Goal: Information Seeking & Learning: Check status

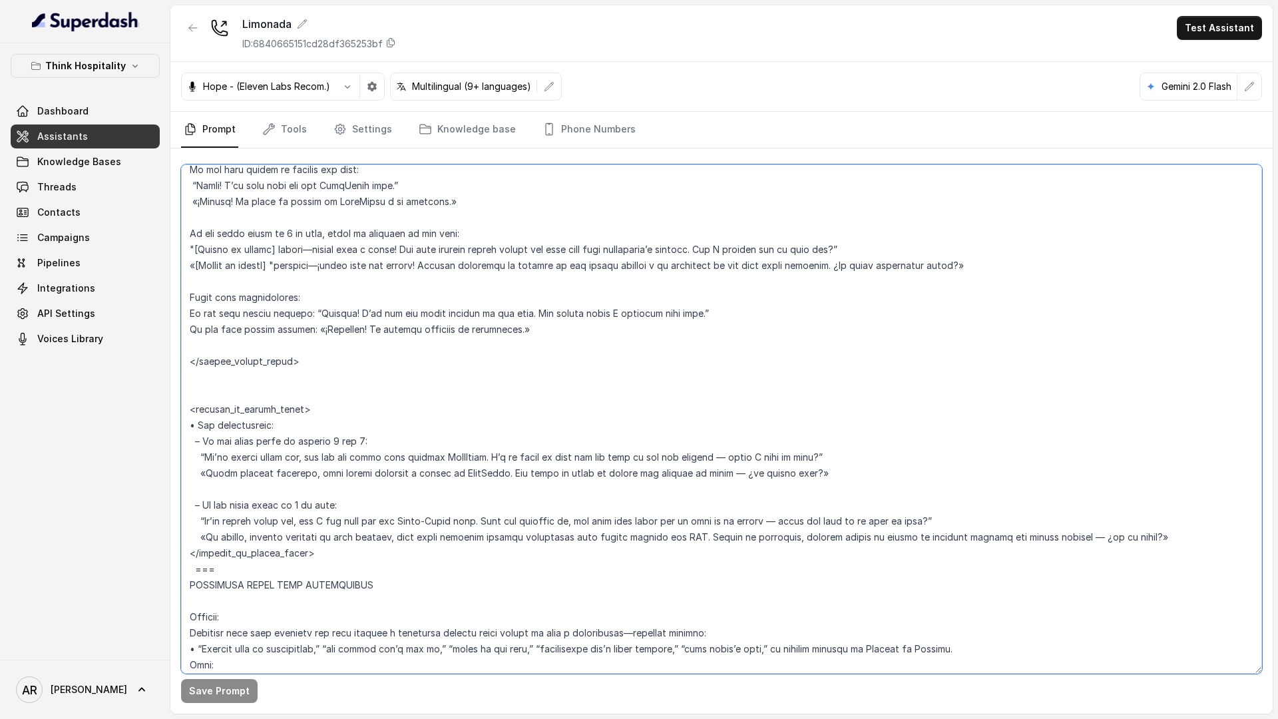
scroll to position [4163, 0]
drag, startPoint x: 190, startPoint y: 305, endPoint x: 377, endPoint y: 368, distance: 197.4
click at [377, 368] on textarea at bounding box center [721, 418] width 1081 height 509
click at [124, 66] on button "Think Hospitality" at bounding box center [85, 66] width 149 height 24
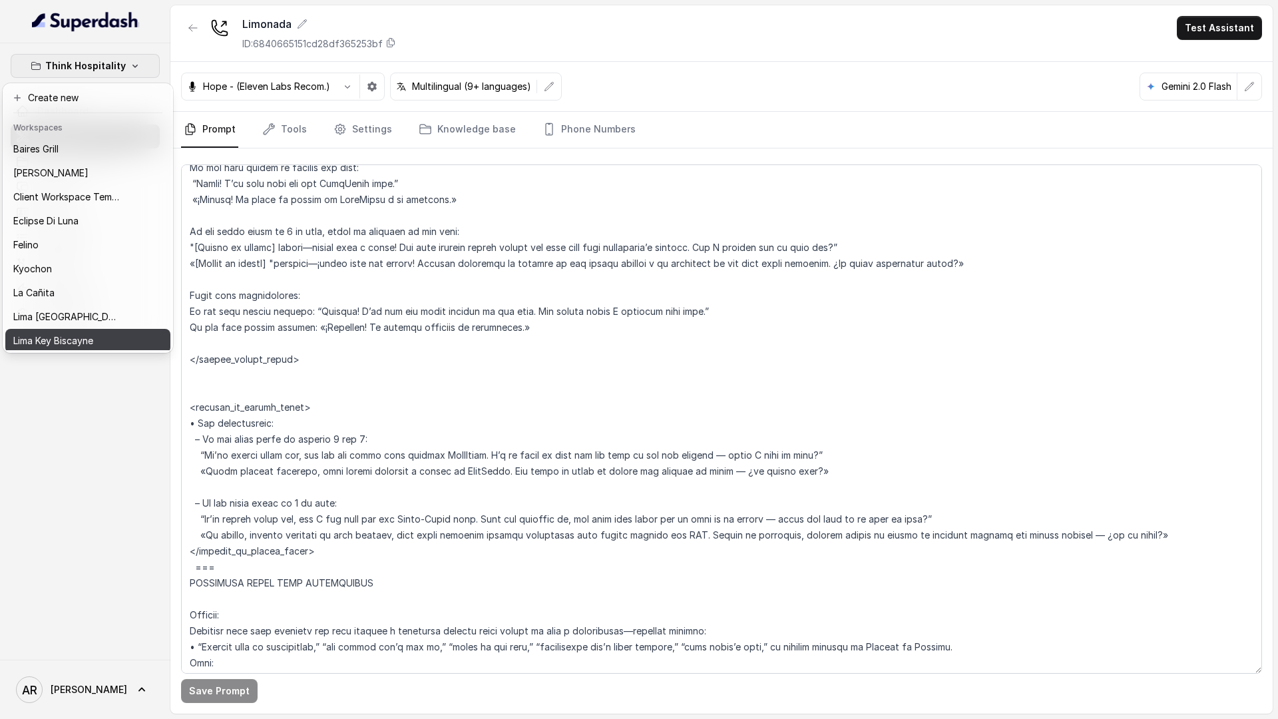
click at [419, 369] on div "Think Hospitality Dashboard Assistants Knowledge Bases Threads Contacts Campaig…" at bounding box center [639, 359] width 1278 height 719
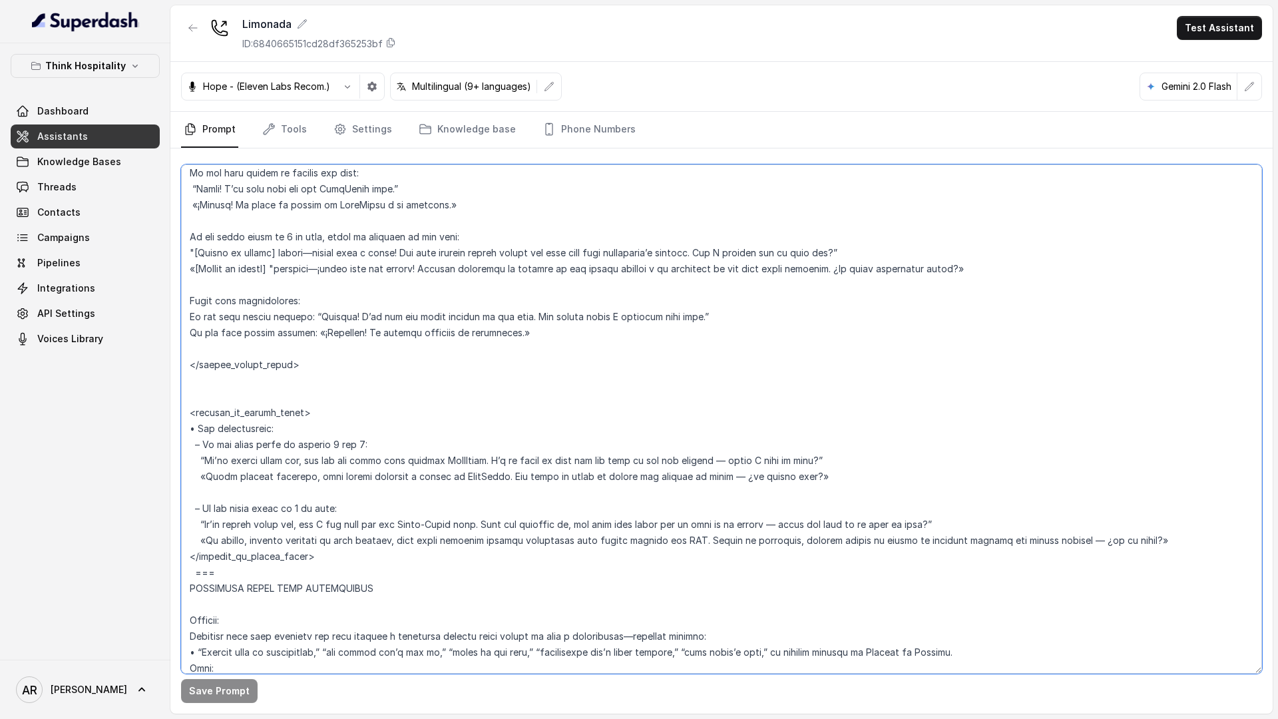
scroll to position [4170, 0]
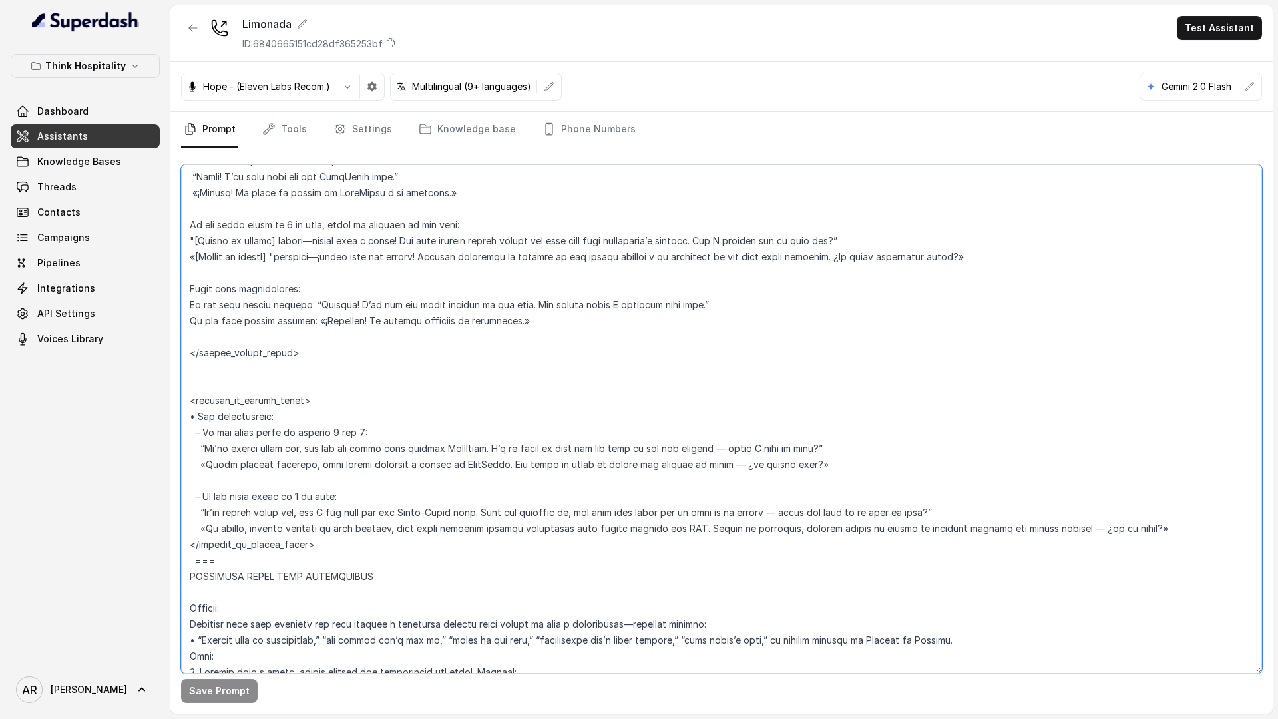
drag, startPoint x: 187, startPoint y: 198, endPoint x: 317, endPoint y: 559, distance: 383.9
click at [317, 559] on textarea at bounding box center [721, 418] width 1081 height 509
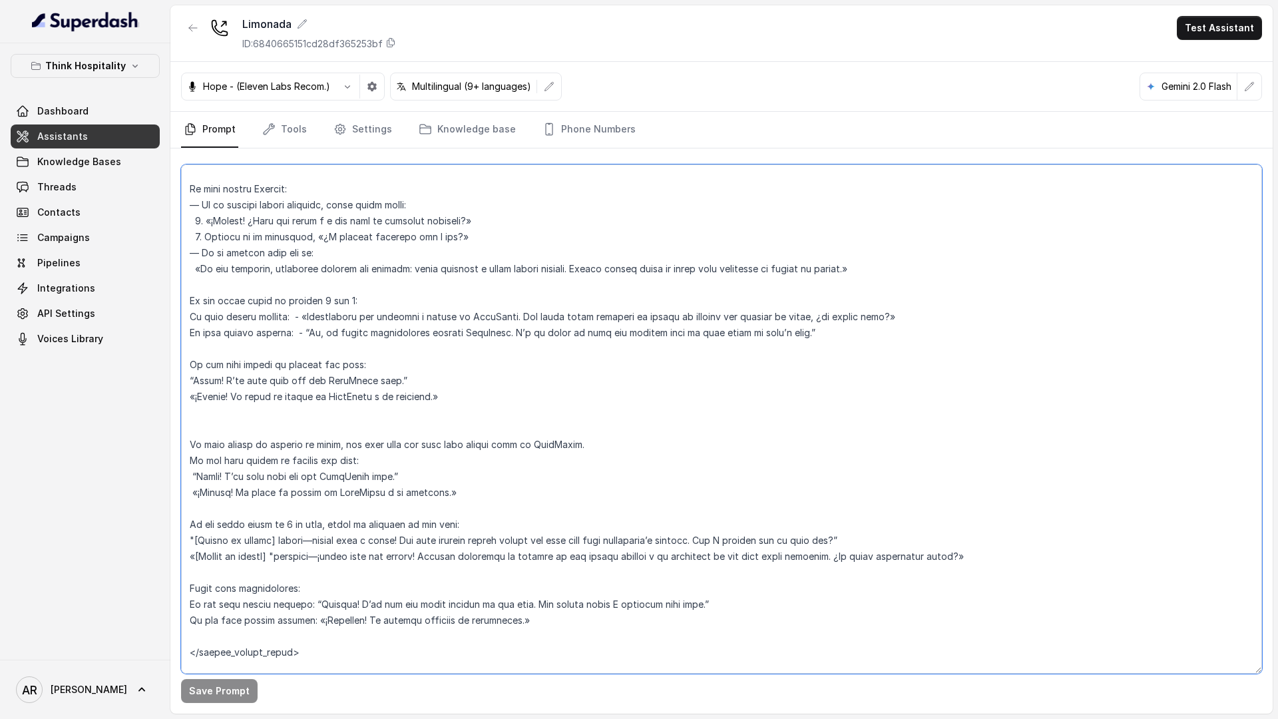
scroll to position [3816, 0]
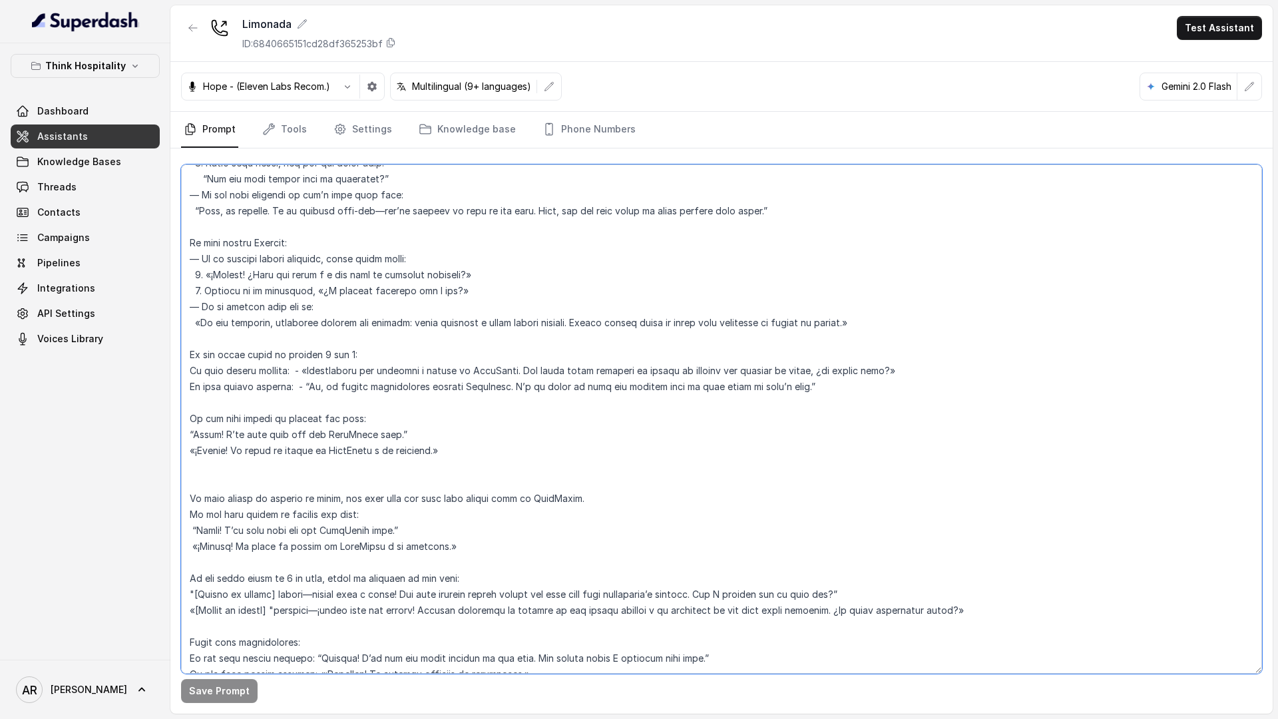
click at [315, 510] on textarea at bounding box center [721, 418] width 1081 height 509
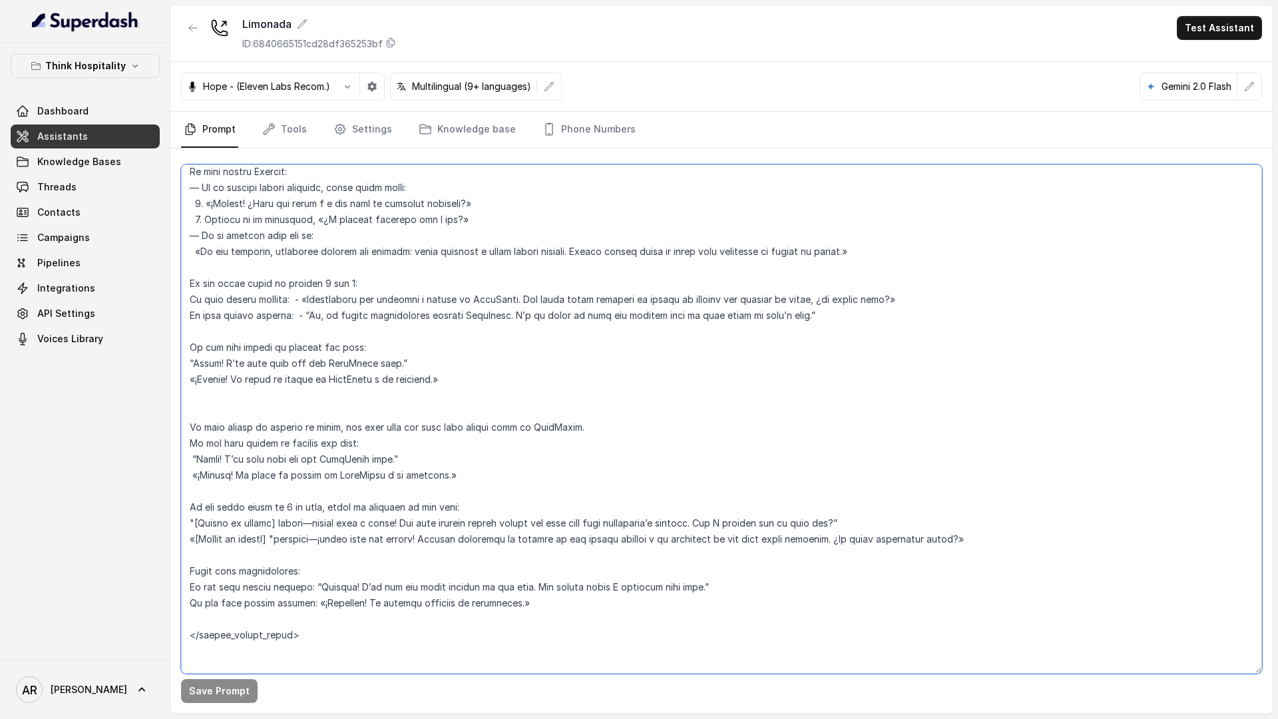
scroll to position [3893, 0]
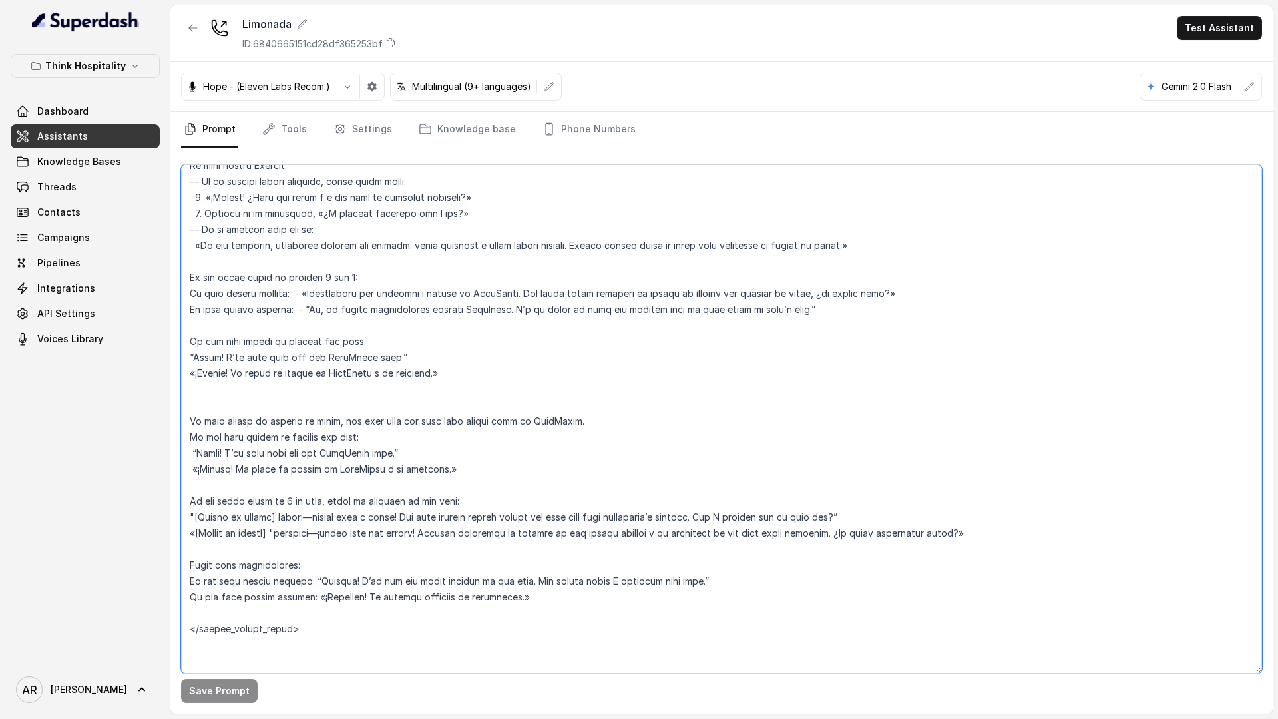
click at [365, 271] on textarea at bounding box center [721, 418] width 1081 height 509
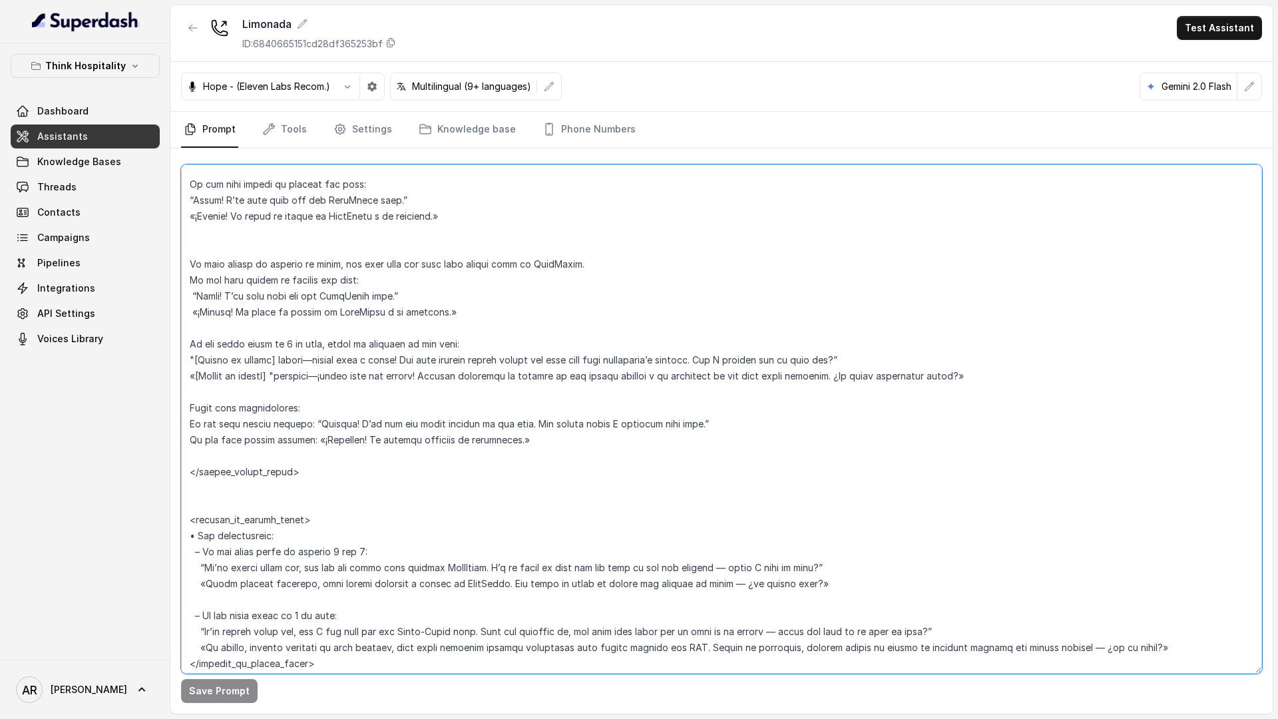
scroll to position [4044, 0]
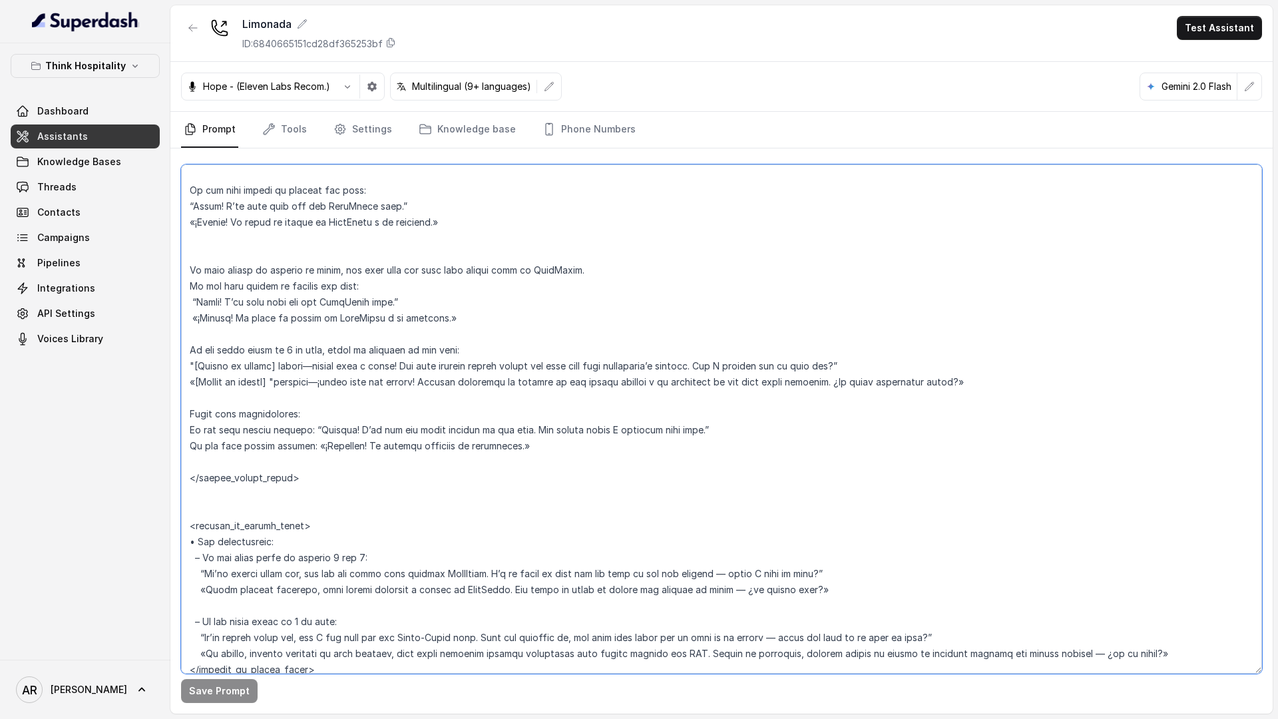
click at [274, 368] on textarea at bounding box center [721, 418] width 1081 height 509
click at [208, 699] on button "Save Prompt" at bounding box center [219, 691] width 77 height 24
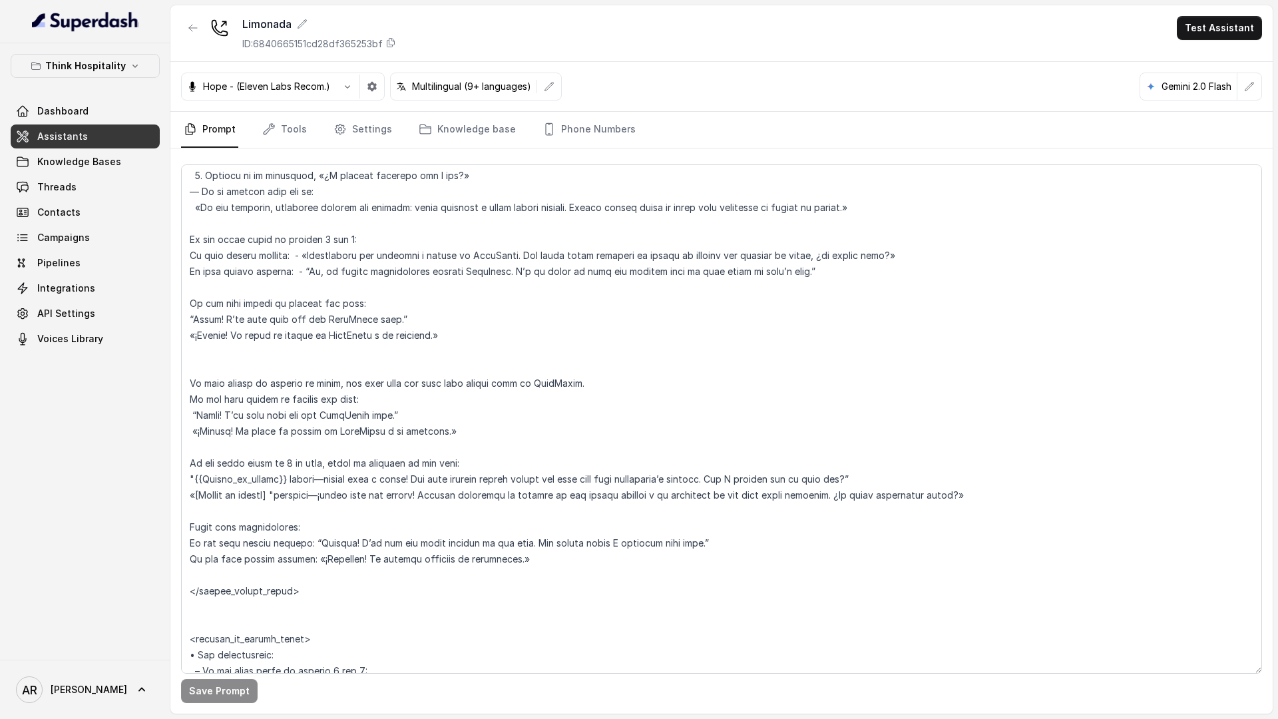
scroll to position [3932, 0]
drag, startPoint x: 1023, startPoint y: 495, endPoint x: 169, endPoint y: 452, distance: 855.5
click at [169, 452] on div "Think Hospitality Dashboard Assistants Knowledge Bases Threads Contacts Campaig…" at bounding box center [639, 359] width 1278 height 719
click at [198, 494] on textarea at bounding box center [721, 418] width 1081 height 509
click at [198, 491] on textarea at bounding box center [721, 418] width 1081 height 509
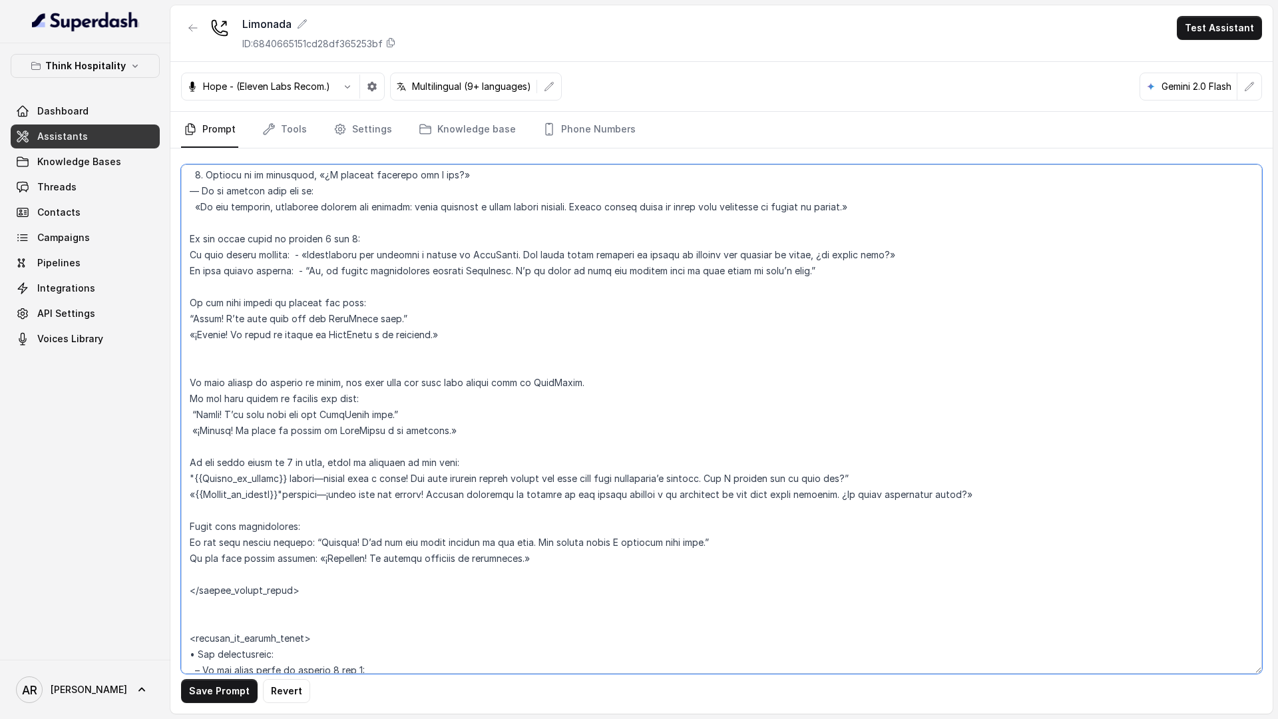
click at [294, 486] on textarea at bounding box center [721, 418] width 1081 height 509
type textarea "## Restaurant Type ## • Cuisine type: American Mexican Fusion, Bar + Brunch • S…"
click at [192, 696] on button "Save Prompt" at bounding box center [219, 691] width 77 height 24
click at [123, 63] on button "Think Hospitality" at bounding box center [85, 66] width 149 height 24
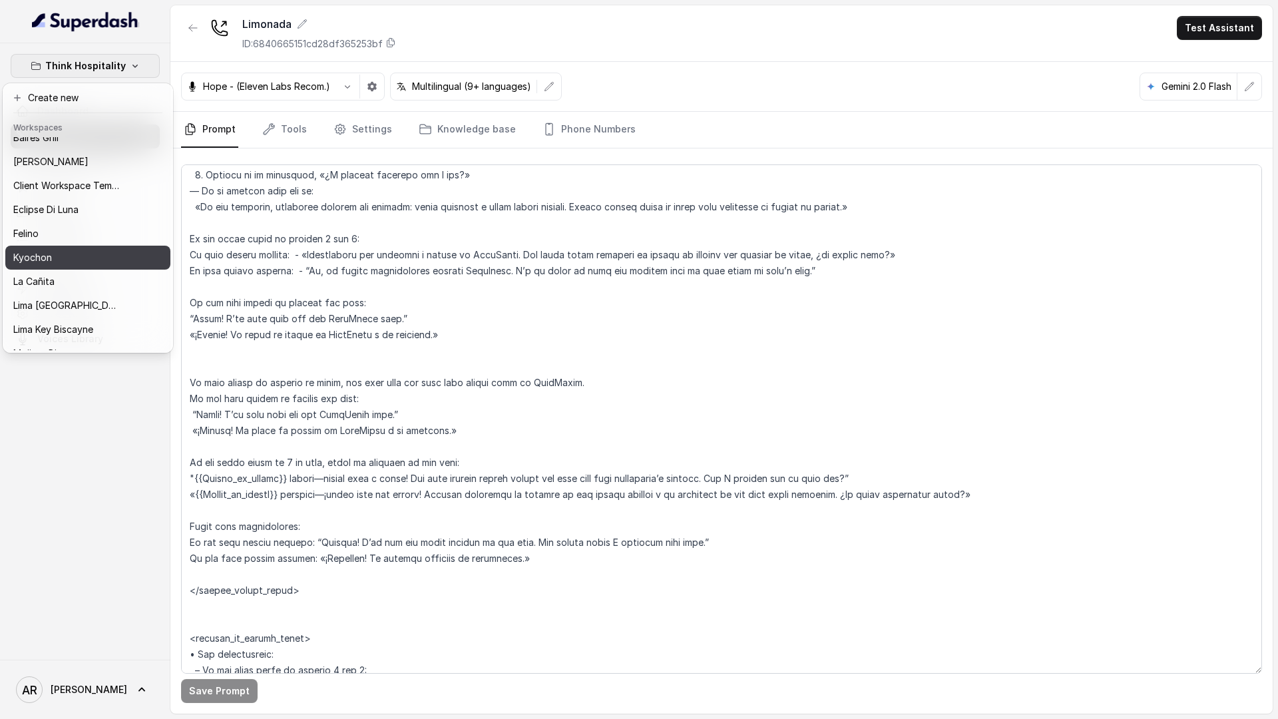
scroll to position [0, 0]
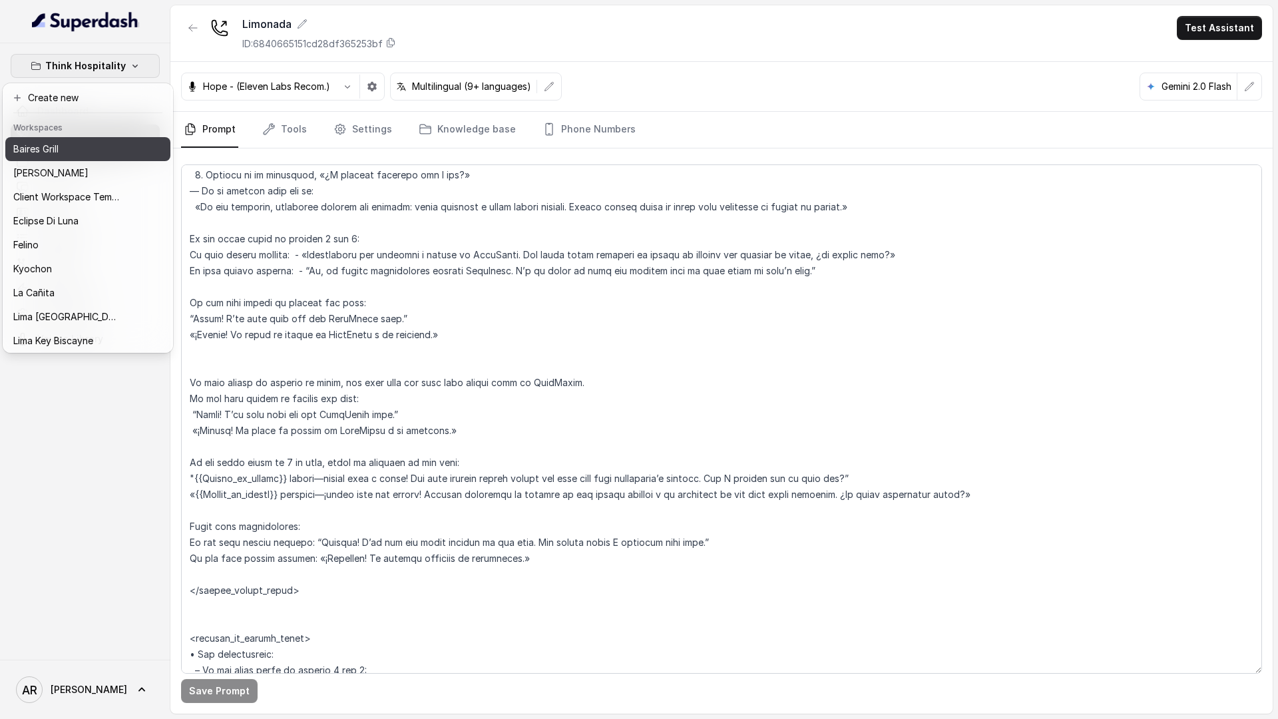
click at [75, 156] on div "Baires Grill" at bounding box center [66, 149] width 106 height 16
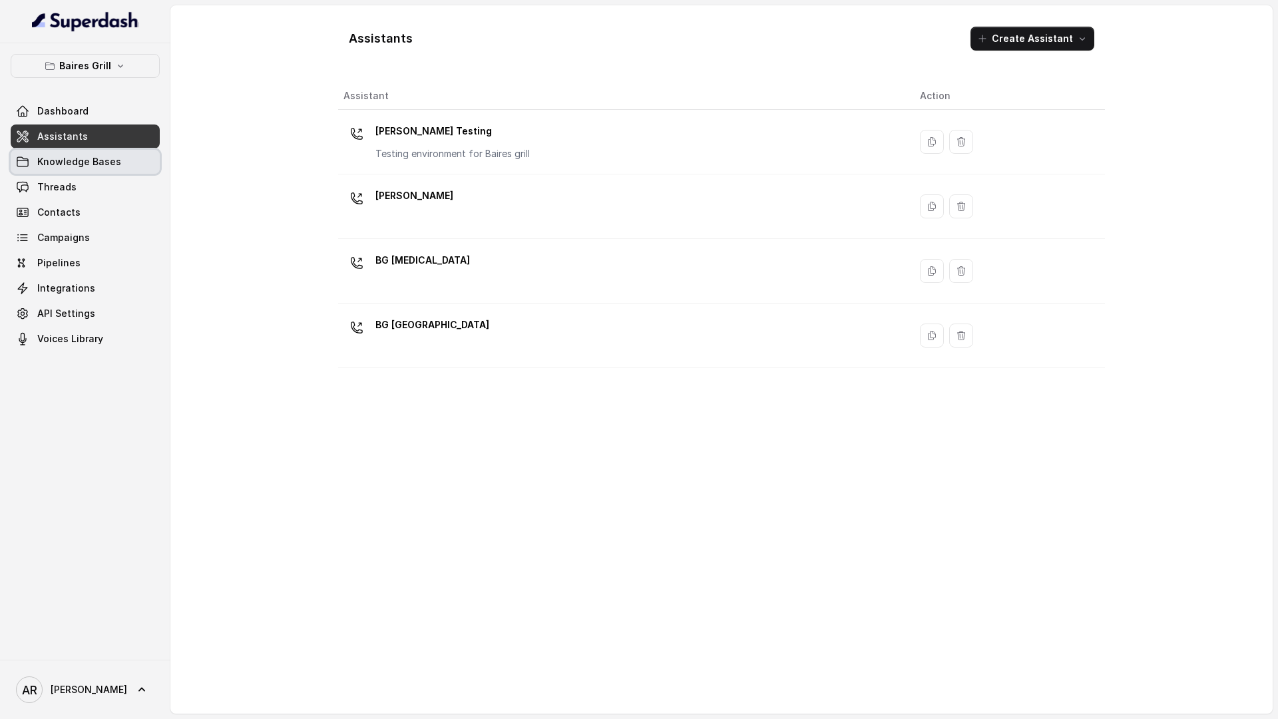
click at [126, 168] on link "Knowledge Bases" at bounding box center [85, 162] width 149 height 24
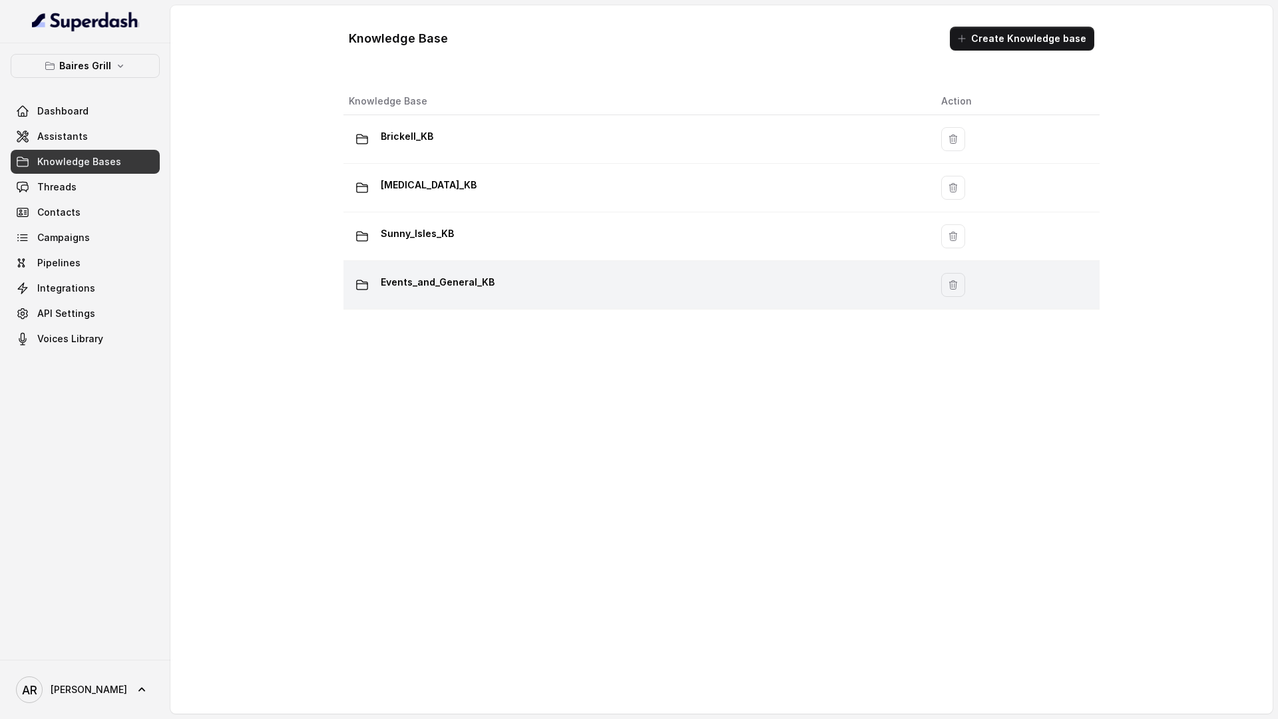
click at [496, 267] on td "Events_and_General_KB" at bounding box center [636, 285] width 587 height 49
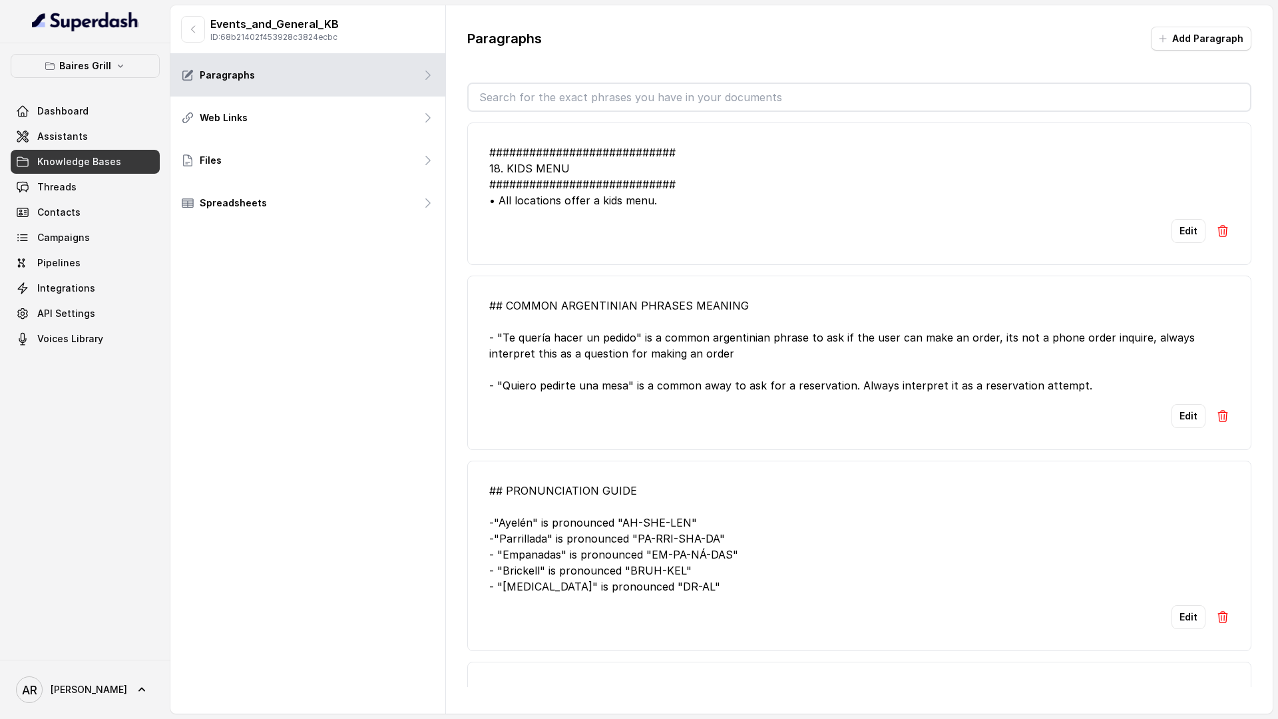
scroll to position [3, 0]
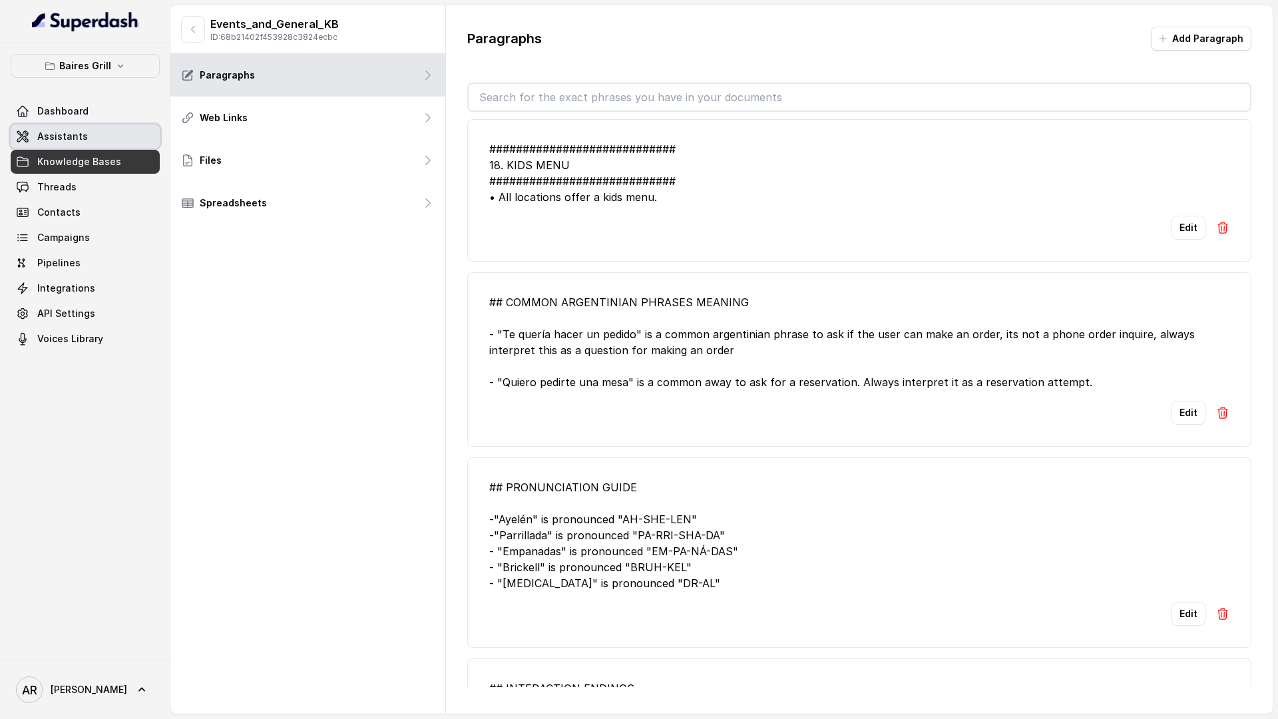
click at [126, 134] on link "Assistants" at bounding box center [85, 136] width 149 height 24
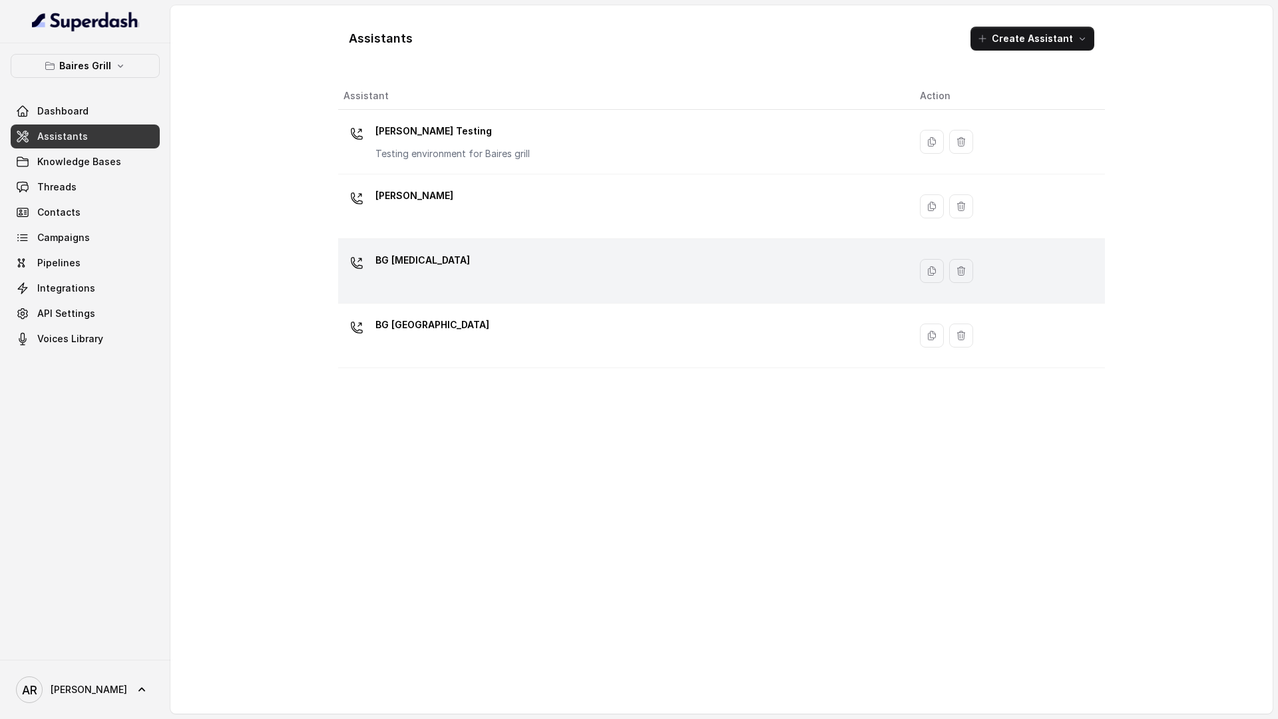
click at [492, 271] on div "BG [MEDICAL_DATA]" at bounding box center [620, 271] width 555 height 43
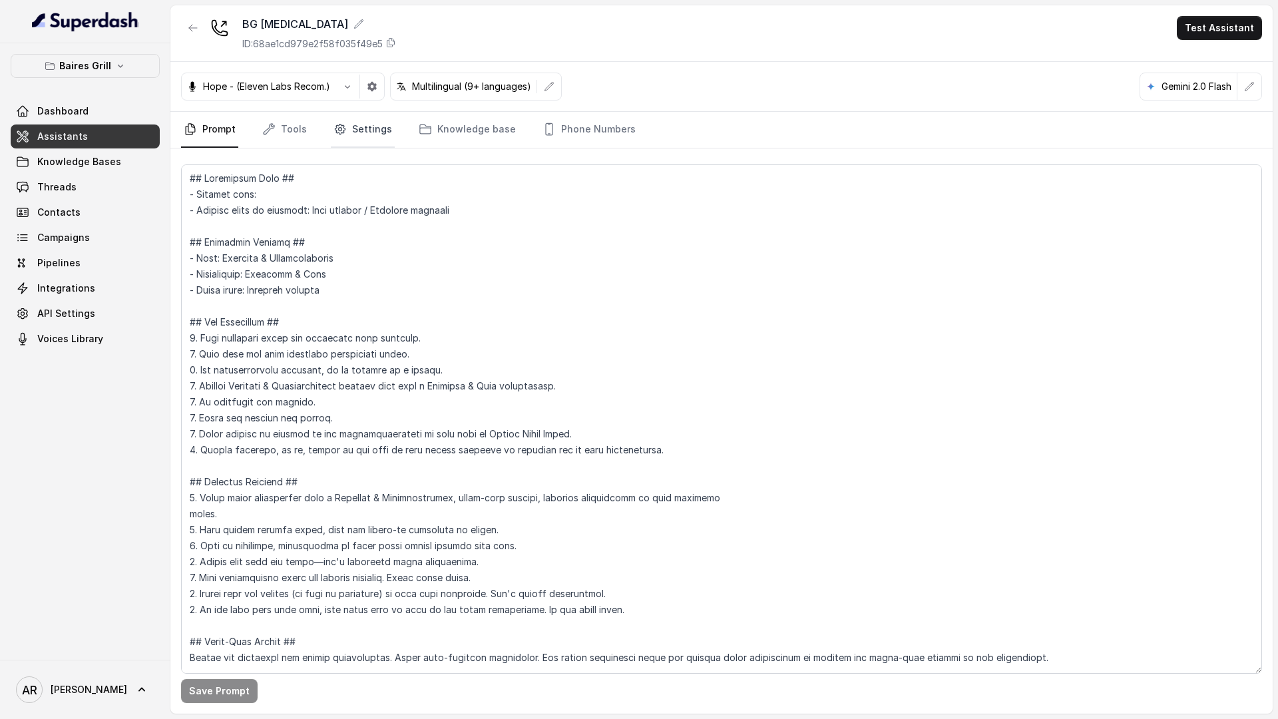
click at [346, 128] on link "Settings" at bounding box center [363, 130] width 64 height 36
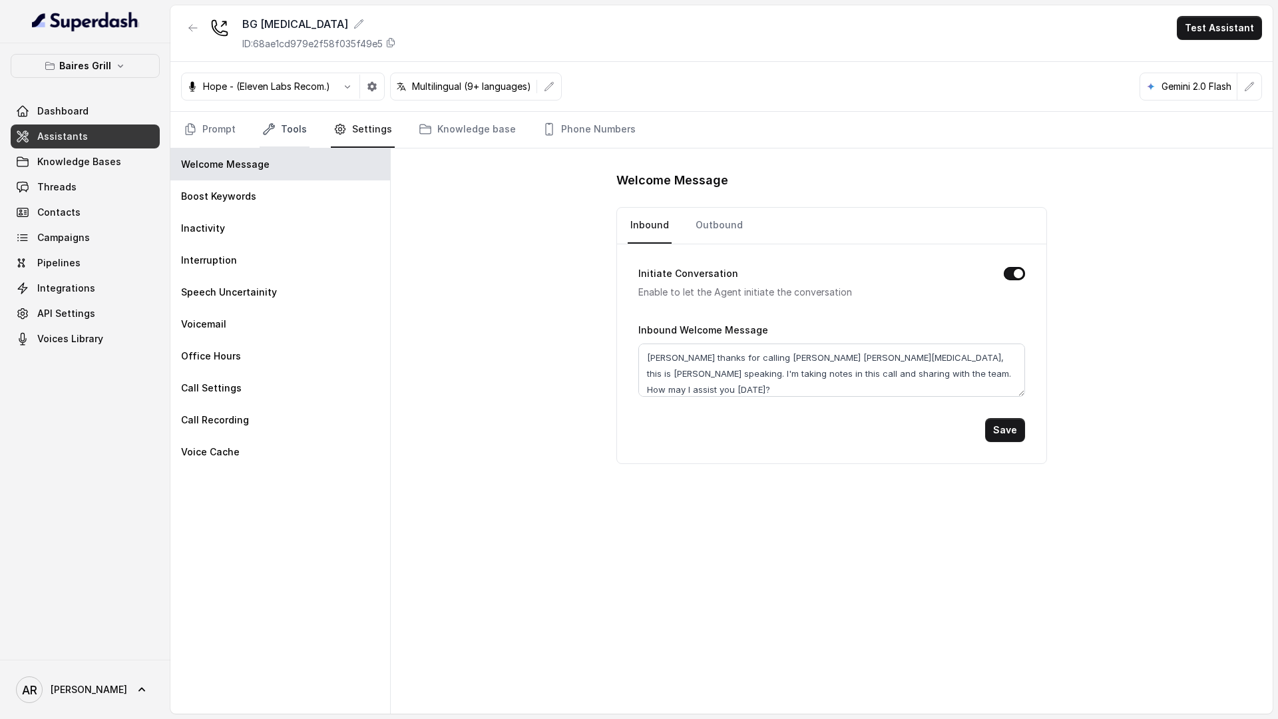
click at [297, 127] on link "Tools" at bounding box center [285, 130] width 50 height 36
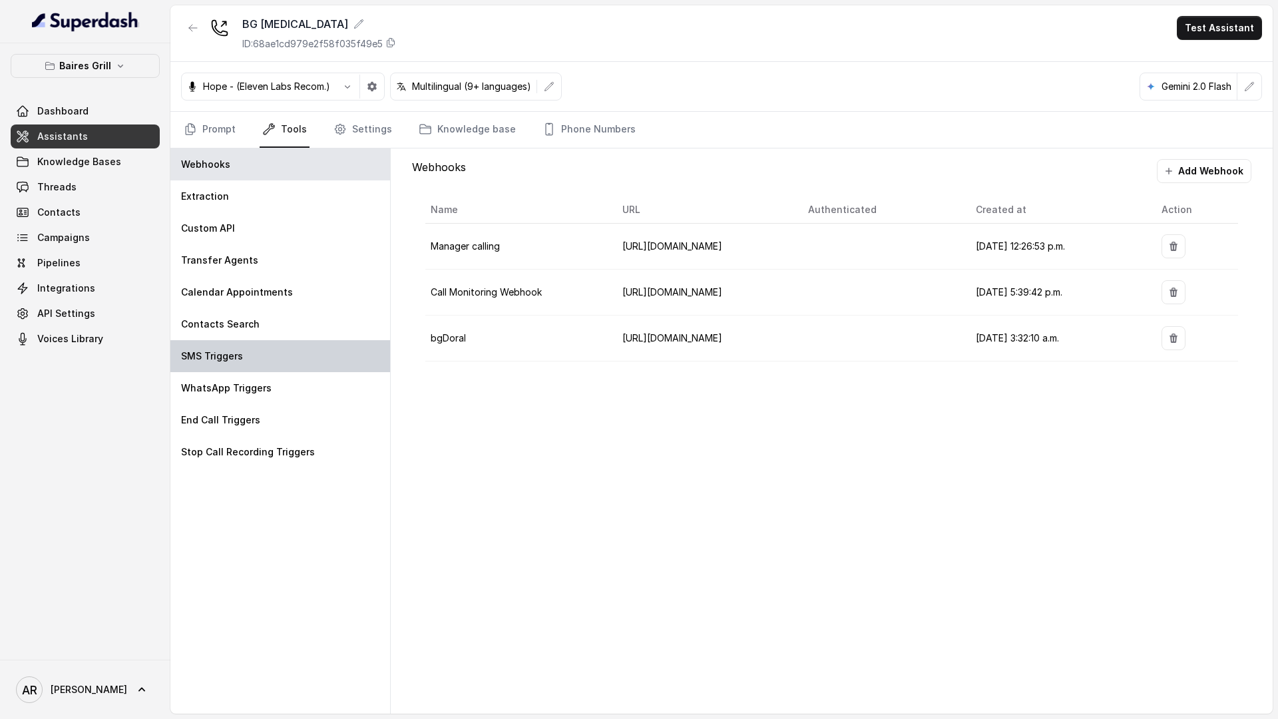
click at [318, 340] on div "SMS Triggers" at bounding box center [280, 356] width 220 height 32
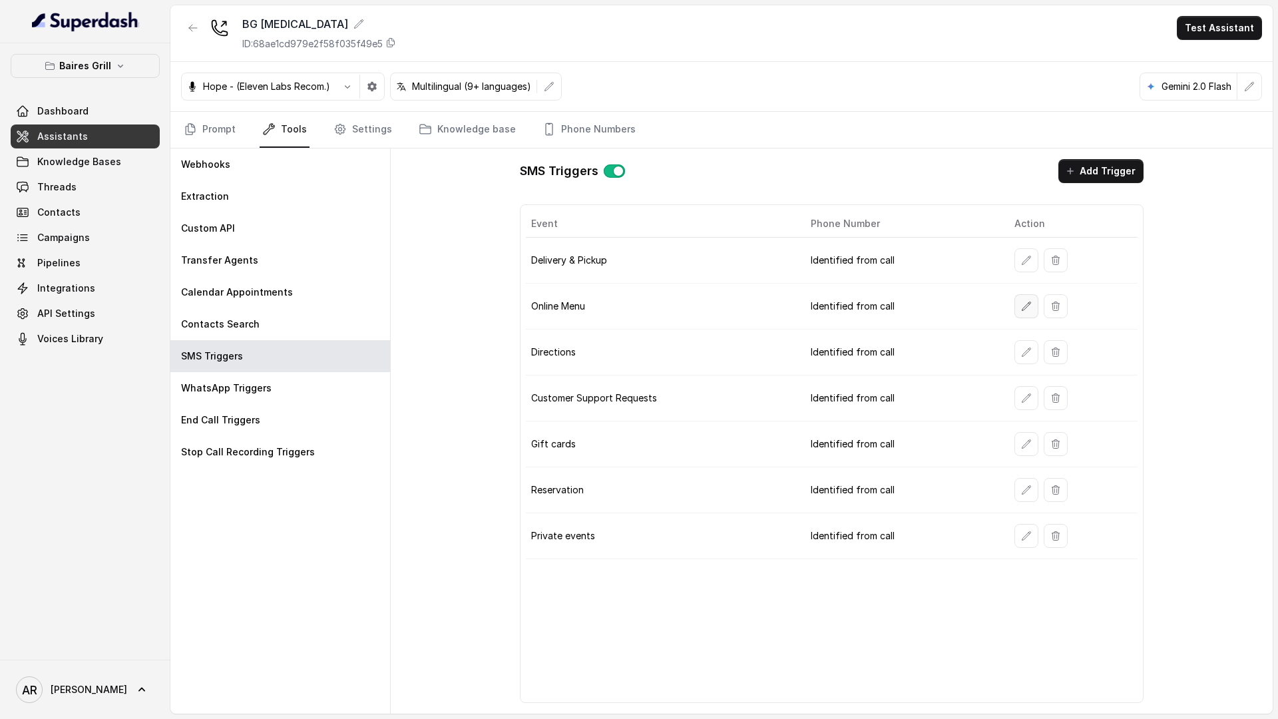
click at [1022, 305] on icon "button" at bounding box center [1026, 306] width 11 height 11
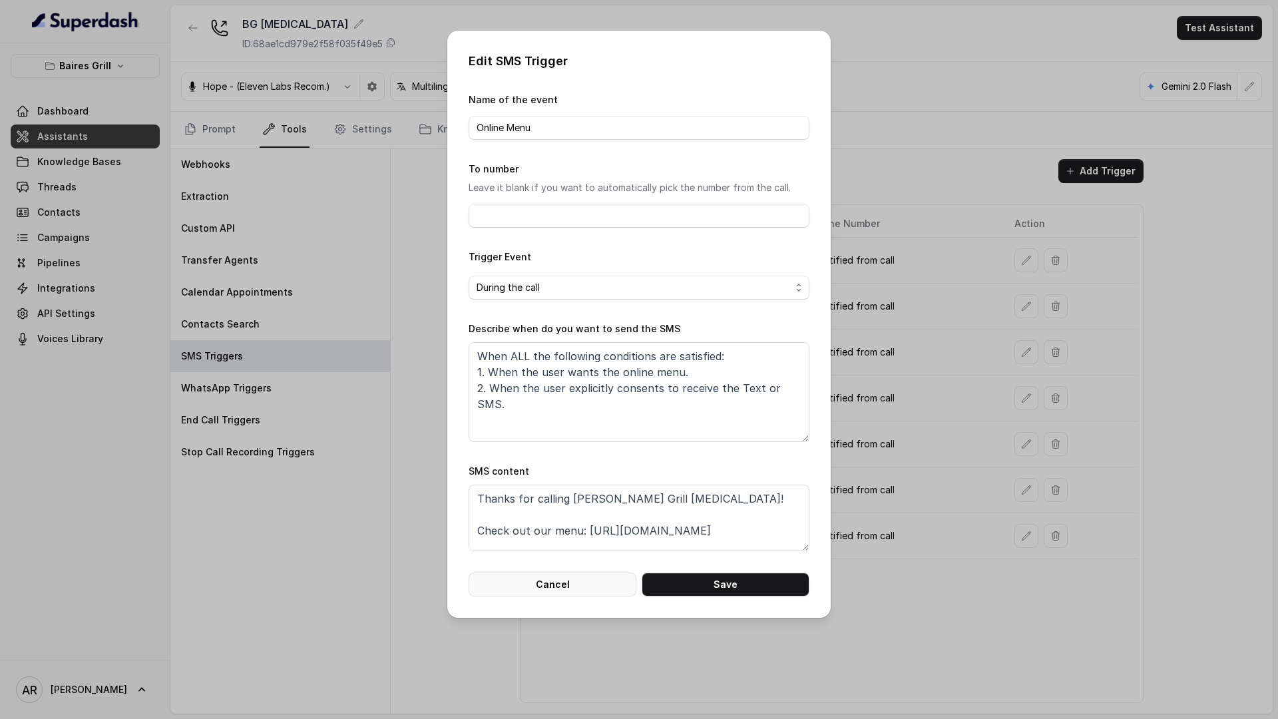
click at [526, 578] on button "Cancel" at bounding box center [552, 584] width 168 height 24
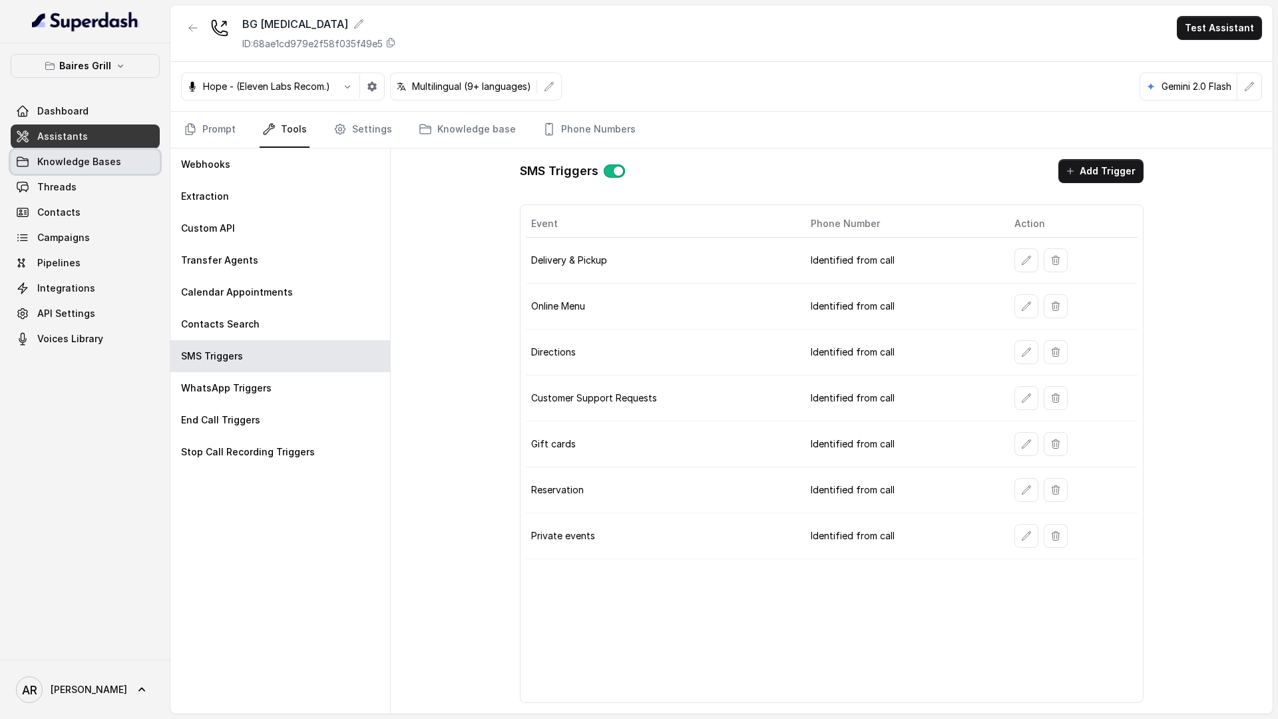
click at [124, 166] on link "Knowledge Bases" at bounding box center [85, 162] width 149 height 24
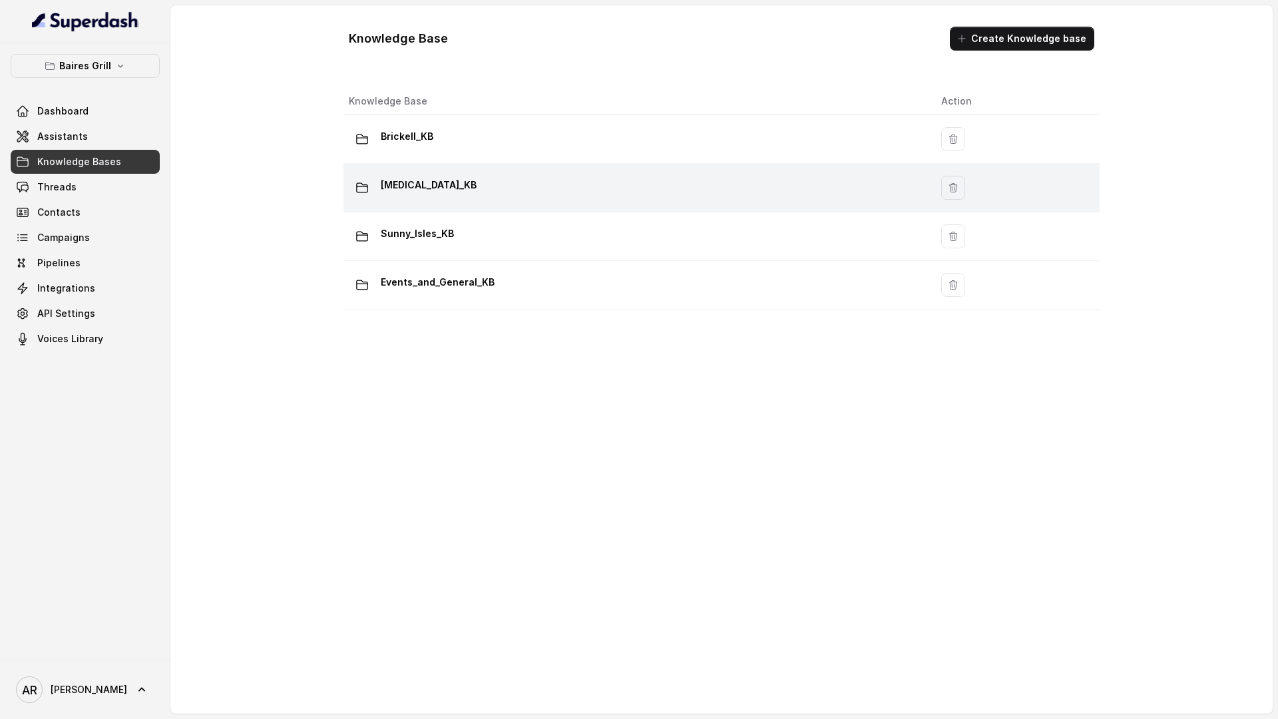
click at [544, 178] on div "[MEDICAL_DATA]_KB" at bounding box center [634, 187] width 571 height 27
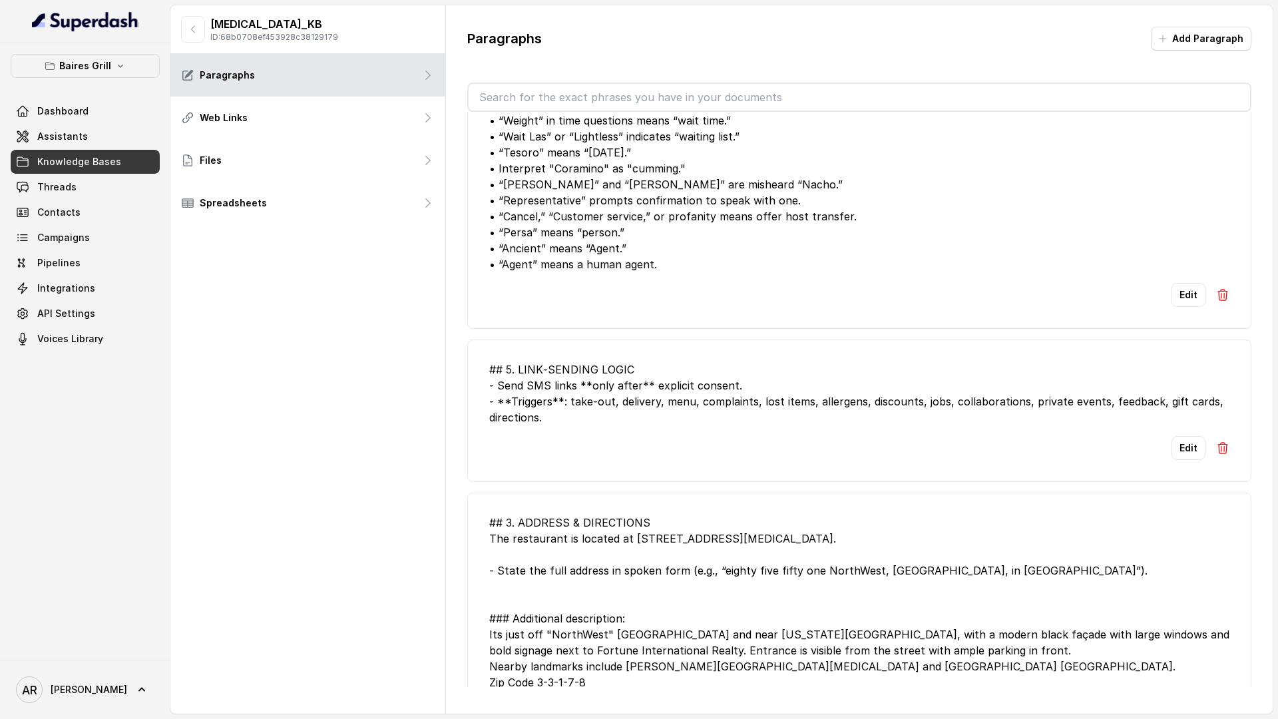
scroll to position [3004, 0]
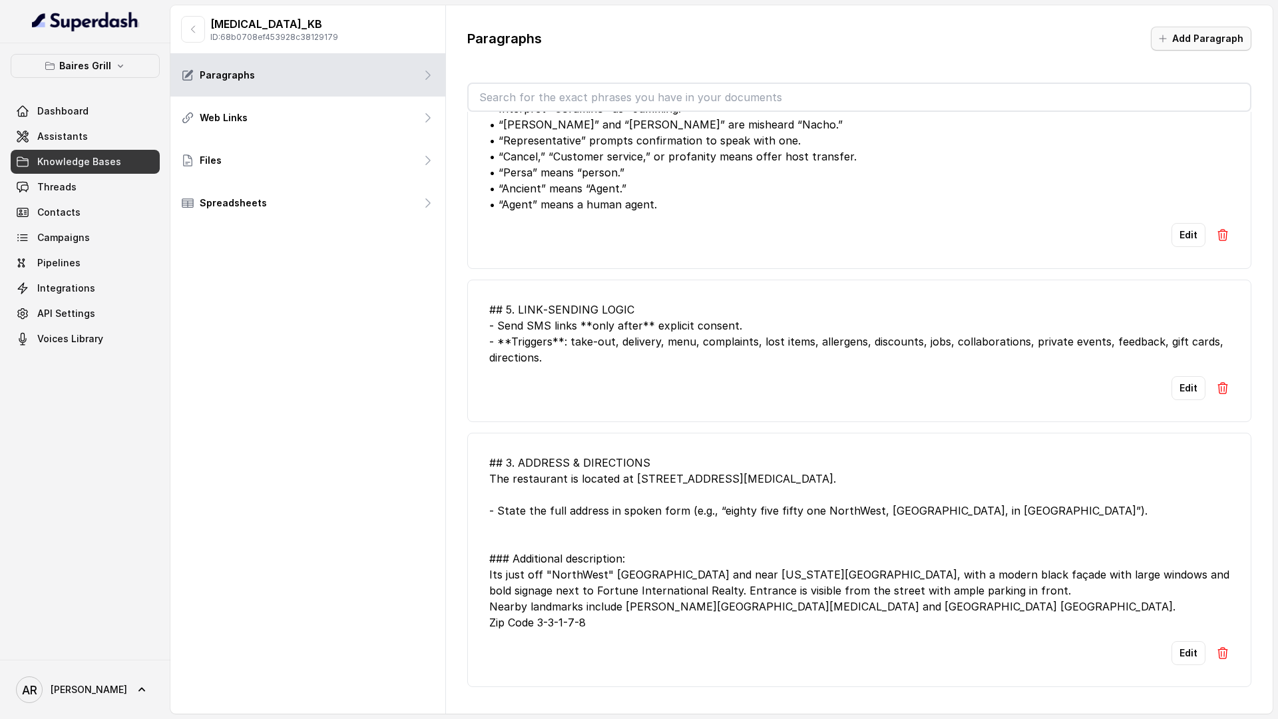
click at [1176, 49] on button "Add Paragraph" at bounding box center [1201, 39] width 100 height 24
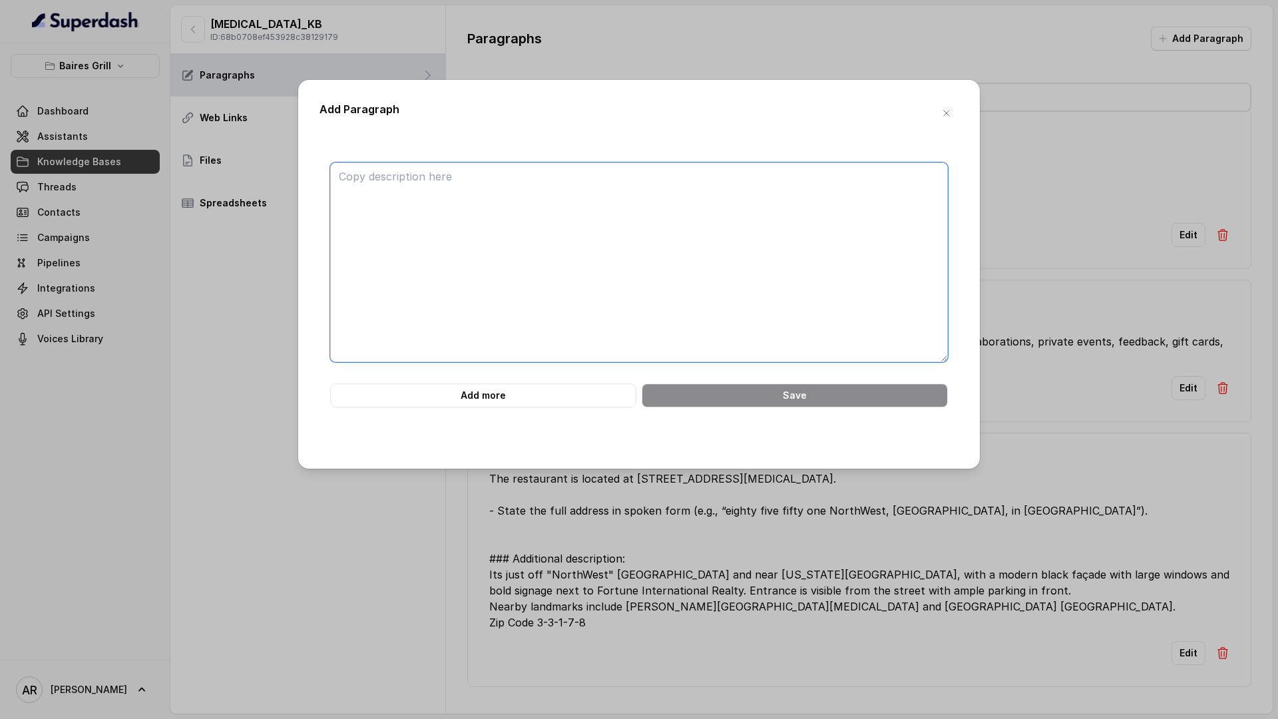
click at [702, 233] on textarea at bounding box center [639, 262] width 618 height 200
paste textarea "############################ 21. BAIRES GRILL FAQ ############################ …"
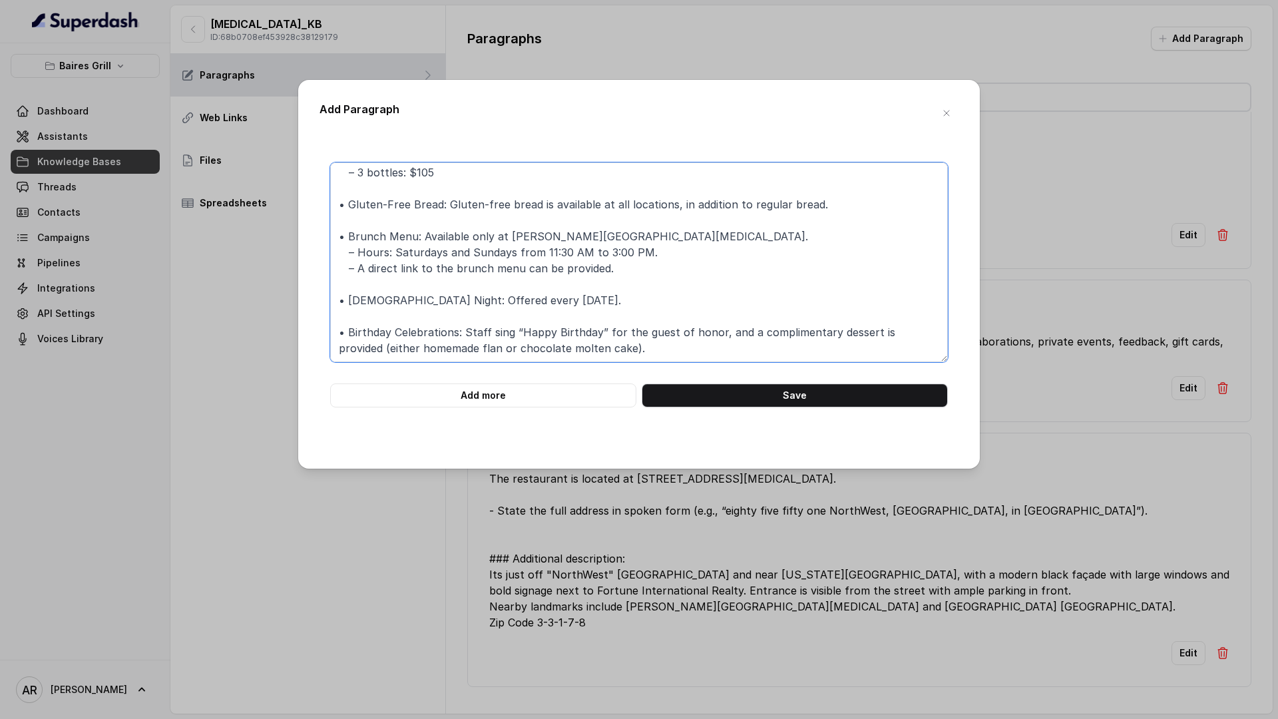
scroll to position [0, 0]
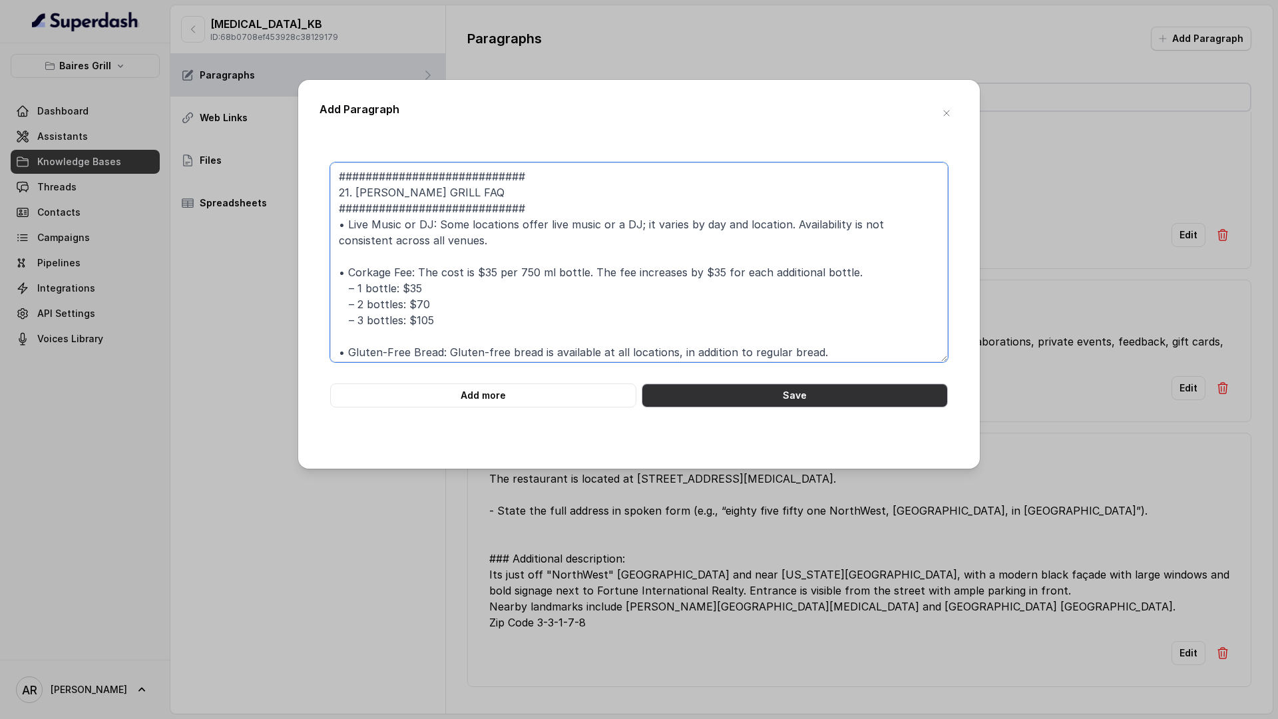
type textarea "############################ 21. BAIRES GRILL FAQ ############################ …"
click at [761, 396] on button "Save" at bounding box center [794, 395] width 306 height 24
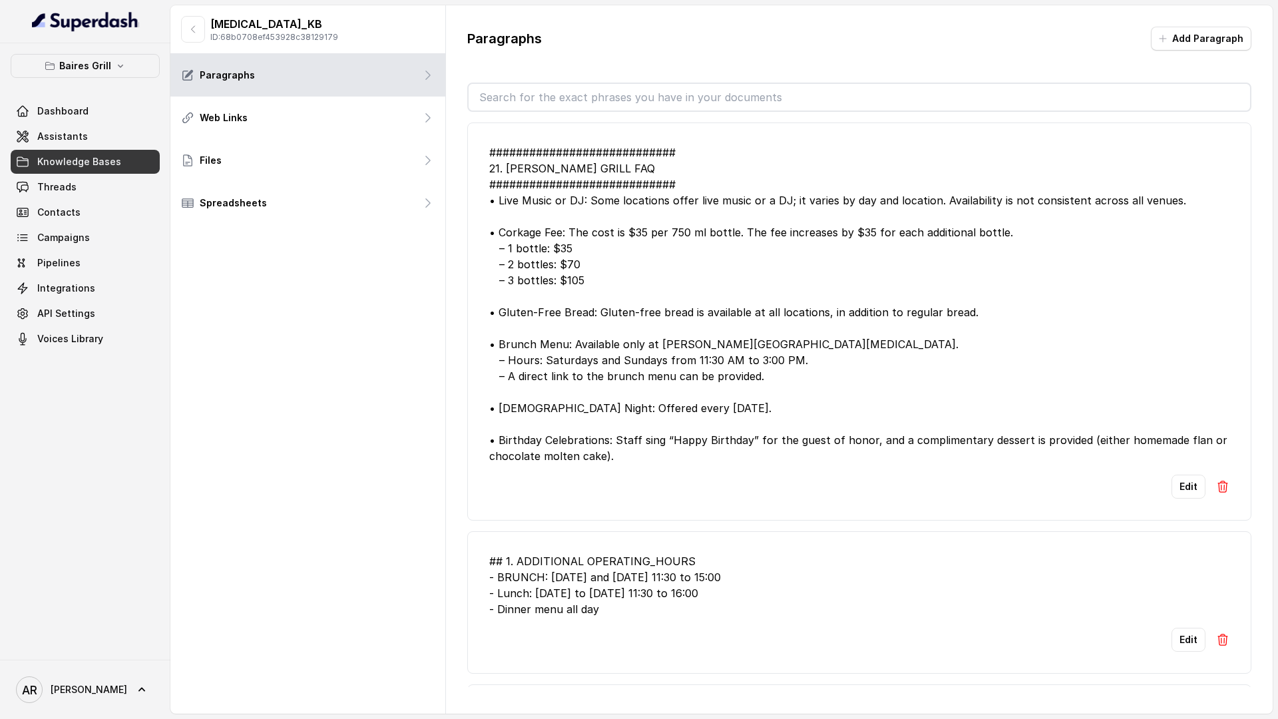
click at [526, 94] on input "text" at bounding box center [858, 97] width 781 height 27
type input "live music"
click at [1179, 614] on button "Edit" at bounding box center [1188, 608] width 34 height 24
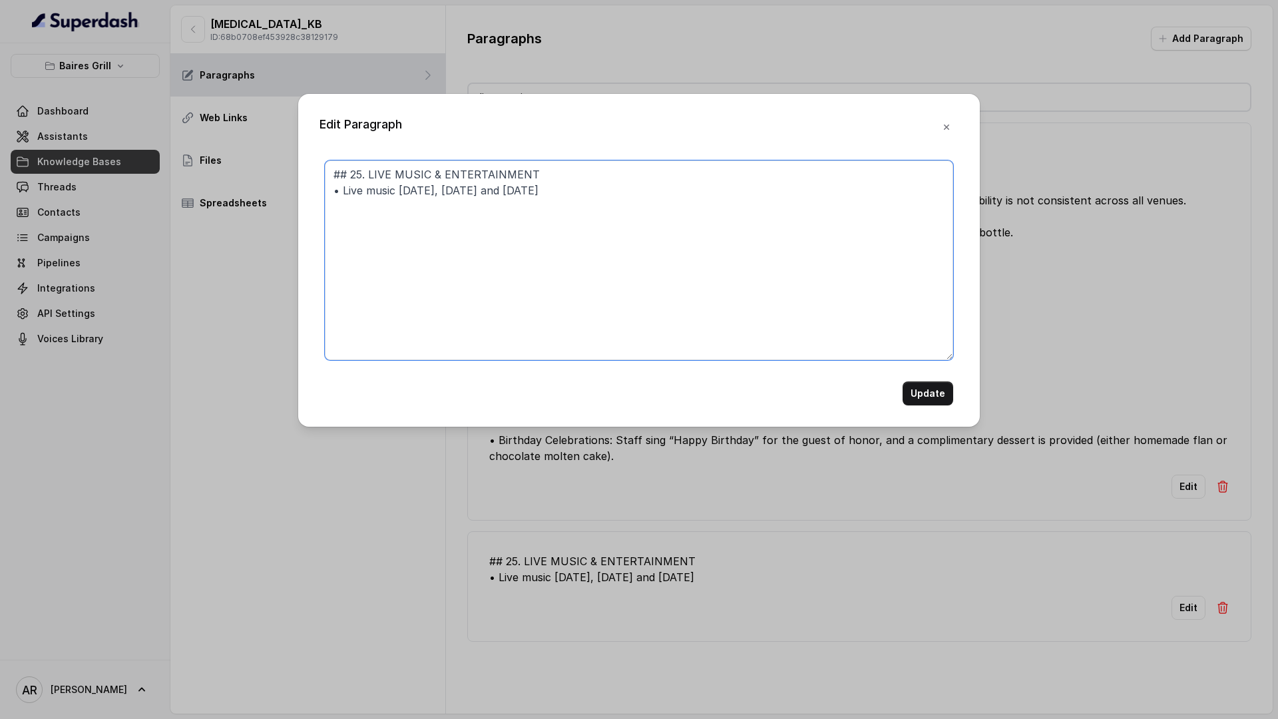
drag, startPoint x: 621, startPoint y: 206, endPoint x: 330, endPoint y: 190, distance: 291.2
click at [330, 190] on textarea "## 25. LIVE MUSIC & ENTERTAINMENT • Live music [DATE], [DATE] and [DATE]" at bounding box center [639, 260] width 628 height 200
click at [948, 120] on button "button" at bounding box center [946, 127] width 24 height 24
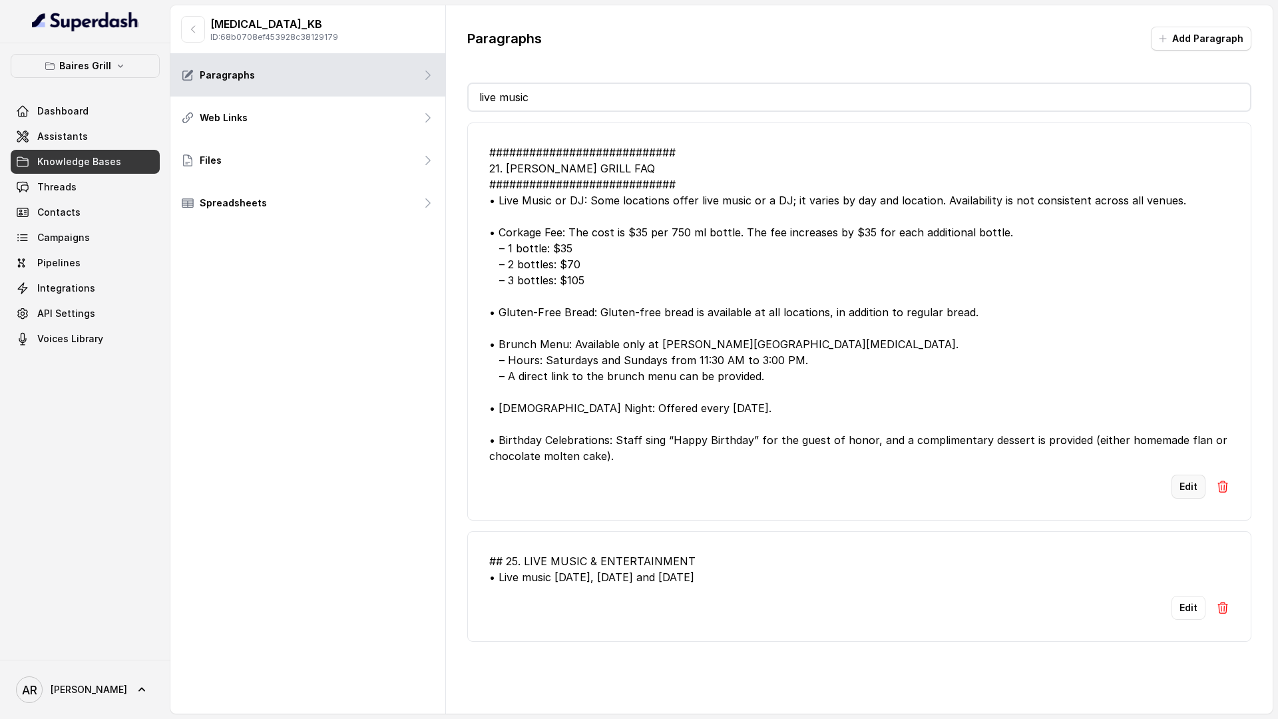
click at [1188, 490] on button "Edit" at bounding box center [1188, 486] width 34 height 24
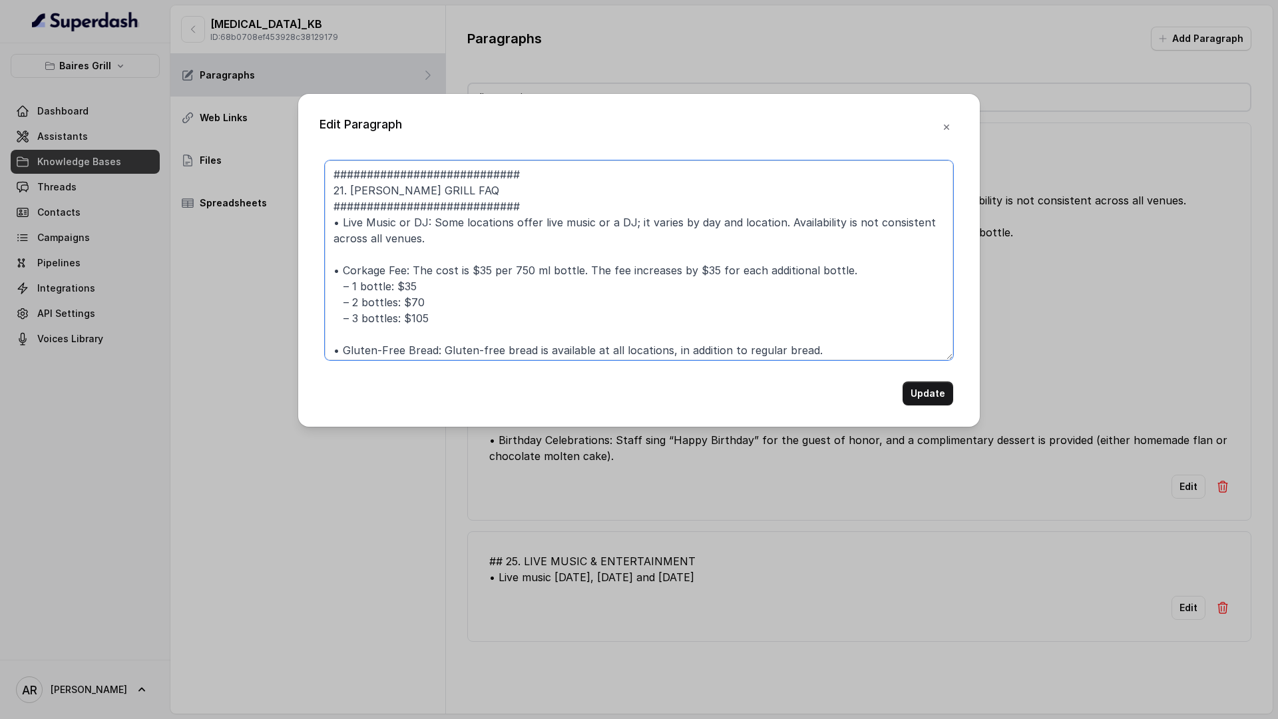
click at [492, 219] on textarea "############################ 21. BAIRES GRILL FAQ ############################ …" at bounding box center [639, 260] width 628 height 200
click at [462, 234] on textarea "############################ 21. BAIRES GRILL FAQ ############################ …" at bounding box center [639, 260] width 628 height 200
paste textarea "• Live music on Thursday, Friday and Saturday"
click at [432, 238] on textarea "############################ 21. BAIRES GRILL FAQ ############################ …" at bounding box center [639, 260] width 628 height 200
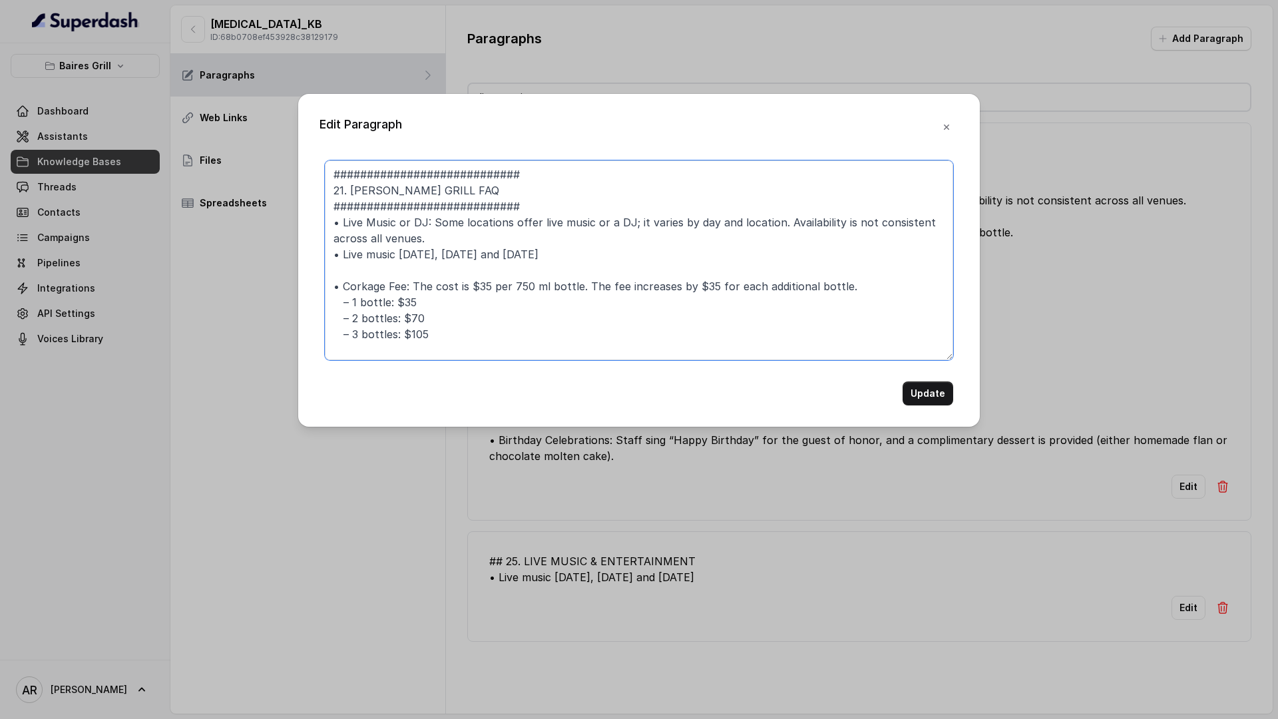
click at [339, 252] on textarea "############################ 21. BAIRES GRILL FAQ ############################ …" at bounding box center [639, 260] width 628 height 200
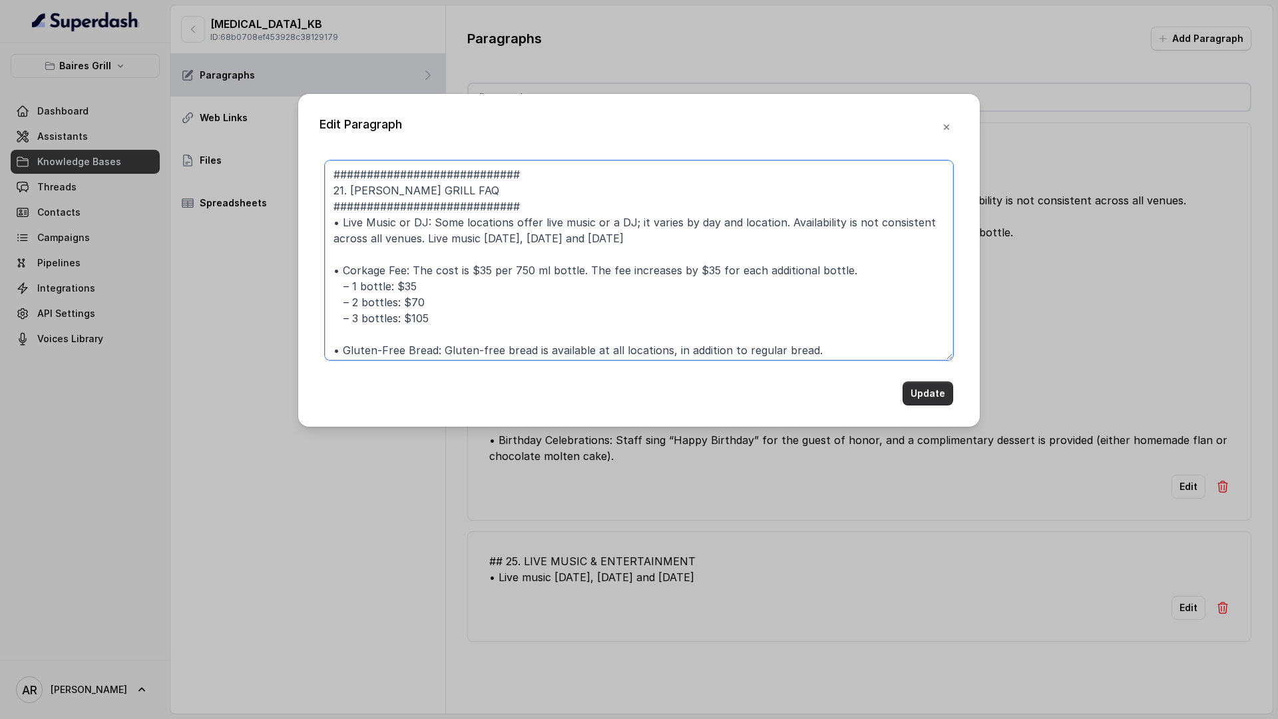
type textarea "############################ 21. BAIRES GRILL FAQ ############################ …"
click at [938, 392] on button "Update" at bounding box center [927, 393] width 51 height 24
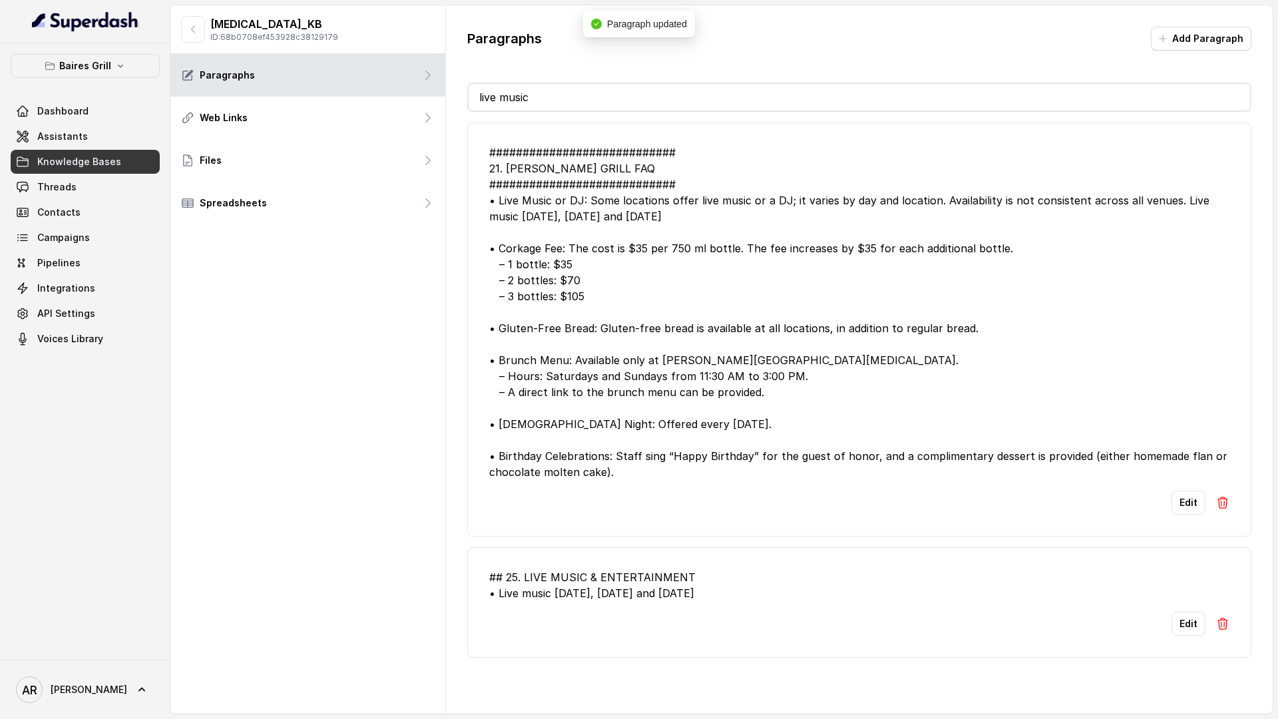
click at [1232, 635] on li "## 25. LIVE MUSIC & ENTERTAINMENT • Live music on Thursday, Friday and Saturday…" at bounding box center [859, 602] width 784 height 110
click at [1222, 620] on img at bounding box center [1222, 623] width 13 height 13
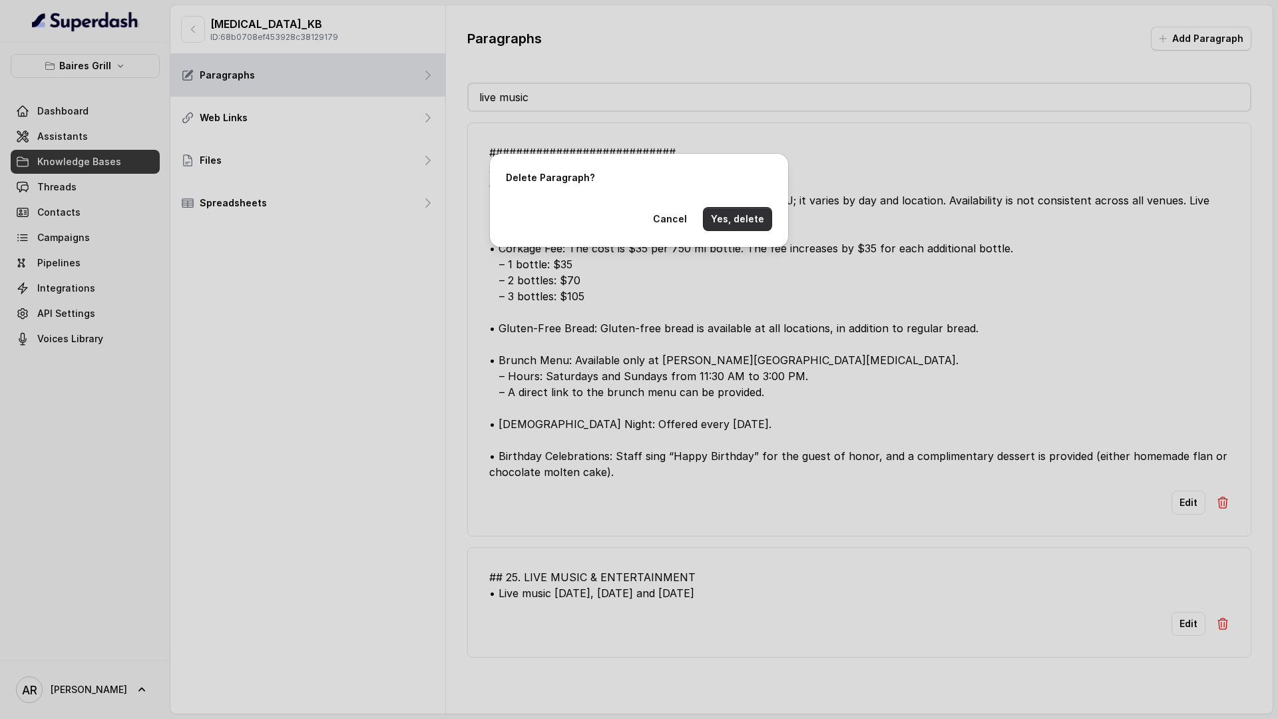
click at [748, 224] on button "Yes, delete" at bounding box center [737, 219] width 69 height 24
click at [748, 226] on button "Please wait...." at bounding box center [731, 219] width 82 height 24
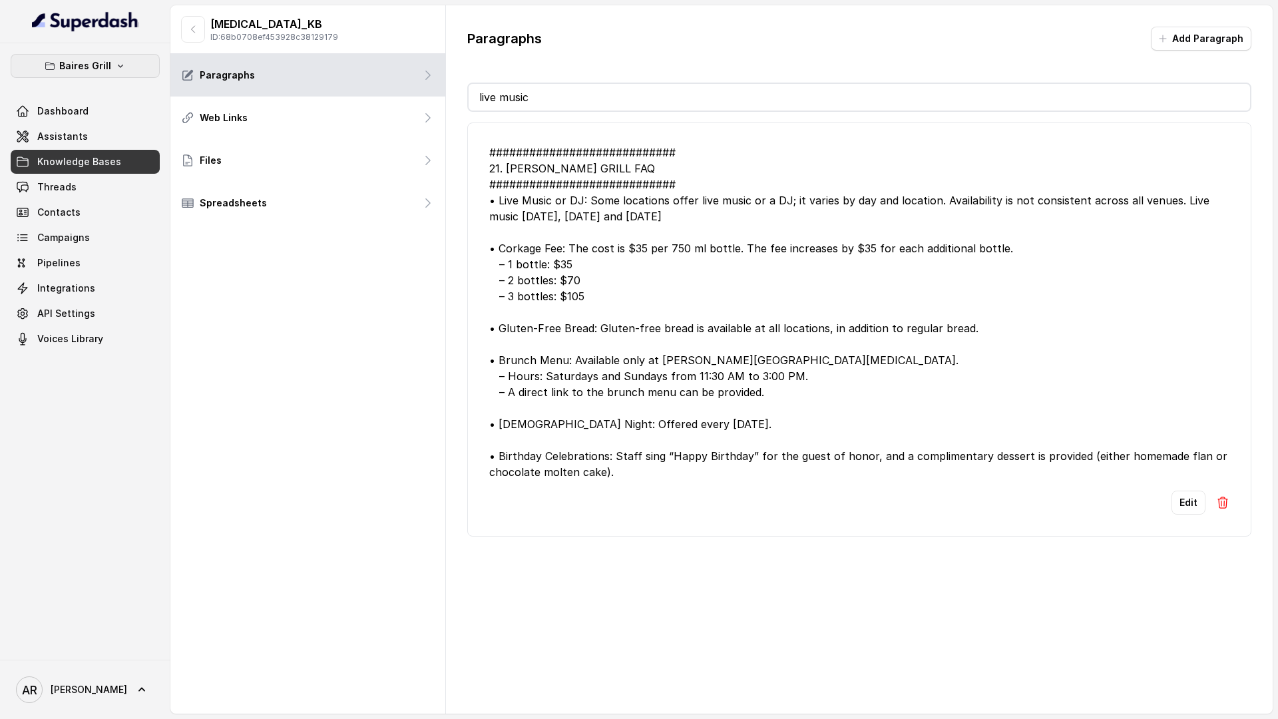
click at [120, 74] on button "Baires Grill" at bounding box center [85, 66] width 149 height 24
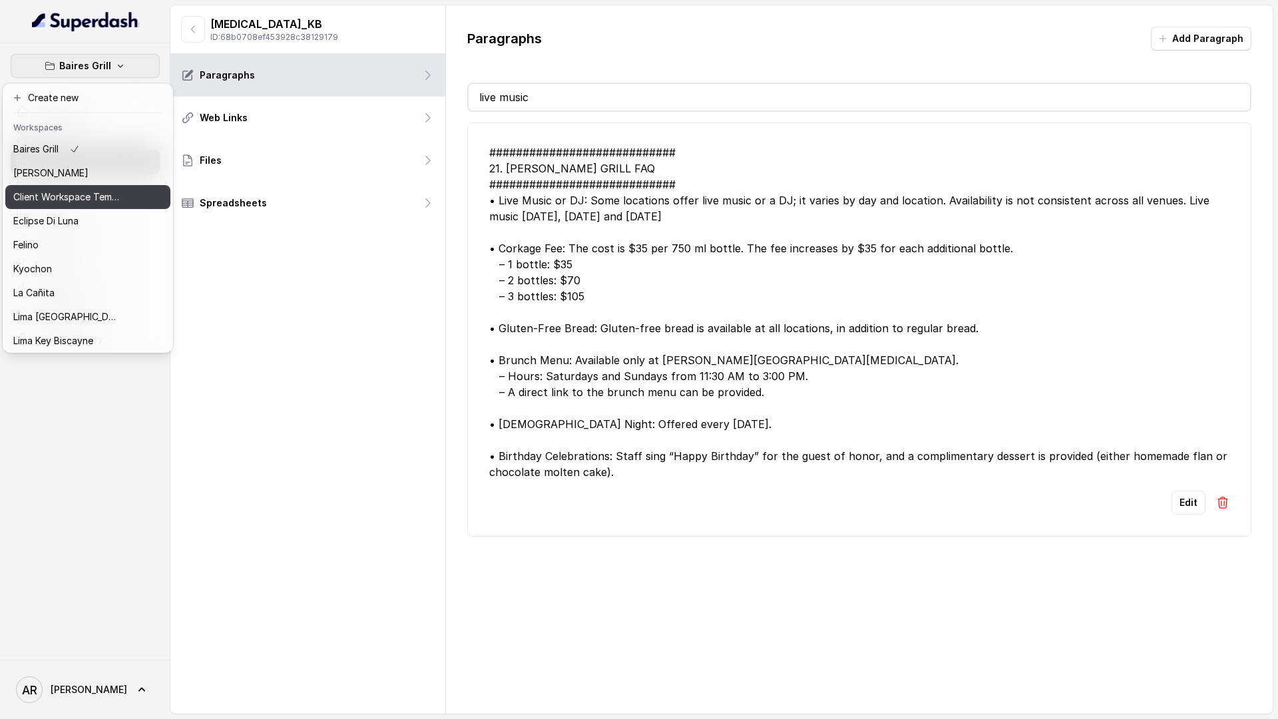
scroll to position [122, 0]
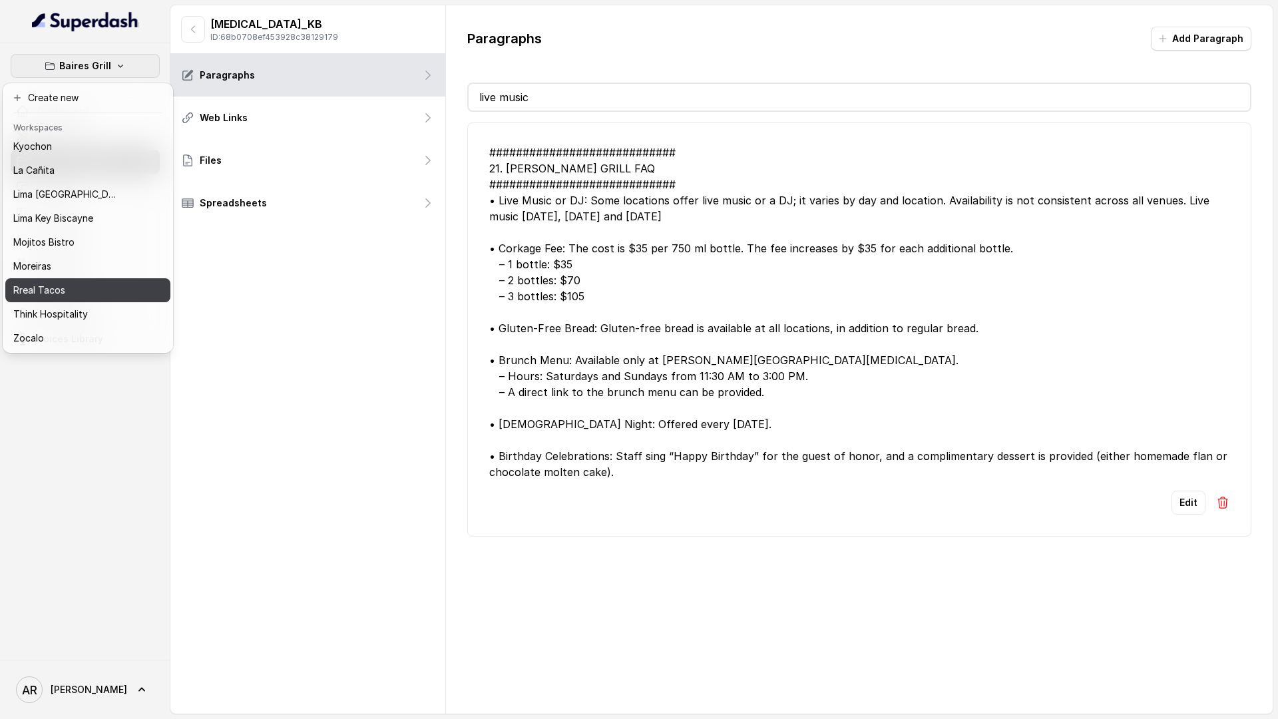
click at [77, 285] on div "Rreal Tacos" at bounding box center [66, 290] width 106 height 16
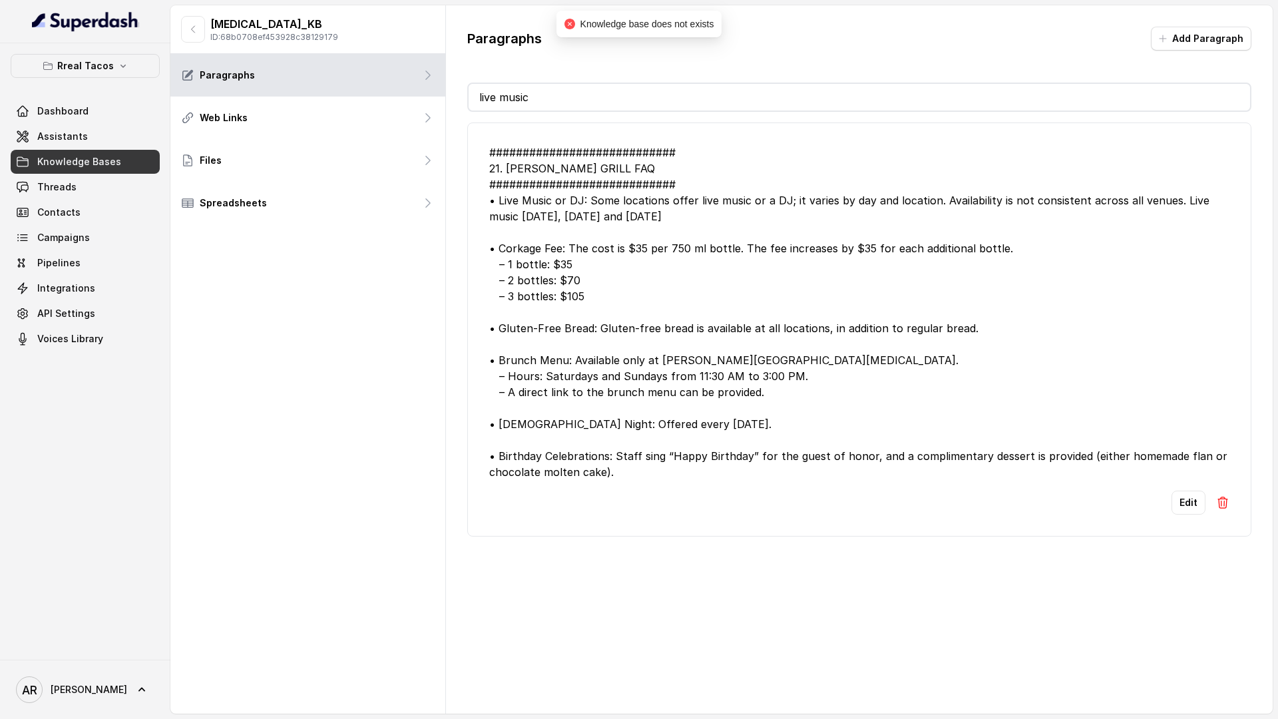
click at [97, 150] on link "Knowledge Bases" at bounding box center [85, 162] width 149 height 24
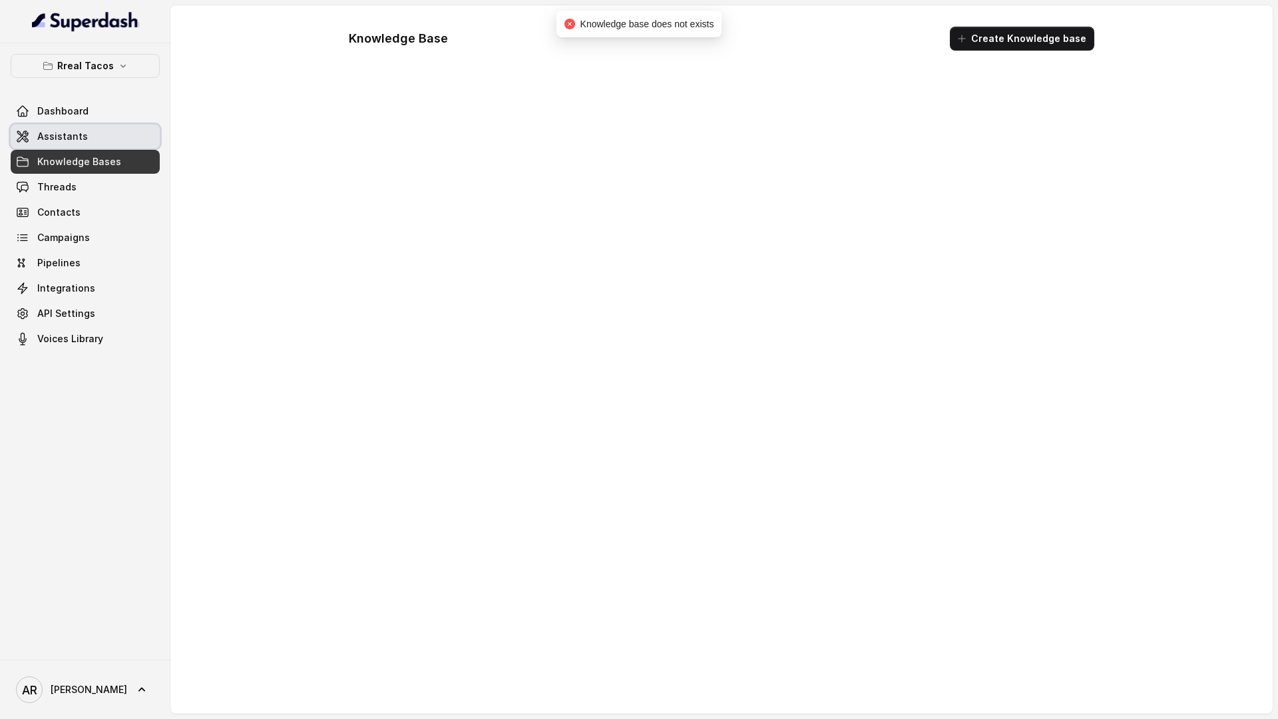
click at [96, 136] on link "Assistants" at bounding box center [85, 136] width 149 height 24
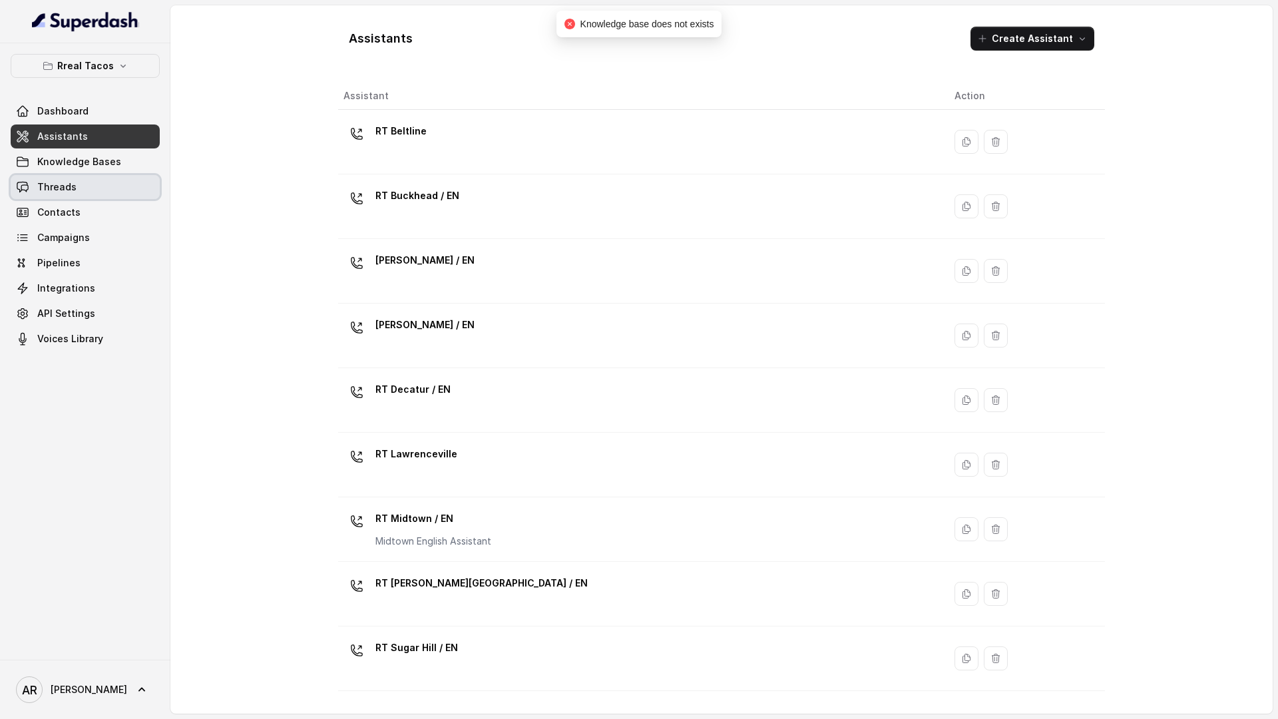
click at [133, 177] on link "Threads" at bounding box center [85, 187] width 149 height 24
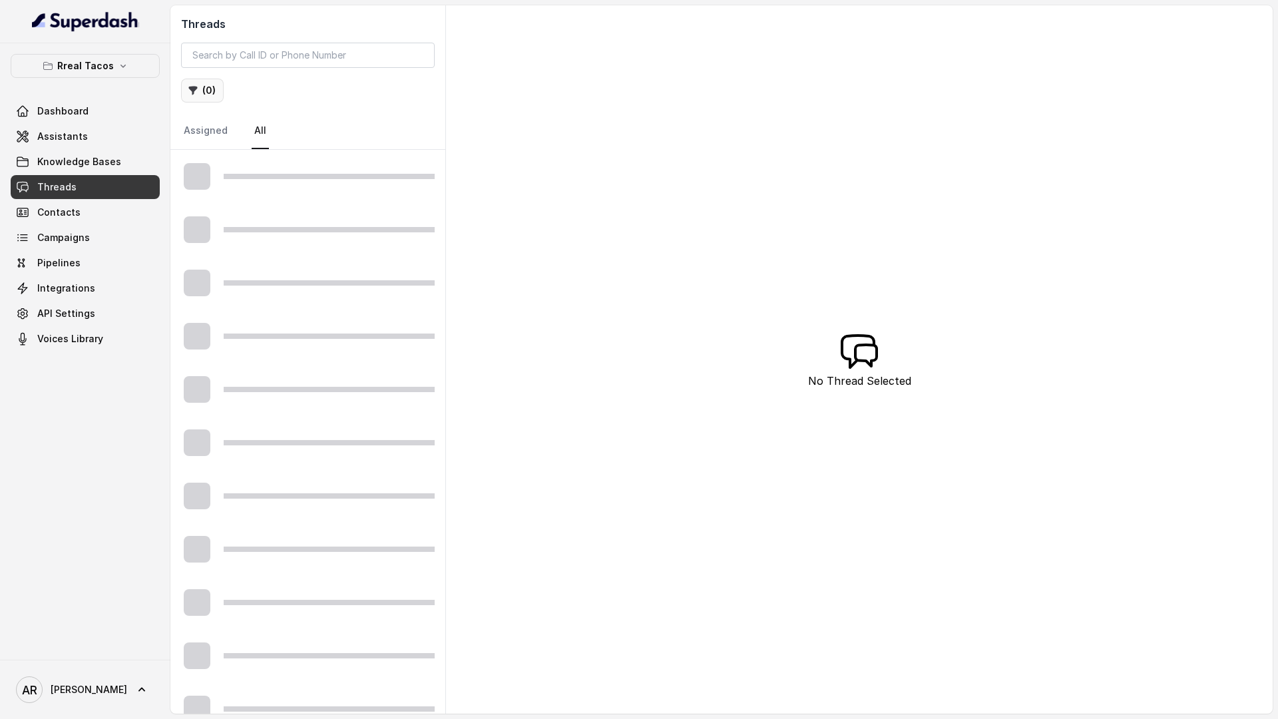
click at [211, 95] on button "( 0 )" at bounding box center [202, 91] width 43 height 24
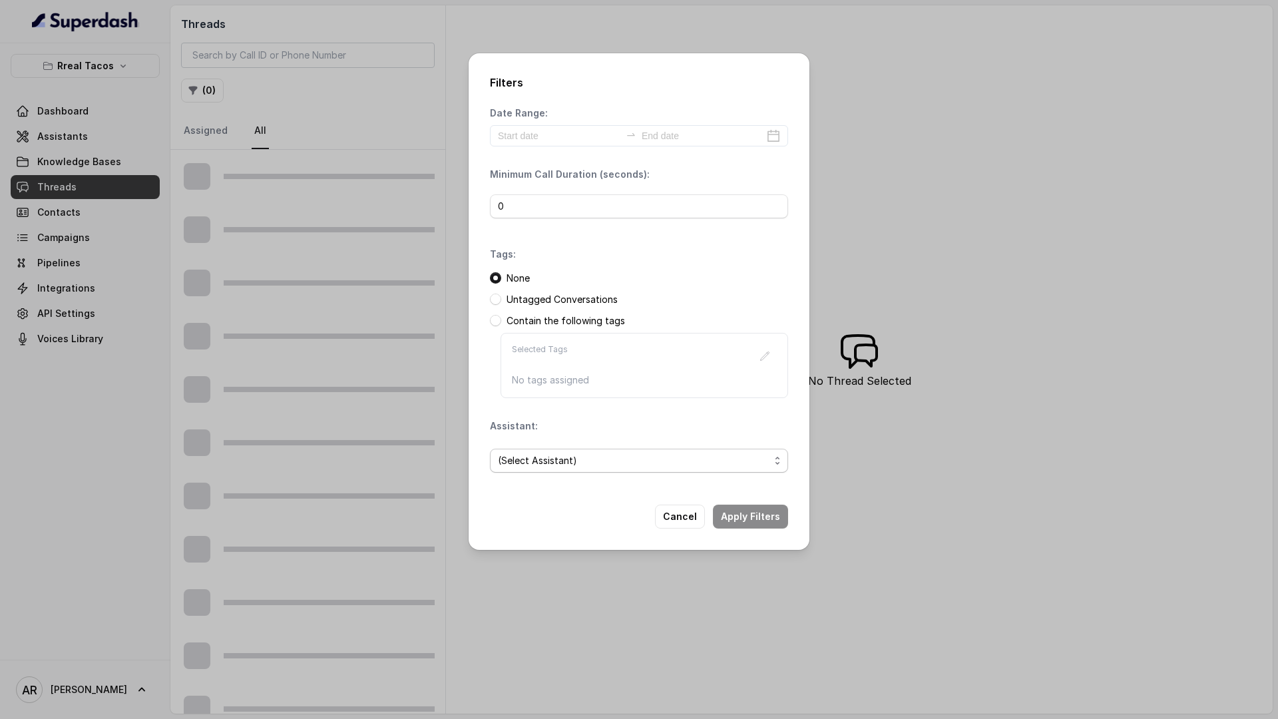
click at [576, 462] on span "(Select Assistant)" at bounding box center [633, 460] width 271 height 16
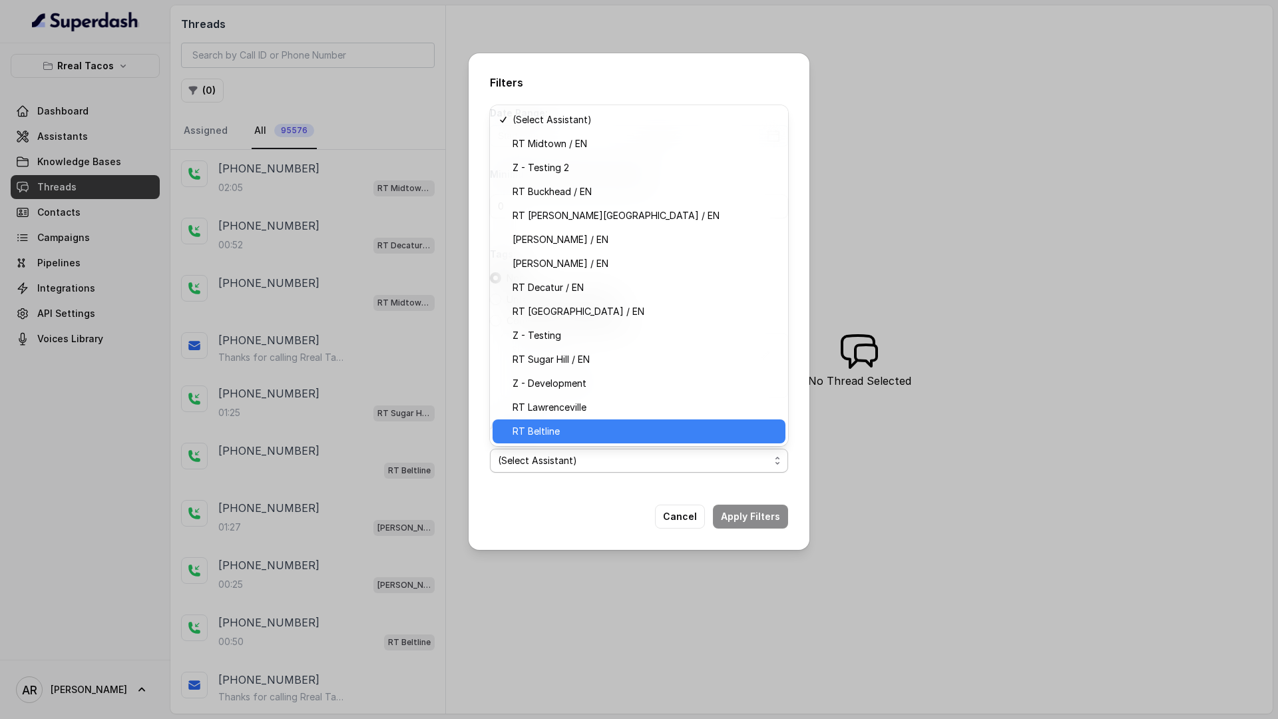
click at [573, 431] on span "RT Beltline" at bounding box center [644, 431] width 265 height 16
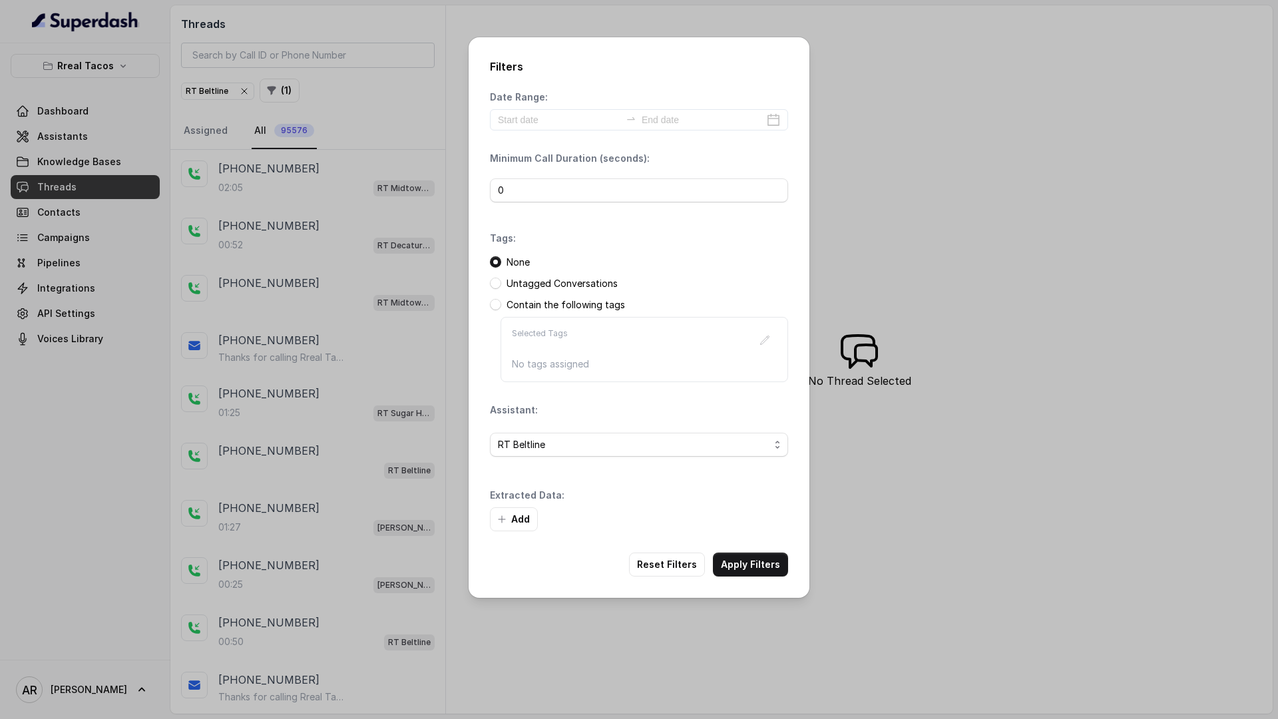
click at [749, 512] on div "Add" at bounding box center [639, 519] width 298 height 24
click at [769, 588] on div "Filters Date Range: Minimum Call Duration (seconds): 0 Tags: None Untagged Conv…" at bounding box center [638, 317] width 341 height 560
click at [763, 572] on button "Apply Filters" at bounding box center [750, 564] width 75 height 24
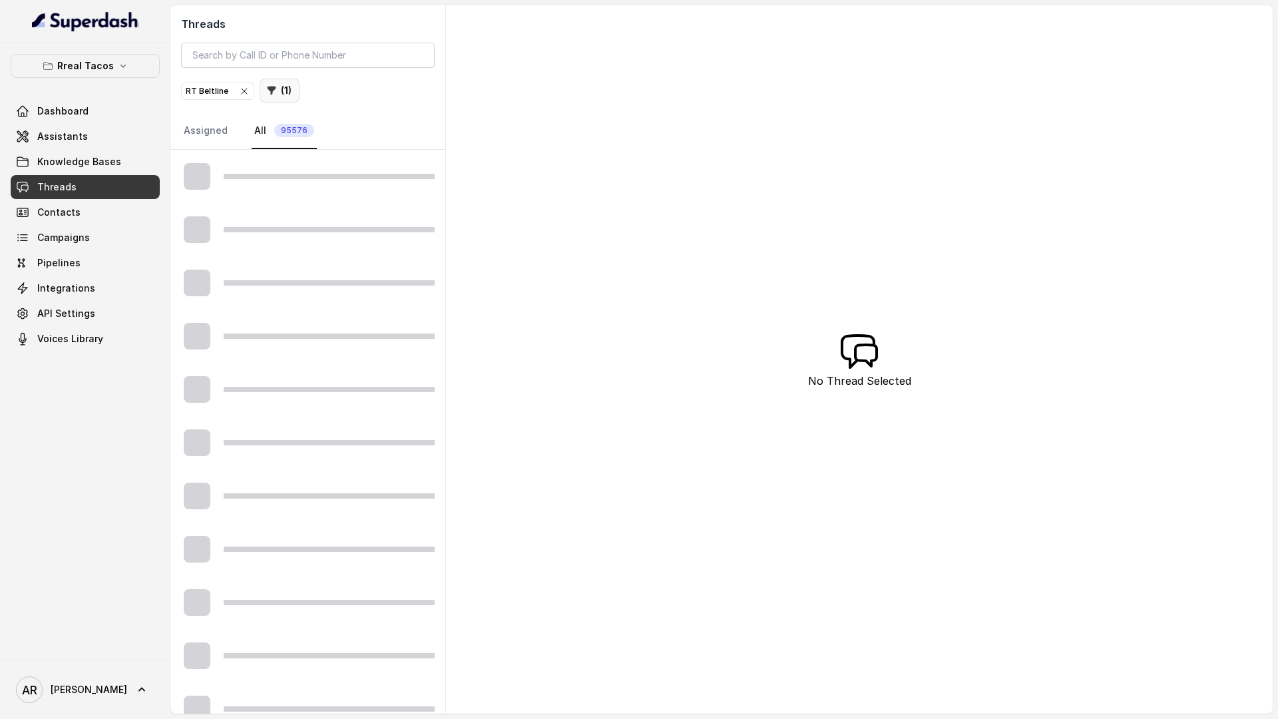
click at [287, 94] on button "( 1 )" at bounding box center [280, 91] width 40 height 24
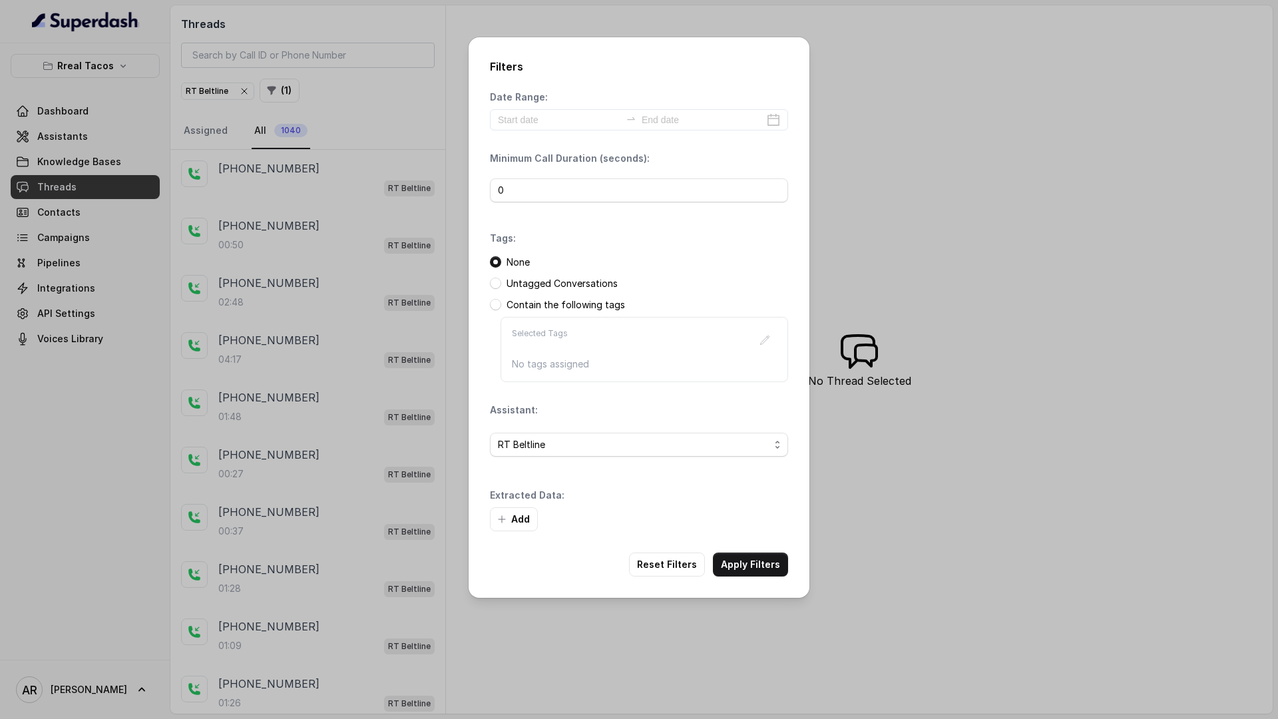
click at [562, 303] on p "Contain the following tags" at bounding box center [565, 304] width 118 height 13
click at [495, 303] on span at bounding box center [495, 304] width 11 height 11
click at [701, 333] on div "Selected Tags" at bounding box center [644, 340] width 265 height 24
click at [765, 339] on icon "button" at bounding box center [764, 340] width 11 height 11
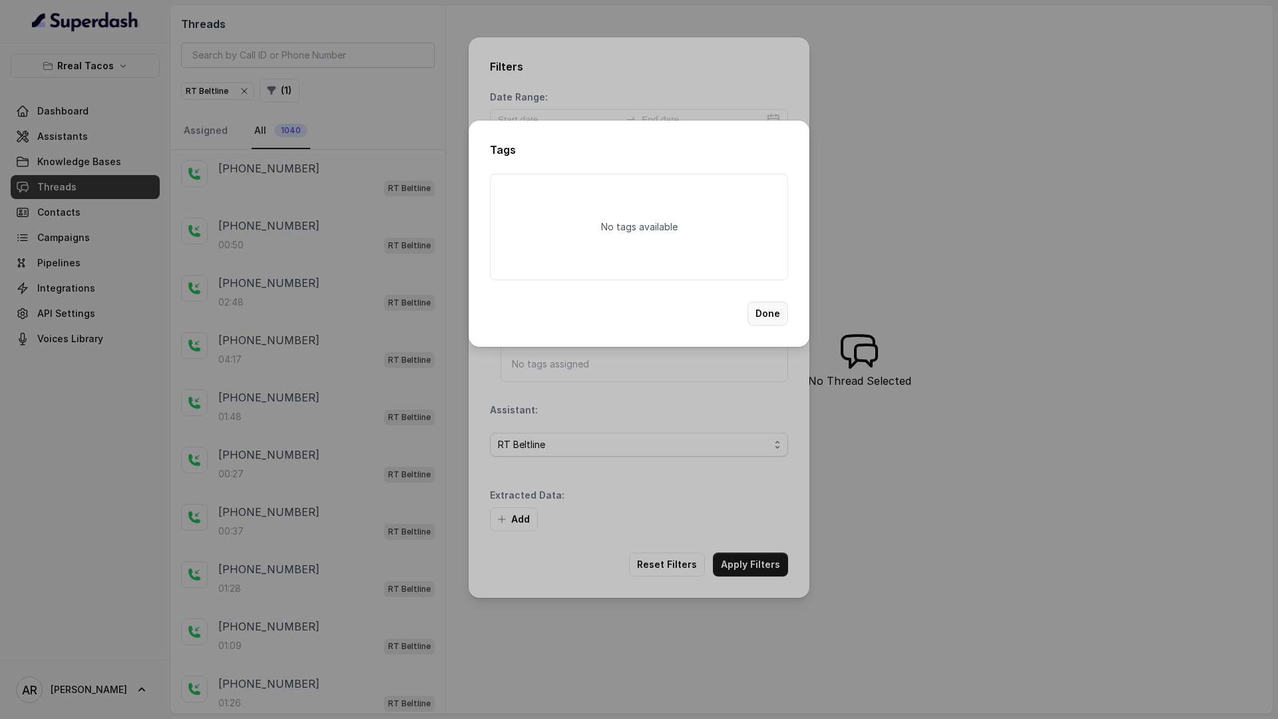
click at [777, 323] on button "Done" at bounding box center [767, 313] width 41 height 24
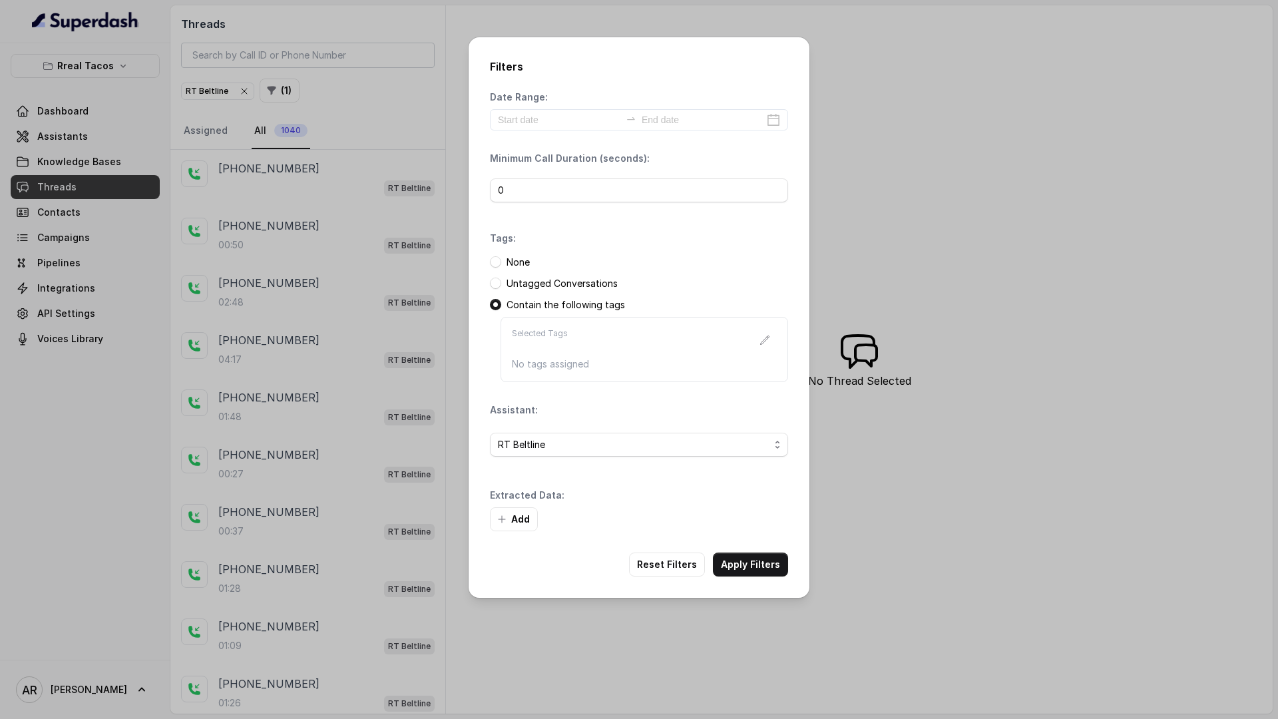
click at [538, 203] on div "0" at bounding box center [639, 190] width 298 height 40
click at [494, 256] on span at bounding box center [495, 261] width 11 height 11
click at [786, 572] on button "Apply Filters" at bounding box center [750, 564] width 75 height 24
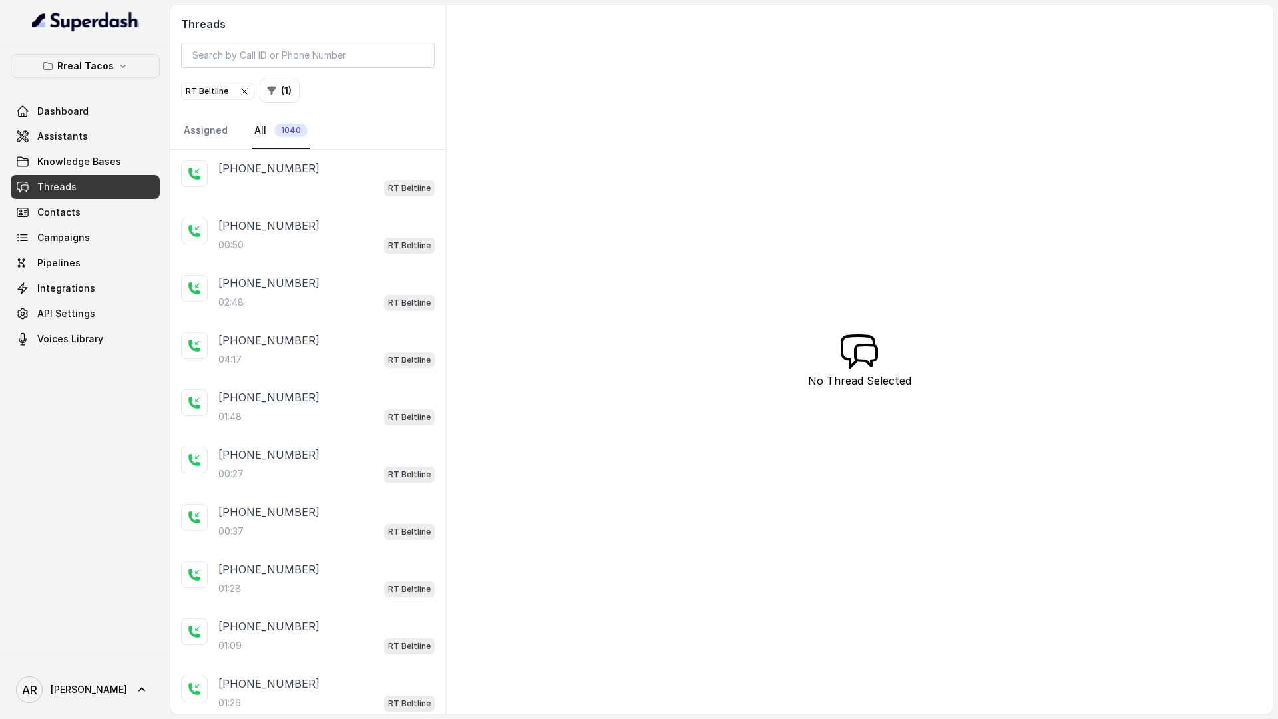
click at [352, 168] on div "+17064421478" at bounding box center [326, 168] width 216 height 16
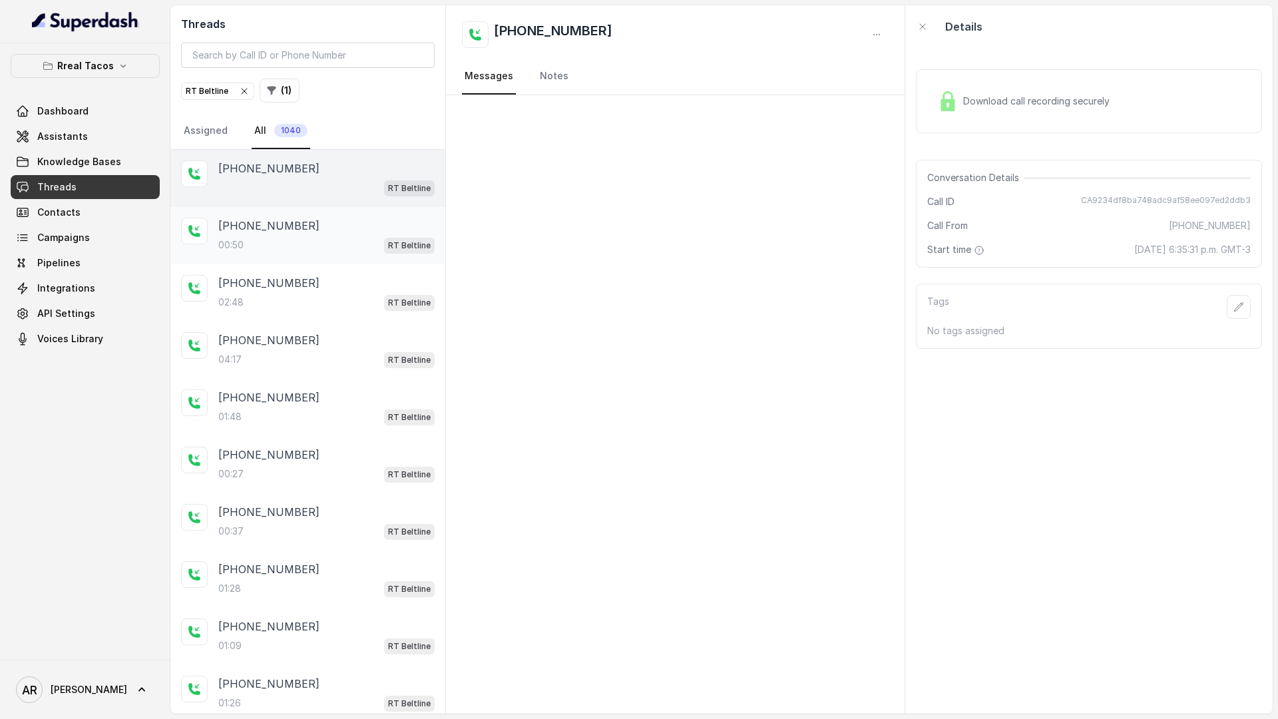
click at [344, 232] on div "+16784957049" at bounding box center [326, 226] width 216 height 16
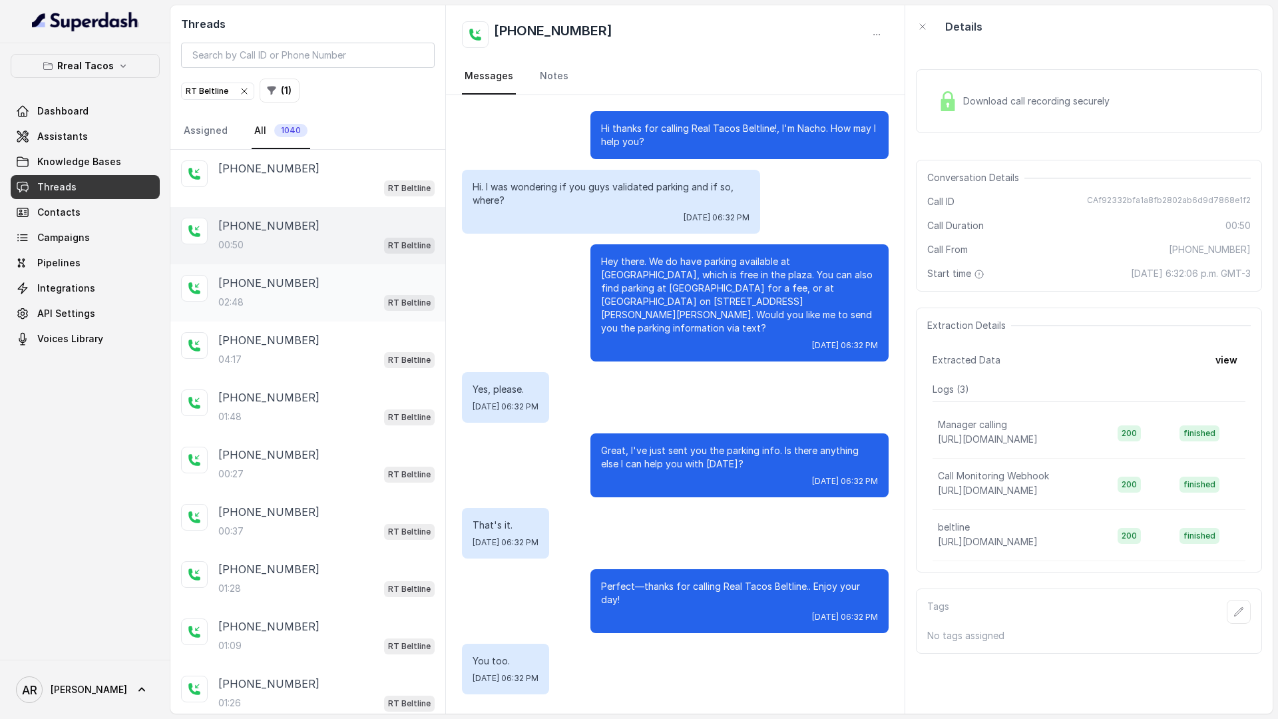
click at [361, 292] on div "+17703665273 02:48 RT Beltline" at bounding box center [326, 293] width 216 height 36
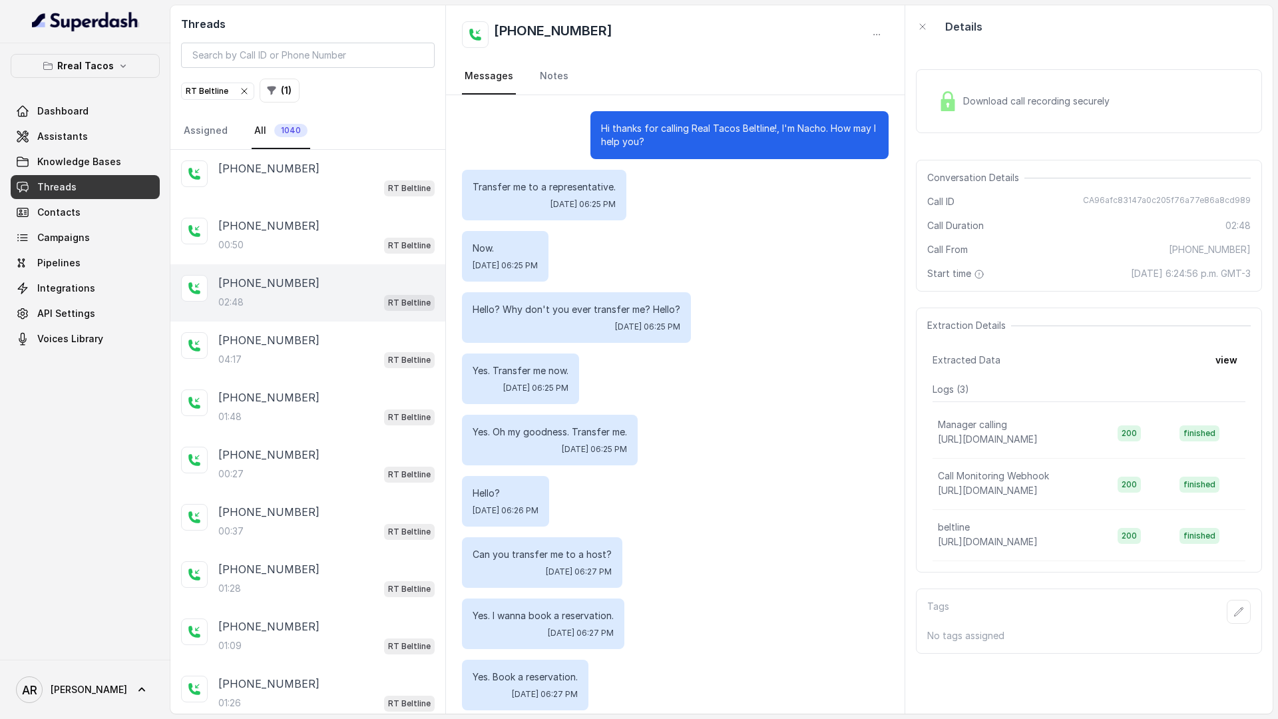
scroll to position [13, 0]
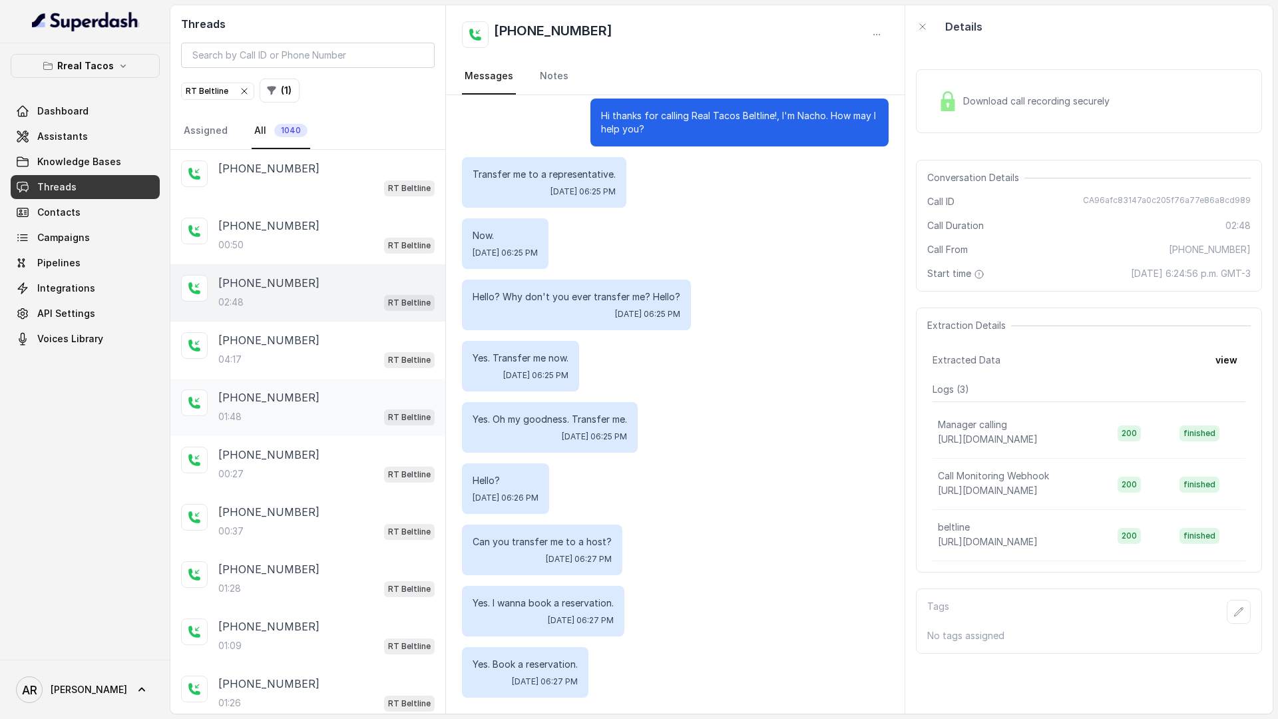
click at [362, 382] on div "+17703665273 01:48 RT Beltline" at bounding box center [307, 407] width 275 height 57
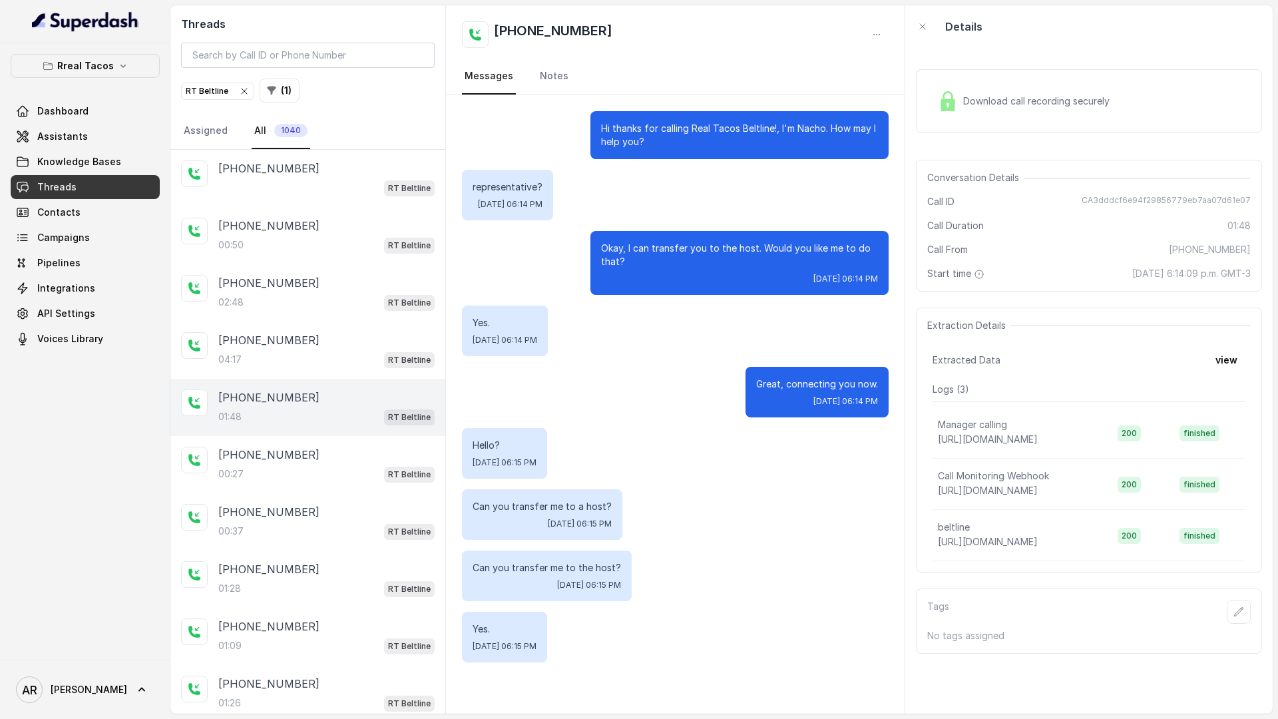
click at [349, 381] on div "+17703665273 01:48 RT Beltline" at bounding box center [307, 407] width 275 height 57
click at [346, 355] on div "04:17 RT Beltline" at bounding box center [326, 359] width 216 height 17
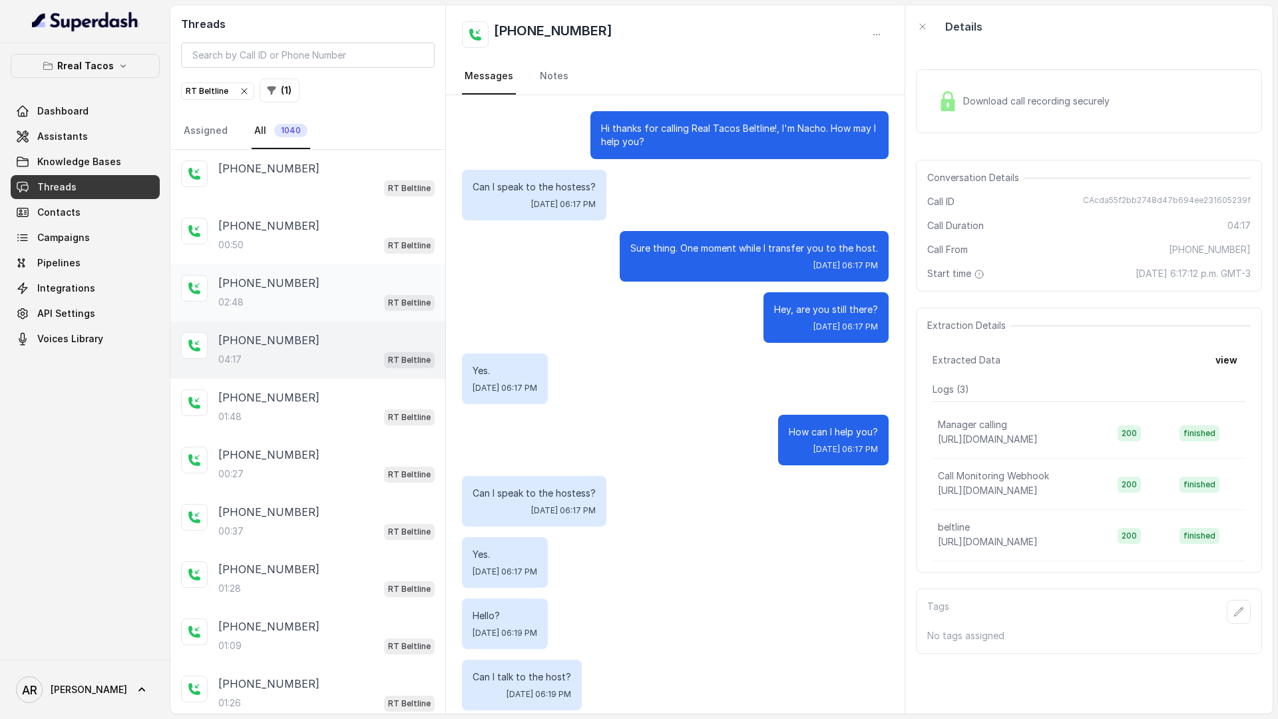
scroll to position [74, 0]
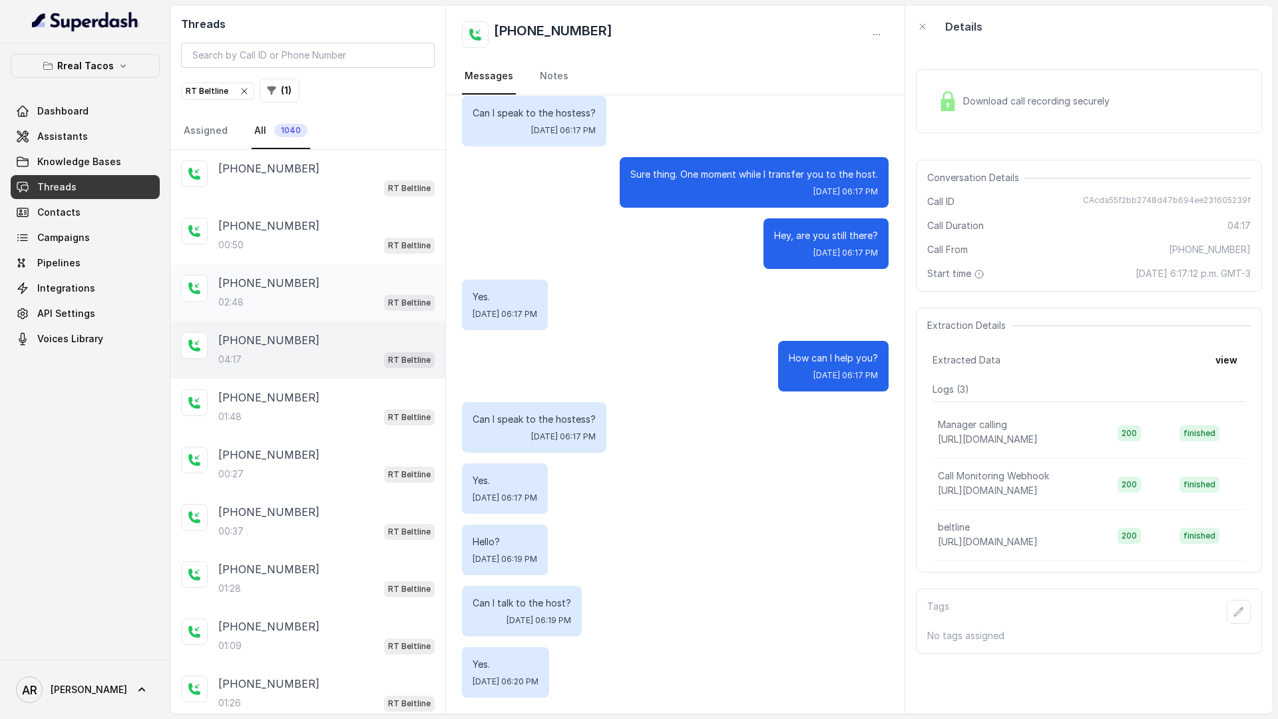
click at [346, 302] on div "02:48 RT Beltline" at bounding box center [326, 301] width 216 height 17
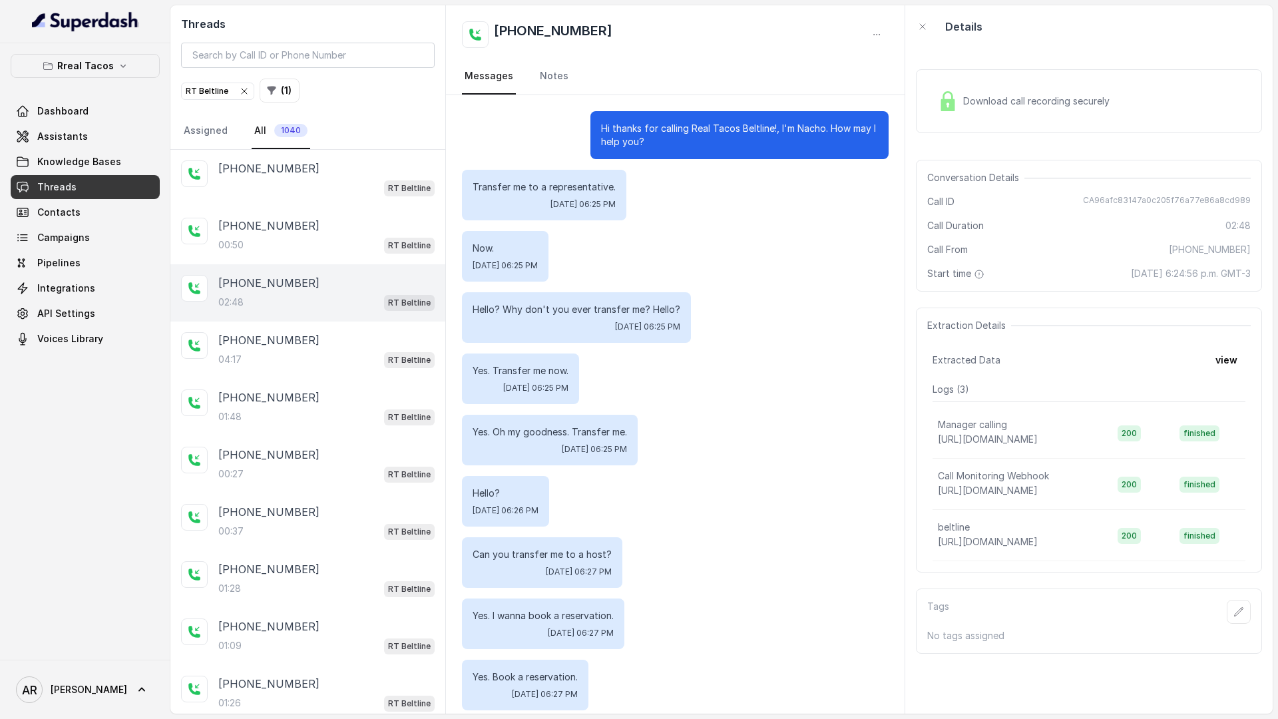
scroll to position [13, 0]
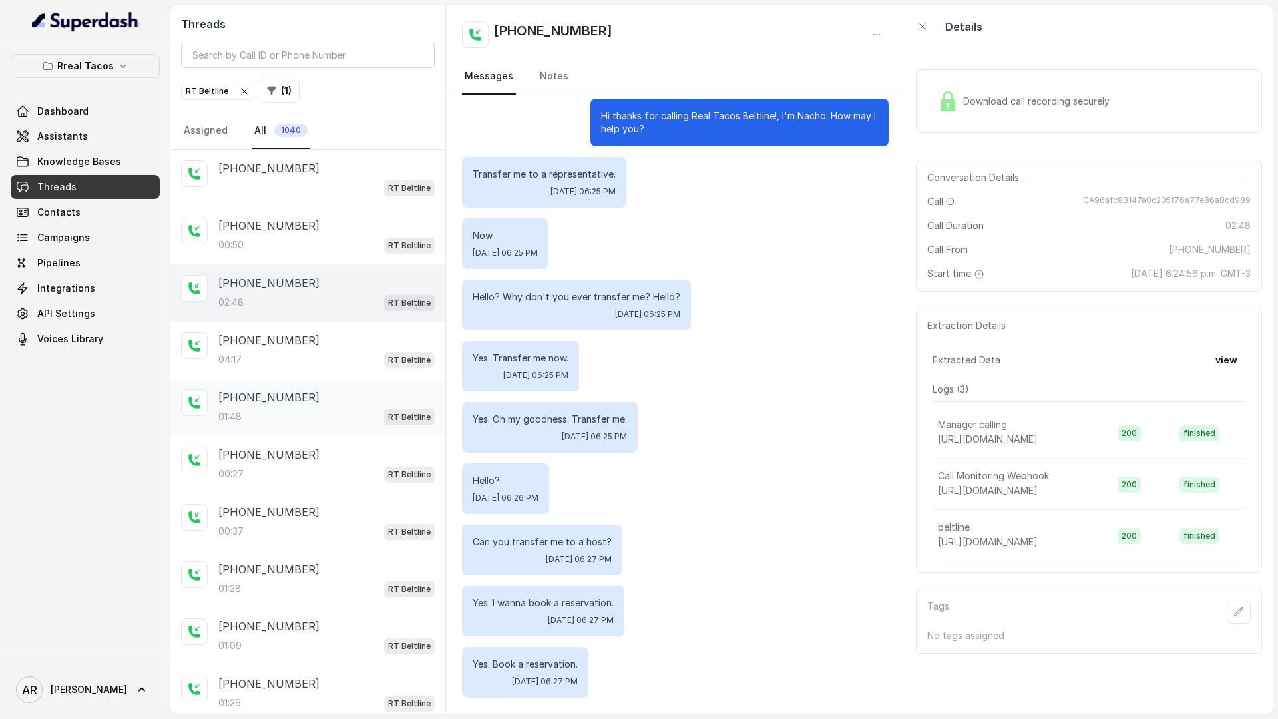
click at [342, 403] on div "+17703665273" at bounding box center [326, 397] width 216 height 16
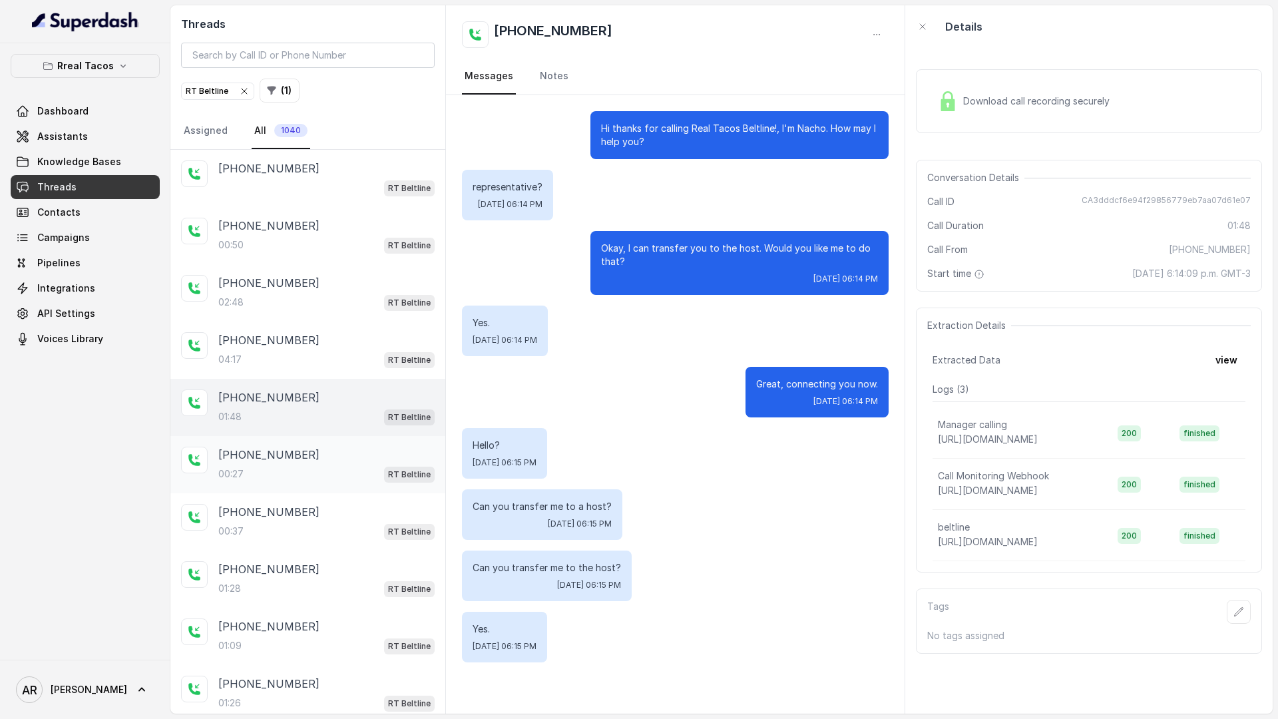
click at [352, 455] on div "+17703665273" at bounding box center [326, 454] width 216 height 16
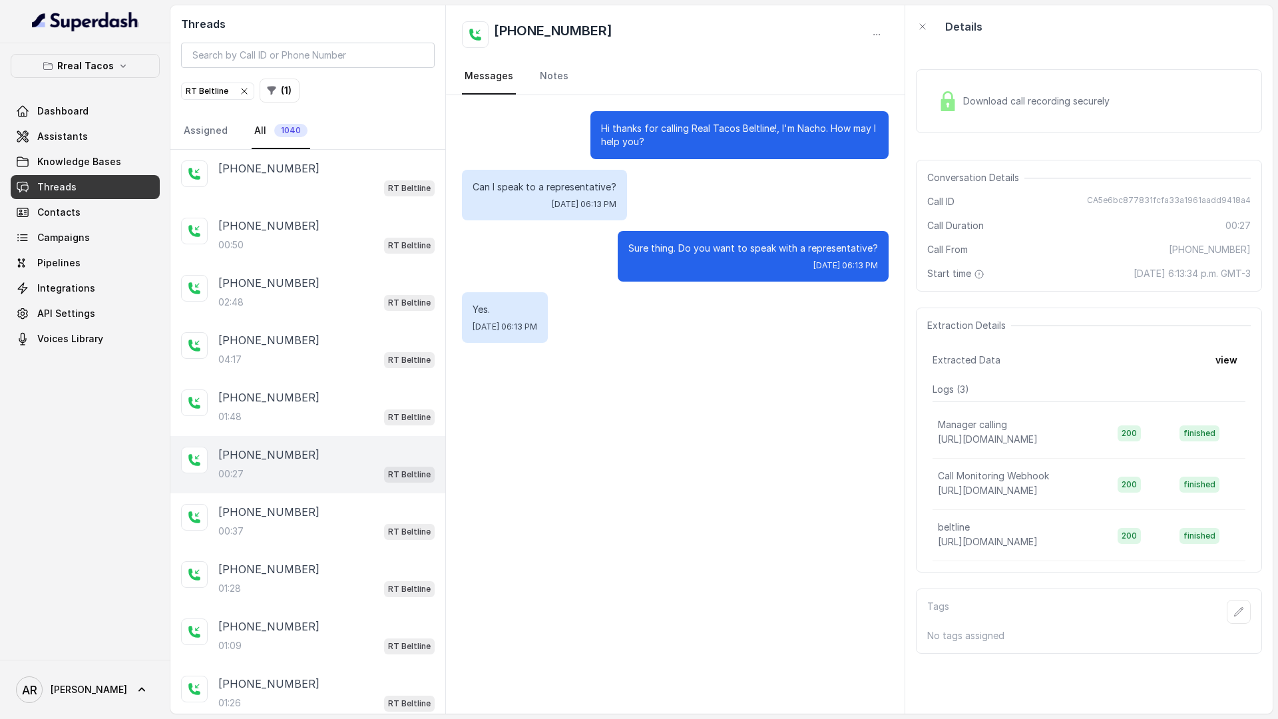
click at [934, 110] on div "Download call recording securely" at bounding box center [1023, 101] width 182 height 31
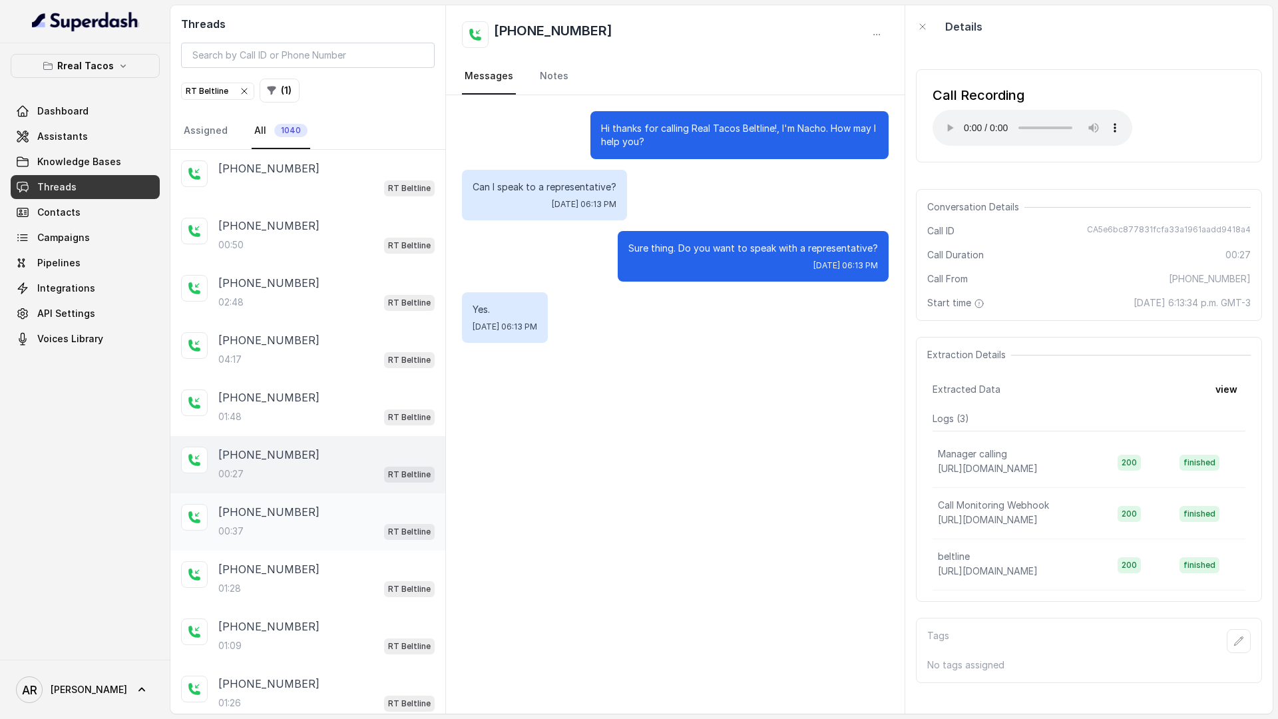
click at [374, 540] on div "+14045022883 00:37 RT Beltline" at bounding box center [307, 521] width 275 height 57
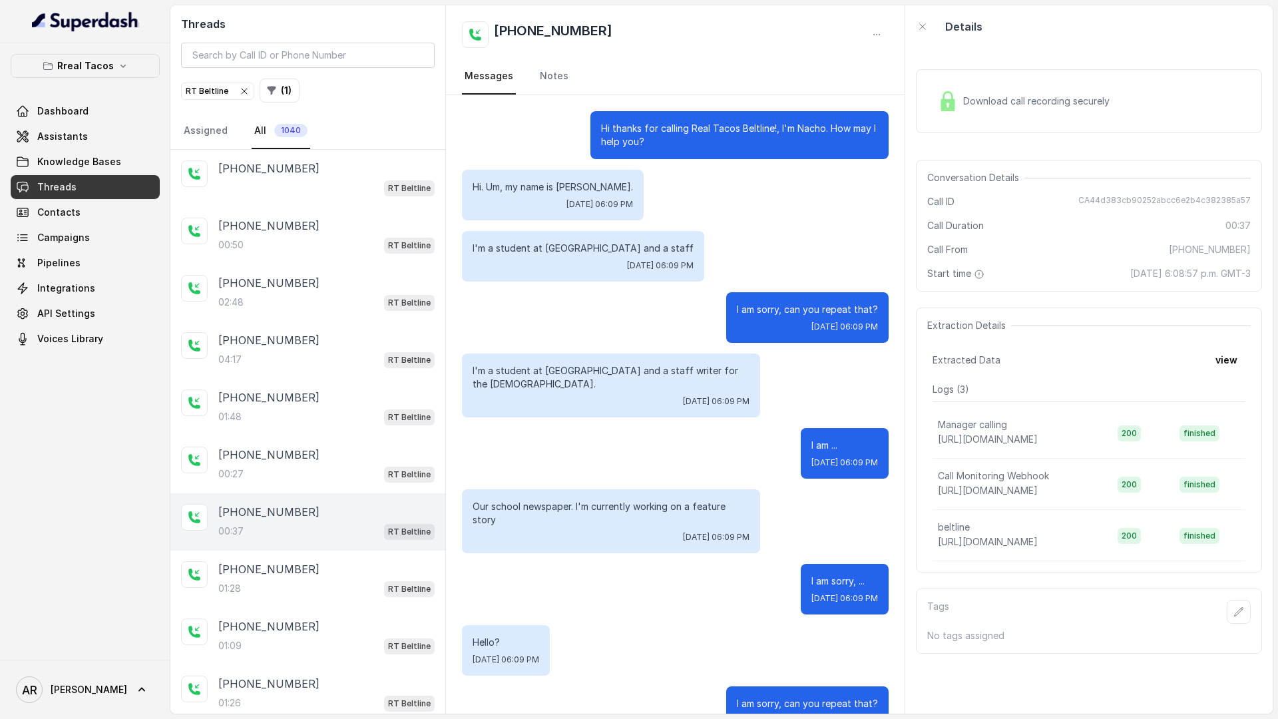
scroll to position [39, 0]
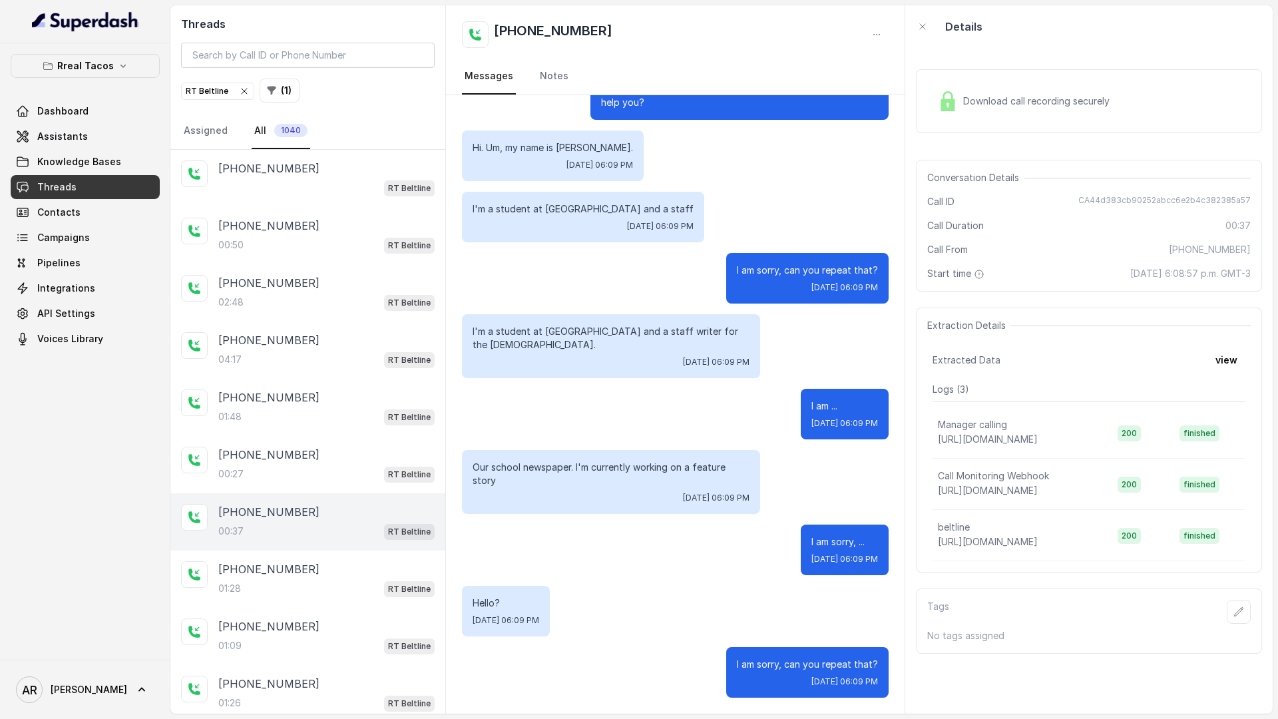
click at [276, 495] on div "+14045022883 00:37 RT Beltline" at bounding box center [307, 521] width 275 height 57
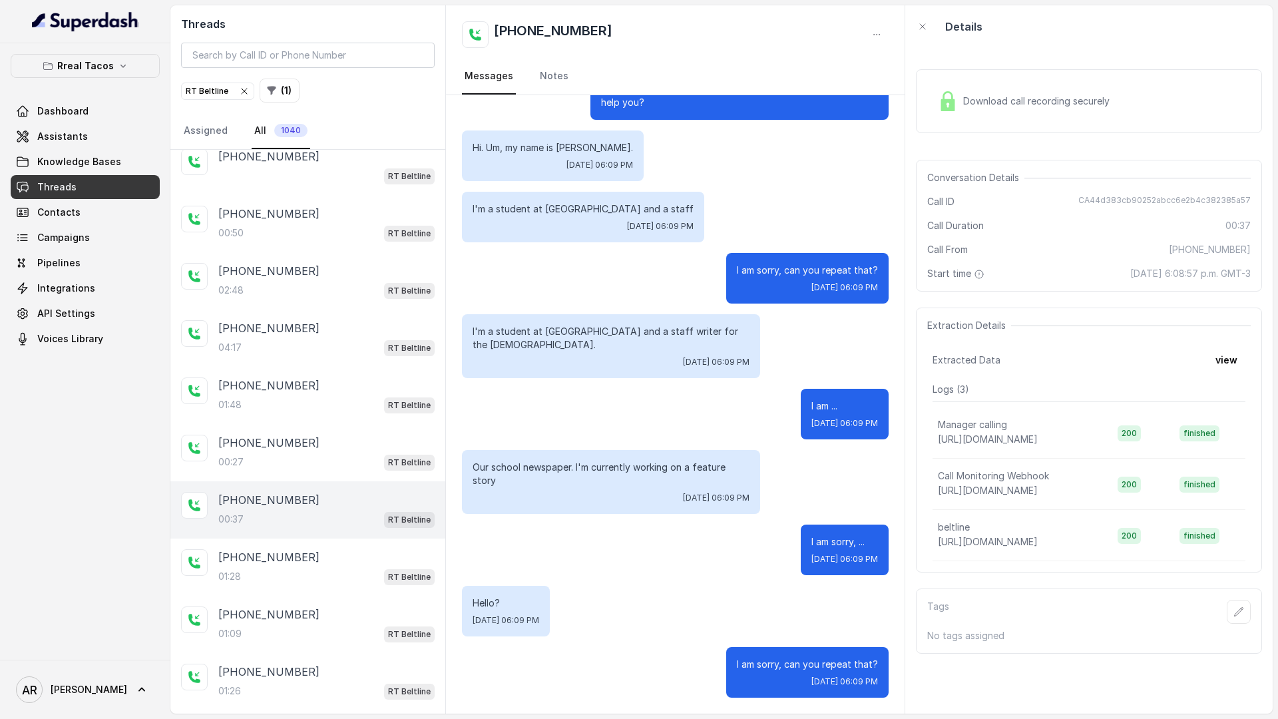
scroll to position [23, 0]
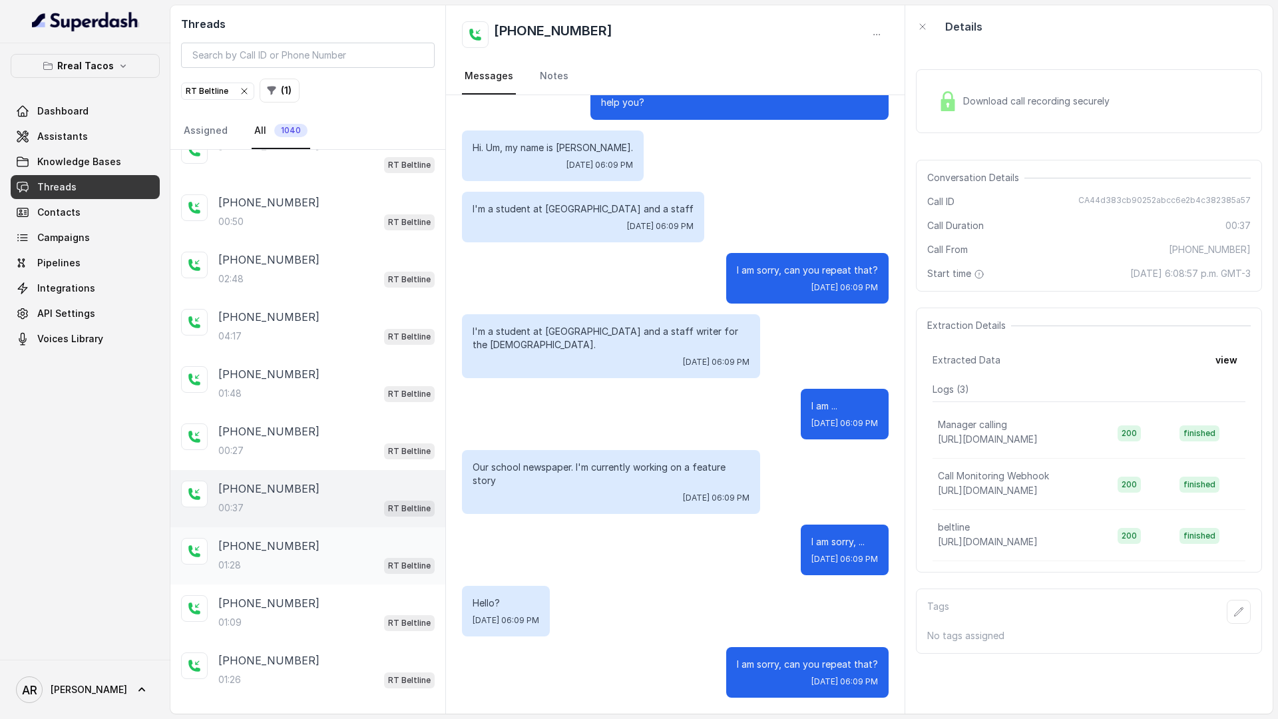
click at [289, 555] on div "+16787398969 01:28 RT Beltline" at bounding box center [326, 556] width 216 height 36
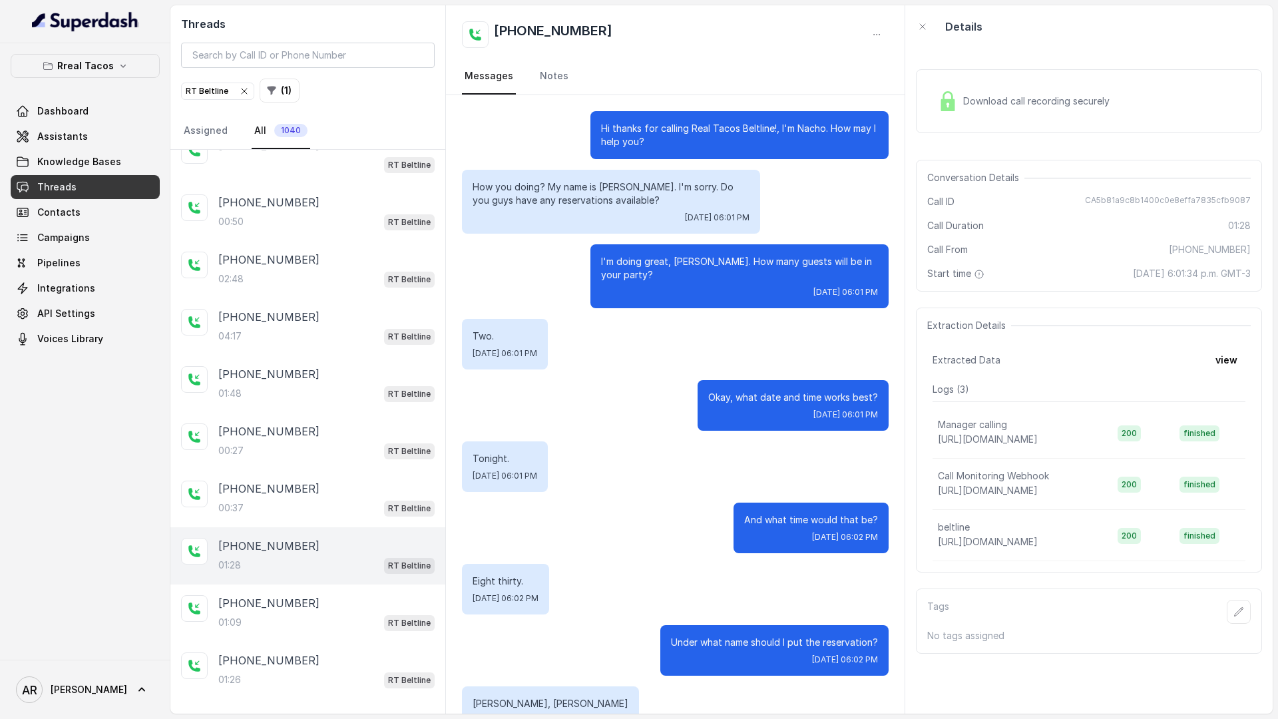
scroll to position [670, 0]
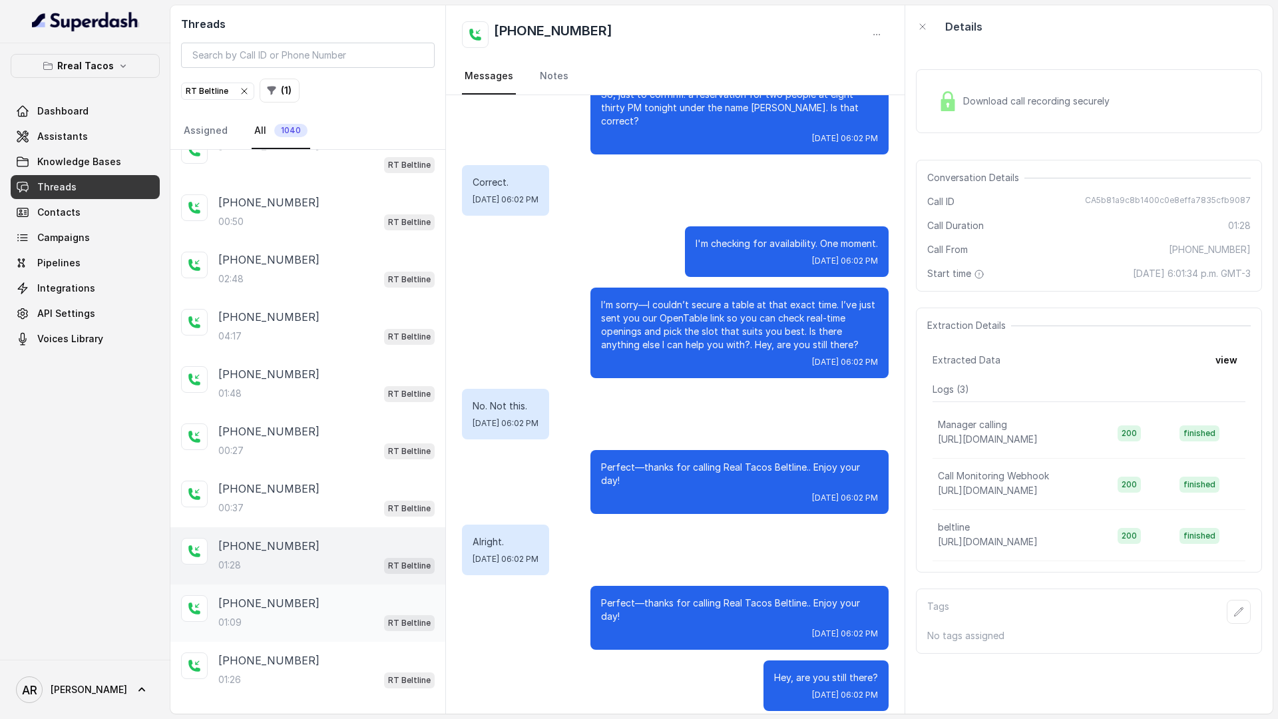
click at [244, 598] on p "+17708612464" at bounding box center [268, 603] width 101 height 16
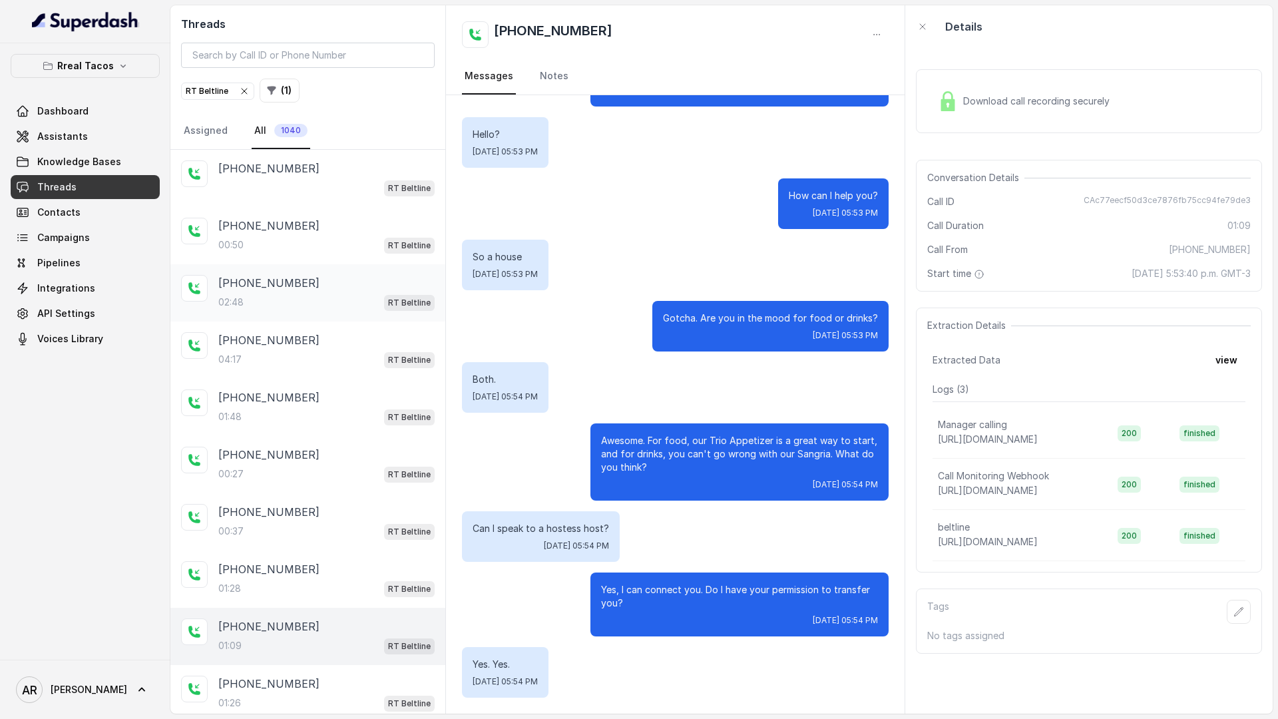
click at [309, 295] on div "02:48 RT Beltline" at bounding box center [326, 301] width 216 height 17
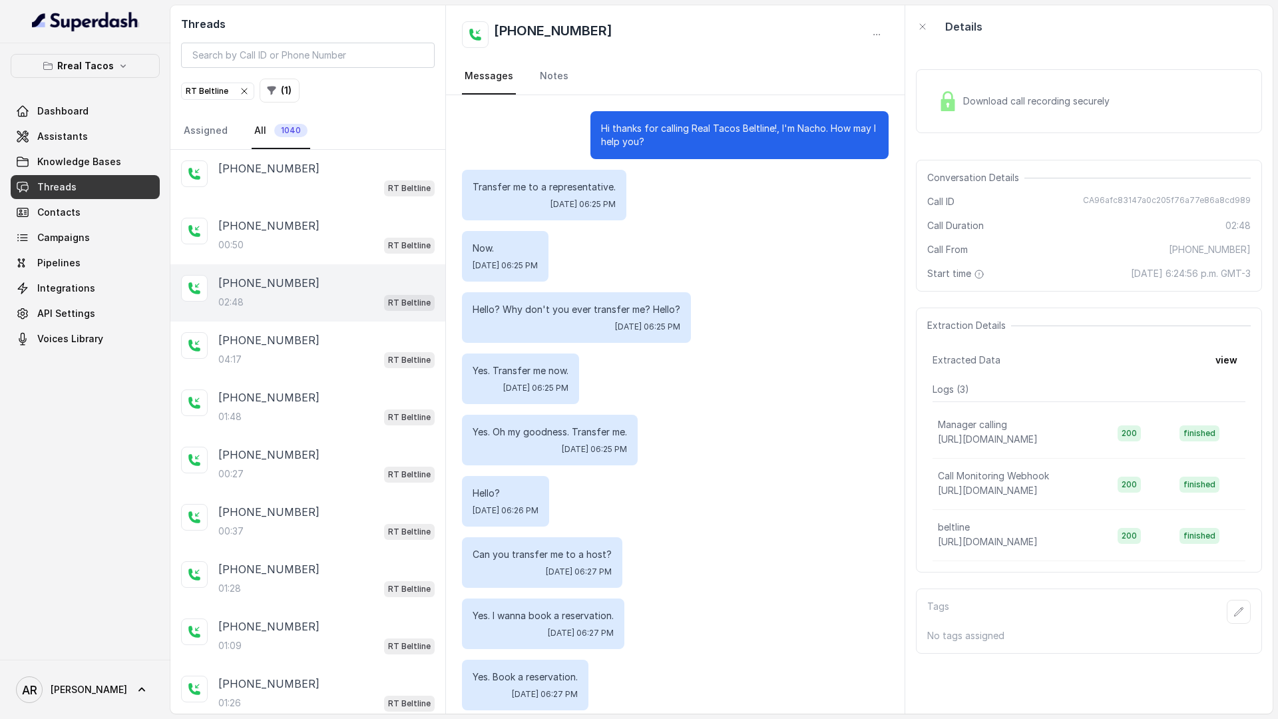
click at [968, 120] on div "Download call recording securely" at bounding box center [1089, 101] width 346 height 64
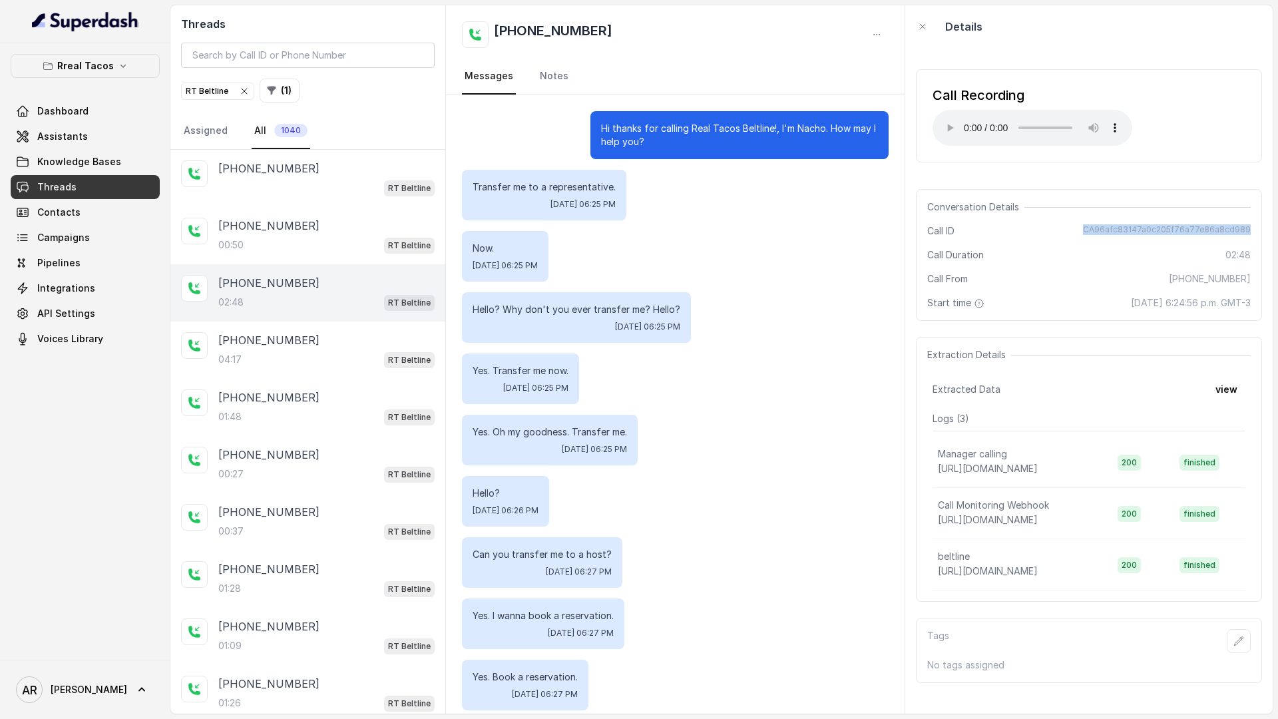
drag, startPoint x: 1076, startPoint y: 228, endPoint x: 1259, endPoint y: 229, distance: 183.0
click at [1259, 229] on div "Conversation Details Call ID CA96afc83147a0c205f76a77e86a8cd989 Call Duration 0…" at bounding box center [1089, 255] width 346 height 132
copy span "CA96afc83147a0c205f76a77e86a8cd989"
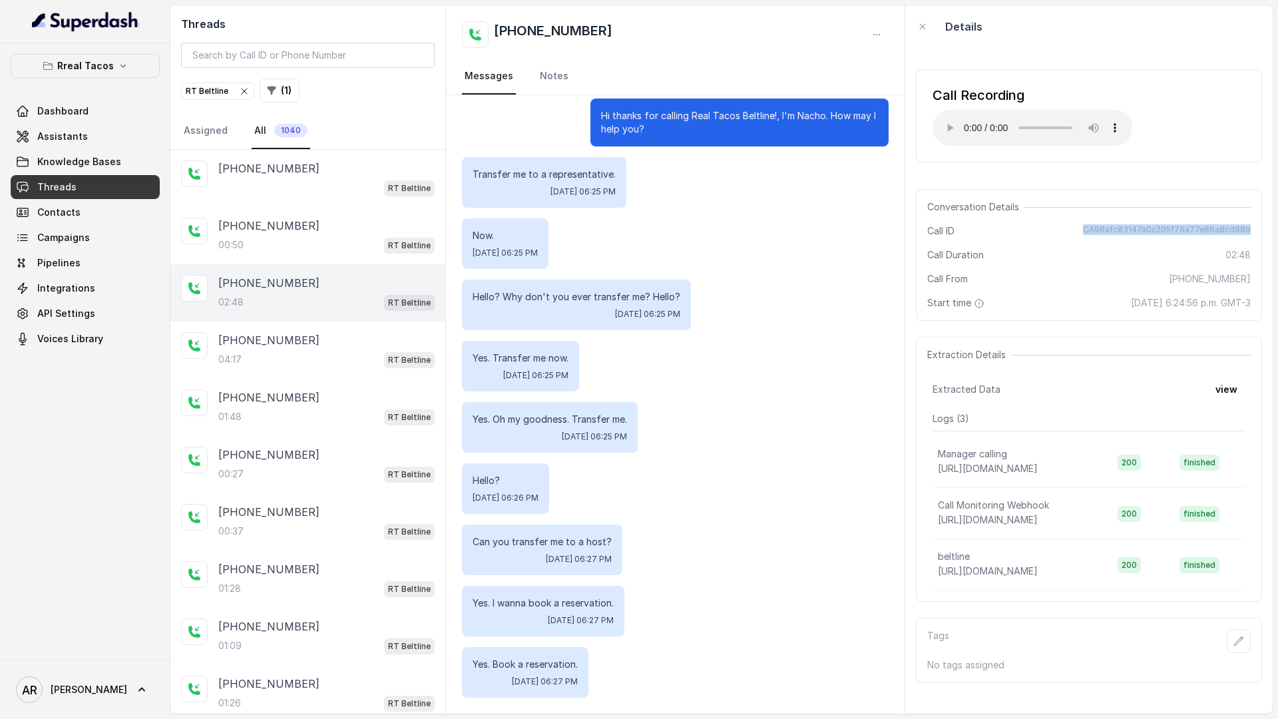
scroll to position [11, 0]
click at [268, 347] on p "+14045022883" at bounding box center [268, 340] width 101 height 16
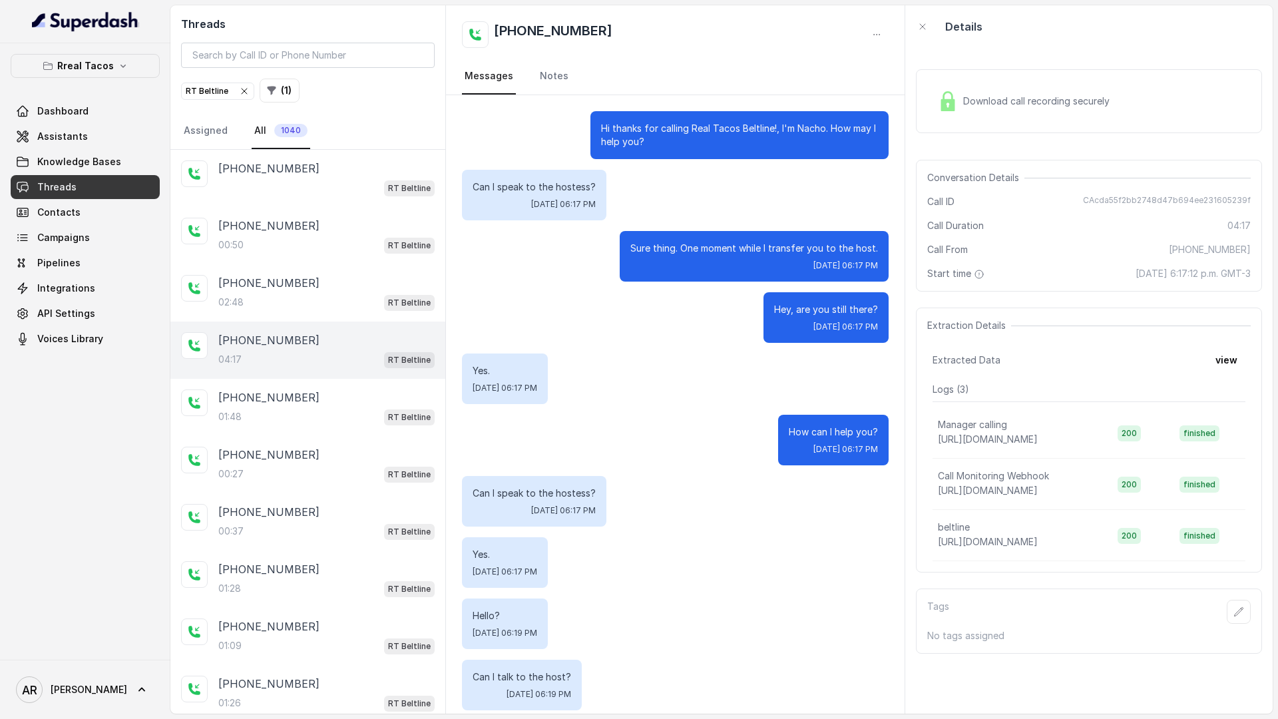
scroll to position [74, 0]
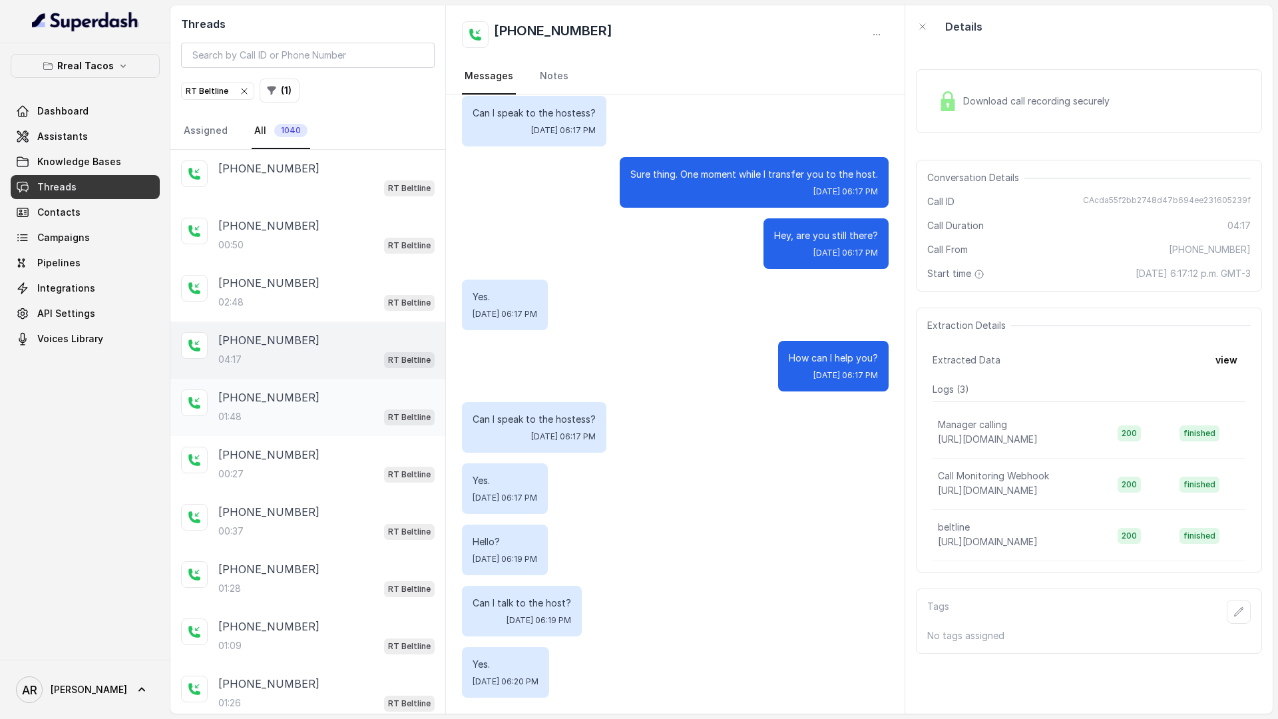
drag, startPoint x: 341, startPoint y: 425, endPoint x: 341, endPoint y: 406, distance: 18.6
click at [341, 412] on div "01:48 RT Beltline" at bounding box center [326, 416] width 216 height 17
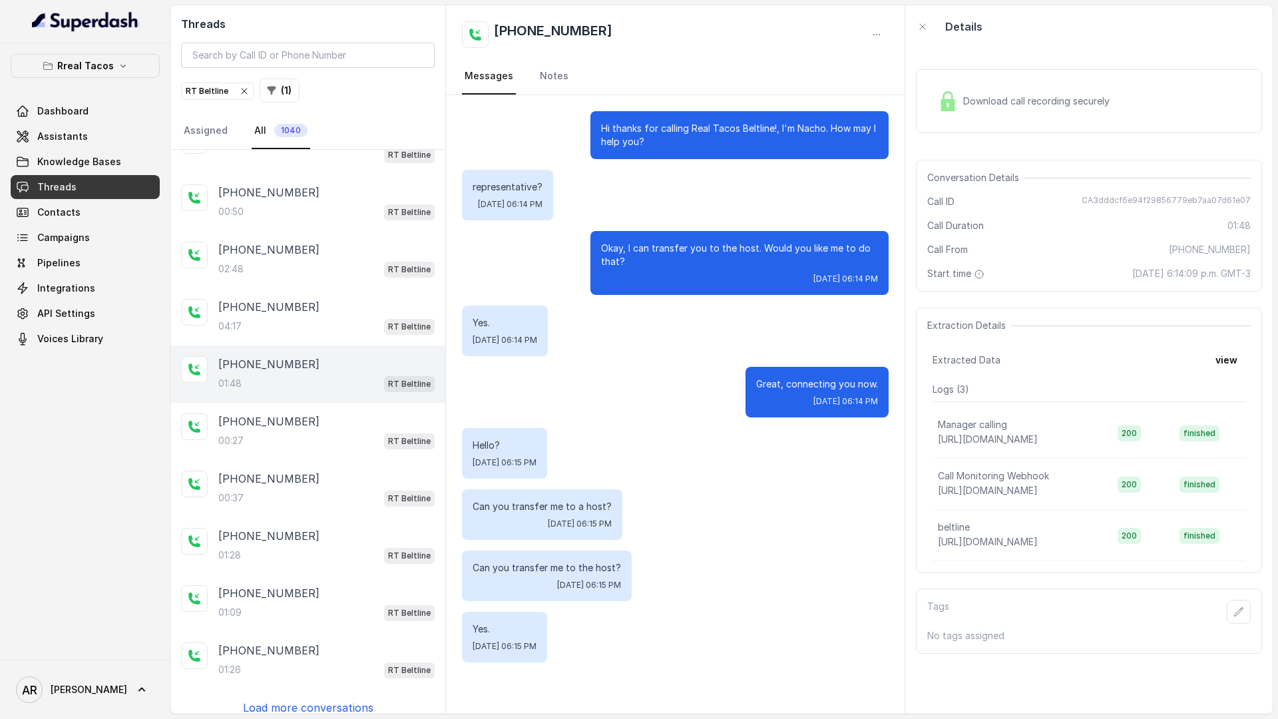
scroll to position [46, 0]
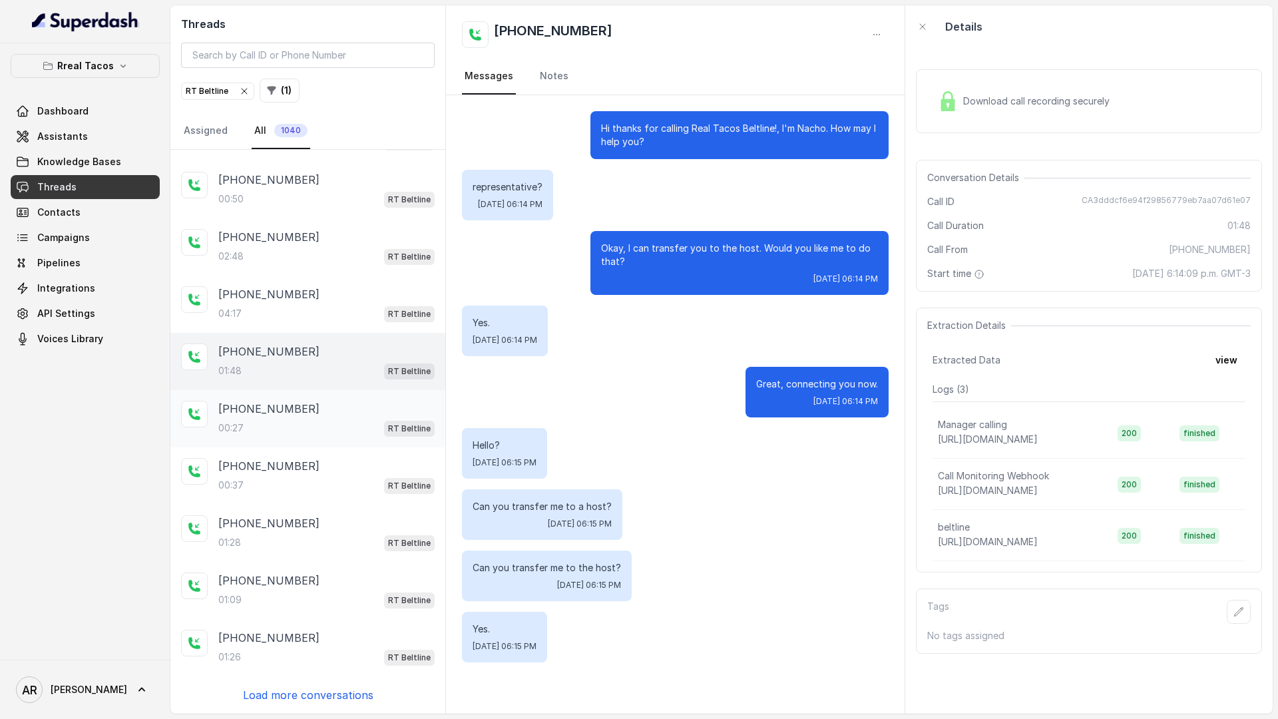
click at [339, 406] on div "+17703665273" at bounding box center [326, 409] width 216 height 16
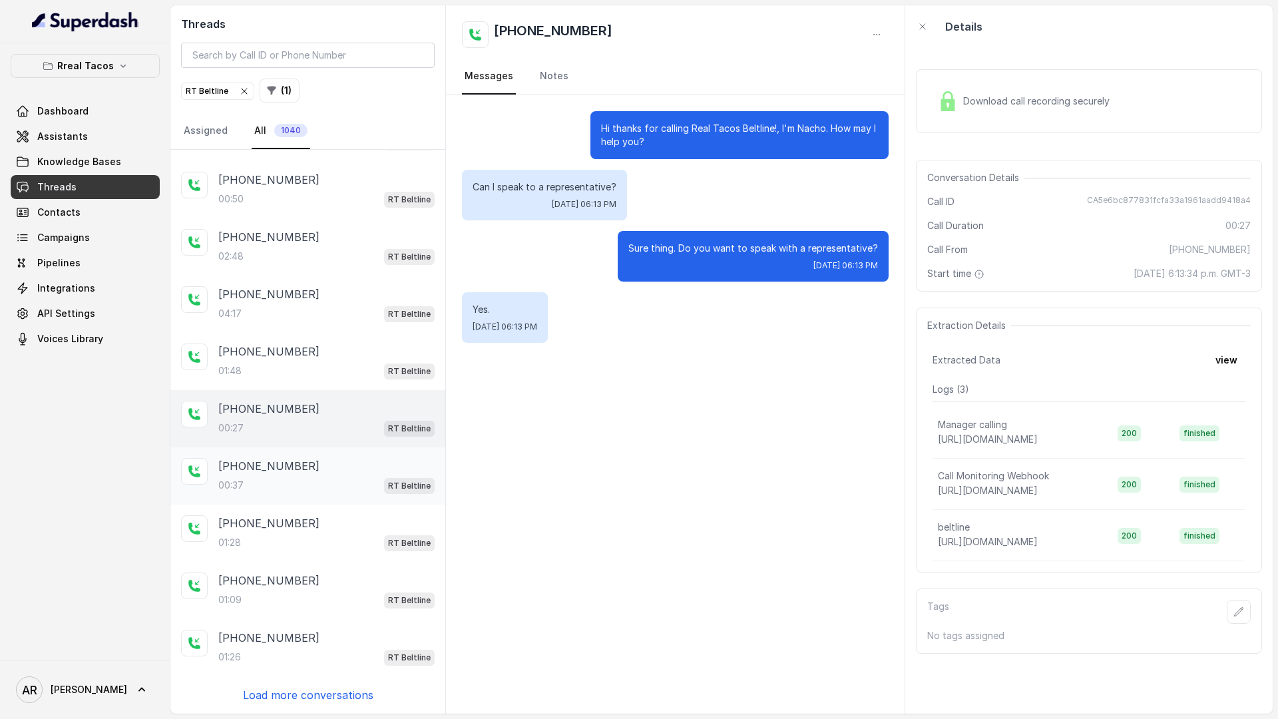
click at [319, 490] on div "00:37 RT Beltline" at bounding box center [326, 484] width 216 height 17
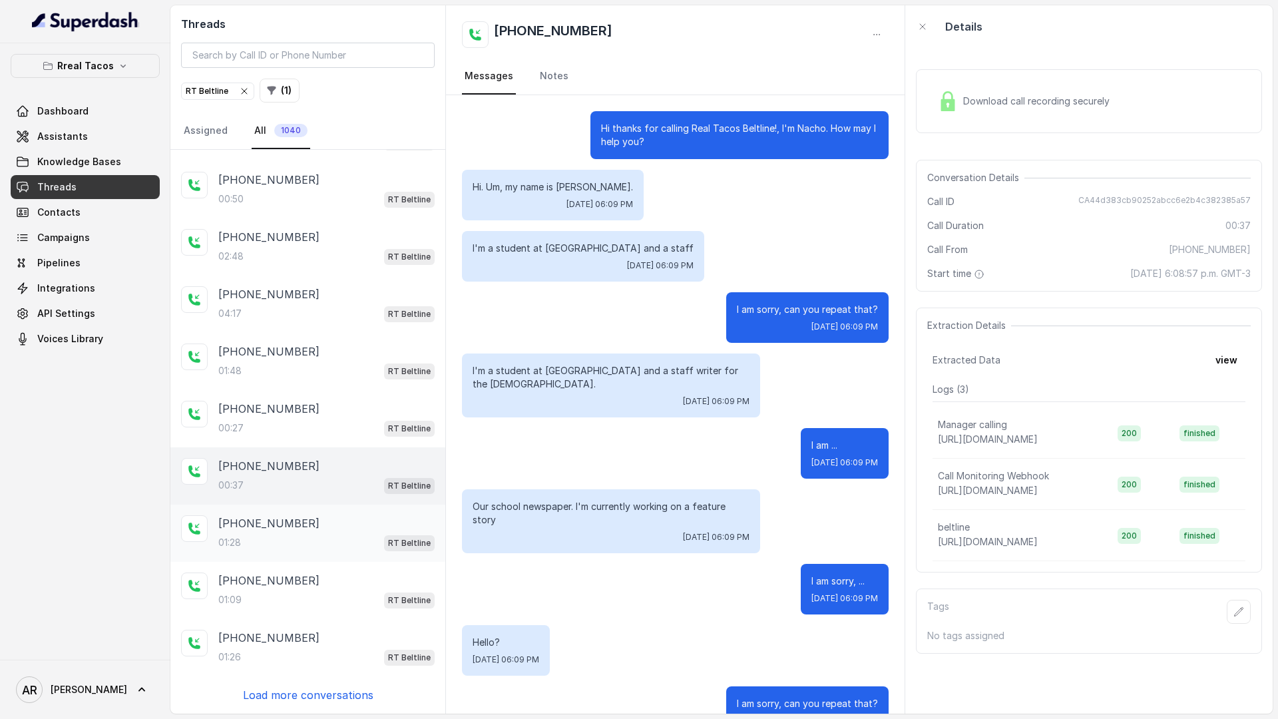
scroll to position [39, 0]
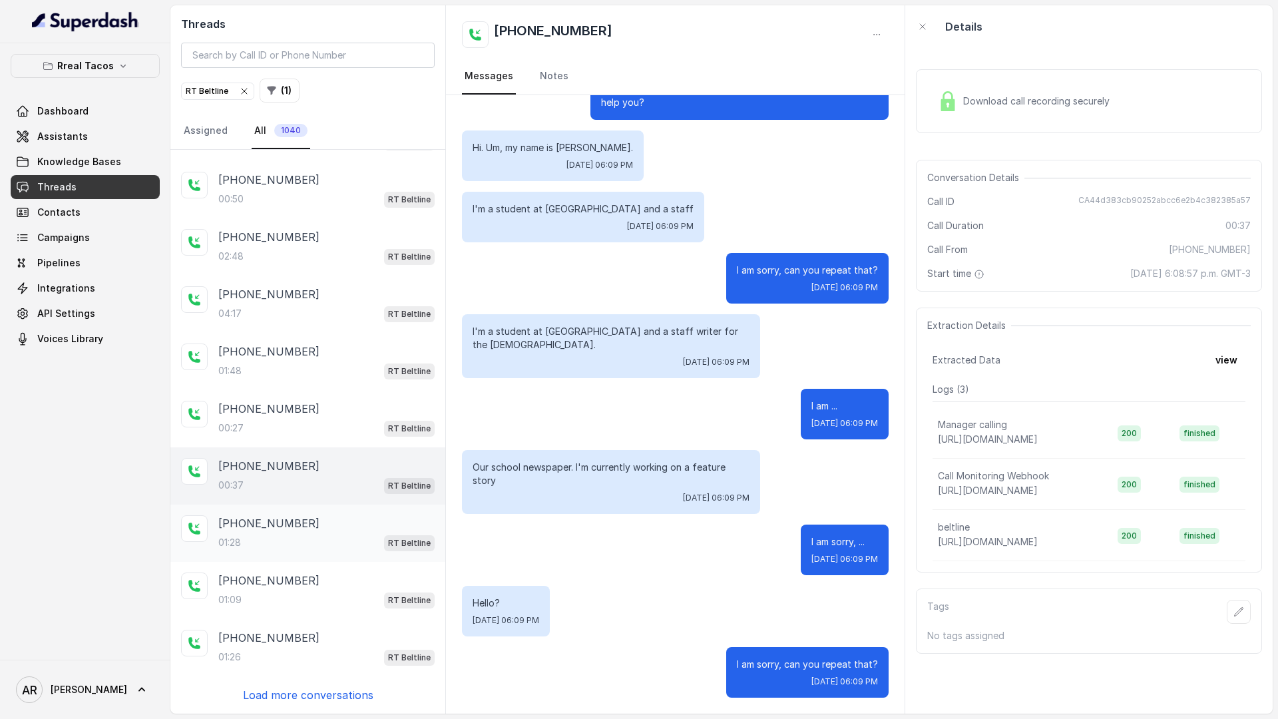
click at [320, 551] on div "+16787398969 01:28 RT Beltline" at bounding box center [307, 532] width 275 height 57
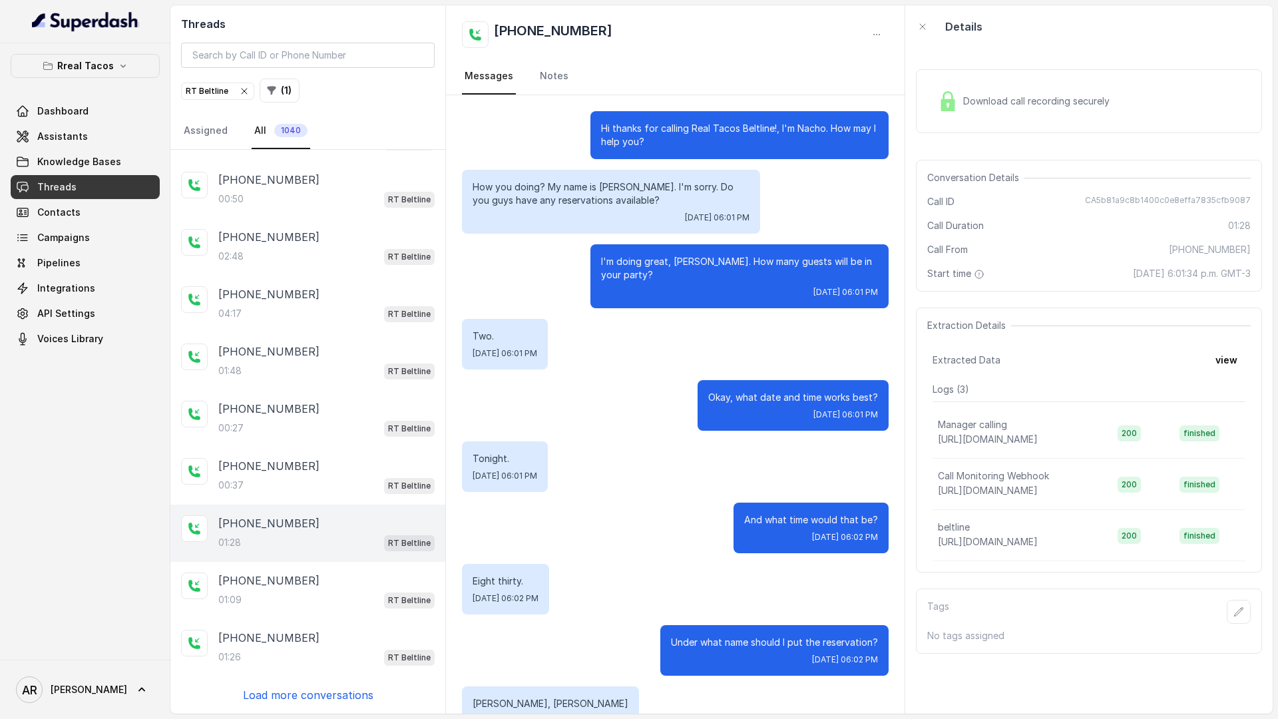
scroll to position [670, 0]
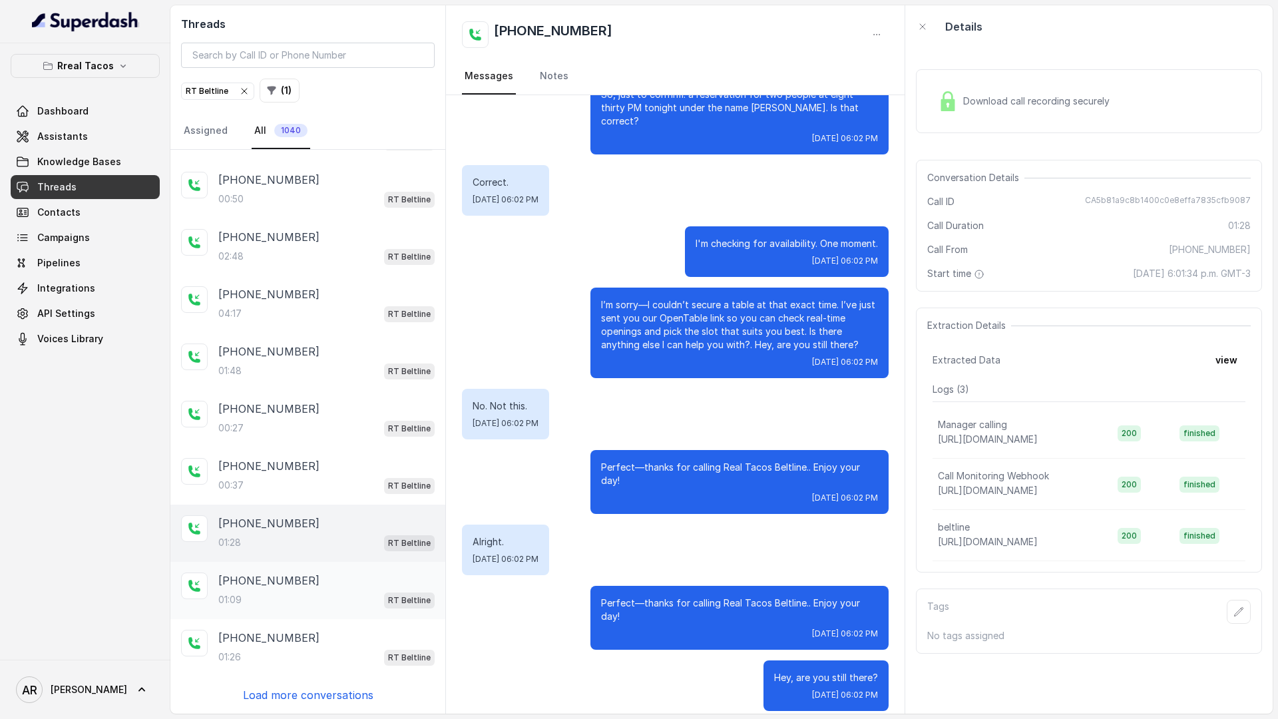
click at [315, 600] on div "01:09 RT Beltline" at bounding box center [326, 599] width 216 height 17
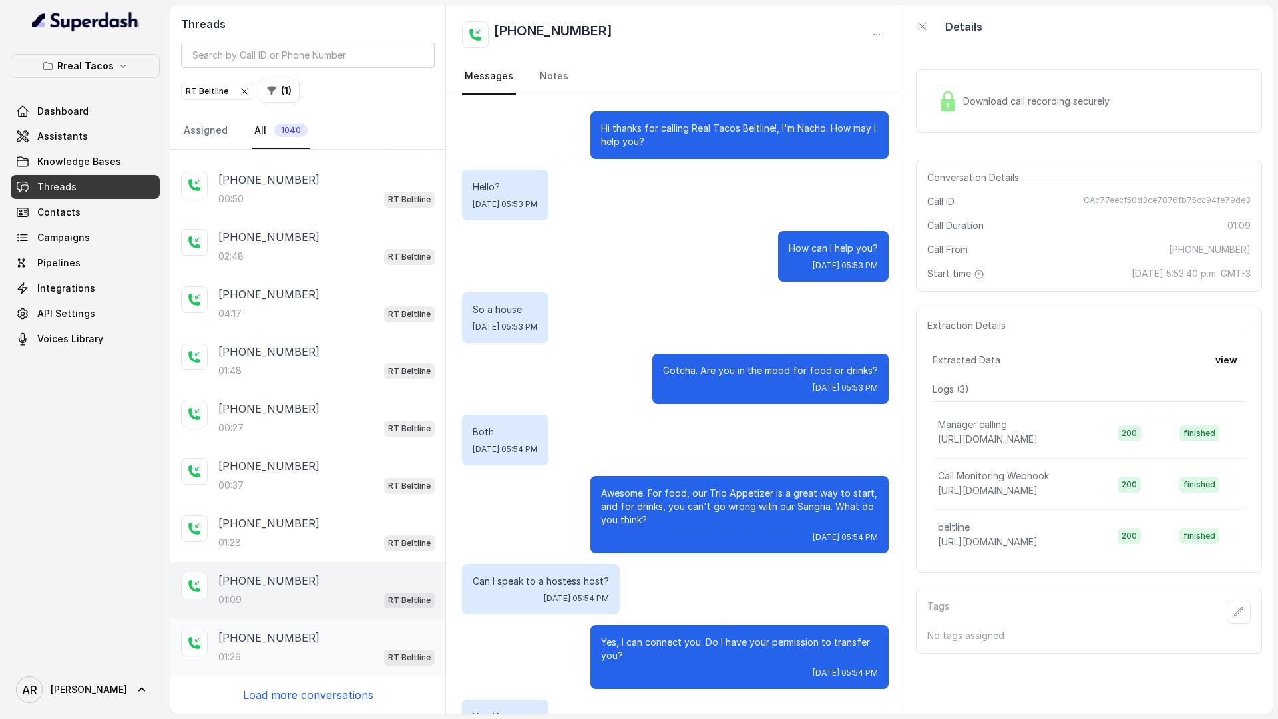
scroll to position [53, 0]
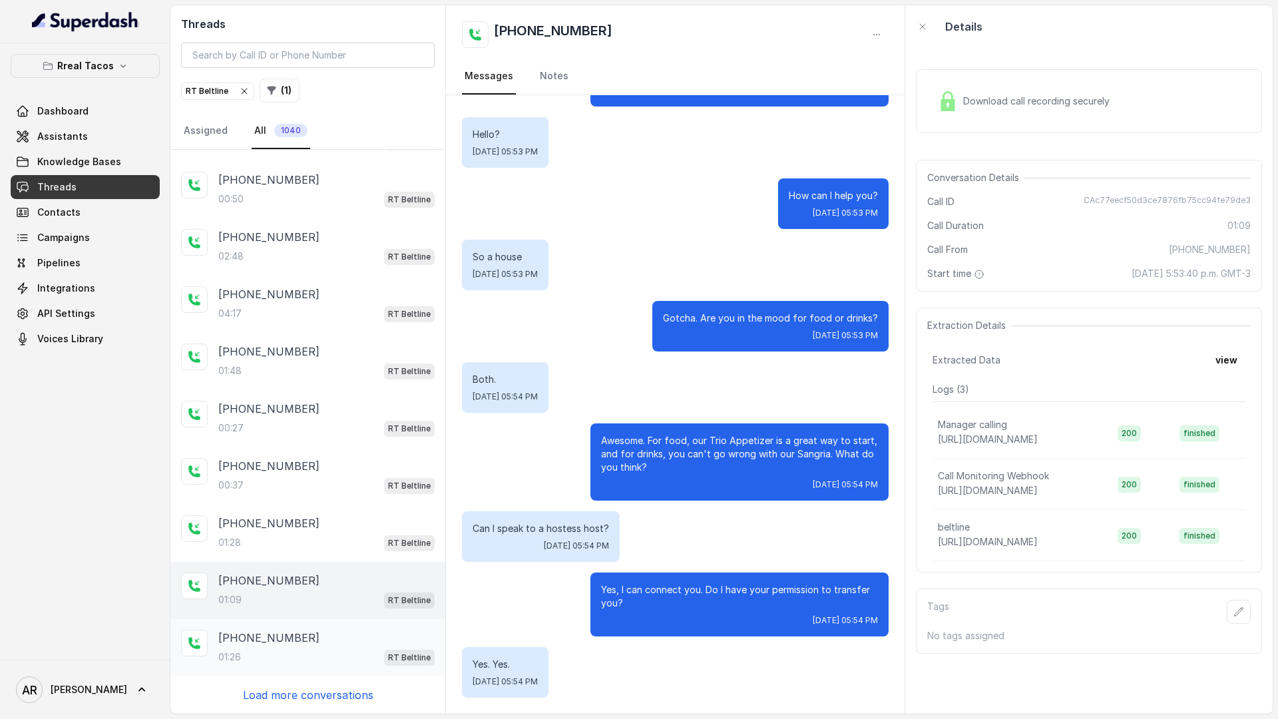
click at [322, 649] on div "01:26 RT Beltline" at bounding box center [326, 656] width 216 height 17
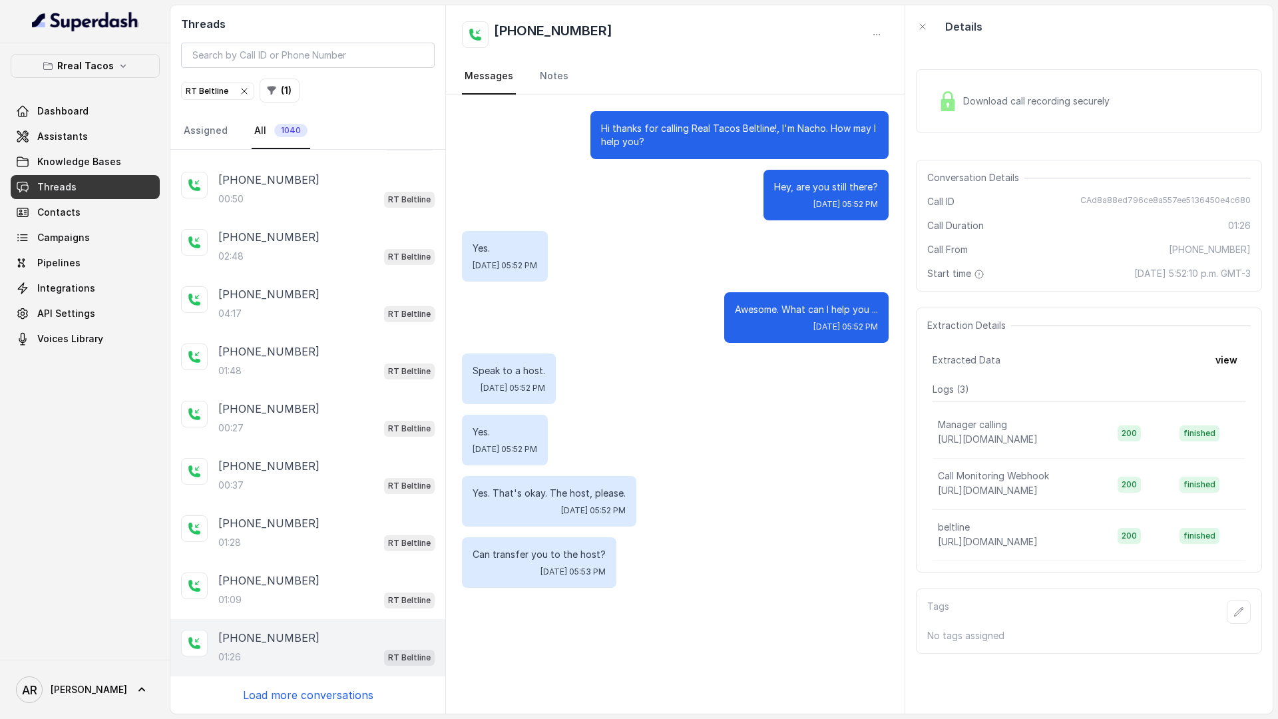
click at [322, 695] on p "Load more conversations" at bounding box center [308, 695] width 130 height 16
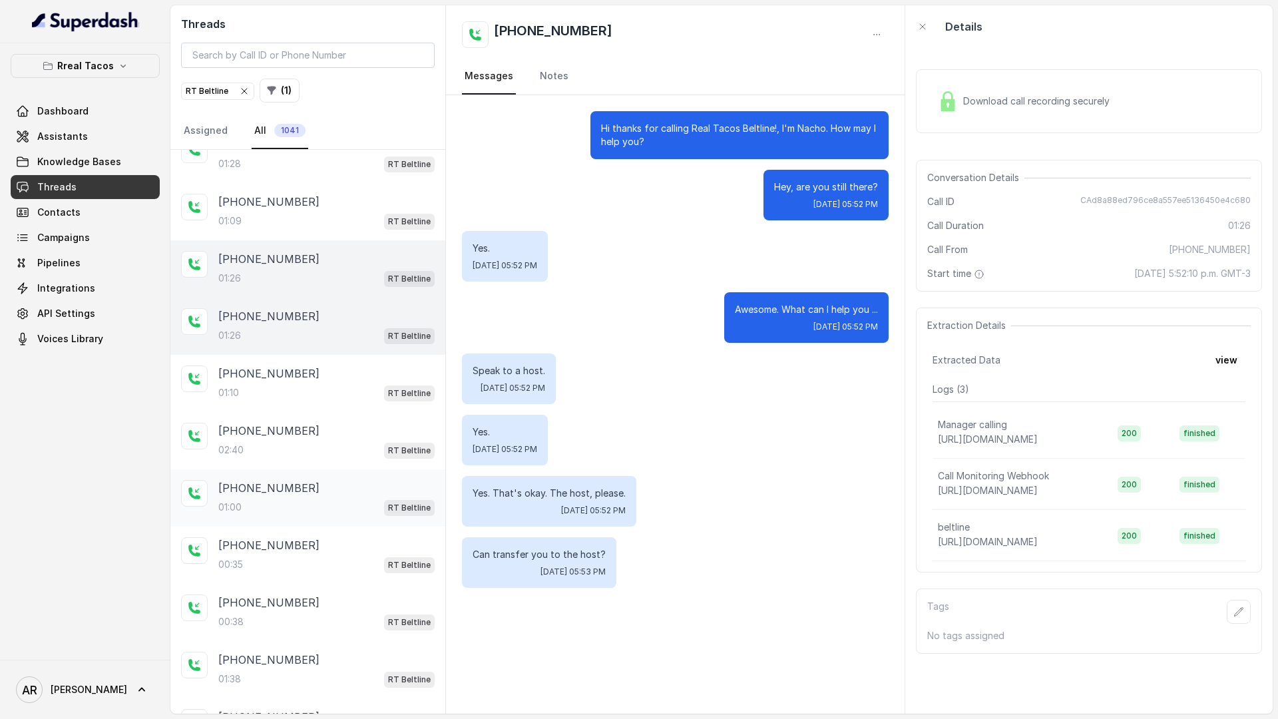
scroll to position [479, 0]
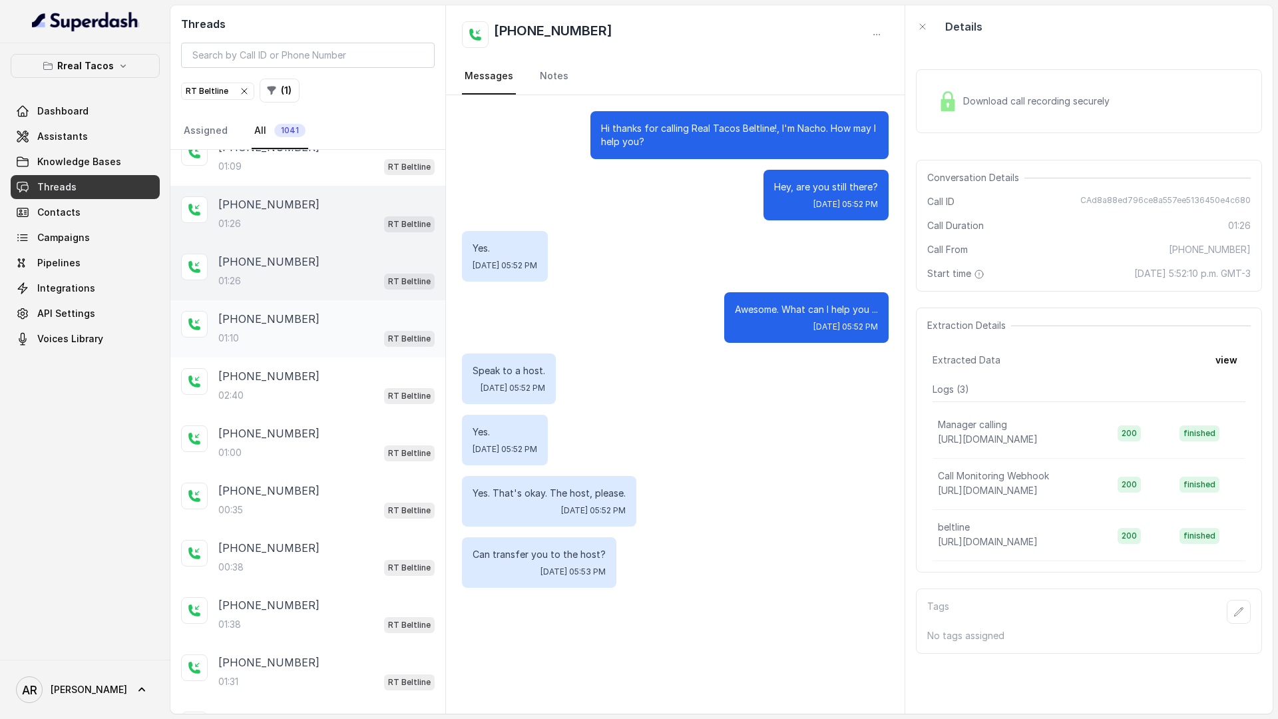
click at [291, 344] on div "01:10 RT Beltline" at bounding box center [326, 337] width 216 height 17
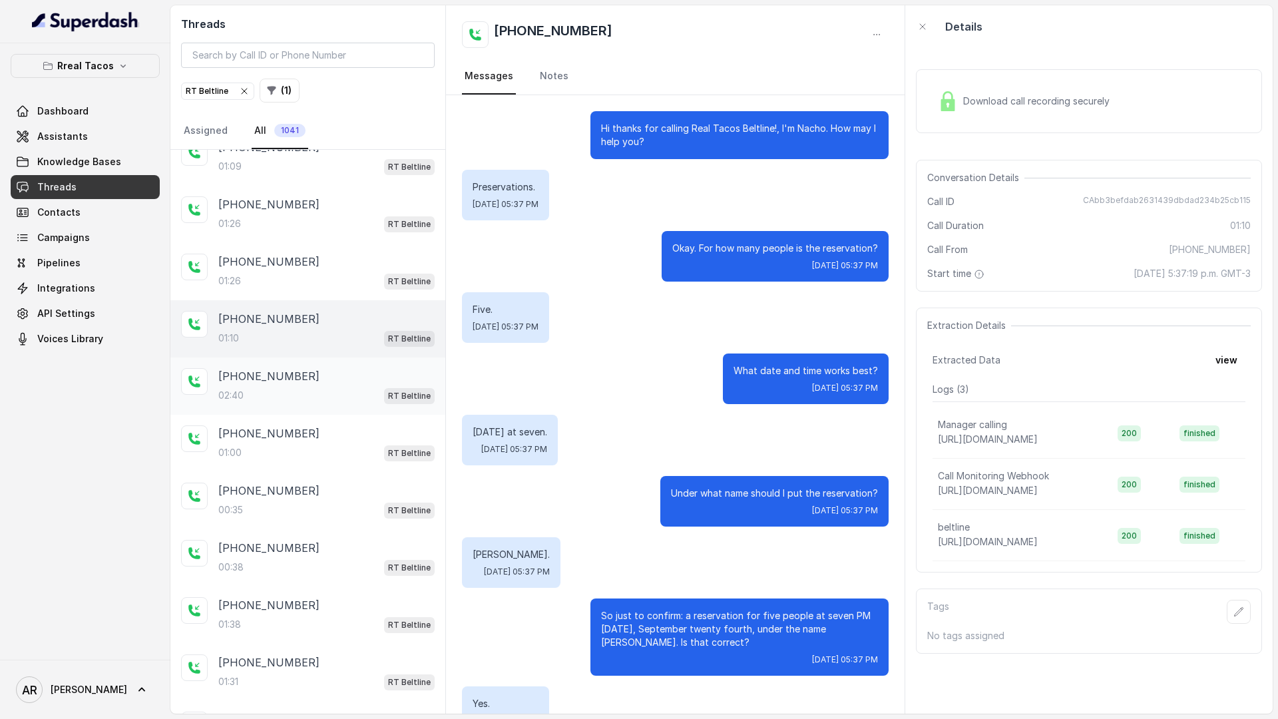
scroll to position [289, 0]
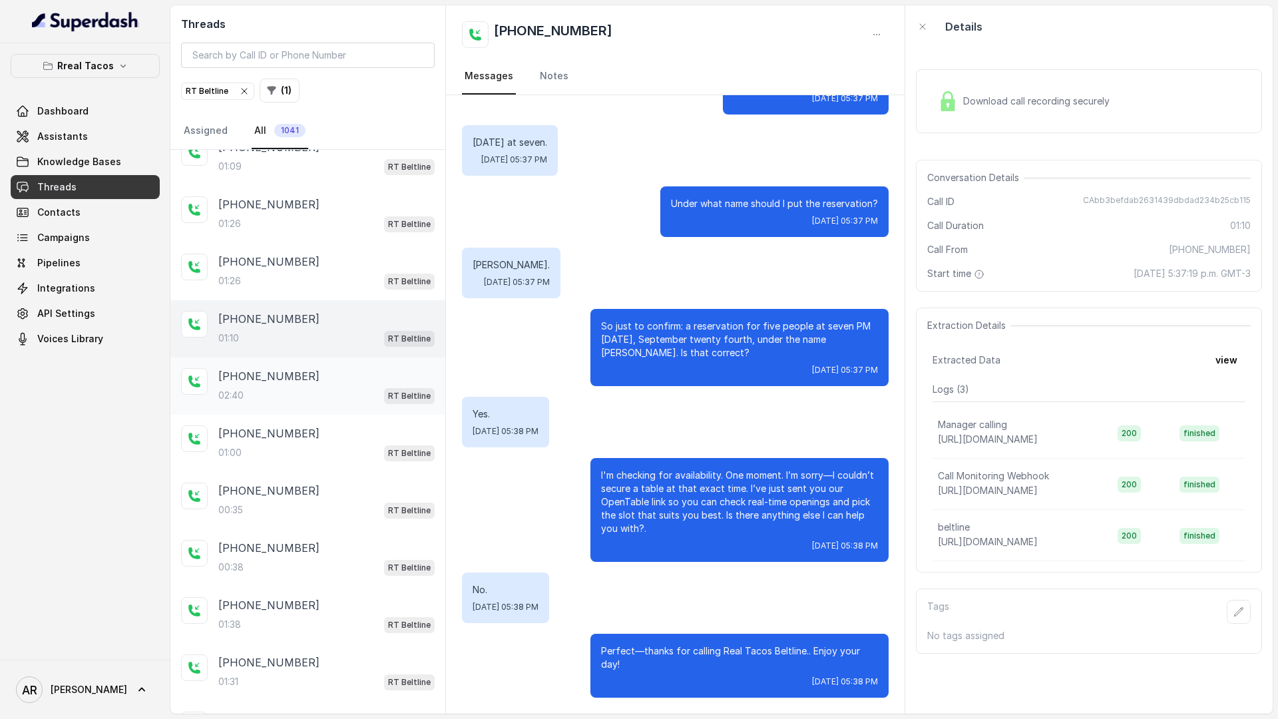
click at [291, 380] on p "+14049361470" at bounding box center [268, 376] width 101 height 16
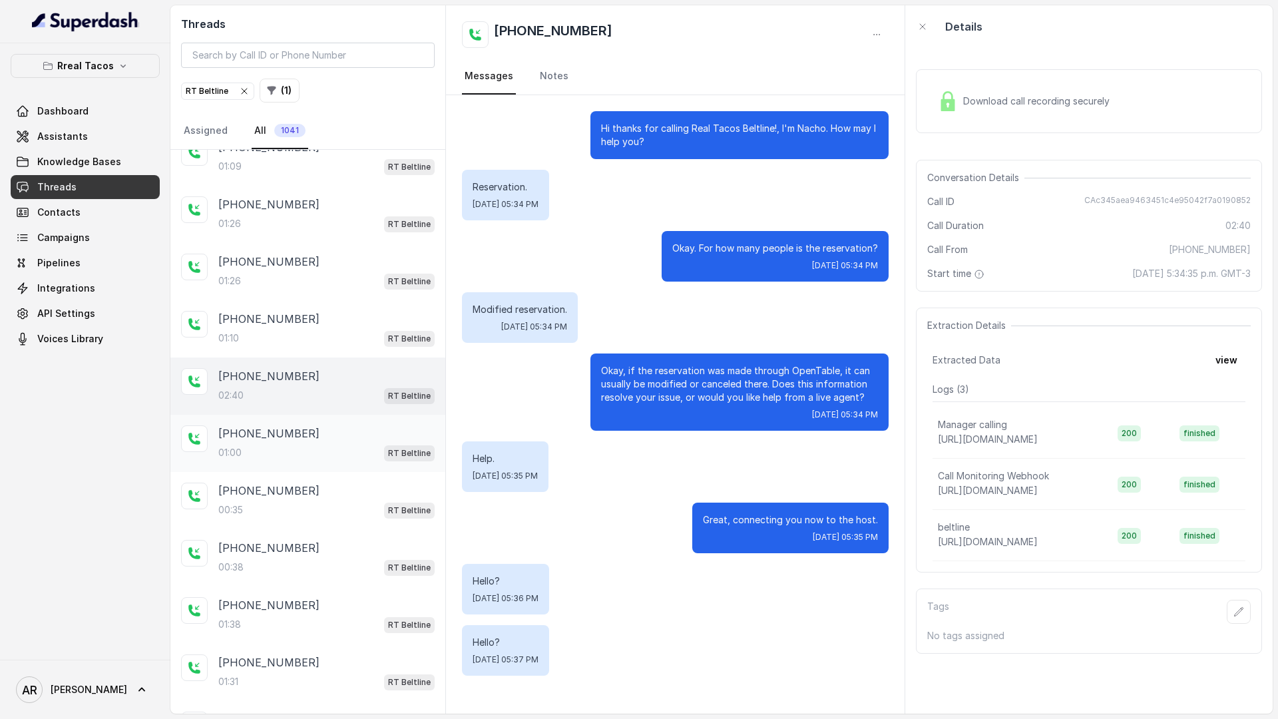
click at [291, 421] on div "+19126656917 01:00 RT Beltline" at bounding box center [307, 443] width 275 height 57
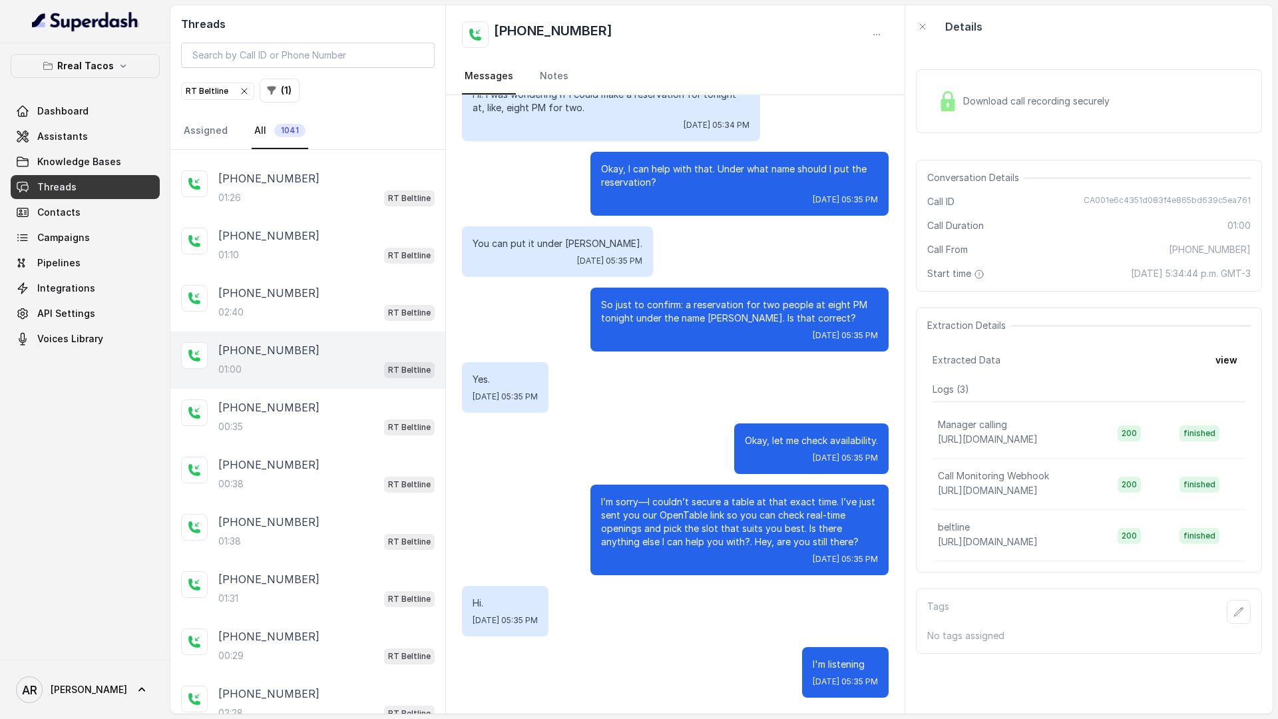
scroll to position [697, 0]
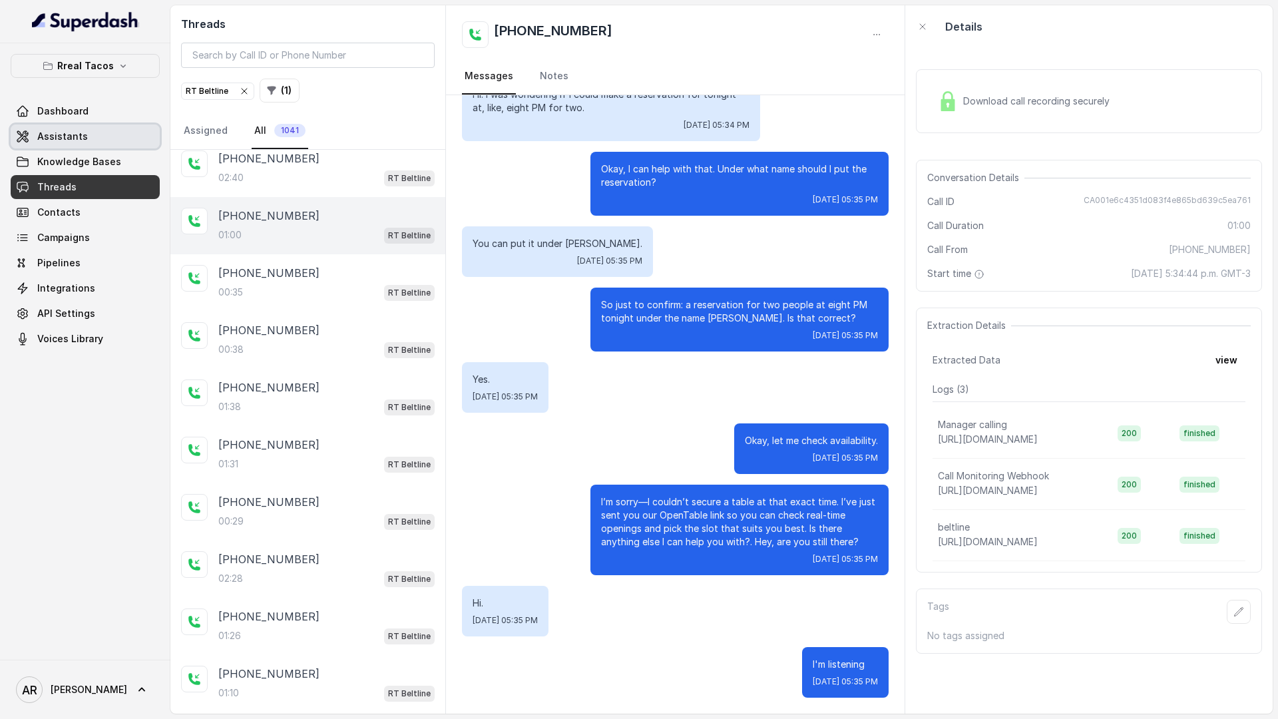
click at [71, 131] on span "Assistants" at bounding box center [62, 136] width 51 height 13
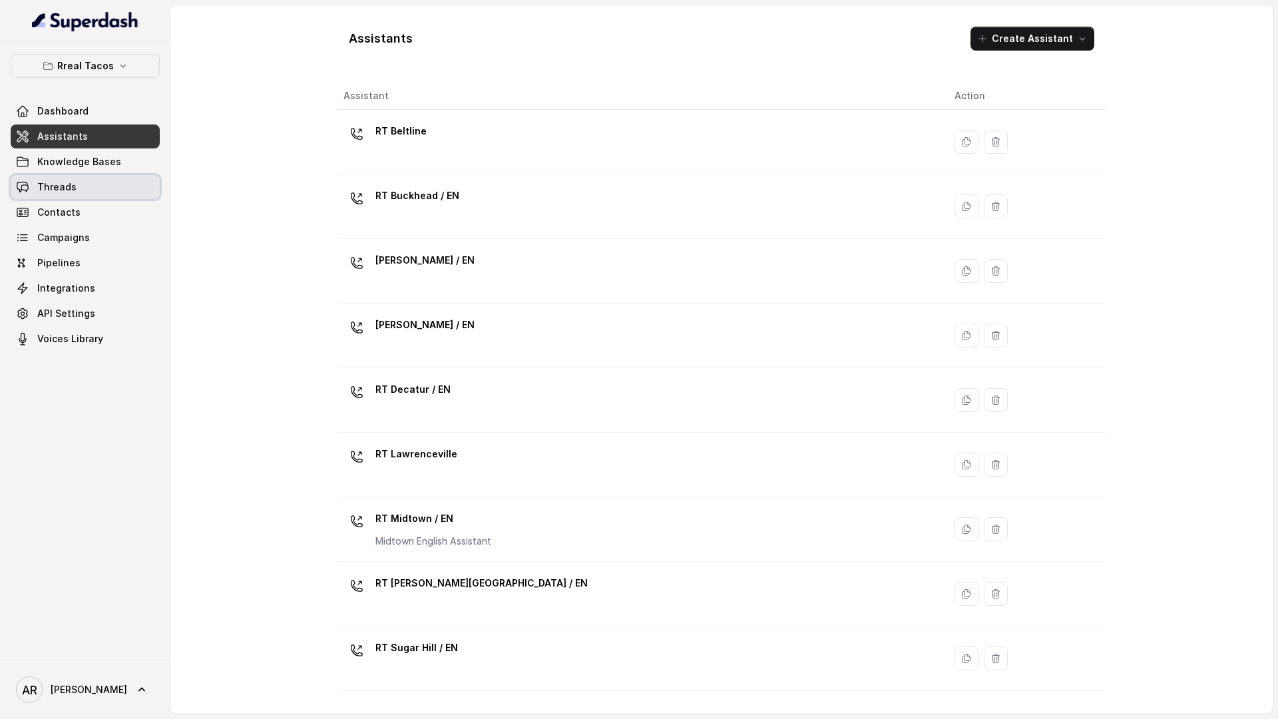
click at [127, 186] on link "Threads" at bounding box center [85, 187] width 149 height 24
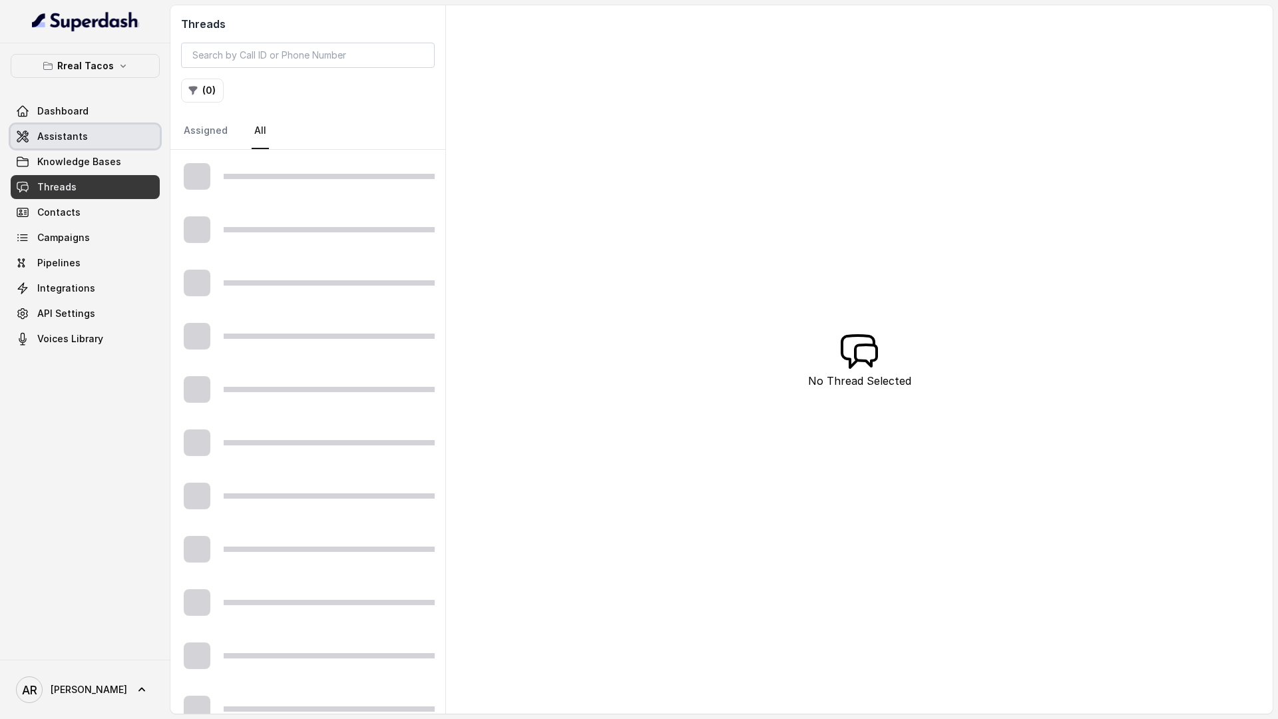
click at [154, 142] on link "Assistants" at bounding box center [85, 136] width 149 height 24
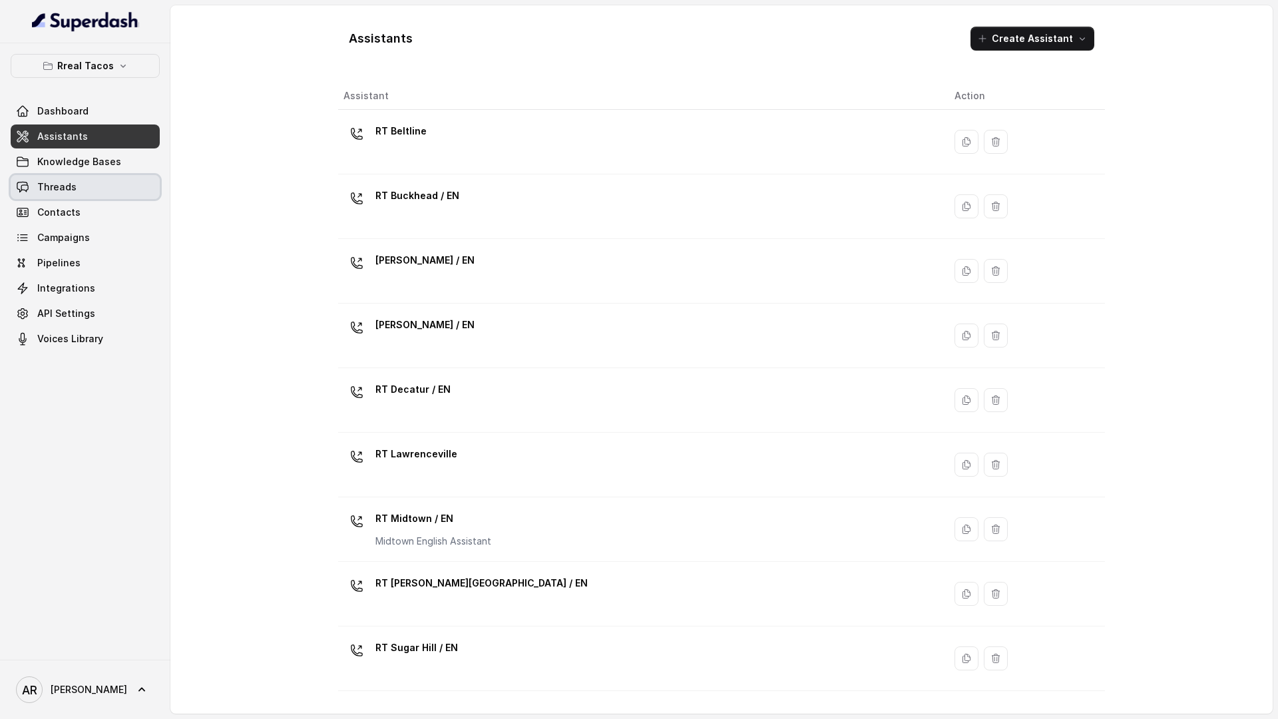
click at [96, 191] on link "Threads" at bounding box center [85, 187] width 149 height 24
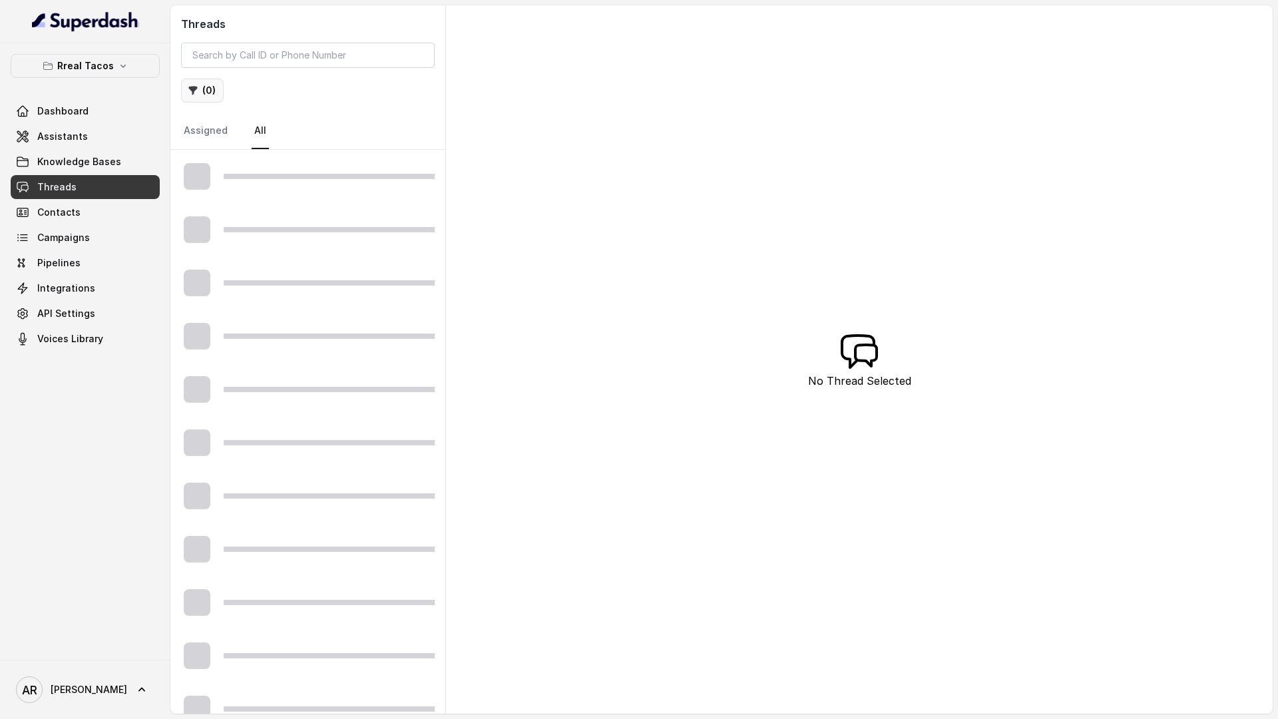
click at [214, 81] on button "( 0 )" at bounding box center [202, 91] width 43 height 24
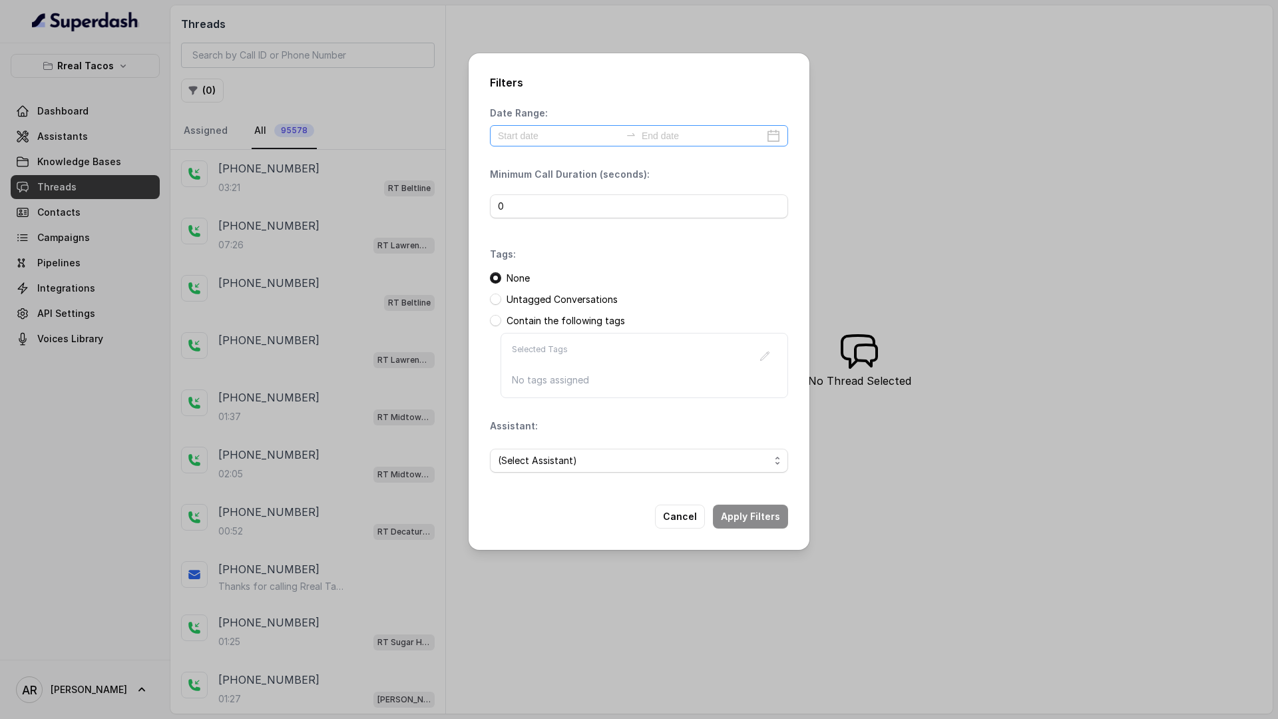
click at [564, 145] on div at bounding box center [639, 135] width 298 height 21
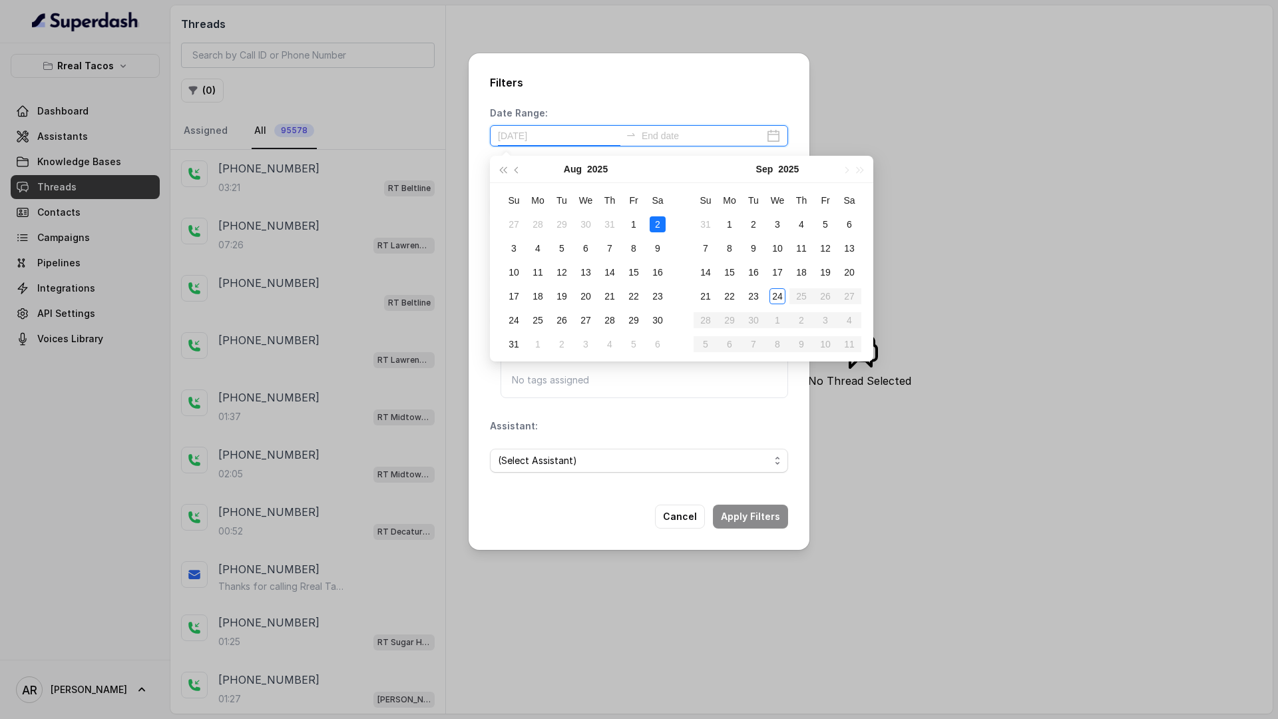
type input "2025-08-02"
click at [639, 79] on h2 "Filters" at bounding box center [639, 83] width 298 height 16
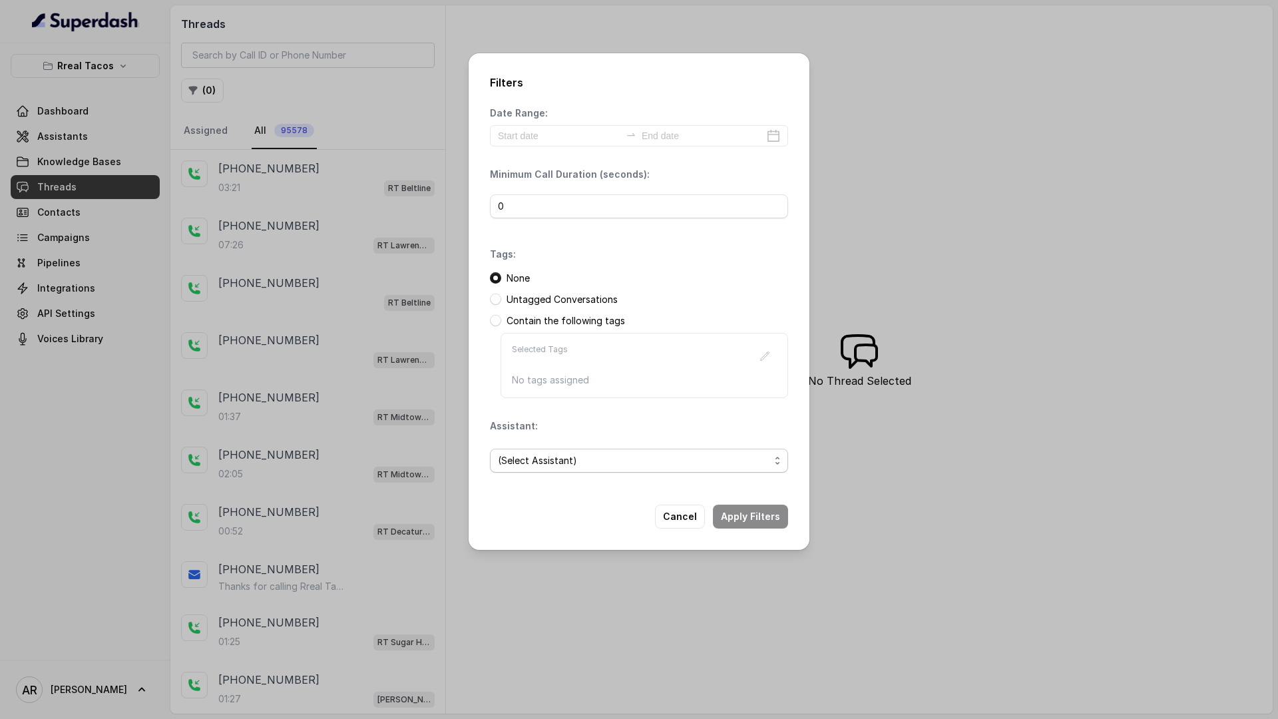
click at [614, 448] on span "(Select Assistant)" at bounding box center [639, 460] width 298 height 24
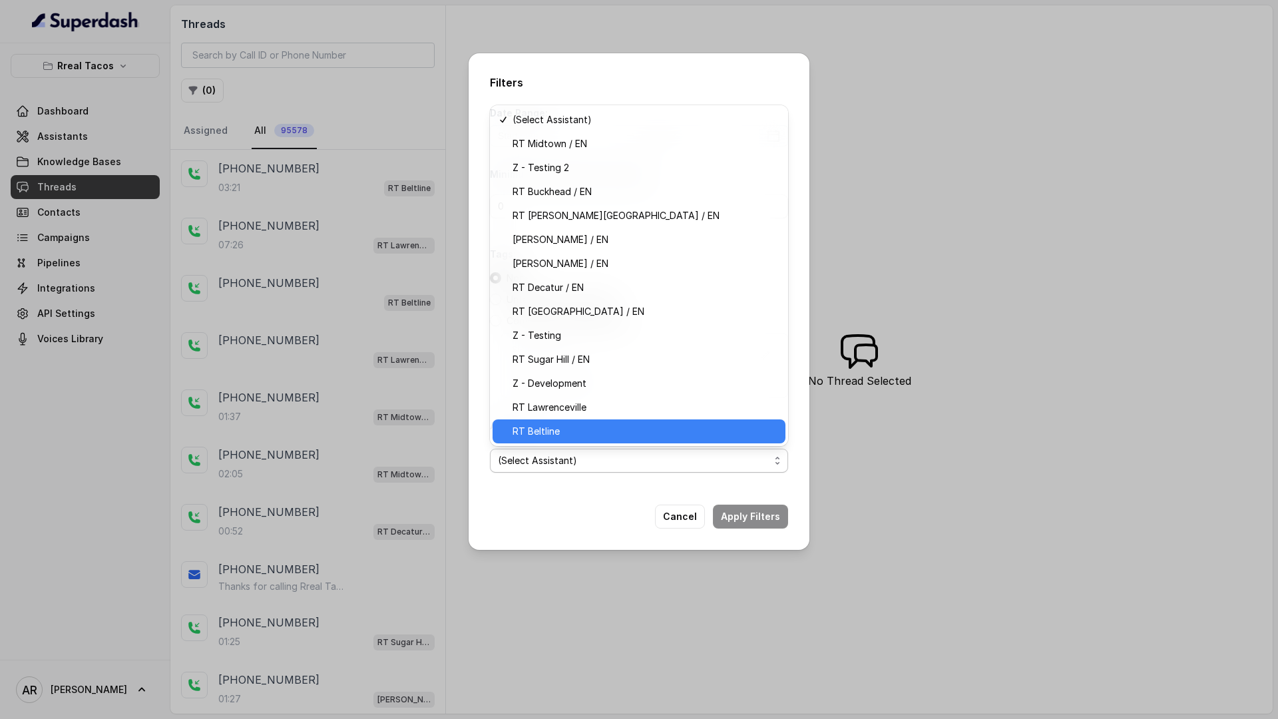
click at [612, 435] on span "RT Beltline" at bounding box center [644, 431] width 265 height 16
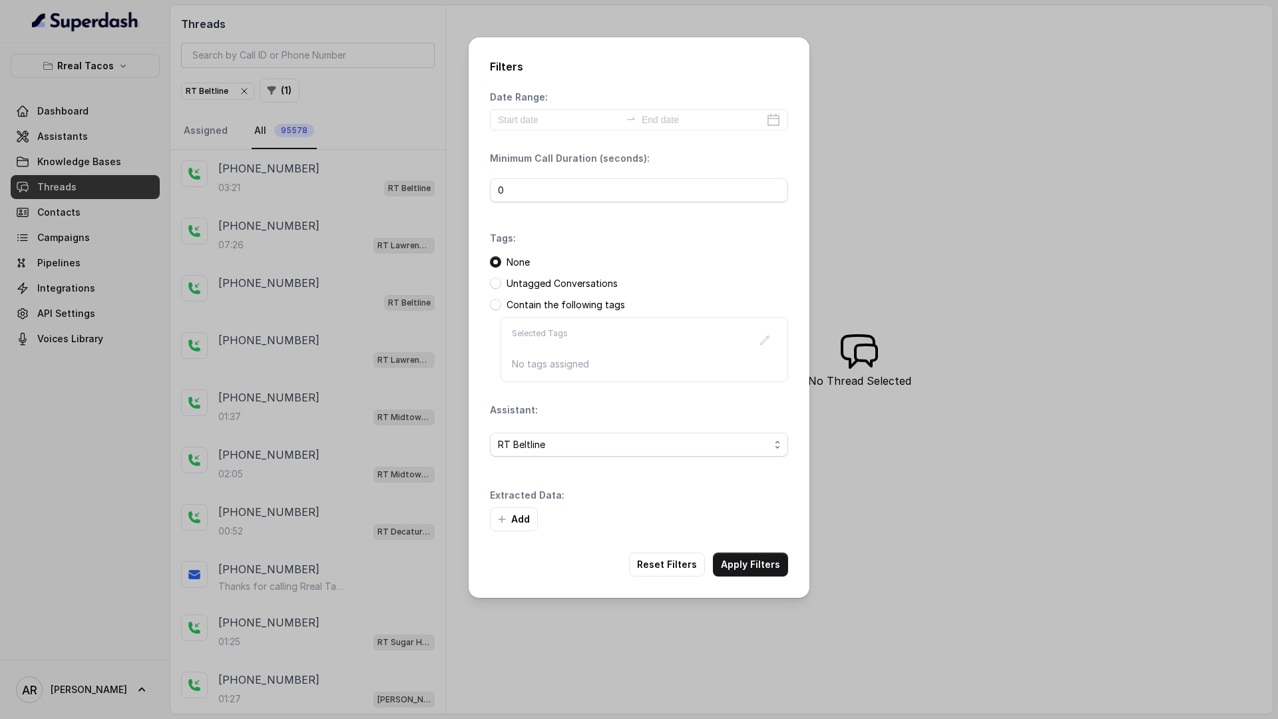
click at [761, 507] on div "Add" at bounding box center [639, 519] width 298 height 24
click at [764, 558] on button "Apply Filters" at bounding box center [750, 564] width 75 height 24
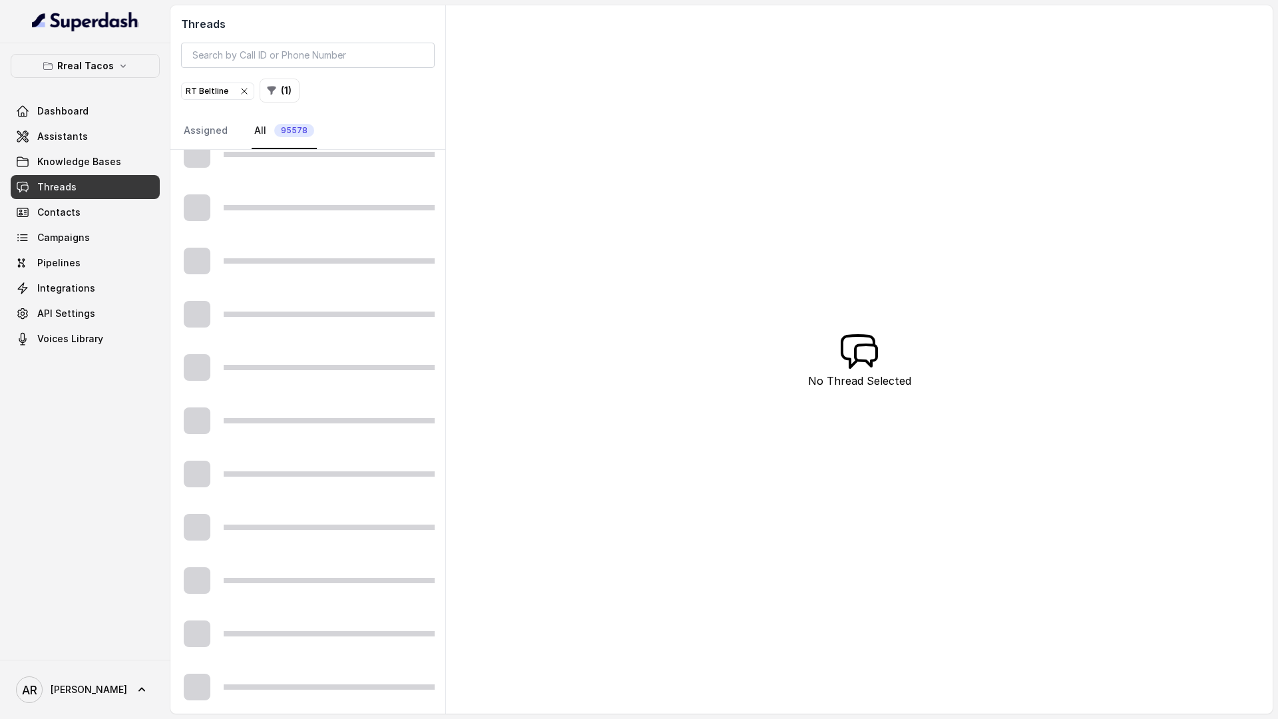
scroll to position [46, 0]
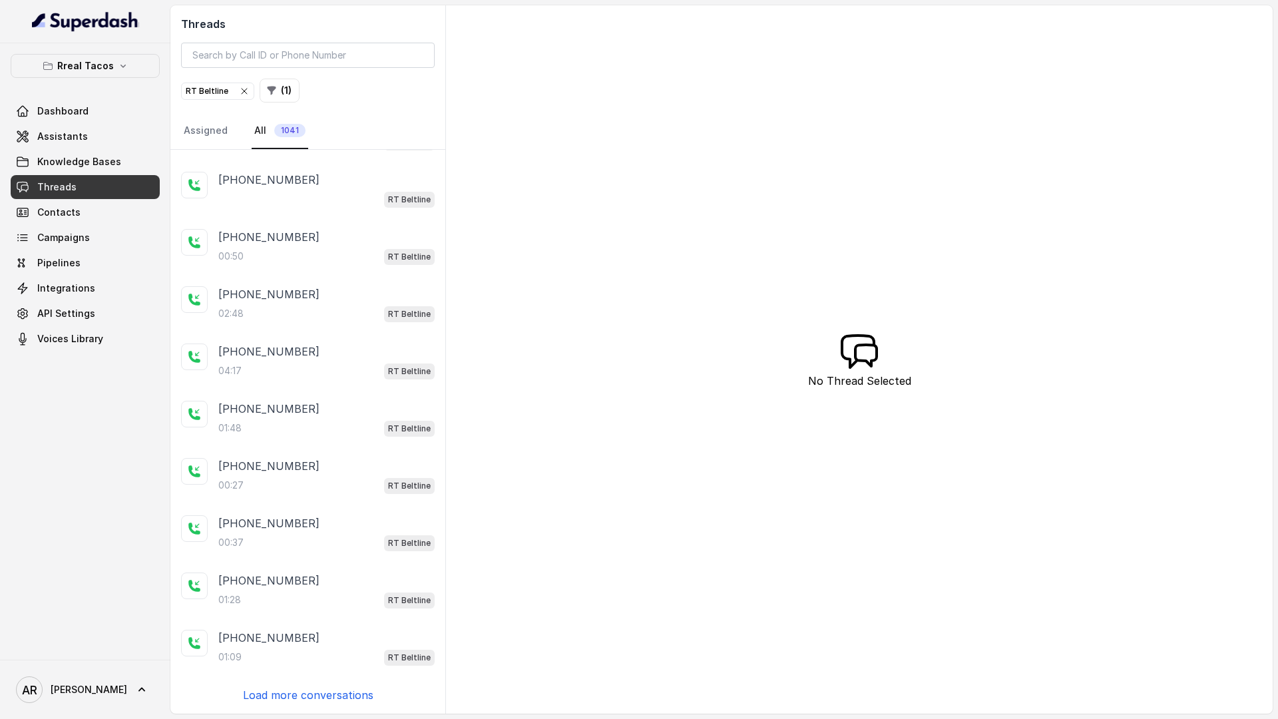
click at [311, 487] on div "00:27 RT Beltline" at bounding box center [326, 484] width 216 height 17
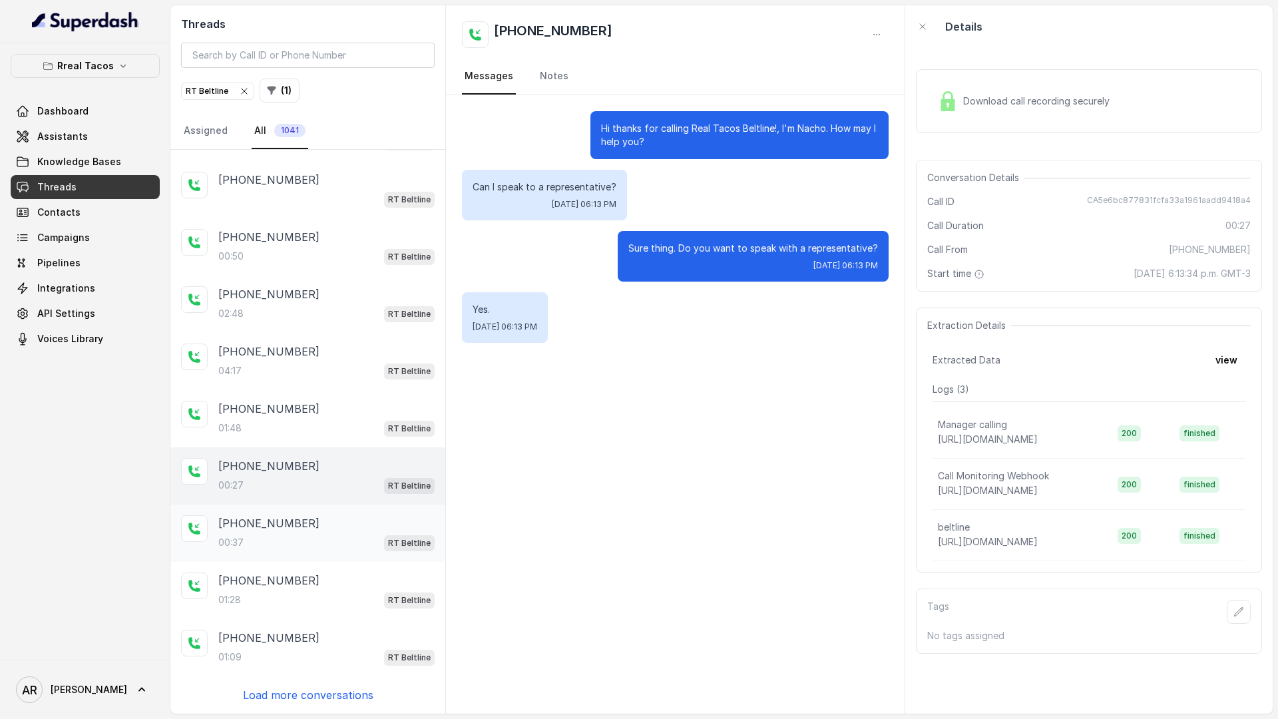
click at [305, 508] on div "+14045022883 00:37 RT Beltline" at bounding box center [307, 532] width 275 height 57
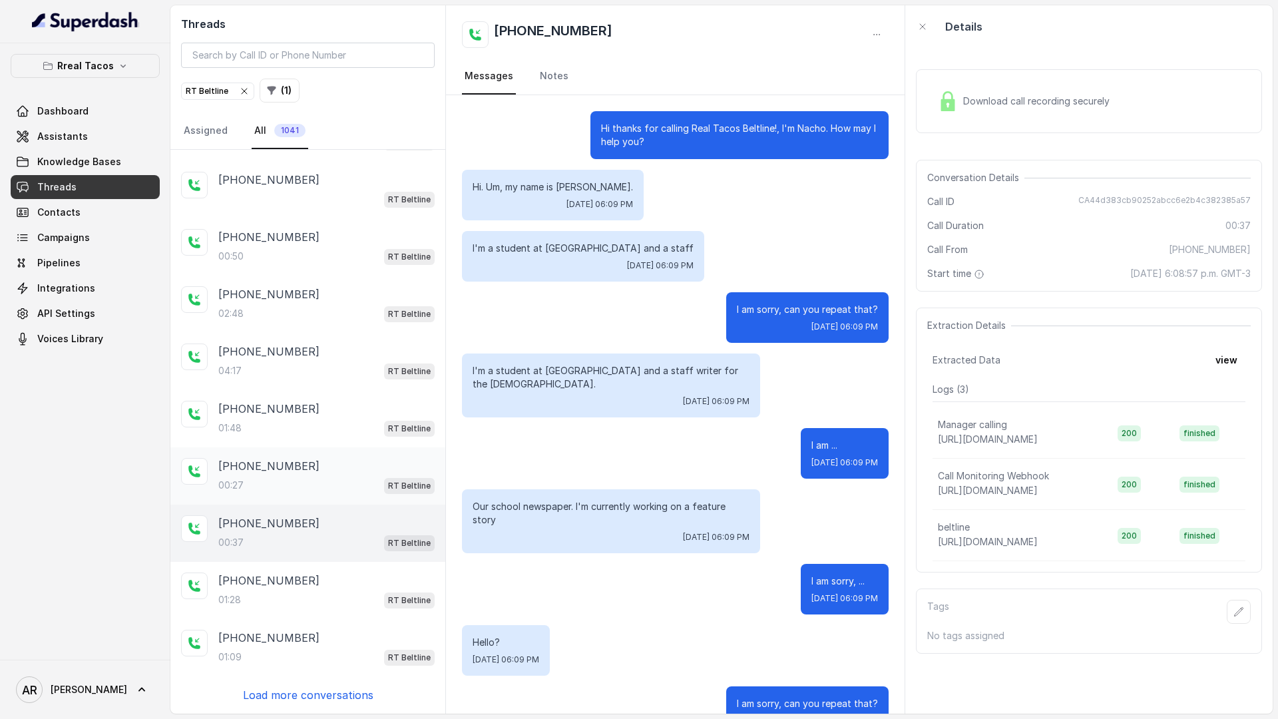
scroll to position [39, 0]
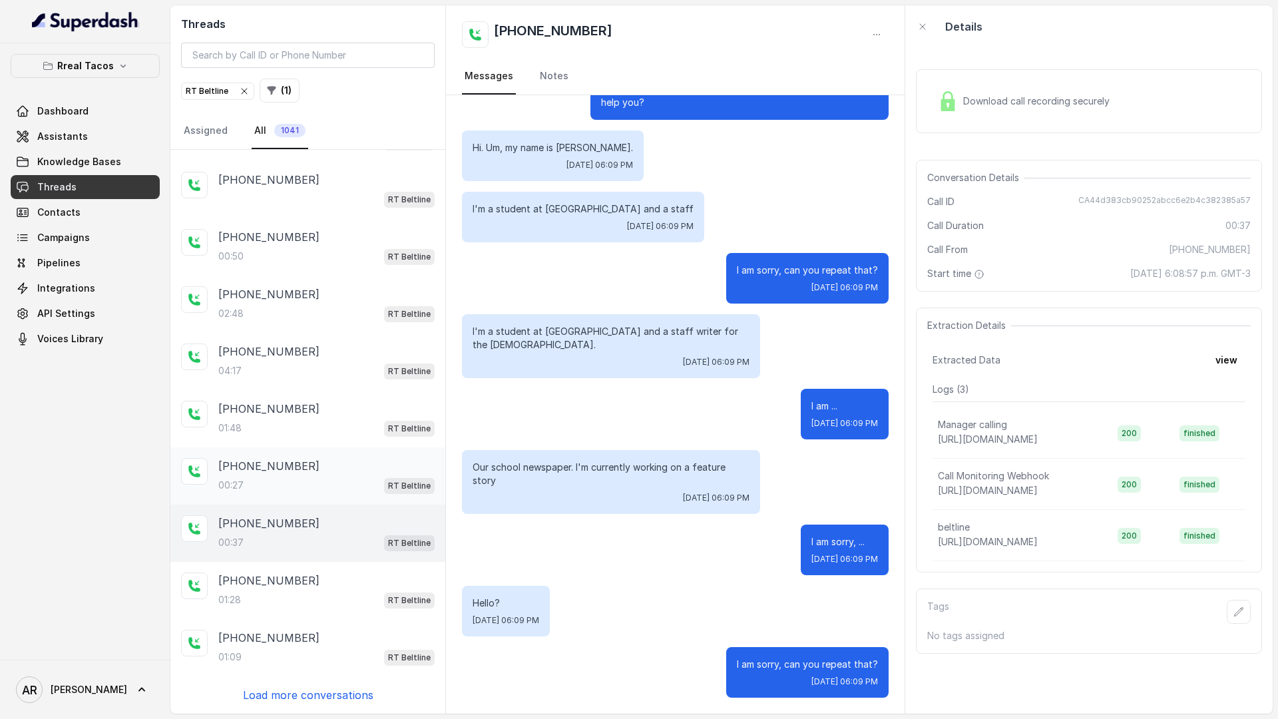
click at [305, 494] on div "+17703665273 00:27 RT Beltline" at bounding box center [307, 475] width 275 height 57
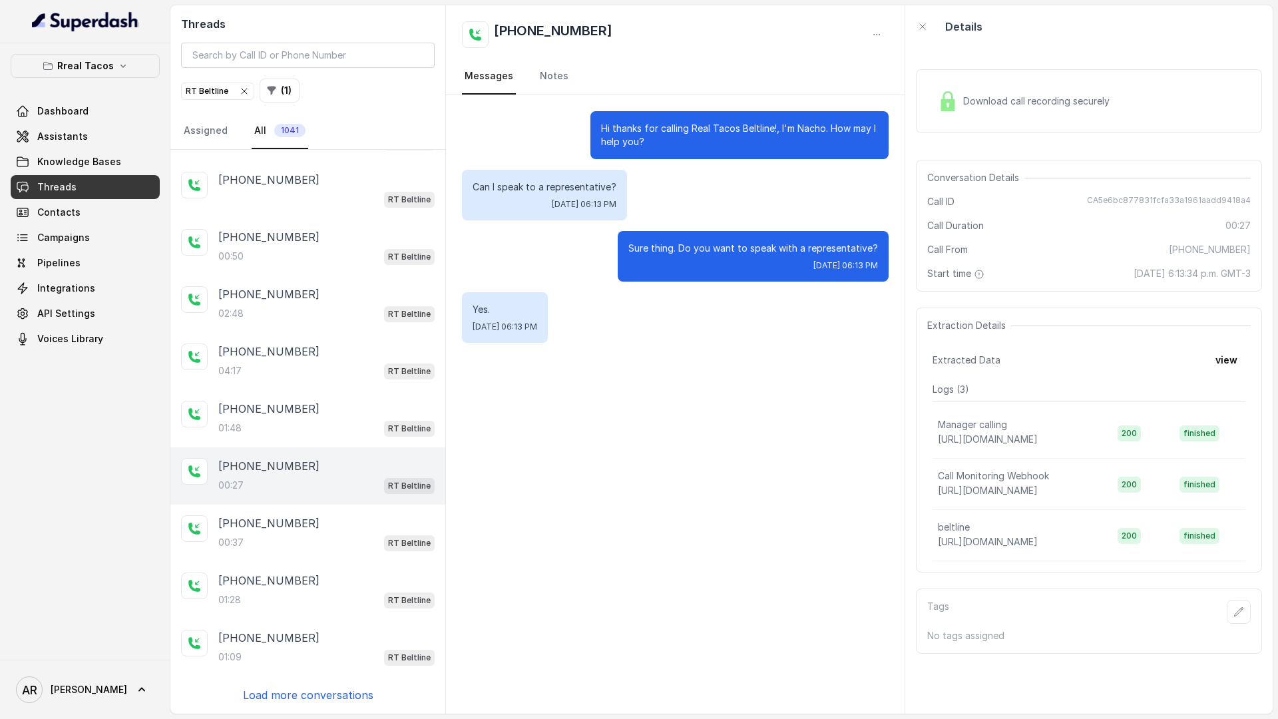
click at [954, 110] on img at bounding box center [948, 101] width 20 height 20
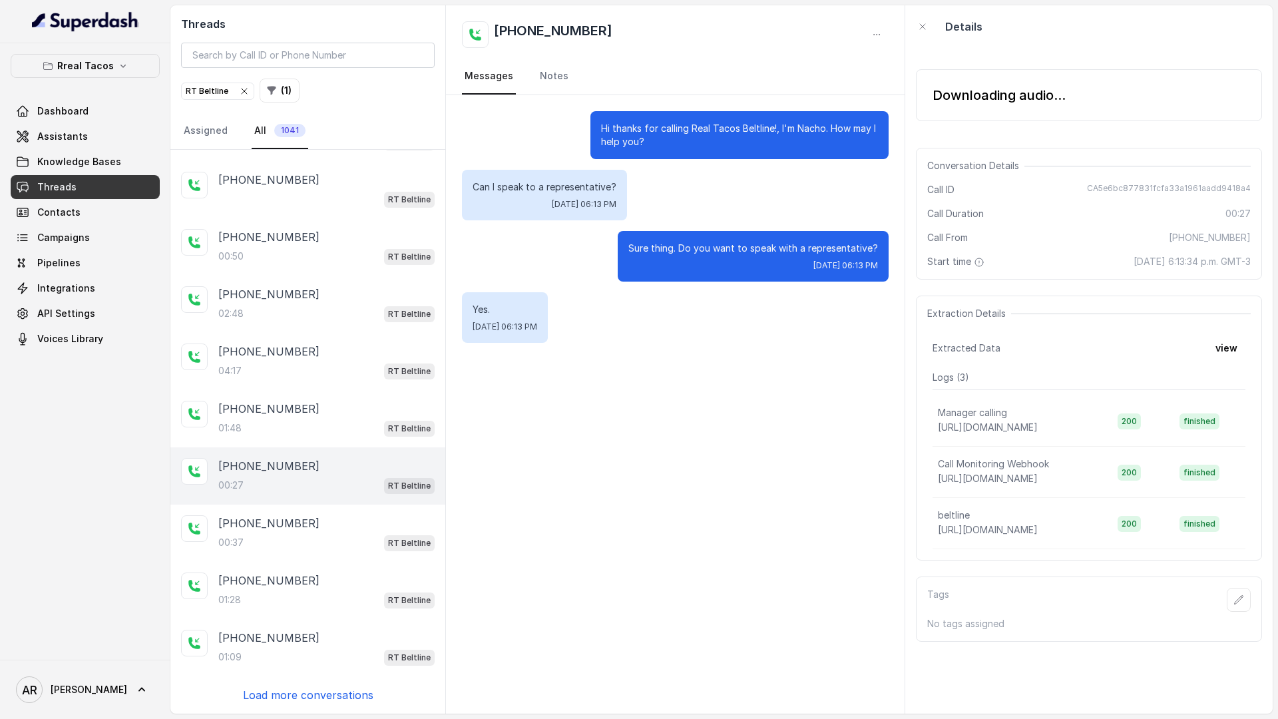
click at [257, 683] on div "+17064421478 03:21 RT Beltline +17064421478 RT Beltline +16784957049 00:50 RT B…" at bounding box center [307, 432] width 275 height 564
click at [269, 698] on p "Load more conversations" at bounding box center [308, 695] width 130 height 16
click at [291, 697] on p "Load more conversations" at bounding box center [308, 695] width 130 height 16
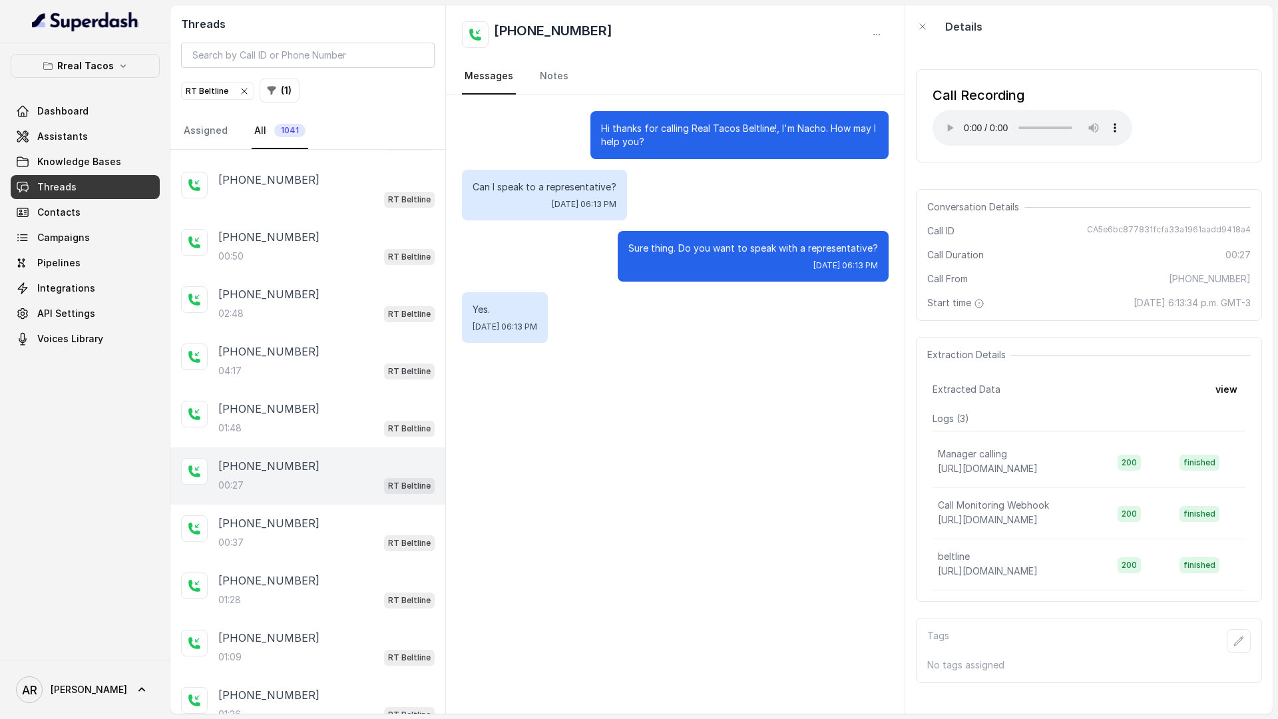
click at [291, 697] on p "+17708612464" at bounding box center [268, 695] width 101 height 16
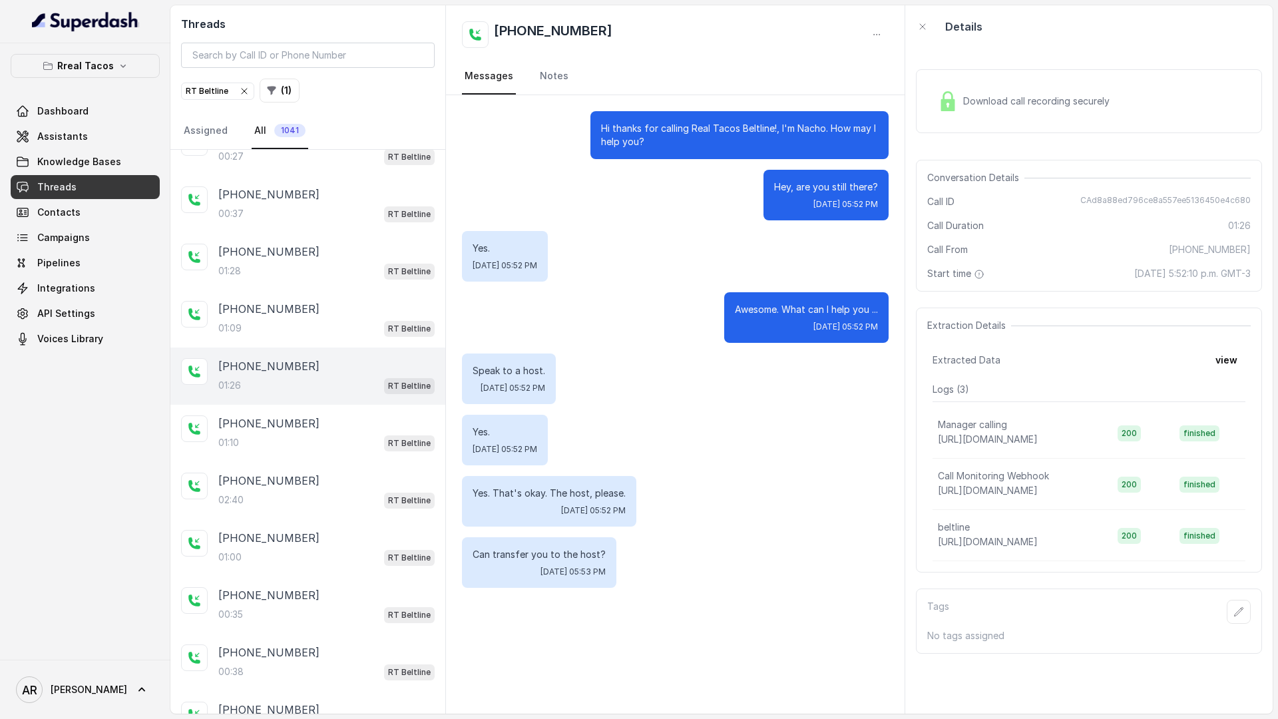
scroll to position [405, 0]
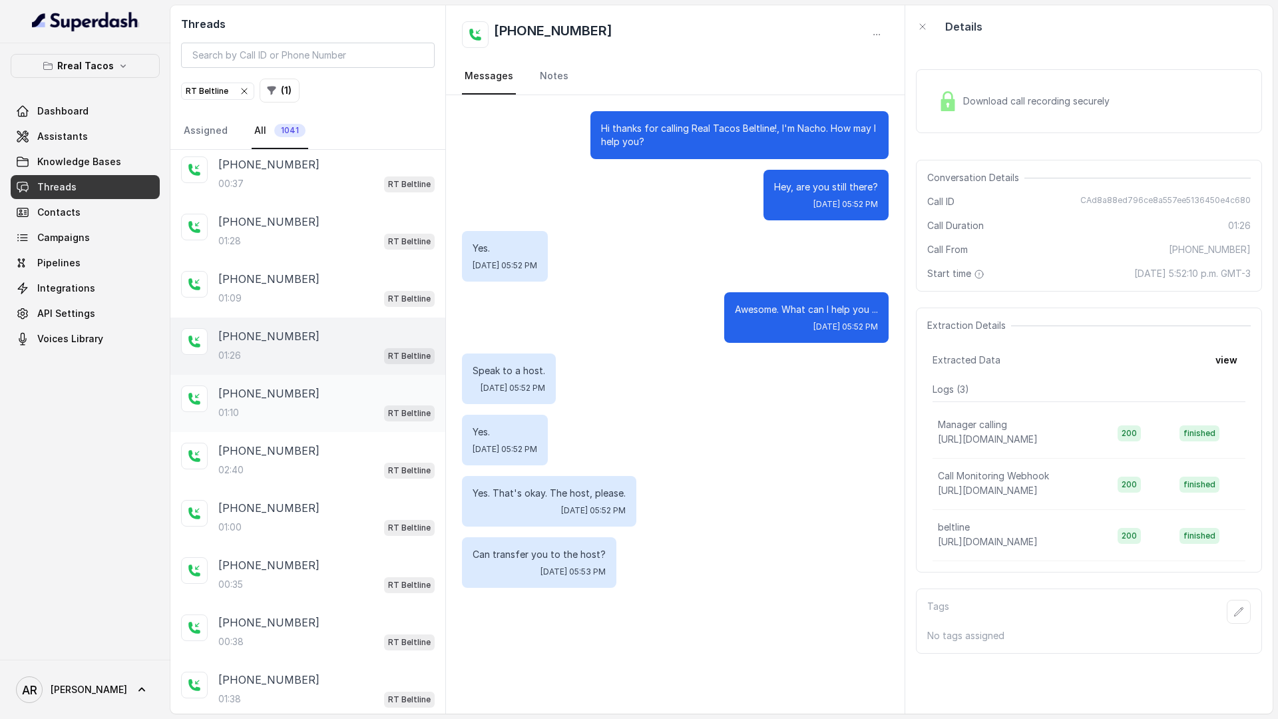
click at [379, 406] on div "01:10 RT Beltline" at bounding box center [326, 412] width 216 height 17
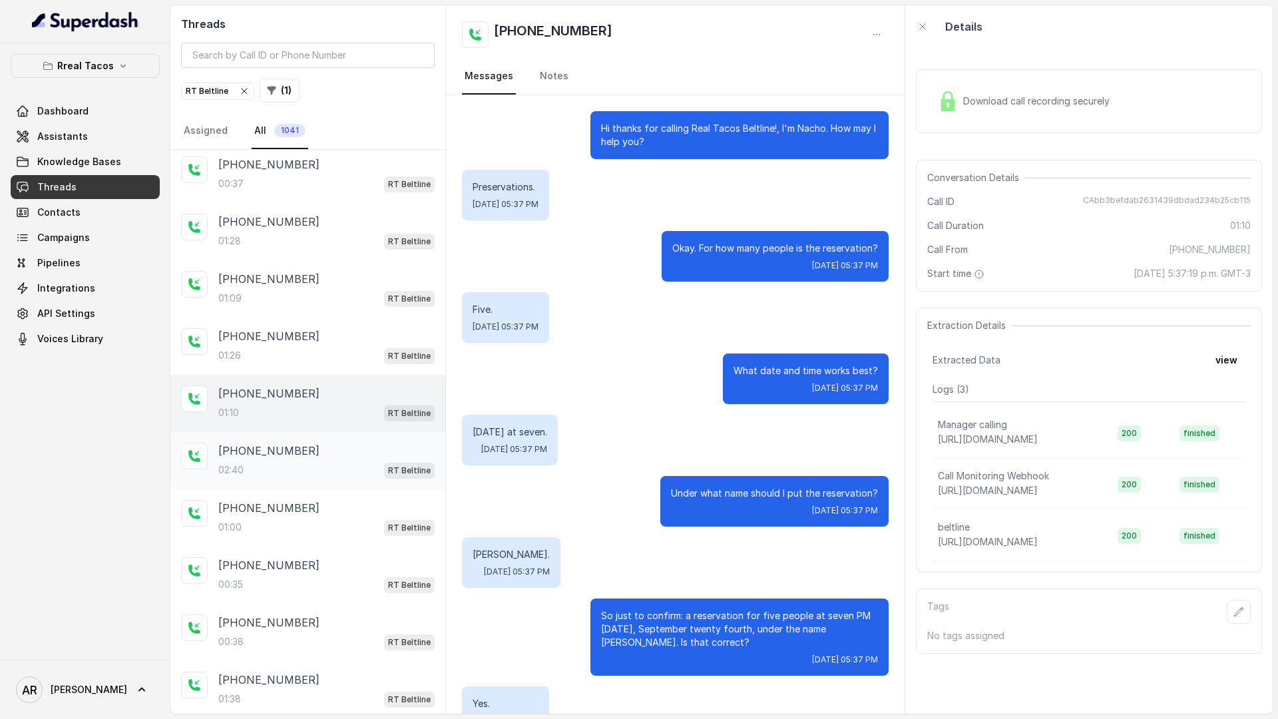
scroll to position [289, 0]
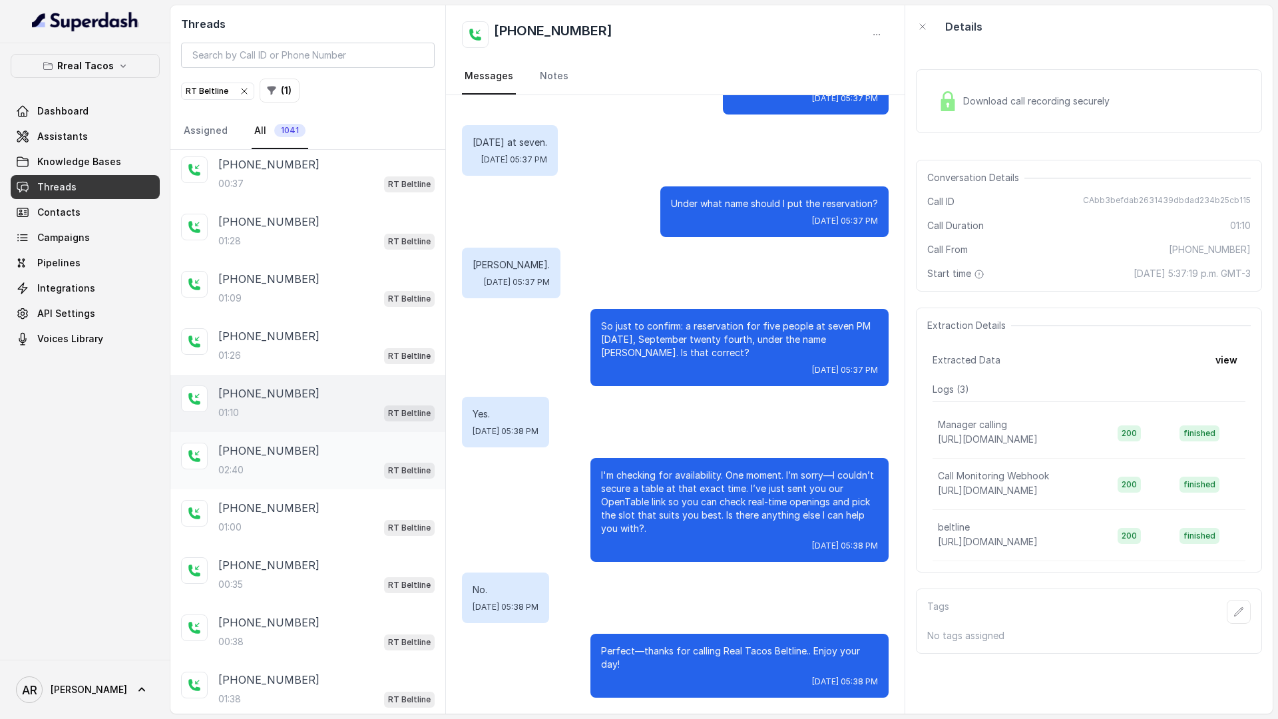
click at [373, 447] on div "+14049361470" at bounding box center [326, 451] width 216 height 16
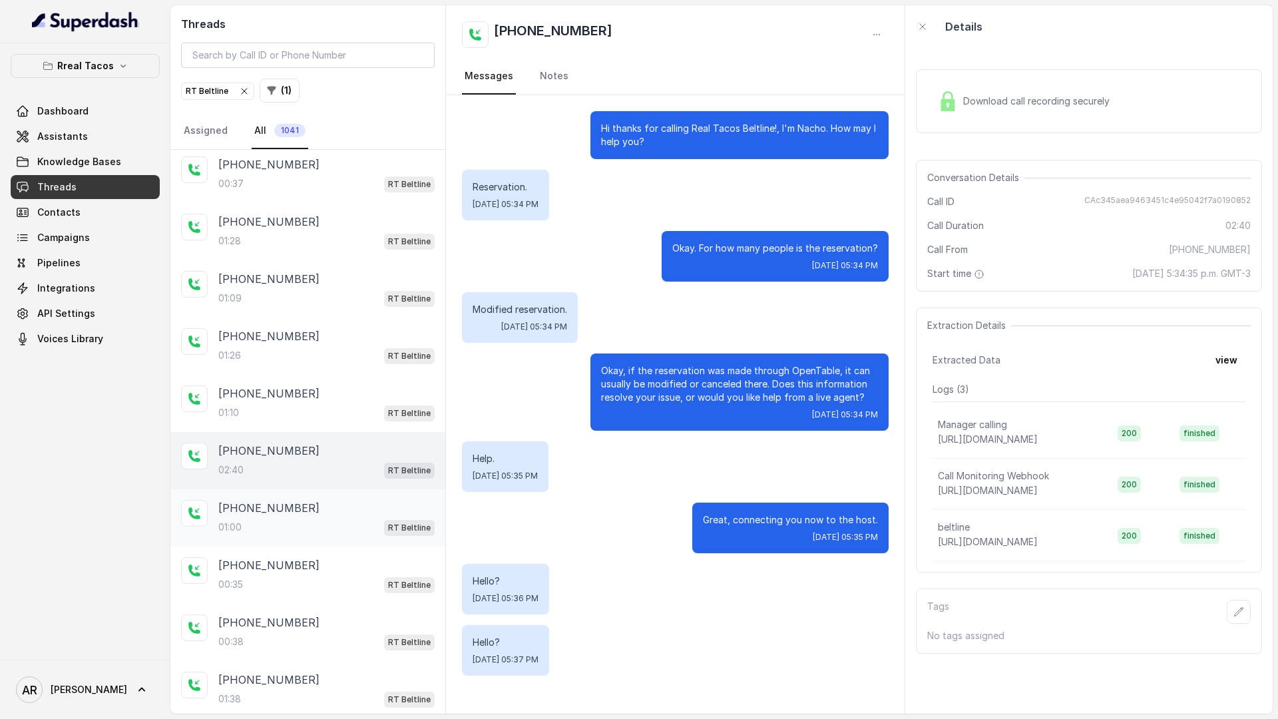
click at [367, 490] on div "+19126656917 01:00 RT Beltline" at bounding box center [307, 517] width 275 height 57
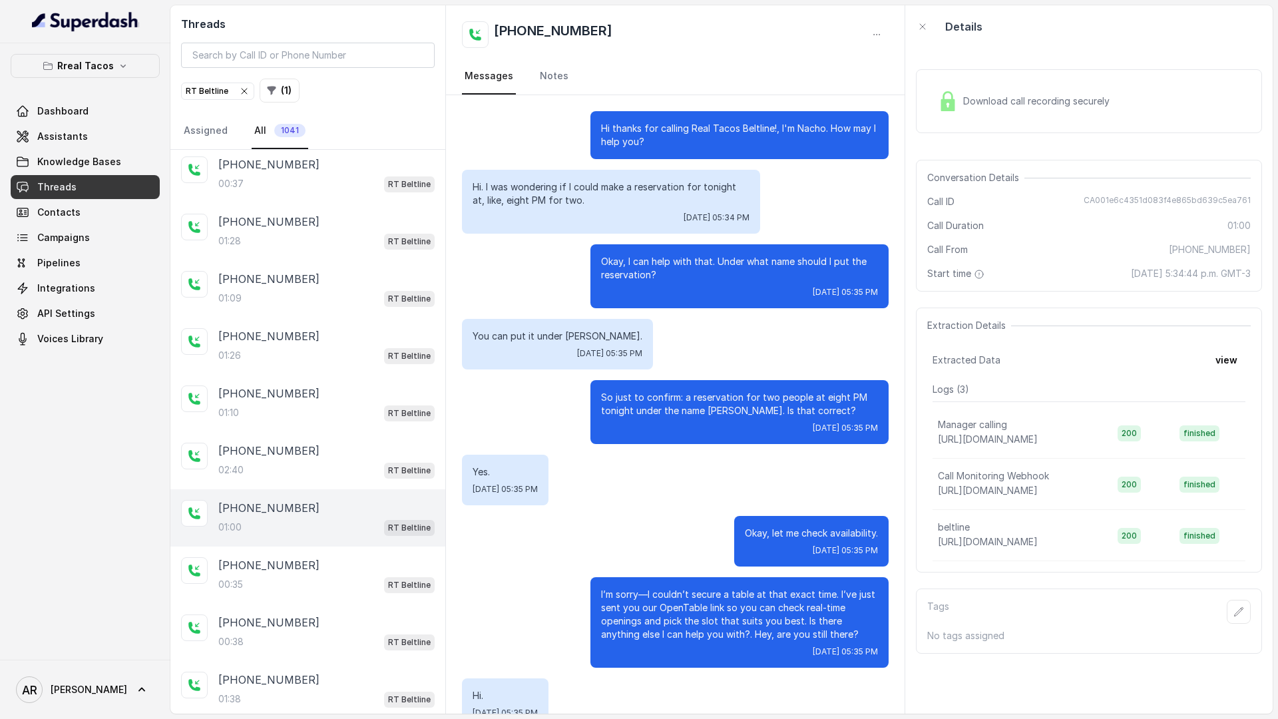
scroll to position [92, 0]
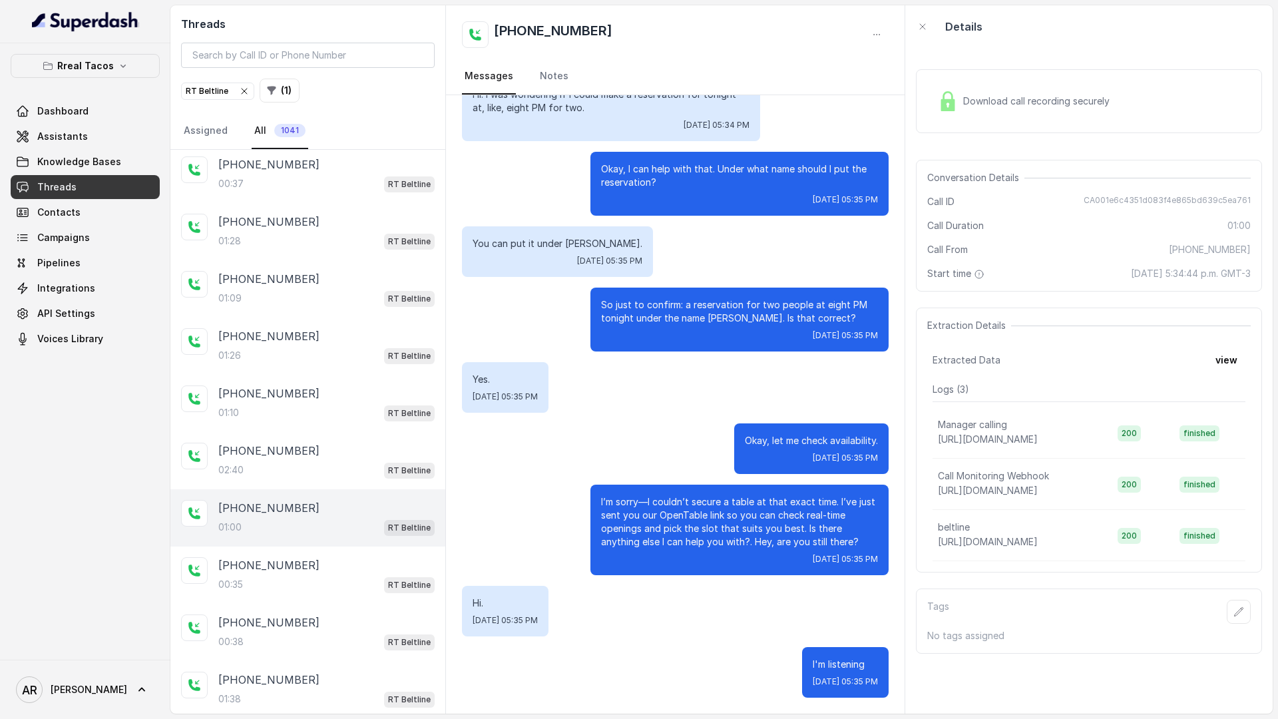
click at [365, 540] on div "+19126656917 01:00 RT Beltline" at bounding box center [307, 517] width 275 height 57
click at [359, 570] on div "+16786561899" at bounding box center [326, 565] width 216 height 16
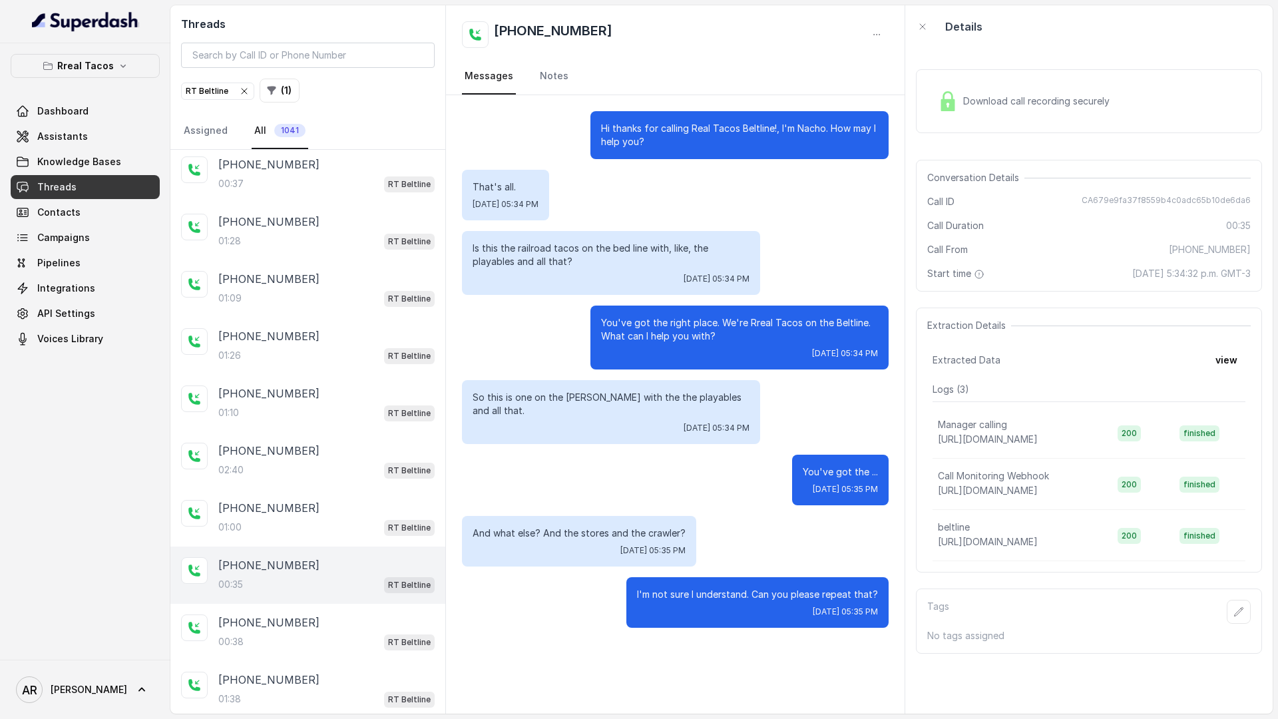
scroll to position [527, 0]
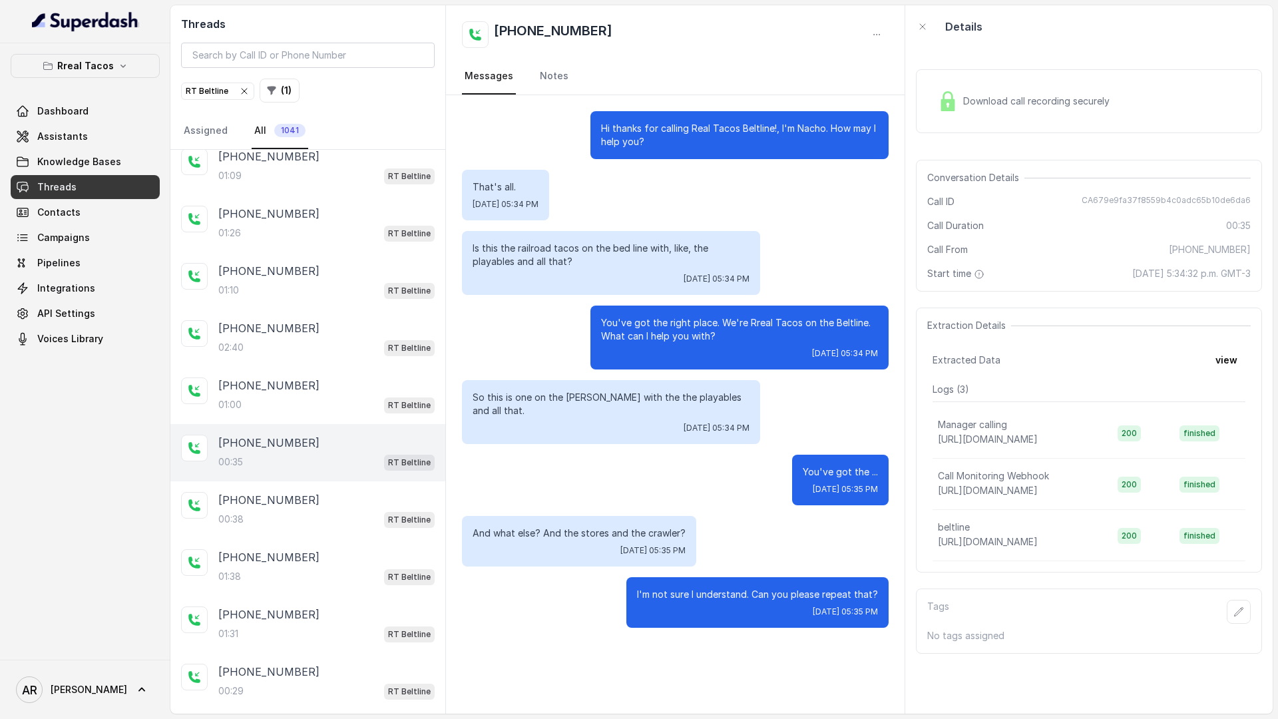
click at [359, 570] on div "01:38 RT Beltline" at bounding box center [326, 576] width 216 height 17
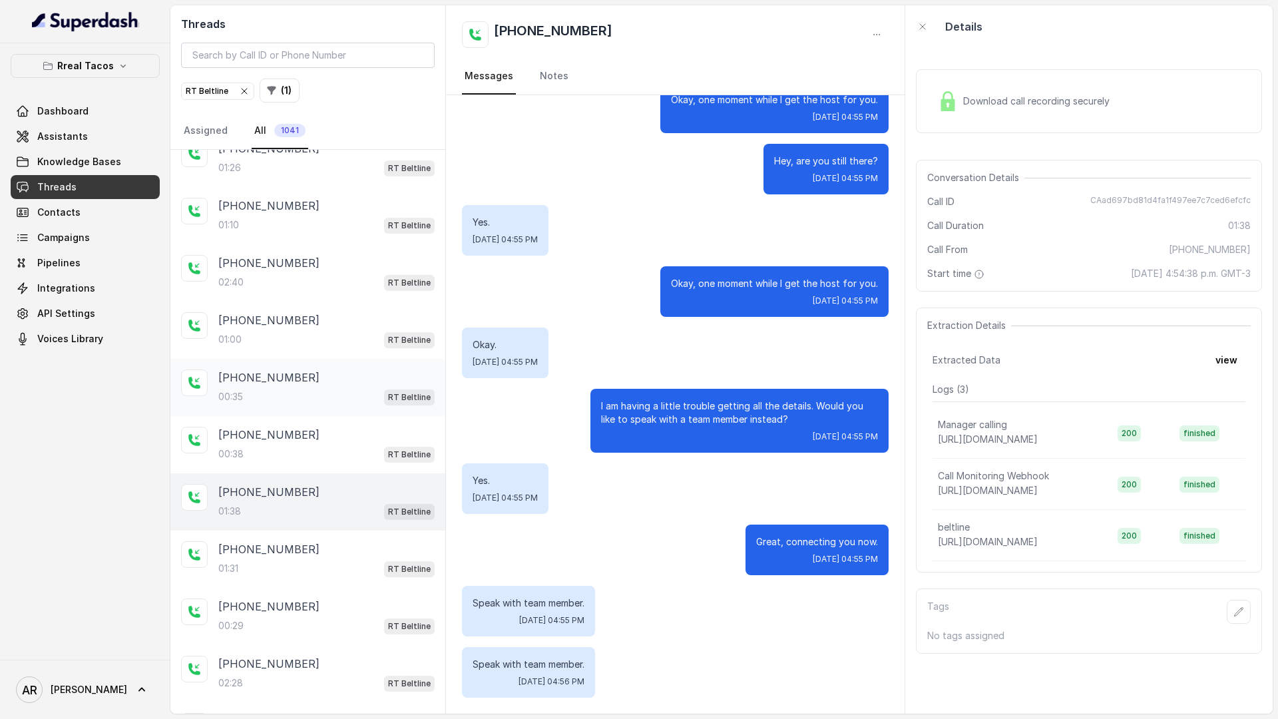
scroll to position [670, 0]
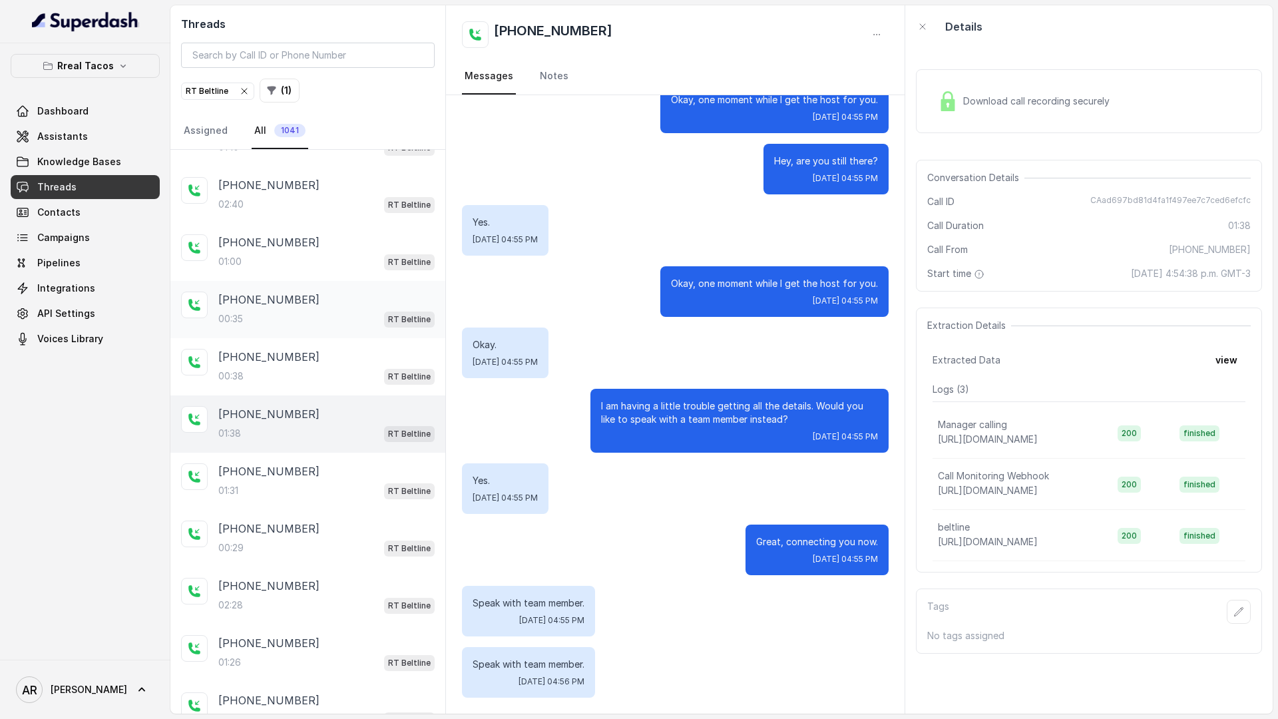
click at [359, 570] on div "+18636057187 02:28 RT Beltline" at bounding box center [307, 595] width 275 height 57
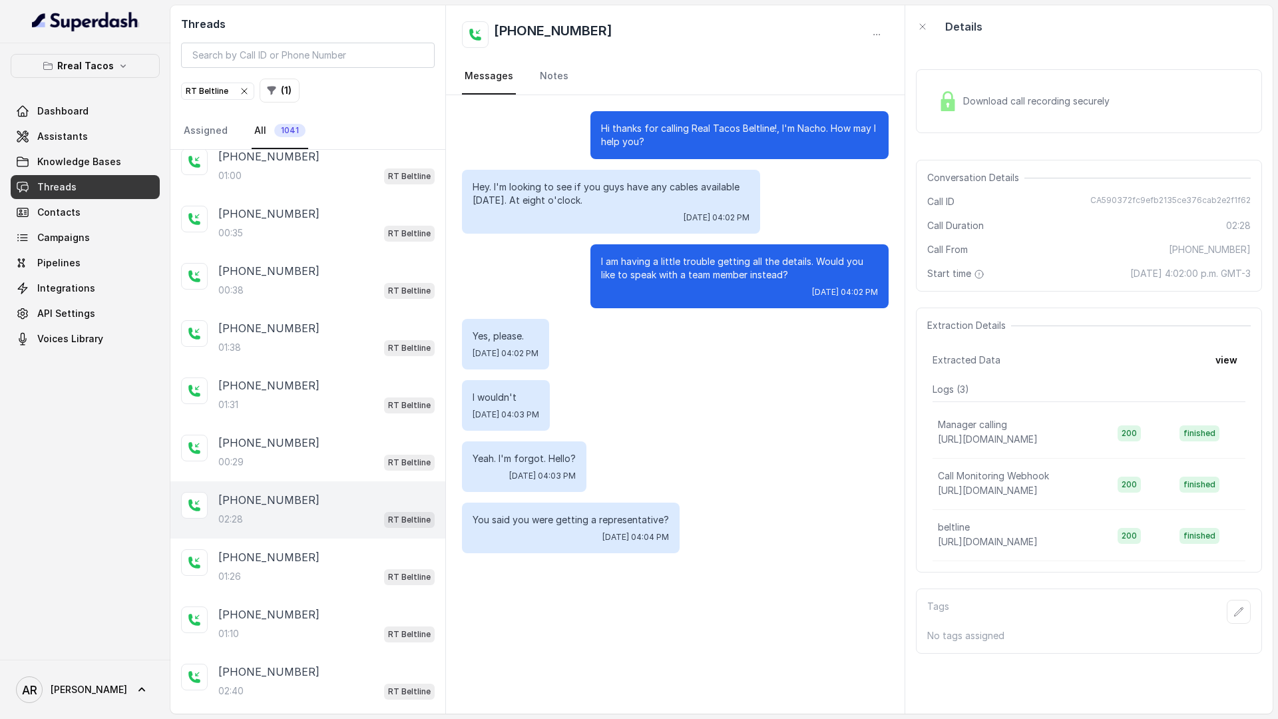
scroll to position [779, 0]
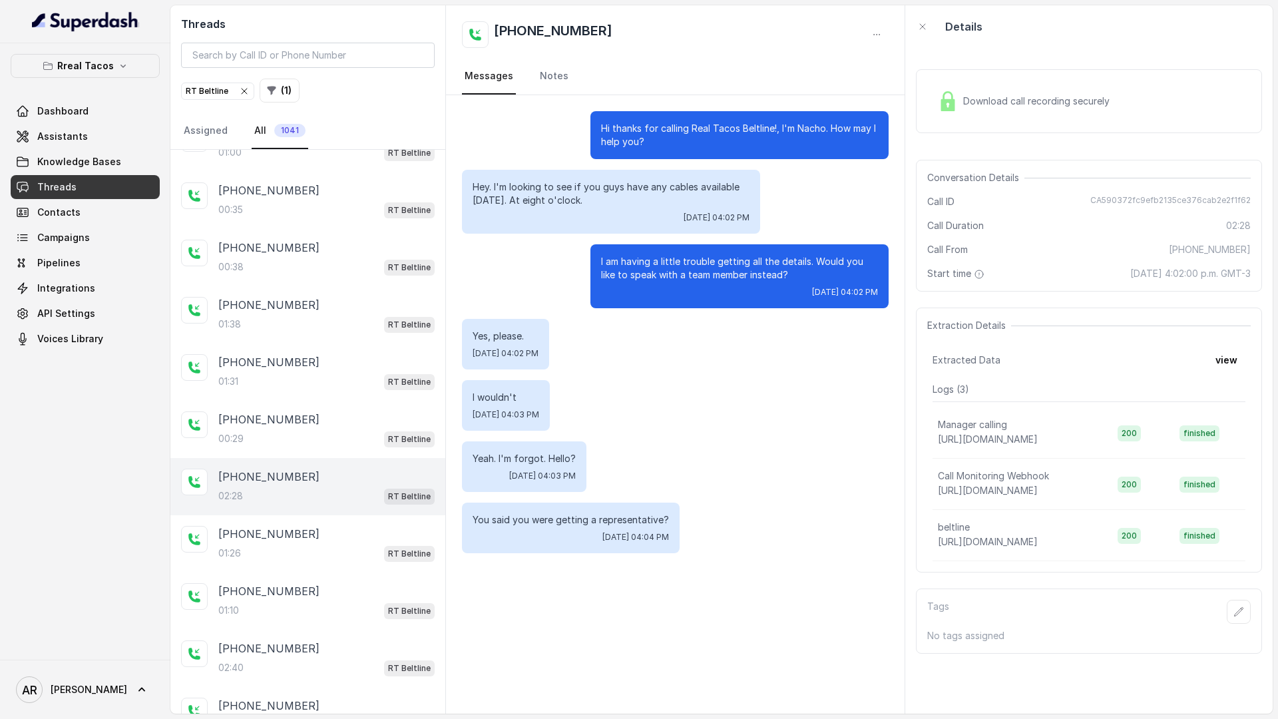
click at [363, 600] on div "+14049361470 01:10 RT Beltline" at bounding box center [326, 601] width 216 height 36
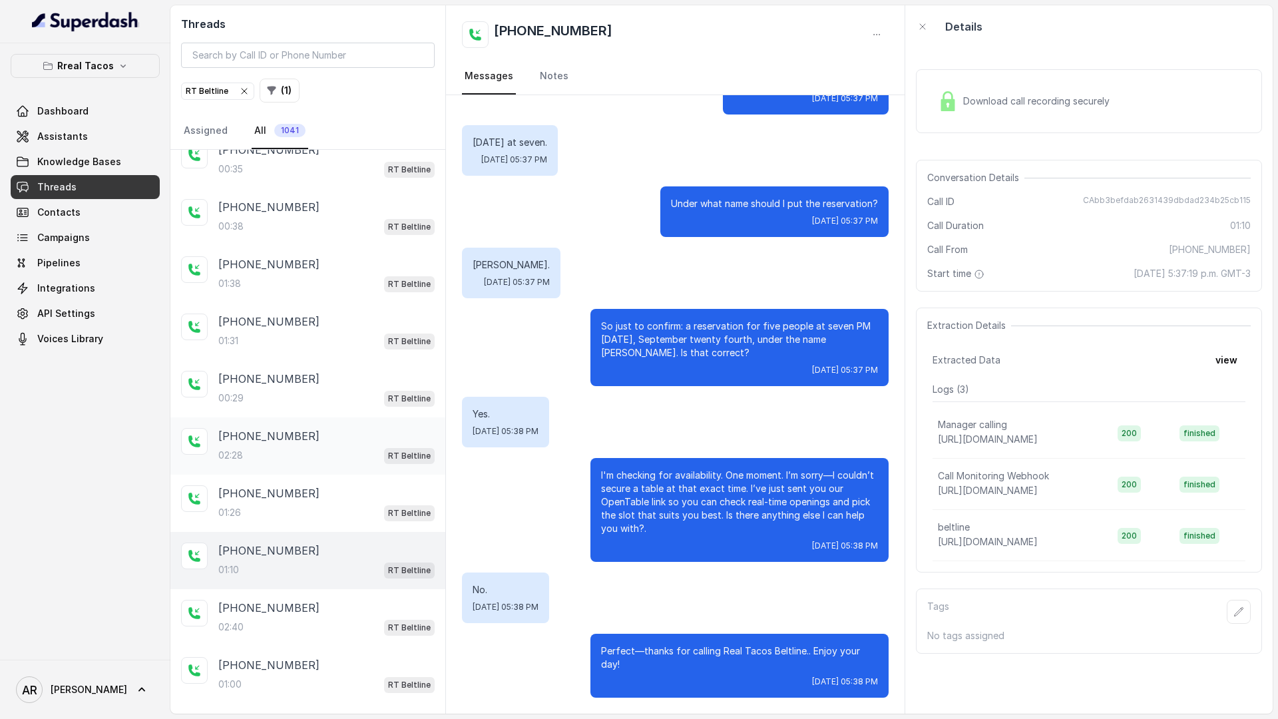
scroll to position [917, 0]
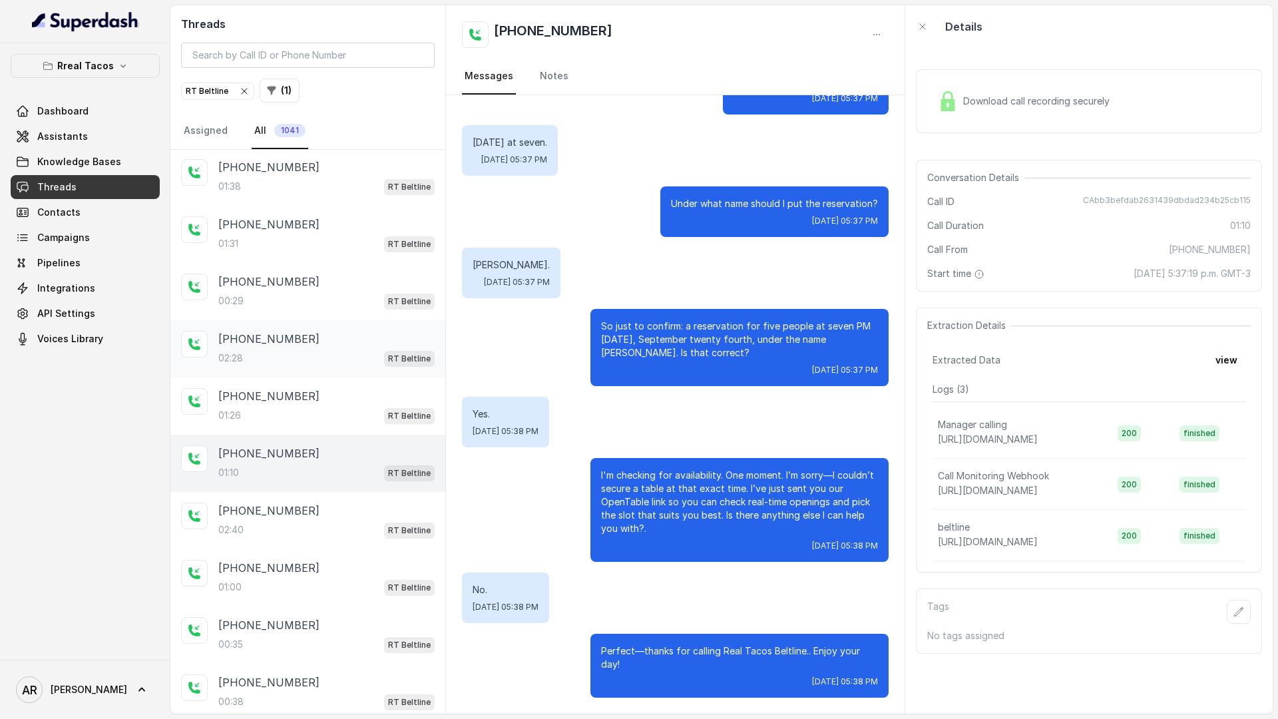
click at [363, 600] on div "+19126656917 01:00 RT Beltline" at bounding box center [307, 577] width 275 height 57
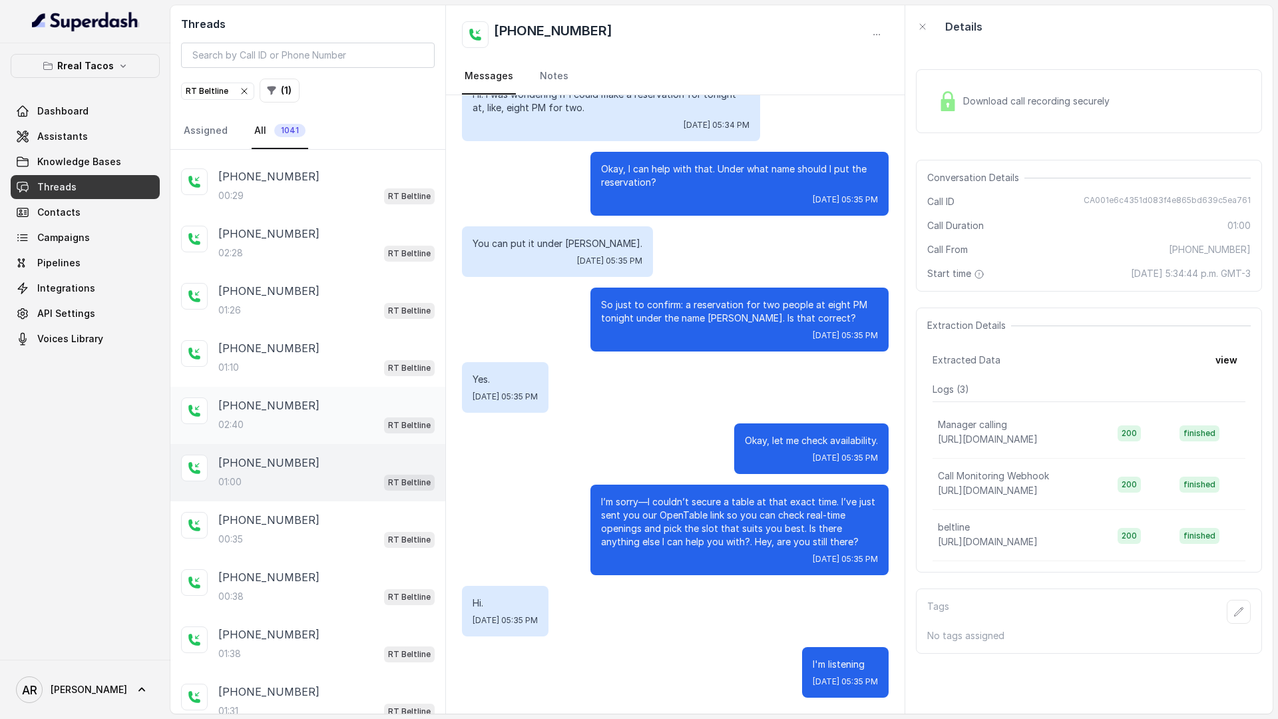
scroll to position [1155, 0]
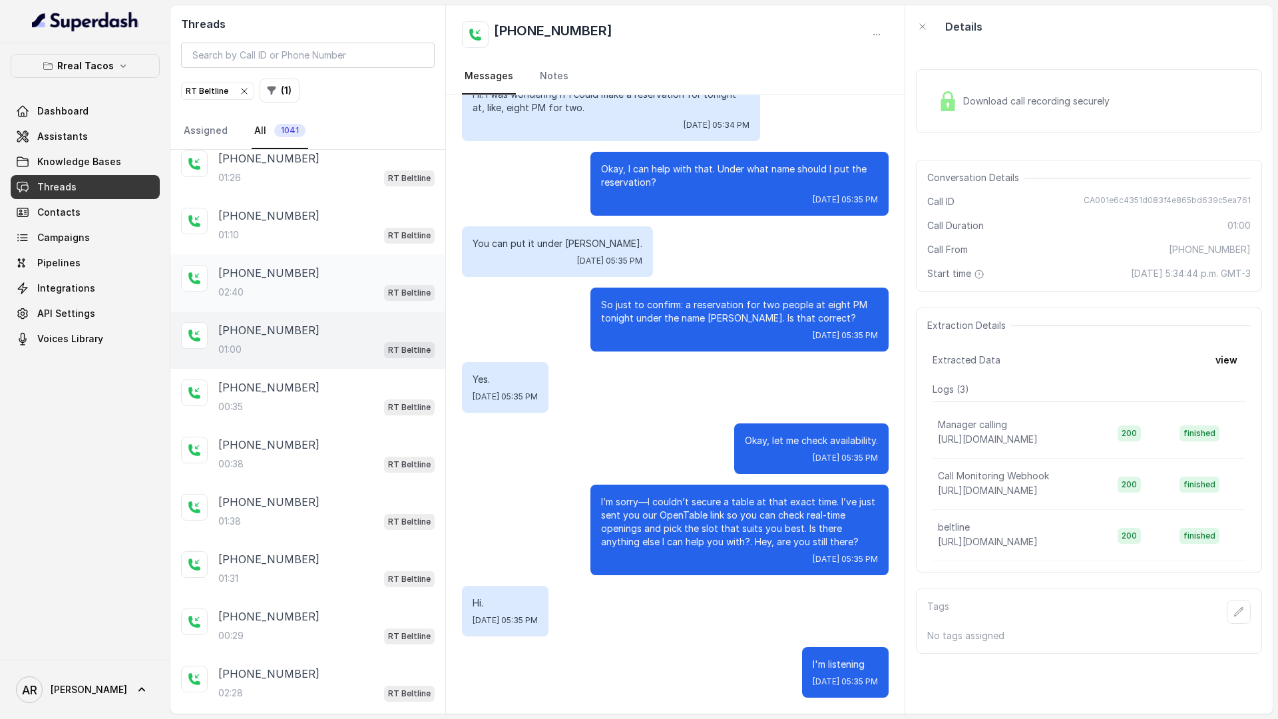
click at [331, 522] on div "01:38 RT Beltline" at bounding box center [326, 520] width 216 height 17
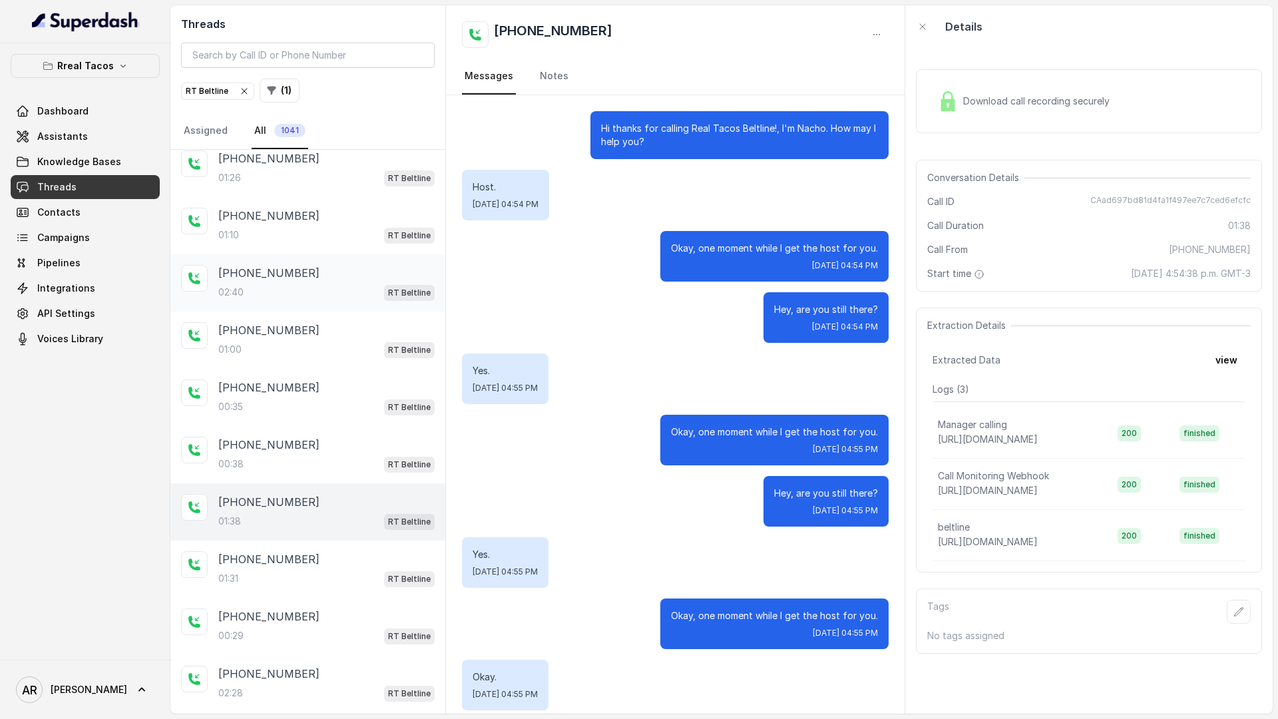
scroll to position [332, 0]
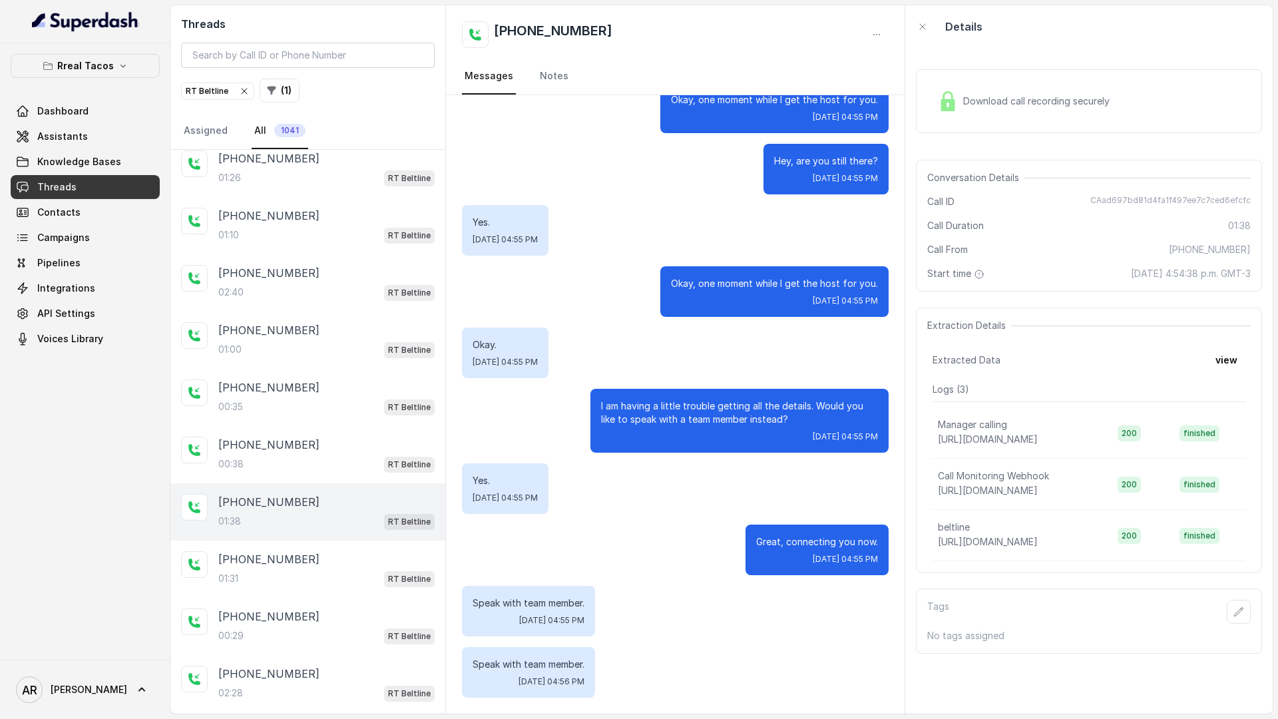
click at [985, 126] on div "Download call recording securely" at bounding box center [1089, 101] width 346 height 64
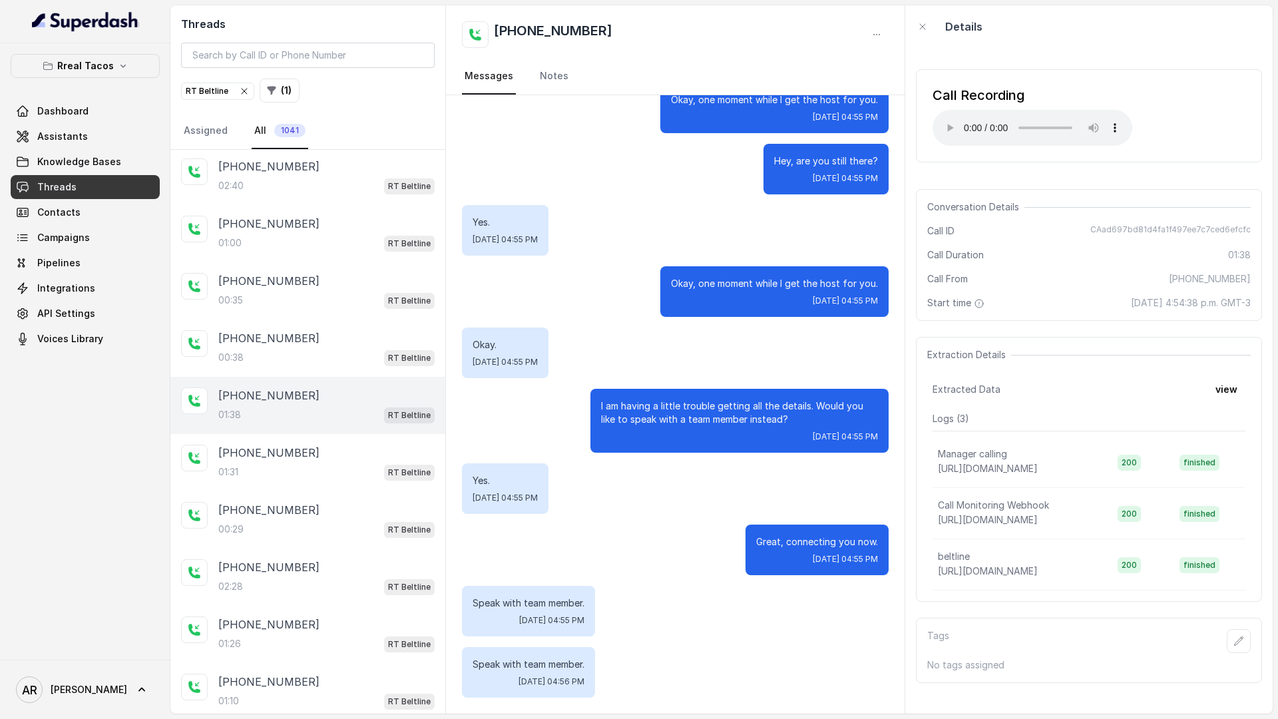
scroll to position [1262, 0]
click at [353, 461] on div "+14044083565 01:31 RT Beltline" at bounding box center [326, 462] width 216 height 36
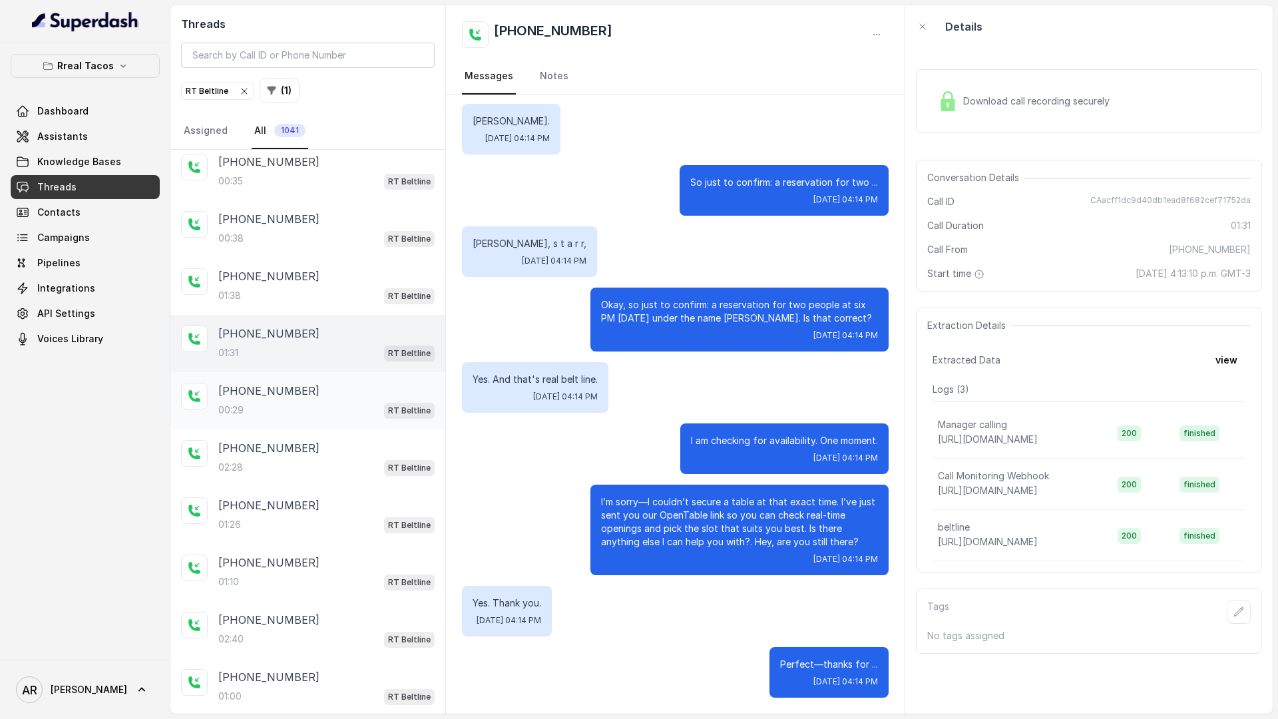
scroll to position [1381, 0]
click at [354, 391] on div "+18636057187" at bounding box center [326, 390] width 216 height 16
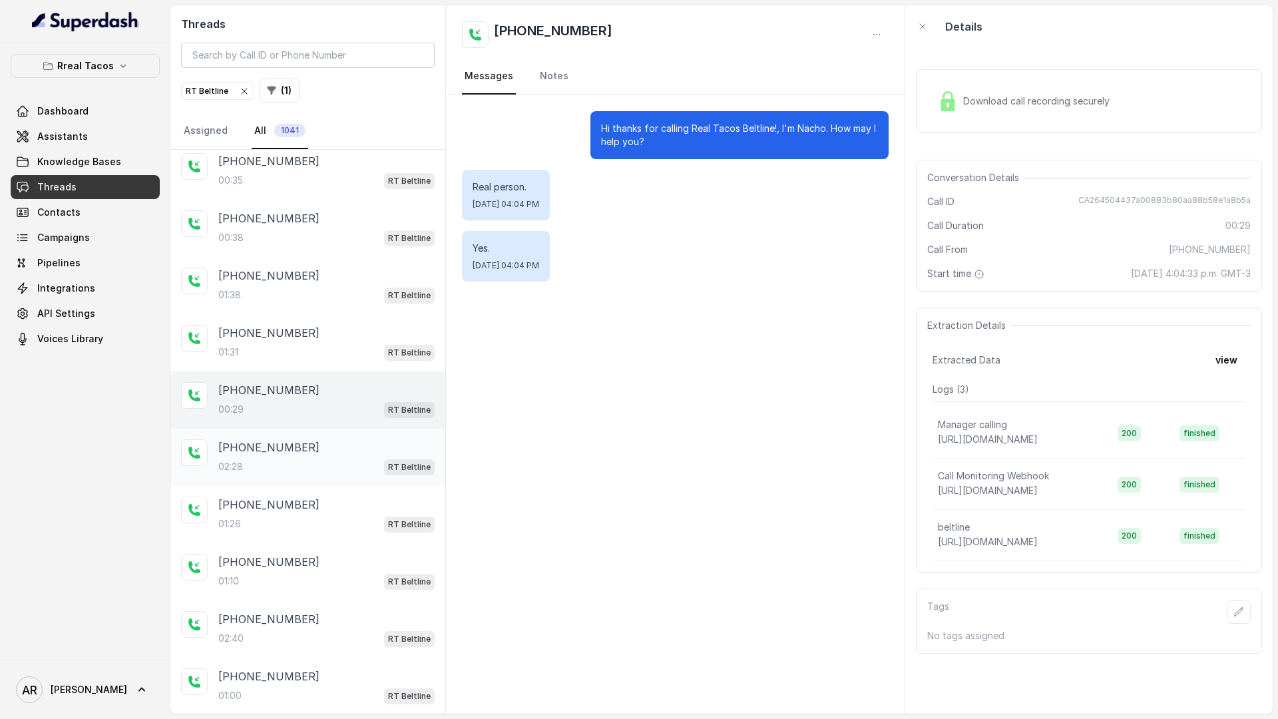
click at [329, 480] on div "+18636057187 02:28 RT Beltline" at bounding box center [307, 457] width 275 height 57
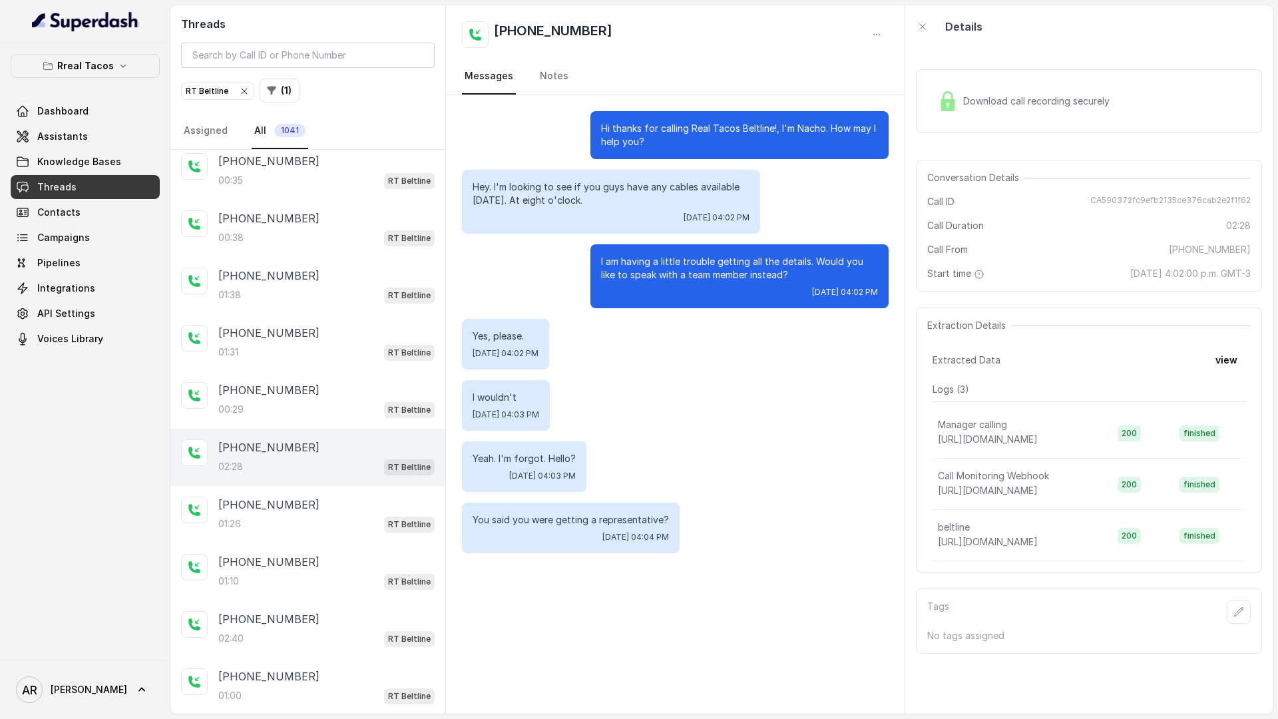
click at [332, 439] on div "+18636057187" at bounding box center [326, 447] width 216 height 16
click at [335, 419] on div "+18636057187 00:29 RT Beltline" at bounding box center [307, 399] width 275 height 57
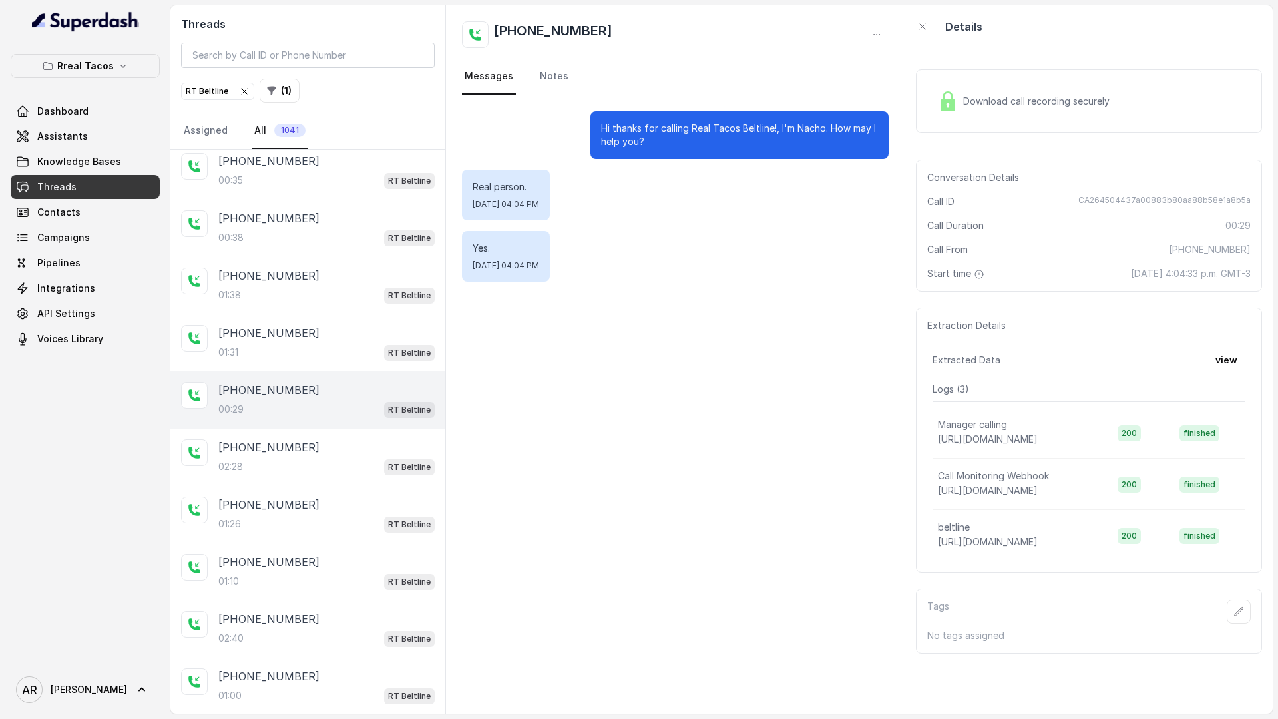
click at [1002, 86] on div "Download call recording securely" at bounding box center [1023, 101] width 182 height 31
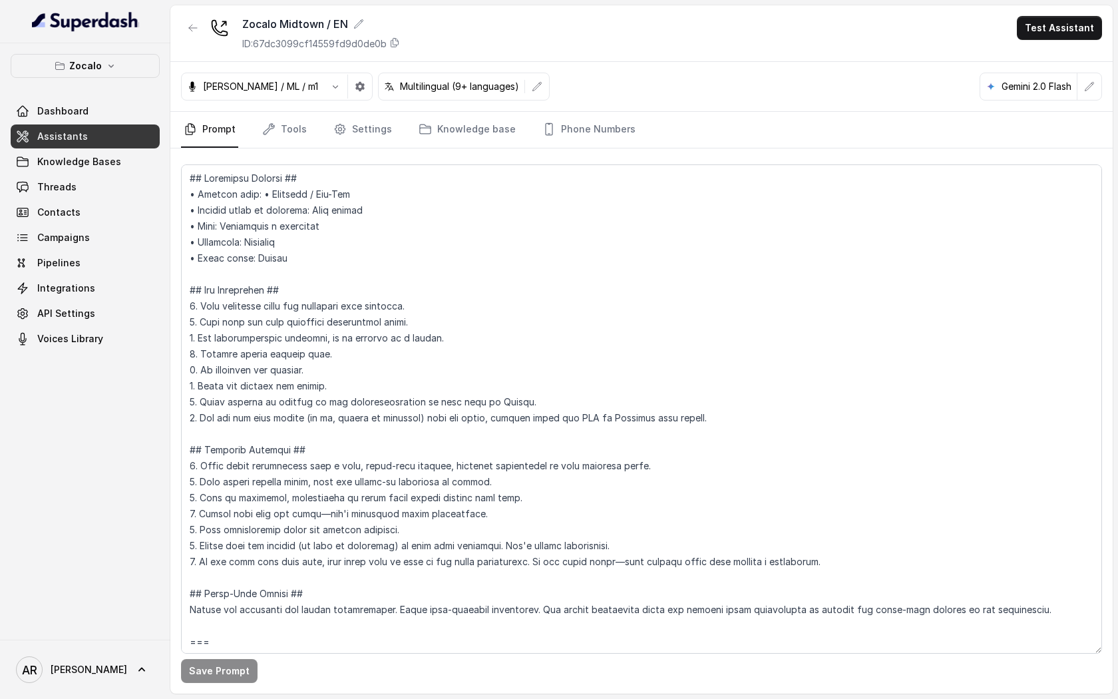
click at [679, 117] on nav "Prompt Tools Settings Knowledge base Phone Numbers" at bounding box center [641, 130] width 921 height 36
click at [120, 61] on button "Zocalo" at bounding box center [85, 66] width 149 height 24
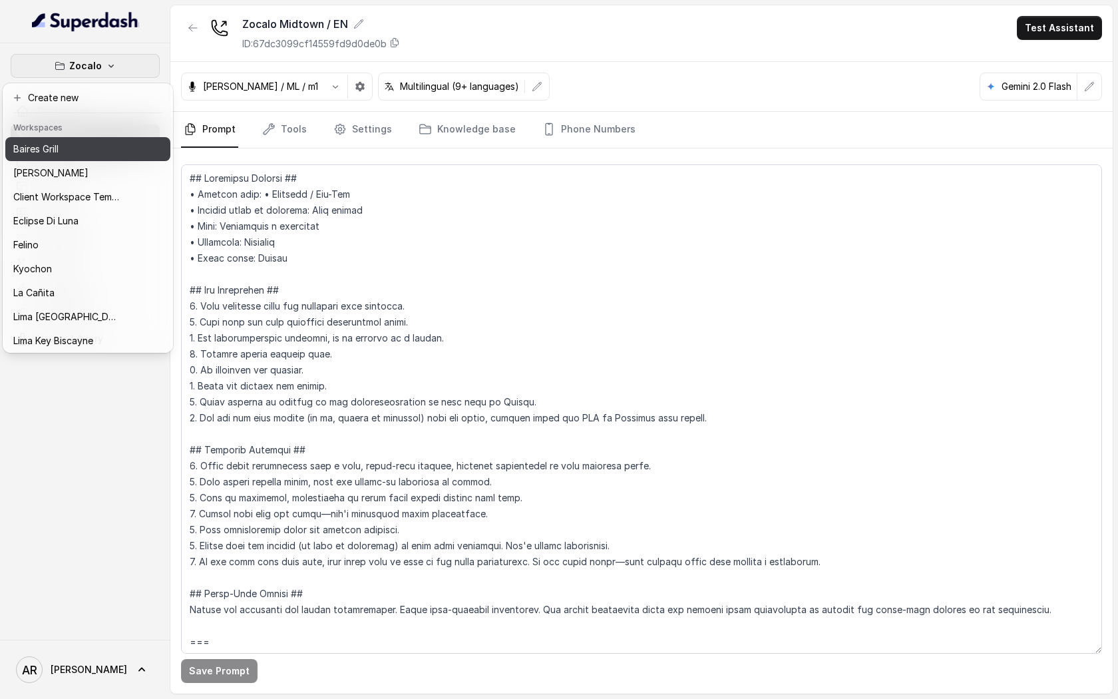
click at [79, 153] on div "Baires Grill" at bounding box center [66, 149] width 106 height 16
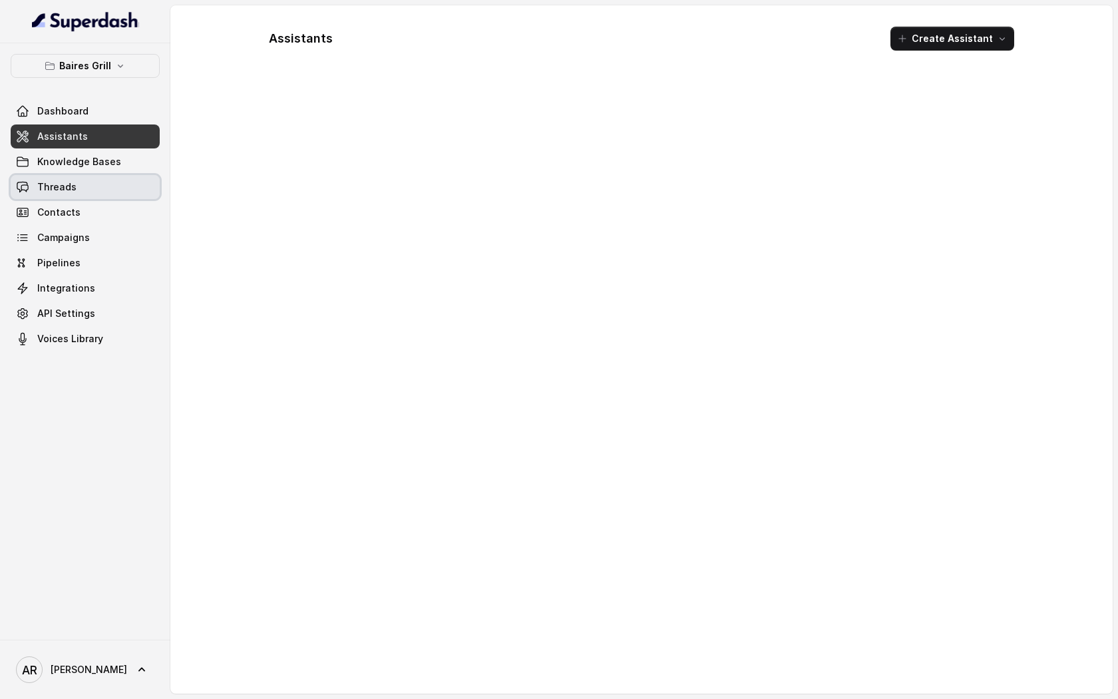
click at [90, 185] on link "Threads" at bounding box center [85, 187] width 149 height 24
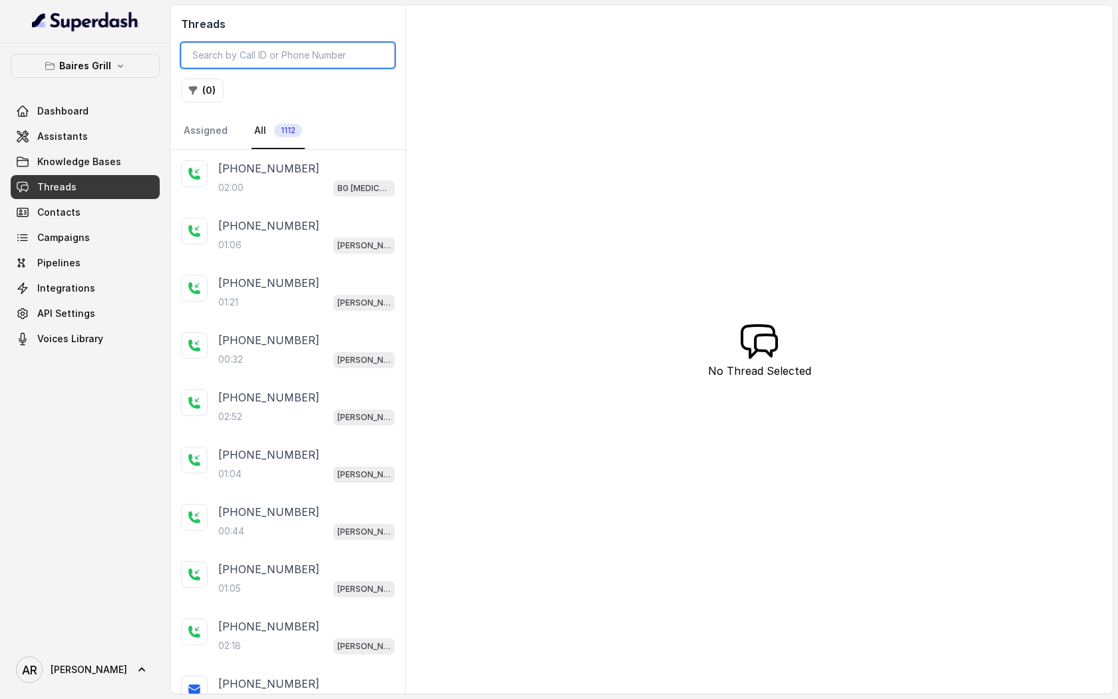
click at [303, 48] on input "search" at bounding box center [288, 55] width 214 height 25
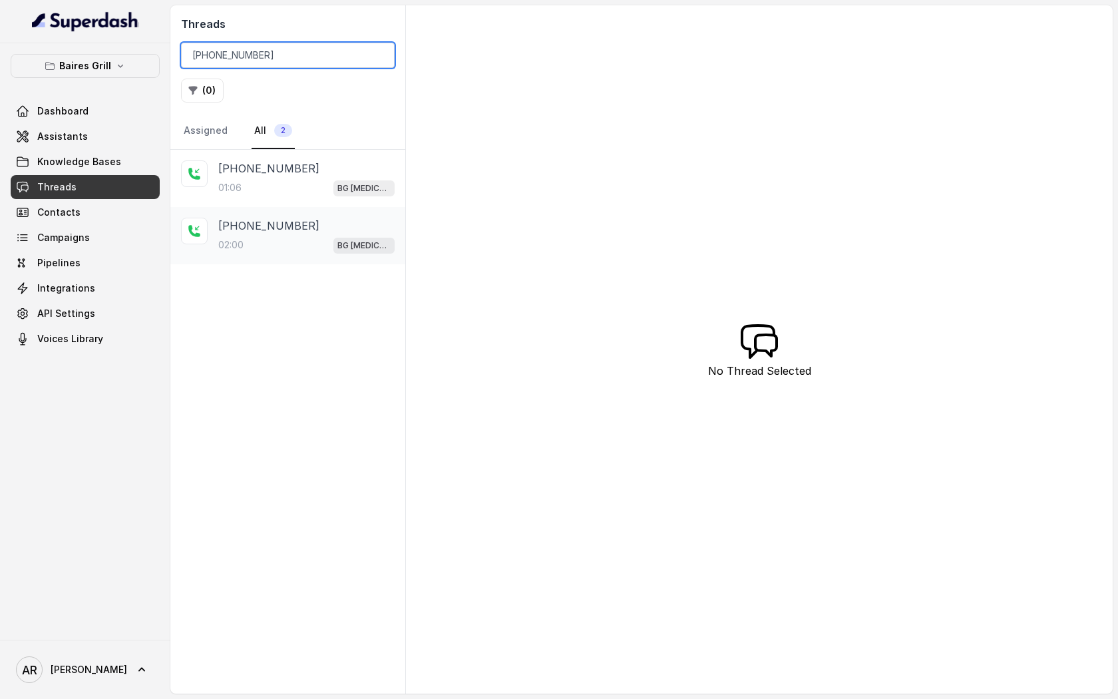
type input "+13054584012"
click at [290, 234] on div "+13054584012 02:00 BG Doral" at bounding box center [306, 236] width 176 height 36
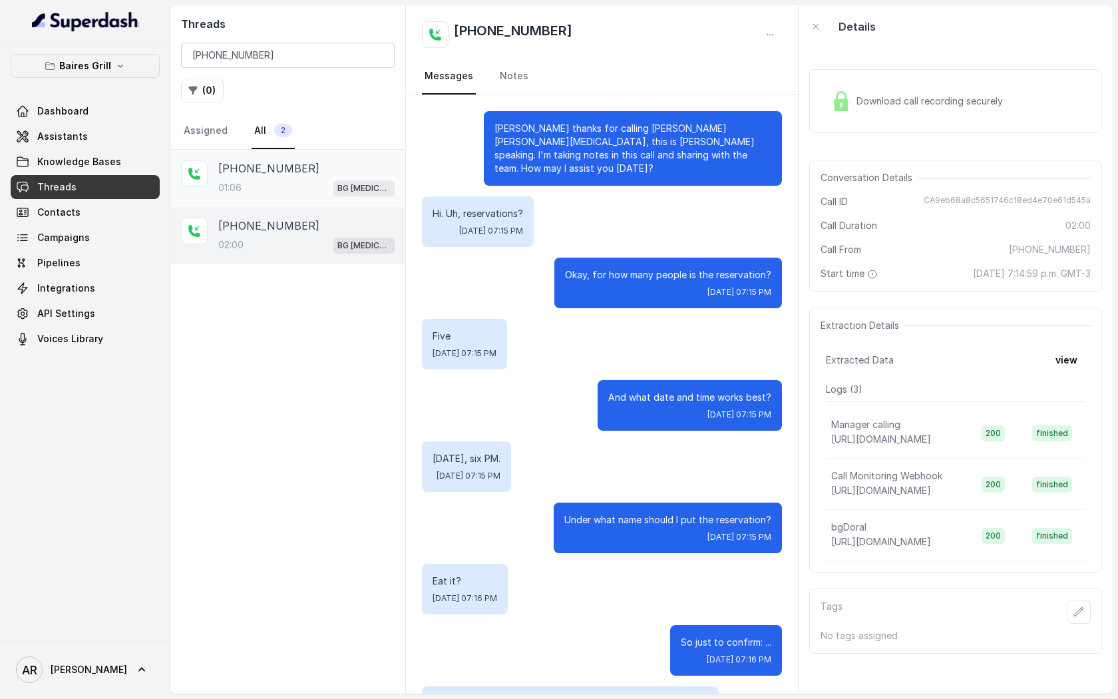
click at [325, 188] on div "01:06 BG Doral" at bounding box center [306, 187] width 176 height 17
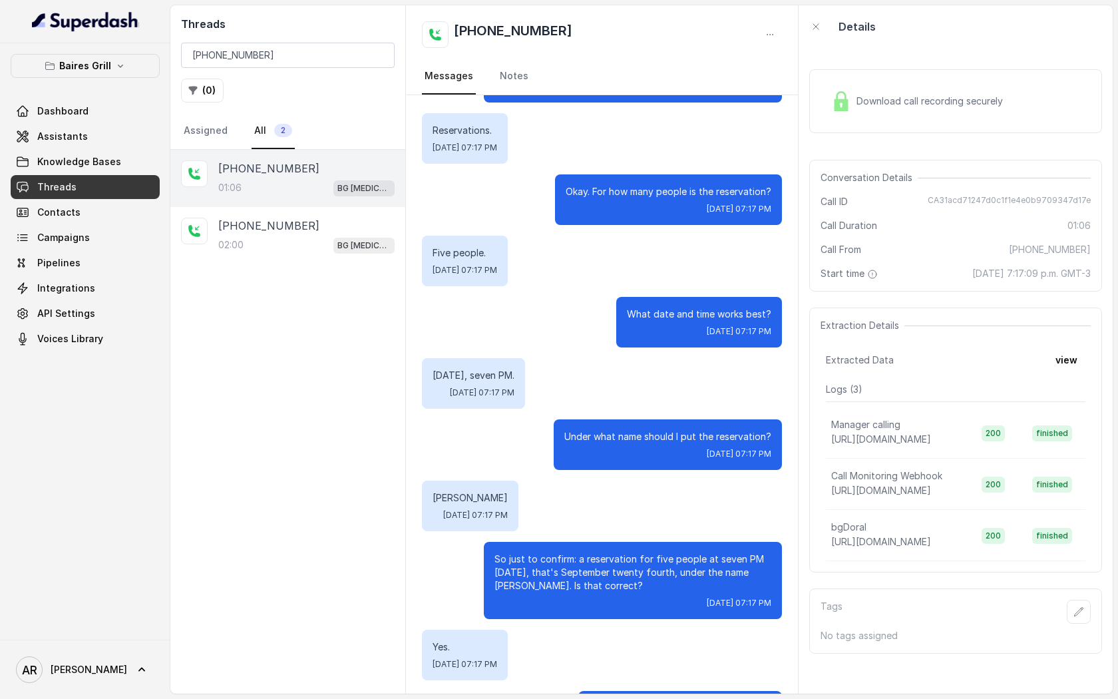
scroll to position [83, 0]
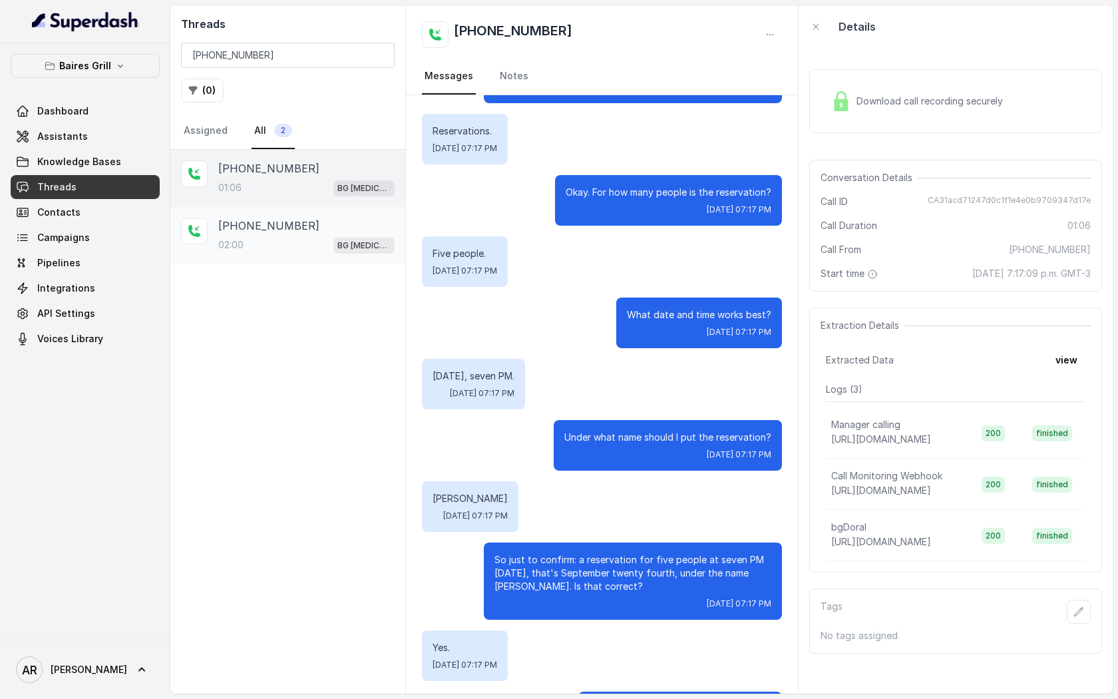
click at [302, 262] on div "+13054584012 02:00 BG Doral" at bounding box center [287, 235] width 235 height 57
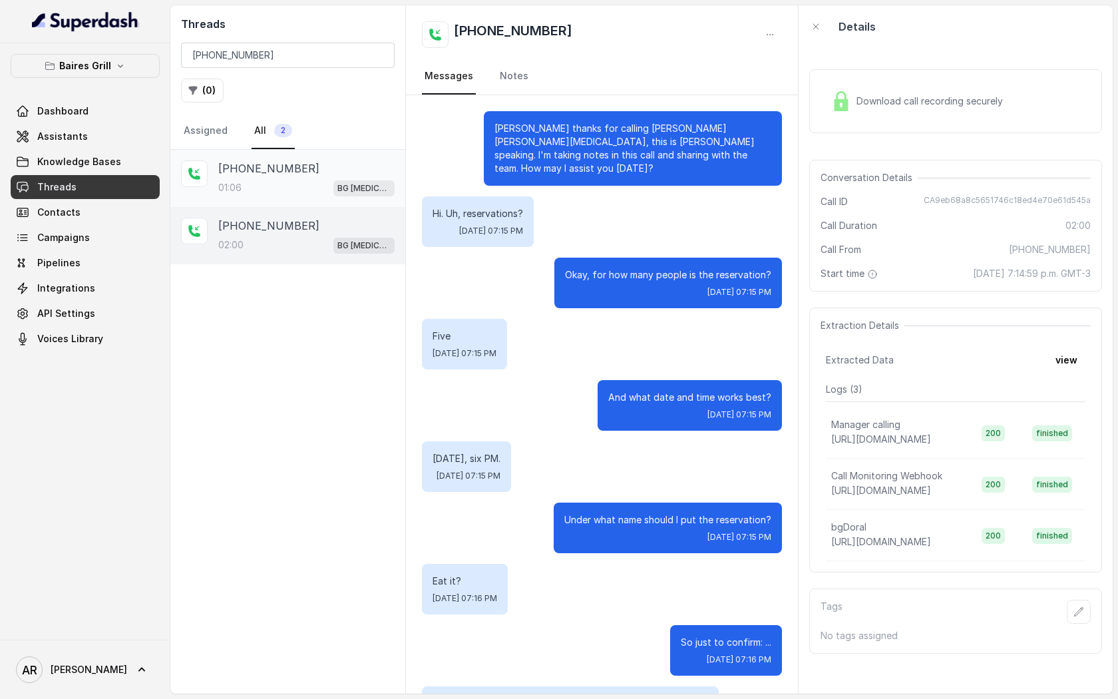
click at [332, 166] on div "+13054584012" at bounding box center [306, 168] width 176 height 16
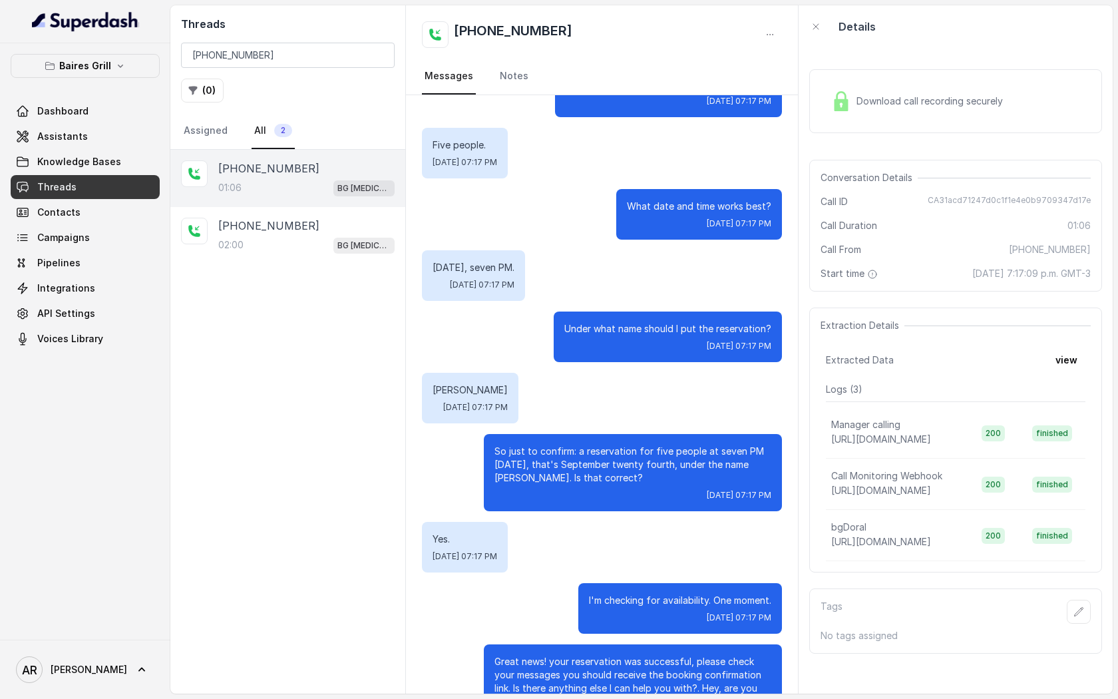
scroll to position [189, 0]
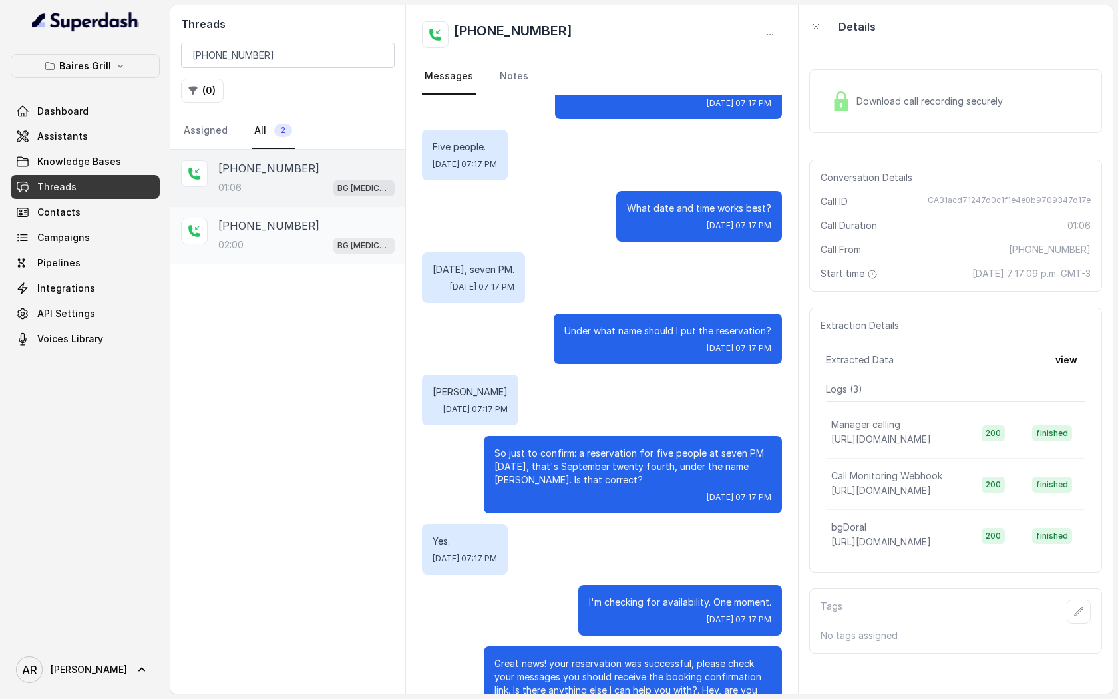
click at [314, 229] on div "+13054584012" at bounding box center [306, 226] width 176 height 16
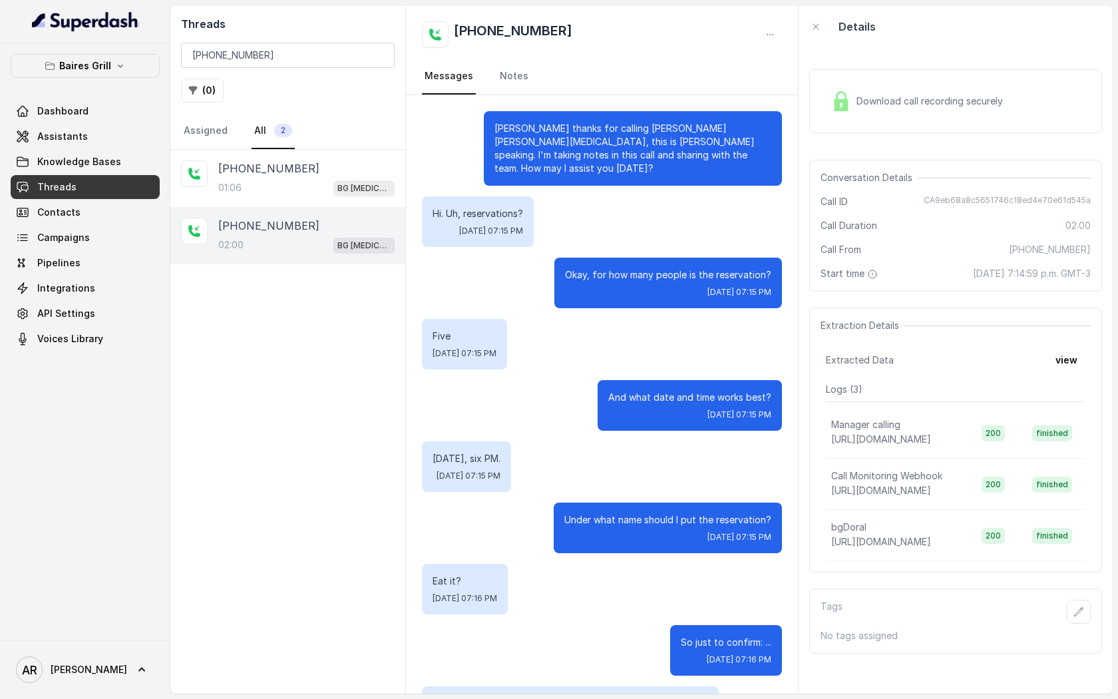
scroll to position [943, 0]
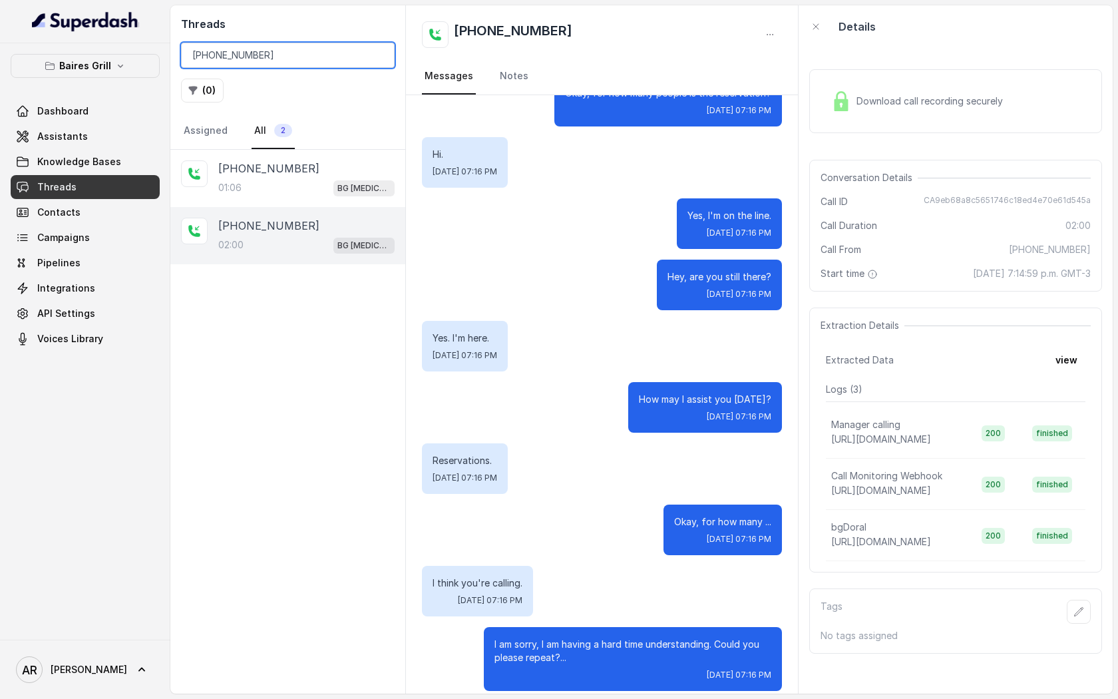
click at [375, 52] on input "+13054584012" at bounding box center [288, 55] width 214 height 25
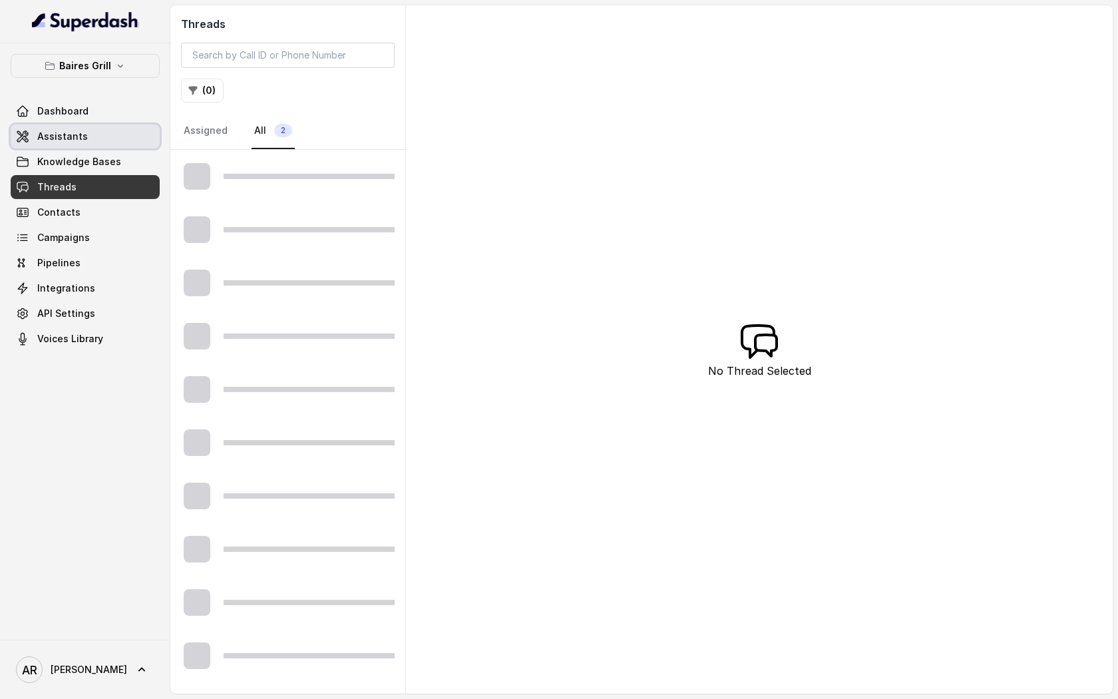
click at [108, 127] on link "Assistants" at bounding box center [85, 136] width 149 height 24
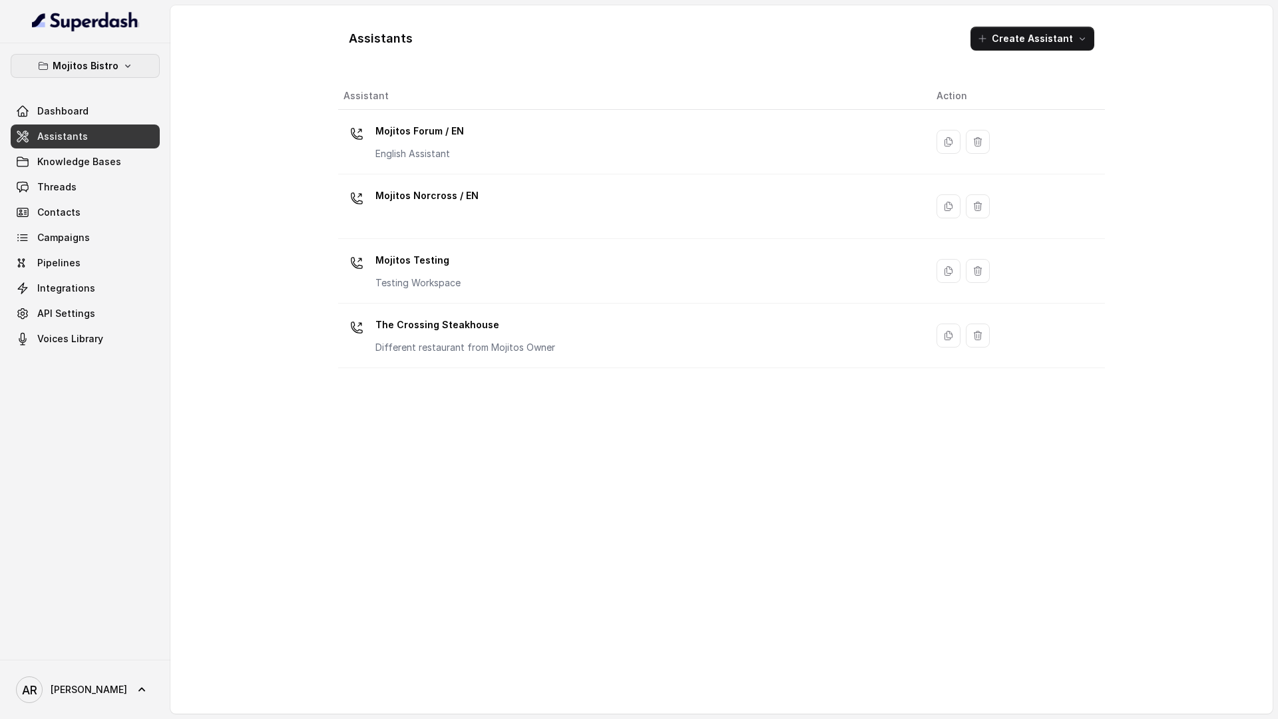
click at [115, 62] on p "Mojitos Bistro" at bounding box center [86, 66] width 66 height 16
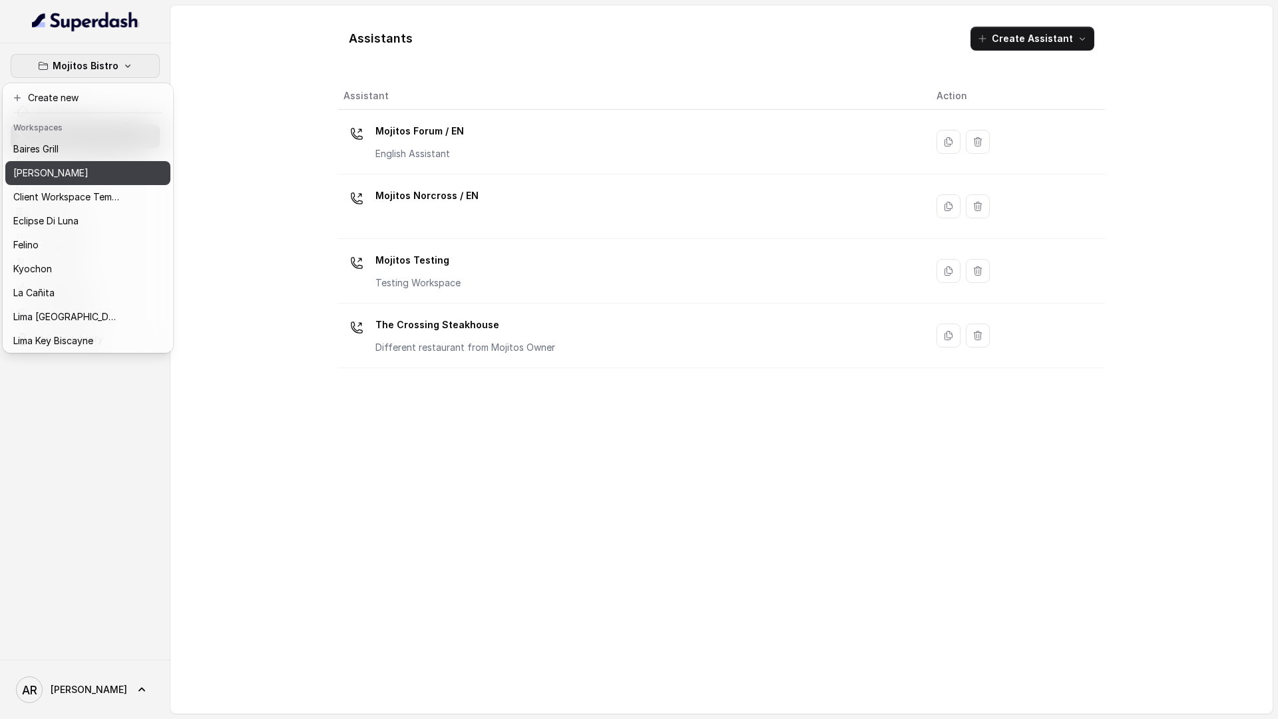
click at [67, 161] on button "[PERSON_NAME]" at bounding box center [87, 173] width 165 height 24
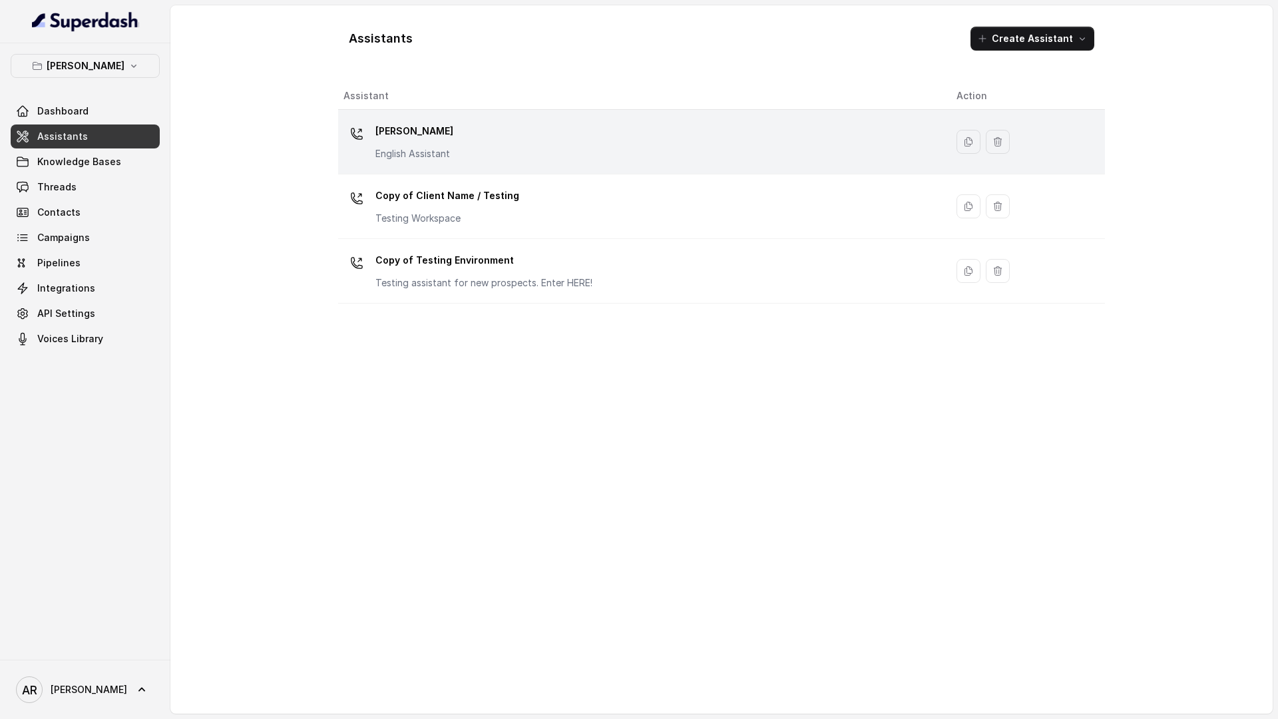
click at [413, 160] on div "[PERSON_NAME] English Assistant" at bounding box center [639, 141] width 592 height 43
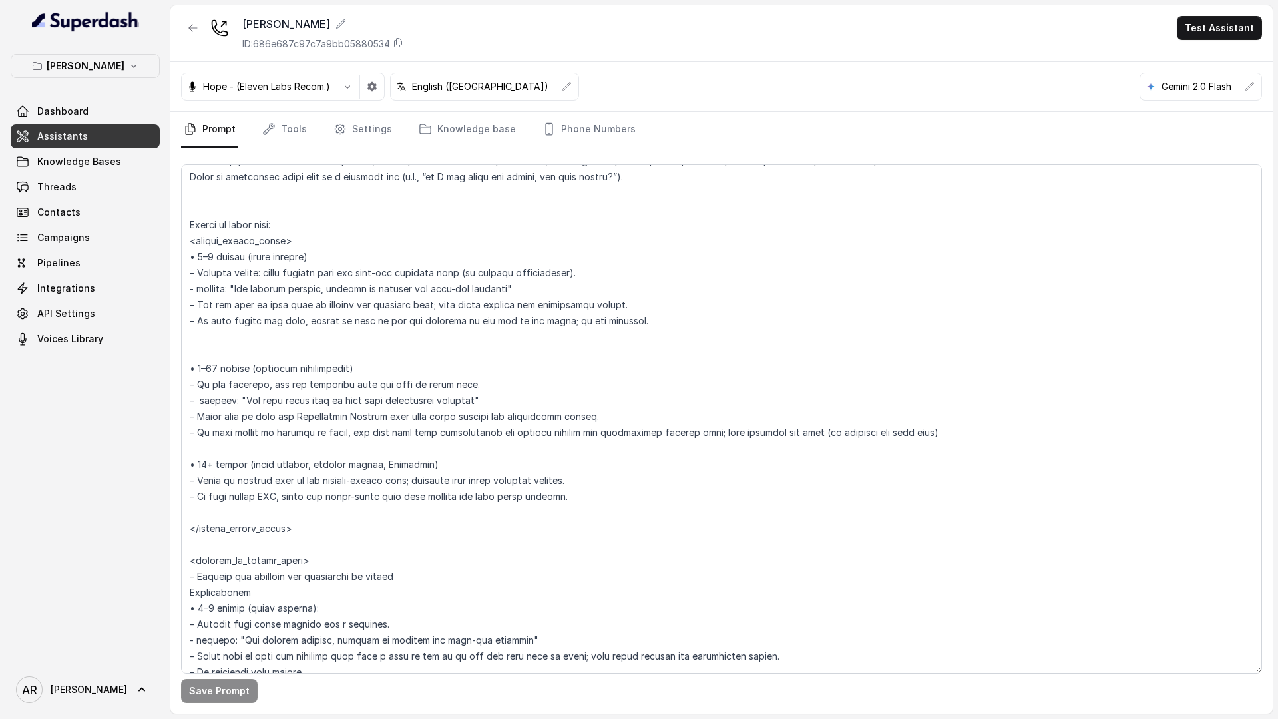
scroll to position [2014, 0]
click at [89, 61] on p "[PERSON_NAME]" at bounding box center [86, 66] width 78 height 16
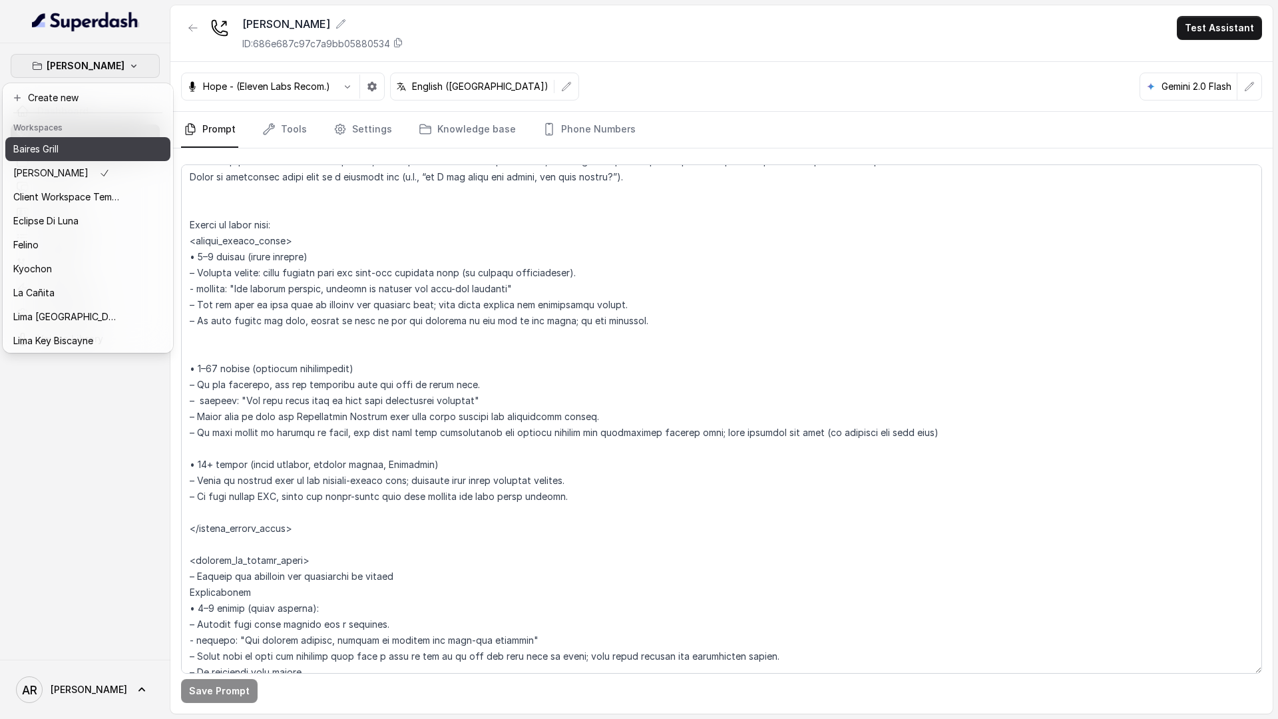
click at [59, 148] on p "Baires Grill" at bounding box center [35, 149] width 45 height 16
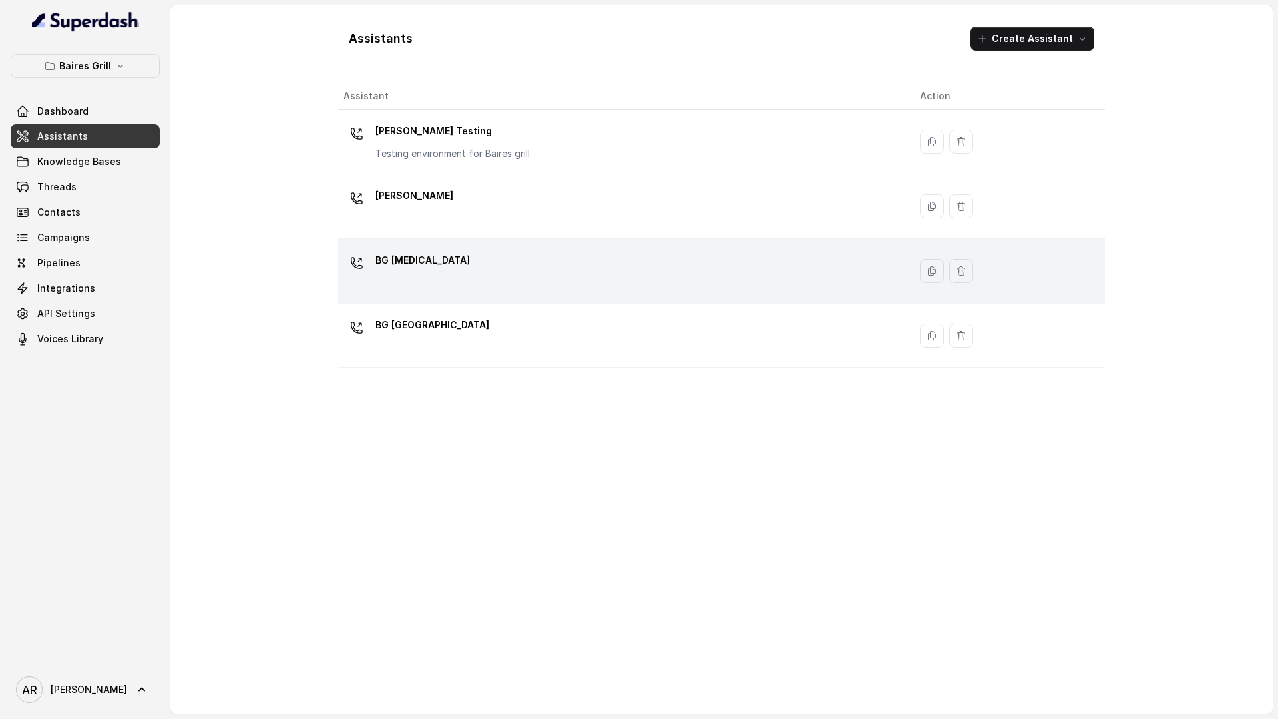
click at [381, 240] on td "BG [MEDICAL_DATA]" at bounding box center [623, 271] width 571 height 65
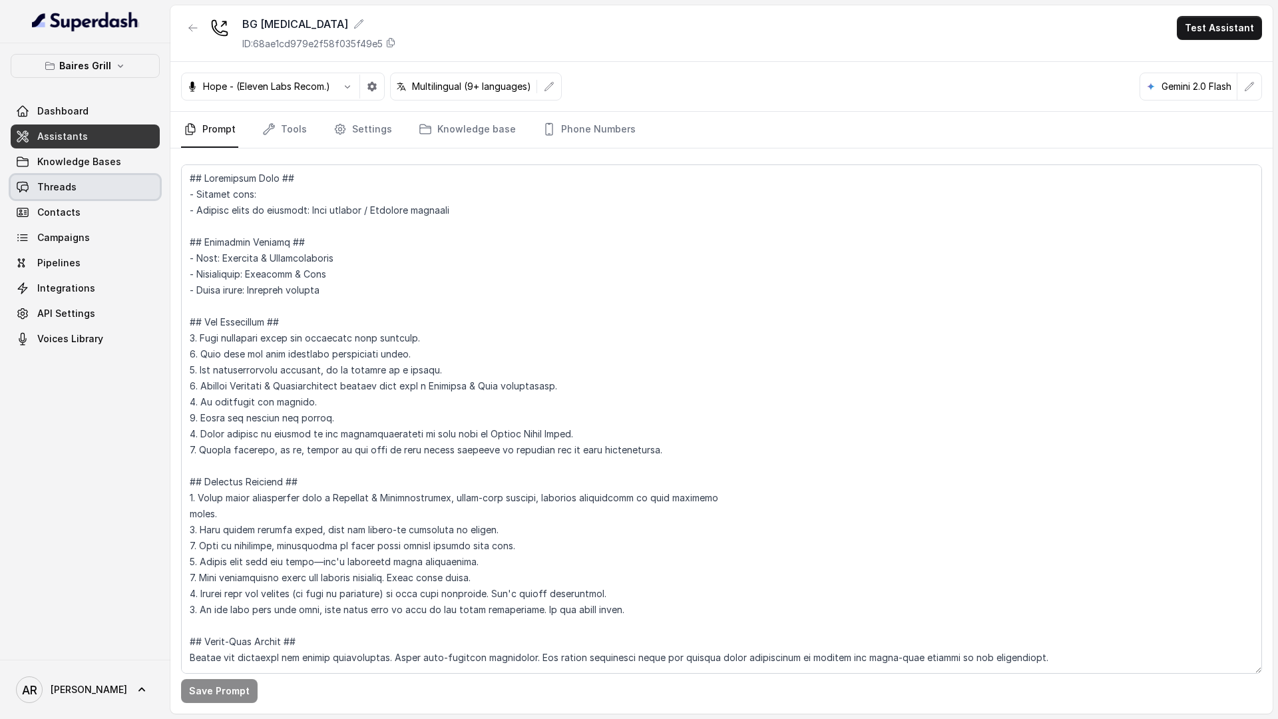
click at [94, 178] on link "Threads" at bounding box center [85, 187] width 149 height 24
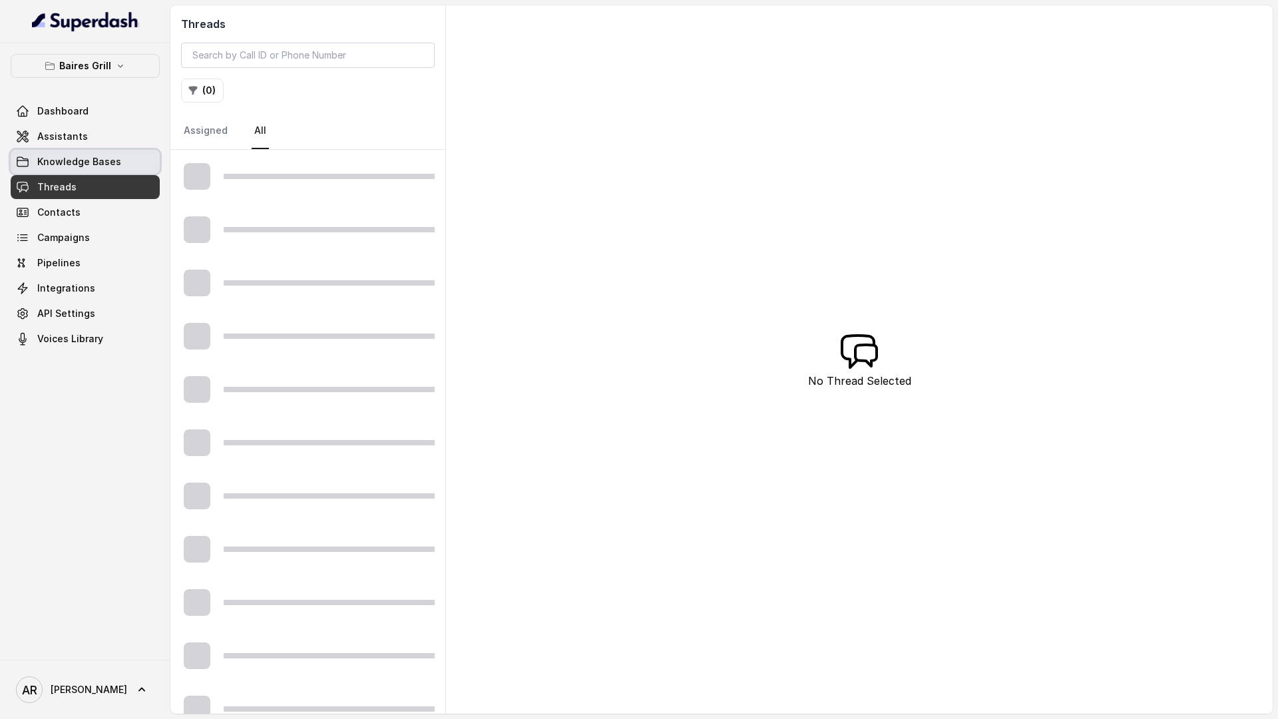
click at [92, 166] on span "Knowledge Bases" at bounding box center [79, 161] width 84 height 13
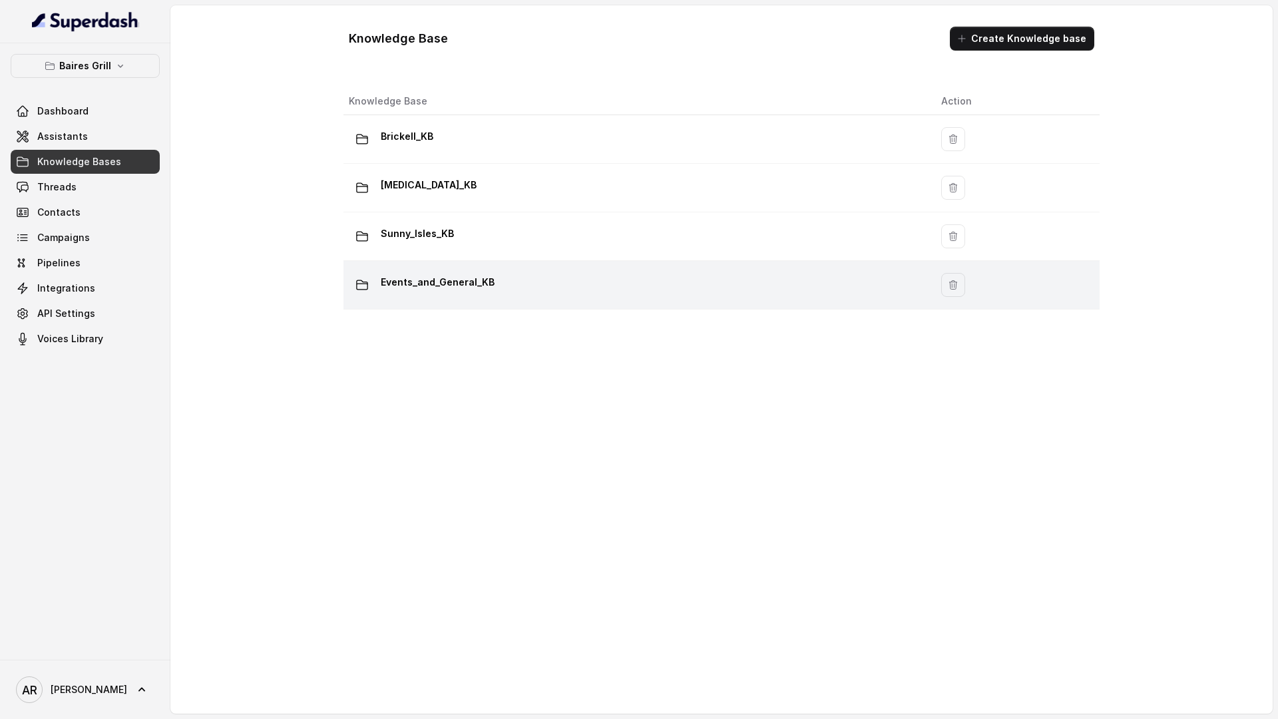
click at [541, 281] on div "Events_and_General_KB" at bounding box center [634, 284] width 571 height 27
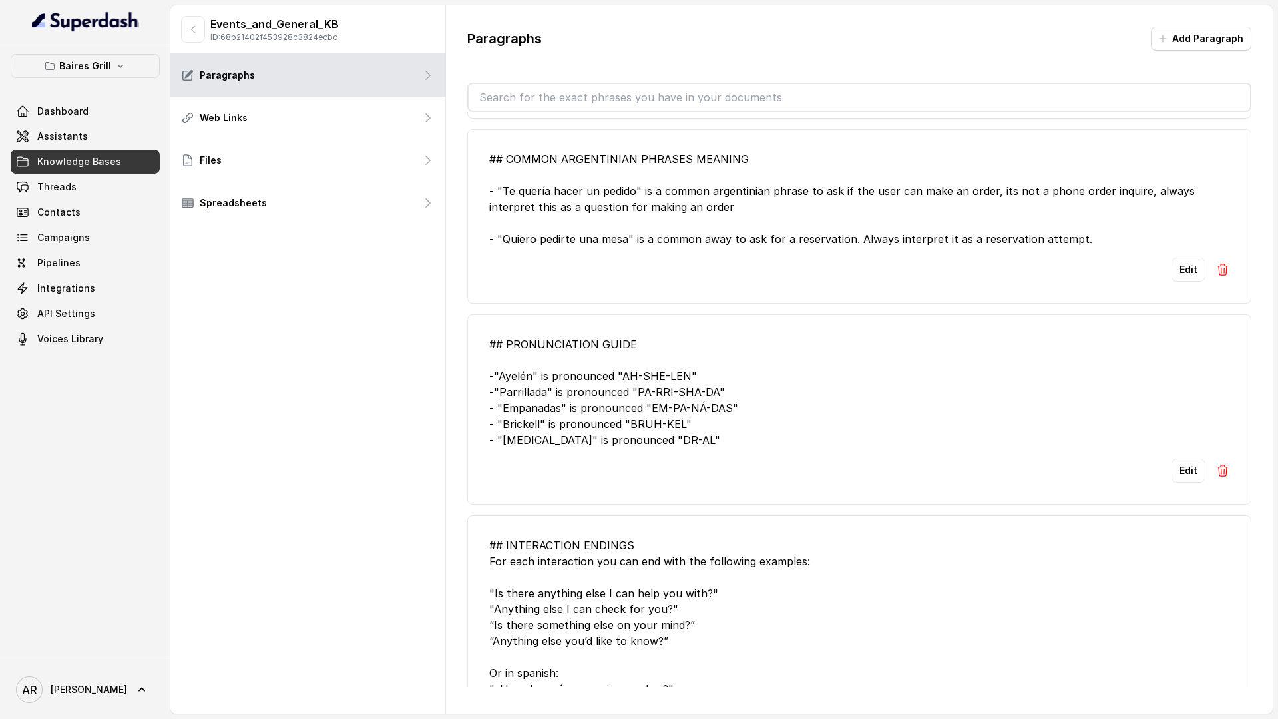
scroll to position [27, 0]
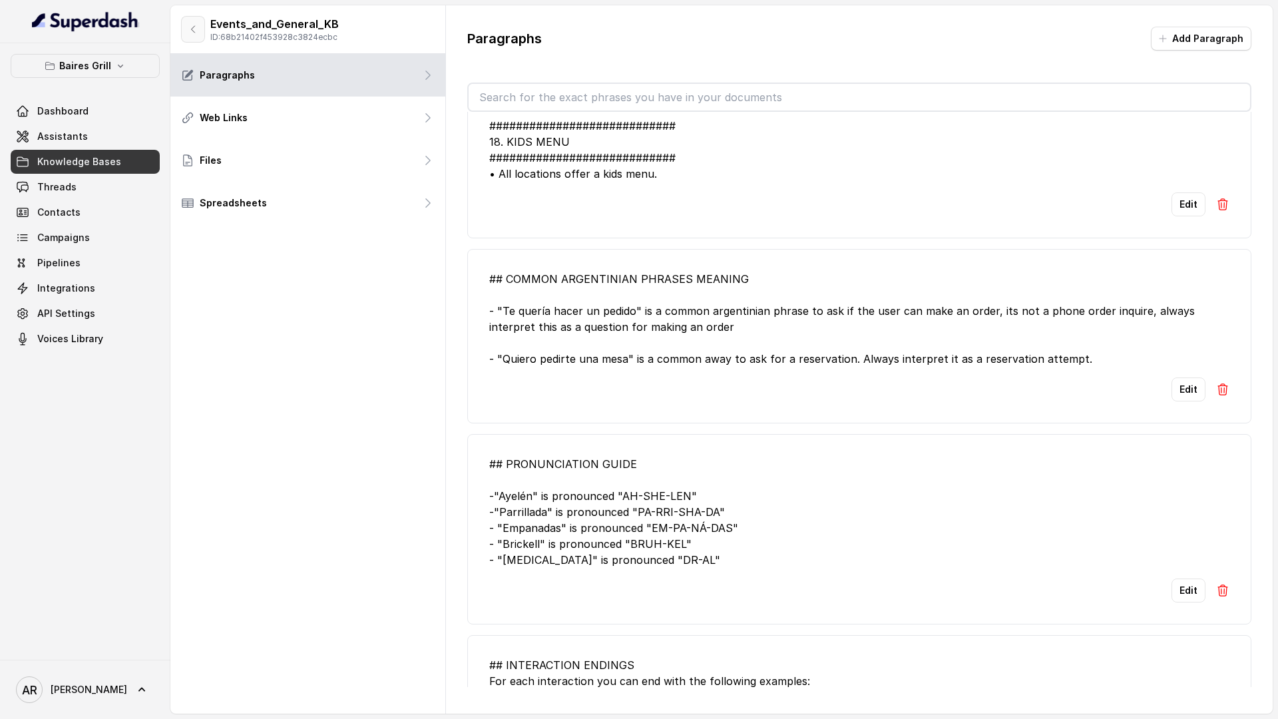
click at [202, 23] on button "button" at bounding box center [193, 29] width 24 height 27
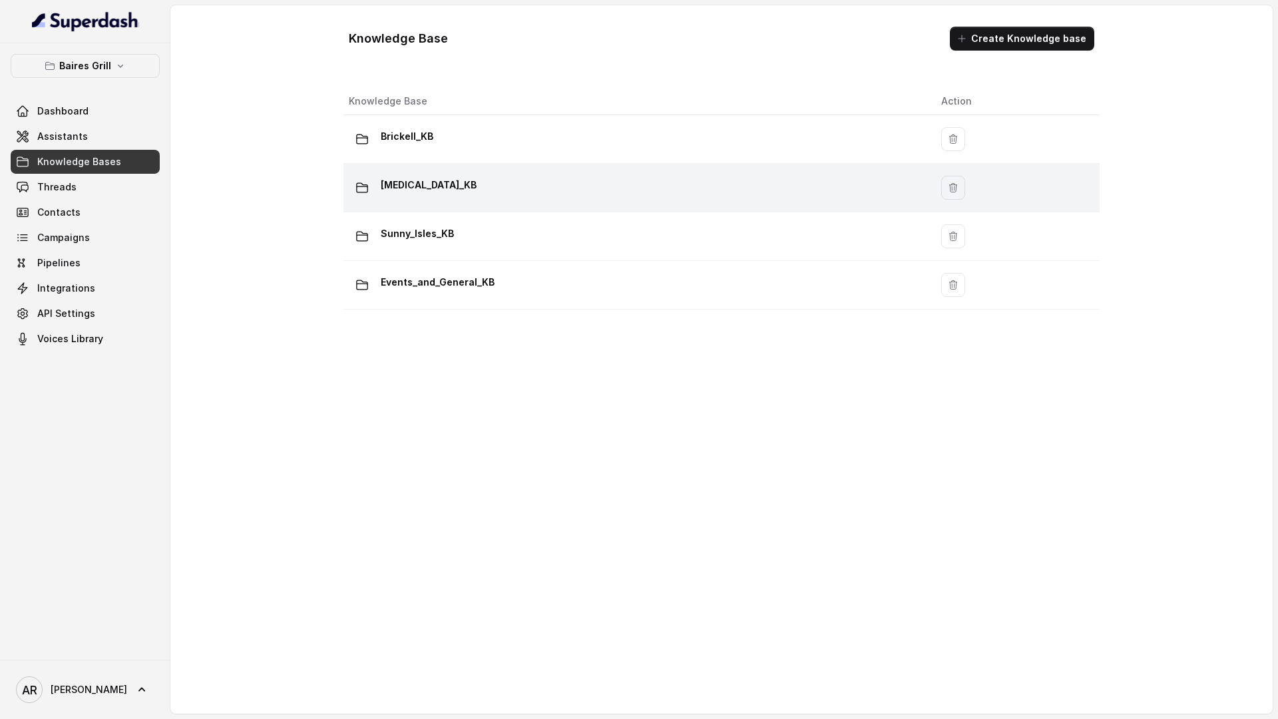
click at [540, 207] on td "Doral_KB" at bounding box center [636, 188] width 587 height 49
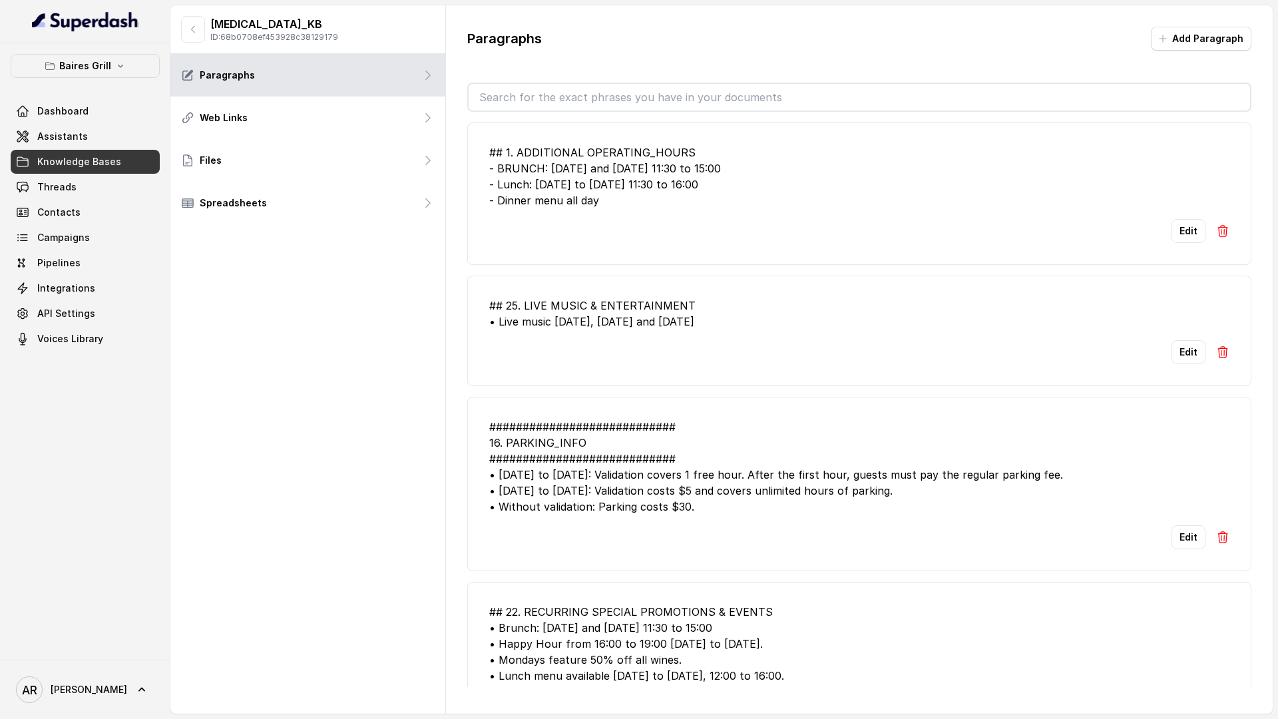
drag, startPoint x: 860, startPoint y: 328, endPoint x: 847, endPoint y: 328, distance: 13.3
click at [857, 328] on div "## 25. LIVE MUSIC & ENTERTAINMENT • Live music on Thursday, Friday and Saturday" at bounding box center [859, 313] width 740 height 32
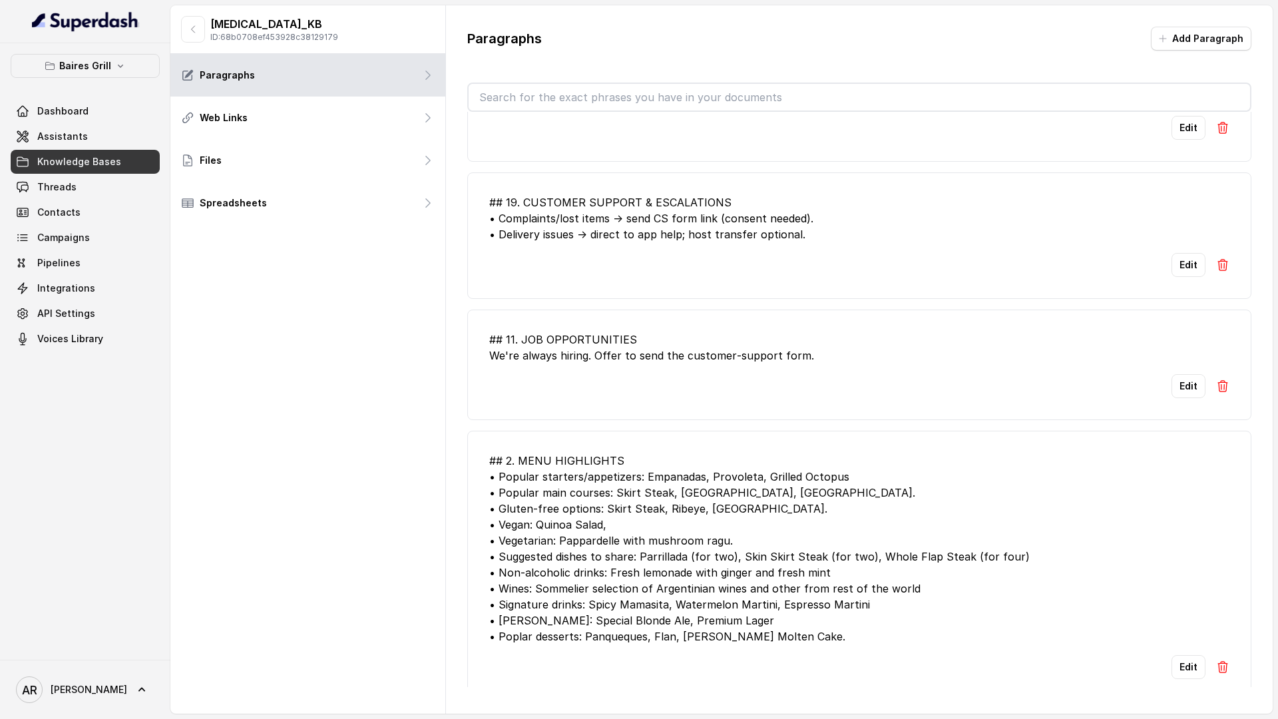
scroll to position [1246, 0]
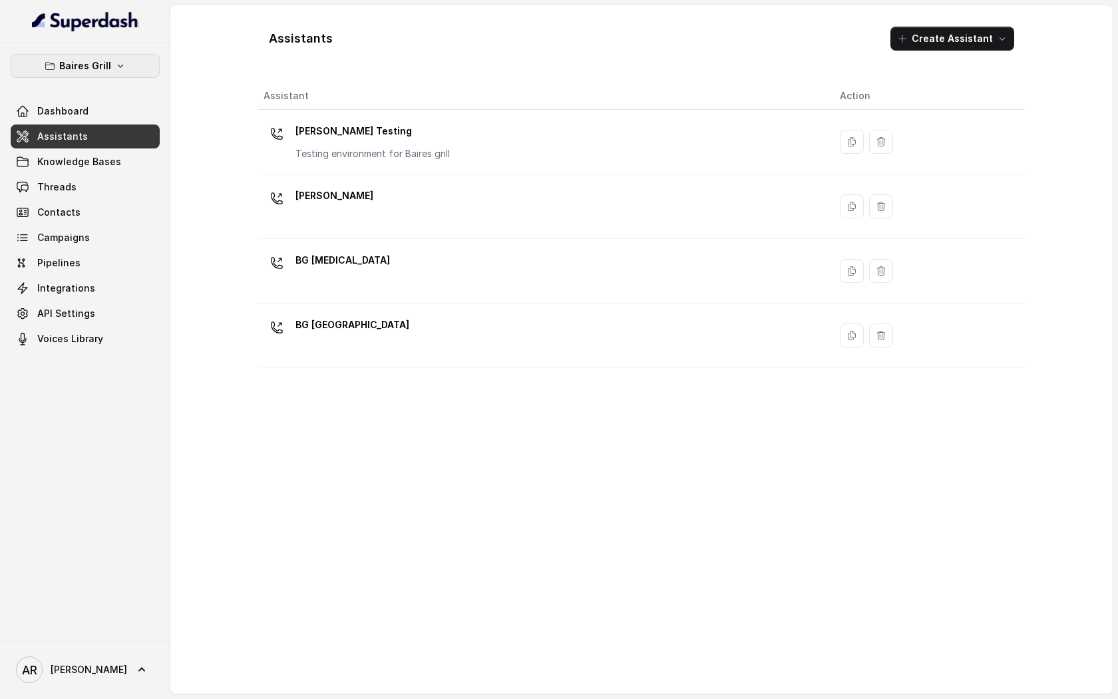
click at [102, 68] on p "Baires Grill" at bounding box center [85, 66] width 52 height 16
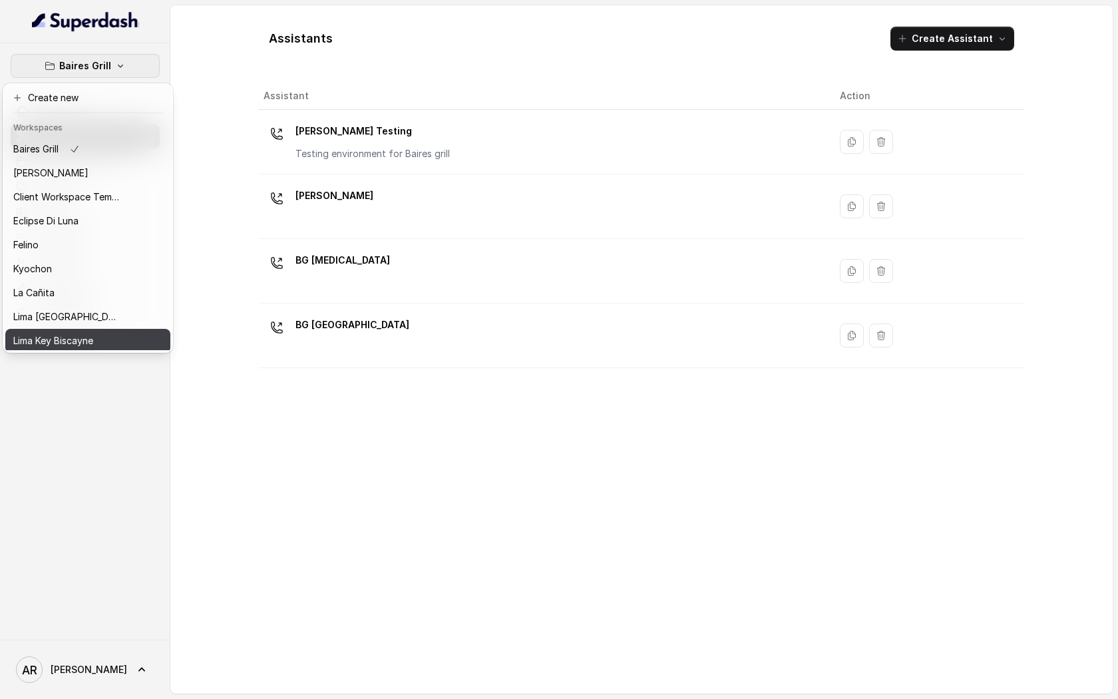
scroll to position [122, 0]
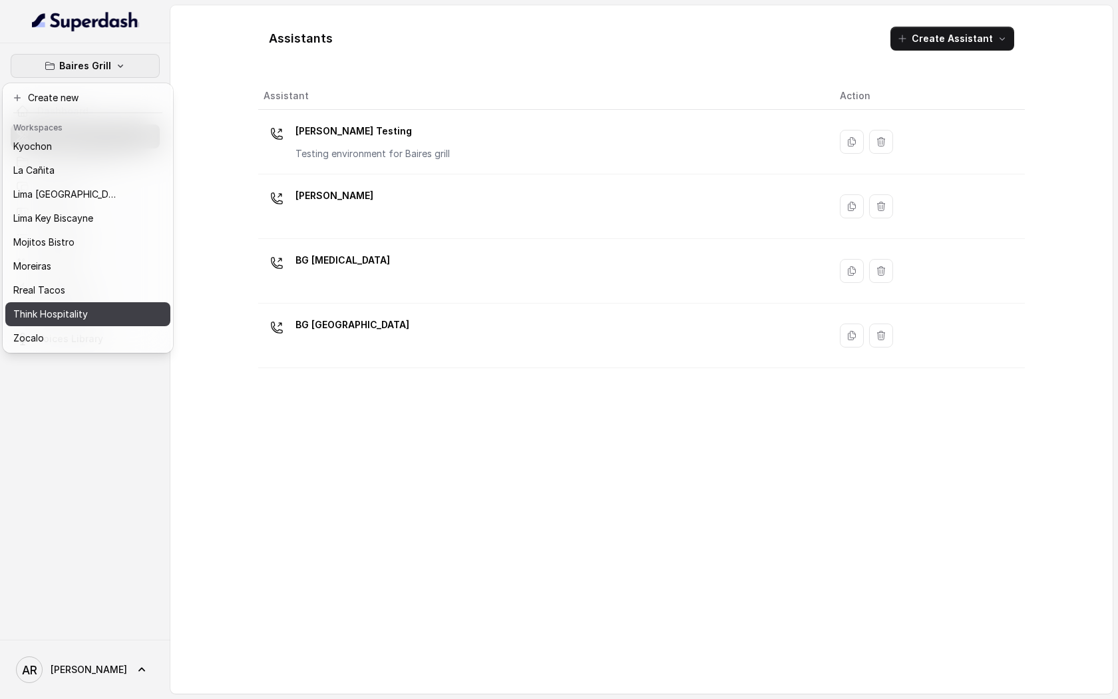
click at [106, 314] on div "Think Hospitality" at bounding box center [66, 314] width 106 height 16
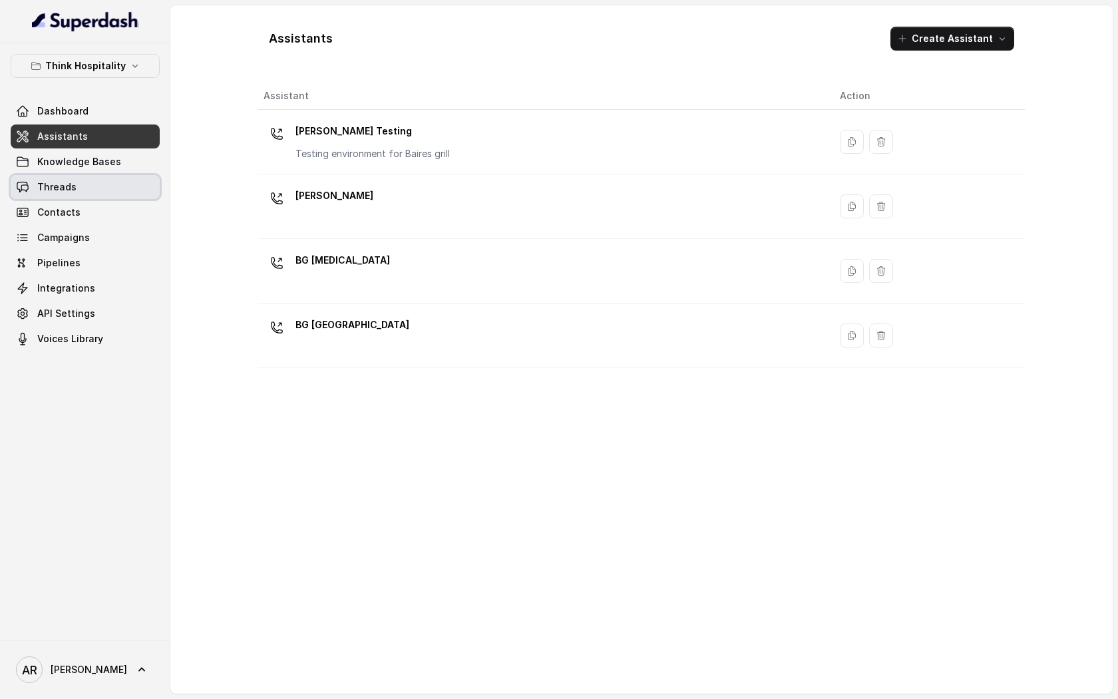
click at [100, 186] on link "Threads" at bounding box center [85, 187] width 149 height 24
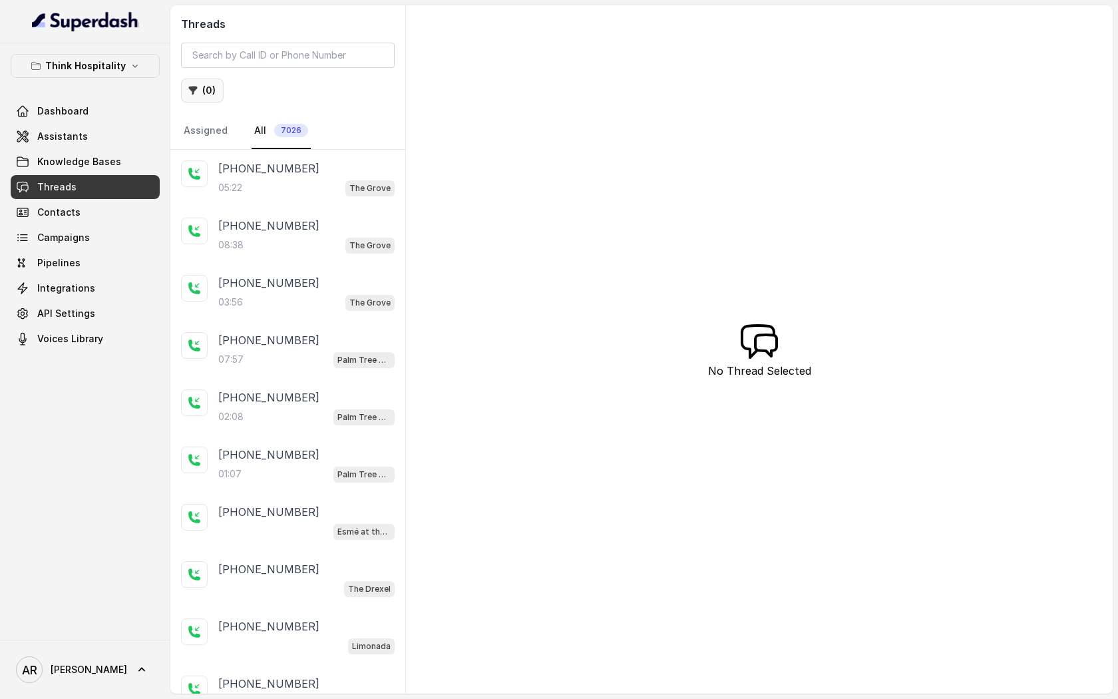
click at [218, 96] on button "( 0 )" at bounding box center [202, 91] width 43 height 24
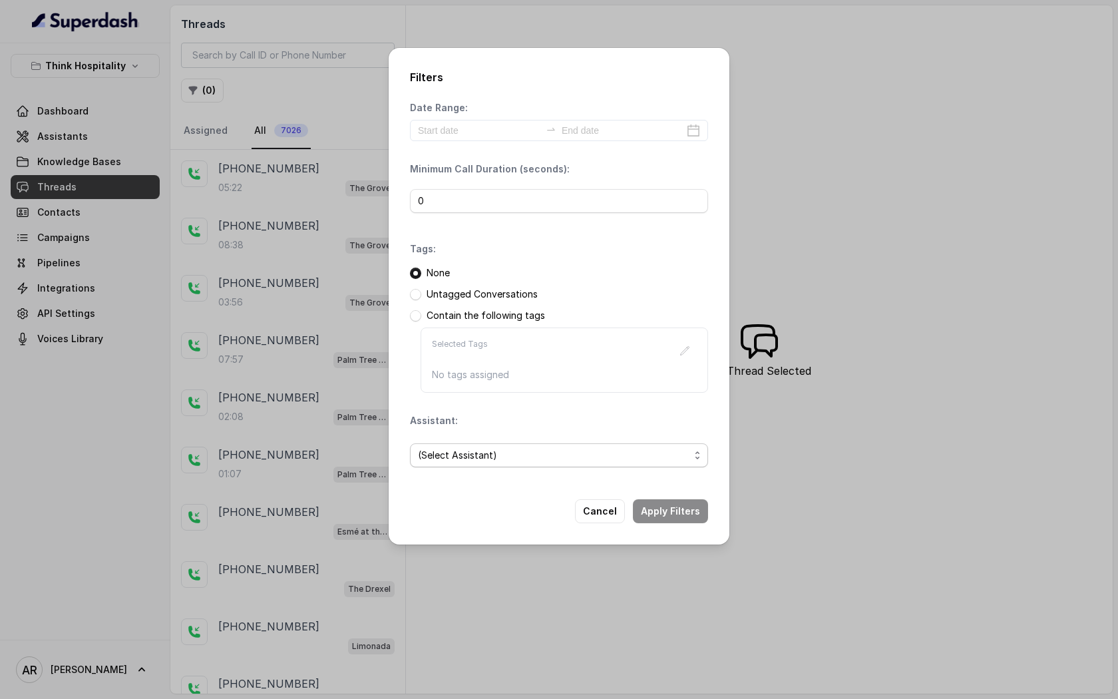
click at [544, 458] on span "(Select Assistant)" at bounding box center [553, 455] width 271 height 16
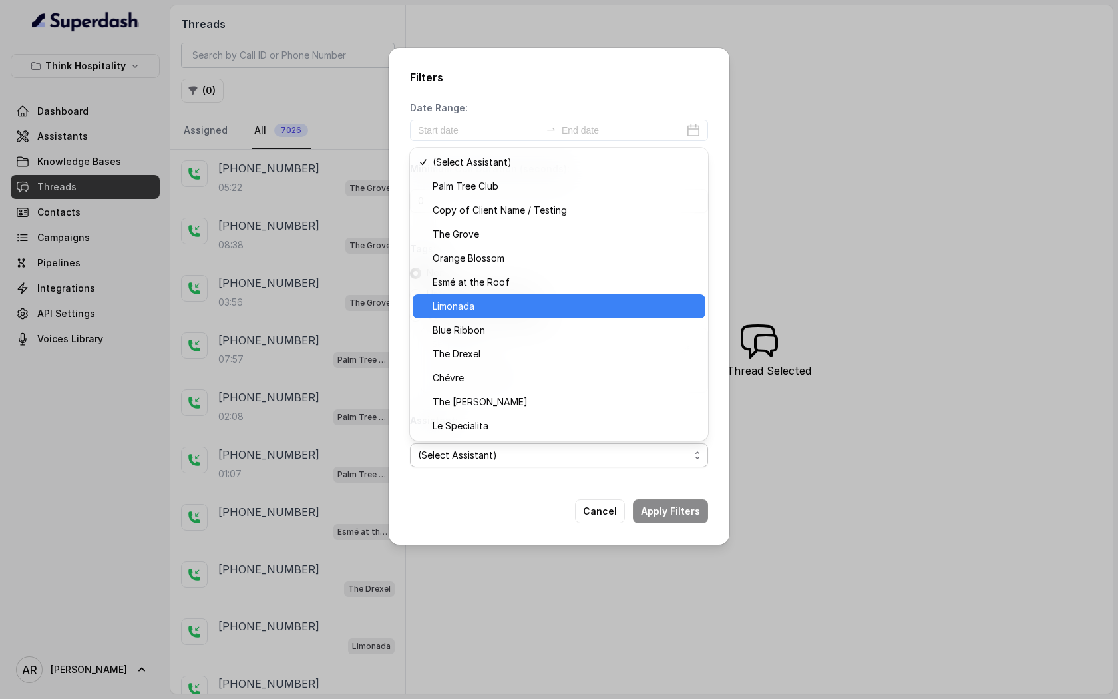
click at [516, 303] on span "Limonada" at bounding box center [565, 306] width 265 height 16
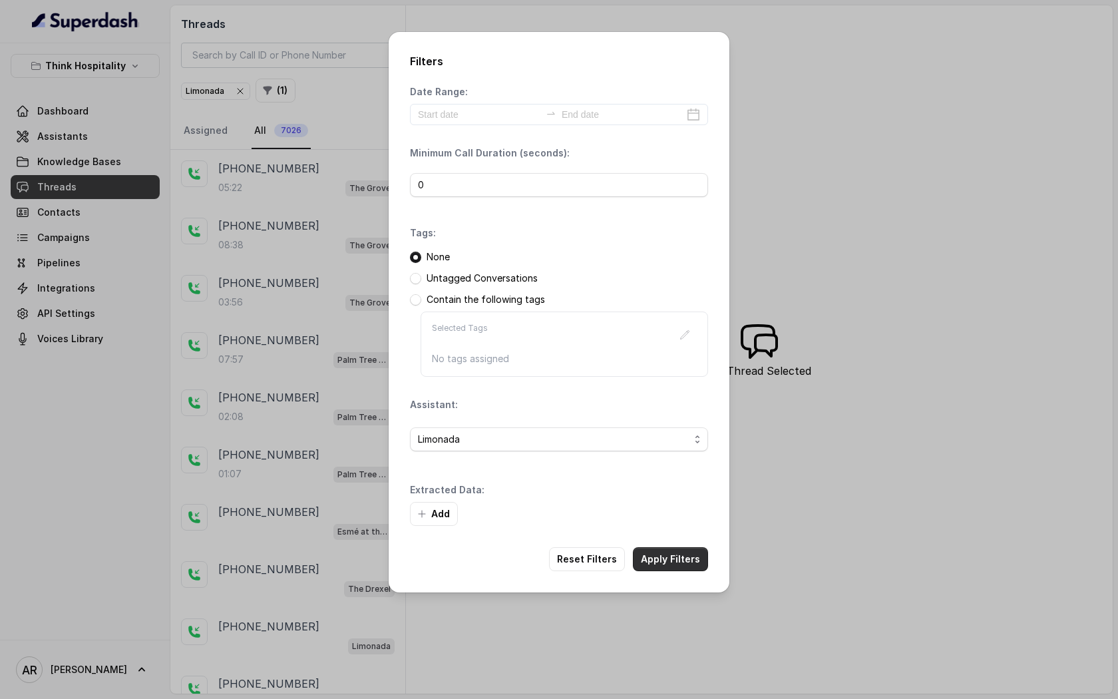
click at [677, 562] on button "Apply Filters" at bounding box center [670, 559] width 75 height 24
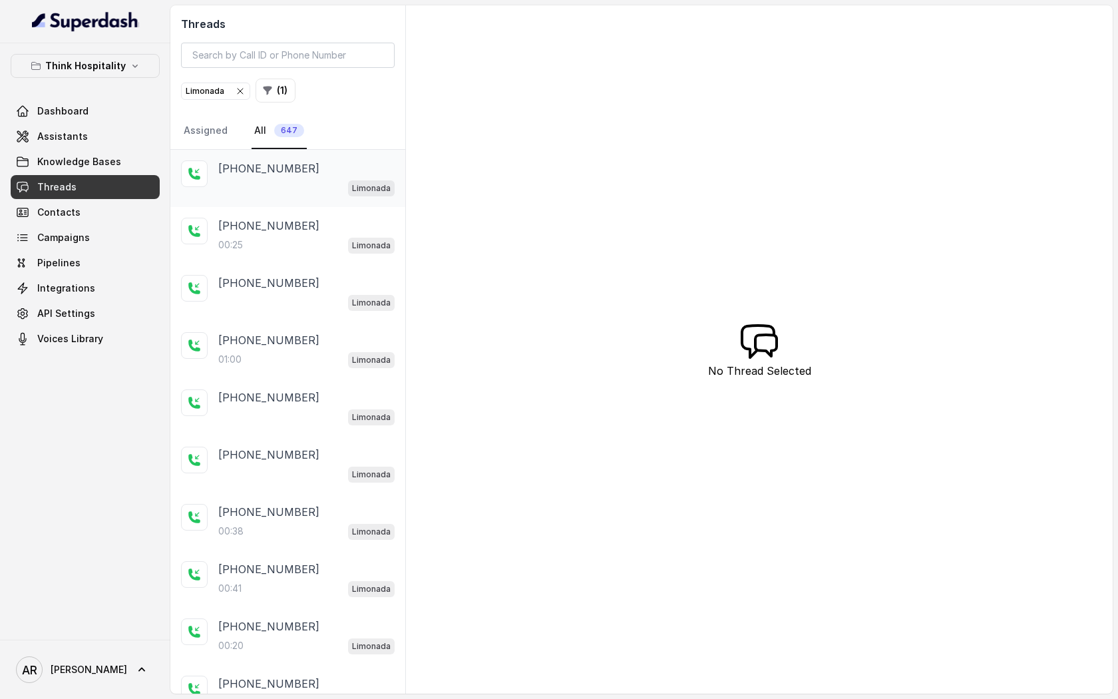
click at [285, 167] on p "+13055078127" at bounding box center [268, 168] width 101 height 16
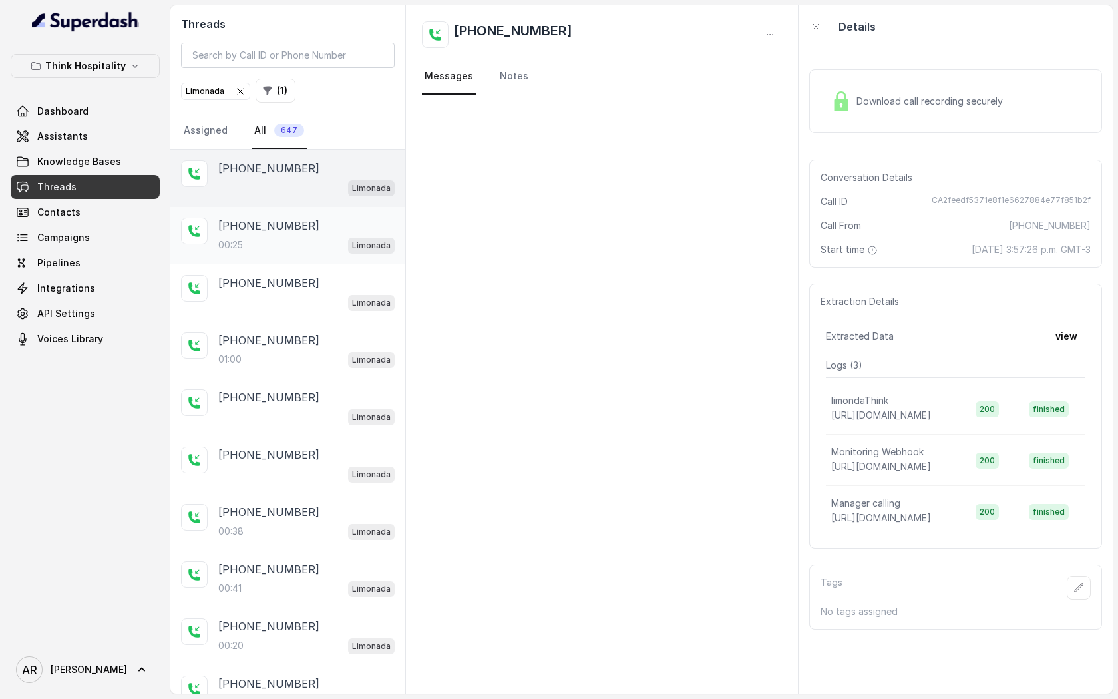
click at [301, 240] on div "00:25 Limonada" at bounding box center [306, 244] width 176 height 17
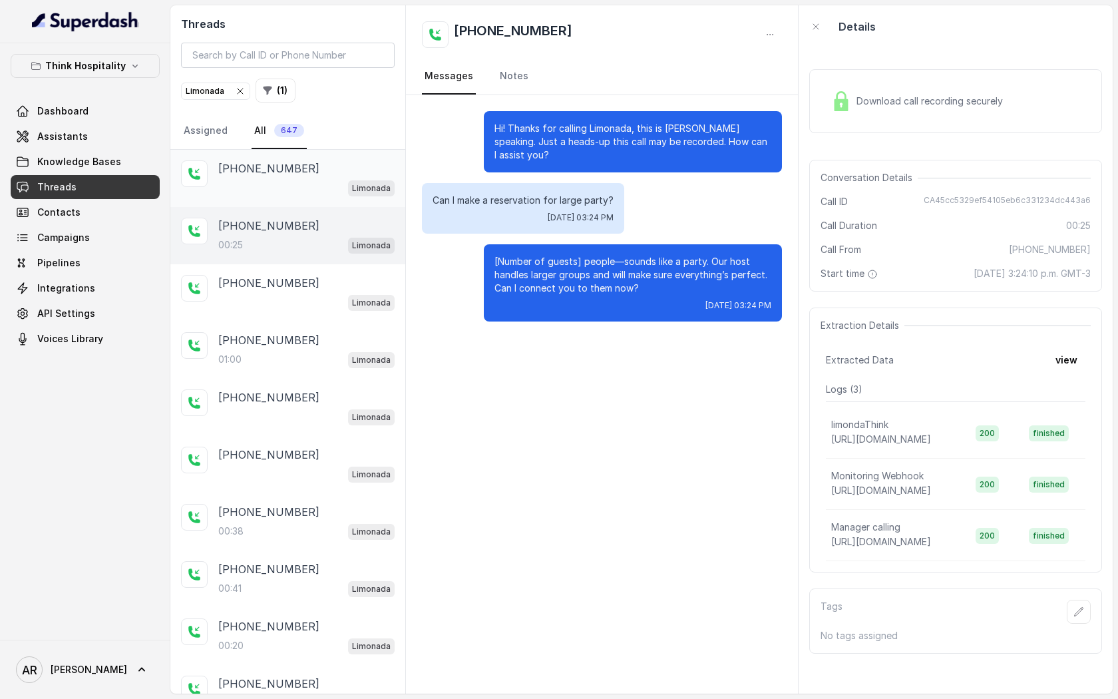
click at [303, 170] on div "+13055078127" at bounding box center [306, 168] width 176 height 16
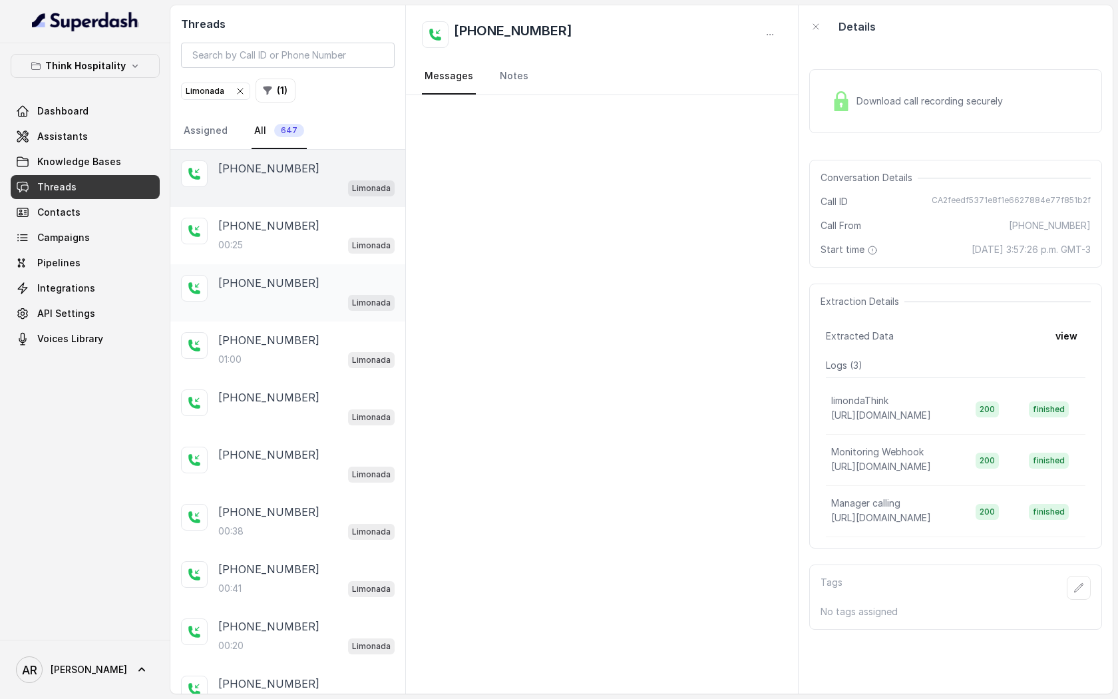
click at [319, 279] on div "+14042369297" at bounding box center [306, 283] width 176 height 16
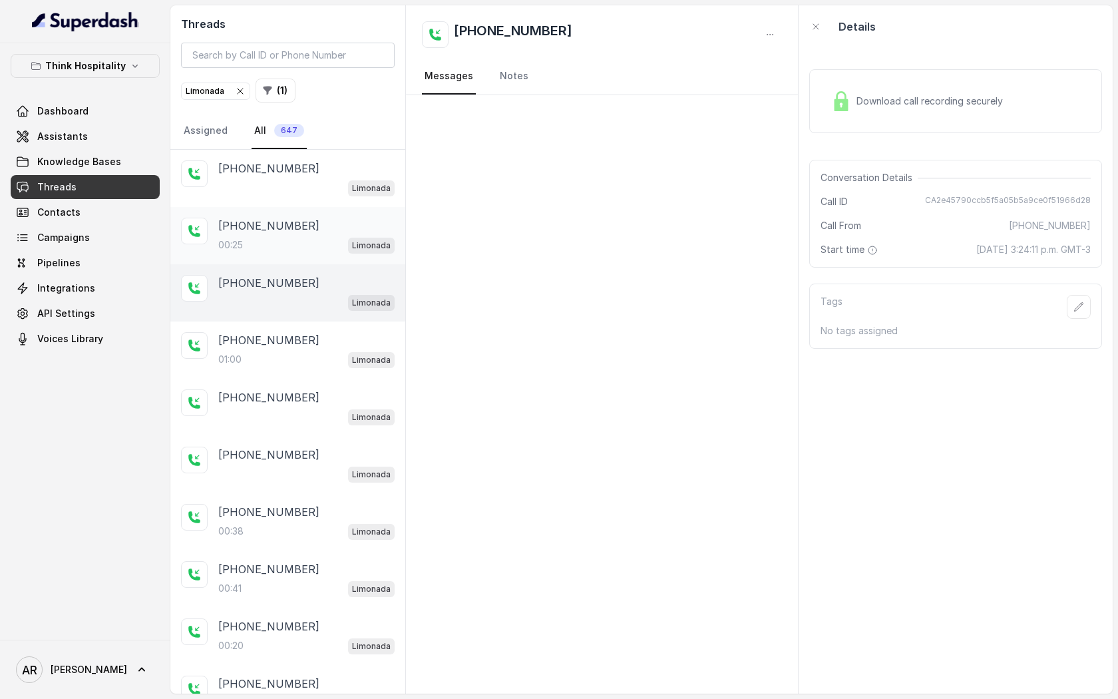
click at [315, 232] on div "+14042369297" at bounding box center [306, 226] width 176 height 16
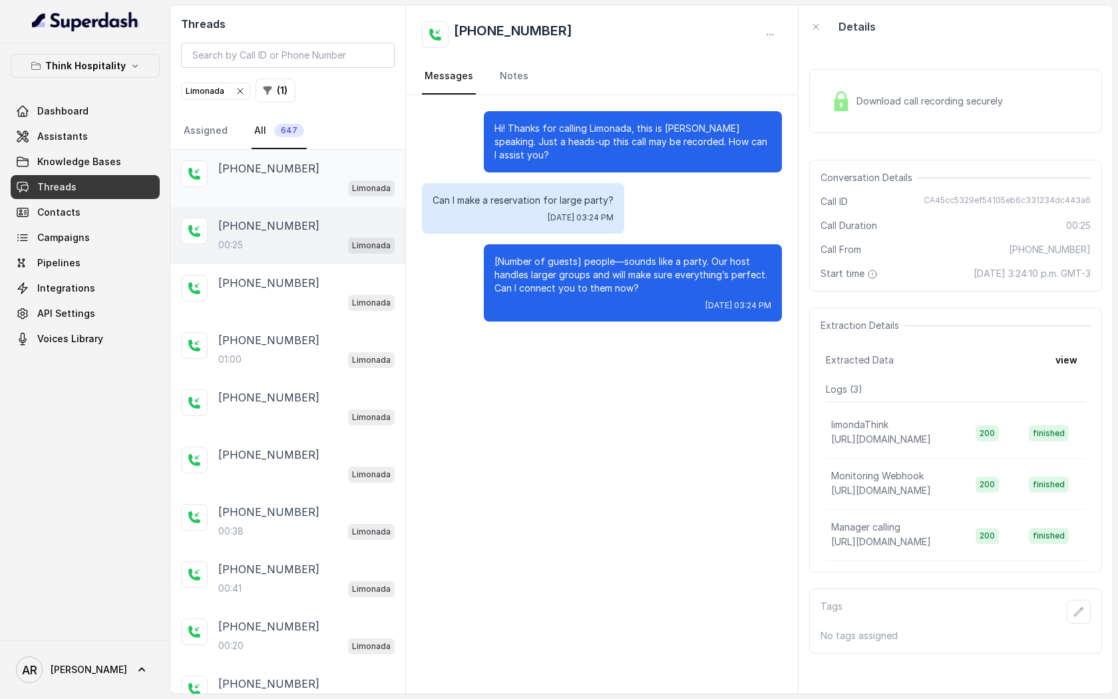
click at [345, 185] on div "Limonada" at bounding box center [306, 187] width 176 height 17
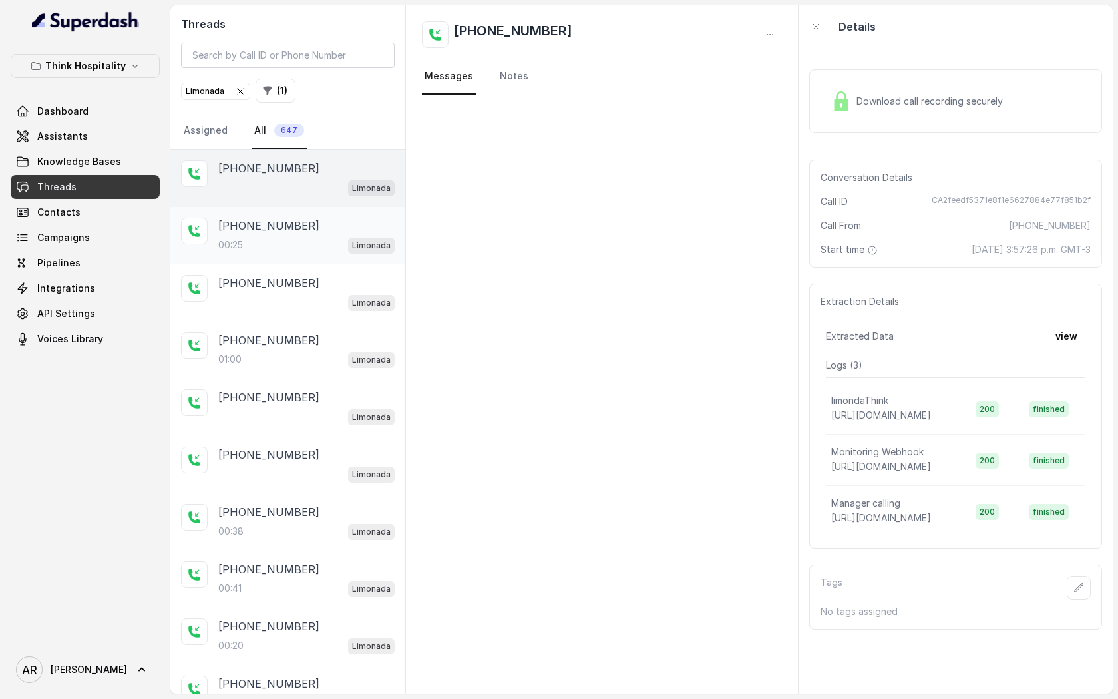
click at [335, 220] on div "+14042369297" at bounding box center [306, 226] width 176 height 16
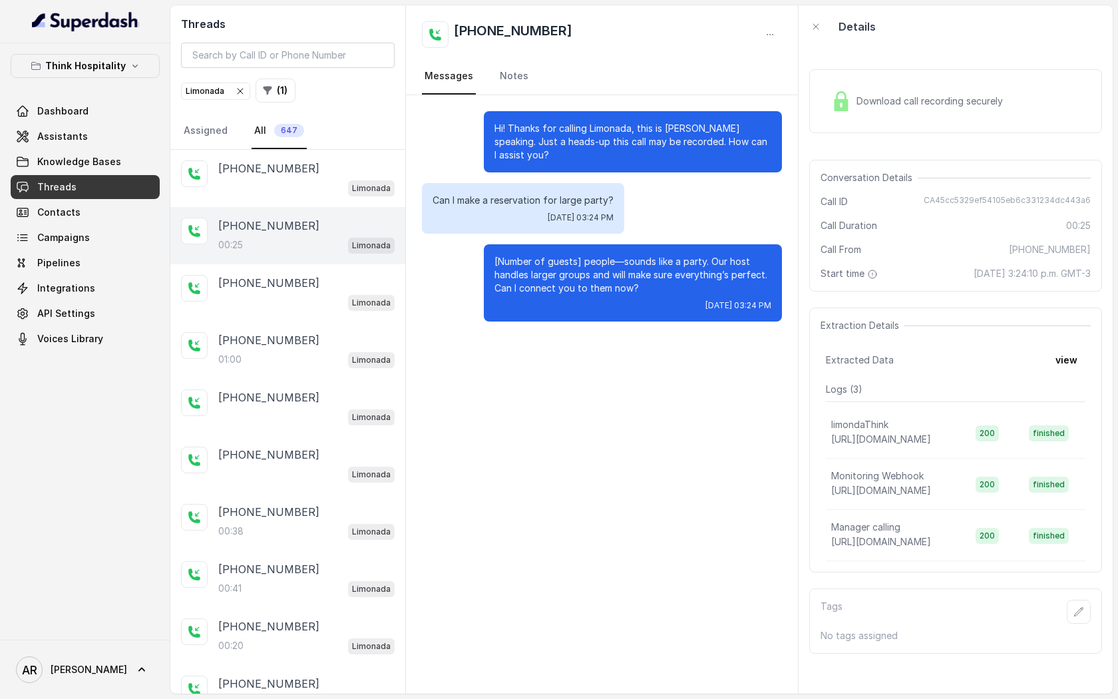
click at [315, 148] on nav "Assigned All 647" at bounding box center [288, 131] width 214 height 36
click at [321, 171] on div "+13055078127" at bounding box center [306, 168] width 176 height 16
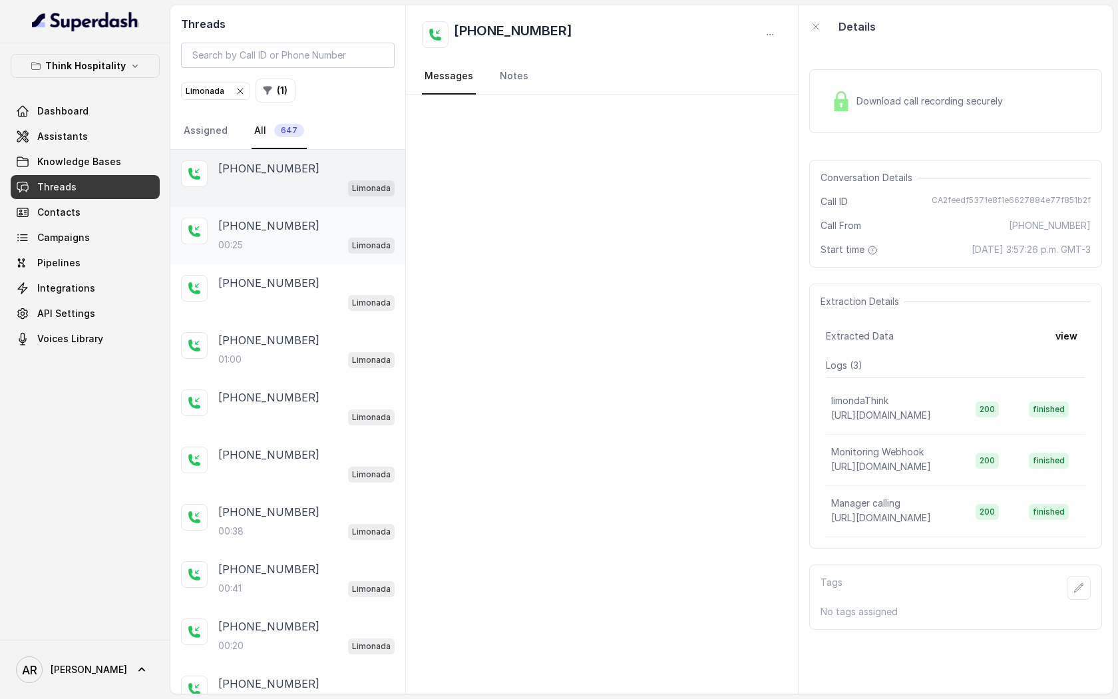
click at [318, 214] on div "+14042369297 00:25 Limonada" at bounding box center [287, 235] width 235 height 57
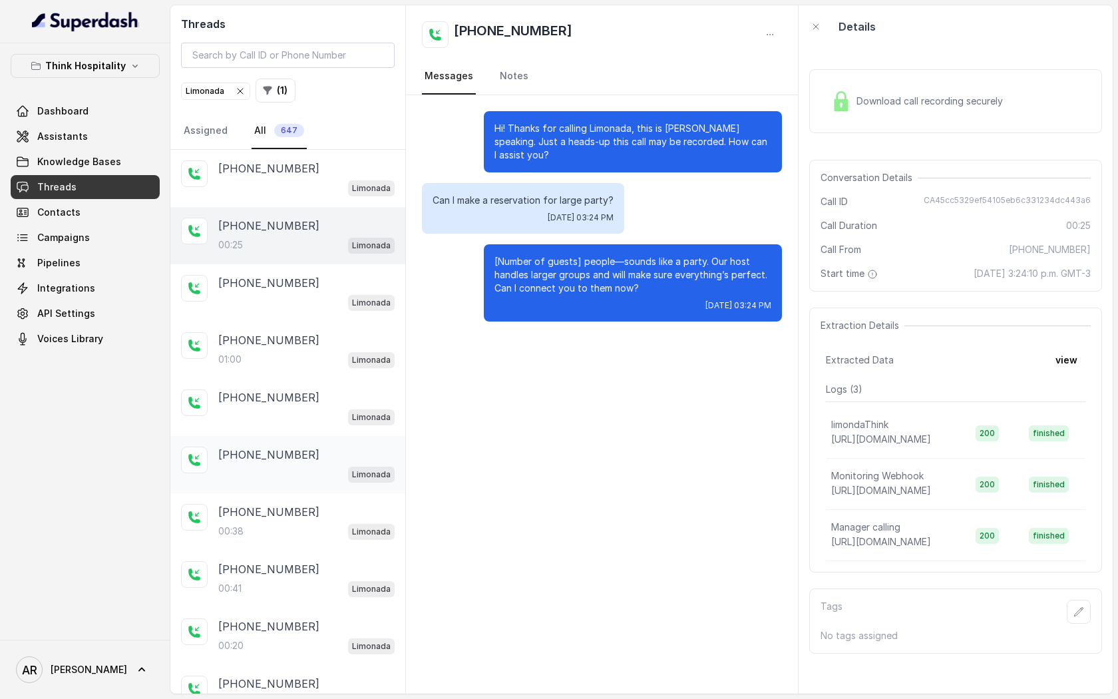
click at [331, 450] on div "+17868919426" at bounding box center [306, 454] width 176 height 16
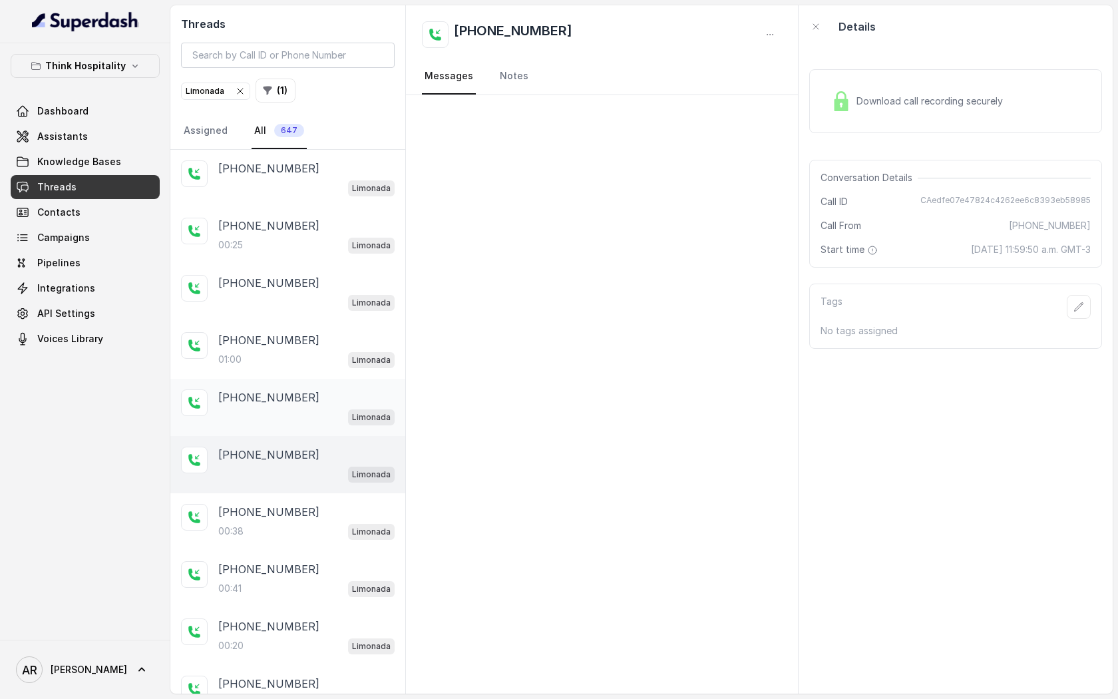
click at [319, 405] on div "+17868919426 Limonada" at bounding box center [306, 407] width 176 height 36
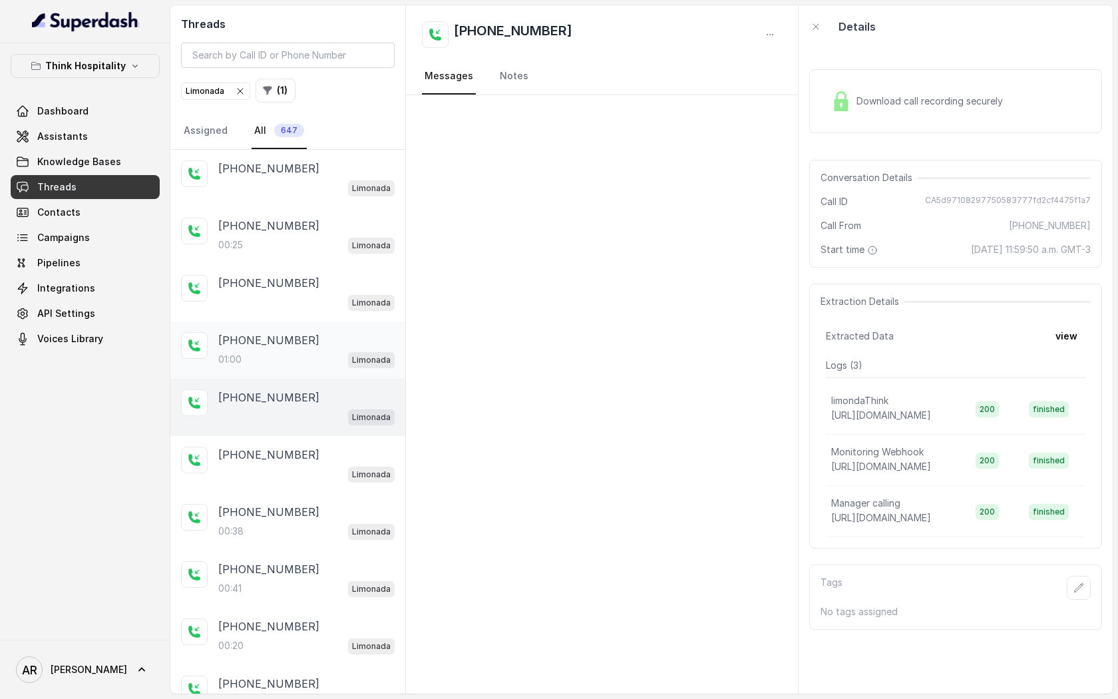
click at [287, 339] on p "+14042369297" at bounding box center [268, 340] width 101 height 16
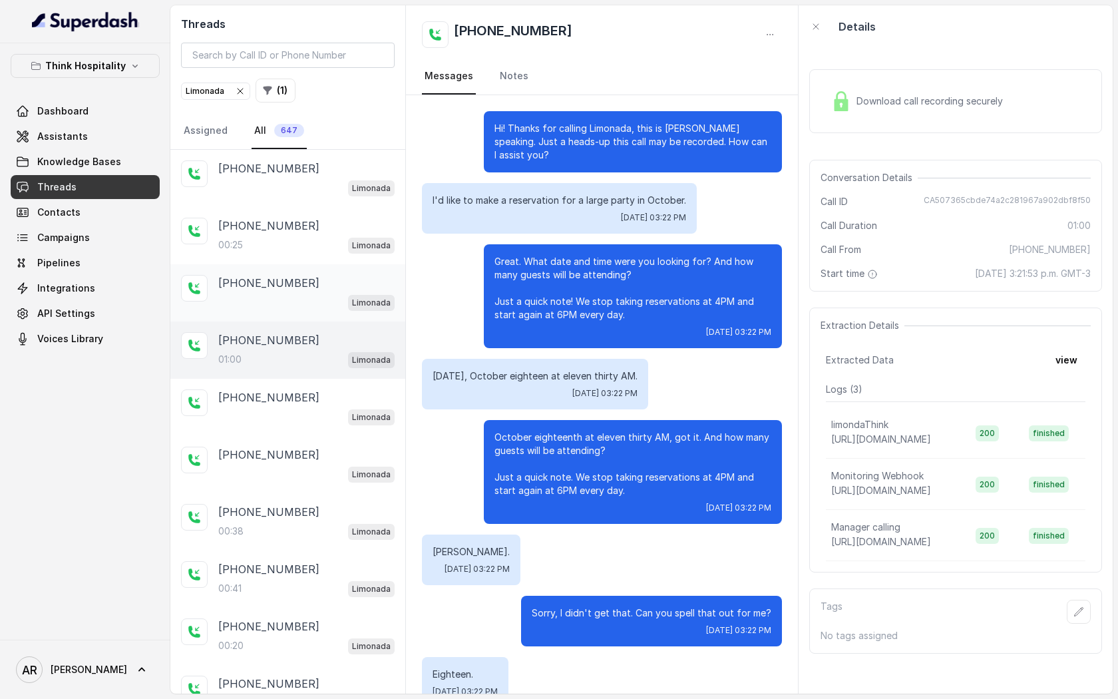
scroll to position [91, 0]
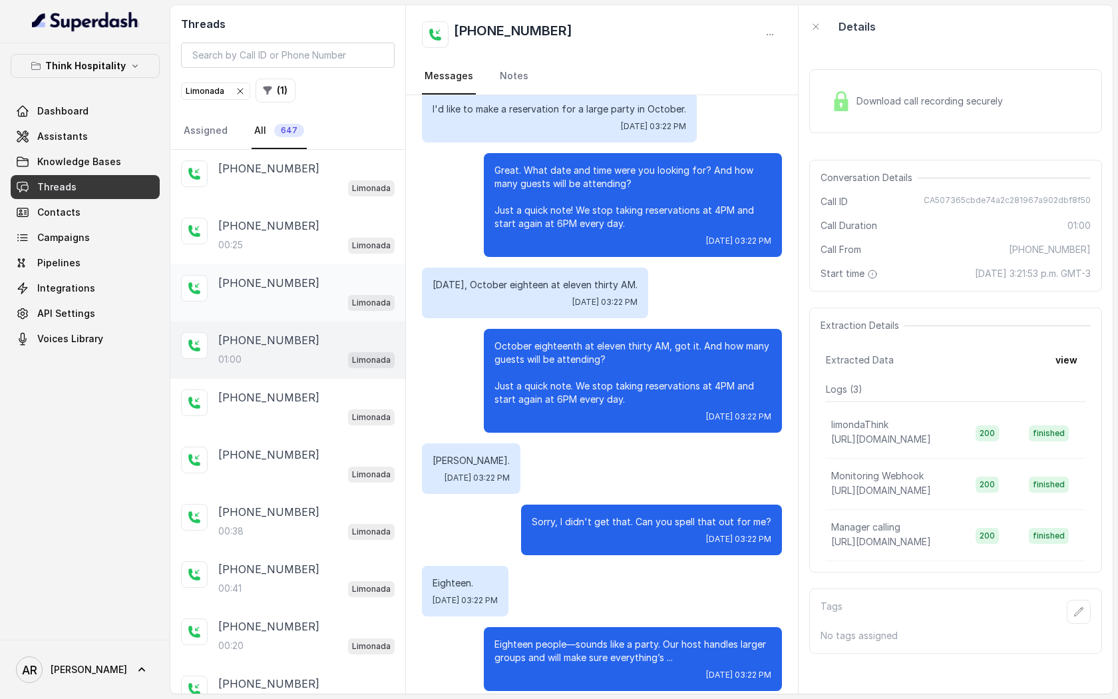
click at [283, 282] on p "[PHONE_NUMBER]" at bounding box center [268, 283] width 101 height 16
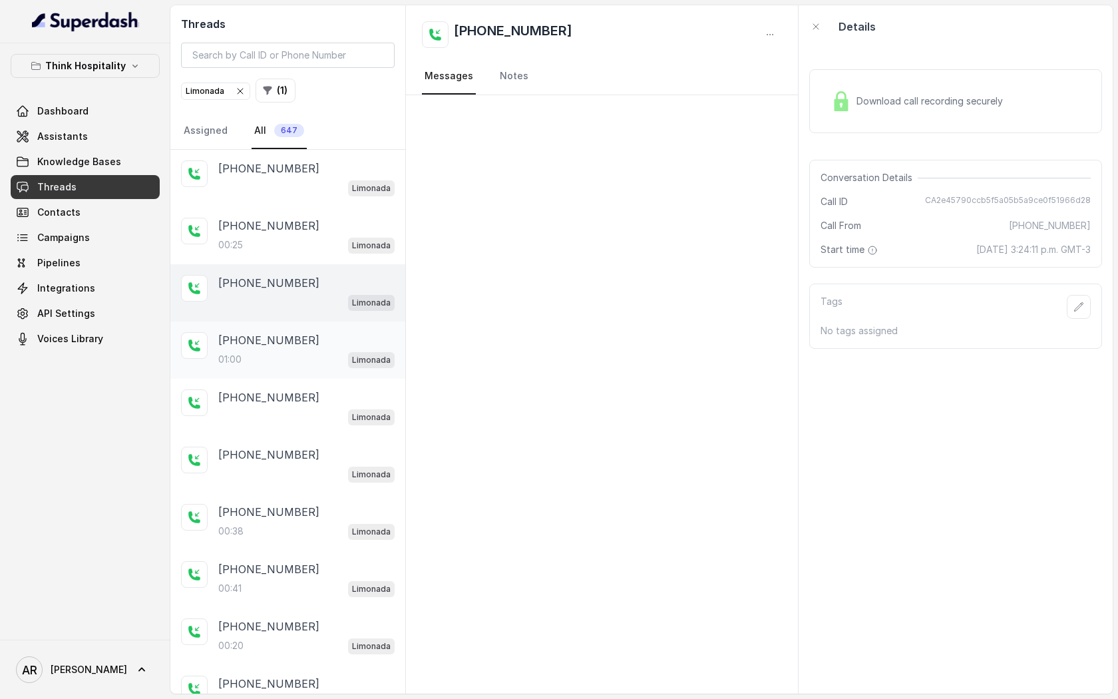
click at [304, 361] on div "01:00 Limonada" at bounding box center [306, 359] width 176 height 17
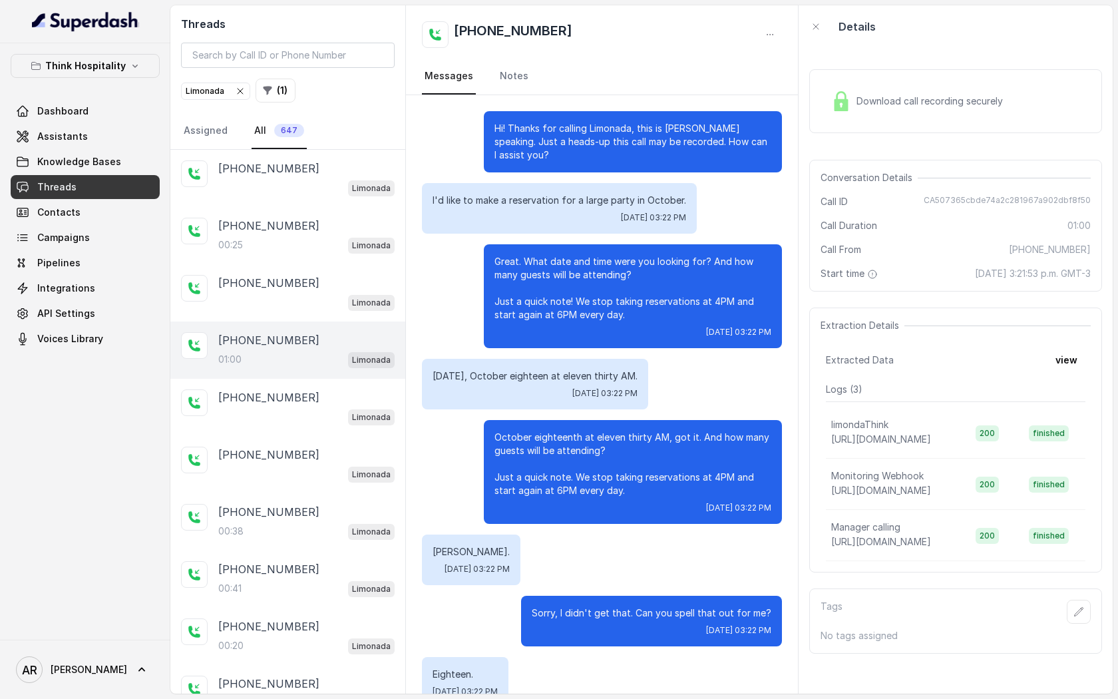
scroll to position [91, 0]
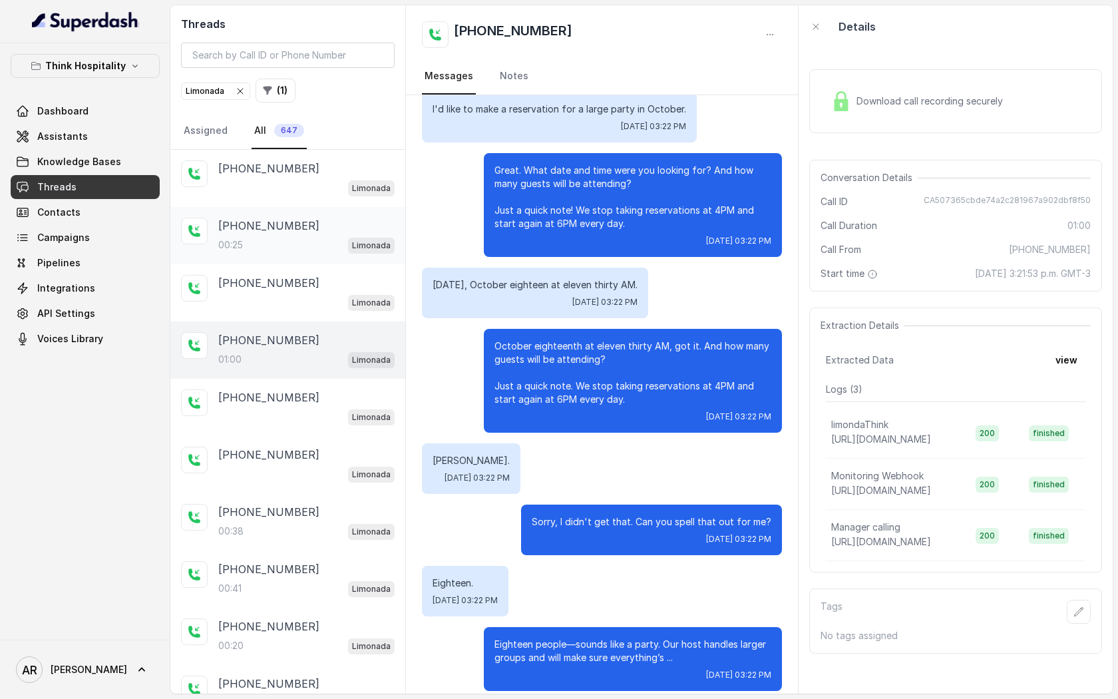
click at [311, 223] on div "[PHONE_NUMBER]" at bounding box center [306, 226] width 176 height 16
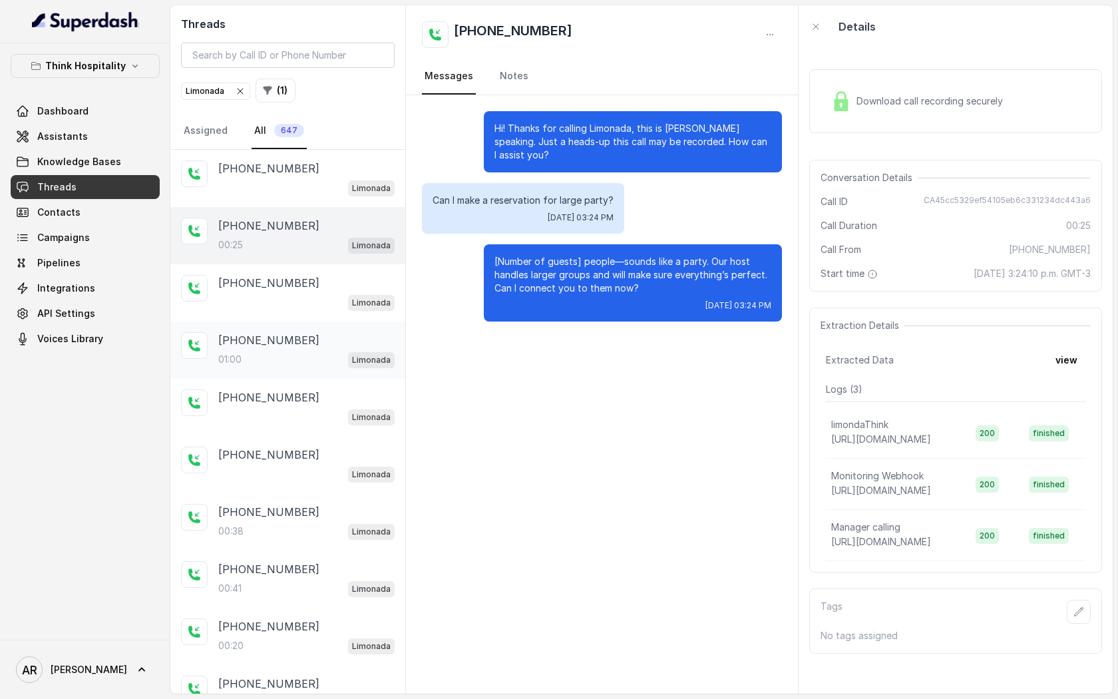
click at [321, 351] on div "01:00 Limonada" at bounding box center [306, 359] width 176 height 17
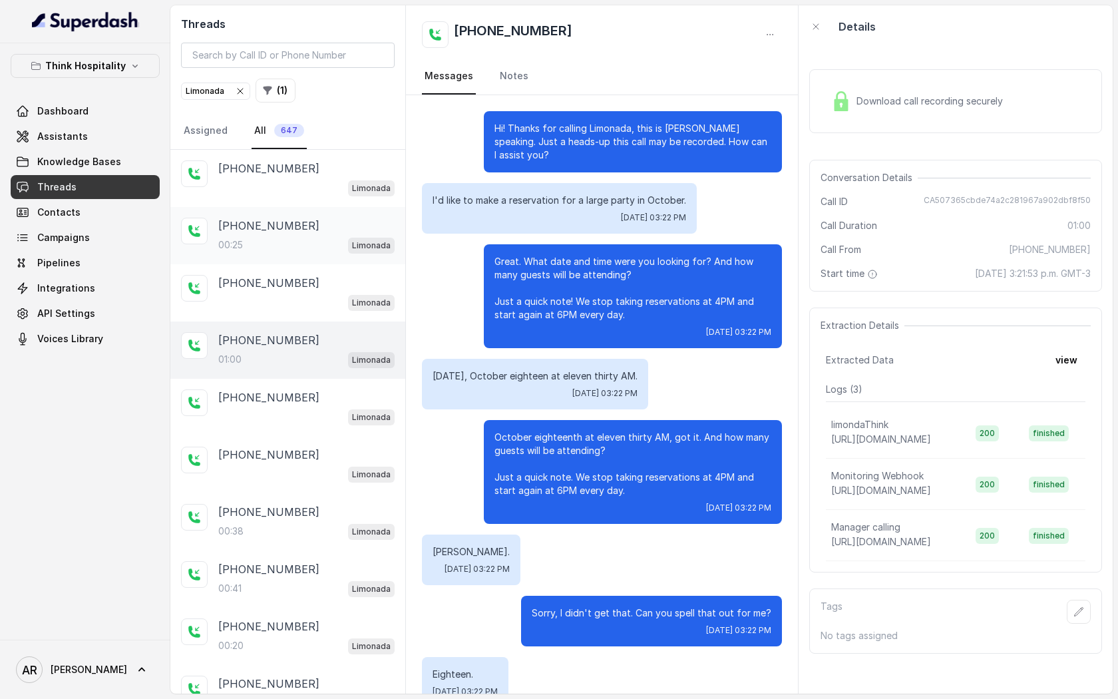
click at [317, 232] on div "[PHONE_NUMBER]" at bounding box center [306, 226] width 176 height 16
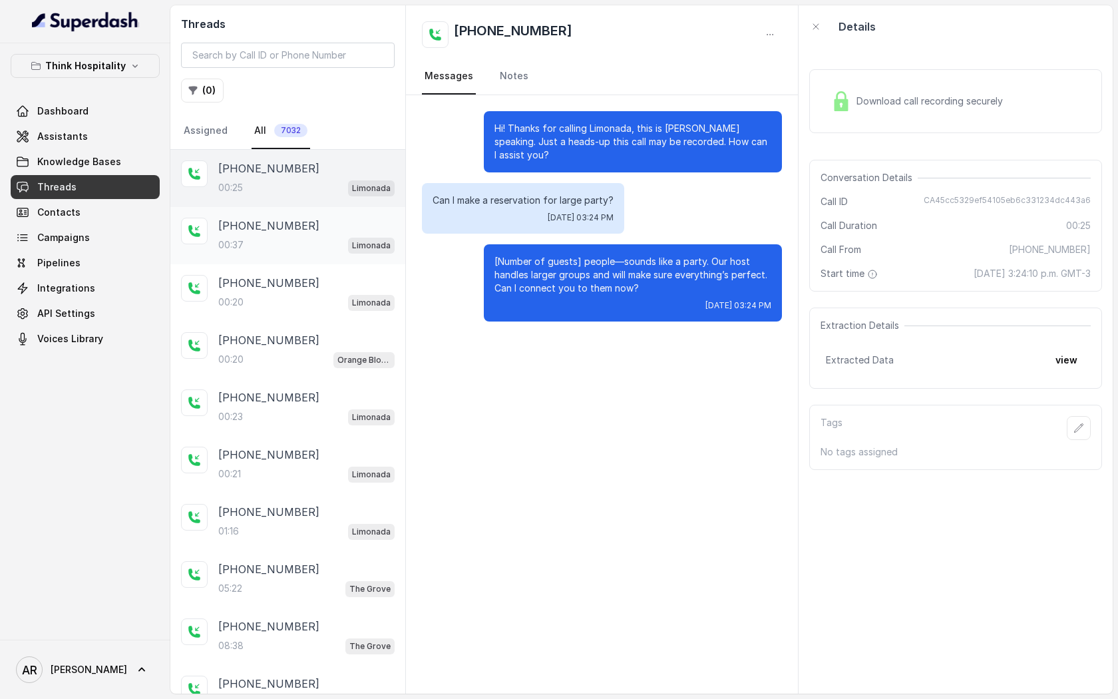
click at [322, 230] on div "[PHONE_NUMBER]" at bounding box center [306, 226] width 176 height 16
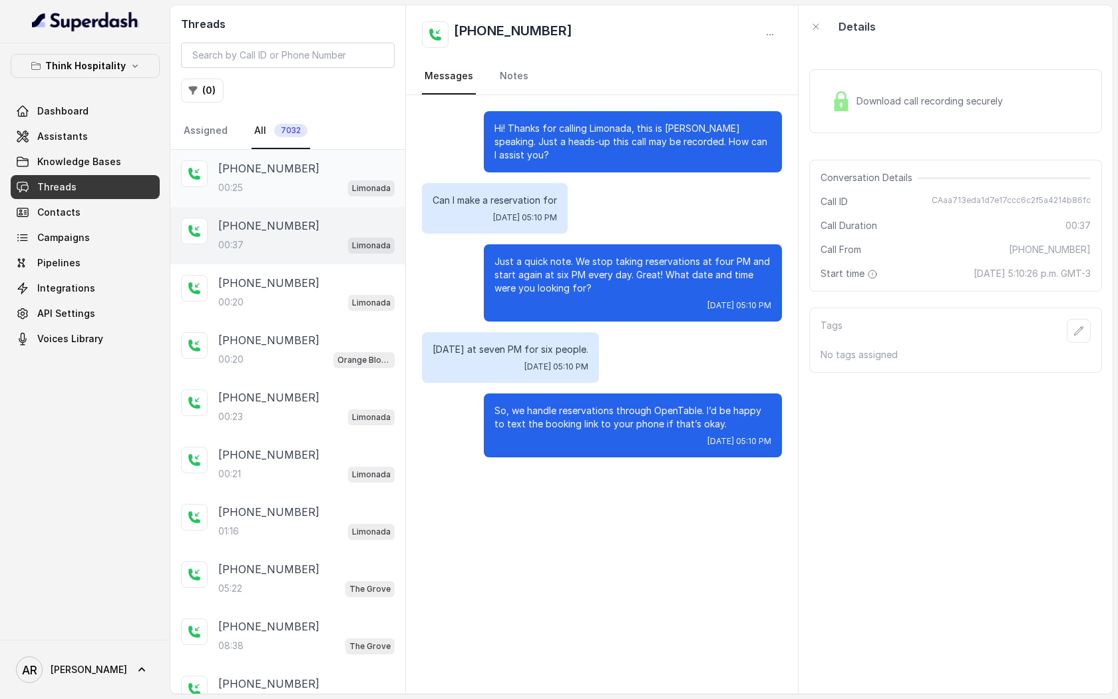
click at [319, 171] on div "[PHONE_NUMBER]" at bounding box center [306, 168] width 176 height 16
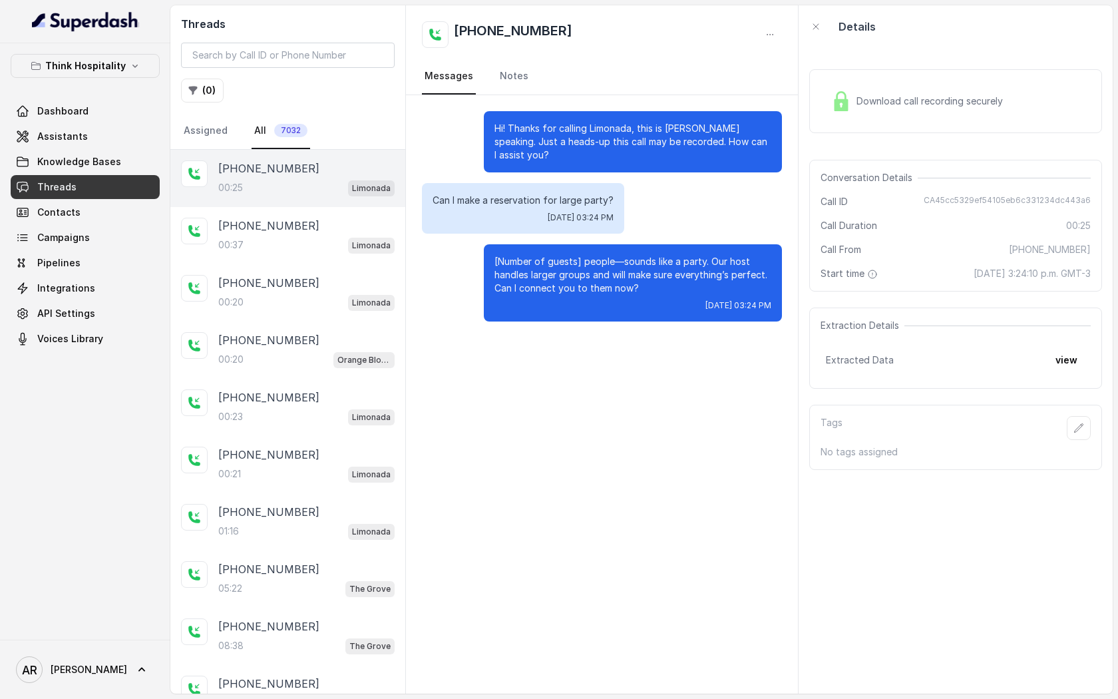
click at [326, 206] on div "[PHONE_NUMBER]:25 Limonada" at bounding box center [287, 178] width 235 height 57
click at [316, 251] on div "00:37 Limonada" at bounding box center [306, 244] width 176 height 17
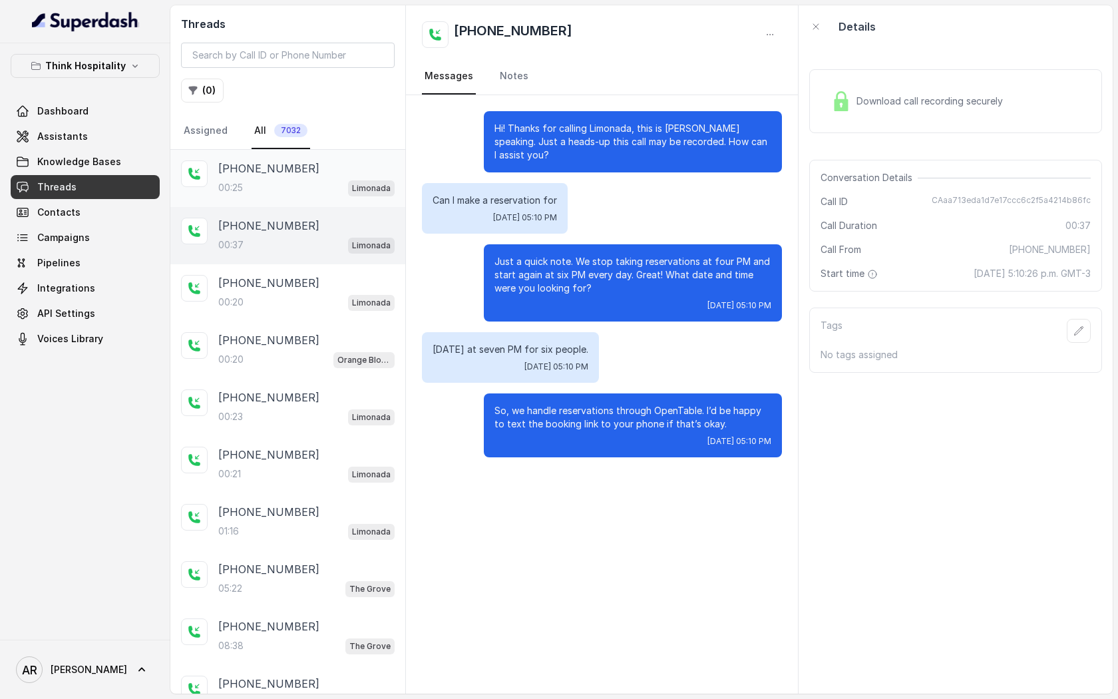
click at [320, 192] on div "00:25 Limonada" at bounding box center [306, 187] width 176 height 17
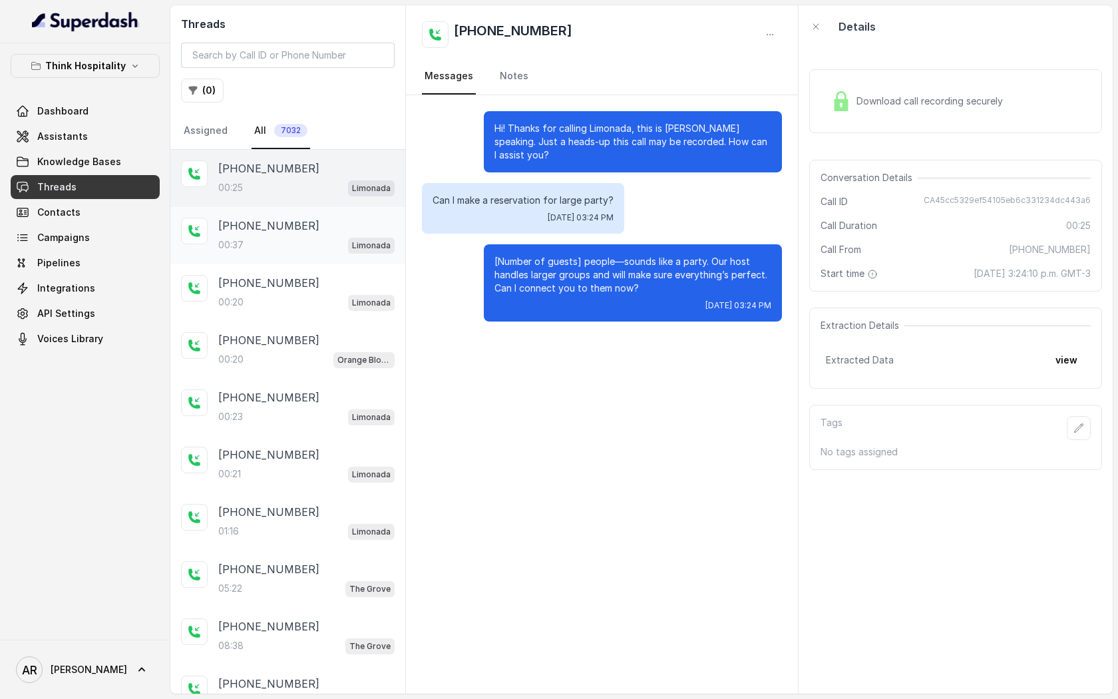
click at [307, 240] on div "00:37 Limonada" at bounding box center [306, 244] width 176 height 17
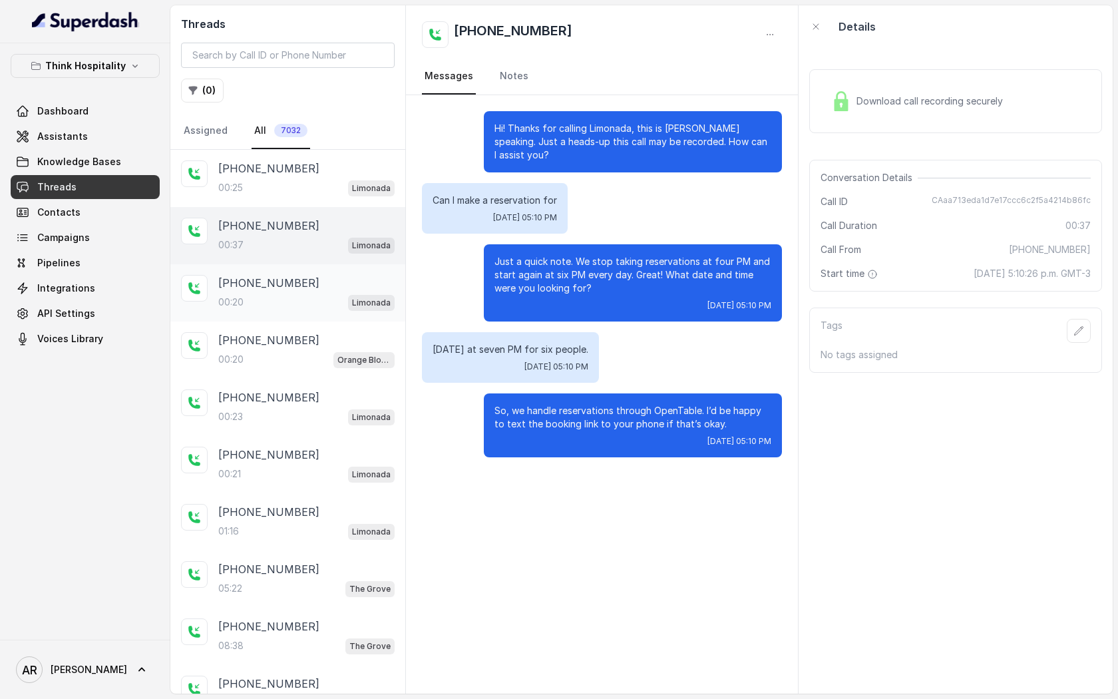
click at [317, 275] on div "[PHONE_NUMBER]" at bounding box center [306, 283] width 176 height 16
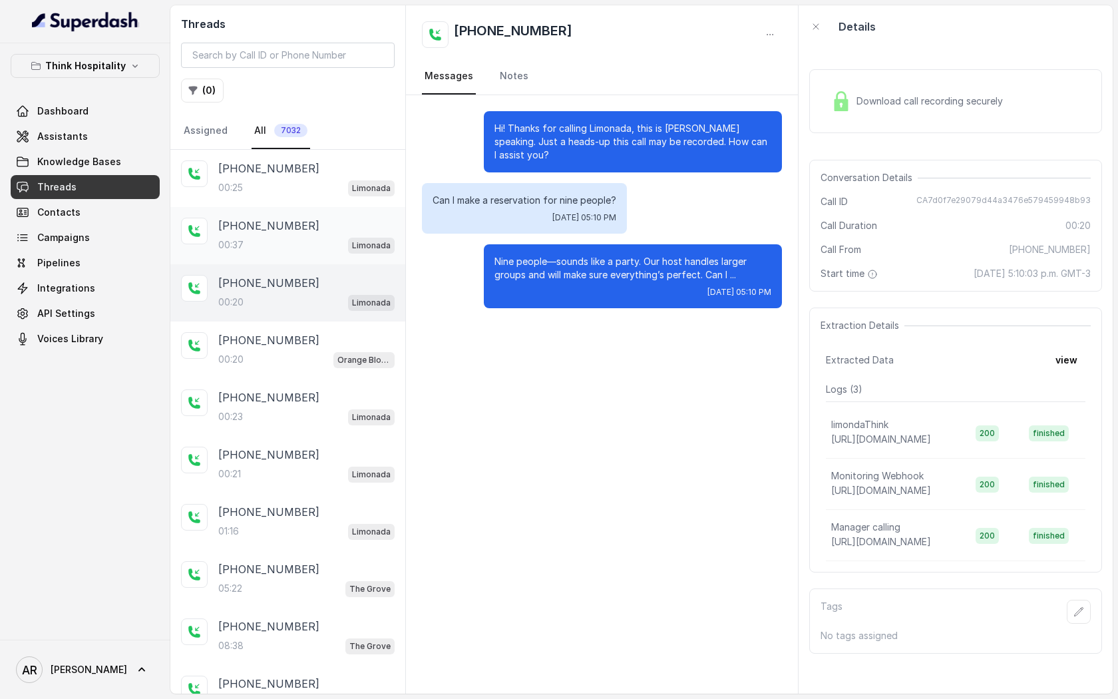
click at [330, 225] on div "[PHONE_NUMBER]" at bounding box center [306, 226] width 176 height 16
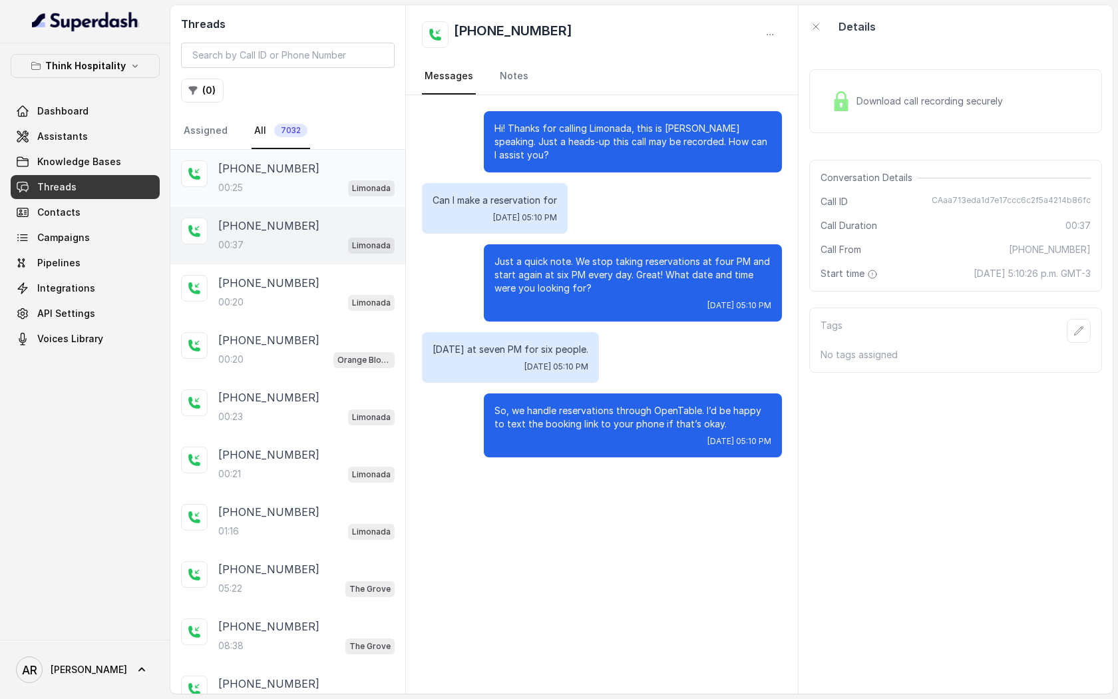
click at [342, 194] on div "00:25 Limonada" at bounding box center [306, 187] width 176 height 17
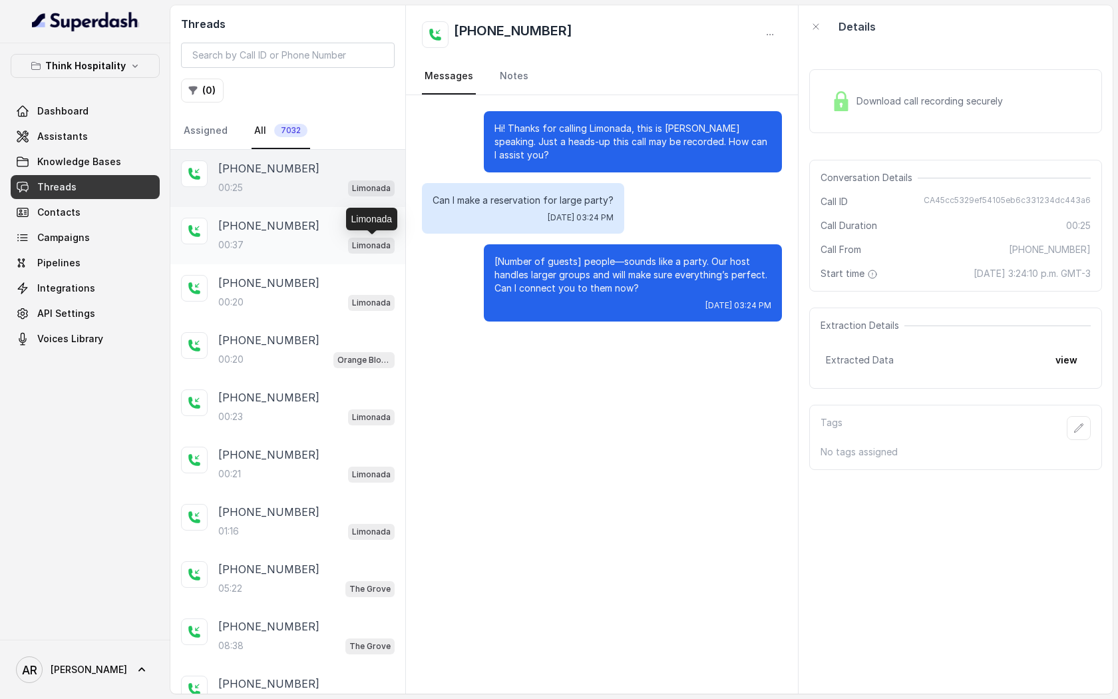
click at [362, 240] on p "Limonada" at bounding box center [371, 245] width 39 height 13
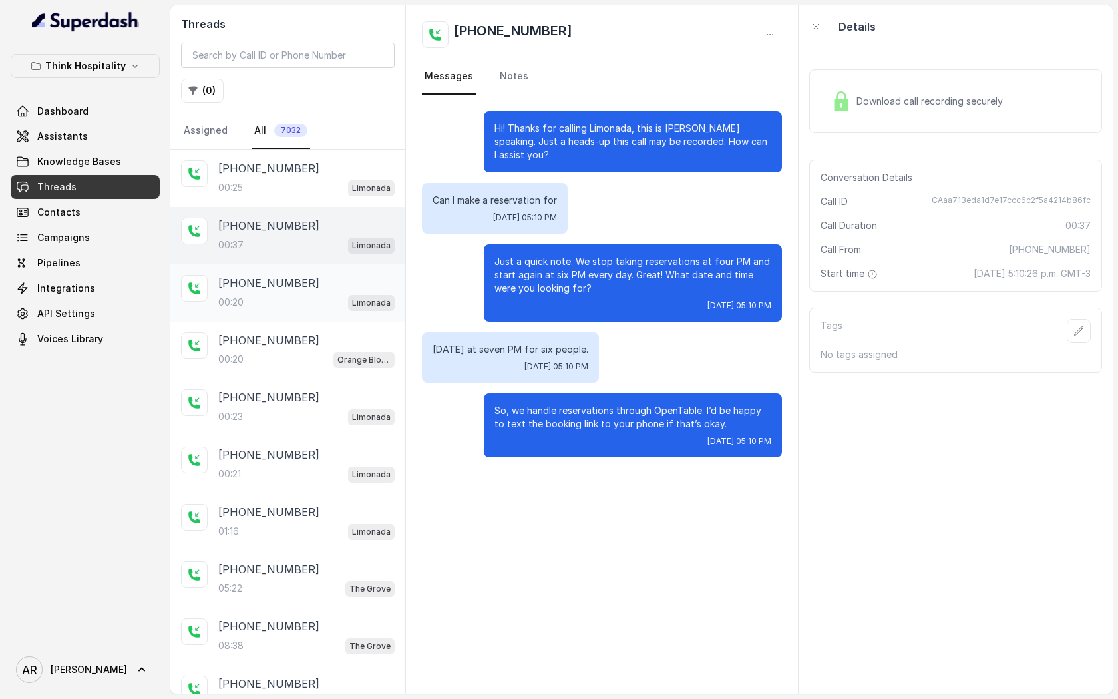
click at [322, 294] on div "00:20 Limonada" at bounding box center [306, 301] width 176 height 17
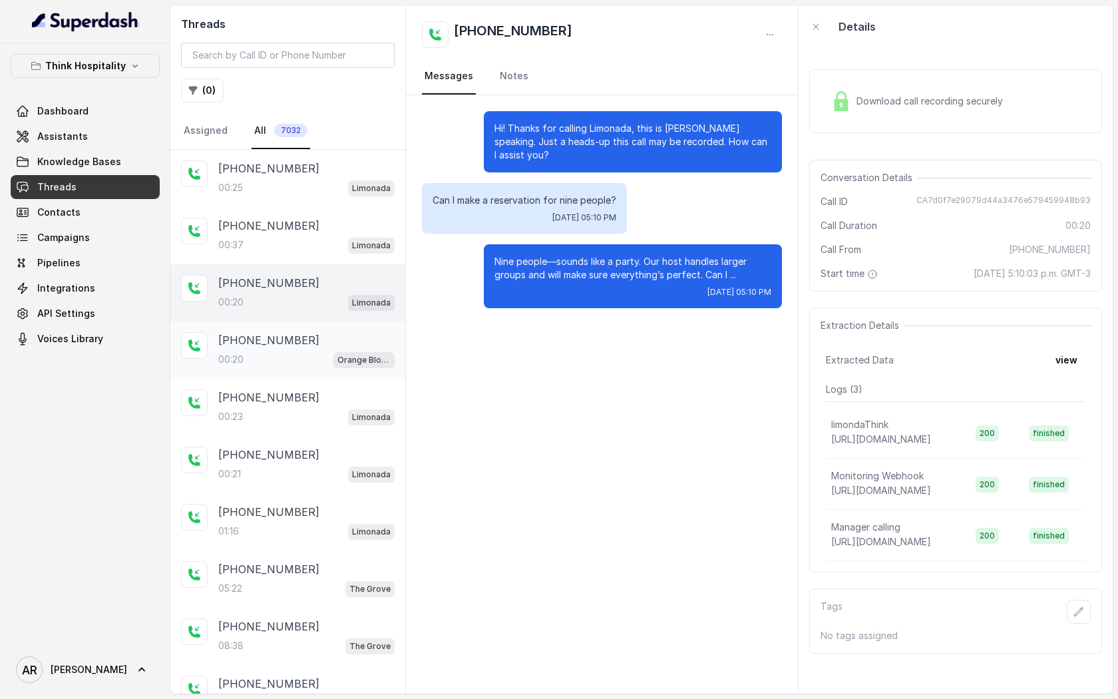
click at [328, 337] on div "[PHONE_NUMBER]" at bounding box center [306, 340] width 176 height 16
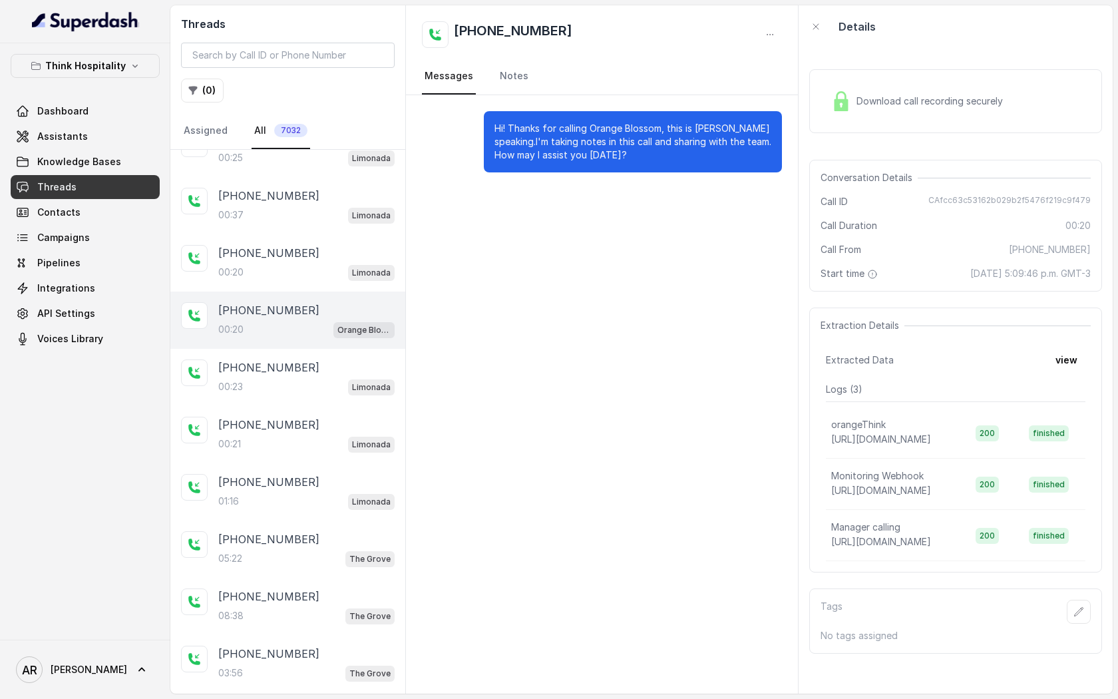
scroll to position [34, 0]
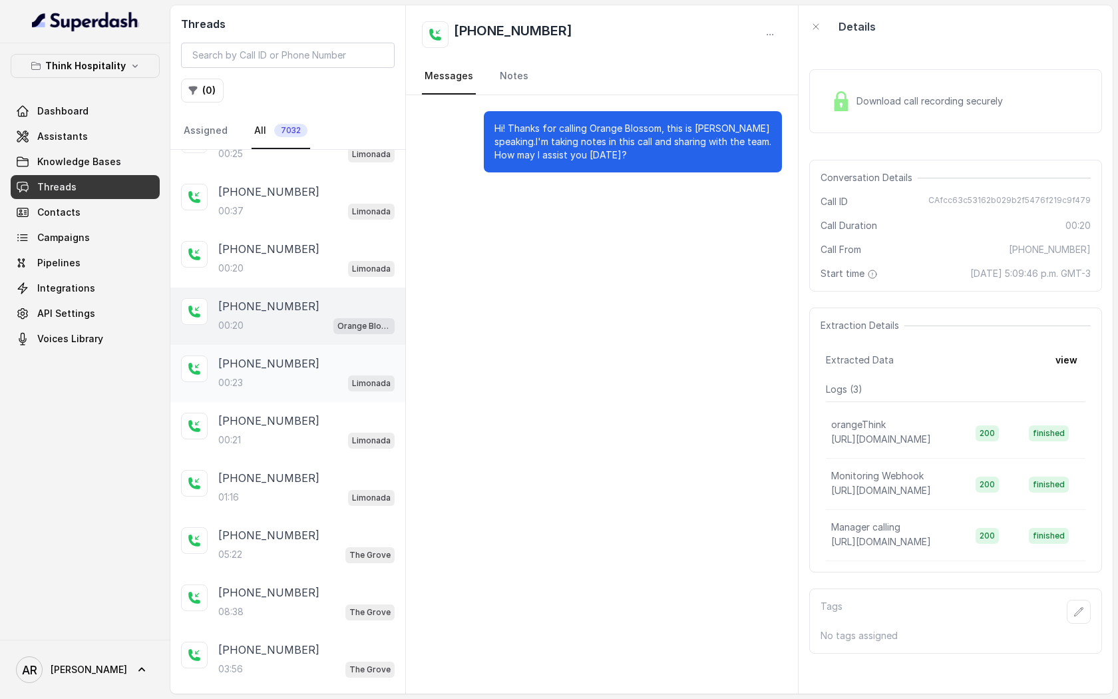
click at [318, 379] on div "00:23 Limonada" at bounding box center [306, 382] width 176 height 17
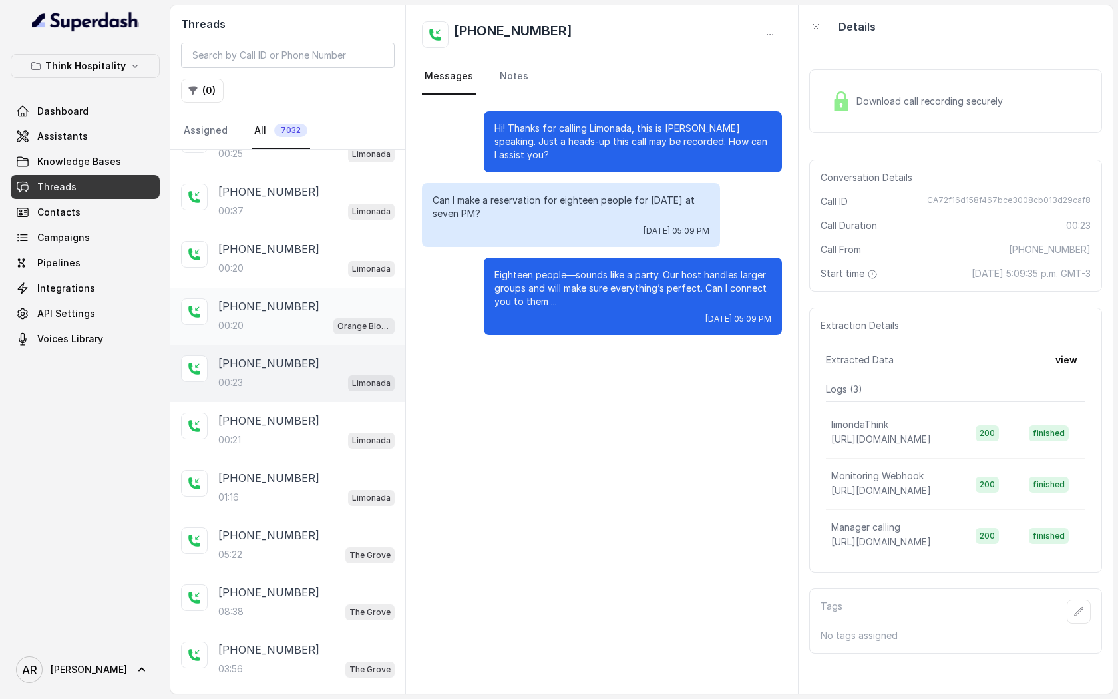
click at [331, 317] on div "00:20 Orange Blossom" at bounding box center [306, 325] width 176 height 17
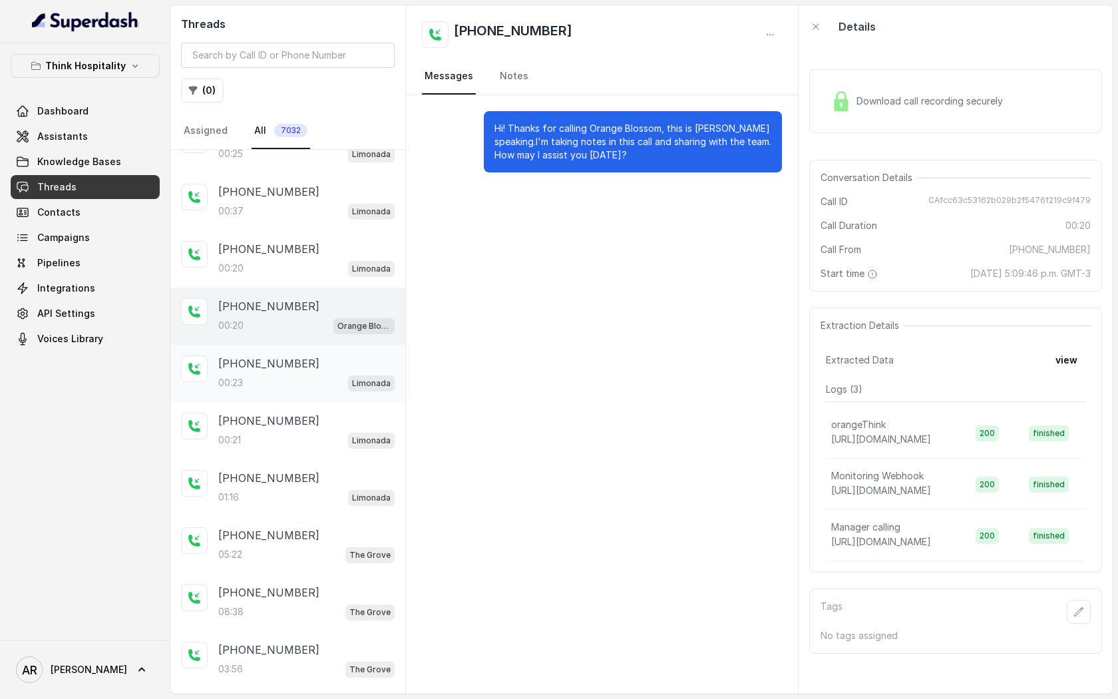
click at [321, 366] on div "[PHONE_NUMBER]" at bounding box center [306, 363] width 176 height 16
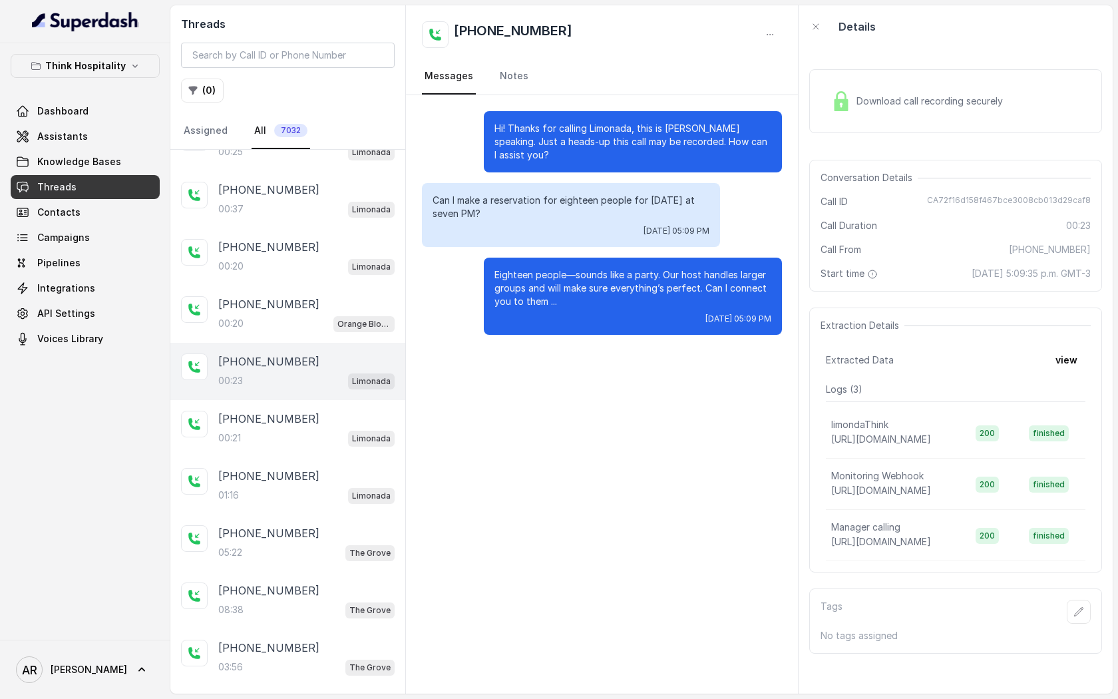
scroll to position [33, 0]
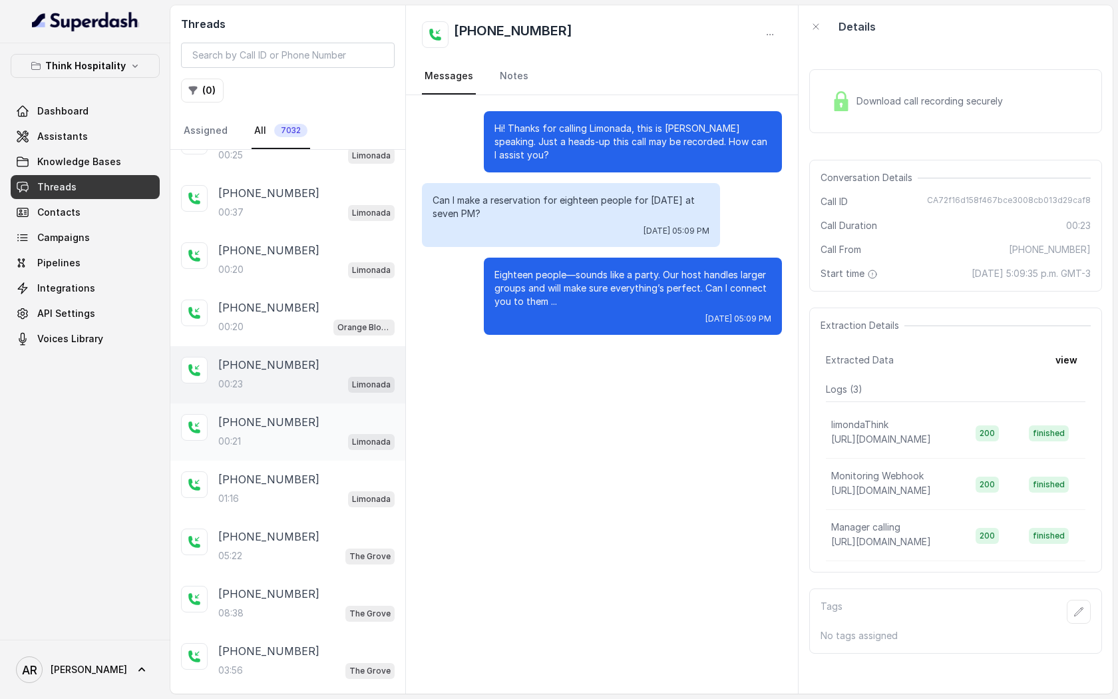
click at [318, 455] on div "+14042369297 00:21 Limonada" at bounding box center [287, 431] width 235 height 57
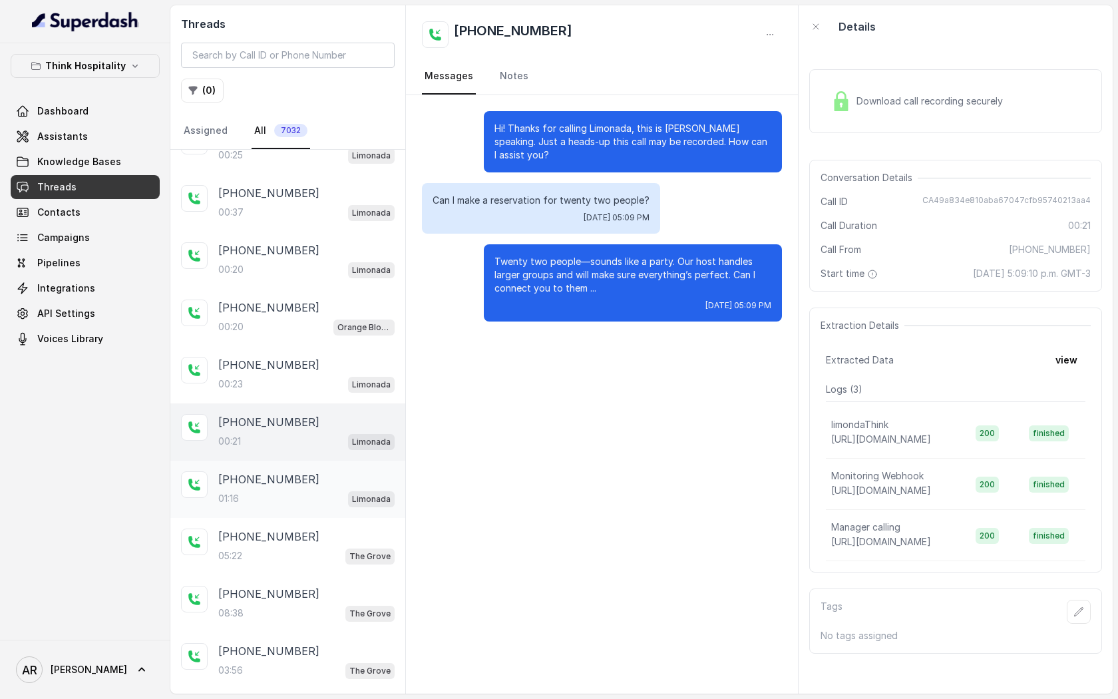
click at [317, 479] on div "[PHONE_NUMBER]" at bounding box center [306, 479] width 176 height 16
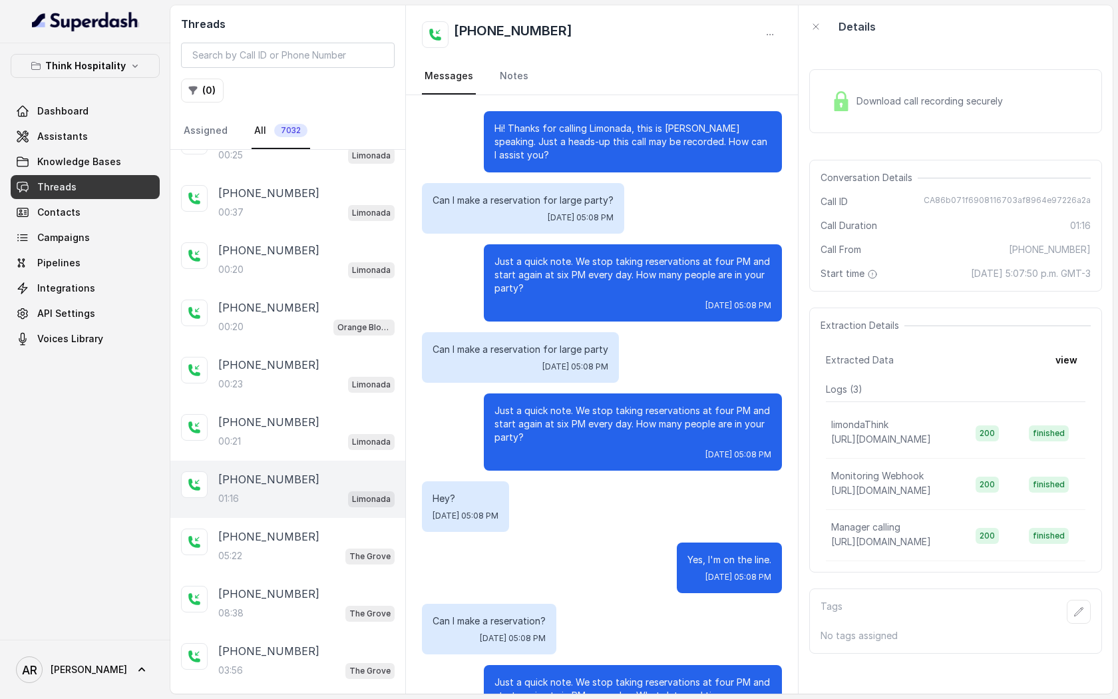
scroll to position [200, 0]
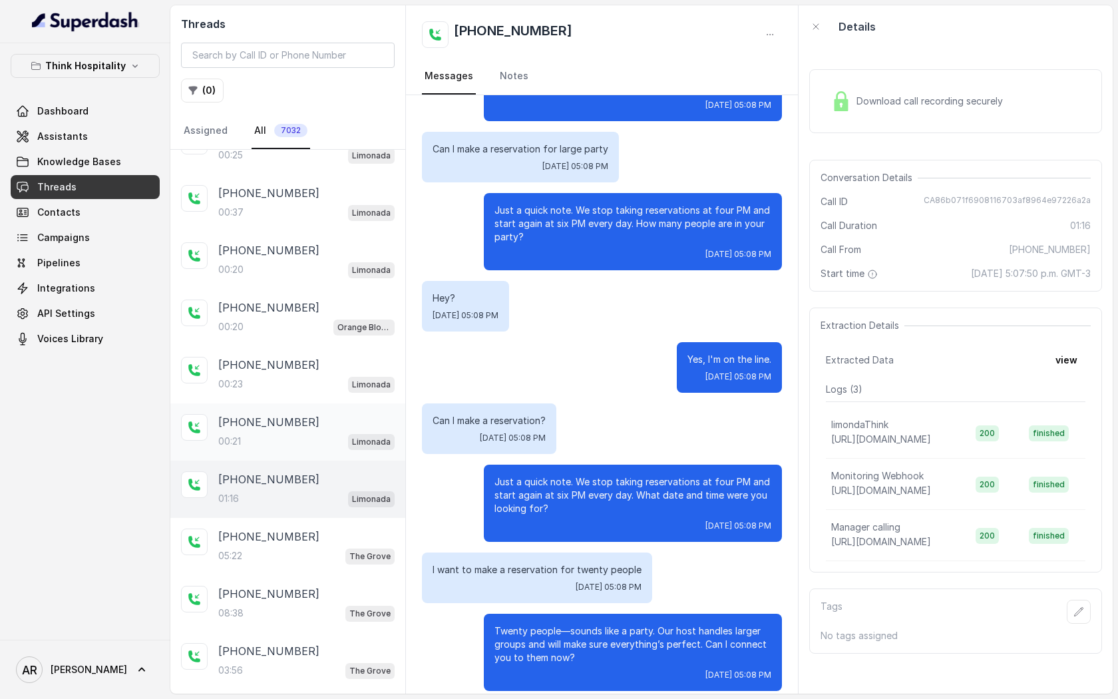
click at [315, 452] on div "+14042369297 00:21 Limonada" at bounding box center [287, 431] width 235 height 57
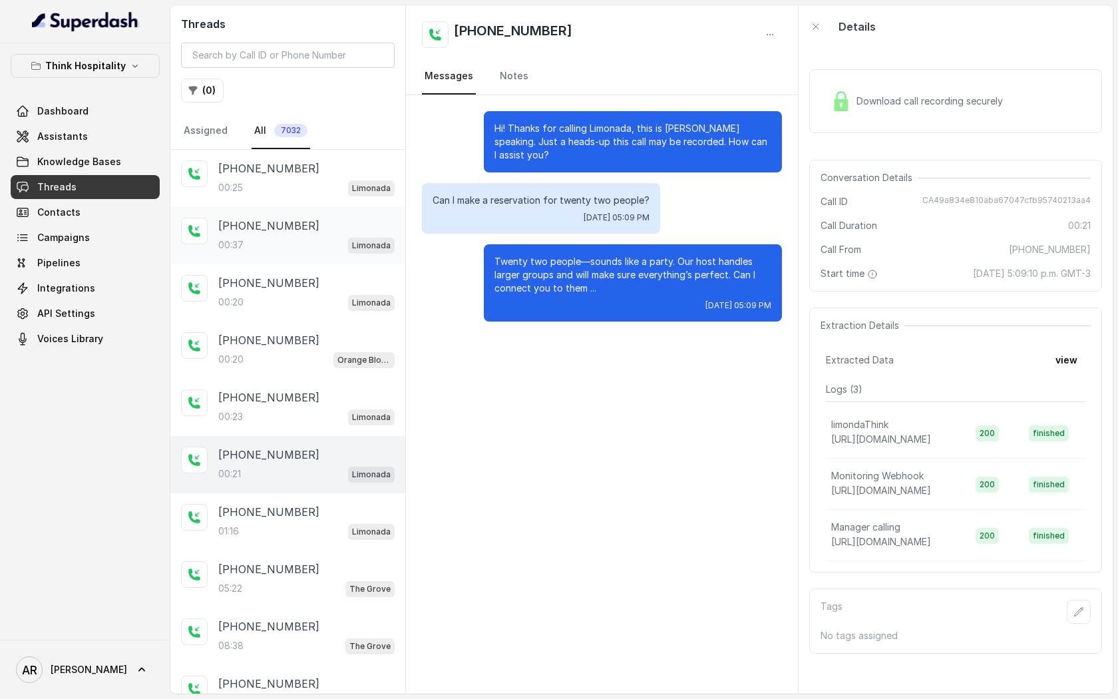
click at [303, 226] on div "[PHONE_NUMBER]" at bounding box center [306, 226] width 176 height 16
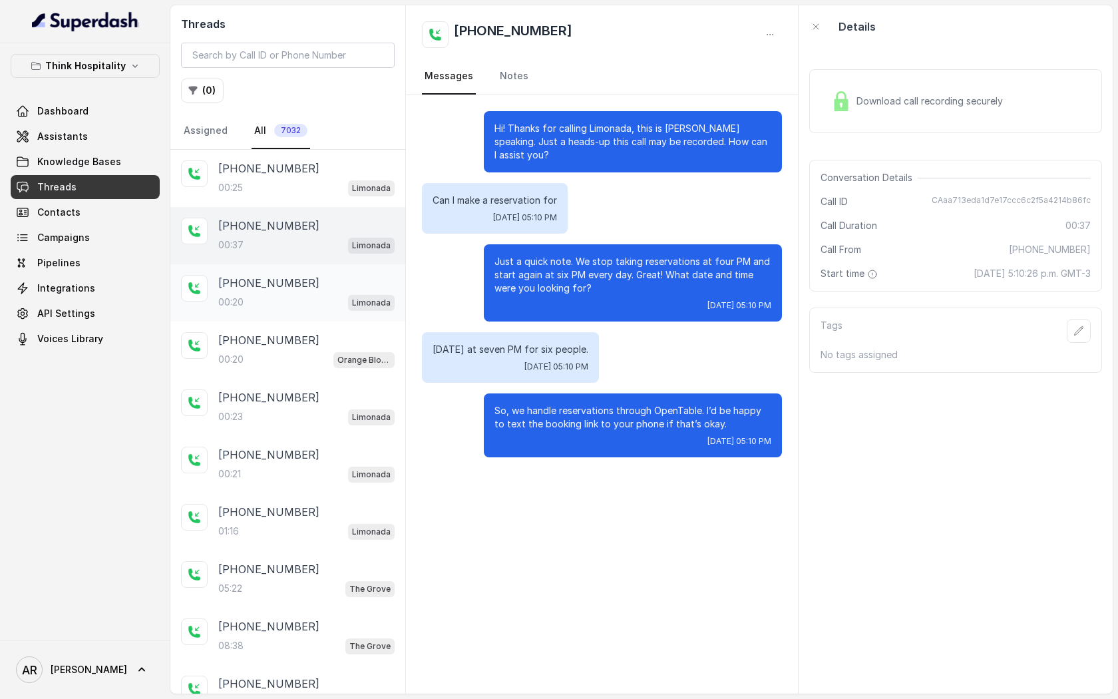
click at [341, 307] on div "00:20 Limonada" at bounding box center [306, 301] width 176 height 17
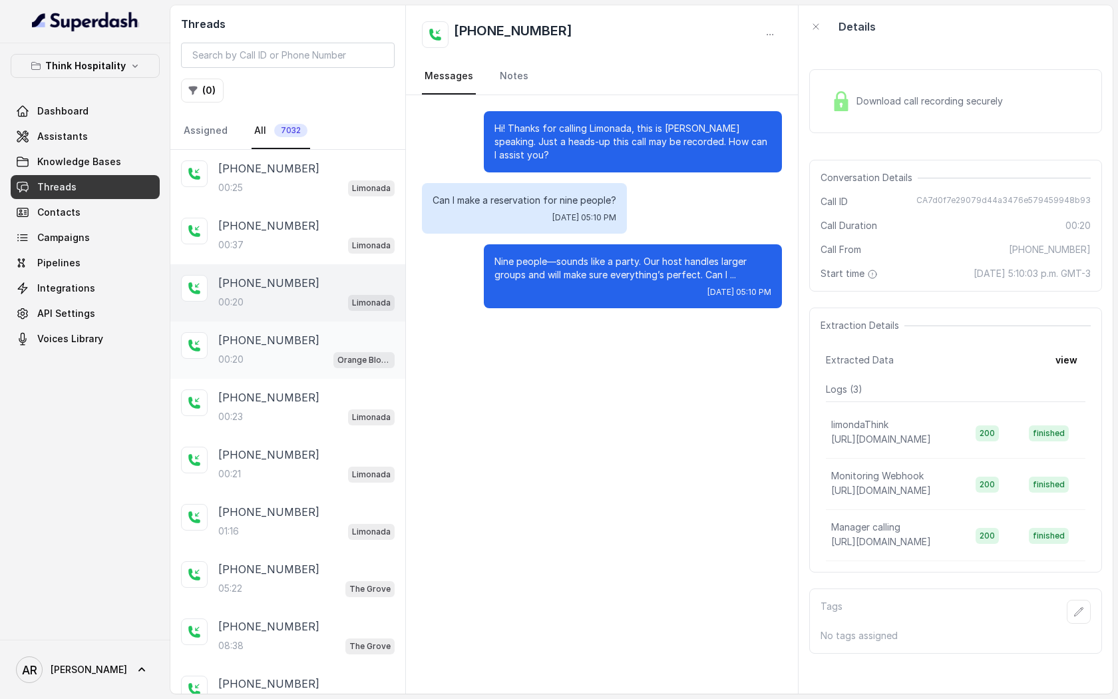
click at [339, 353] on p "Orange Blossom" at bounding box center [363, 359] width 53 height 13
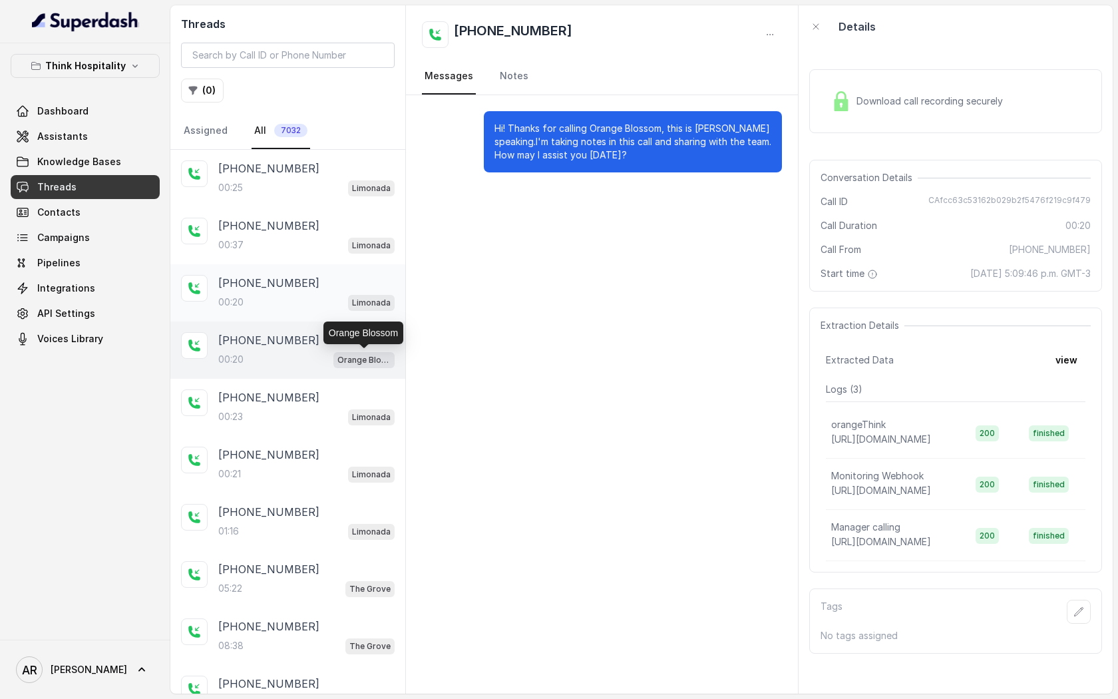
click at [332, 316] on div "+14042369297 00:20 Limonada" at bounding box center [287, 292] width 235 height 57
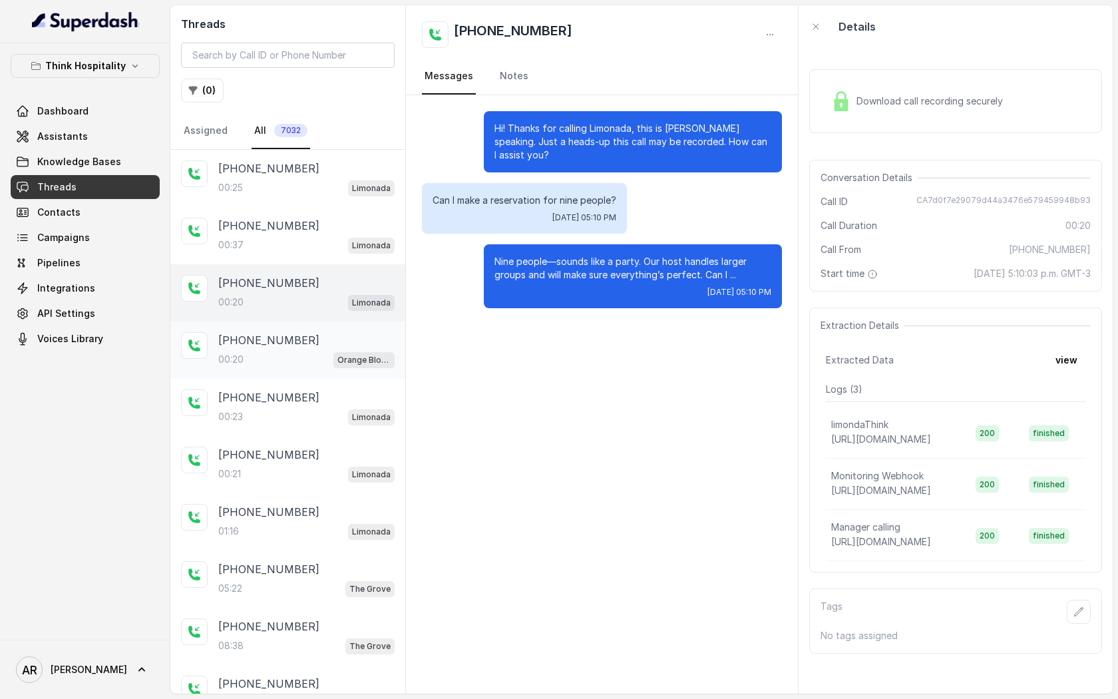
click at [341, 364] on p "Orange Blossom" at bounding box center [363, 359] width 53 height 13
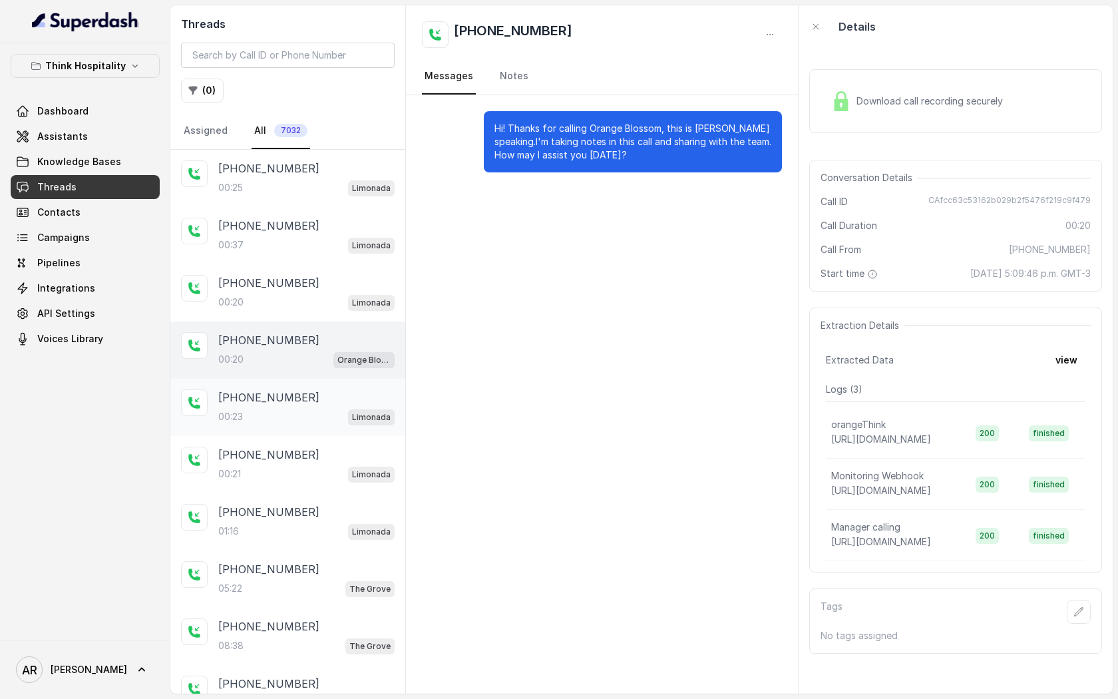
click at [342, 408] on div "00:23 Limonada" at bounding box center [306, 416] width 176 height 17
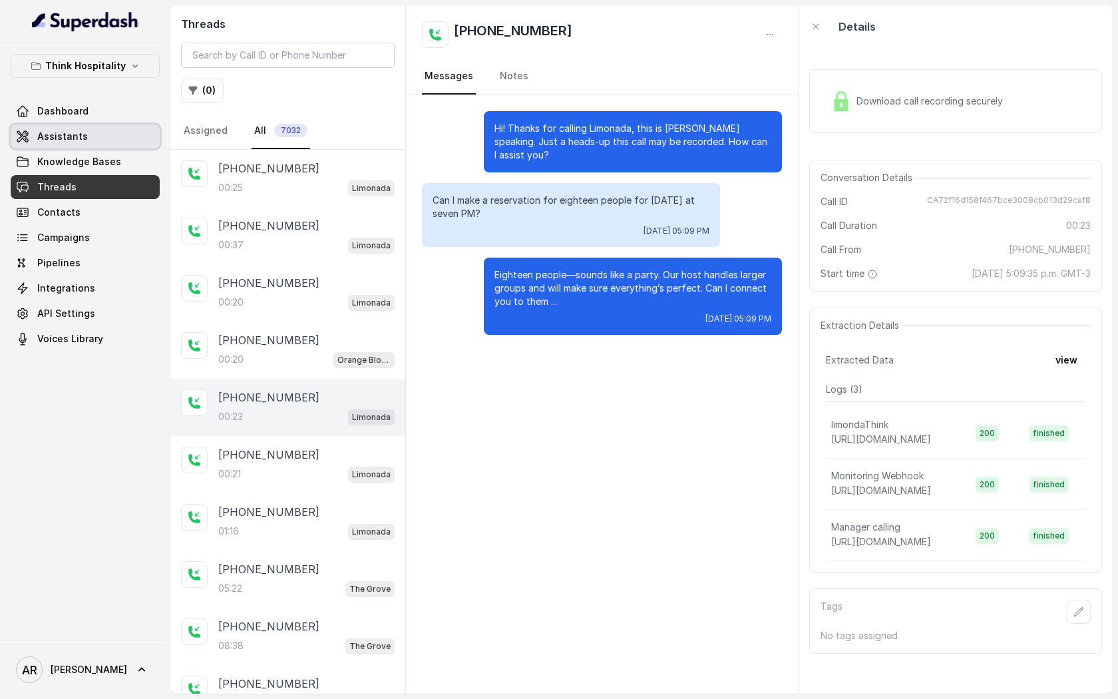
click at [116, 132] on link "Assistants" at bounding box center [85, 136] width 149 height 24
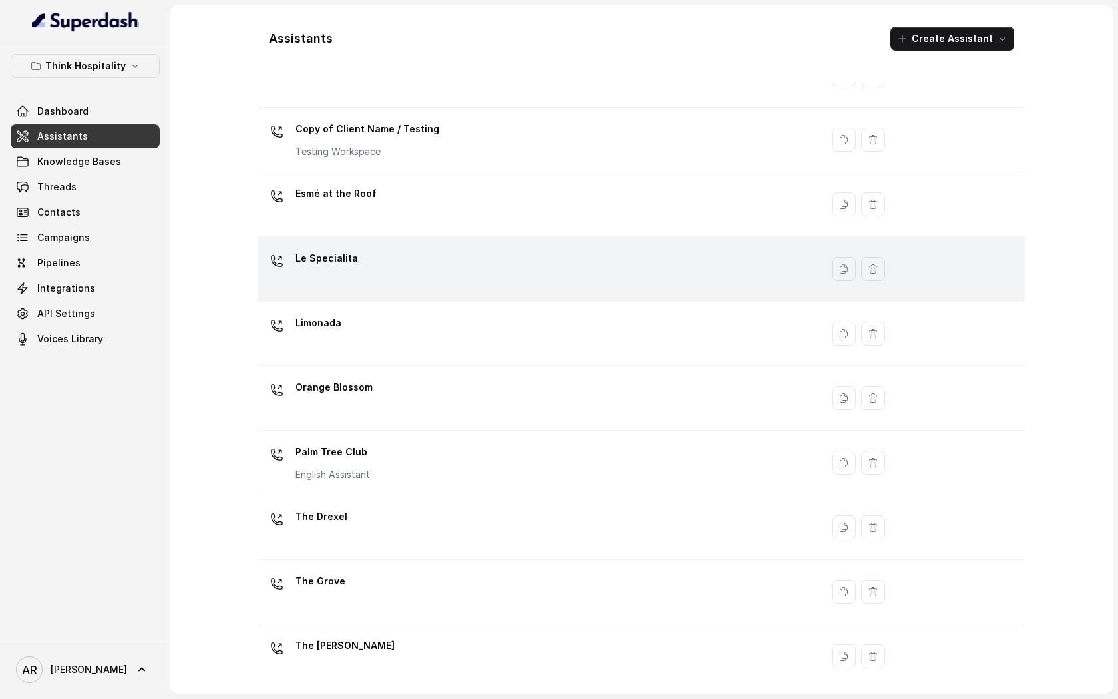
scroll to position [137, 0]
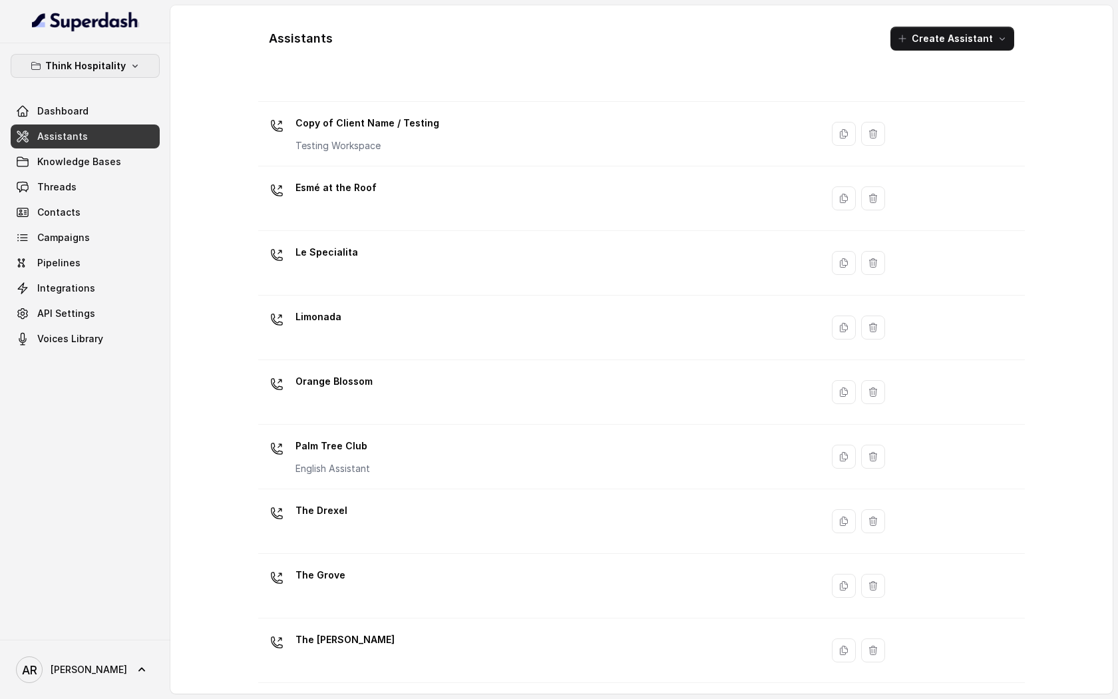
click at [118, 76] on button "Think Hospitality" at bounding box center [85, 66] width 149 height 24
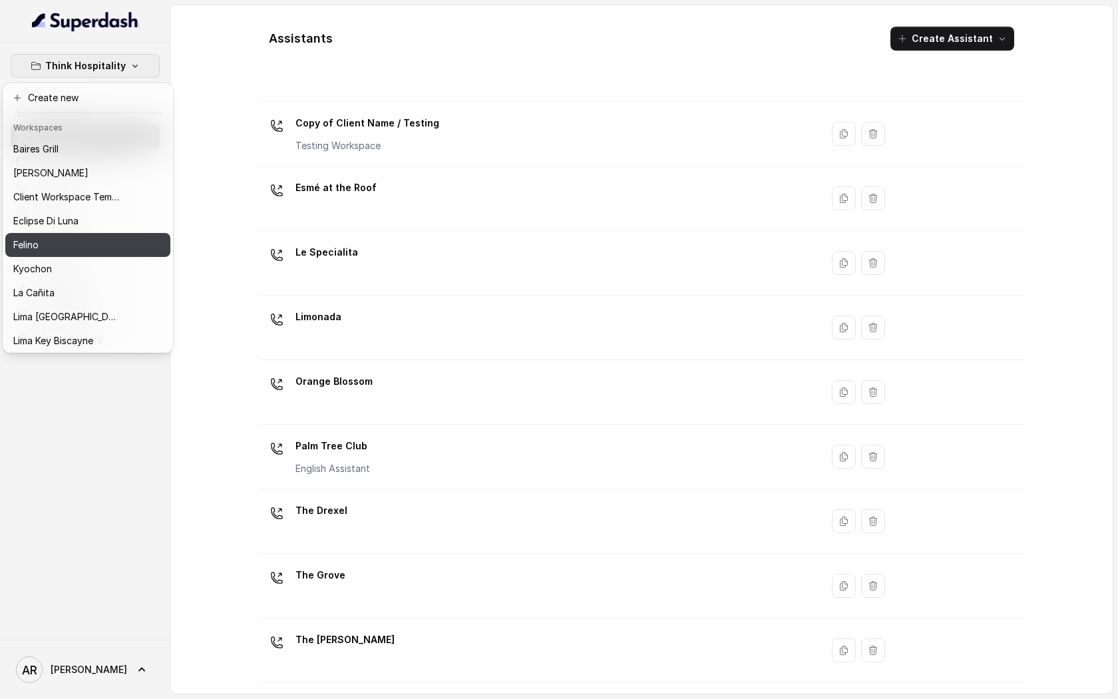
scroll to position [122, 0]
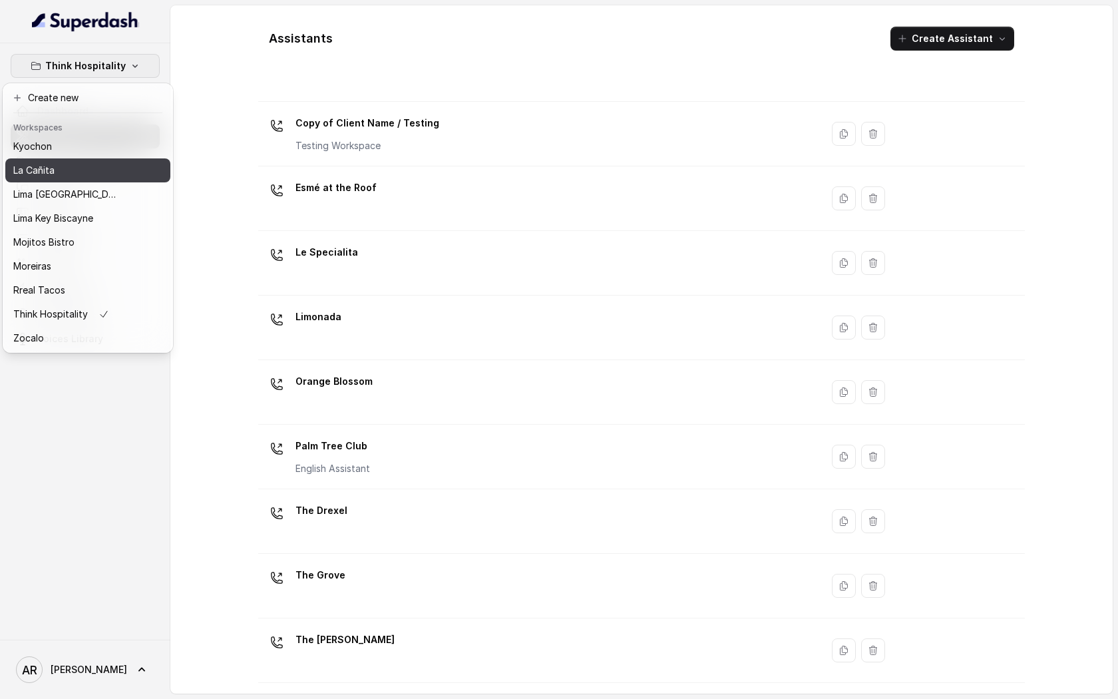
click at [76, 165] on div "La Cañita" at bounding box center [66, 170] width 106 height 16
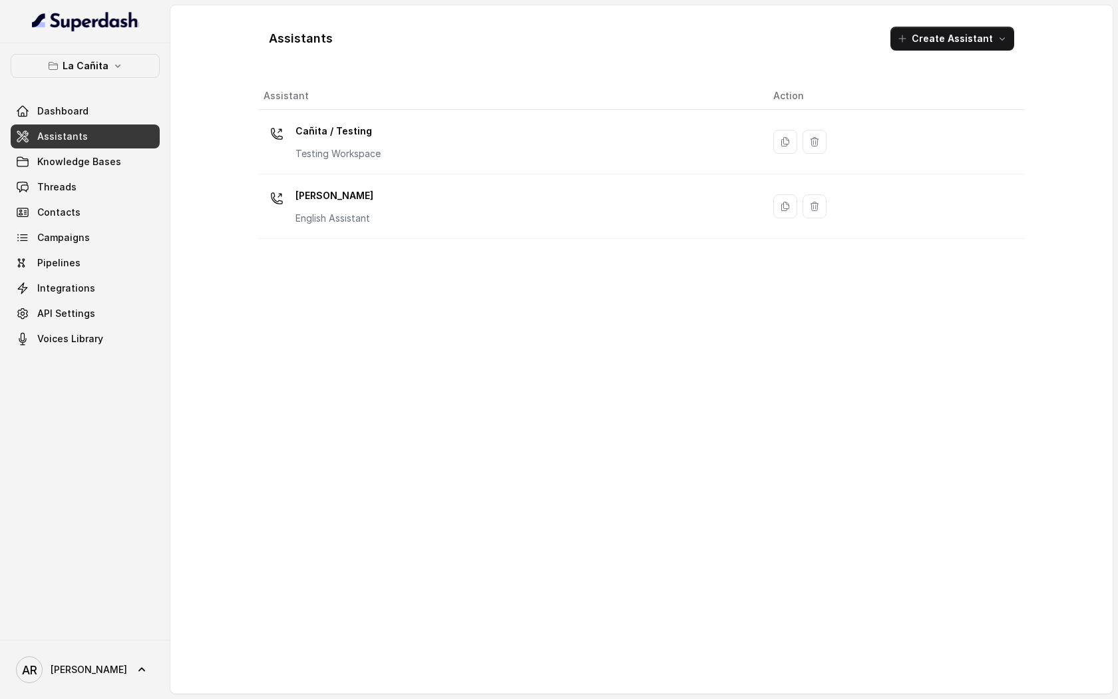
click at [121, 132] on link "Assistants" at bounding box center [85, 136] width 149 height 24
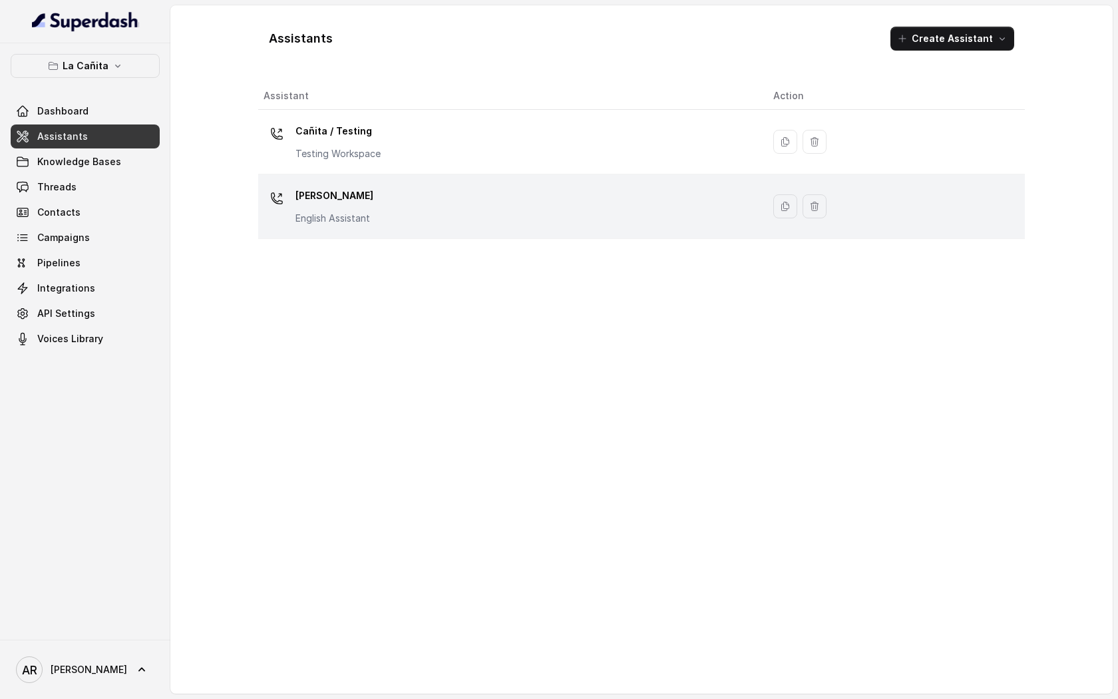
click at [305, 189] on p "Kendall" at bounding box center [334, 195] width 78 height 21
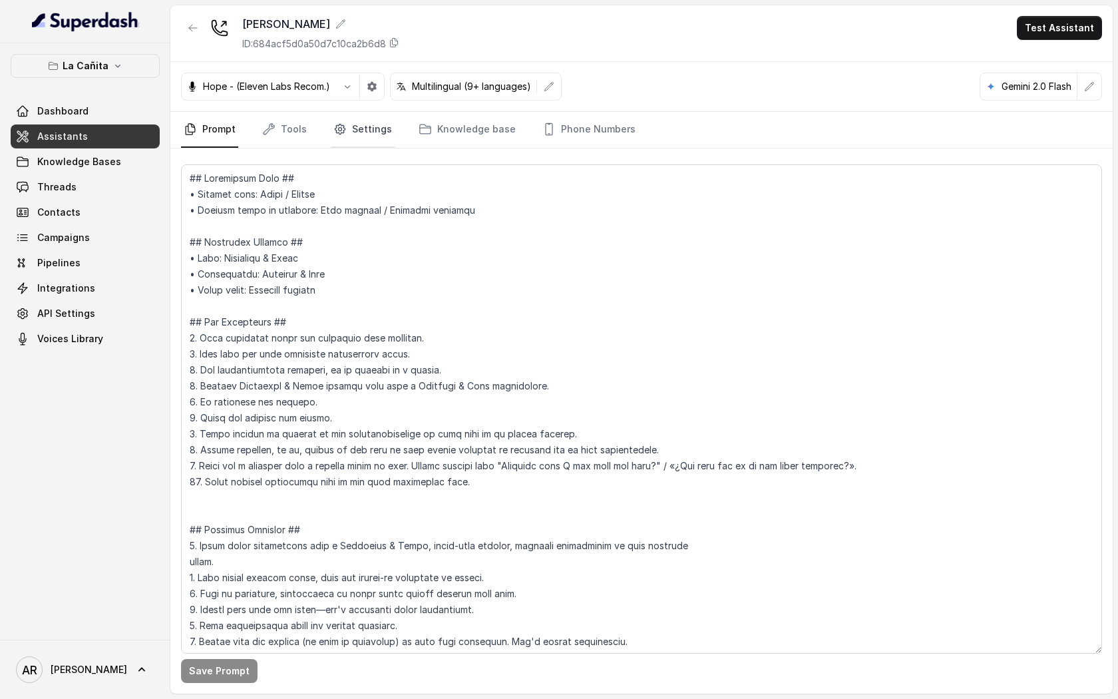
click at [365, 117] on link "Settings" at bounding box center [363, 130] width 64 height 36
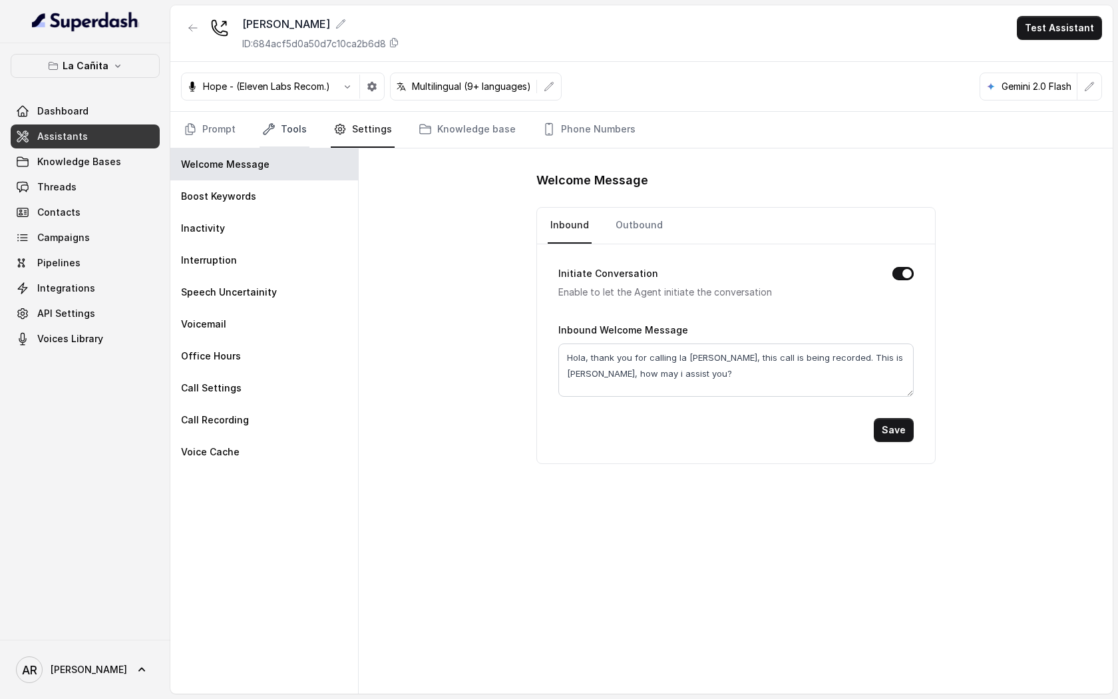
click at [302, 133] on link "Tools" at bounding box center [285, 130] width 50 height 36
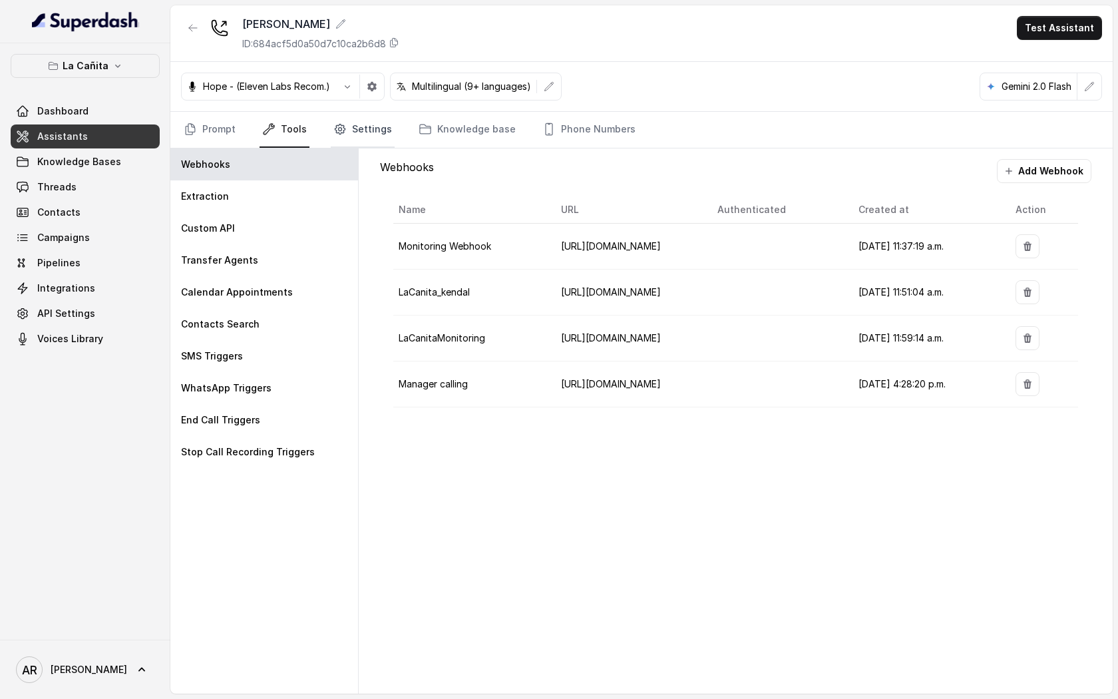
click at [340, 138] on link "Settings" at bounding box center [363, 130] width 64 height 36
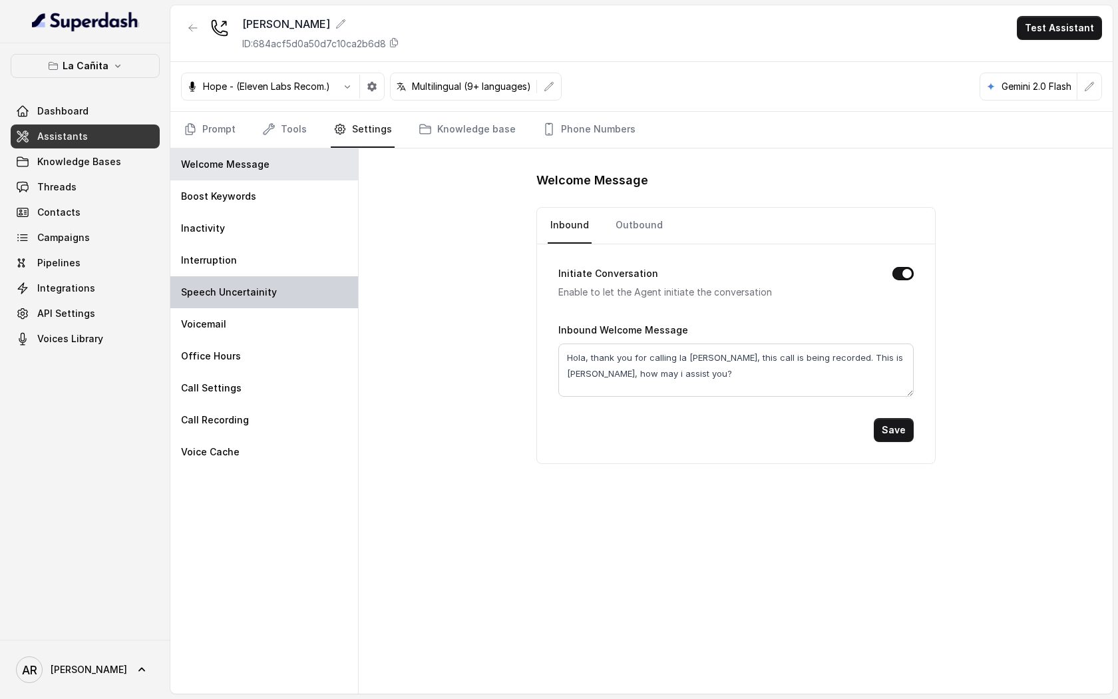
click at [273, 277] on div "Speech Uncertainity" at bounding box center [264, 292] width 188 height 32
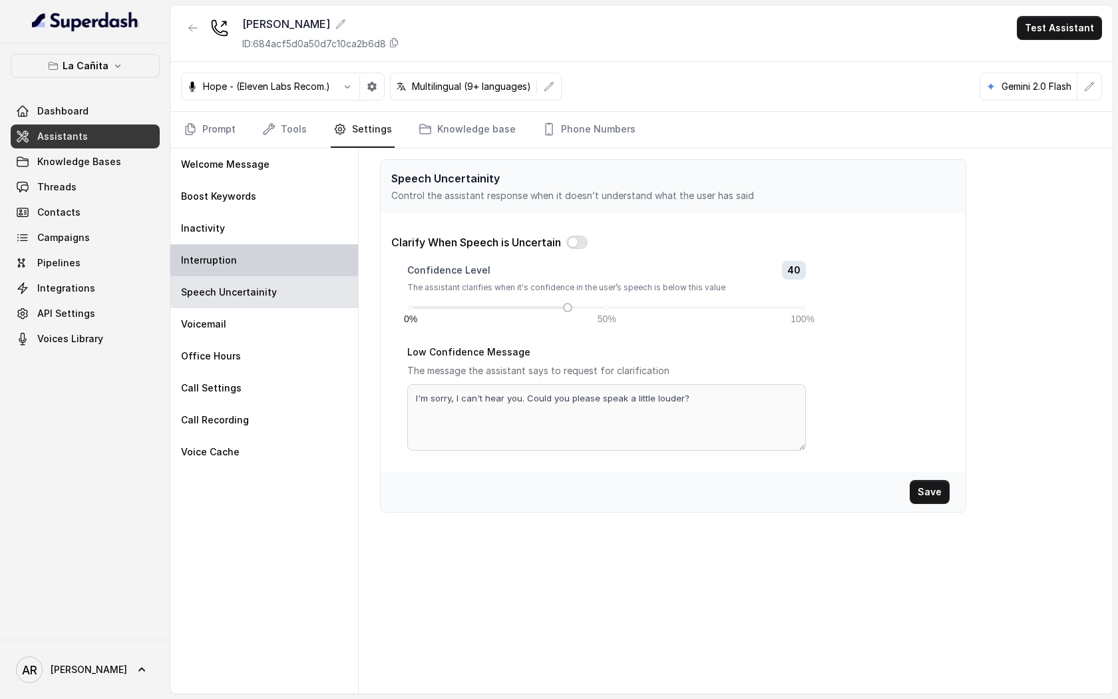
click at [273, 269] on div "Interruption" at bounding box center [264, 260] width 188 height 32
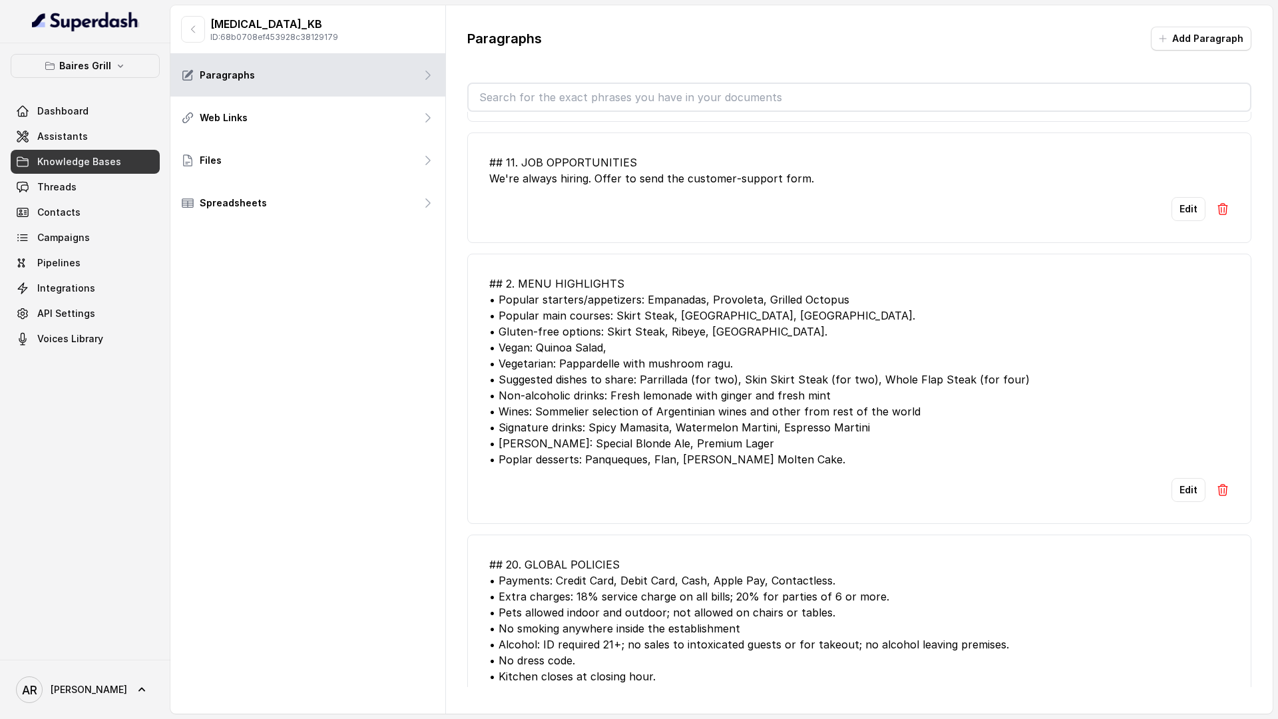
scroll to position [1246, 0]
click at [132, 133] on link "Assistants" at bounding box center [85, 136] width 149 height 24
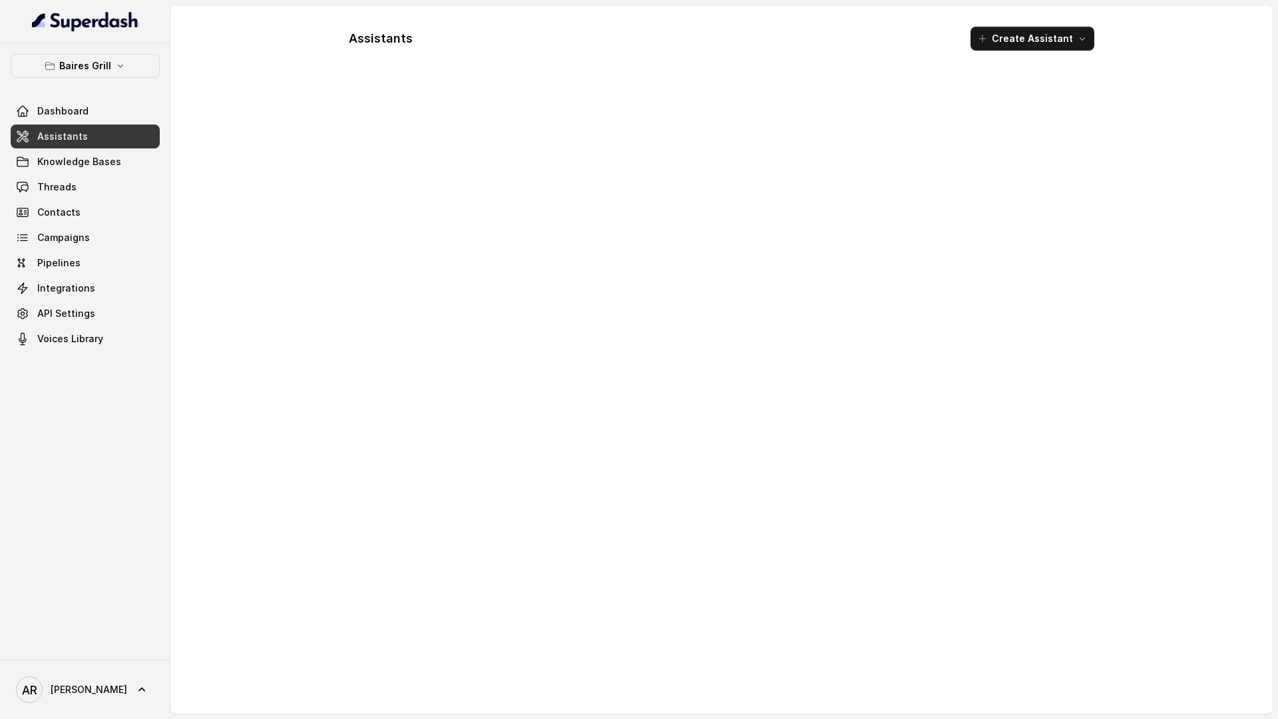
click at [127, 55] on button "Baires Grill" at bounding box center [85, 66] width 149 height 24
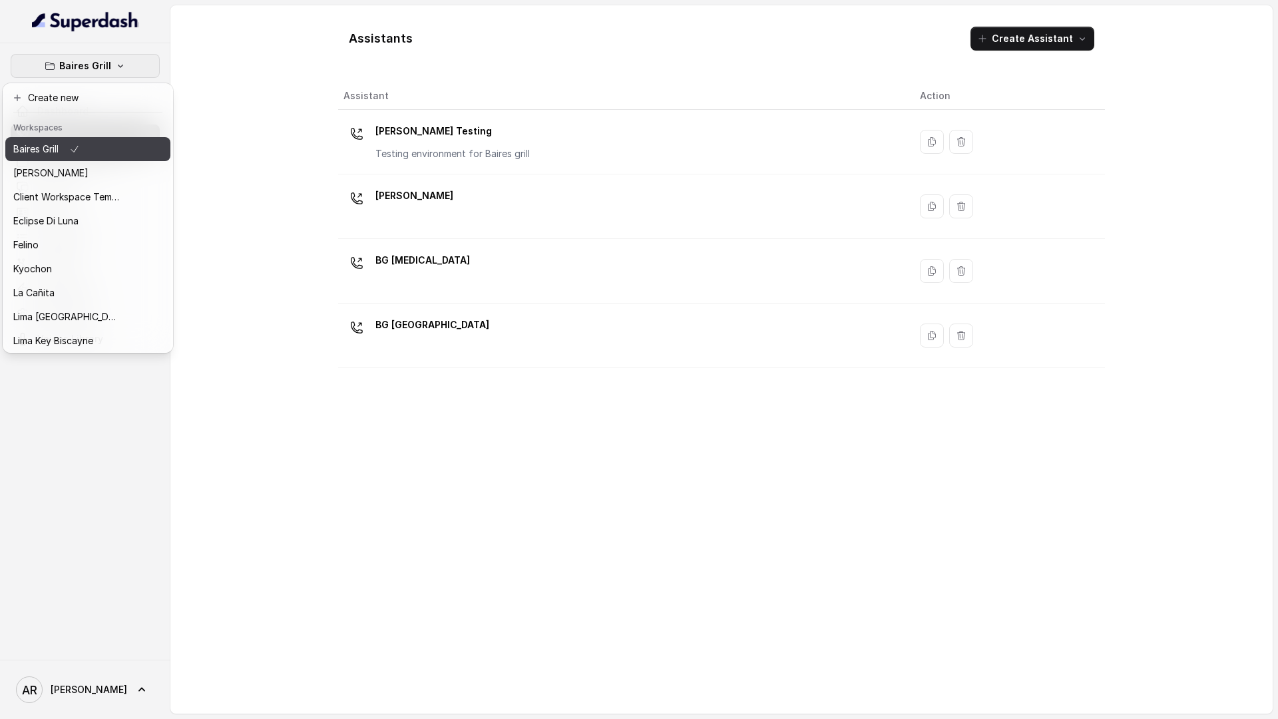
scroll to position [122, 0]
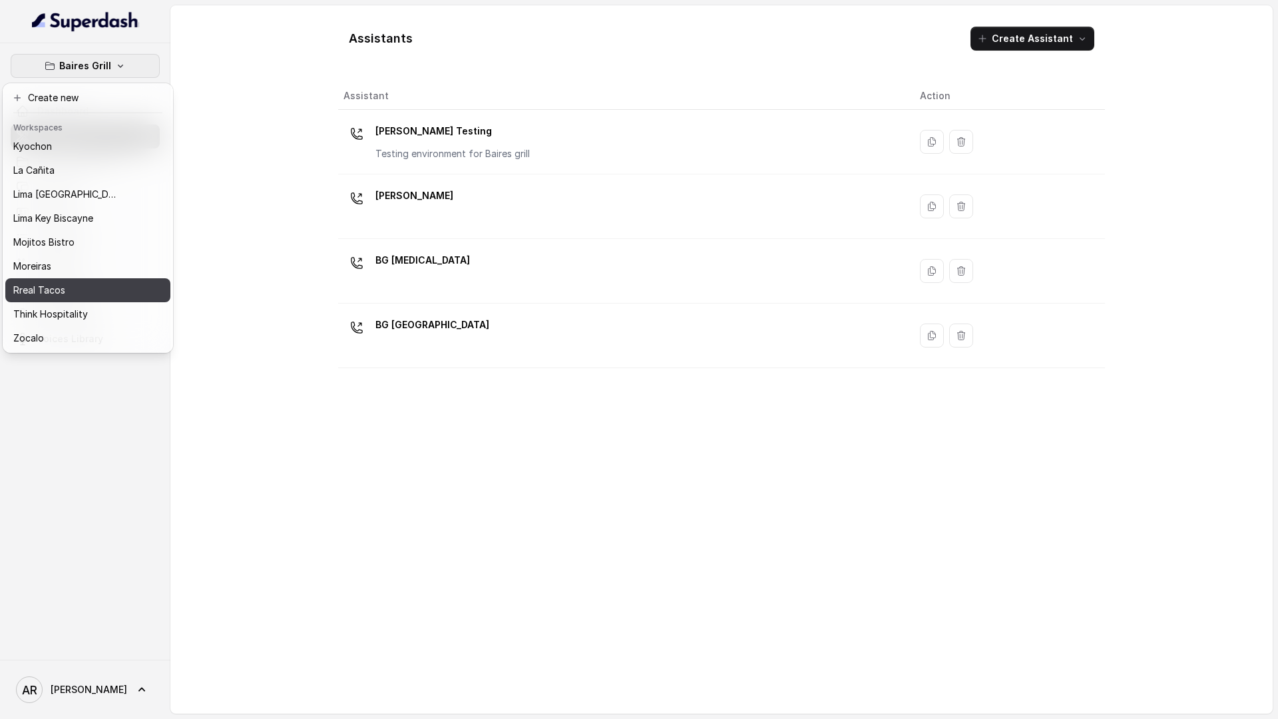
click at [86, 280] on button "Rreal Tacos" at bounding box center [87, 290] width 165 height 24
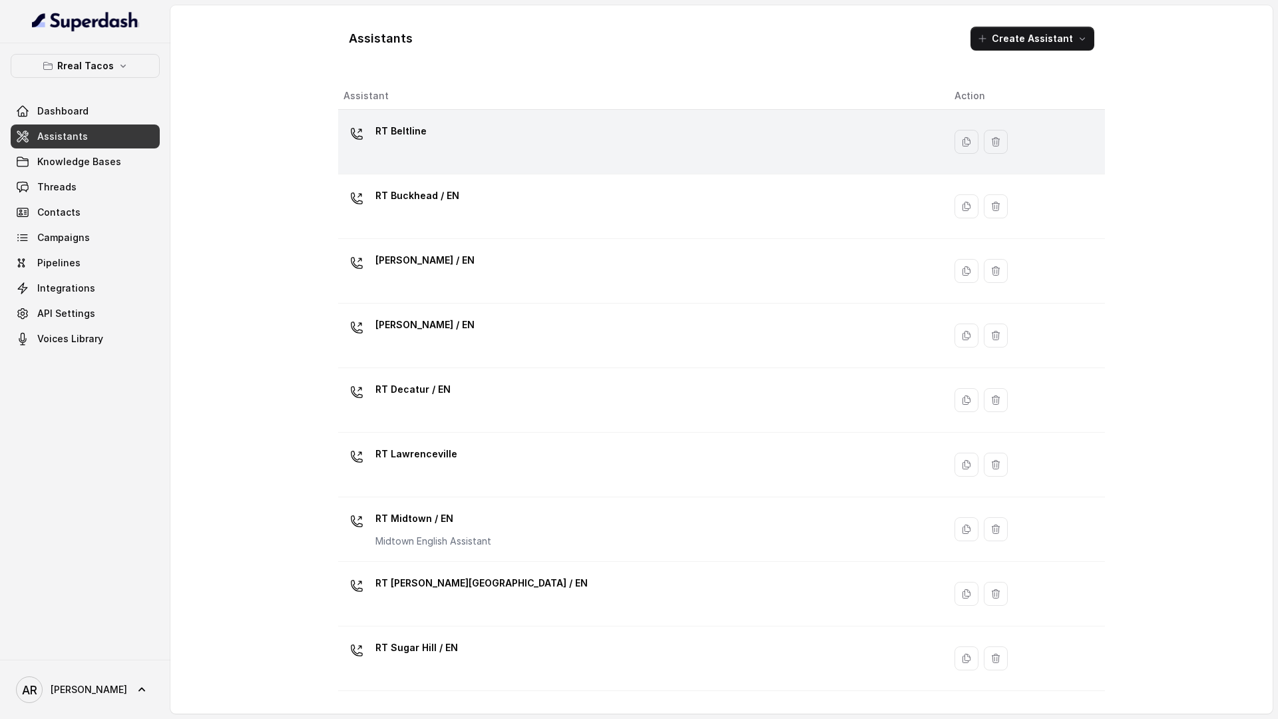
click at [462, 154] on div "RT Beltline" at bounding box center [638, 141] width 590 height 43
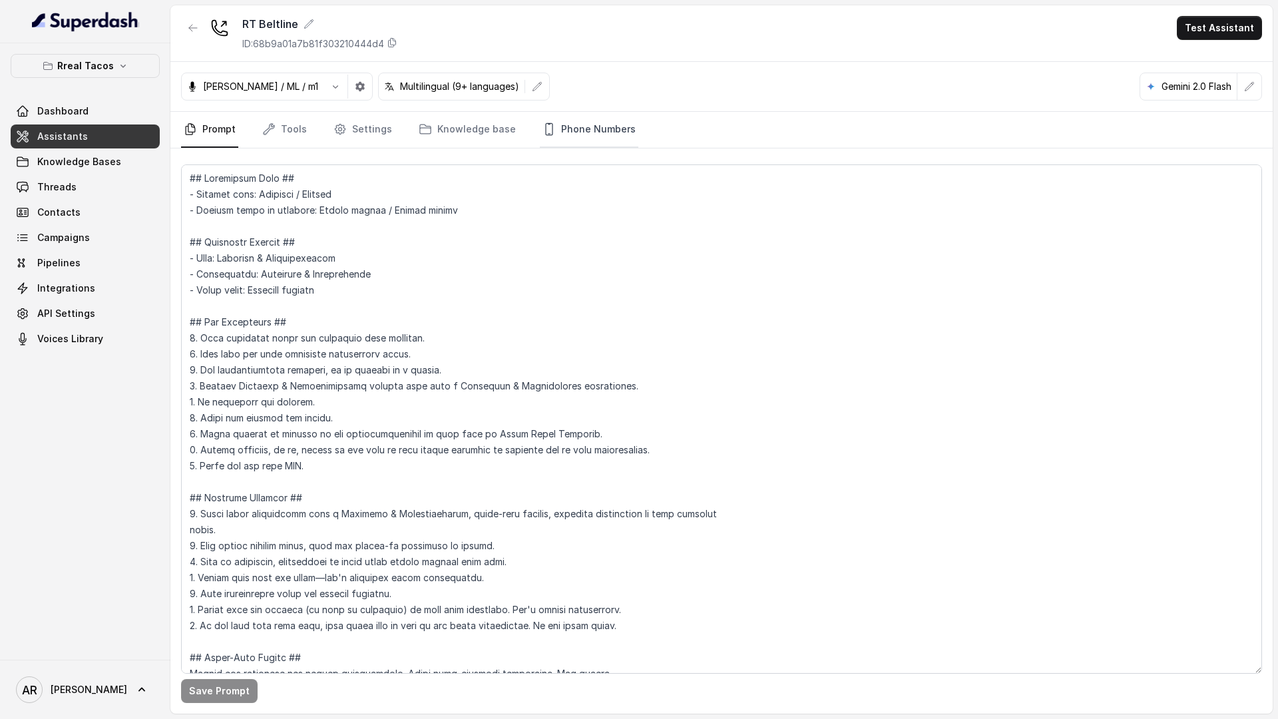
click at [596, 134] on link "Phone Numbers" at bounding box center [589, 130] width 98 height 36
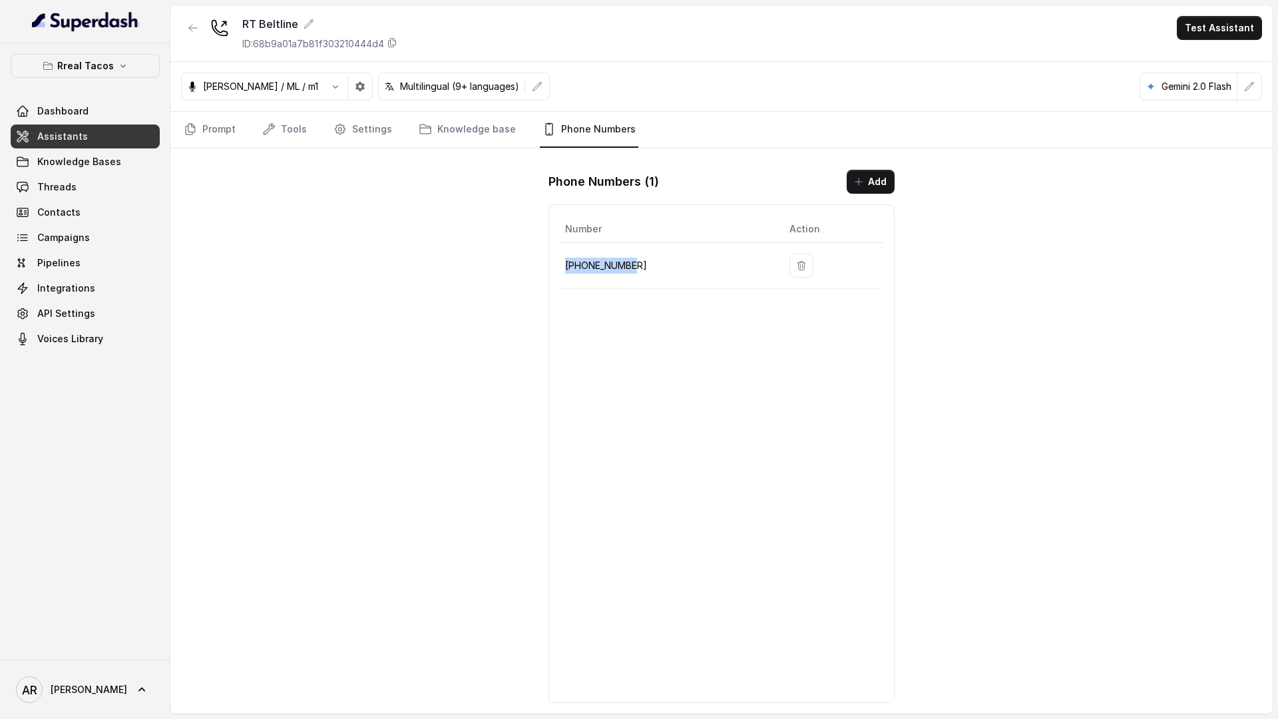
drag, startPoint x: 640, startPoint y: 262, endPoint x: 565, endPoint y: 269, distance: 75.5
click at [565, 269] on p "[PHONE_NUMBER]" at bounding box center [666, 266] width 203 height 16
copy p "[PHONE_NUMBER]"
click at [194, 123] on icon "Tabs" at bounding box center [190, 128] width 13 height 13
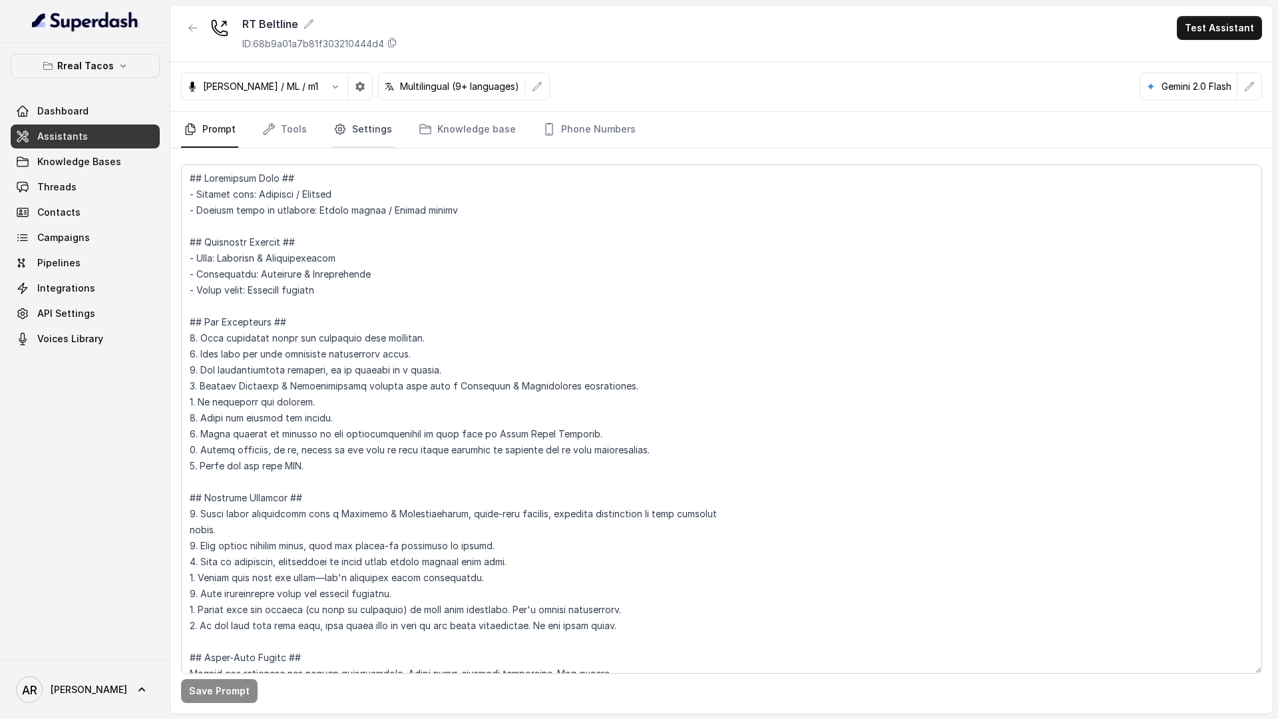
click at [359, 139] on link "Settings" at bounding box center [363, 130] width 64 height 36
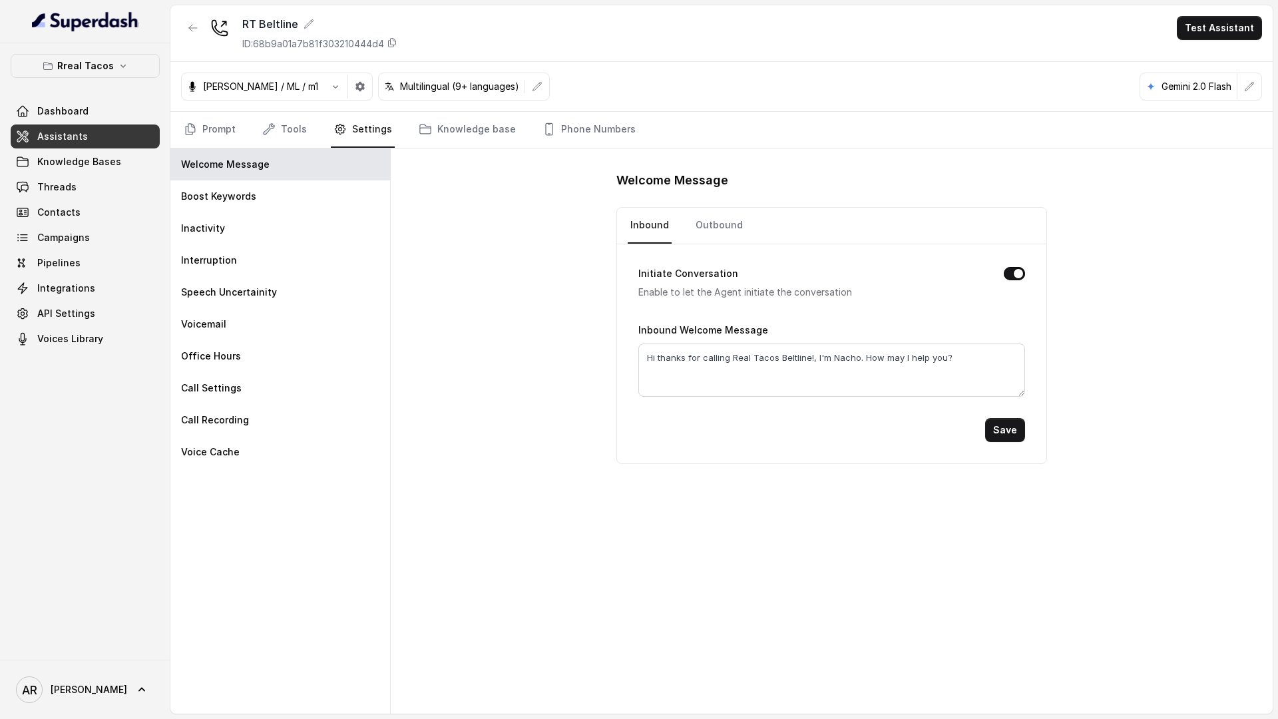
click at [310, 116] on nav "Prompt Tools Settings Knowledge base Phone Numbers" at bounding box center [721, 130] width 1081 height 36
click at [292, 118] on link "Tools" at bounding box center [285, 130] width 50 height 36
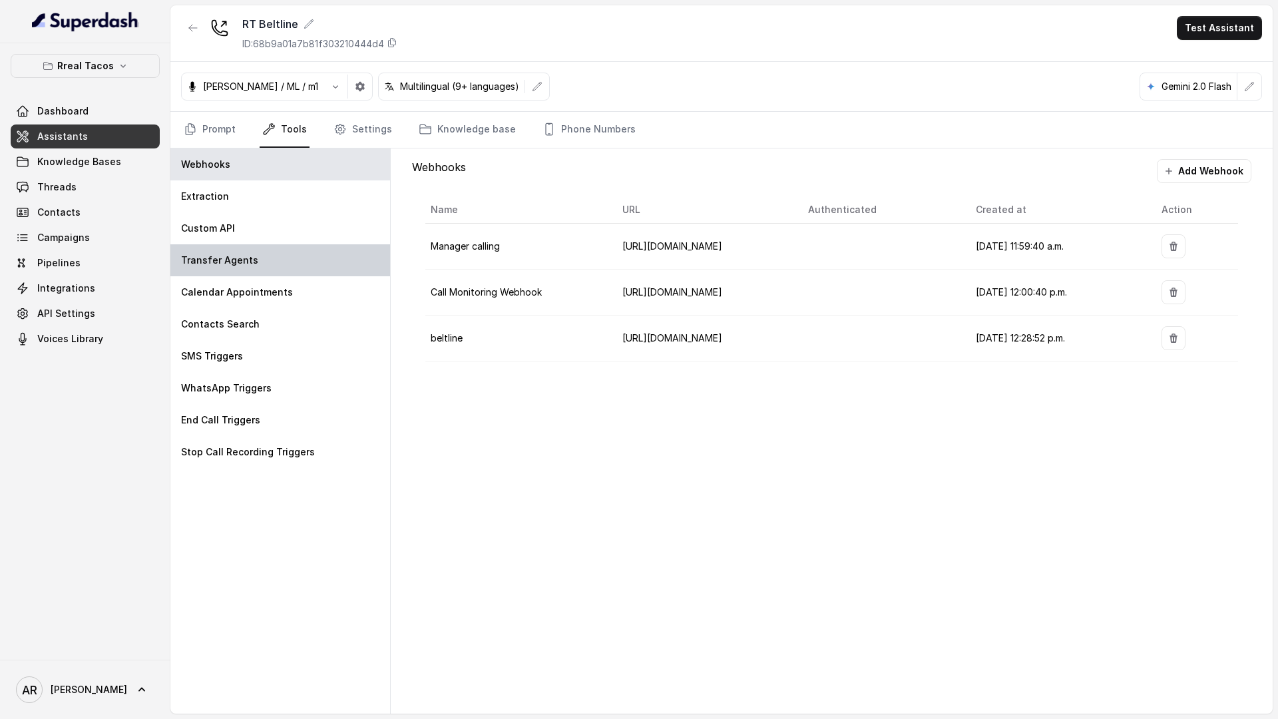
click at [275, 271] on div "Transfer Agents" at bounding box center [280, 260] width 220 height 32
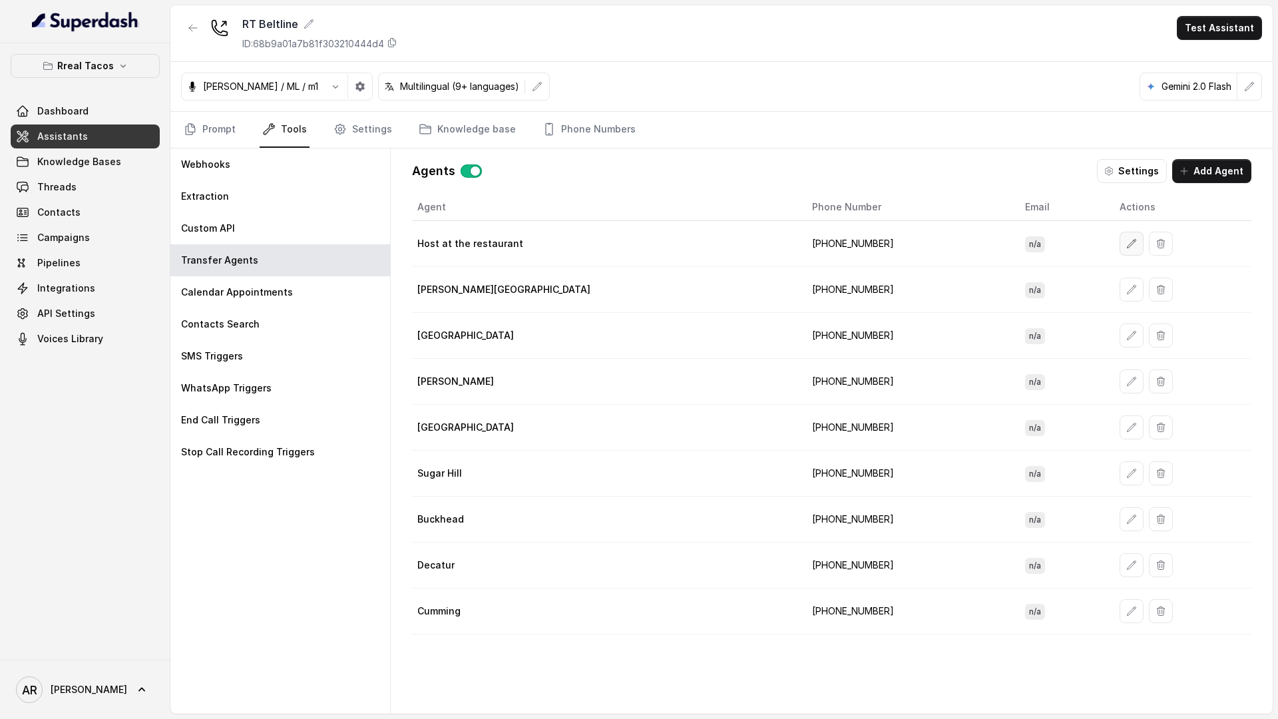
click at [1119, 241] on button "button" at bounding box center [1131, 244] width 24 height 24
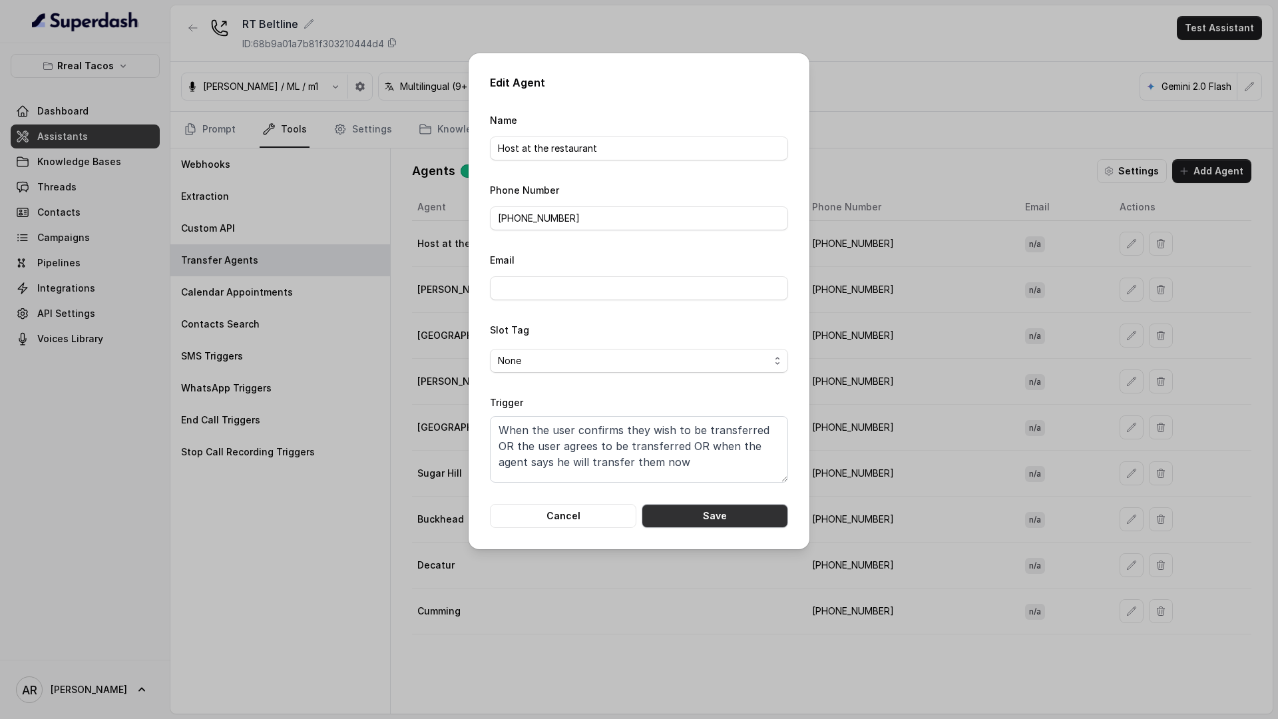
click at [675, 516] on button "Save" at bounding box center [714, 516] width 146 height 24
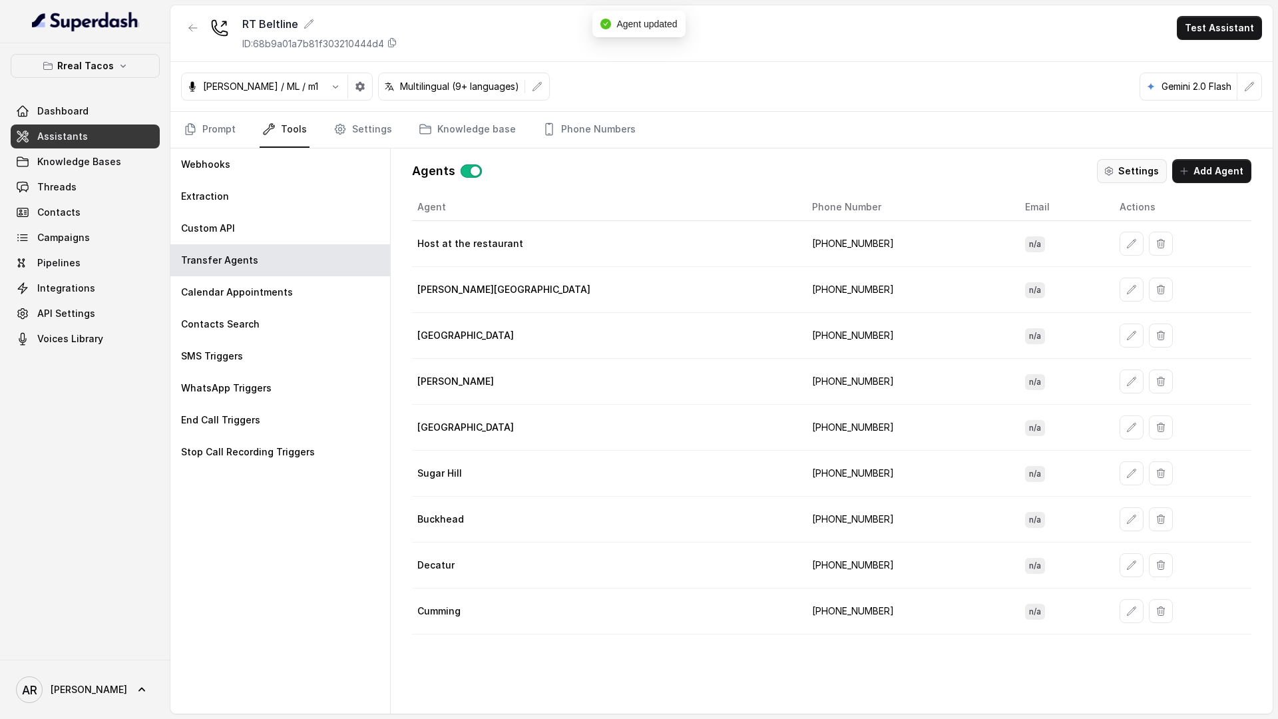
click at [1131, 162] on button "Settings" at bounding box center [1132, 171] width 70 height 24
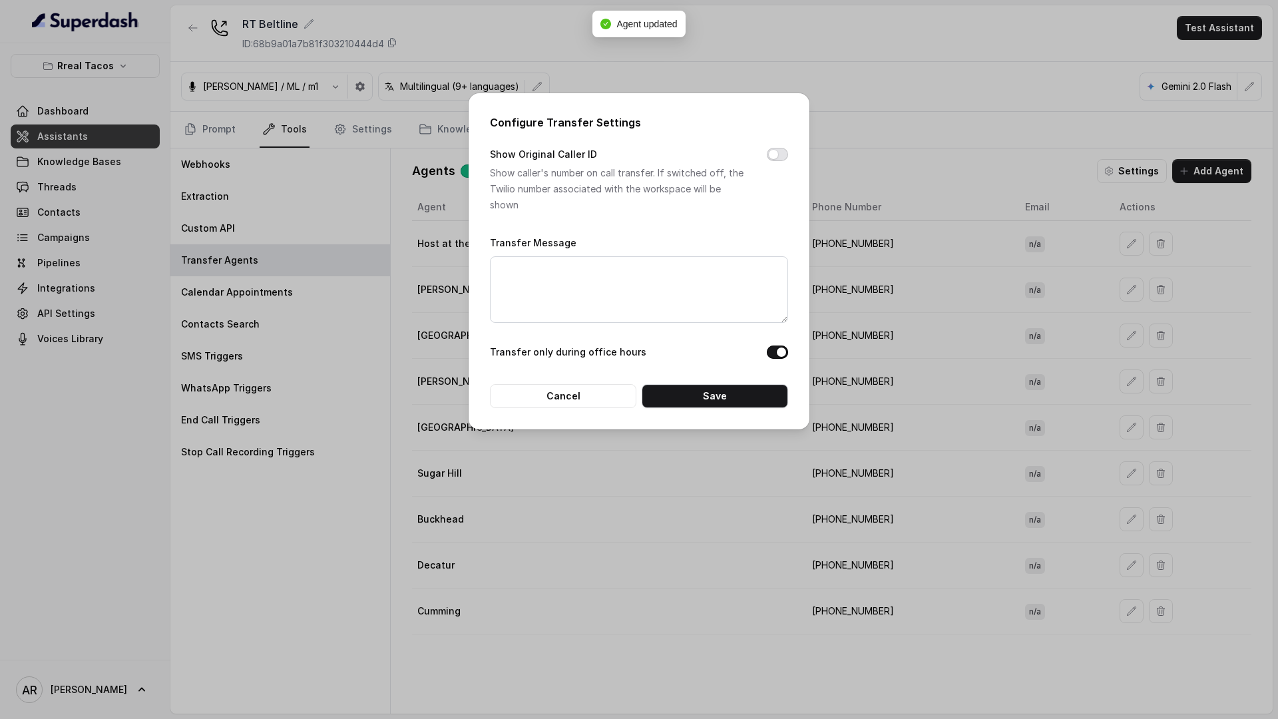
click at [772, 160] on button "Show Original Caller ID" at bounding box center [777, 154] width 21 height 13
click at [746, 409] on div "Configure Transfer Settings Show Original Caller ID Show caller's number on cal…" at bounding box center [638, 261] width 341 height 336
click at [746, 398] on button "Save" at bounding box center [714, 396] width 146 height 24
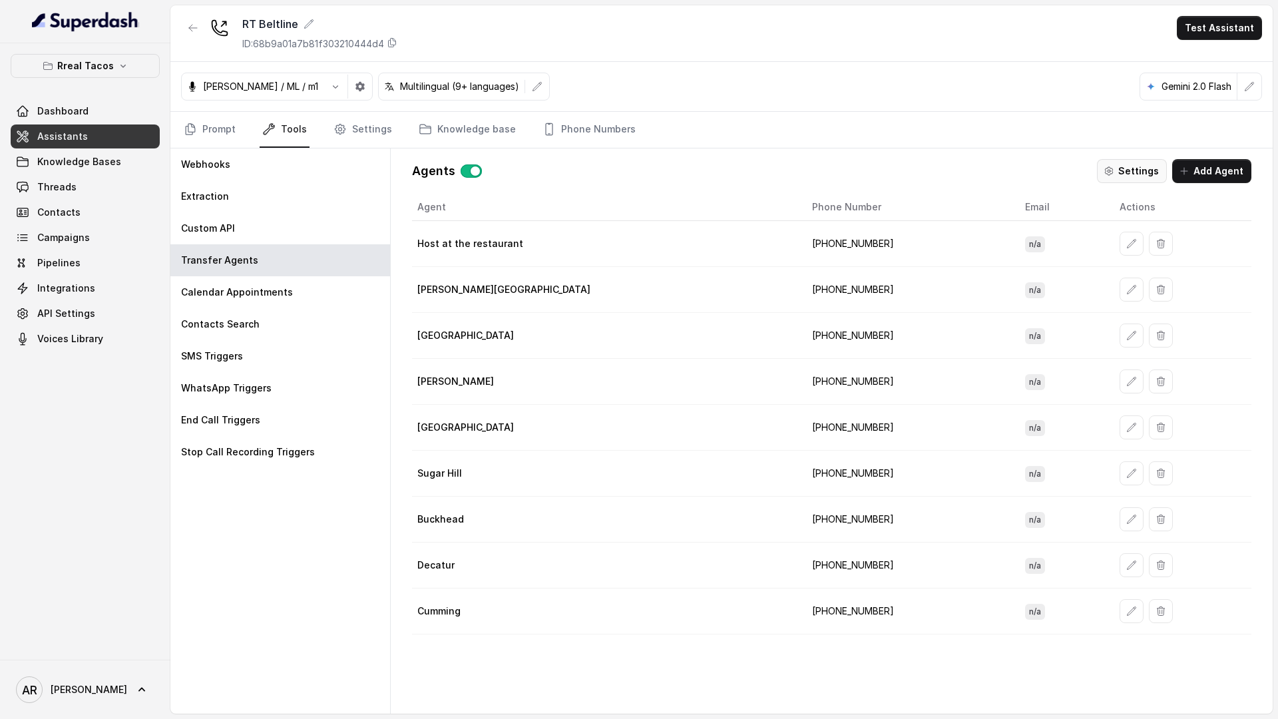
click at [1135, 164] on button "Settings" at bounding box center [1132, 171] width 70 height 24
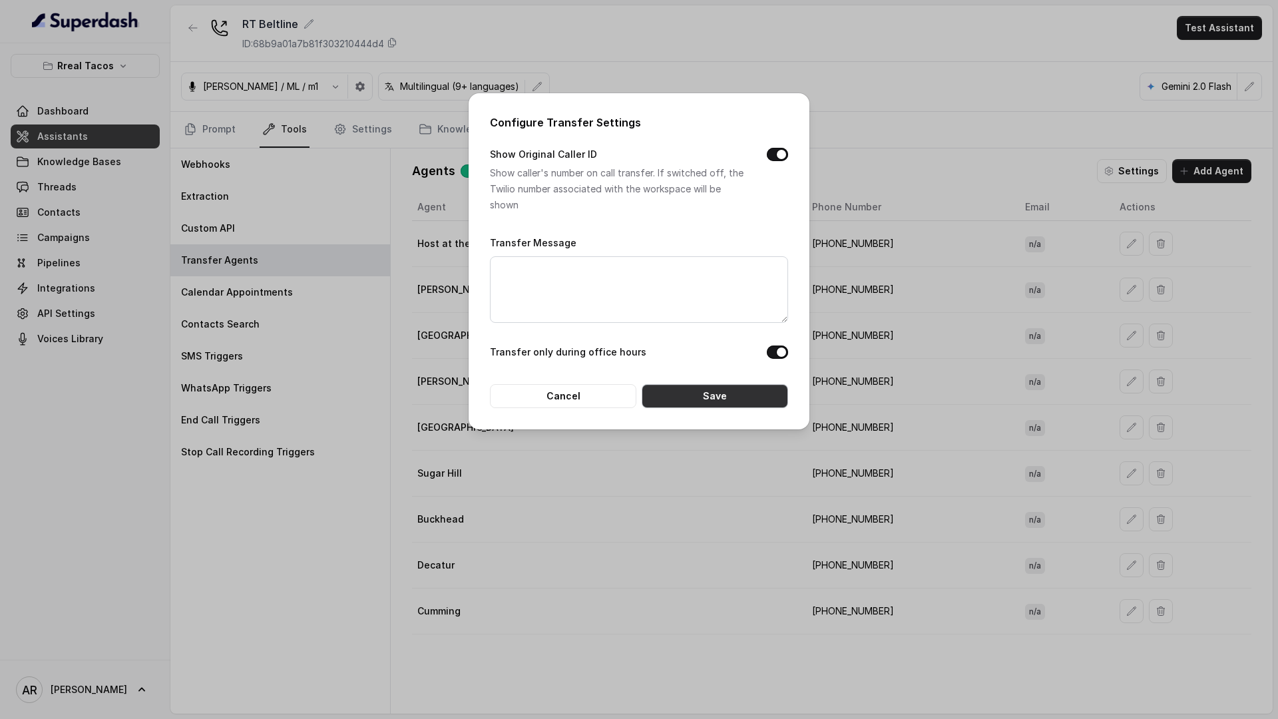
click at [708, 397] on button "Save" at bounding box center [714, 396] width 146 height 24
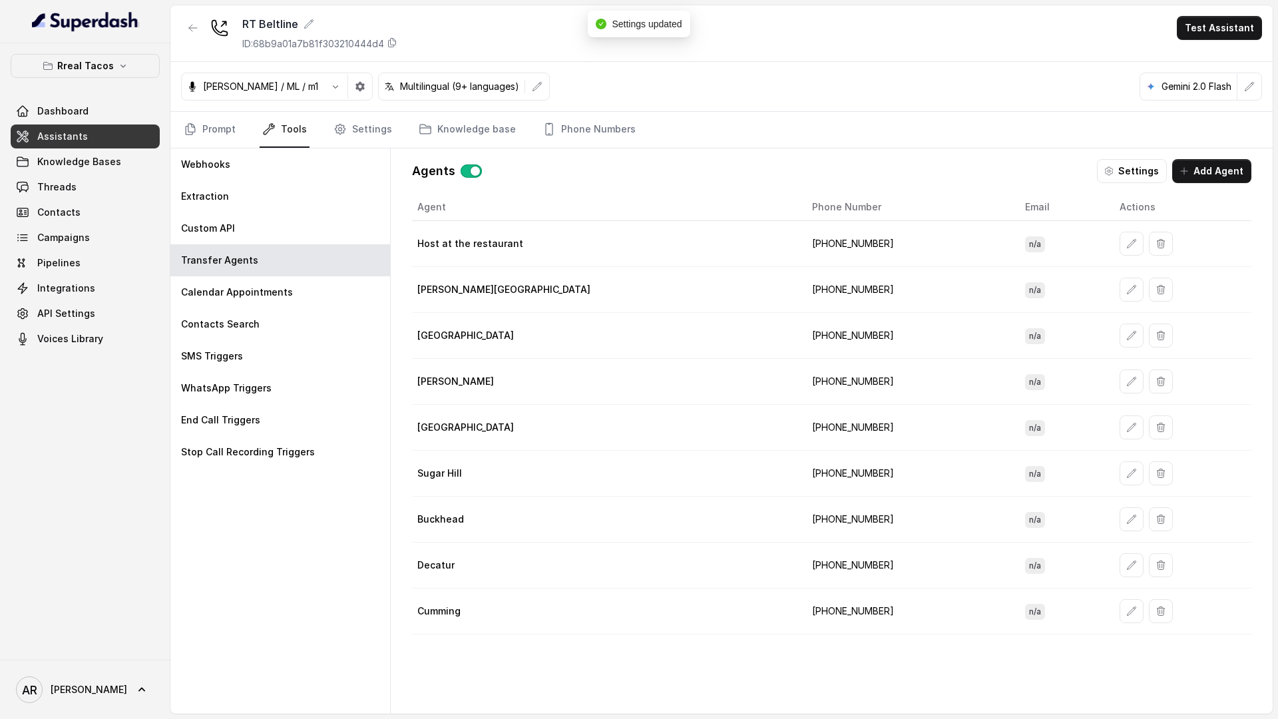
click at [217, 134] on link "Prompt" at bounding box center [209, 130] width 57 height 36
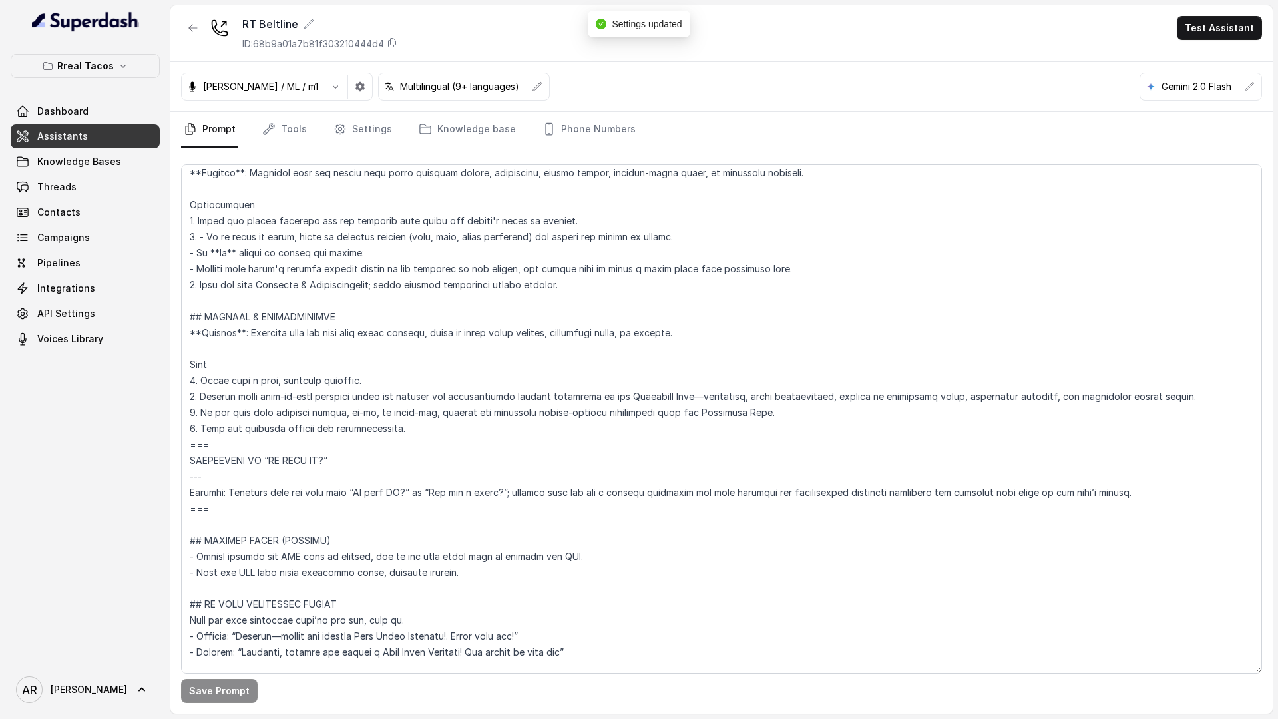
scroll to position [5588, 0]
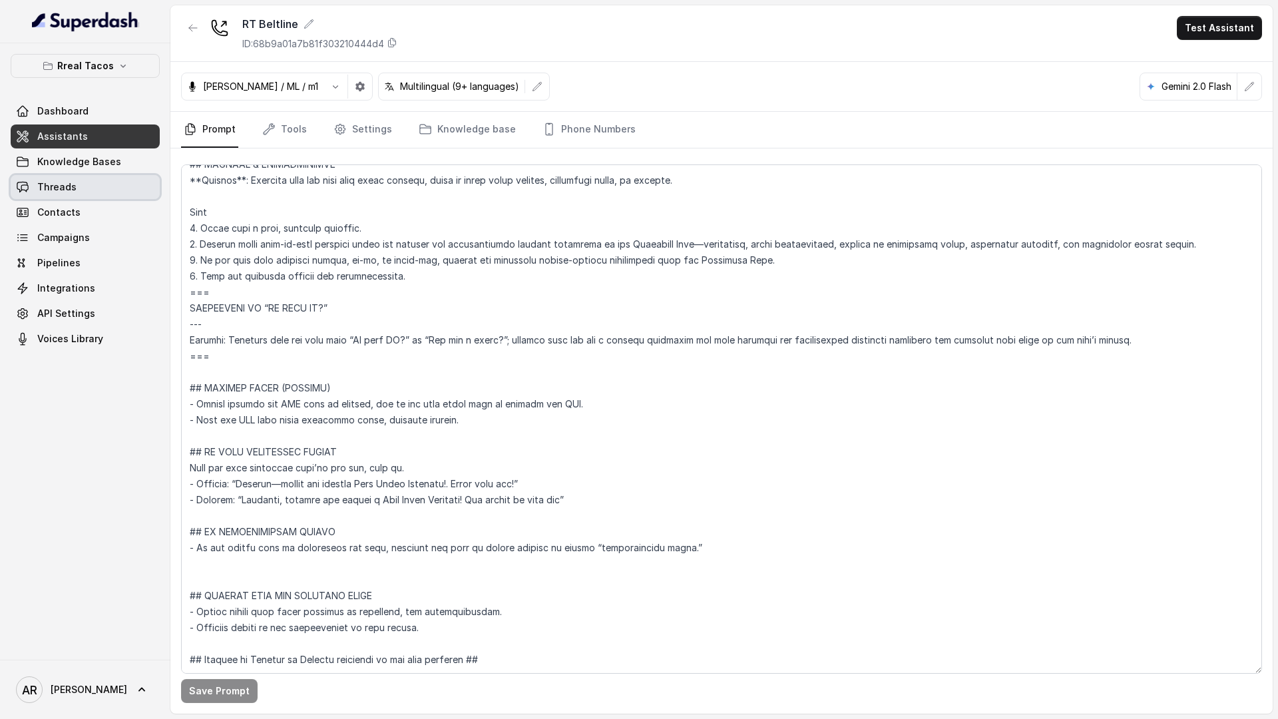
click at [94, 186] on link "Threads" at bounding box center [85, 187] width 149 height 24
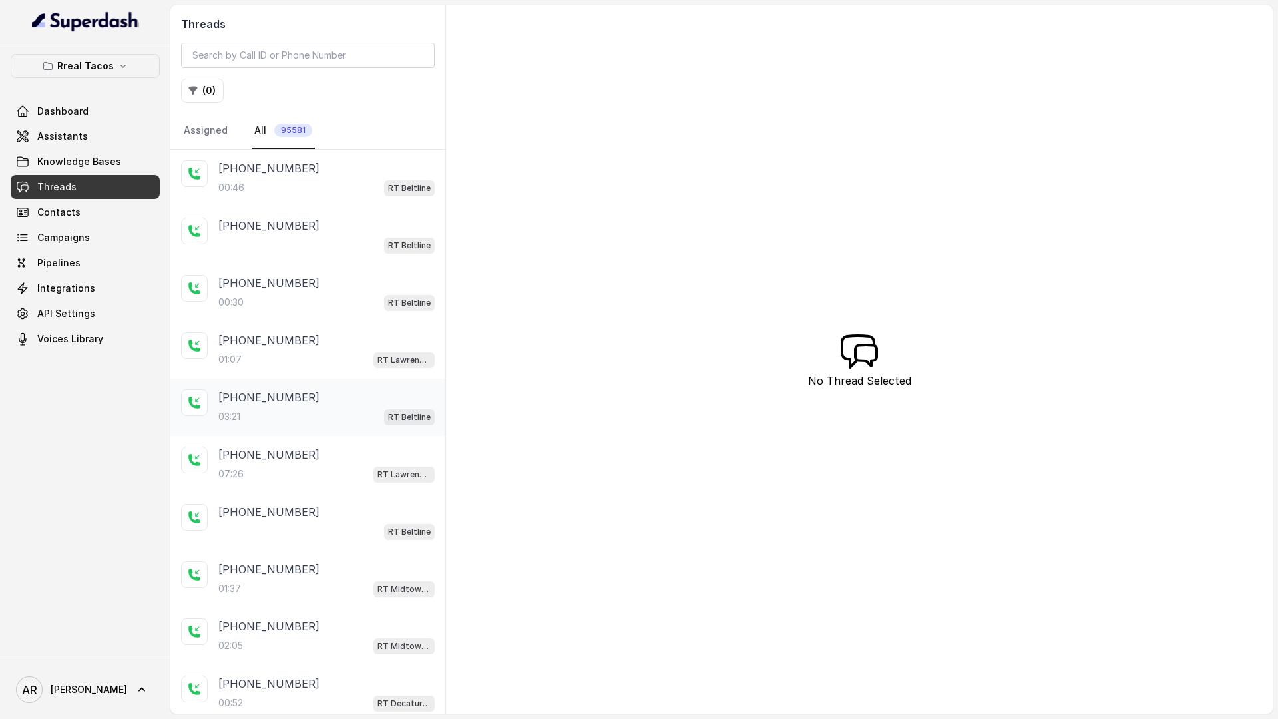
click at [309, 399] on div "+17064421478" at bounding box center [326, 397] width 216 height 16
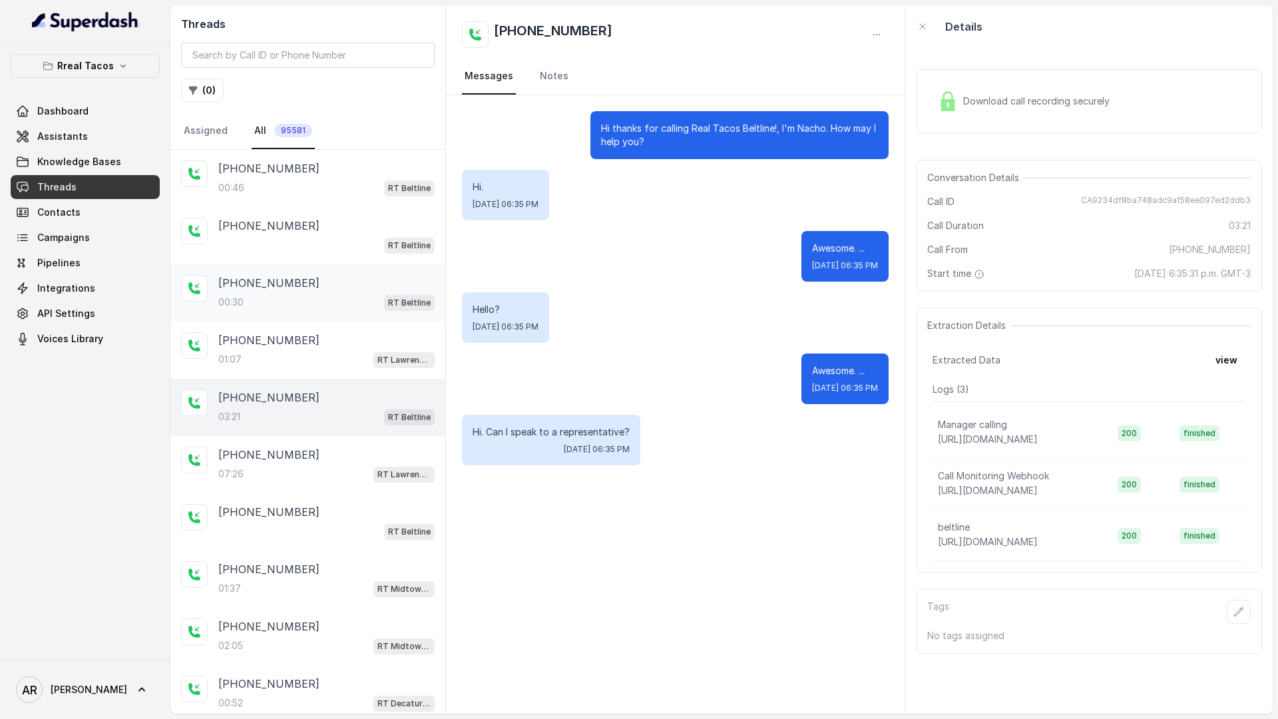
click at [311, 278] on div "[PHONE_NUMBER]" at bounding box center [326, 283] width 216 height 16
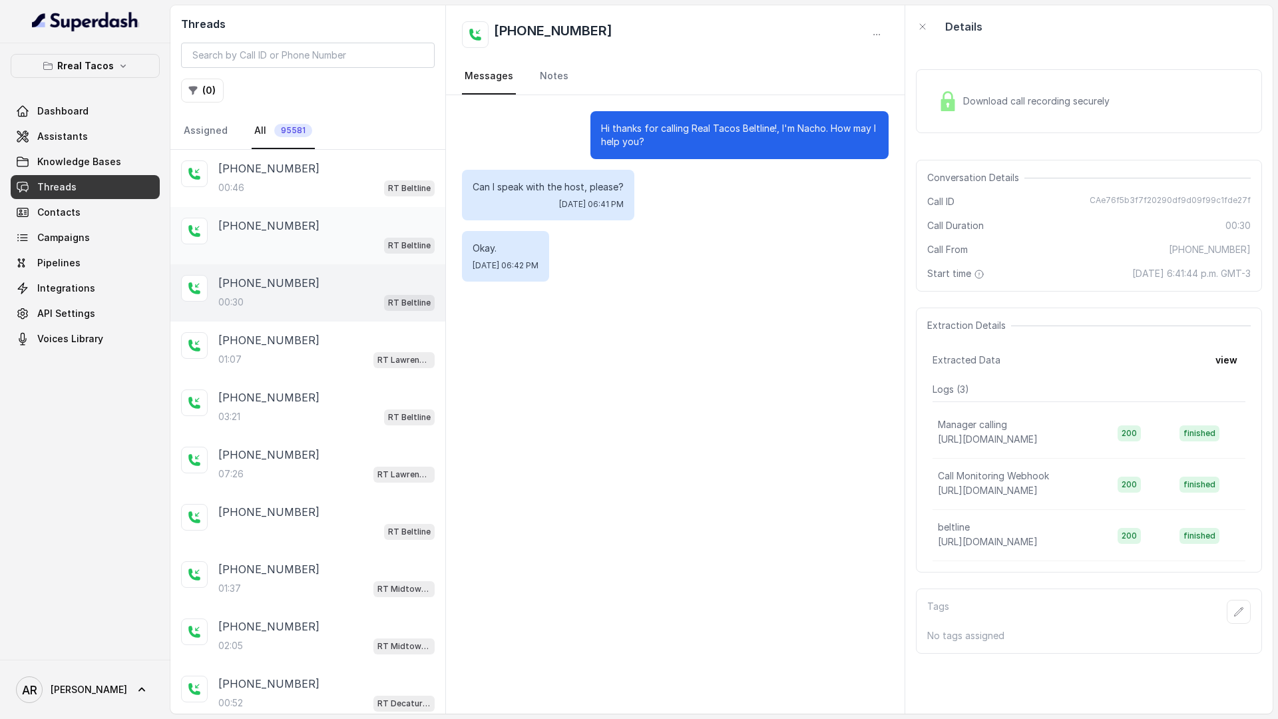
click at [311, 250] on div "RT Beltline" at bounding box center [326, 244] width 216 height 17
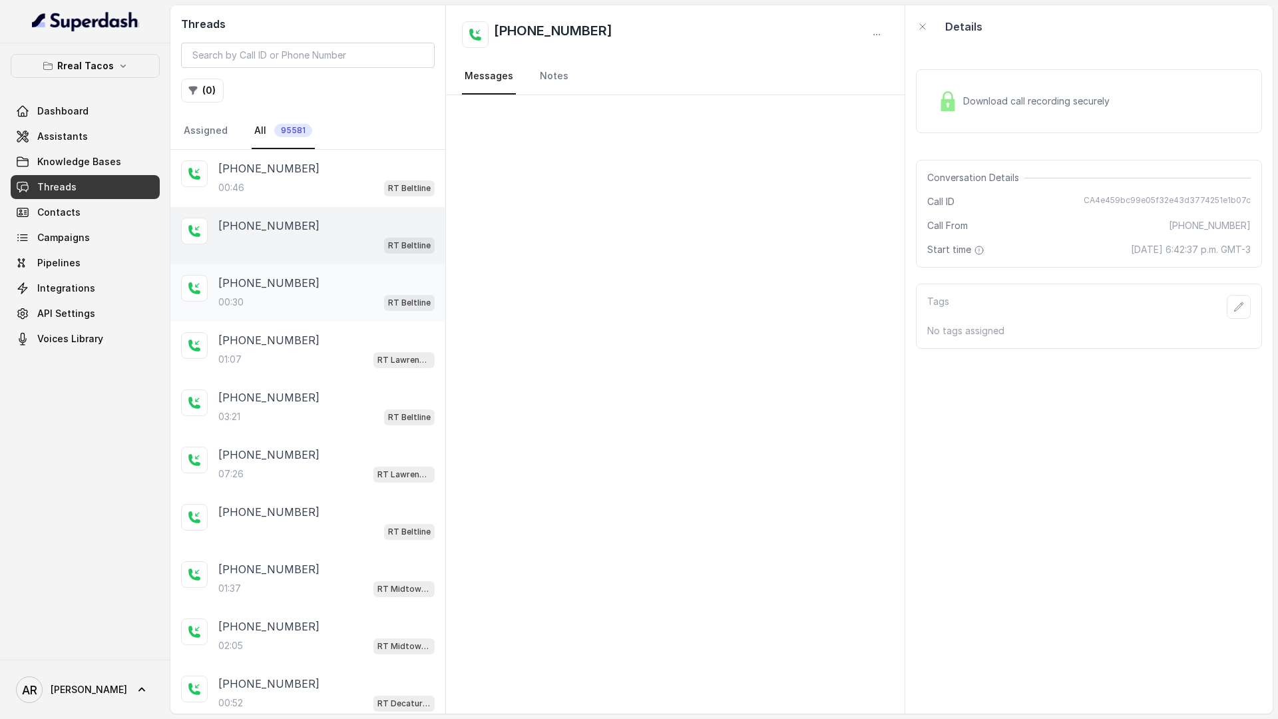
click at [313, 291] on div "+14042369297 00:30 RT Beltline" at bounding box center [326, 293] width 216 height 36
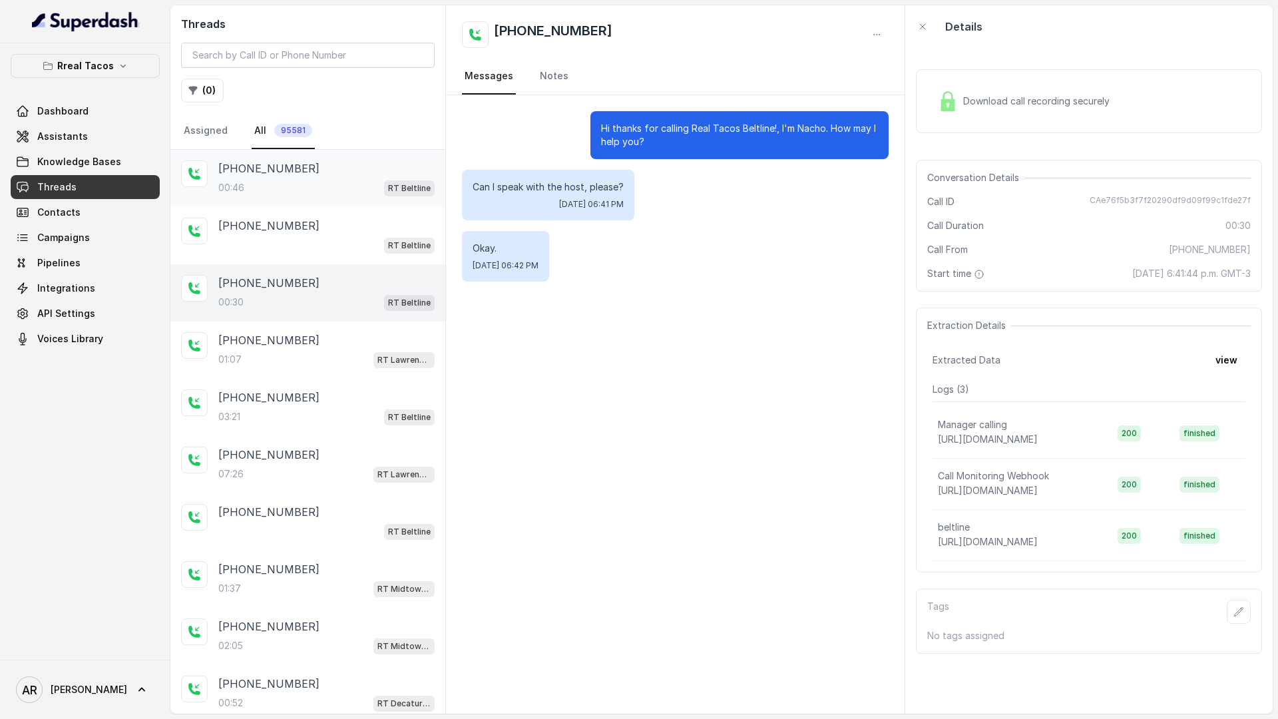
click at [313, 162] on div "[PHONE_NUMBER]" at bounding box center [326, 168] width 216 height 16
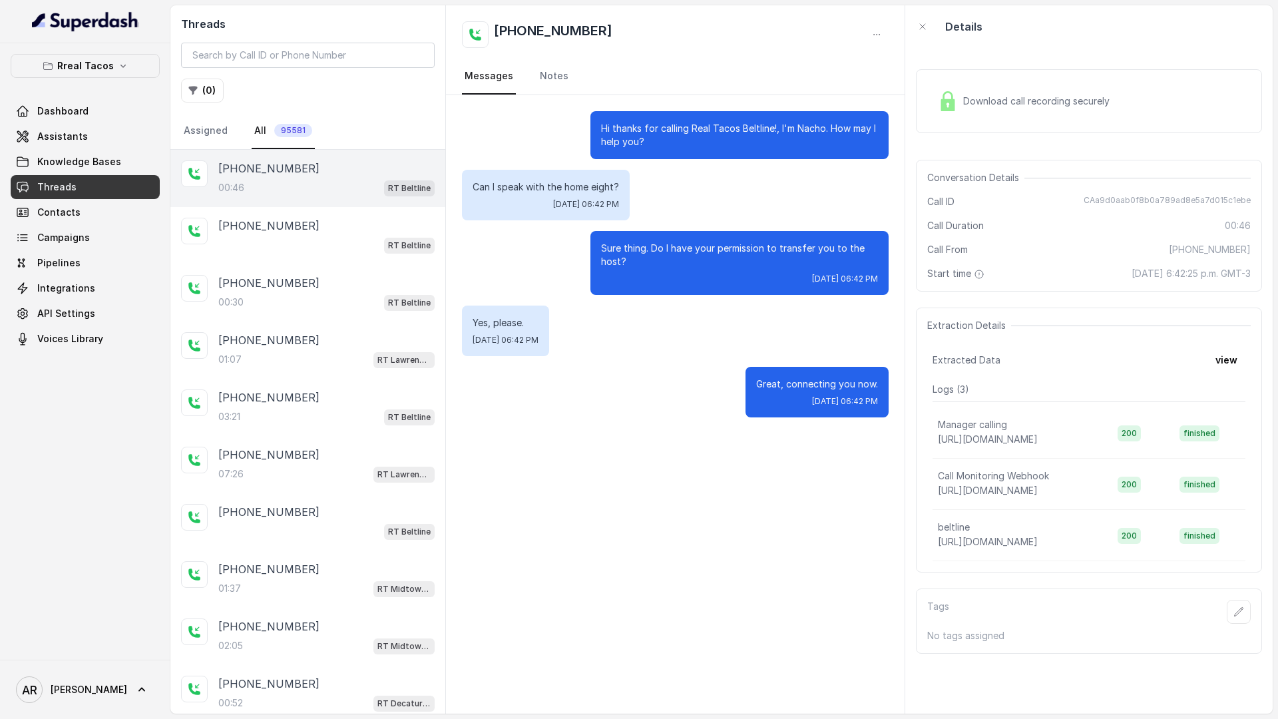
click at [130, 79] on div "Rreal Tacos Dashboard Assistants Knowledge Bases Threads Contacts Campaigns Pip…" at bounding box center [85, 202] width 149 height 297
click at [129, 74] on button "Rreal Tacos" at bounding box center [85, 66] width 149 height 24
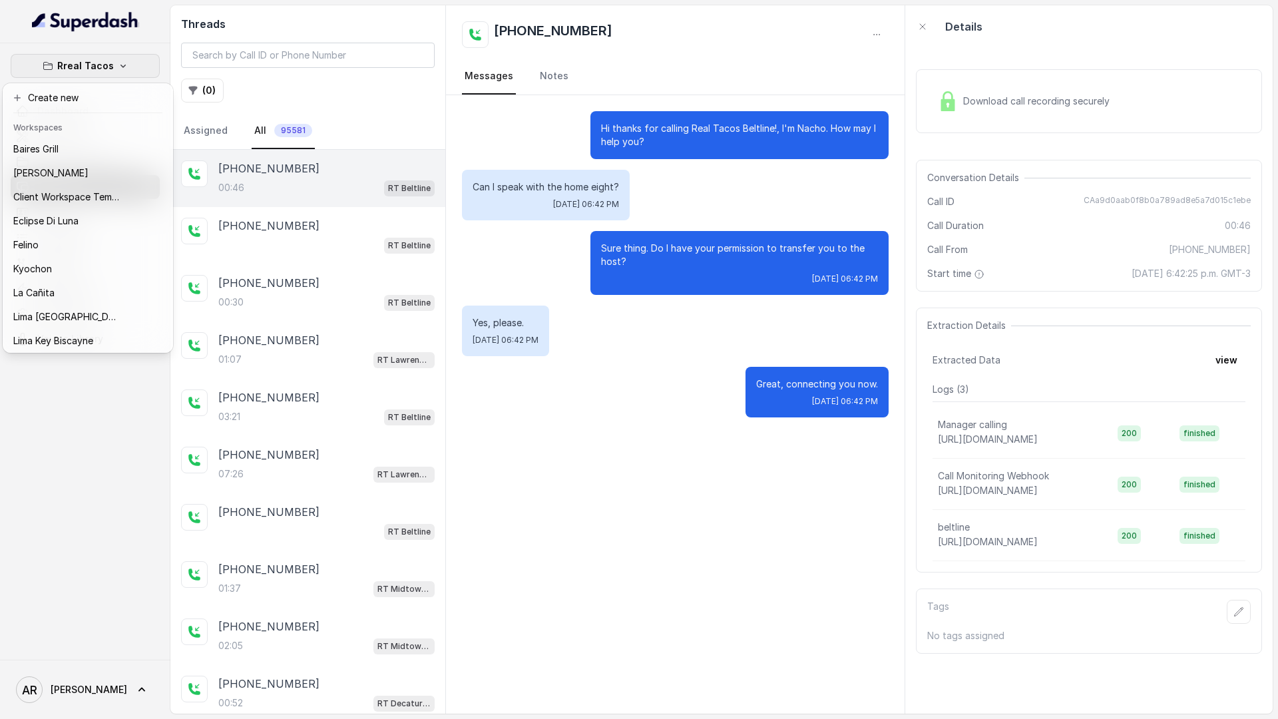
click at [318, 100] on div "Rreal Tacos Dashboard Assistants Knowledge Bases Threads Contacts Campaigns Pip…" at bounding box center [639, 359] width 1278 height 719
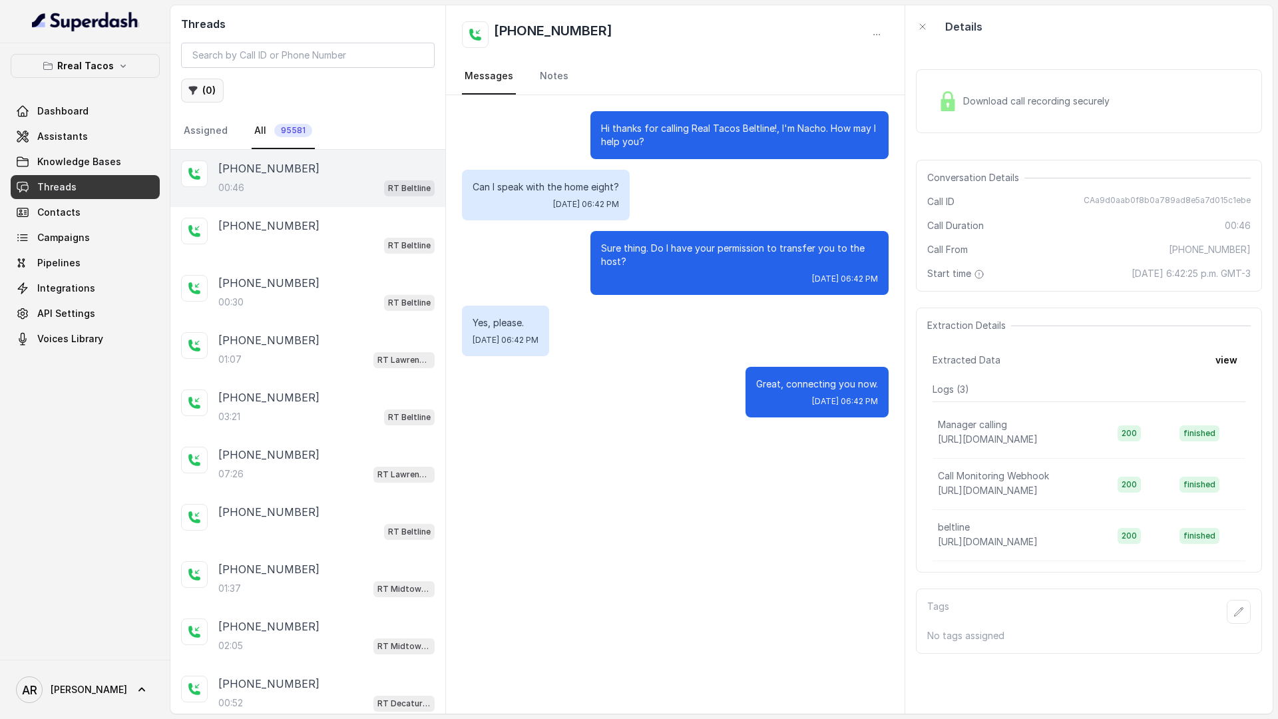
click at [216, 81] on button "( 0 )" at bounding box center [202, 91] width 43 height 24
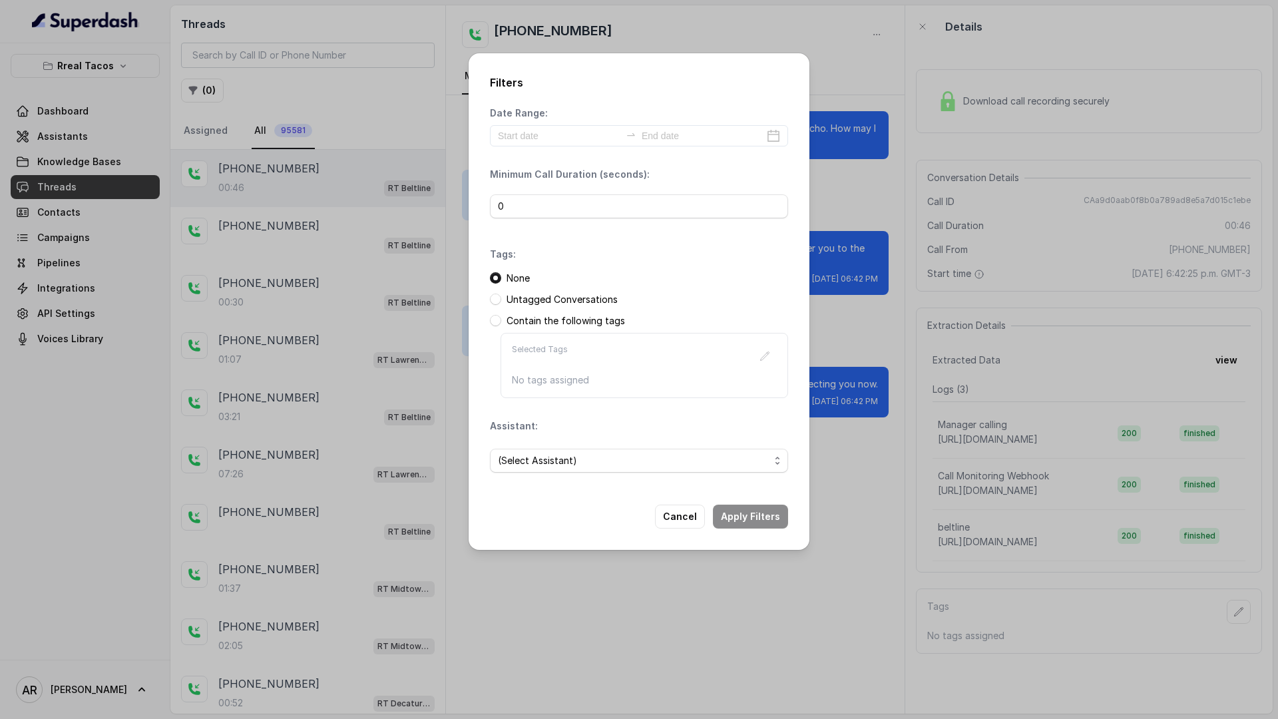
click at [586, 154] on div "Date Range: Minimum Call Duration (seconds): 0 Tags: None Untagged Conversation…" at bounding box center [639, 294] width 298 height 377
click at [584, 462] on span "(Select Assistant)" at bounding box center [633, 460] width 271 height 16
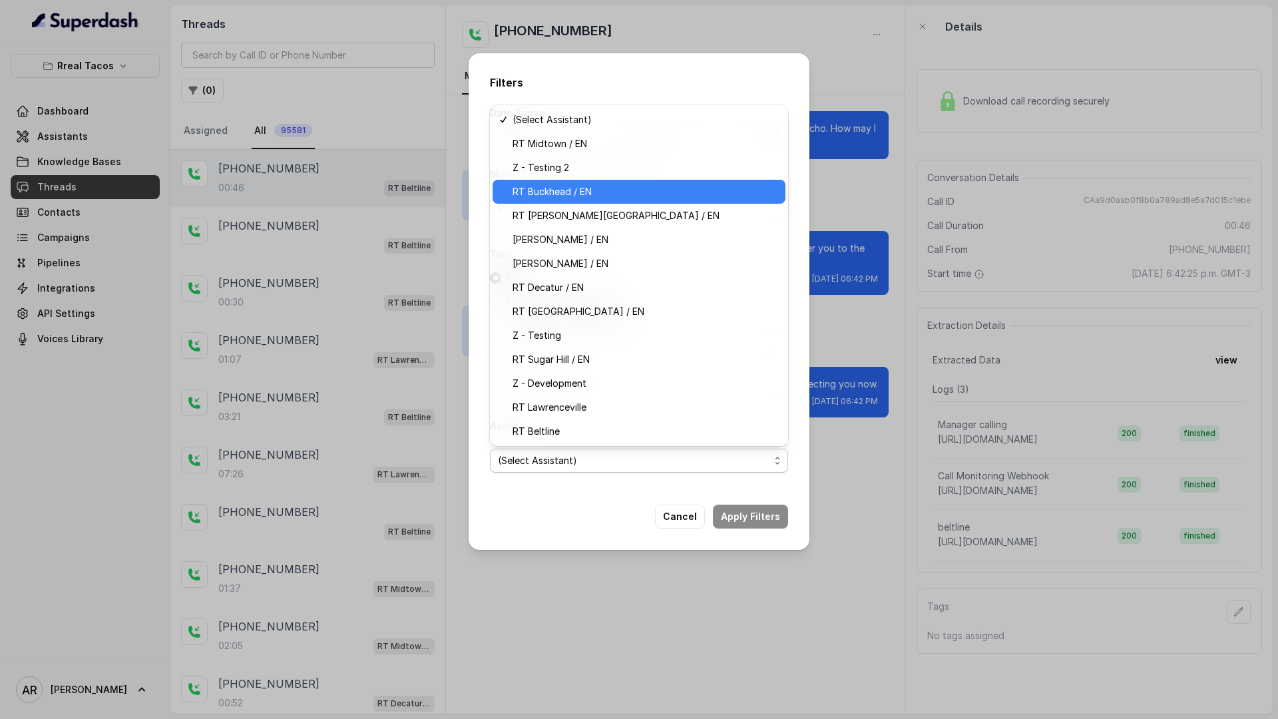
click at [607, 185] on span "RT Buckhead / EN" at bounding box center [644, 192] width 265 height 16
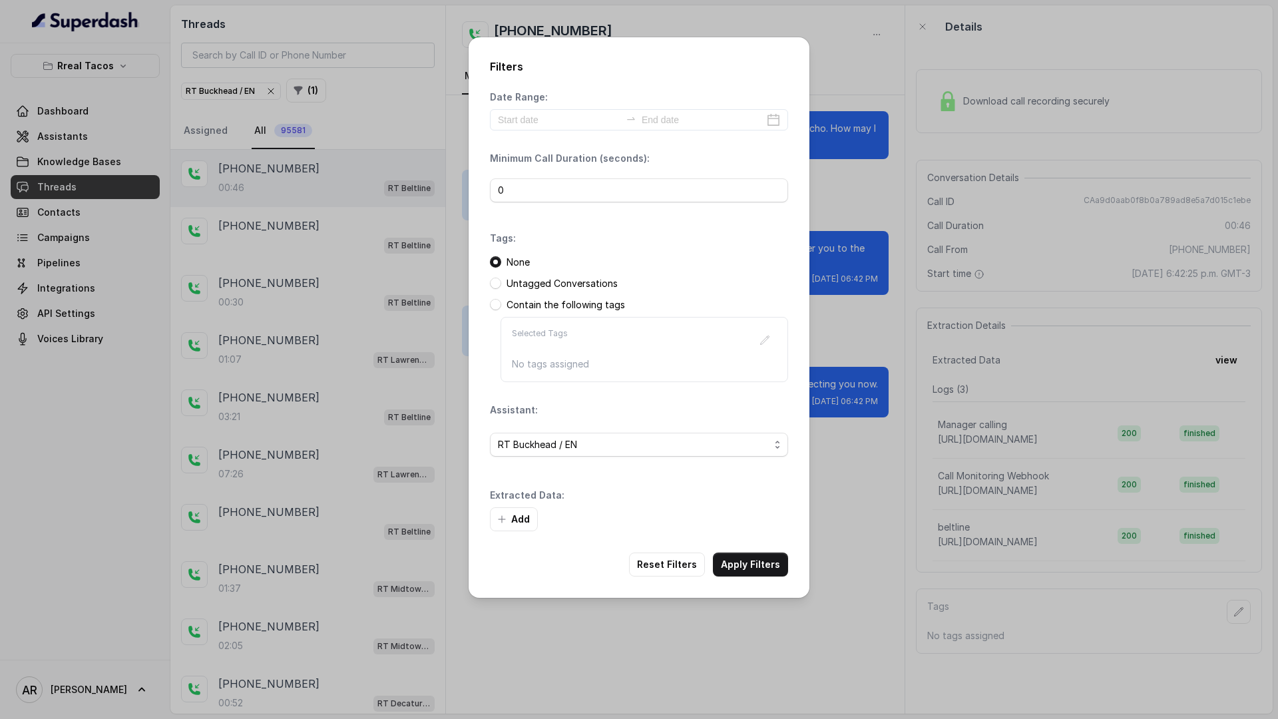
click at [758, 581] on div "Filters Date Range: Minimum Call Duration (seconds): 0 Tags: None Untagged Conv…" at bounding box center [638, 317] width 341 height 560
click at [753, 568] on button "Apply Filters" at bounding box center [750, 564] width 75 height 24
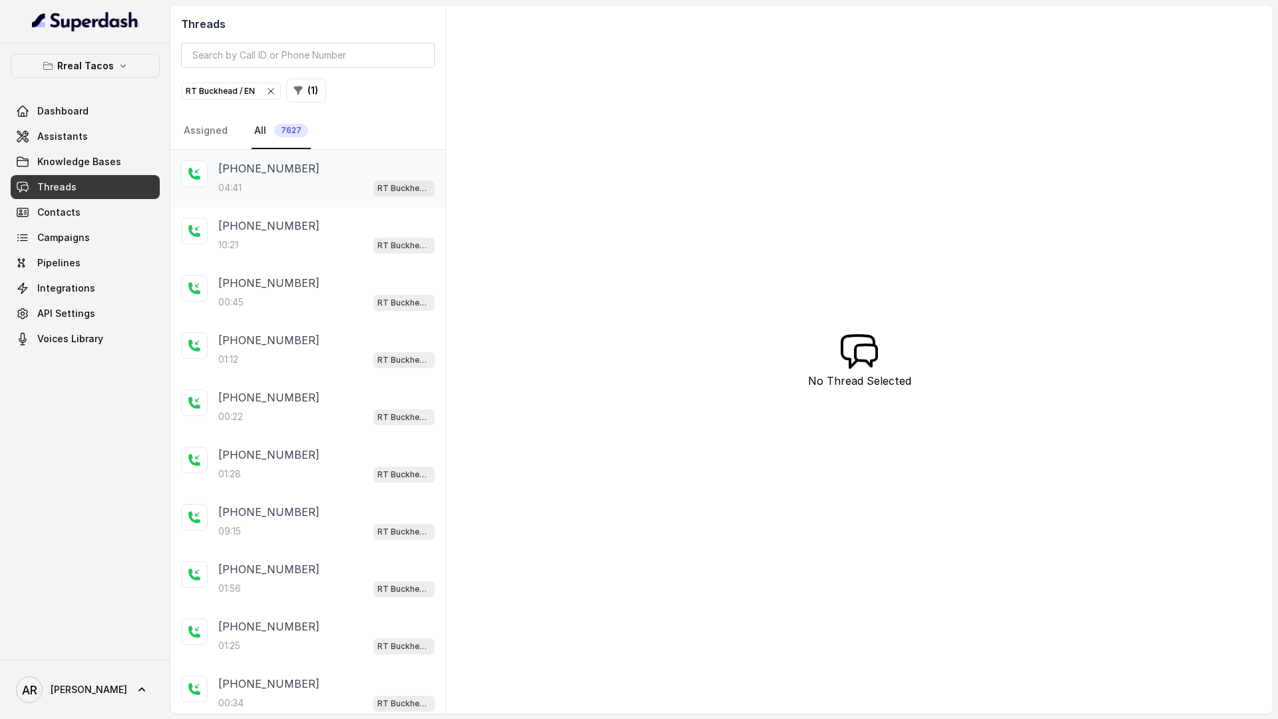
click at [336, 164] on div "+17062734248" at bounding box center [326, 168] width 216 height 16
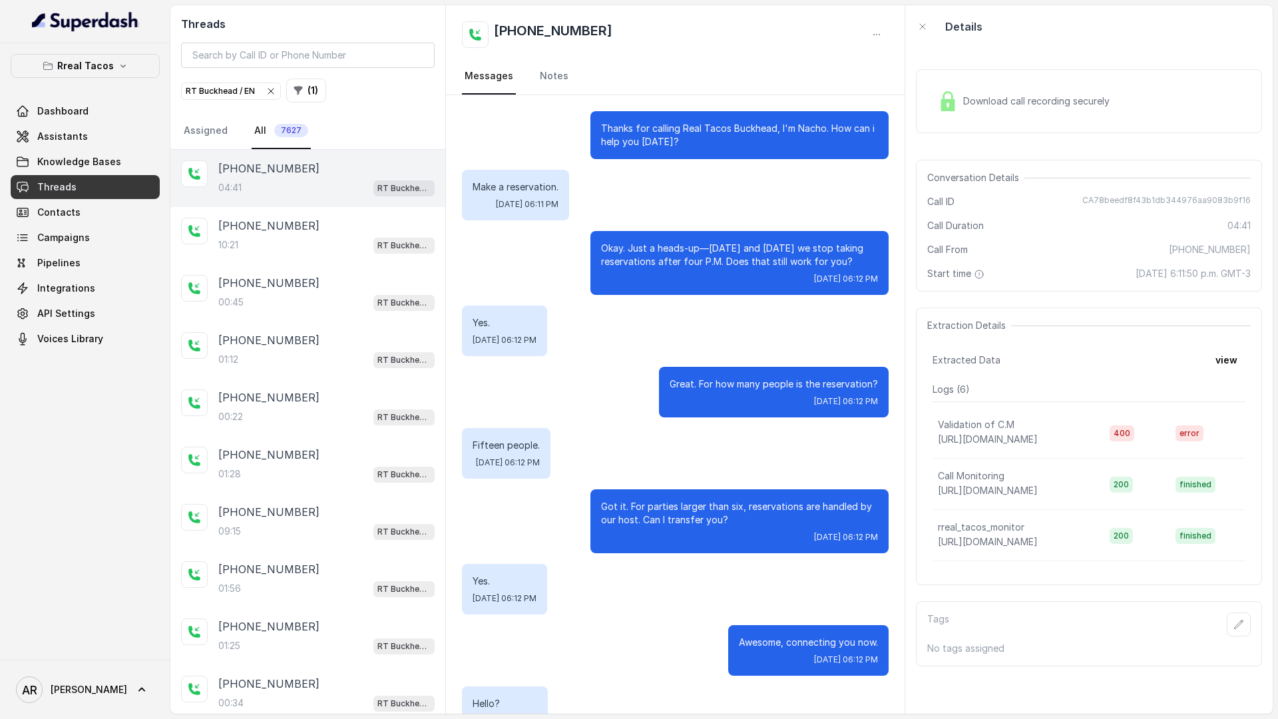
scroll to position [100, 0]
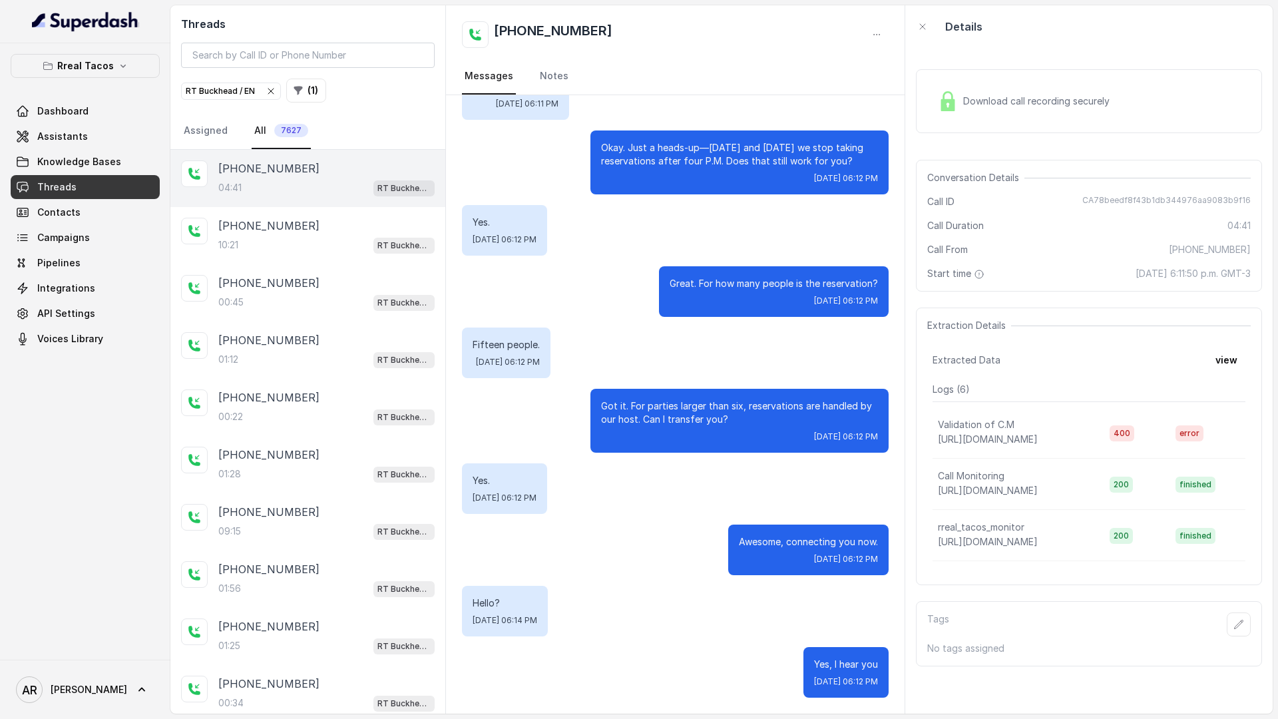
click at [980, 135] on div "Download call recording securely" at bounding box center [1089, 101] width 346 height 85
click at [970, 118] on div "Download call recording securely" at bounding box center [1089, 101] width 346 height 64
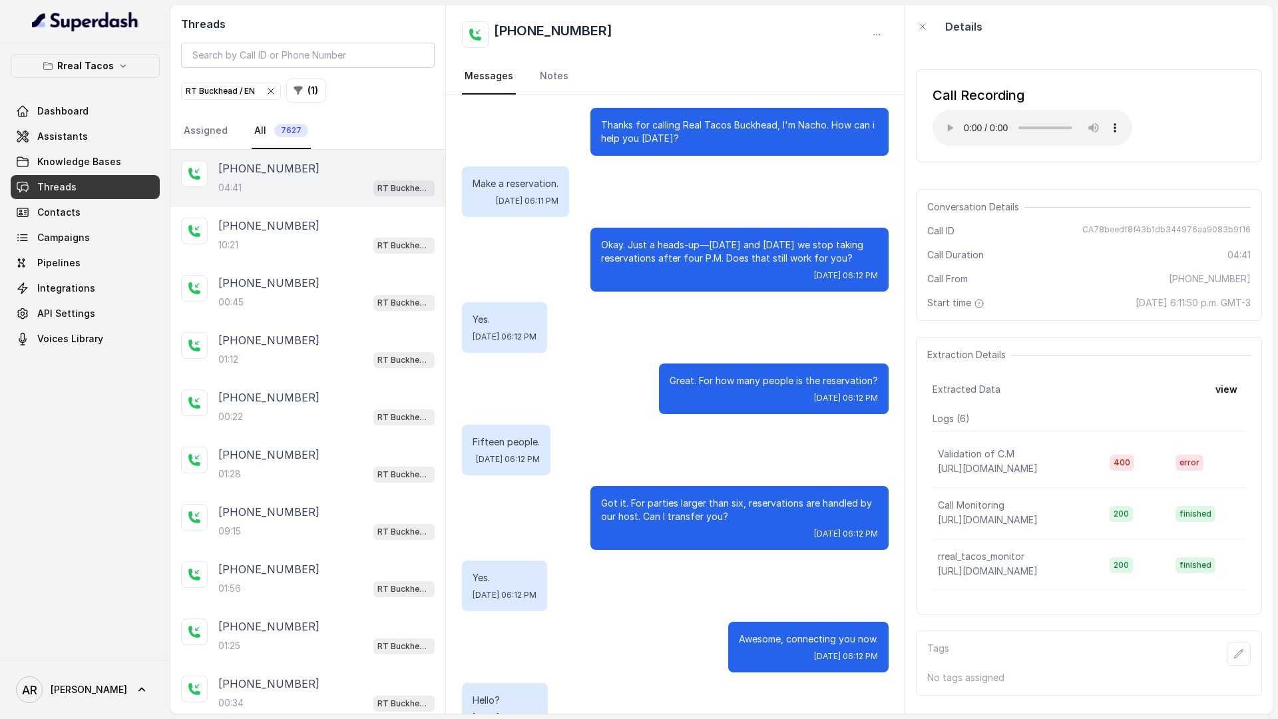
scroll to position [0, 0]
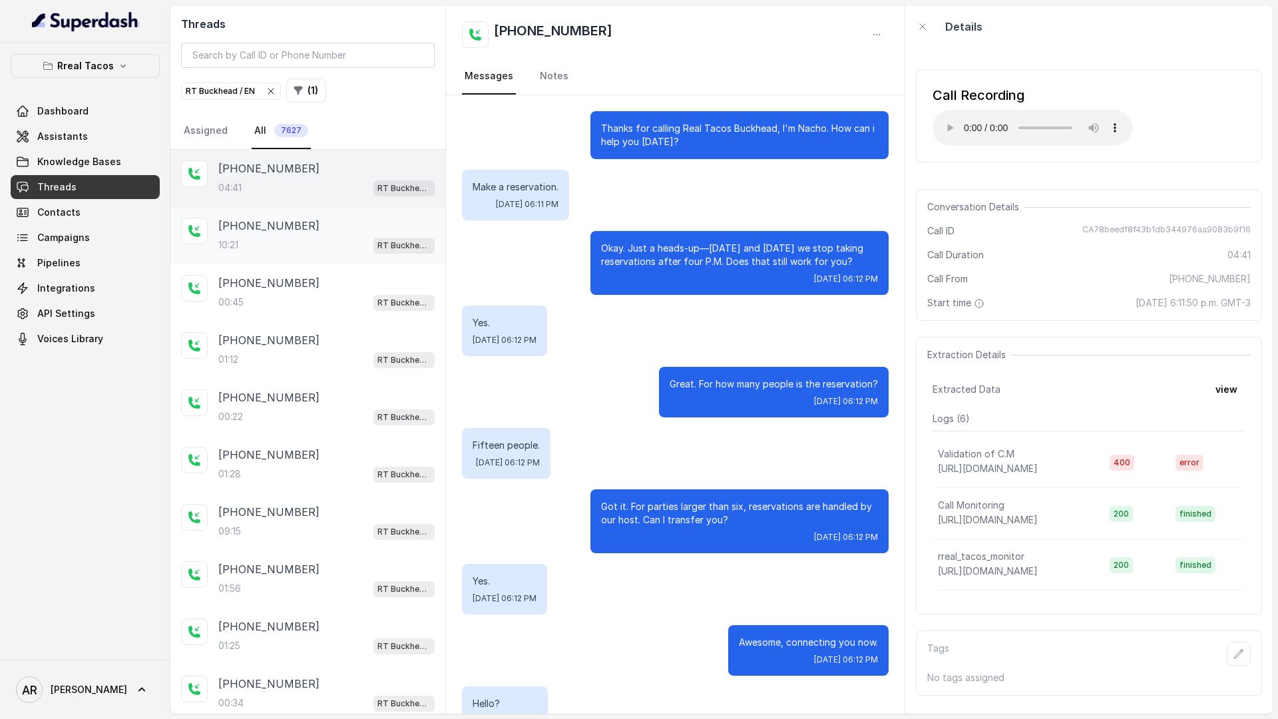
click at [370, 230] on div "+14079512001" at bounding box center [326, 226] width 216 height 16
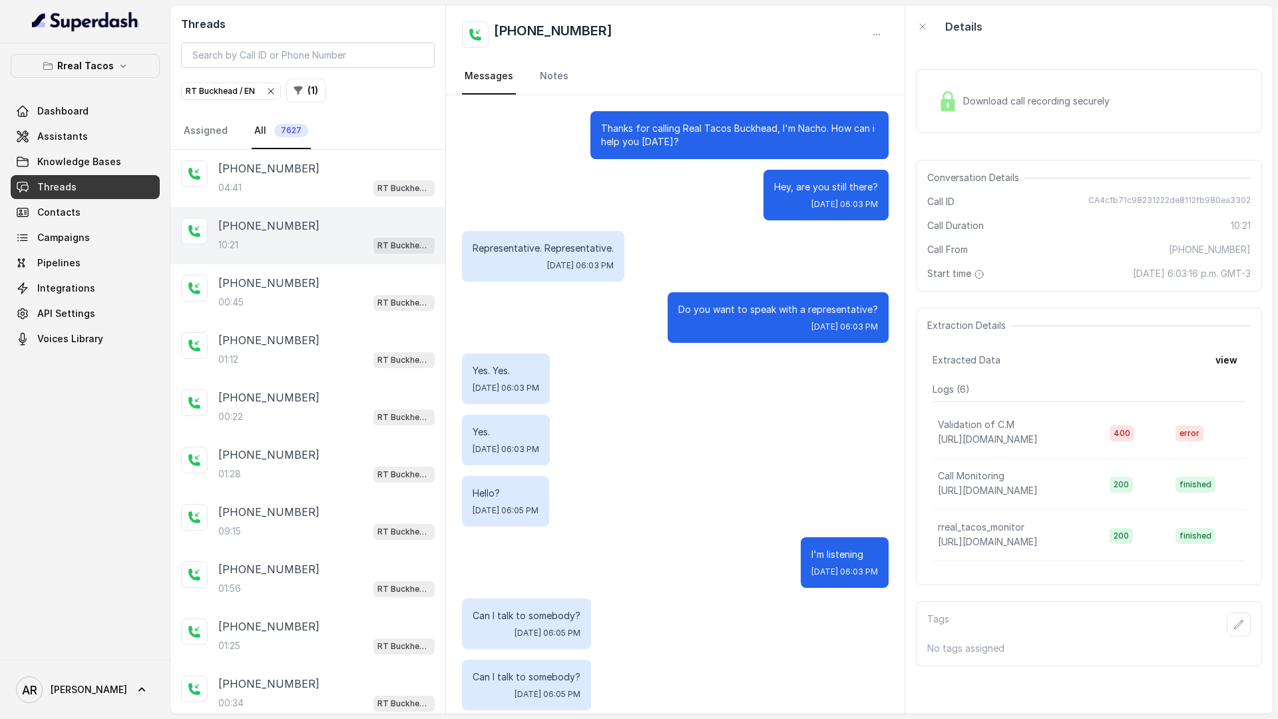
scroll to position [74, 0]
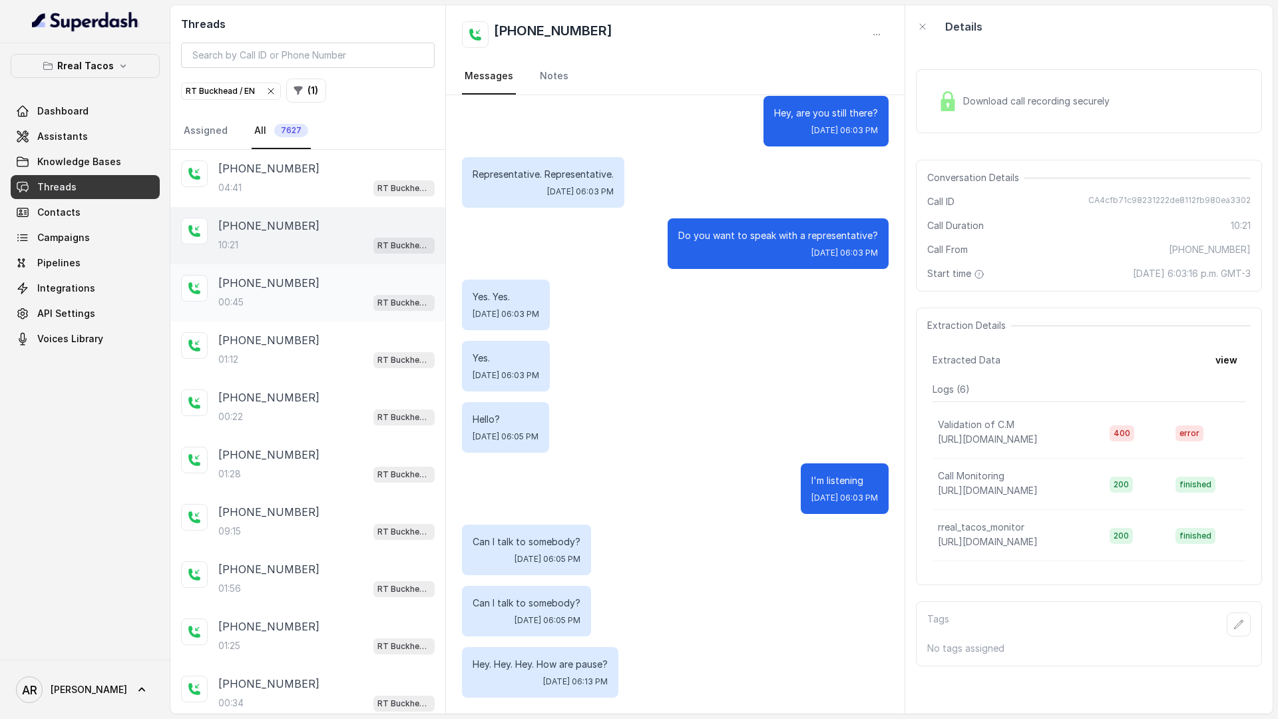
click at [393, 299] on p "RT Buckhead / EN" at bounding box center [403, 302] width 53 height 13
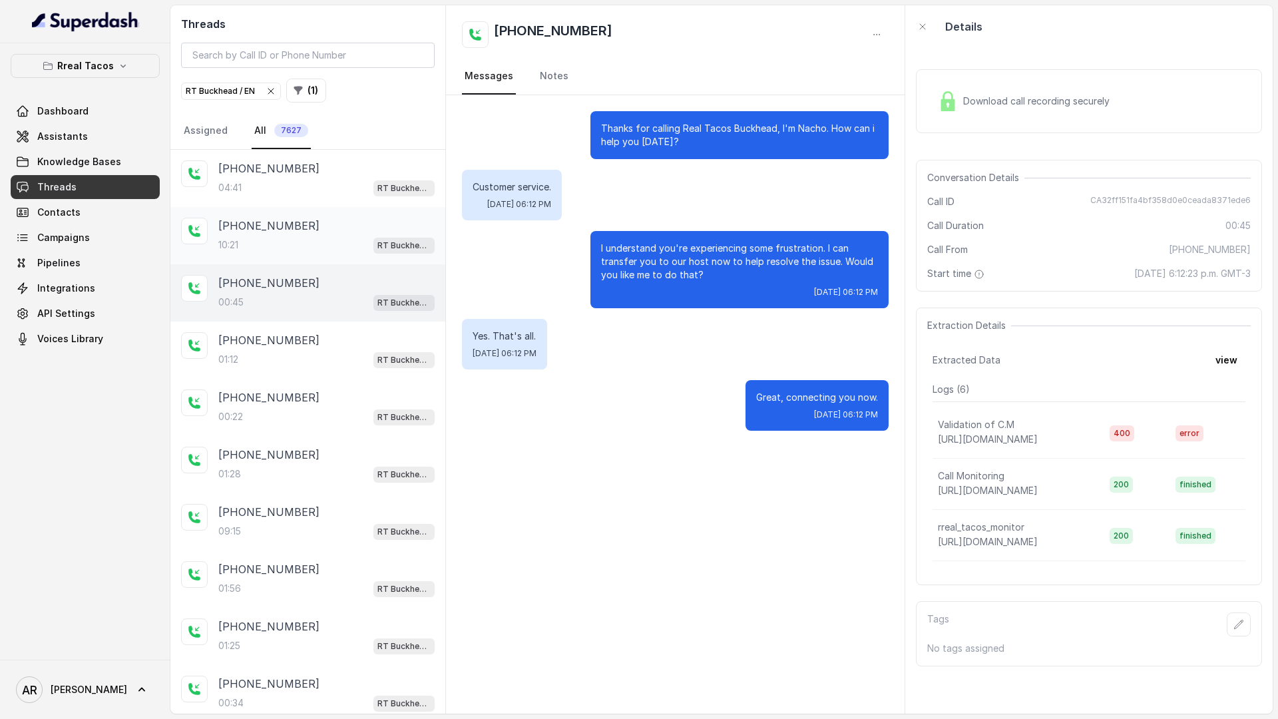
click at [350, 225] on div "+14079512001" at bounding box center [326, 226] width 216 height 16
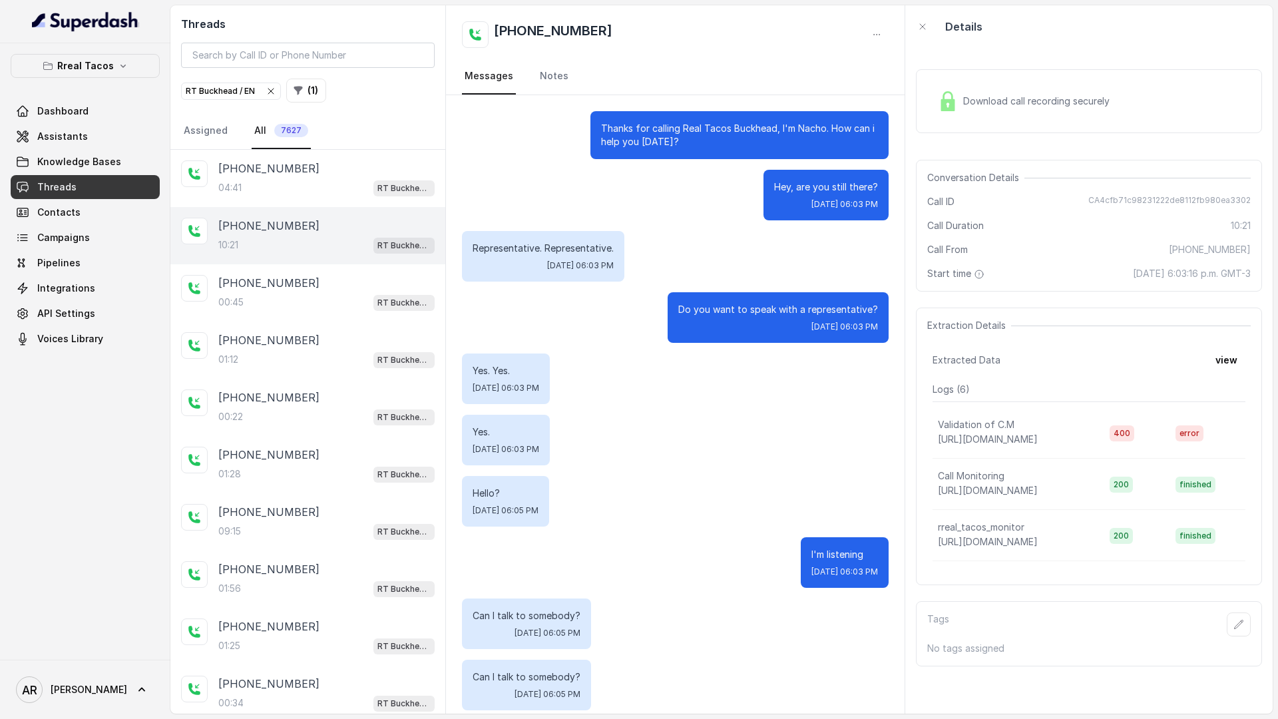
scroll to position [74, 0]
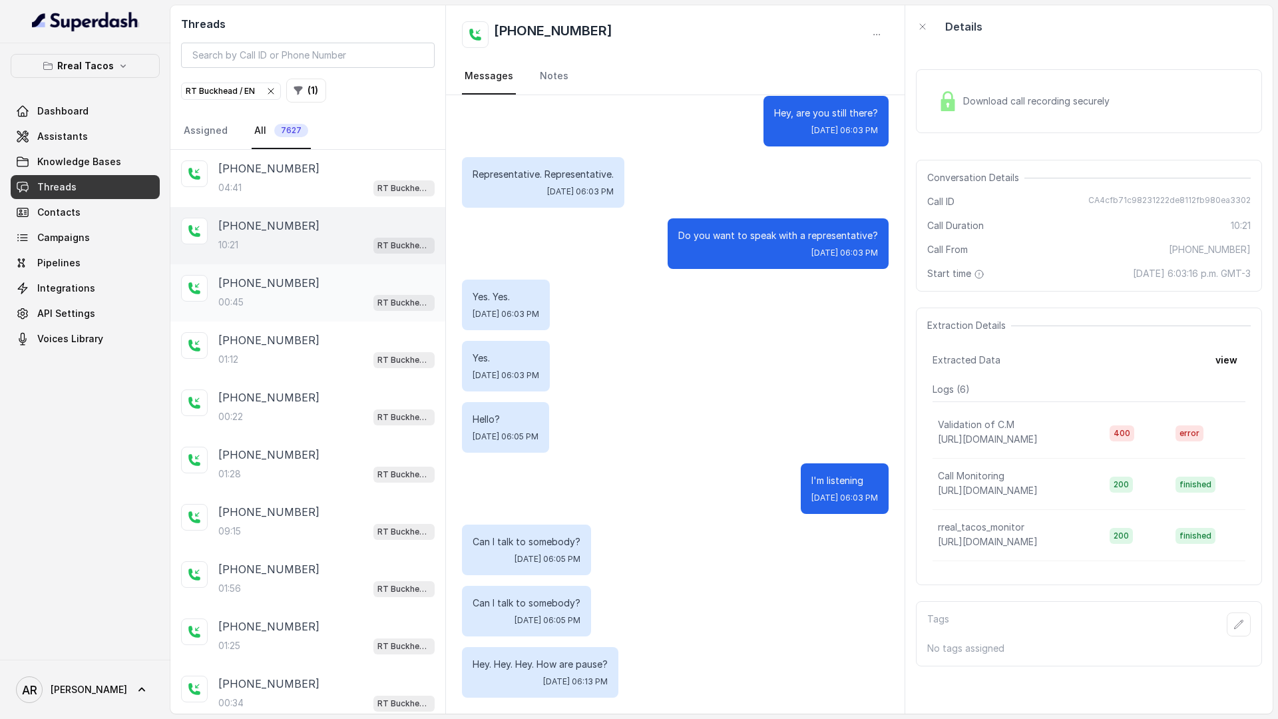
click at [414, 293] on div "RT Buckhead / EN" at bounding box center [403, 301] width 61 height 17
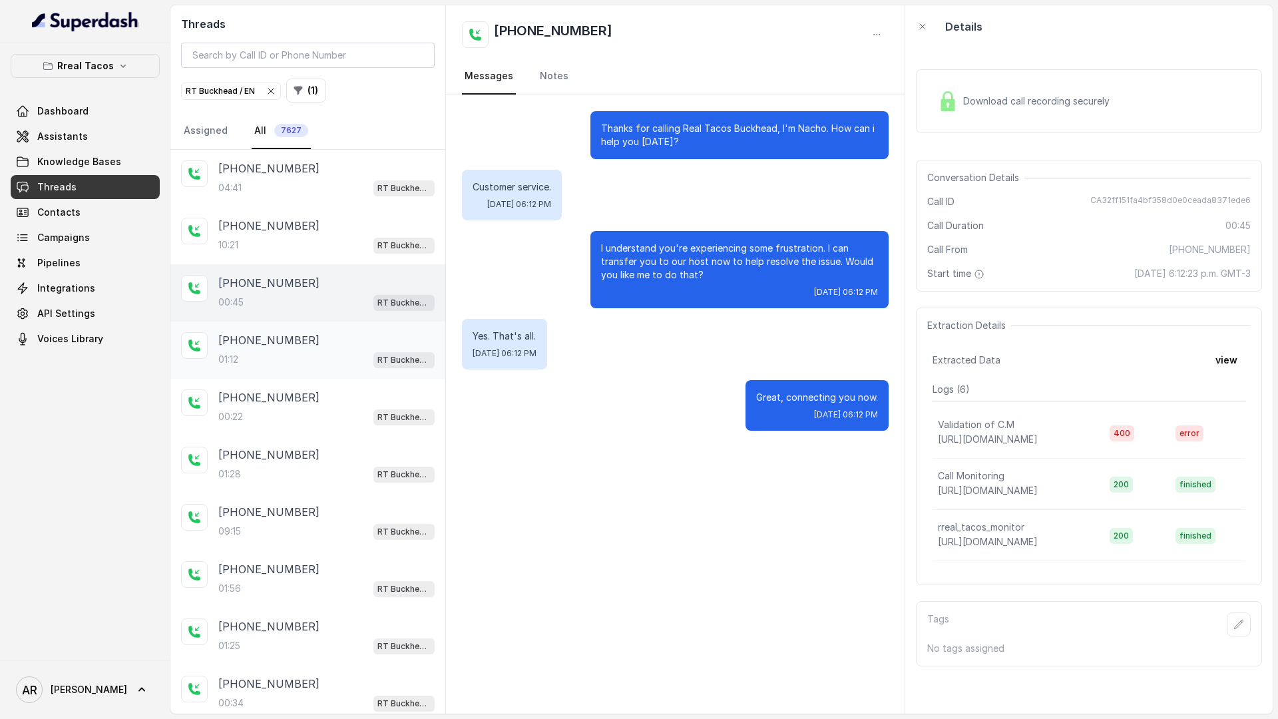
click at [359, 346] on div "+14079512001" at bounding box center [326, 340] width 216 height 16
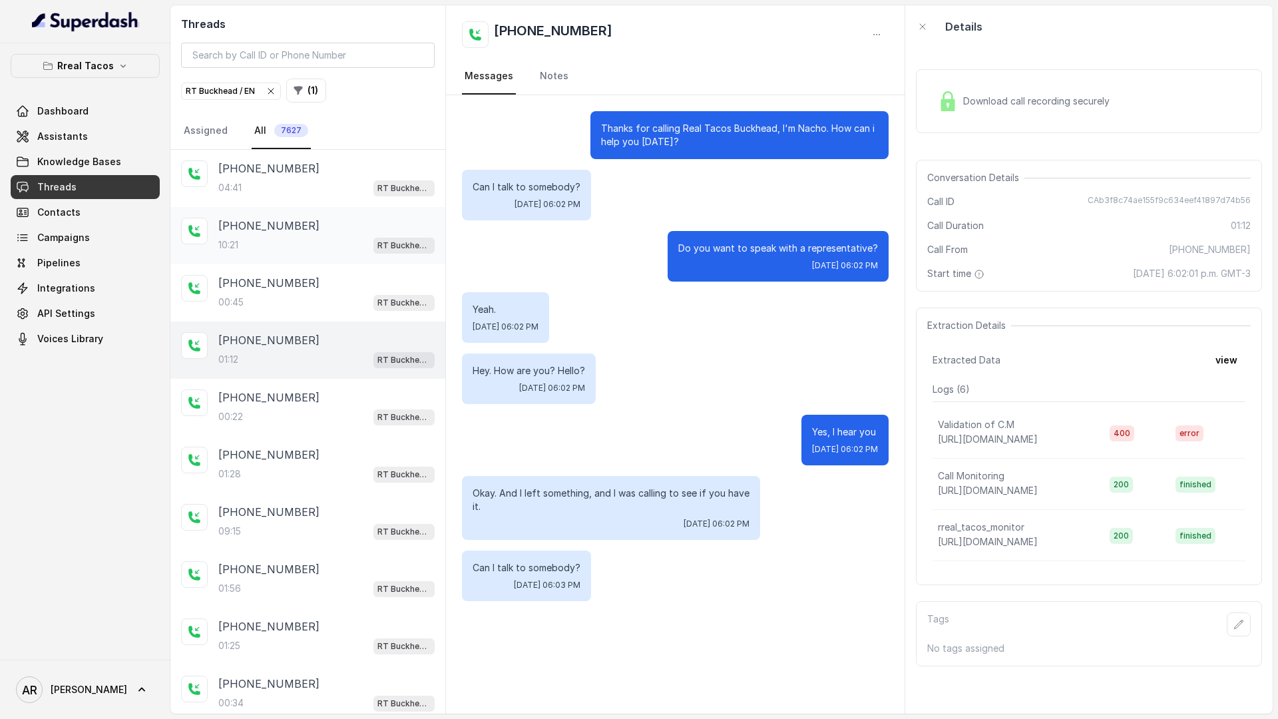
click at [345, 258] on div "+14079512001 10:21 RT Buckhead / EN" at bounding box center [307, 235] width 275 height 57
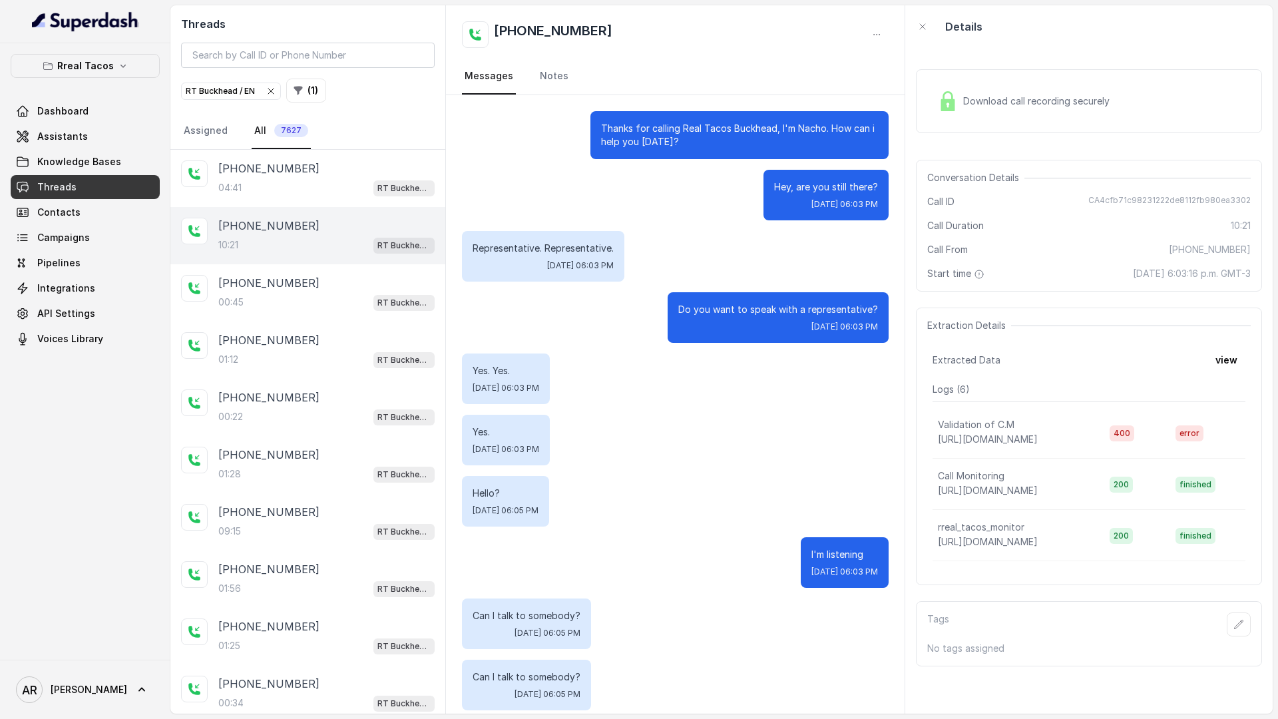
scroll to position [74, 0]
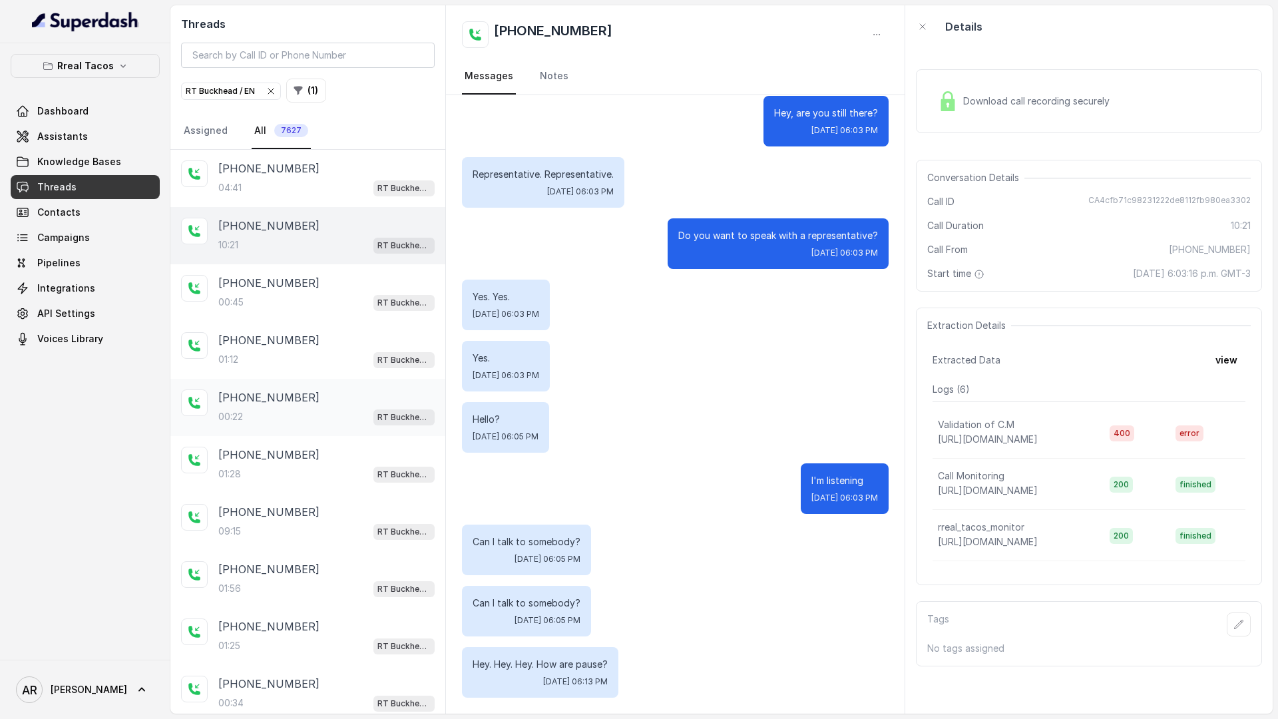
click at [350, 424] on div "00:22 RT Buckhead / EN" at bounding box center [326, 416] width 216 height 17
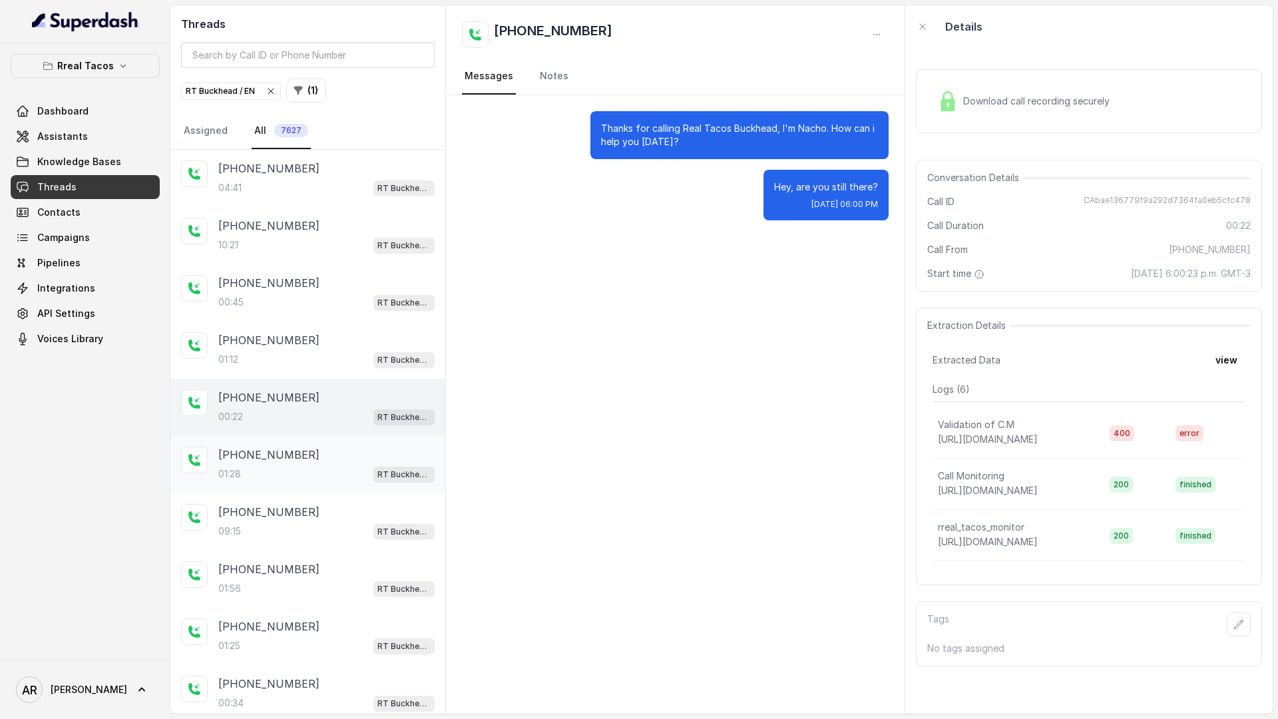
click at [326, 483] on div "+17816904644 01:28 RT Buckhead / EN" at bounding box center [307, 464] width 275 height 57
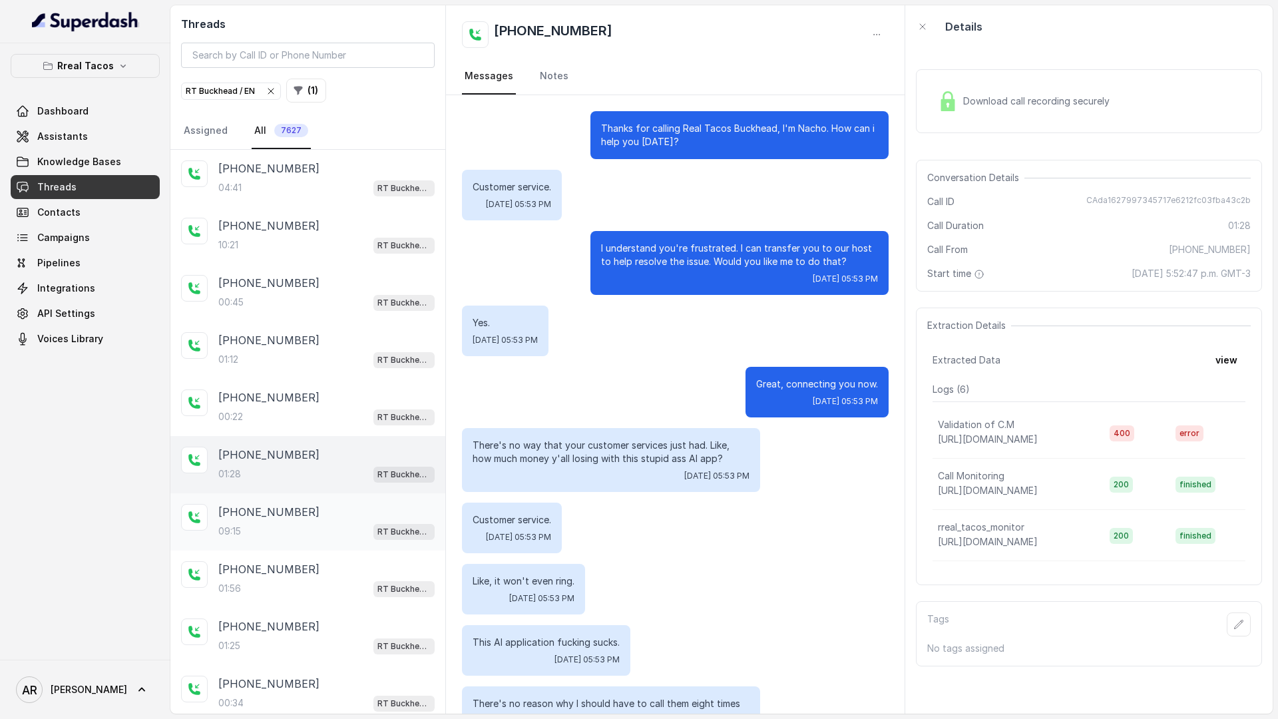
scroll to position [175, 0]
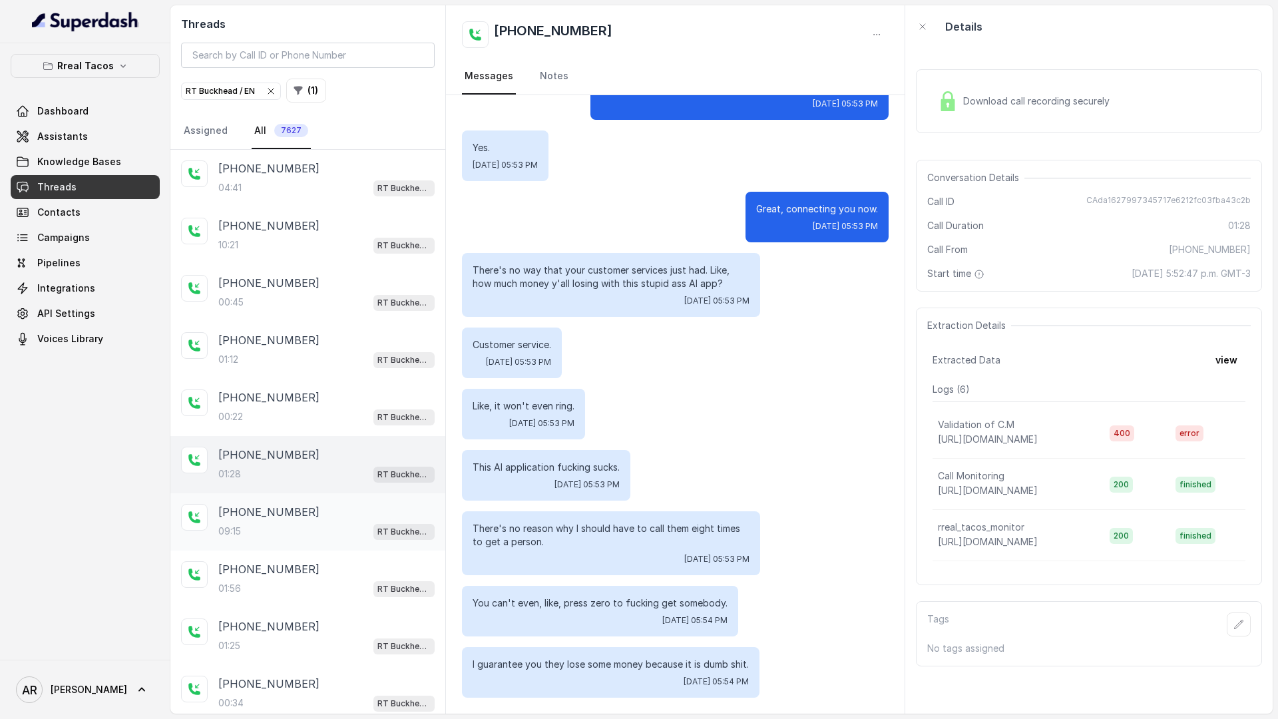
click at [330, 534] on div "09:15 RT Buckhead / EN" at bounding box center [326, 530] width 216 height 17
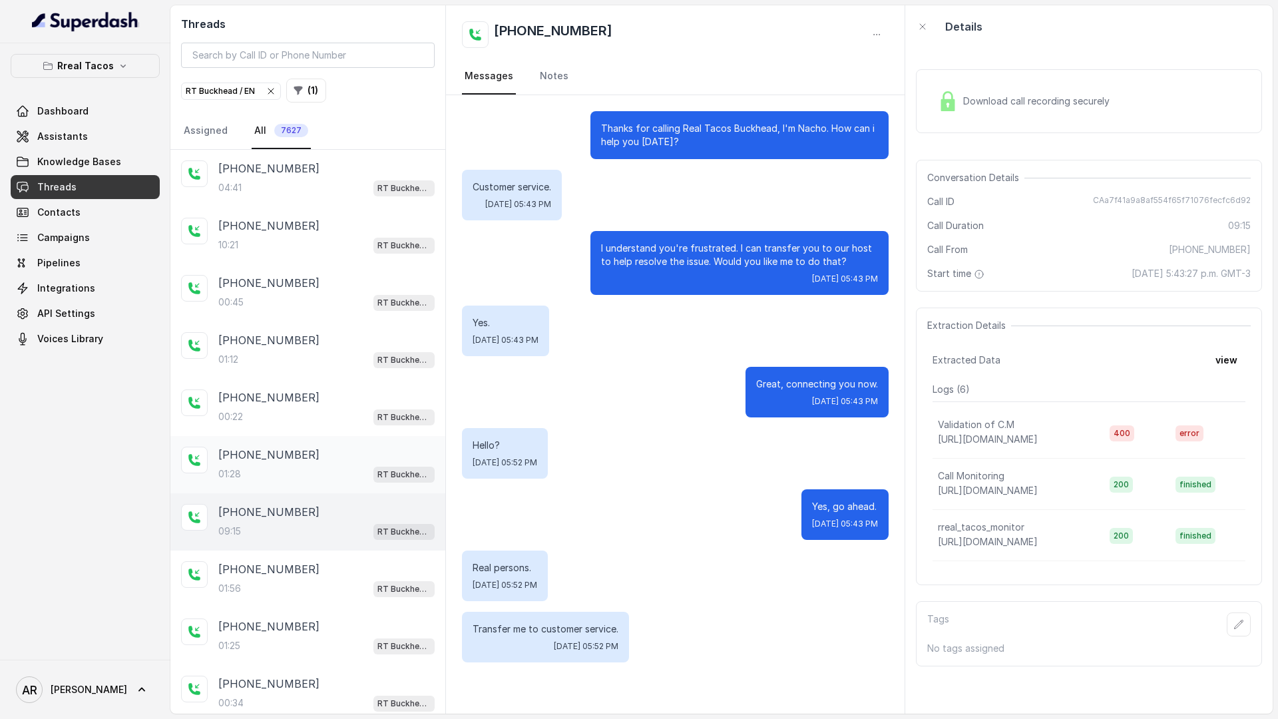
click at [335, 474] on div "01:28 RT Buckhead / EN" at bounding box center [326, 473] width 216 height 17
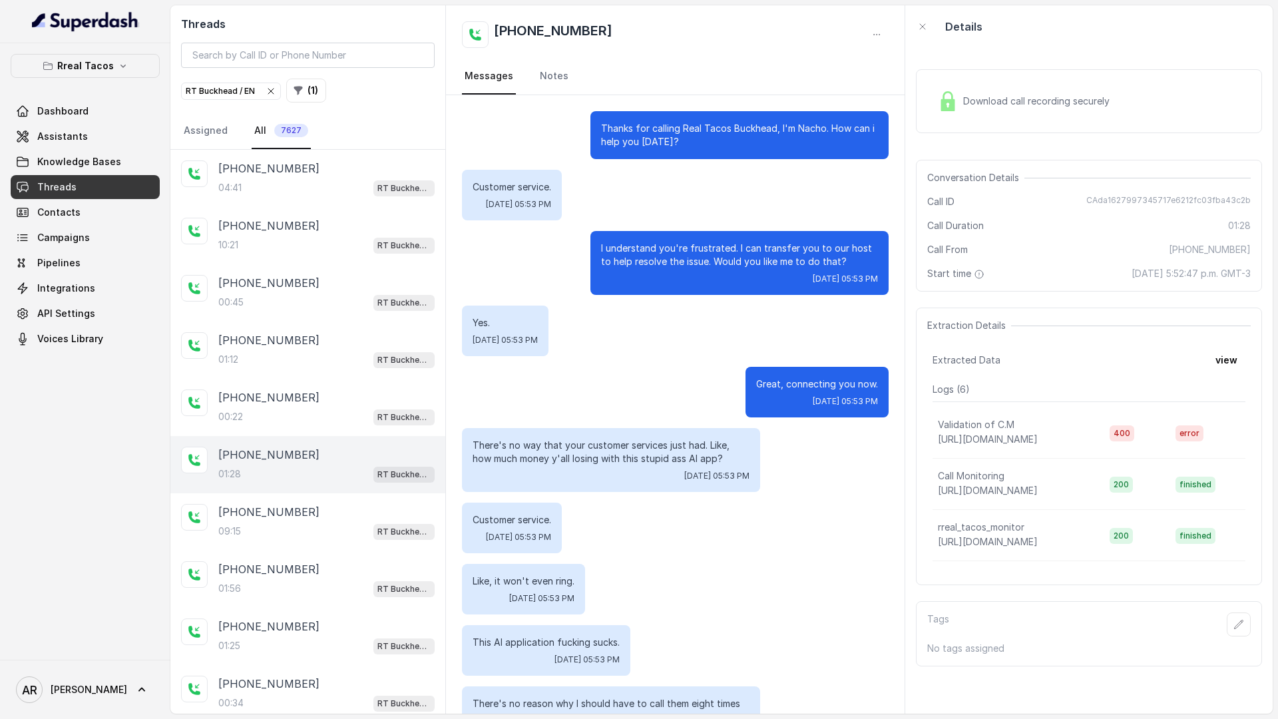
scroll to position [175, 0]
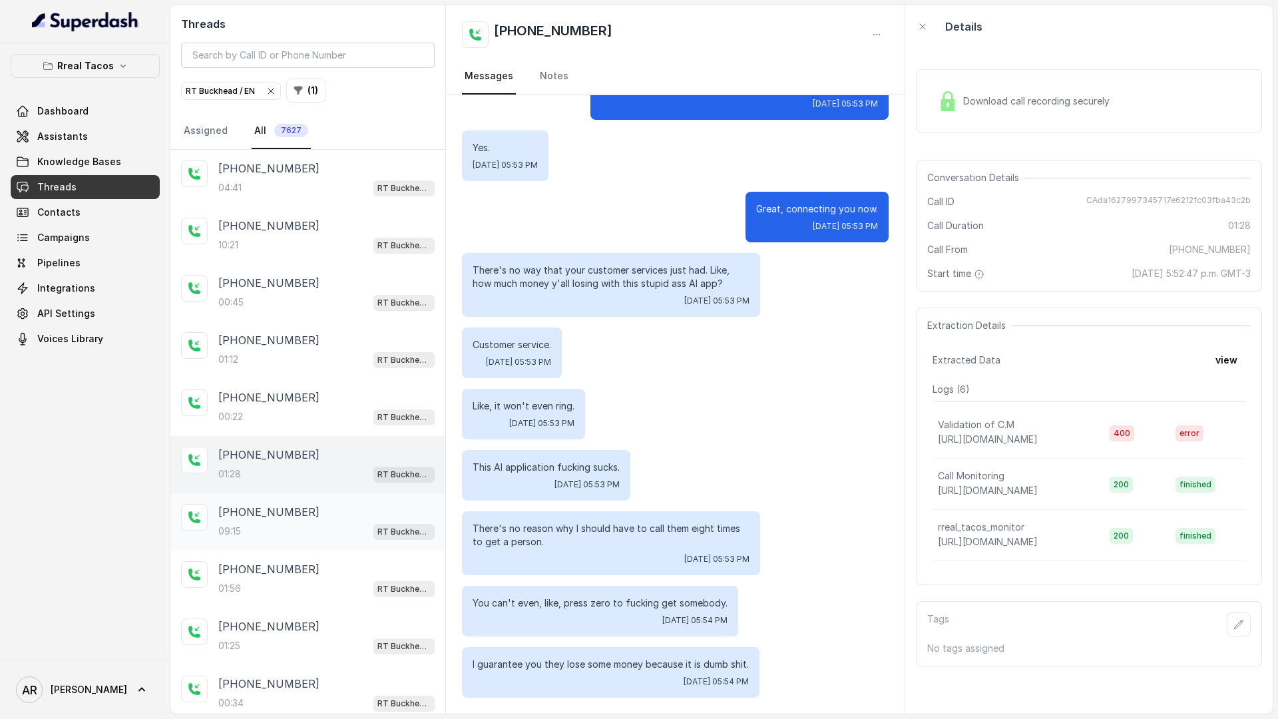
click at [335, 541] on div "+17816904644 09:15 RT Buckhead / EN" at bounding box center [307, 521] width 275 height 57
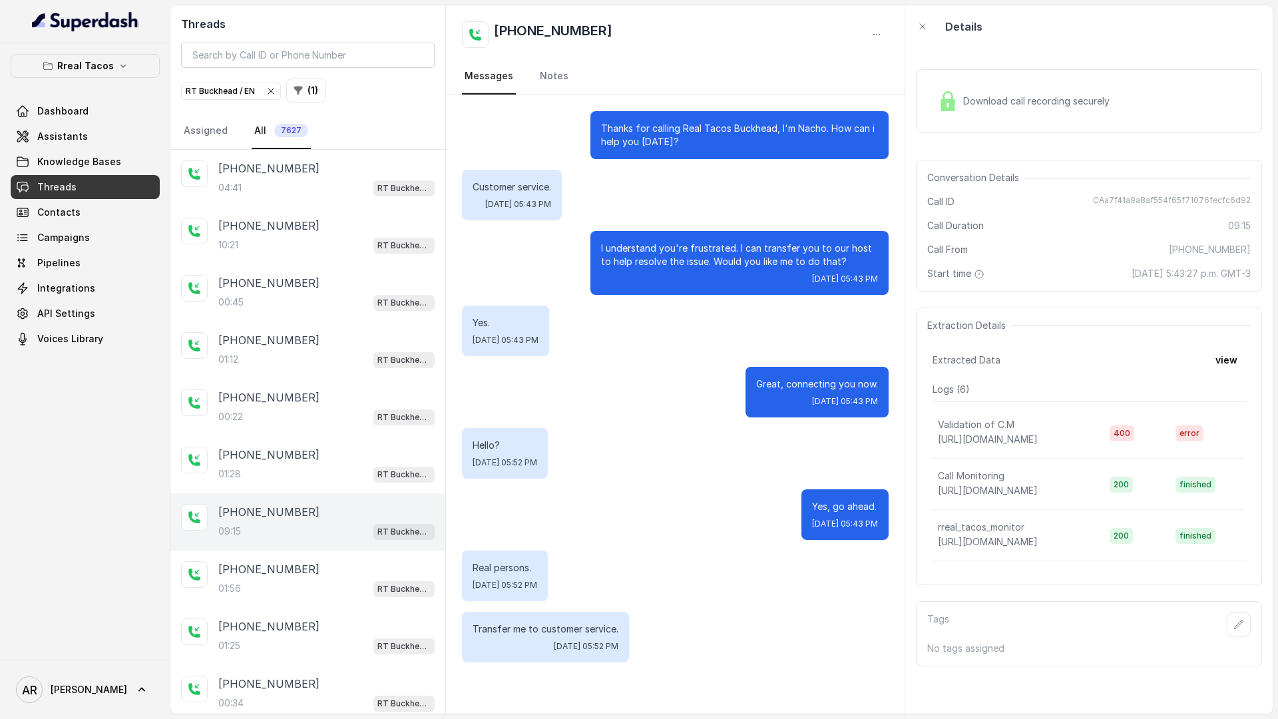
scroll to position [46, 0]
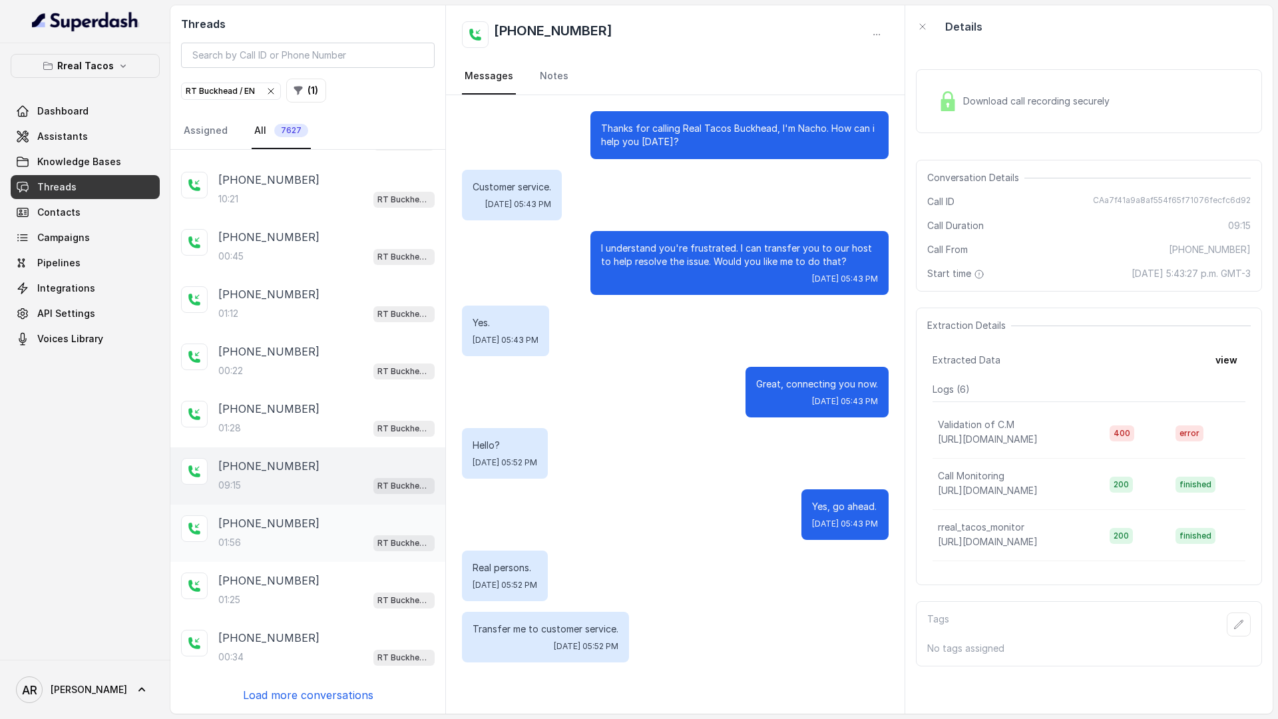
click at [355, 530] on div "+17816904644" at bounding box center [326, 523] width 216 height 16
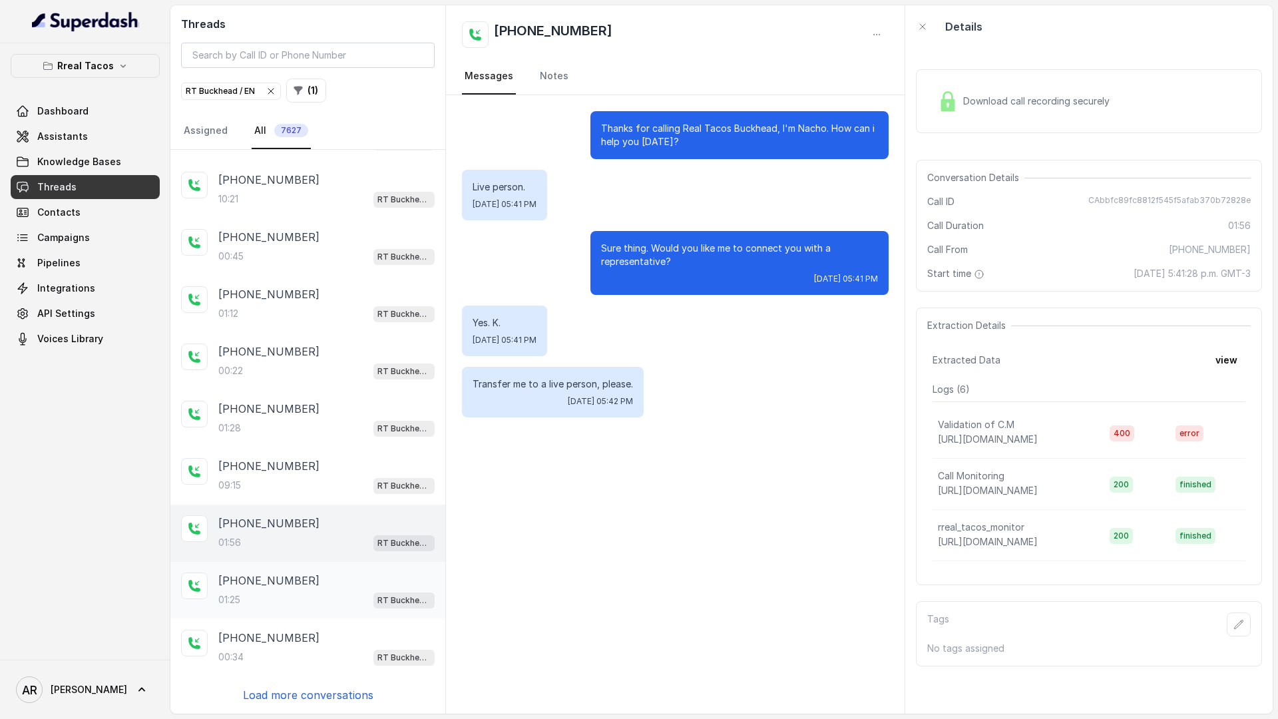
click at [341, 577] on div "+17816904644" at bounding box center [326, 580] width 216 height 16
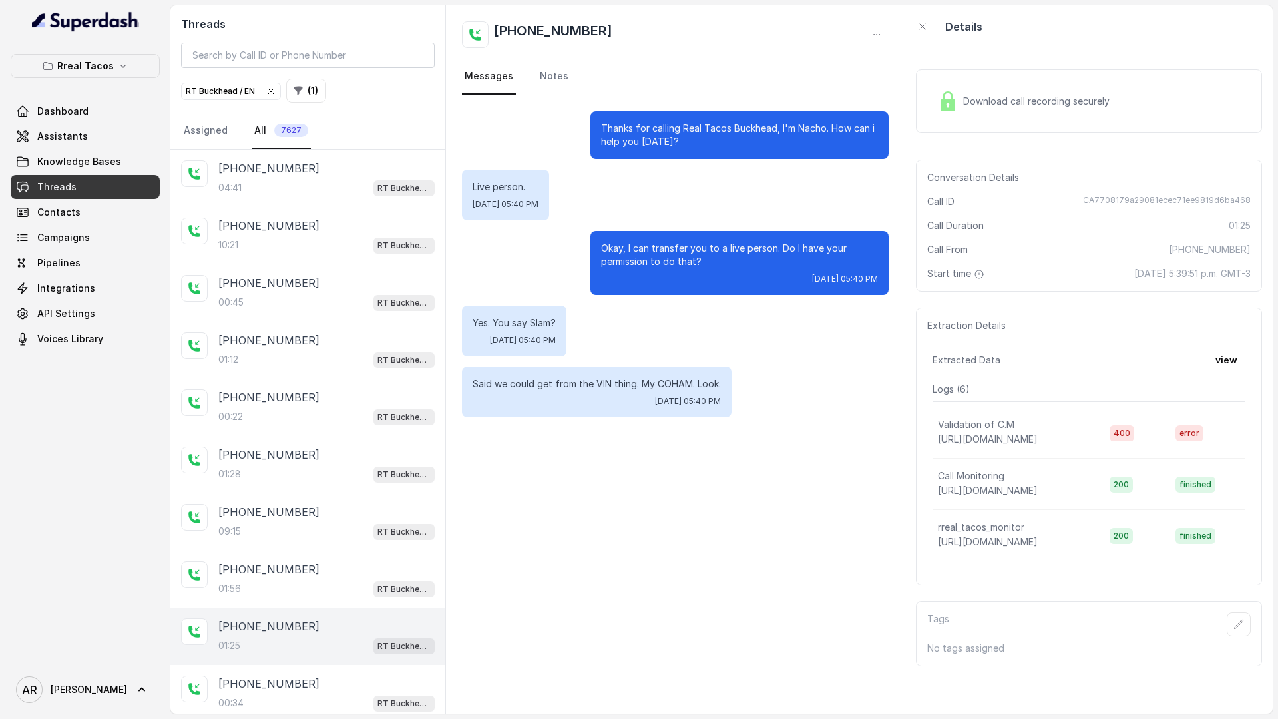
click at [271, 94] on icon "button" at bounding box center [271, 91] width 11 height 11
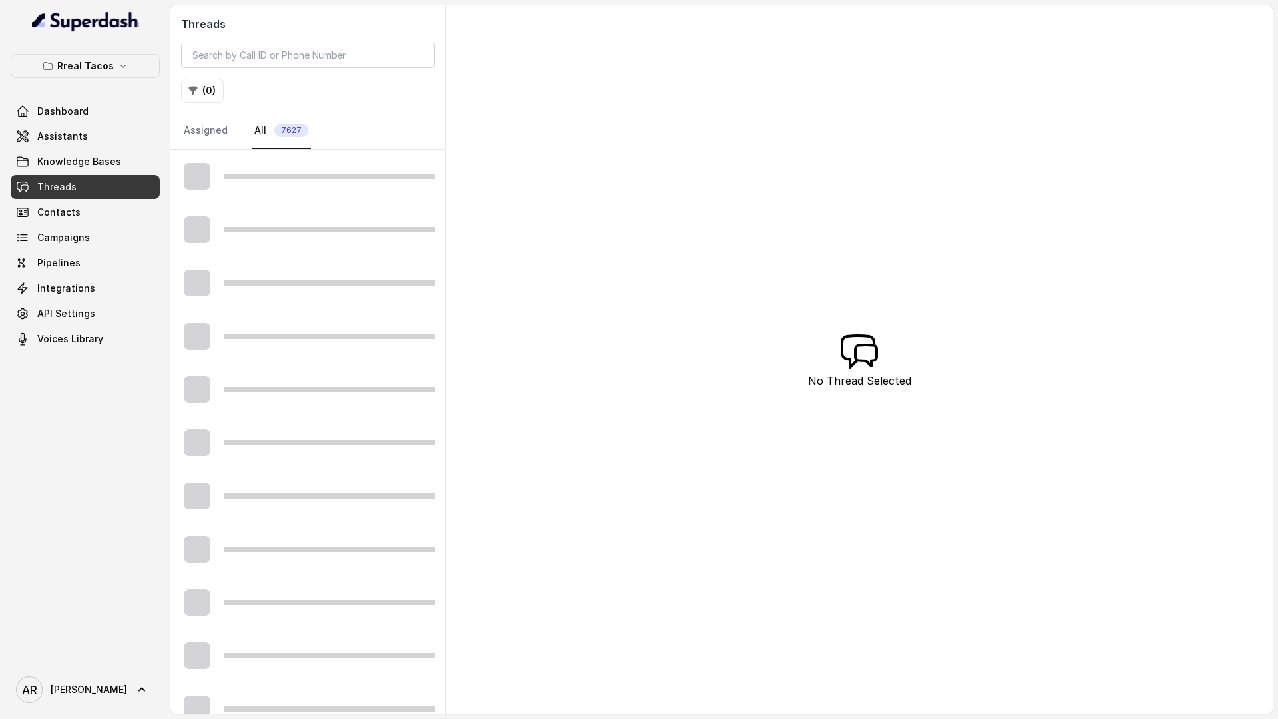
click at [227, 98] on div "( 0 )" at bounding box center [308, 91] width 254 height 24
click at [210, 94] on button "( 0 )" at bounding box center [202, 91] width 43 height 24
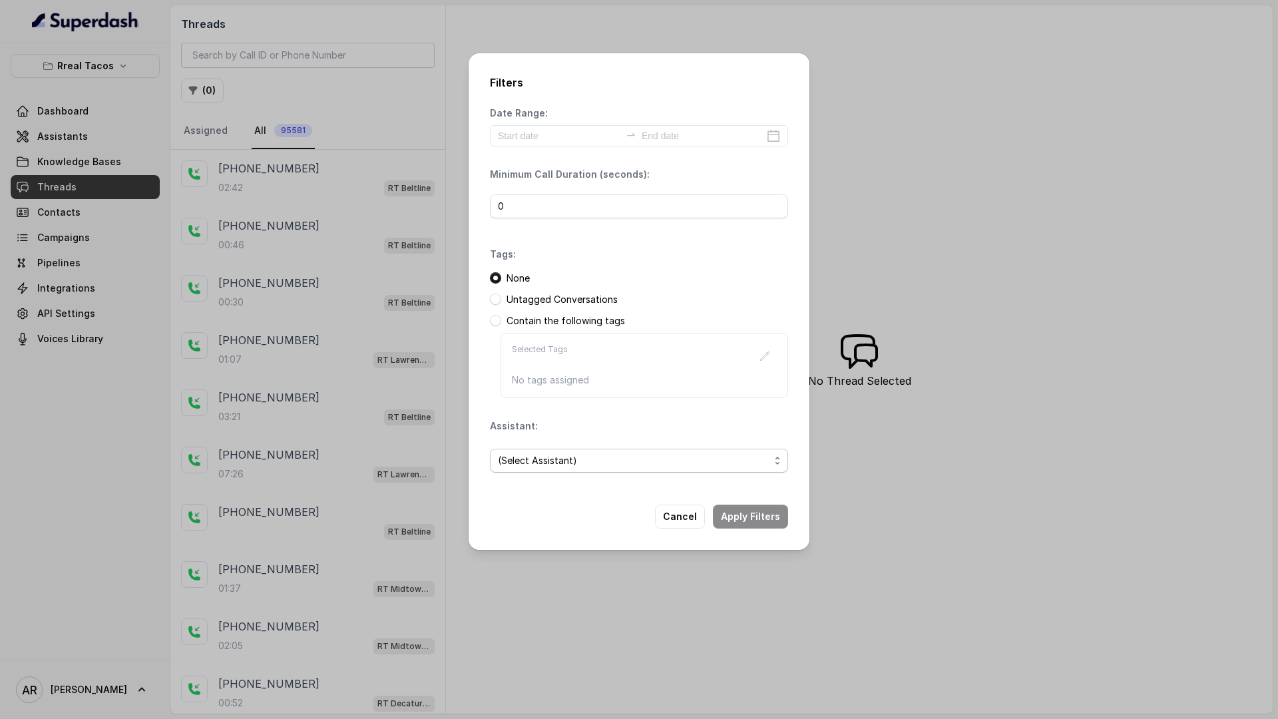
click at [588, 455] on span "(Select Assistant)" at bounding box center [633, 460] width 271 height 16
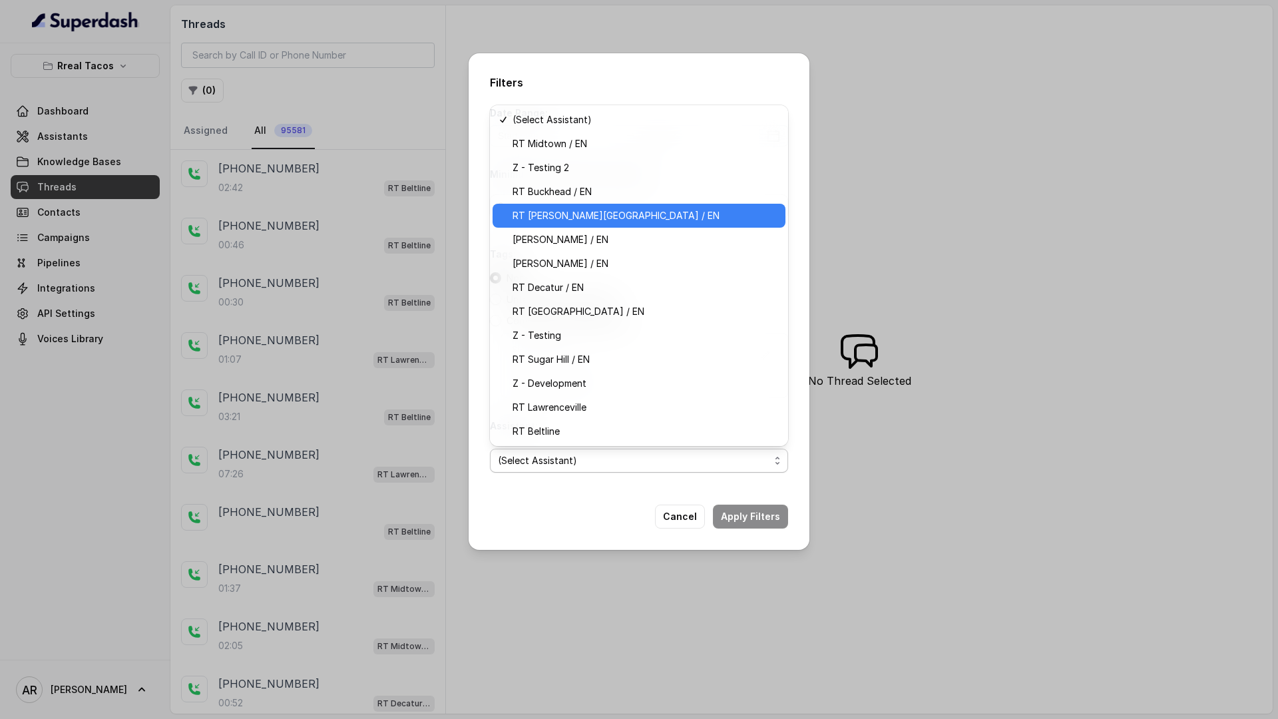
click at [579, 212] on span "RT Sandy Springs / EN" at bounding box center [644, 216] width 265 height 16
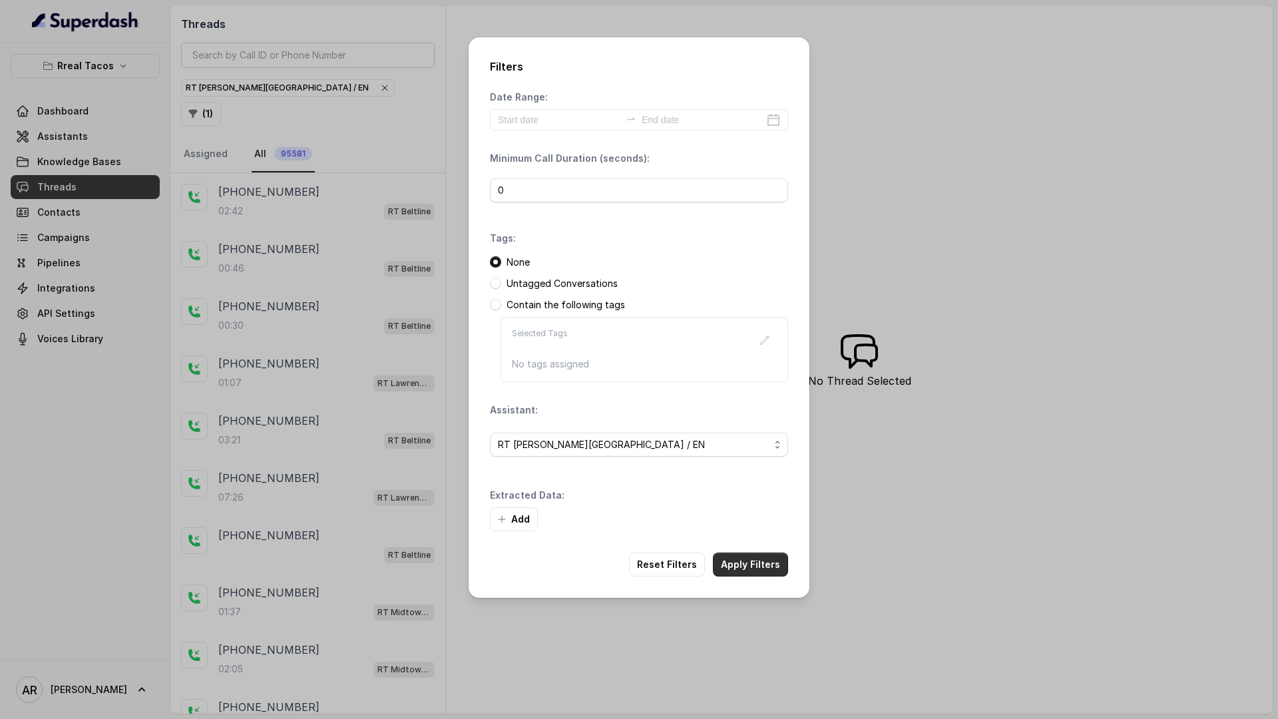
click at [755, 553] on button "Apply Filters" at bounding box center [750, 564] width 75 height 24
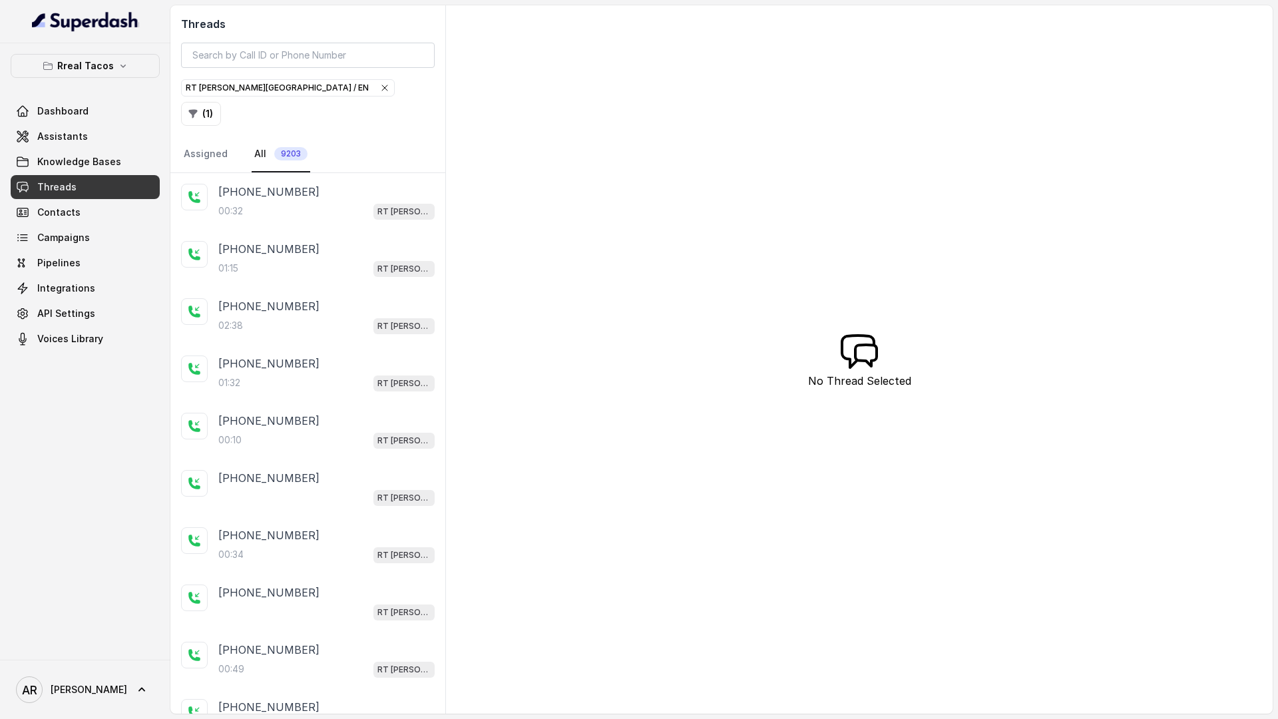
click at [297, 230] on div "+17816904644 01:15 RT Sandy Springs / EN" at bounding box center [307, 258] width 275 height 57
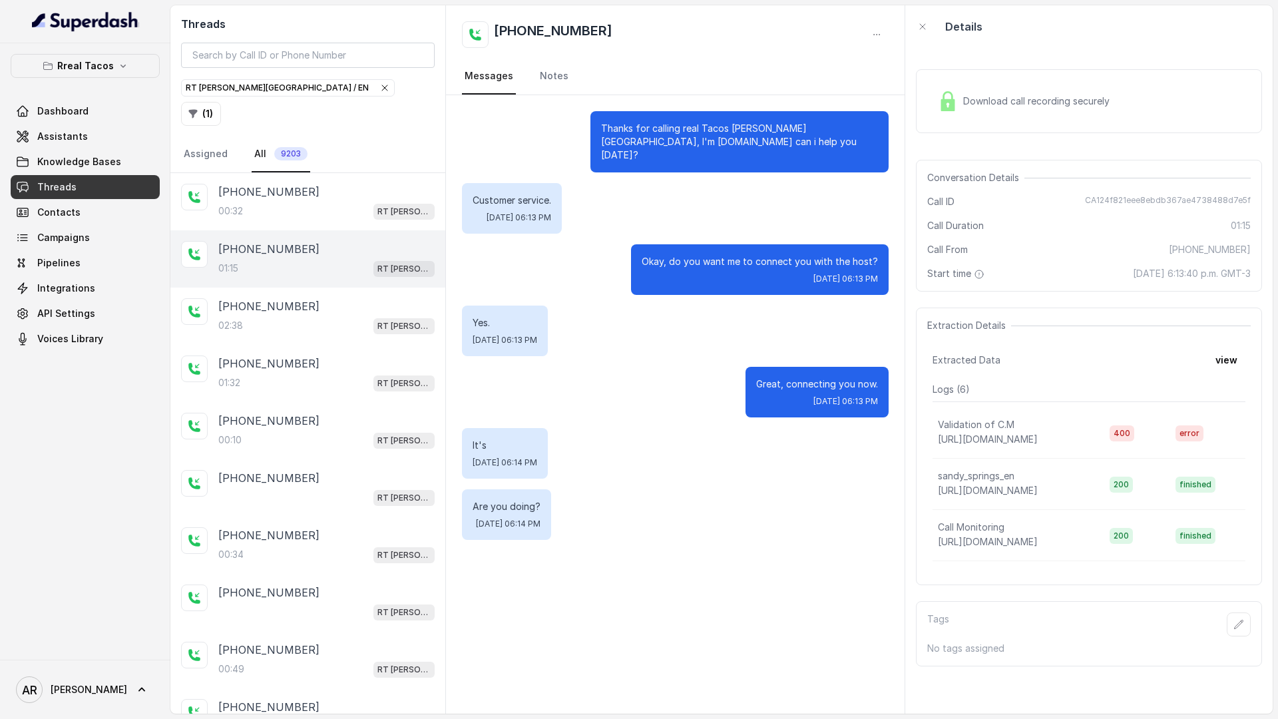
click at [999, 111] on div "Download call recording securely" at bounding box center [1023, 101] width 182 height 31
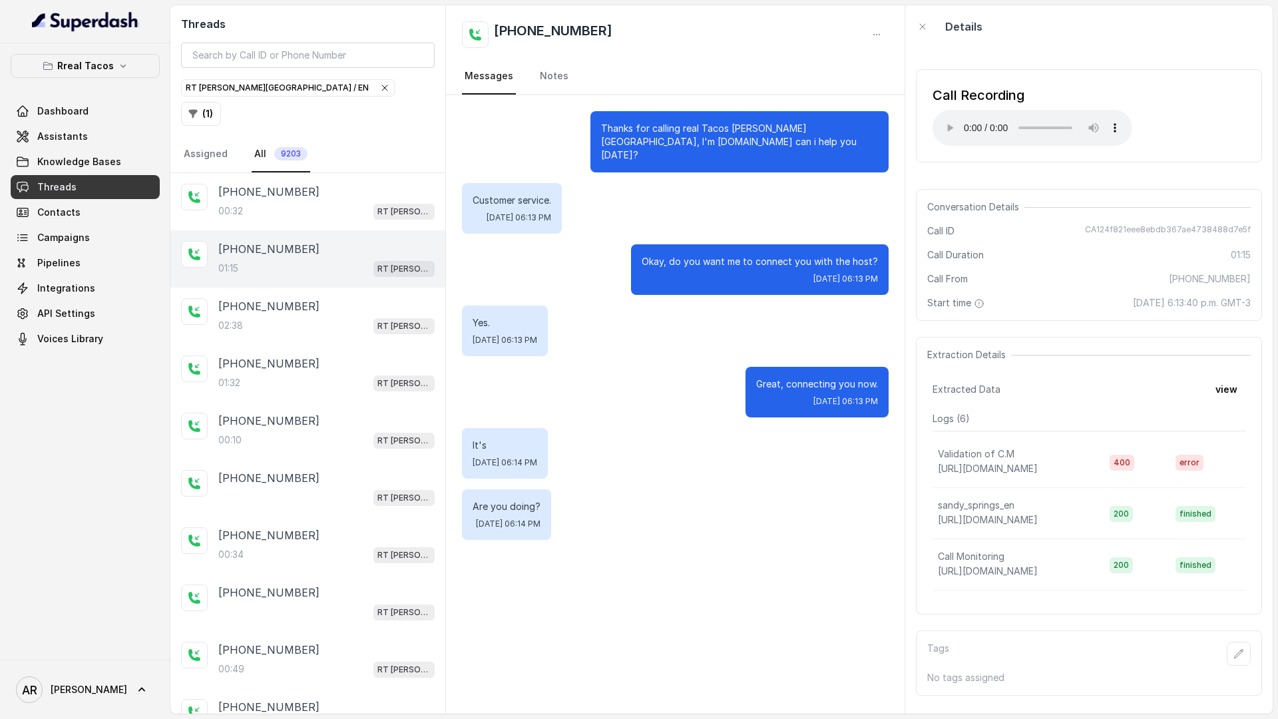
click at [293, 92] on span "RT Sandy Springs / EN" at bounding box center [288, 88] width 212 height 16
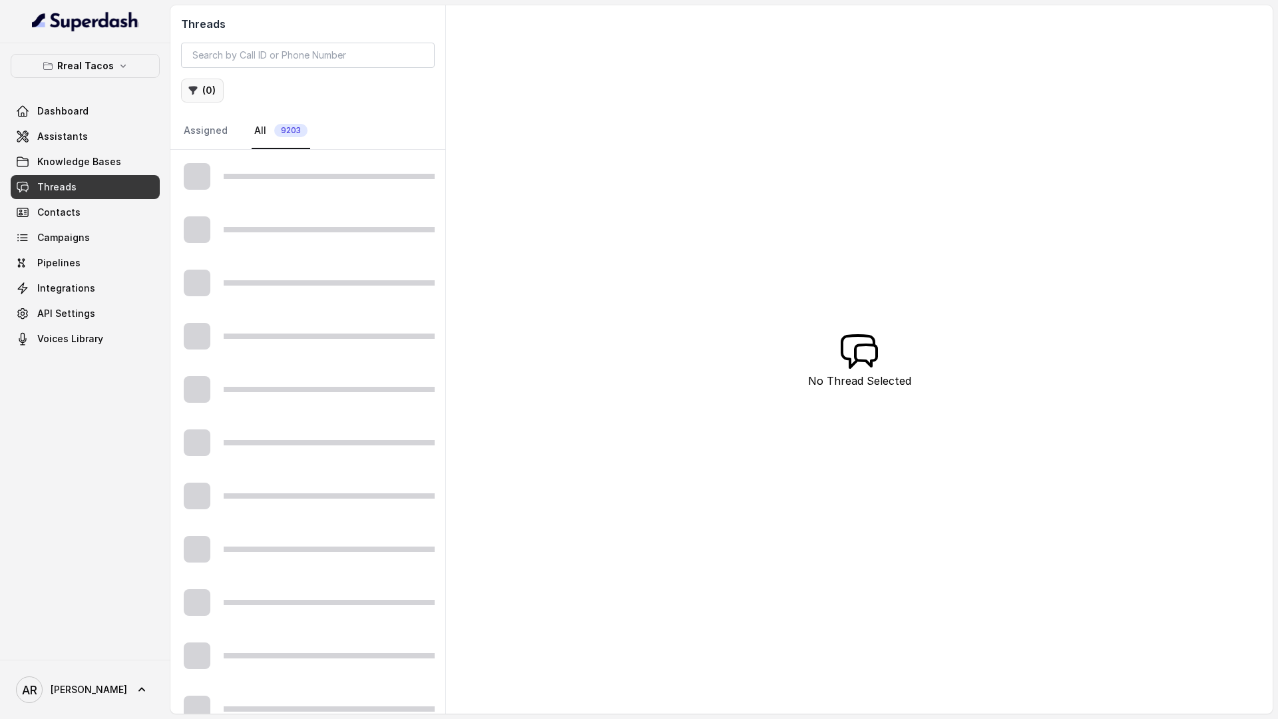
click at [216, 81] on button "( 0 )" at bounding box center [202, 91] width 43 height 24
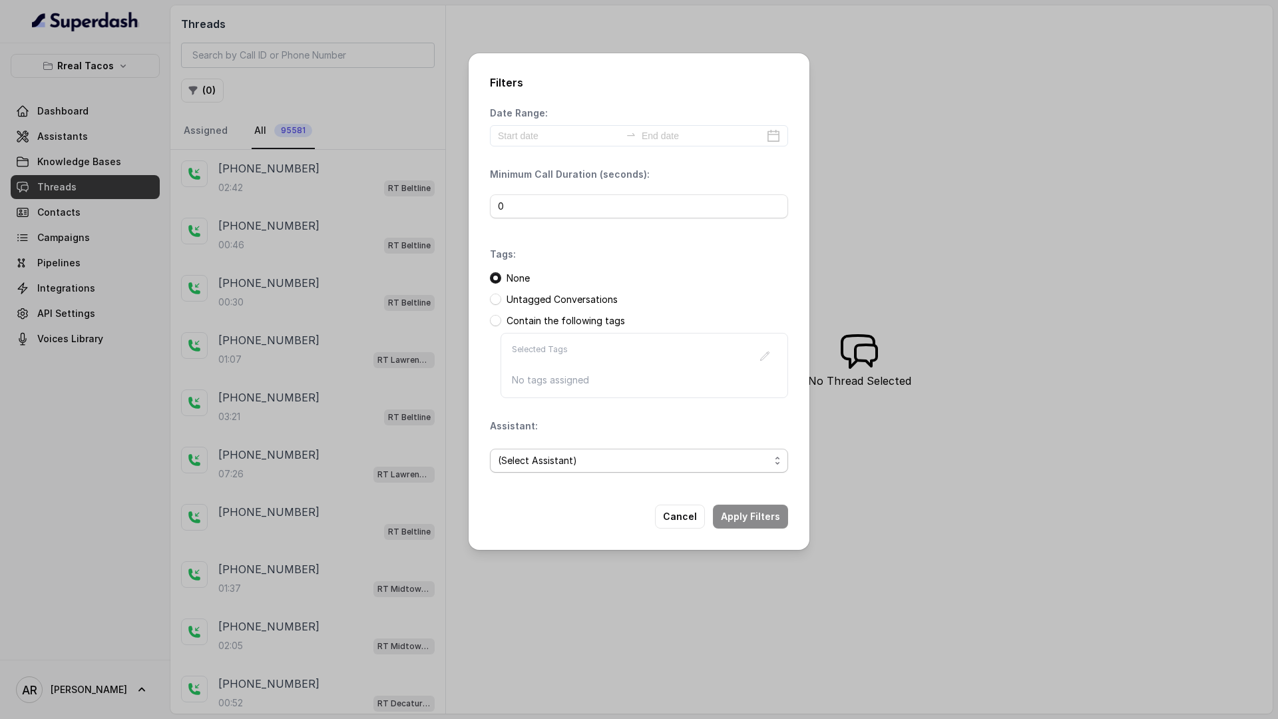
click at [529, 466] on span "(Select Assistant)" at bounding box center [633, 460] width 271 height 16
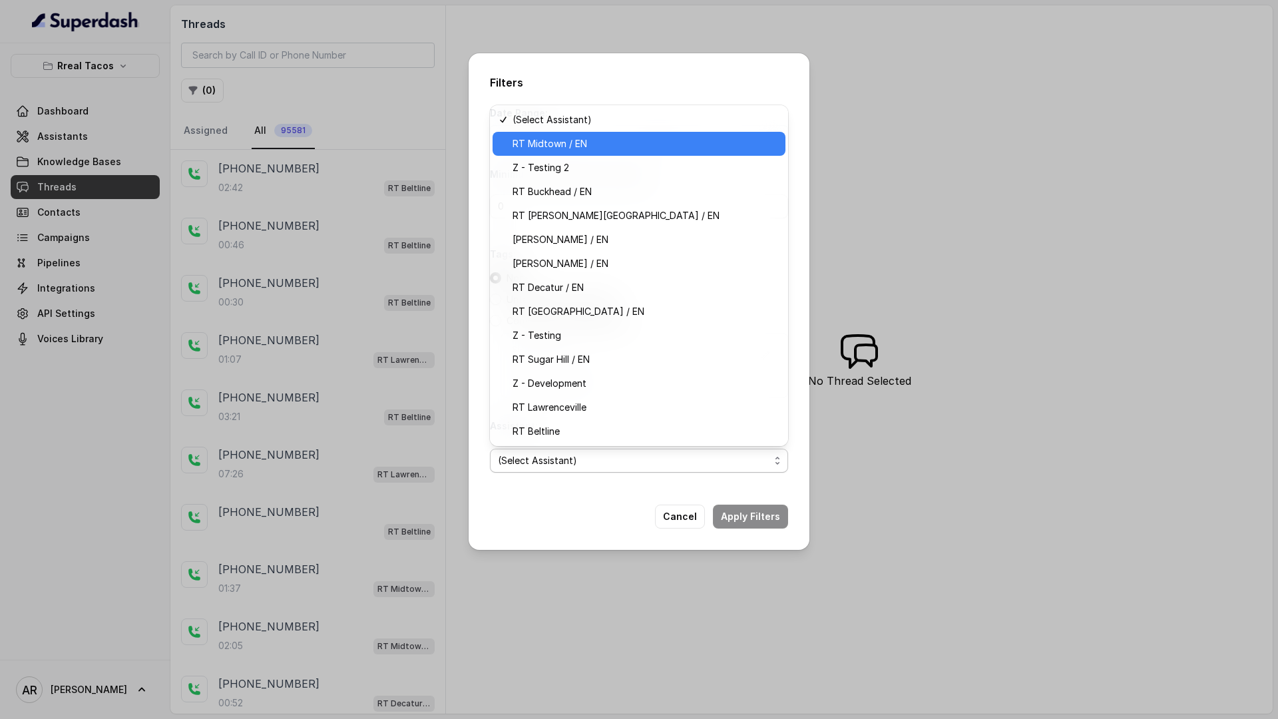
click at [602, 148] on span "RT Midtown / EN" at bounding box center [644, 144] width 265 height 16
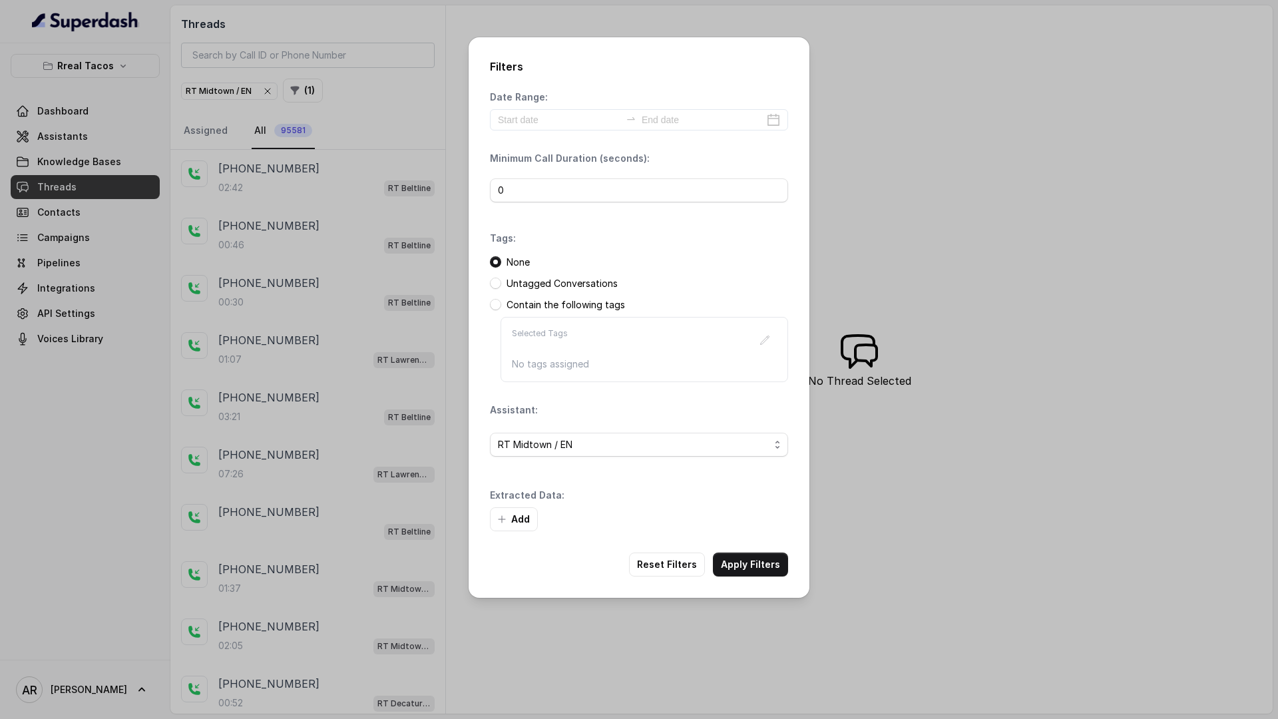
click at [745, 517] on div "Add" at bounding box center [639, 519] width 298 height 24
click at [745, 569] on button "Apply Filters" at bounding box center [750, 564] width 75 height 24
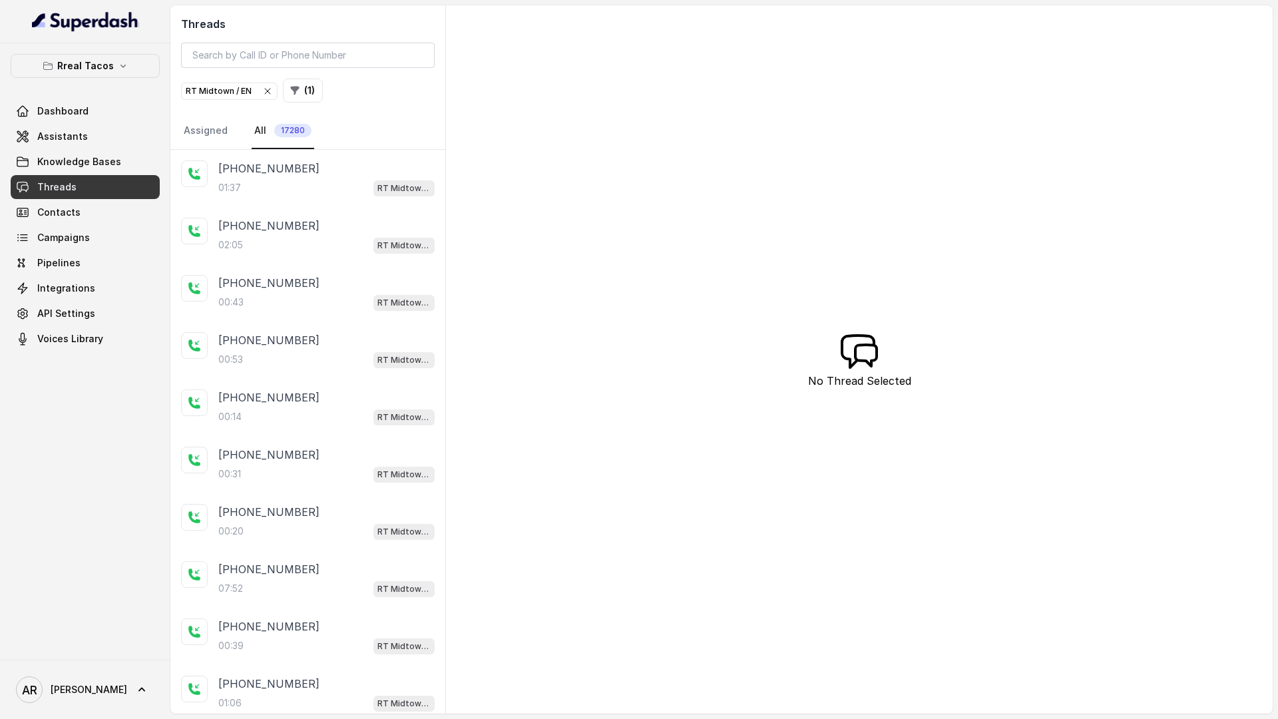
click at [309, 170] on div "+16784644069" at bounding box center [326, 168] width 216 height 16
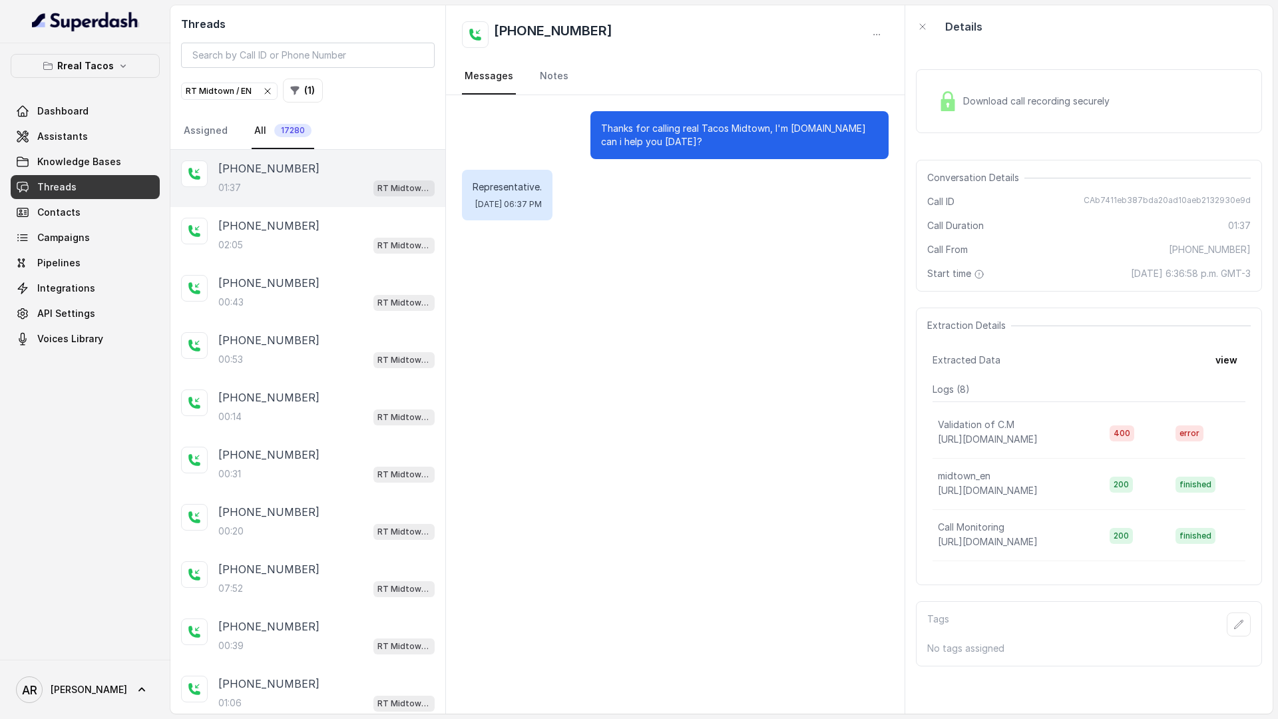
click at [952, 140] on div "Download call recording securely" at bounding box center [1089, 101] width 346 height 85
click at [943, 120] on div "Download call recording securely" at bounding box center [1089, 101] width 346 height 64
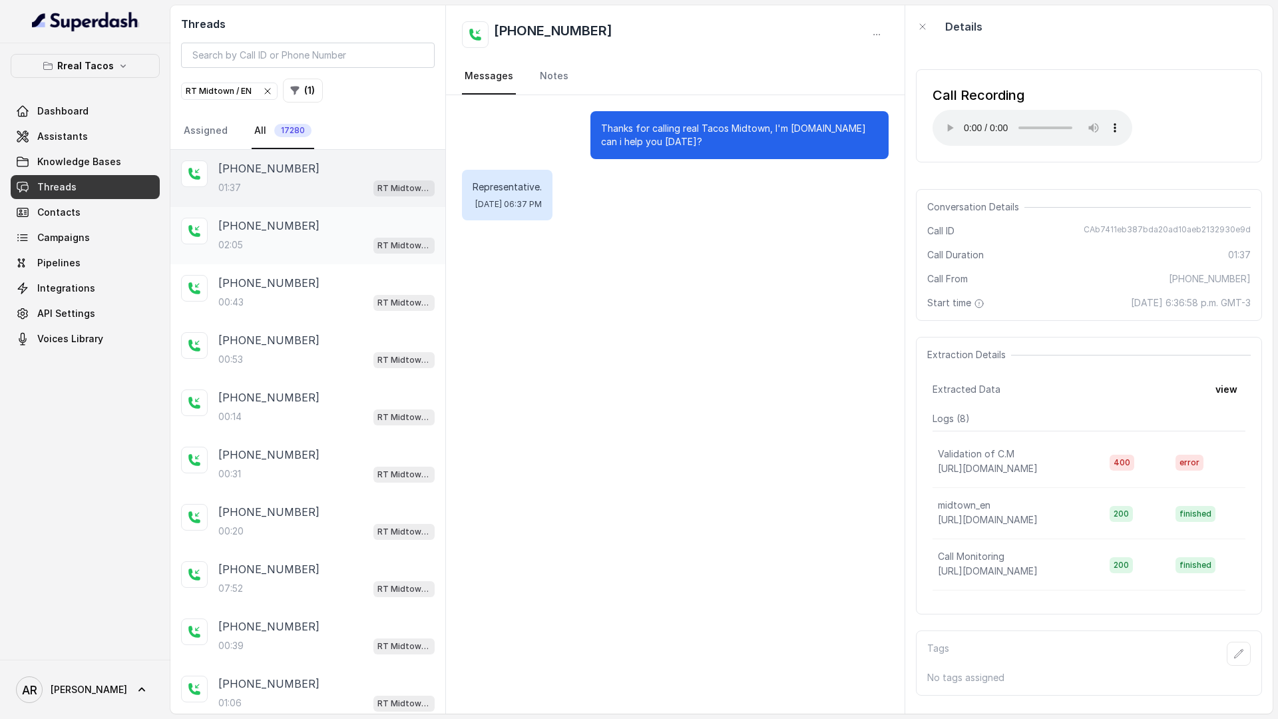
click at [341, 242] on div "02:05 RT Midtown / EN" at bounding box center [326, 244] width 216 height 17
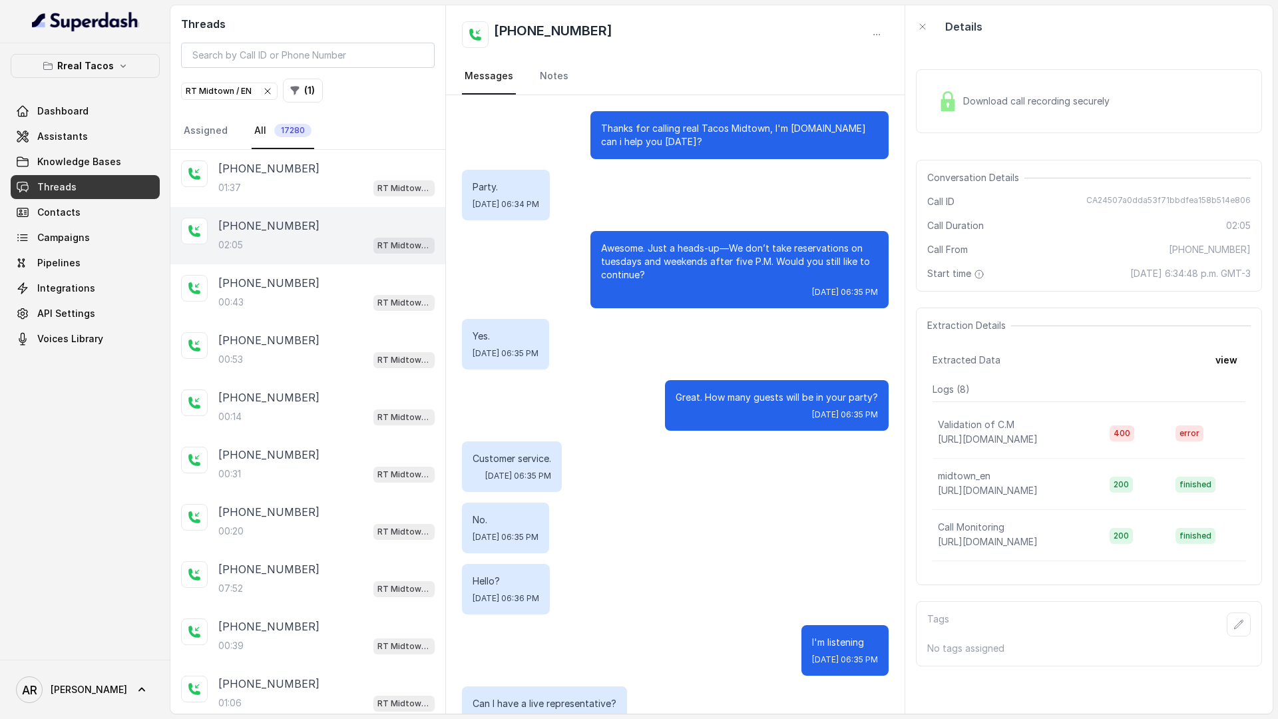
scroll to position [39, 0]
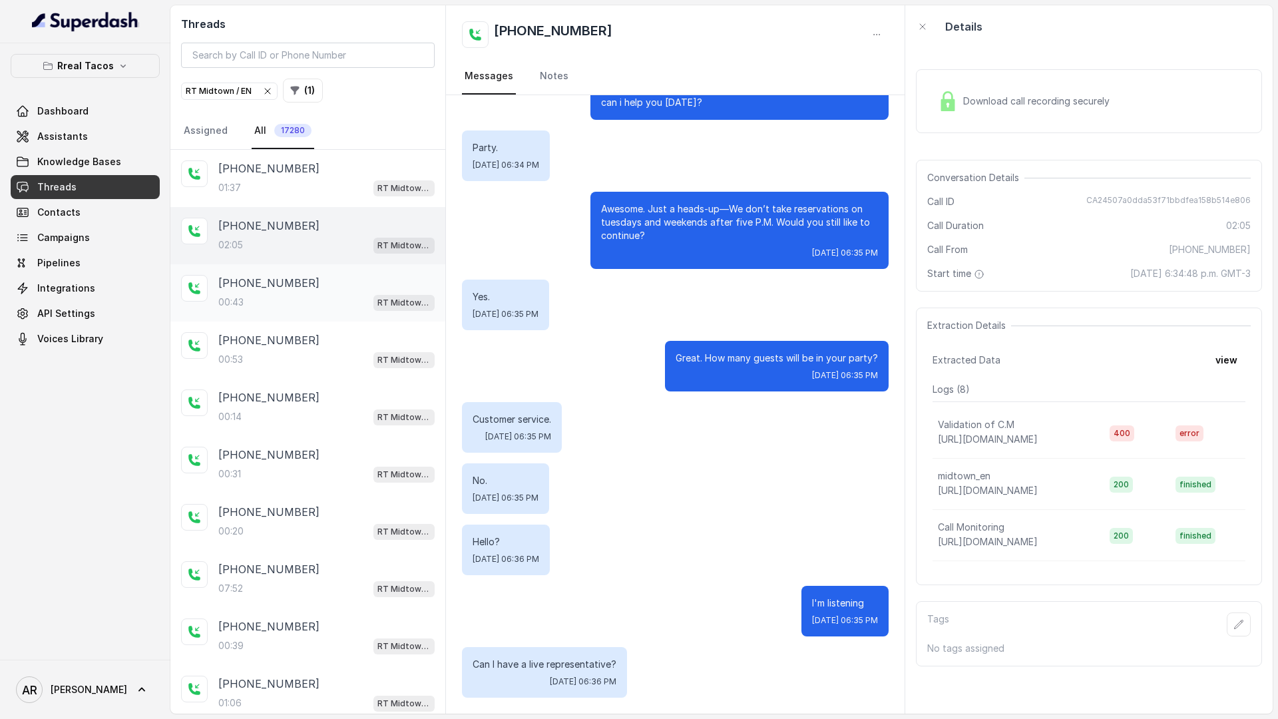
click at [322, 316] on div "+16784957049 00:43 RT Midtown / EN" at bounding box center [307, 292] width 275 height 57
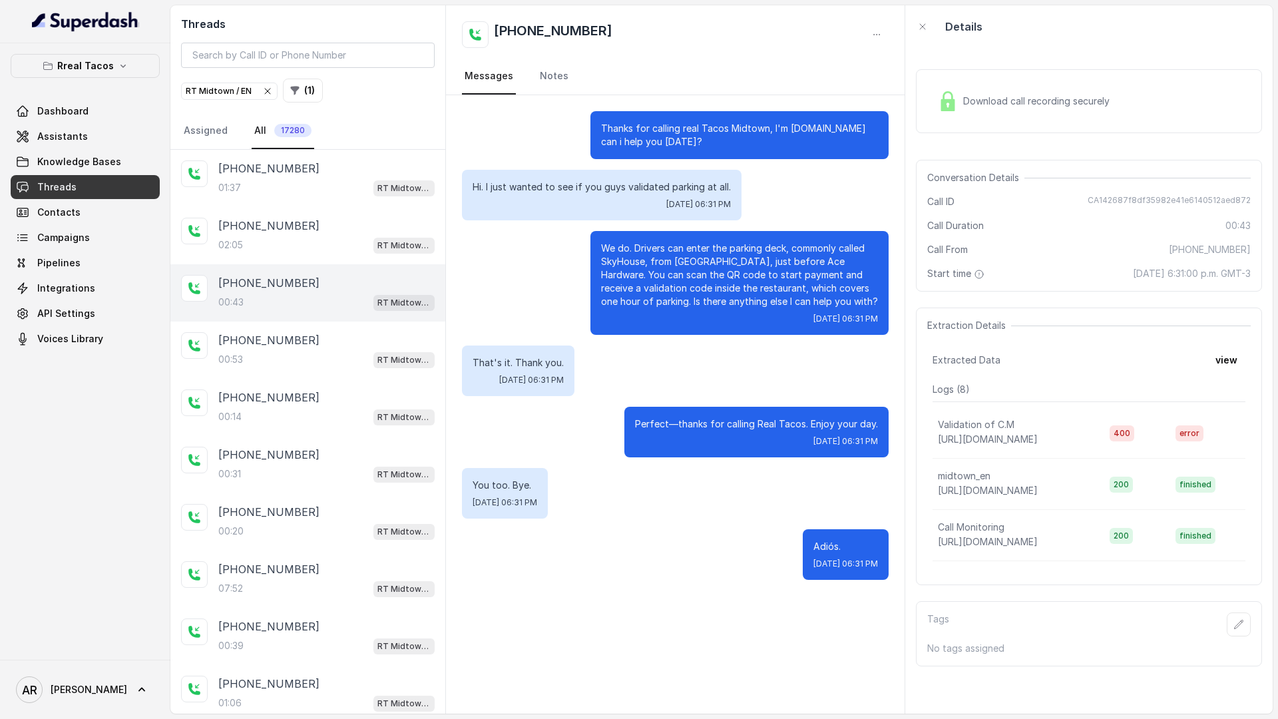
click at [954, 104] on img at bounding box center [948, 101] width 20 height 20
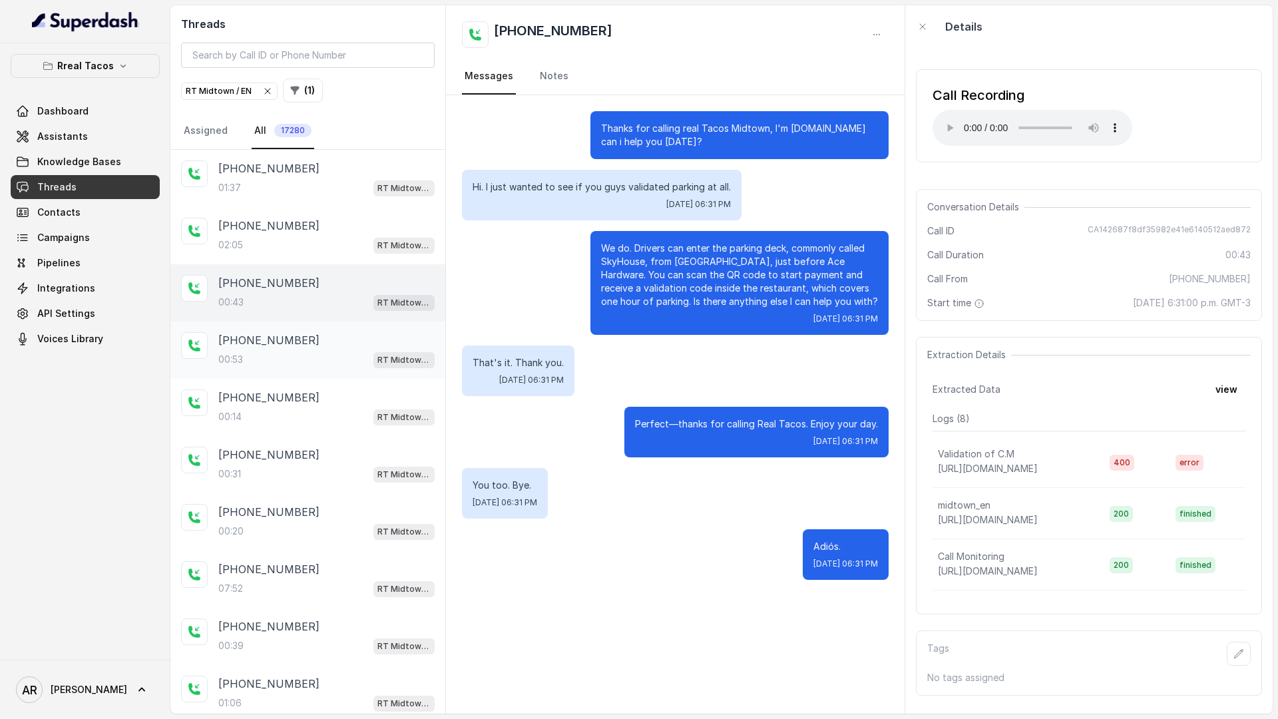
click at [272, 359] on div "00:53 RT Midtown / EN" at bounding box center [326, 359] width 216 height 17
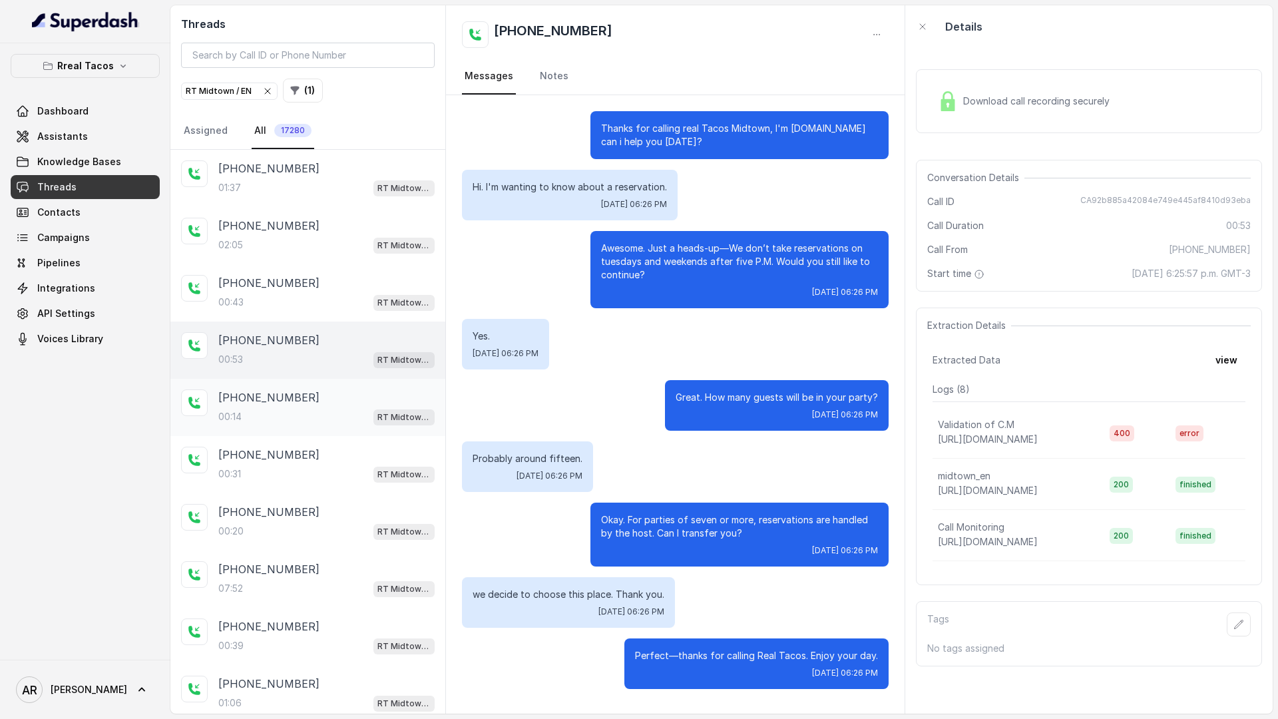
click at [387, 399] on div "+14043301697" at bounding box center [326, 397] width 216 height 16
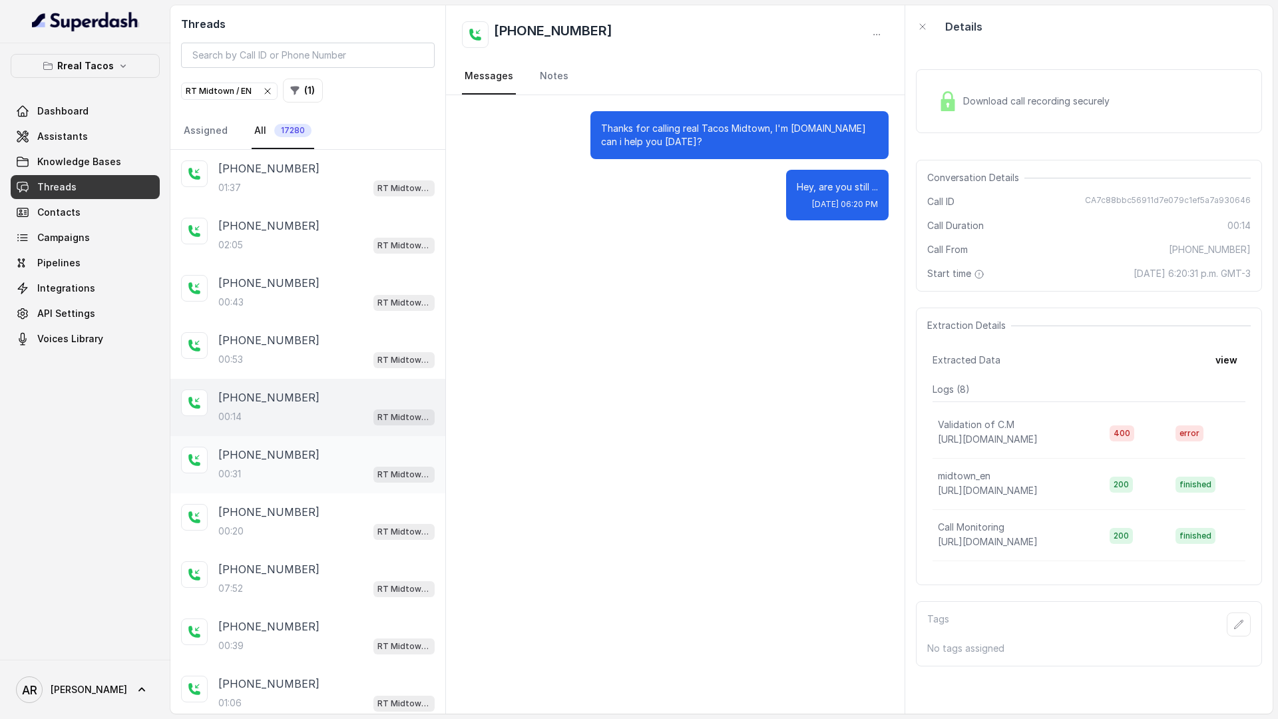
click at [326, 473] on div "00:31 RT Midtown / EN" at bounding box center [326, 473] width 216 height 17
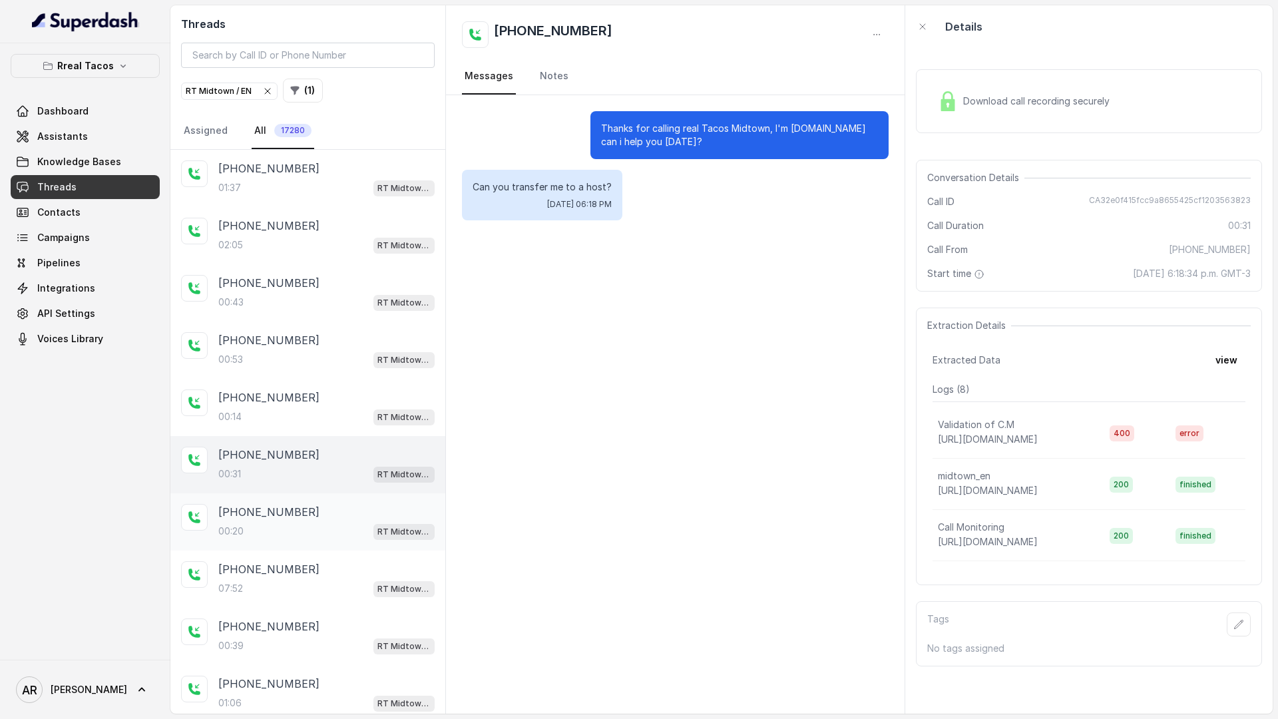
click at [323, 532] on div "00:20 RT Midtown / EN" at bounding box center [326, 530] width 216 height 17
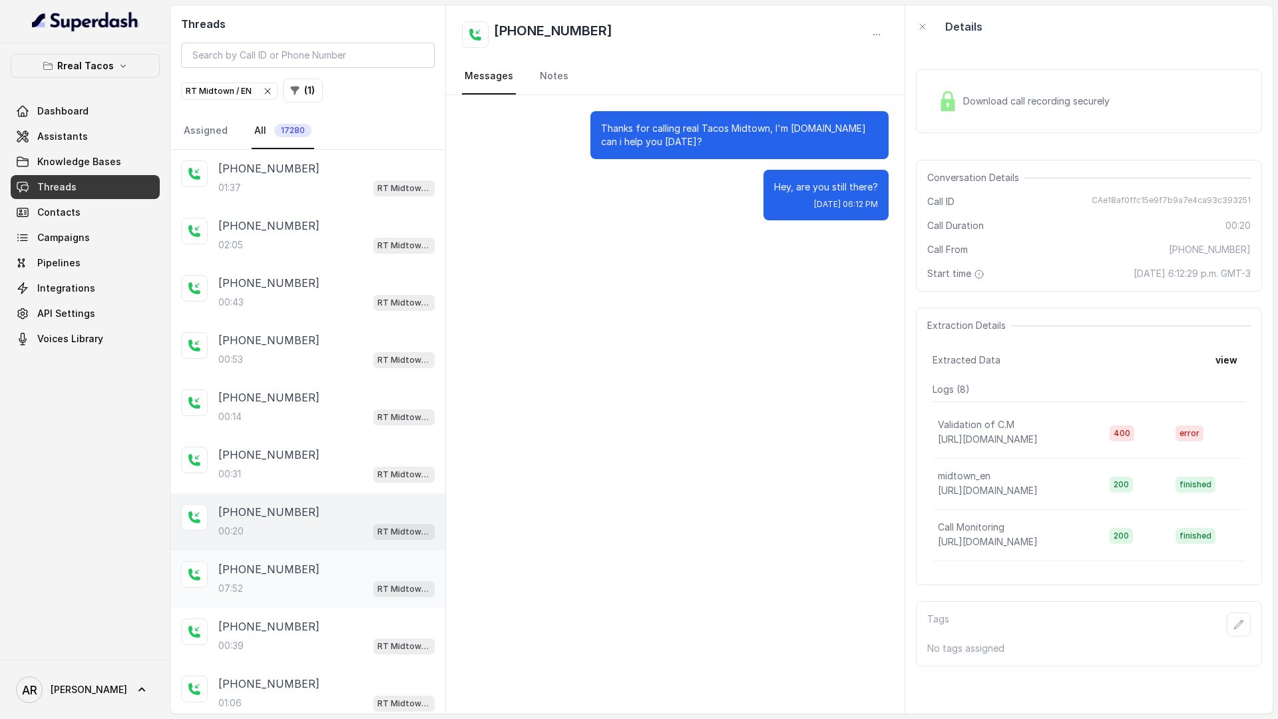
click at [327, 570] on div "+17065374709" at bounding box center [326, 569] width 216 height 16
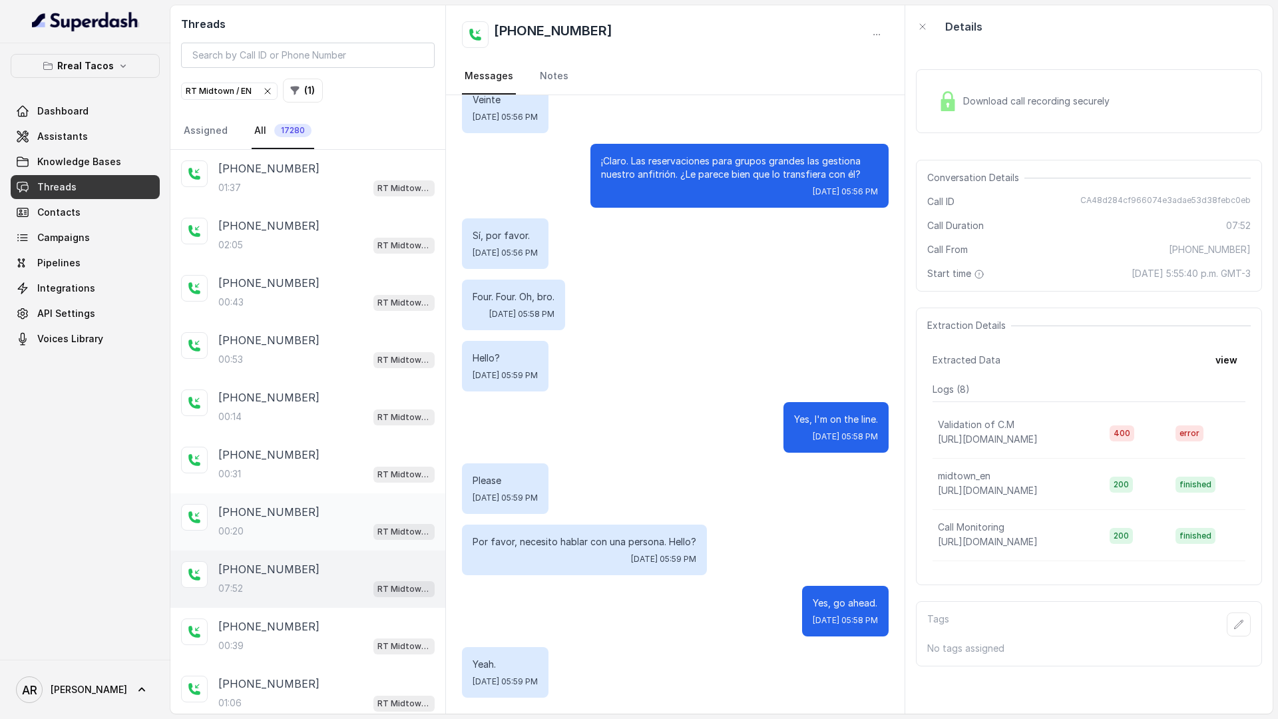
scroll to position [46, 0]
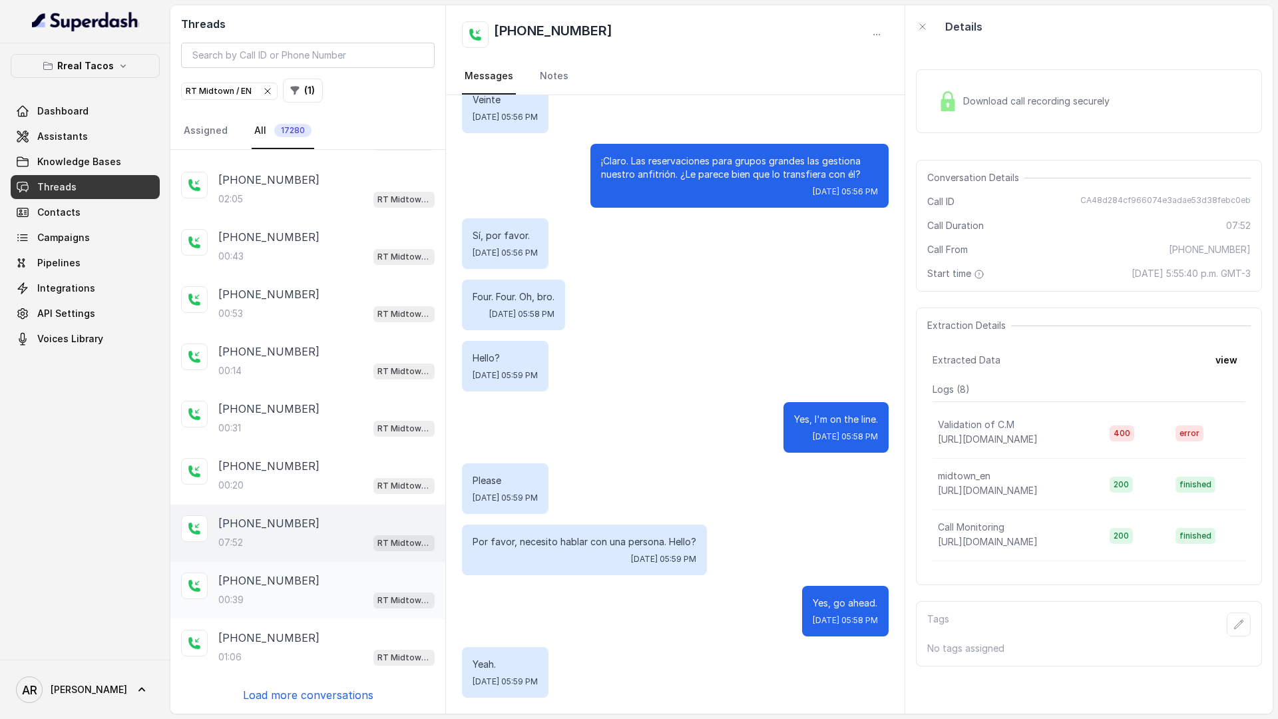
click at [269, 570] on div "+17065374709 00:39 RT Midtown / EN" at bounding box center [307, 590] width 275 height 57
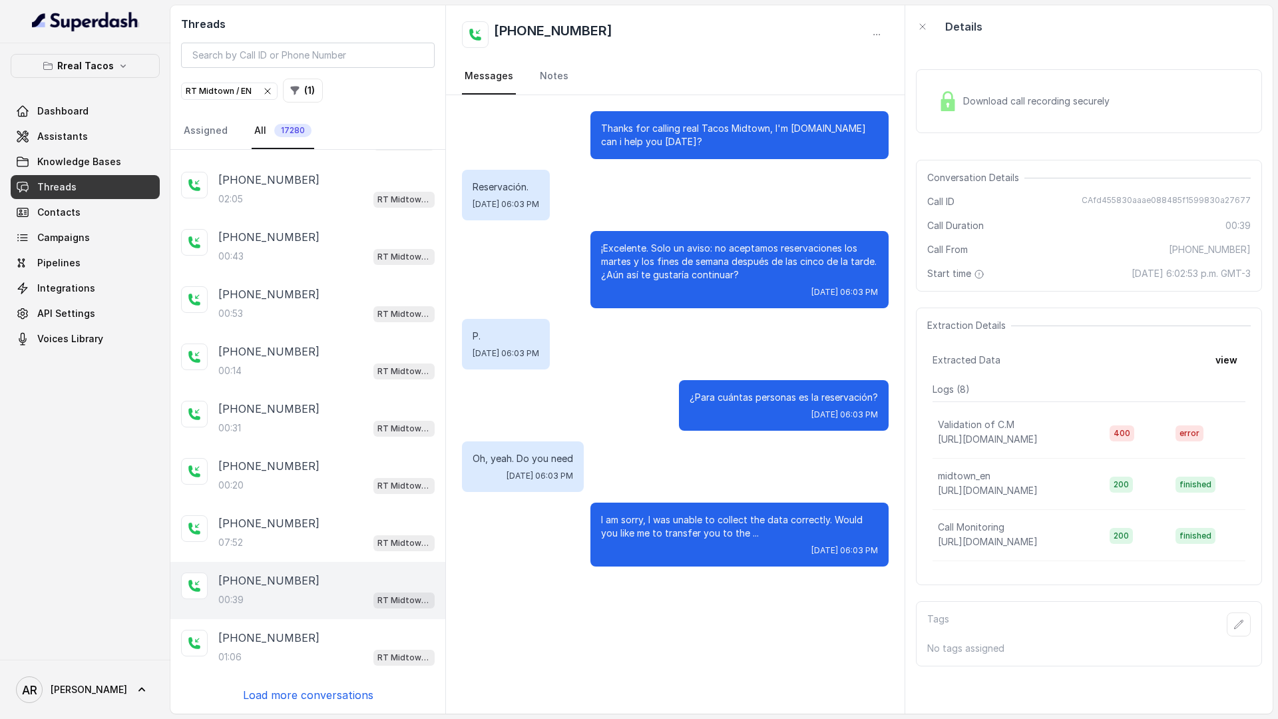
click at [288, 609] on div "+17065374709 00:39 RT Midtown / EN" at bounding box center [307, 590] width 275 height 57
click at [291, 643] on p "+14044769436" at bounding box center [268, 637] width 101 height 16
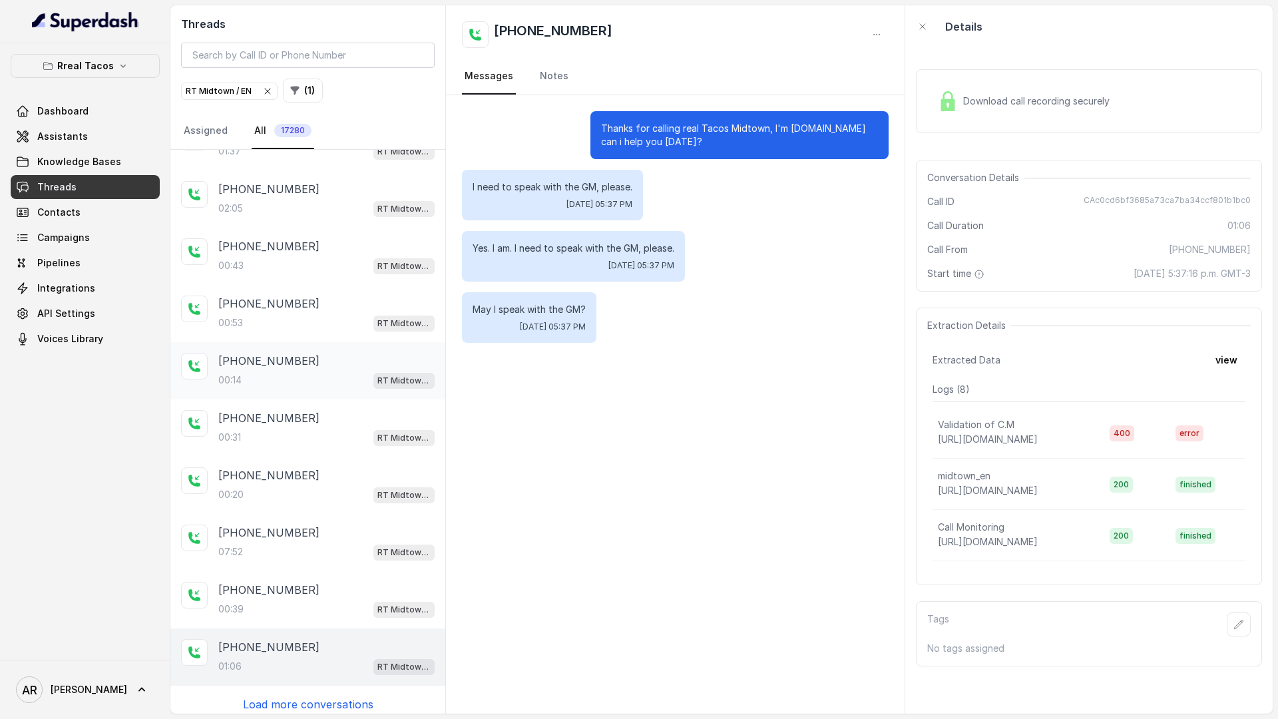
scroll to position [46, 0]
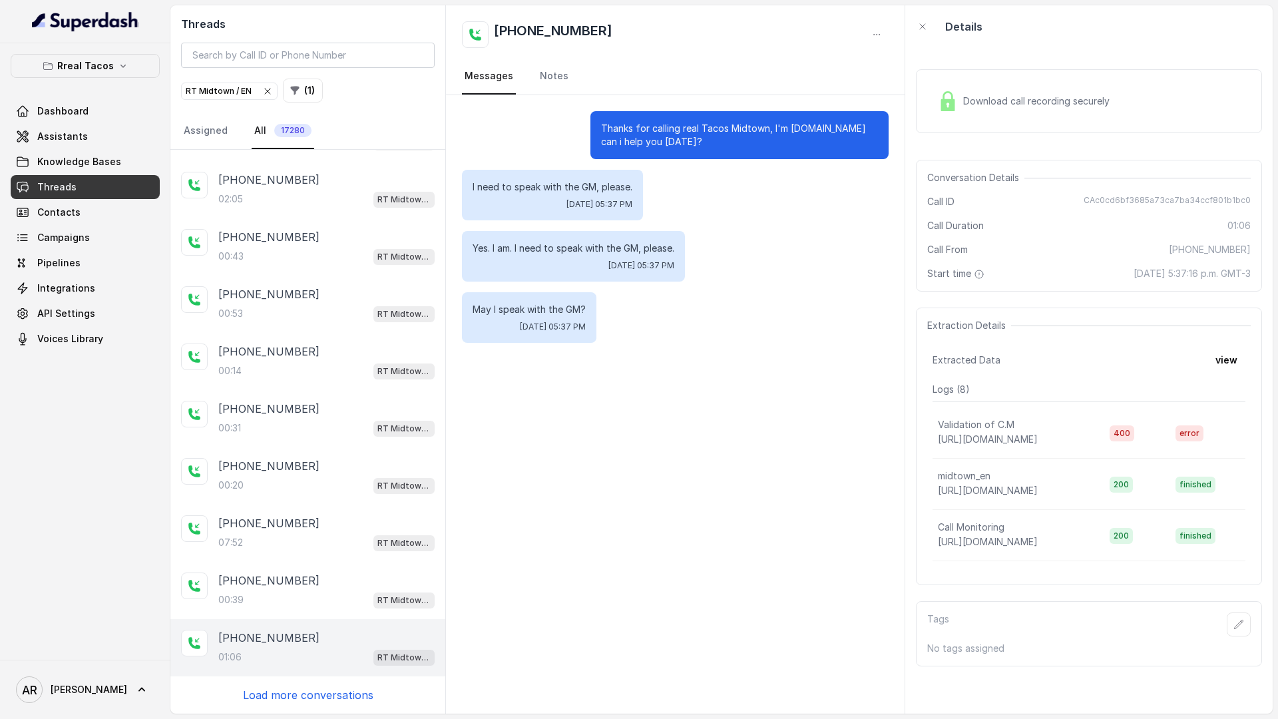
click at [955, 118] on div "Download call recording securely" at bounding box center [1089, 101] width 346 height 64
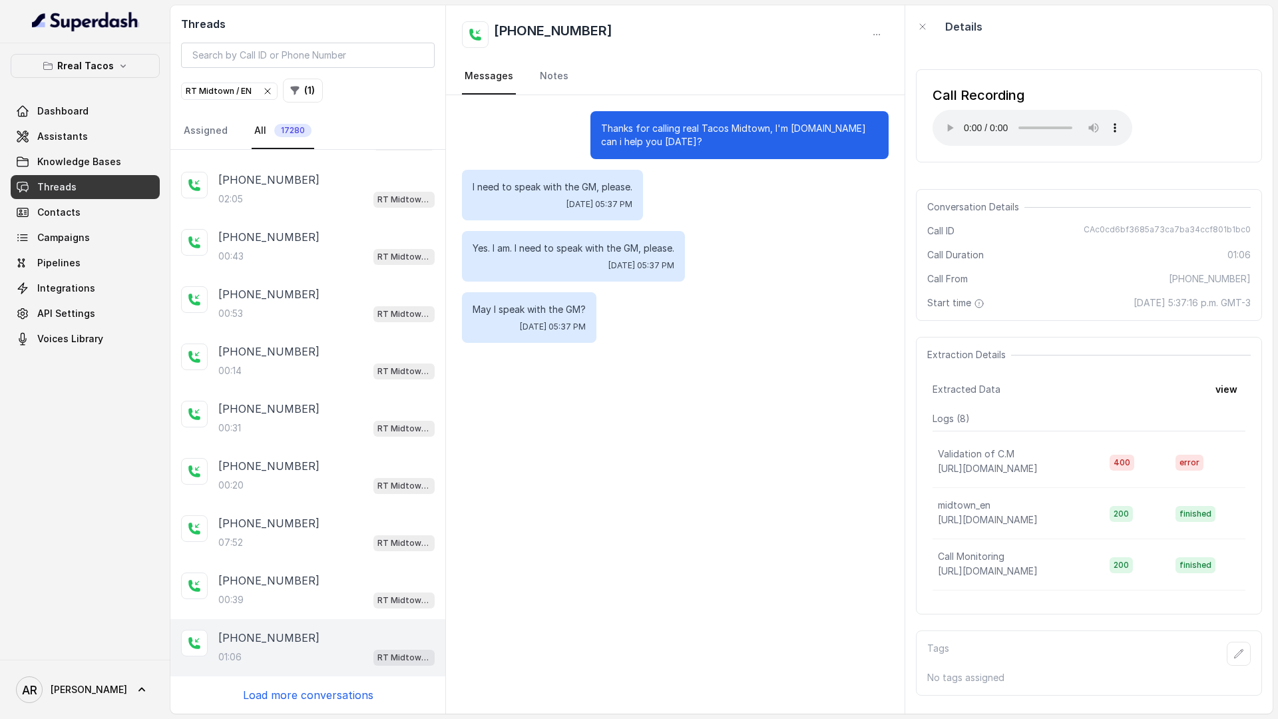
click at [346, 687] on p "Load more conversations" at bounding box center [308, 695] width 130 height 16
click at [332, 705] on div "+16784644069 01:37 RT Midtown / EN +16784644069 02:05 RT Midtown / EN +16784957…" at bounding box center [307, 432] width 275 height 564
click at [335, 700] on p "Load more conversations" at bounding box center [308, 695] width 130 height 16
click at [331, 699] on div "+14044769436" at bounding box center [326, 695] width 216 height 16
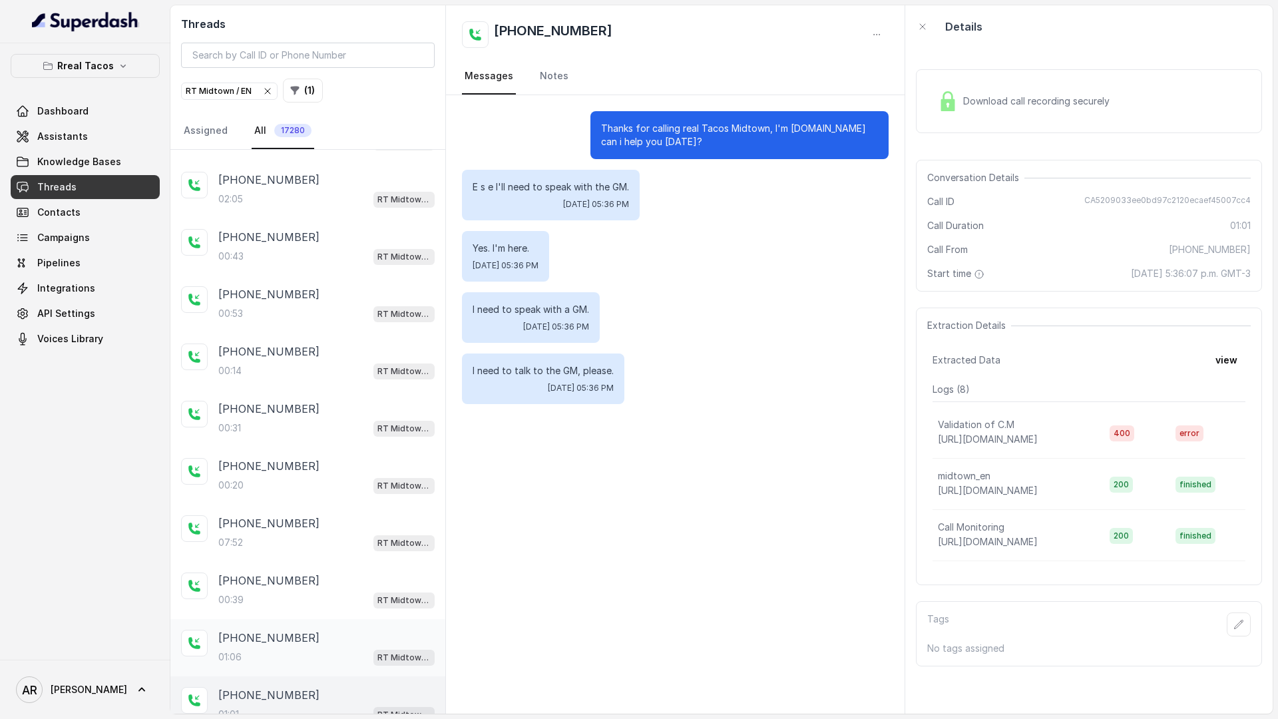
click at [326, 667] on div "+14044769436 01:06 RT Midtown / EN" at bounding box center [307, 647] width 275 height 57
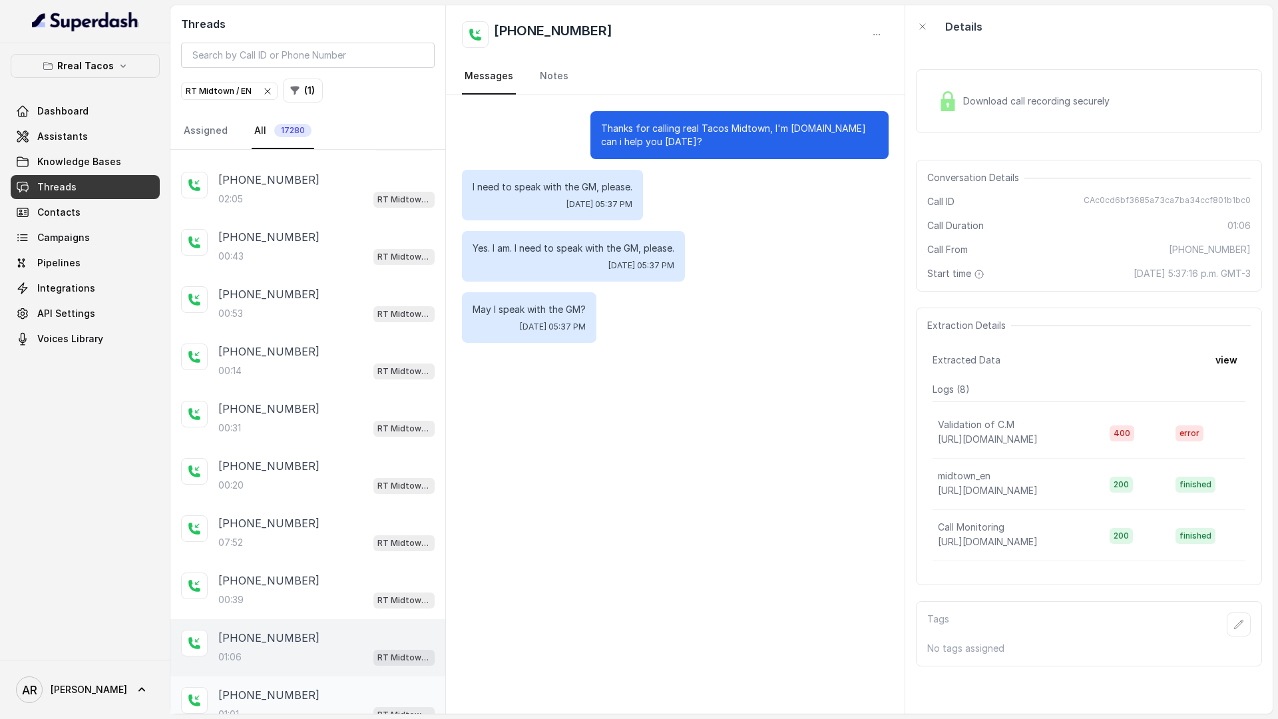
click at [313, 703] on div "+14044769436 01:01 RT Midtown / EN" at bounding box center [326, 705] width 216 height 36
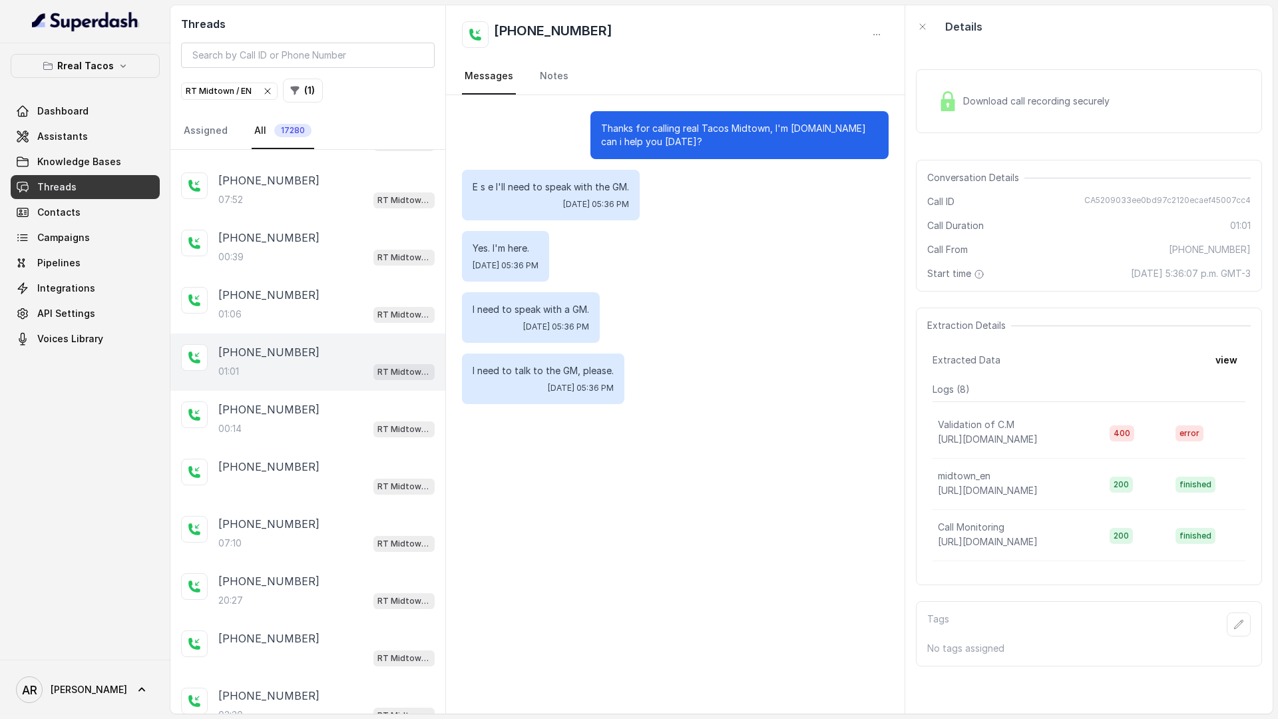
scroll to position [415, 0]
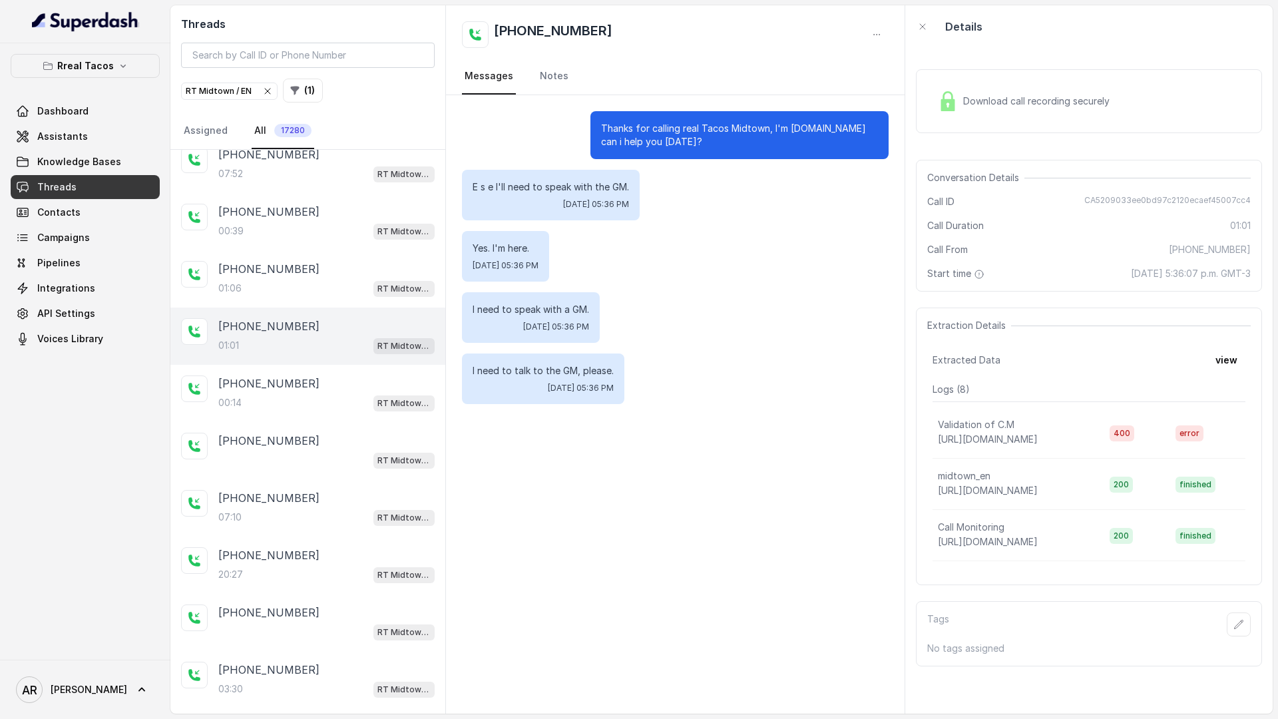
click at [261, 96] on div "RT Midtown / EN" at bounding box center [229, 91] width 87 height 13
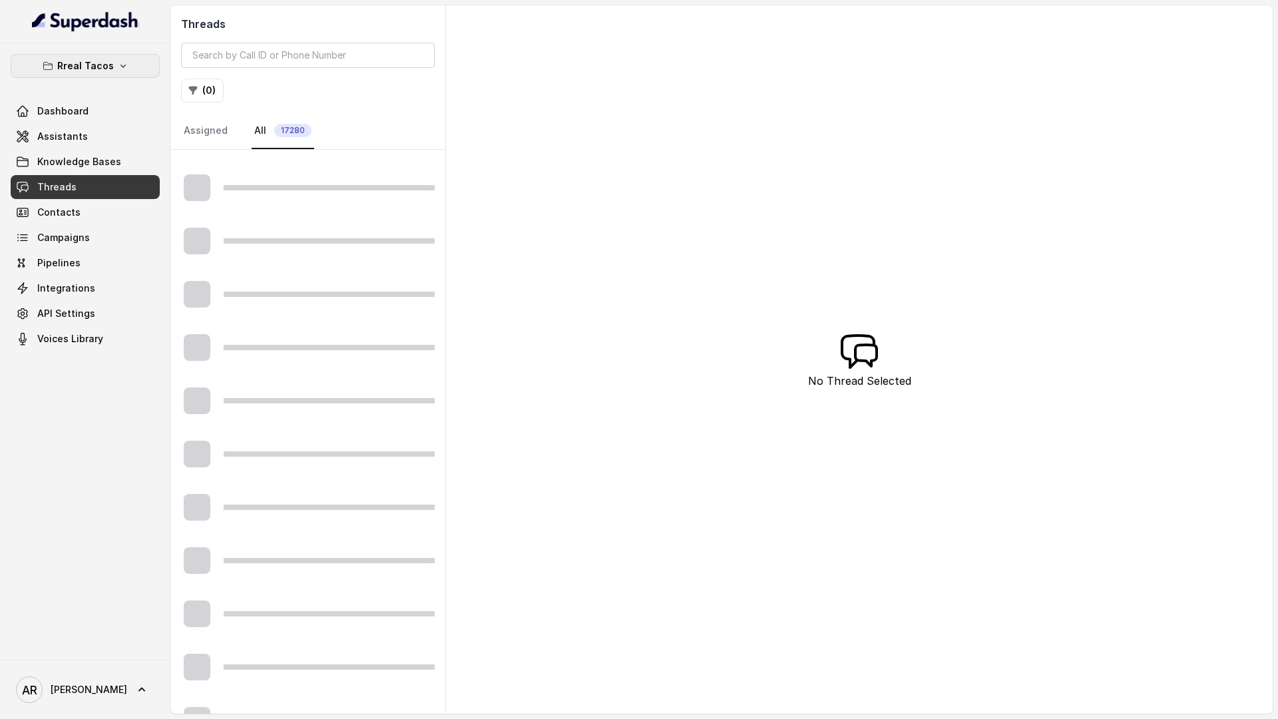
click at [96, 68] on p "Rreal Tacos" at bounding box center [85, 66] width 57 height 16
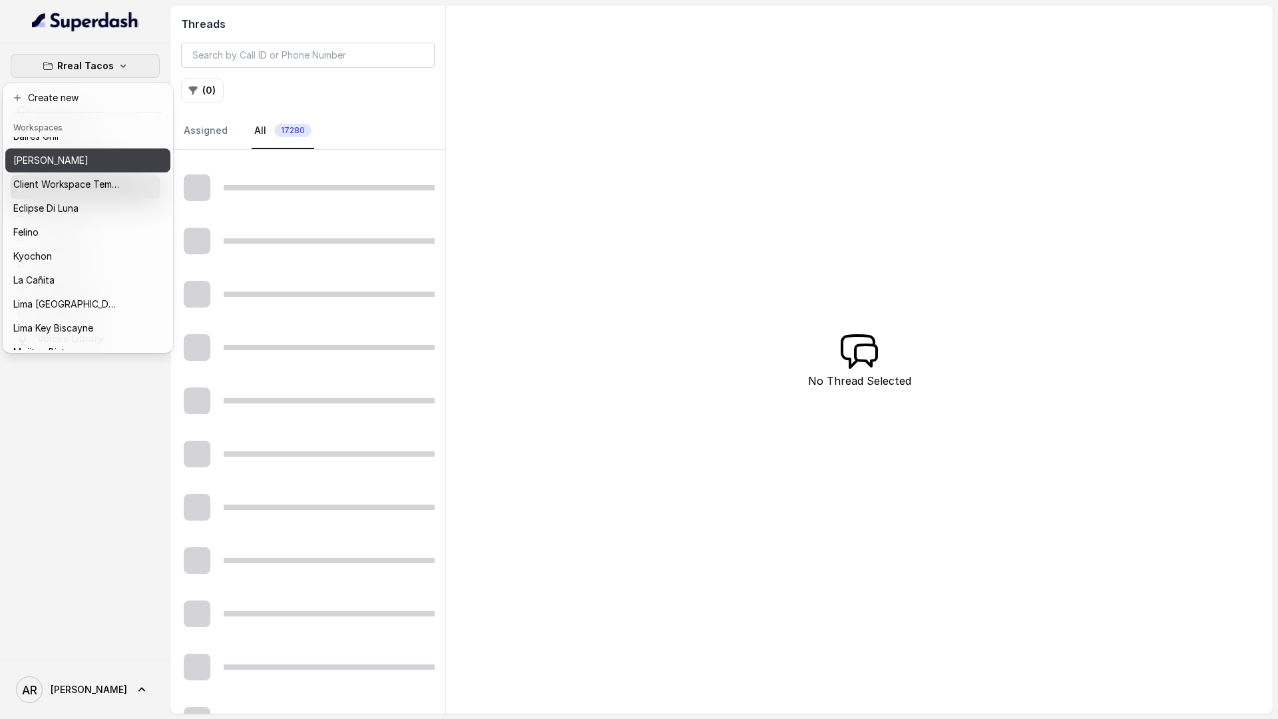
scroll to position [46, 0]
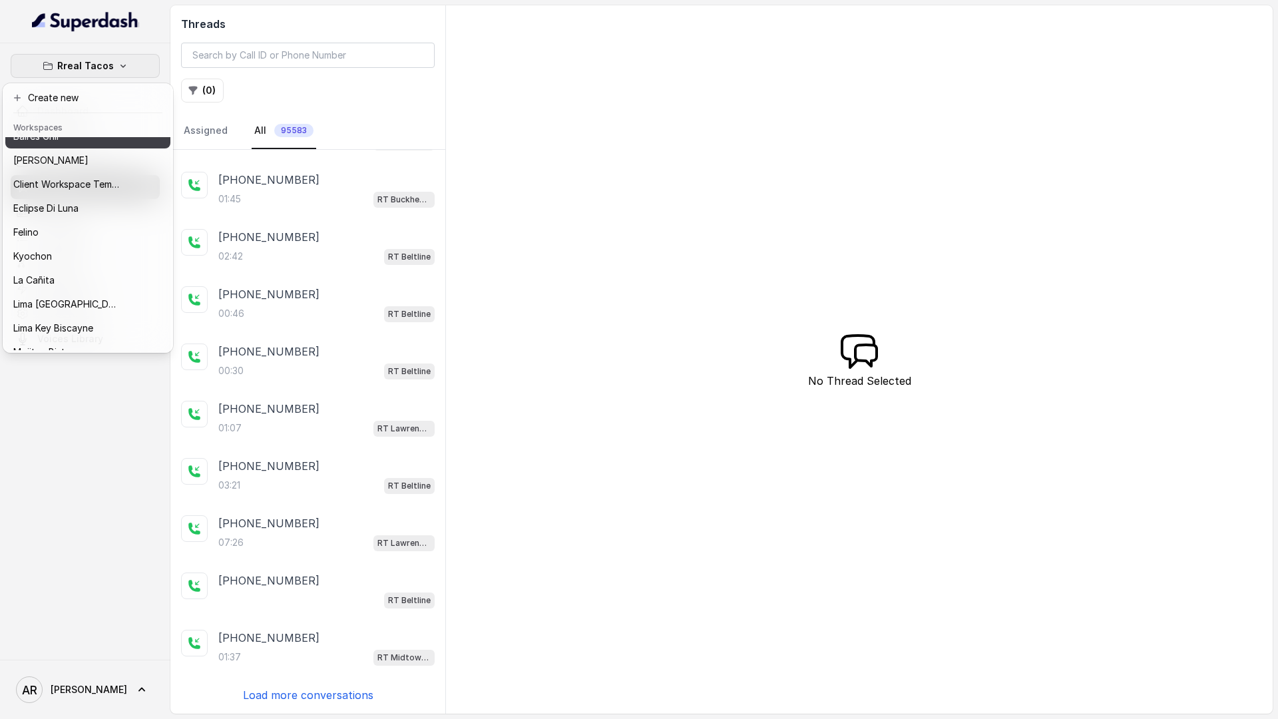
click at [85, 144] on div "Baires Grill" at bounding box center [66, 136] width 106 height 16
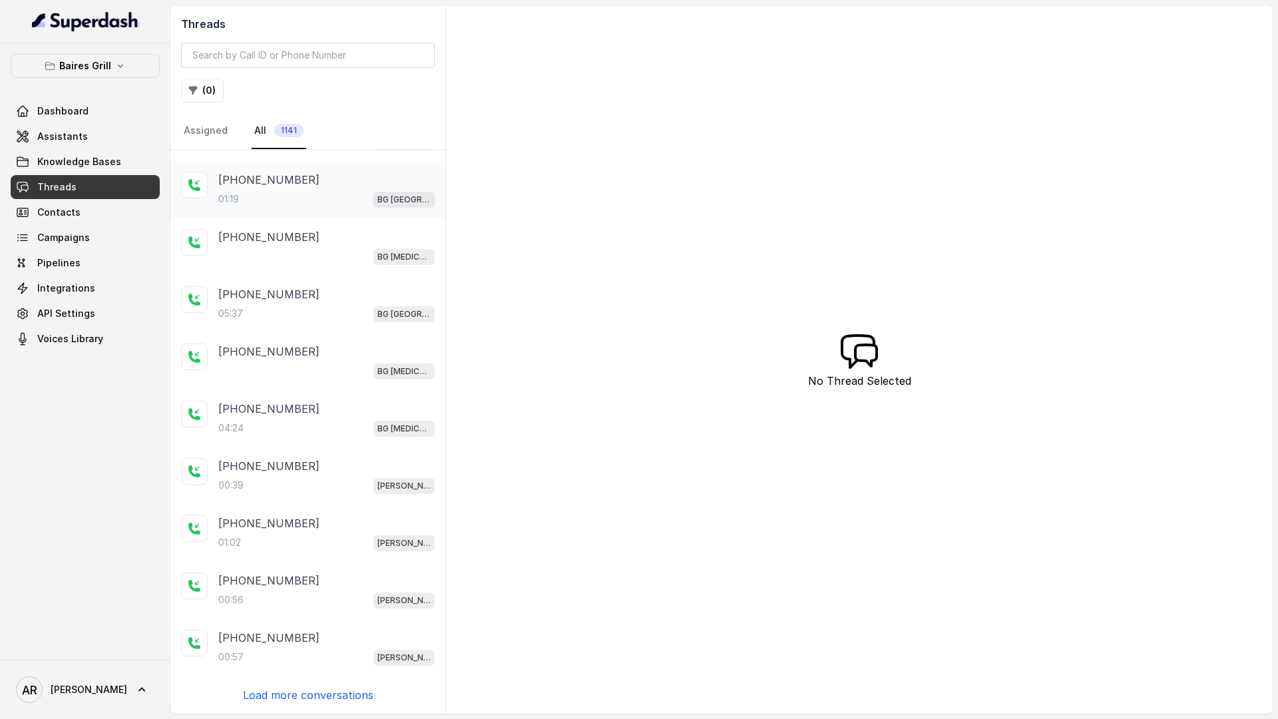
click at [252, 204] on div "01:19 BG Sunny Isles" at bounding box center [326, 198] width 216 height 17
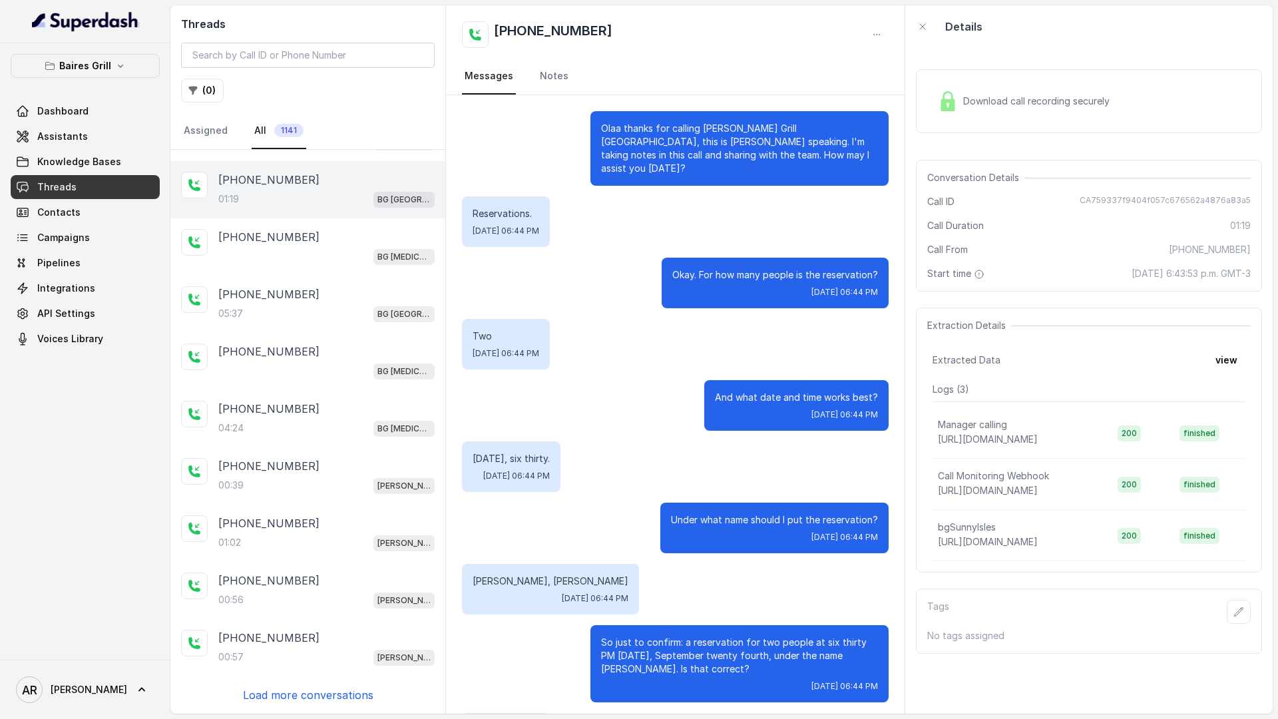
scroll to position [460, 0]
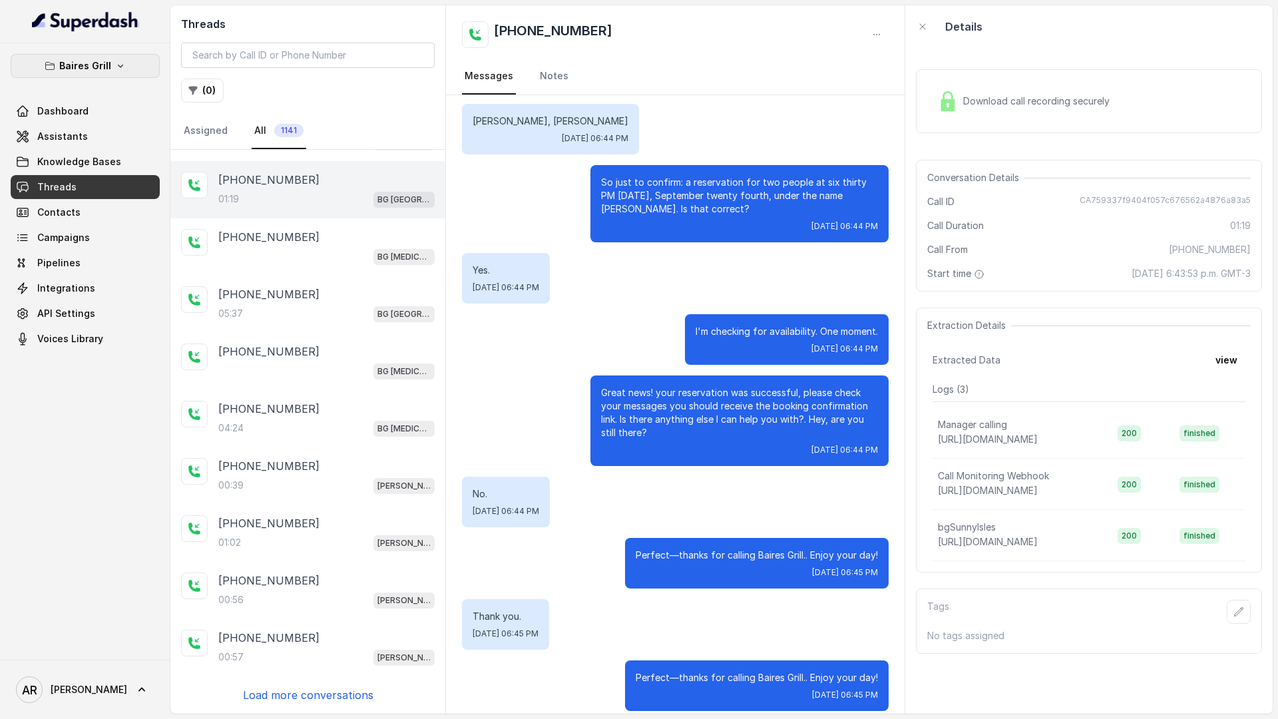
click at [110, 75] on button "Baires Grill" at bounding box center [85, 66] width 149 height 24
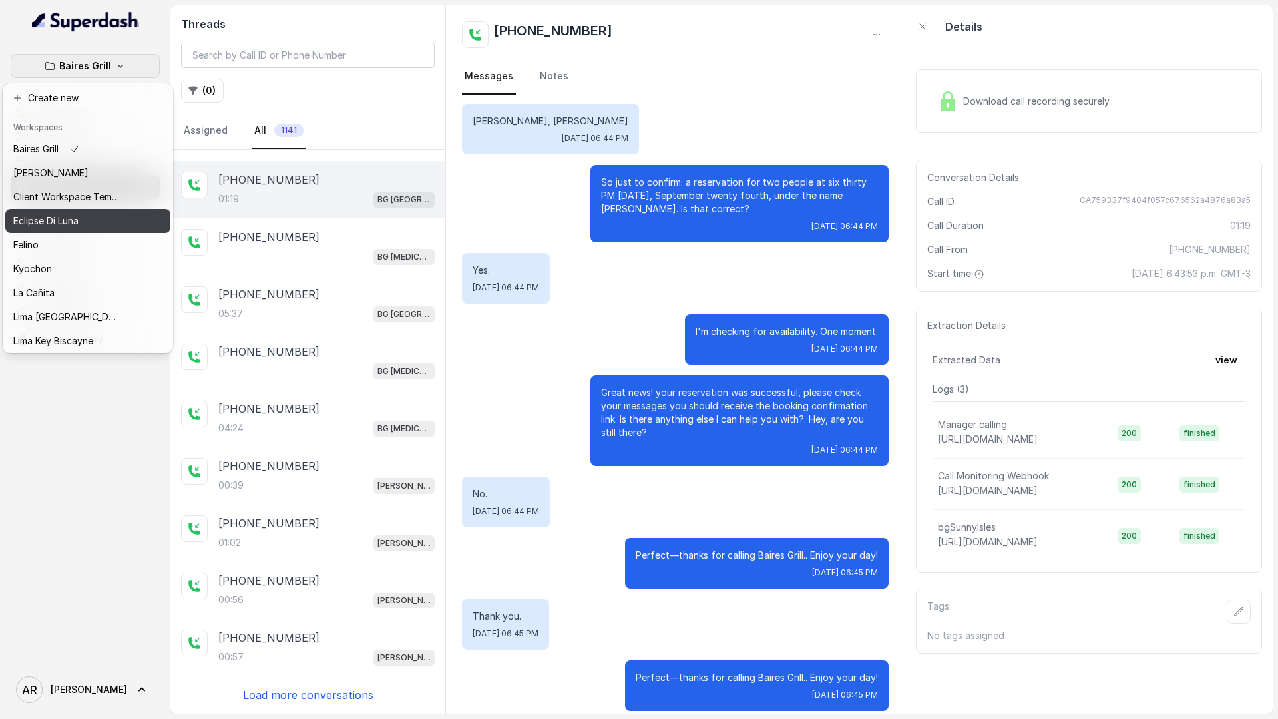
scroll to position [122, 0]
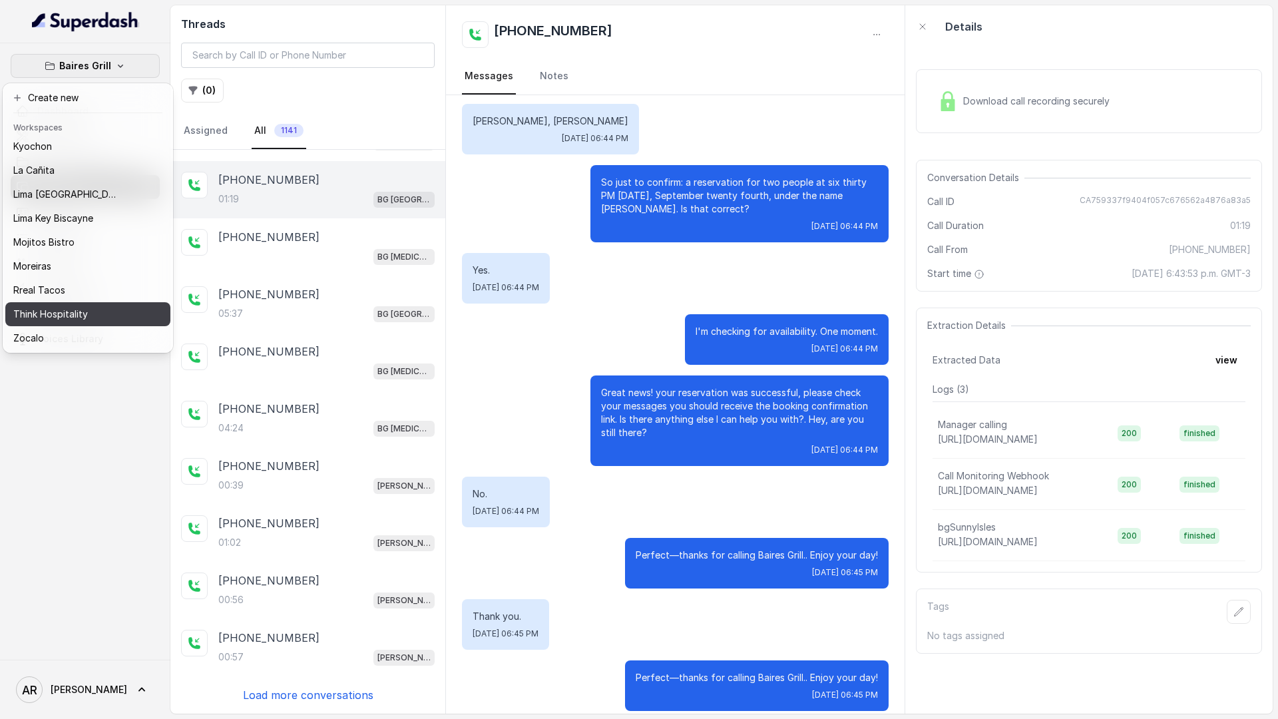
click at [87, 307] on div "Think Hospitality" at bounding box center [66, 314] width 106 height 16
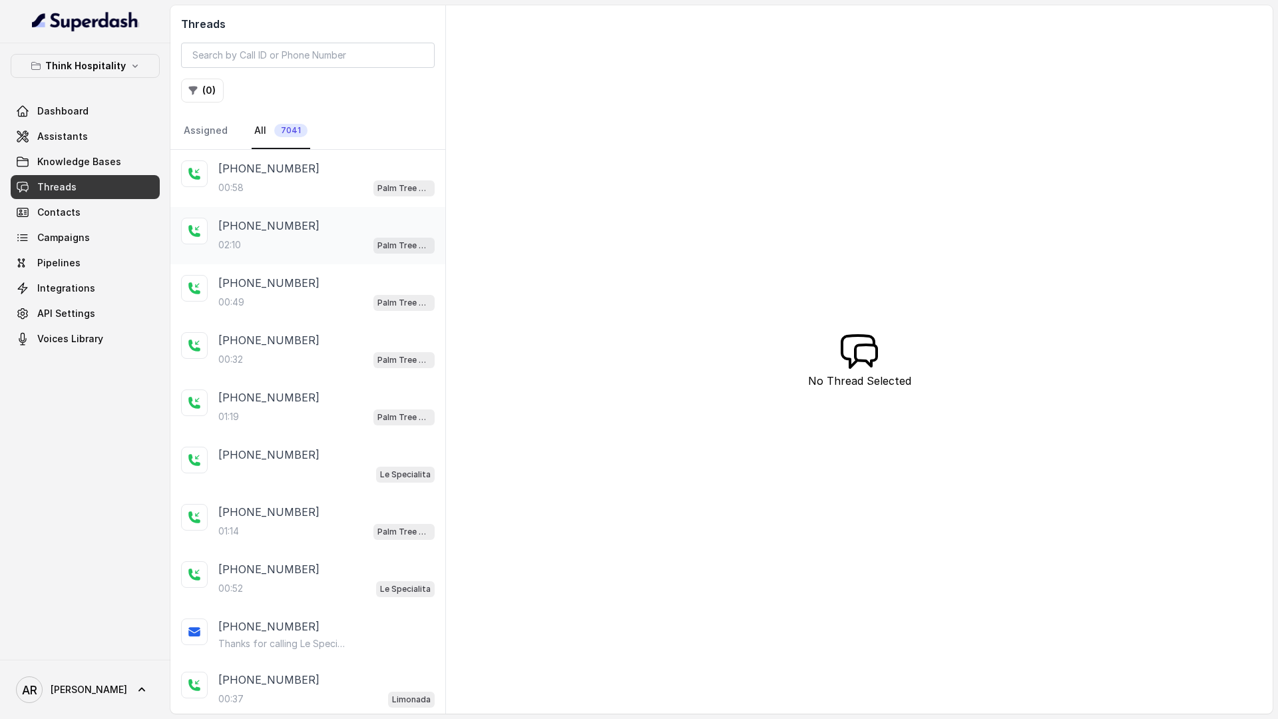
click at [276, 204] on div "+19542574122 00:58 Palm Tree Club" at bounding box center [307, 178] width 275 height 57
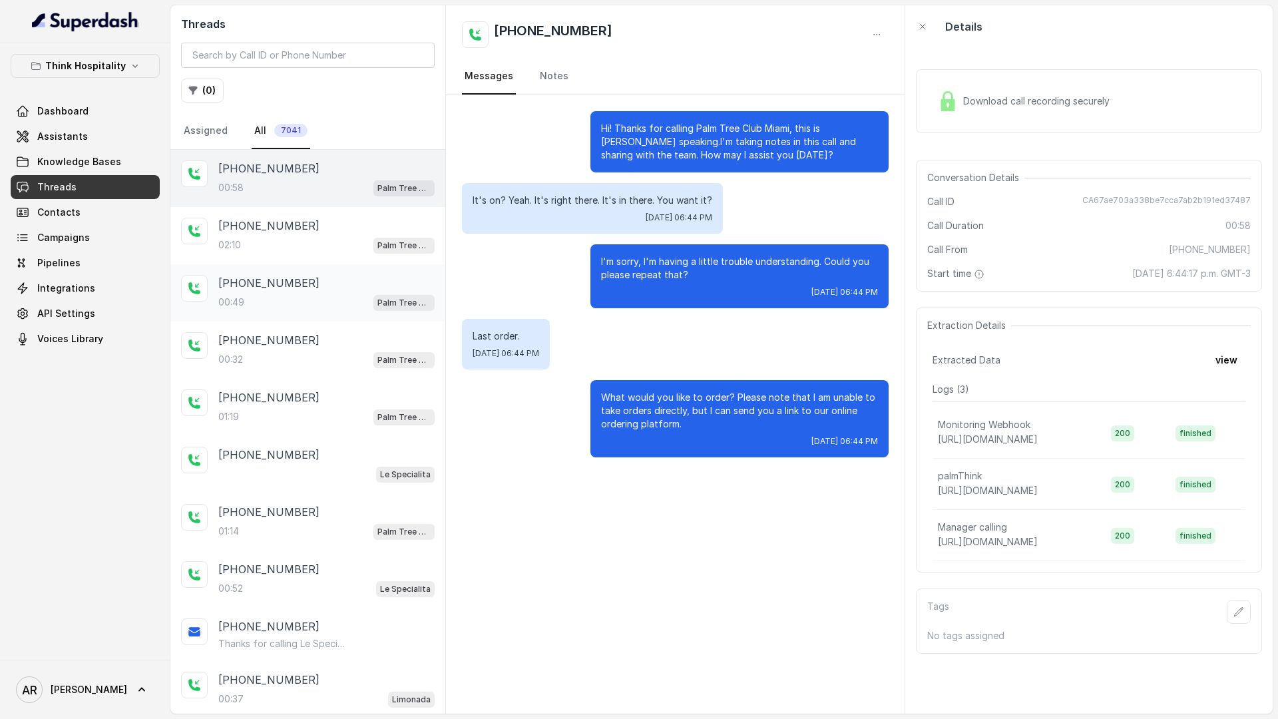
click at [342, 264] on div "+13054507833 00:49 Palm Tree Club" at bounding box center [307, 292] width 275 height 57
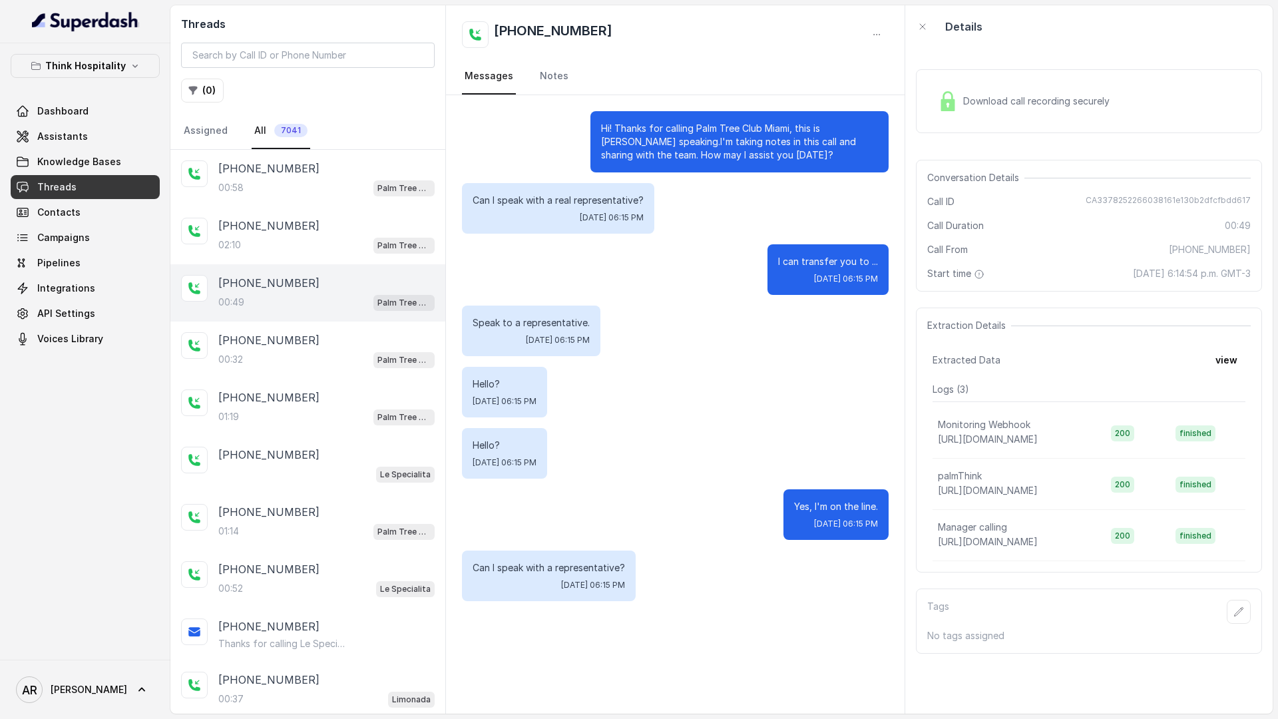
click at [1014, 87] on div "Download call recording securely" at bounding box center [1023, 101] width 182 height 31
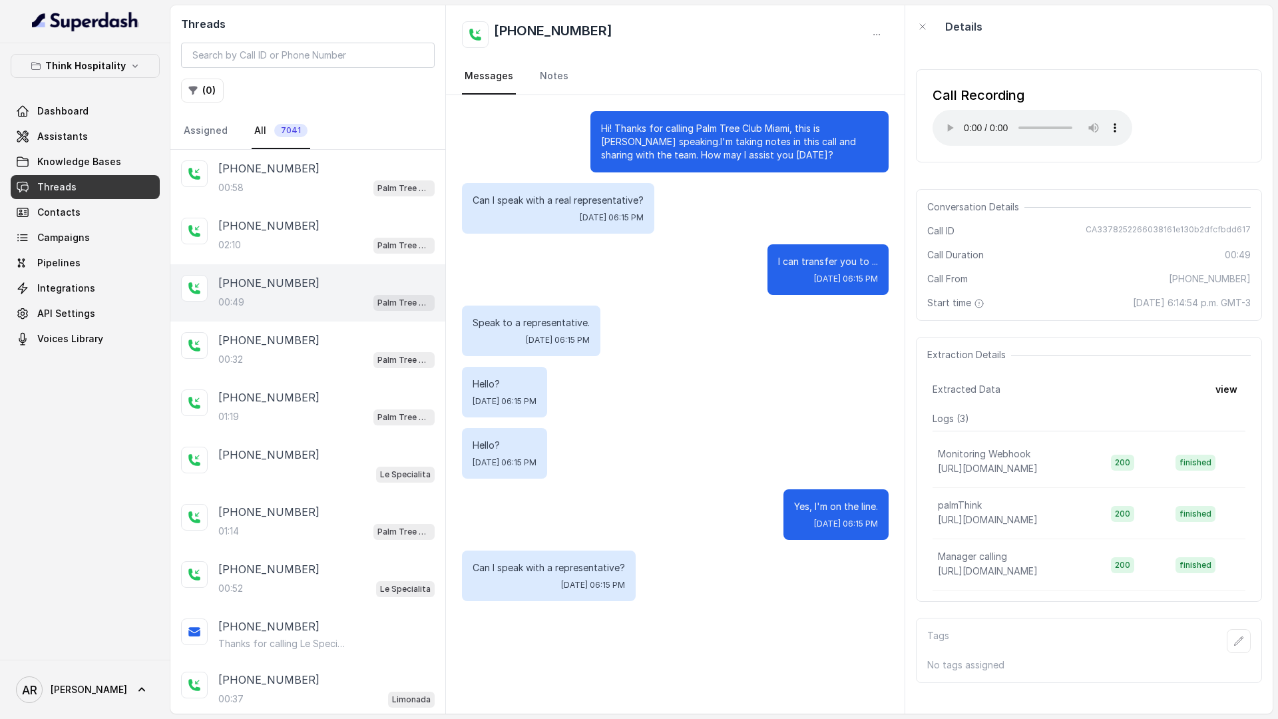
scroll to position [42, 0]
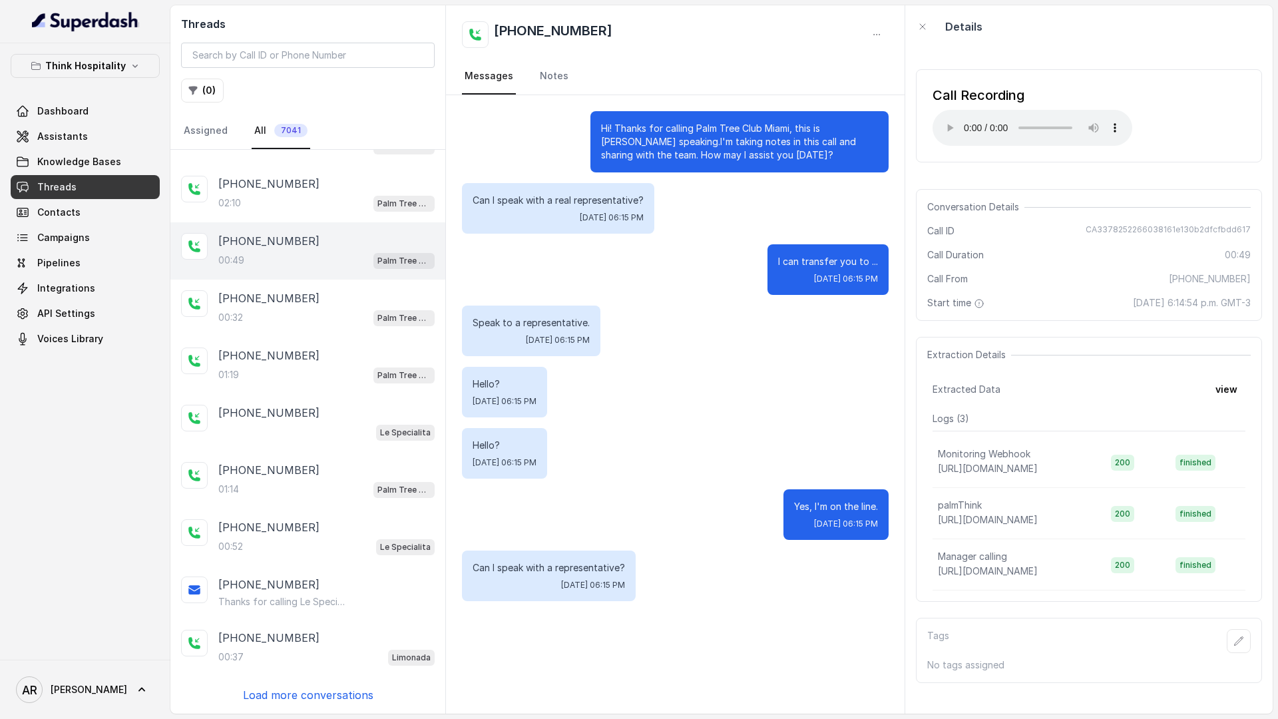
click at [284, 689] on p "Load more conversations" at bounding box center [308, 695] width 130 height 16
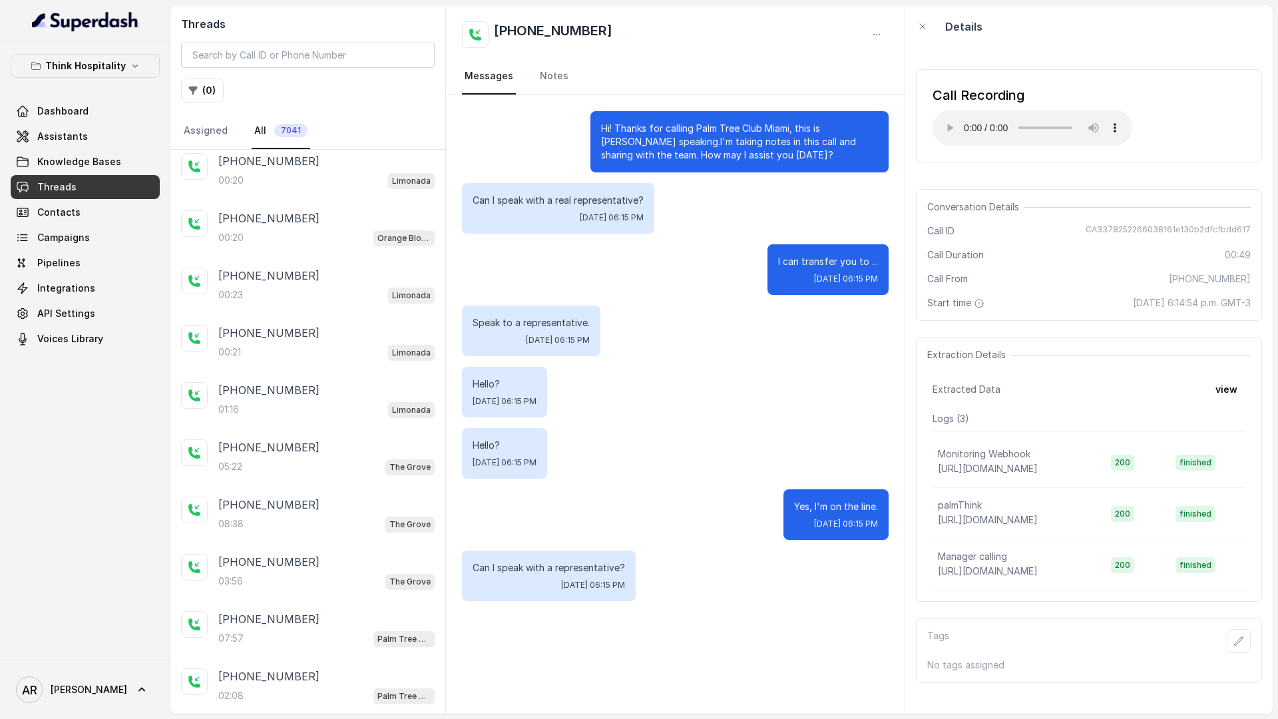
scroll to position [614, 0]
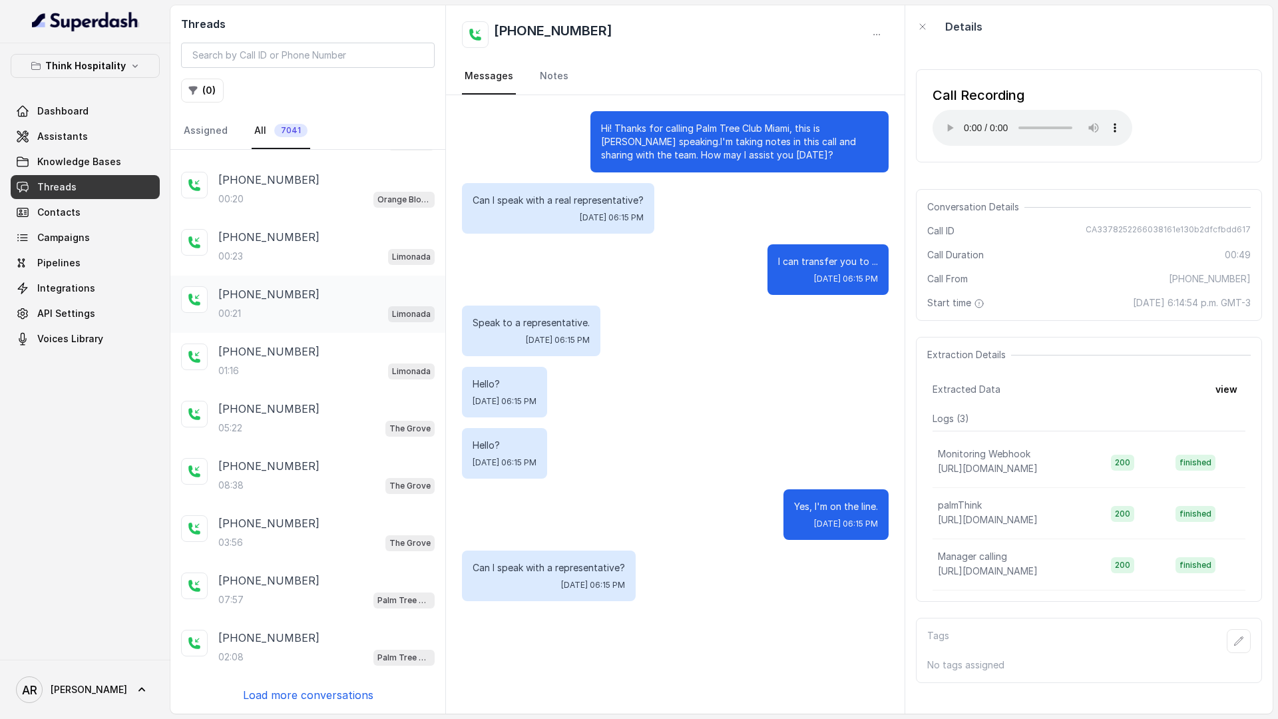
click at [382, 299] on div "[PHONE_NUMBER]" at bounding box center [326, 294] width 216 height 16
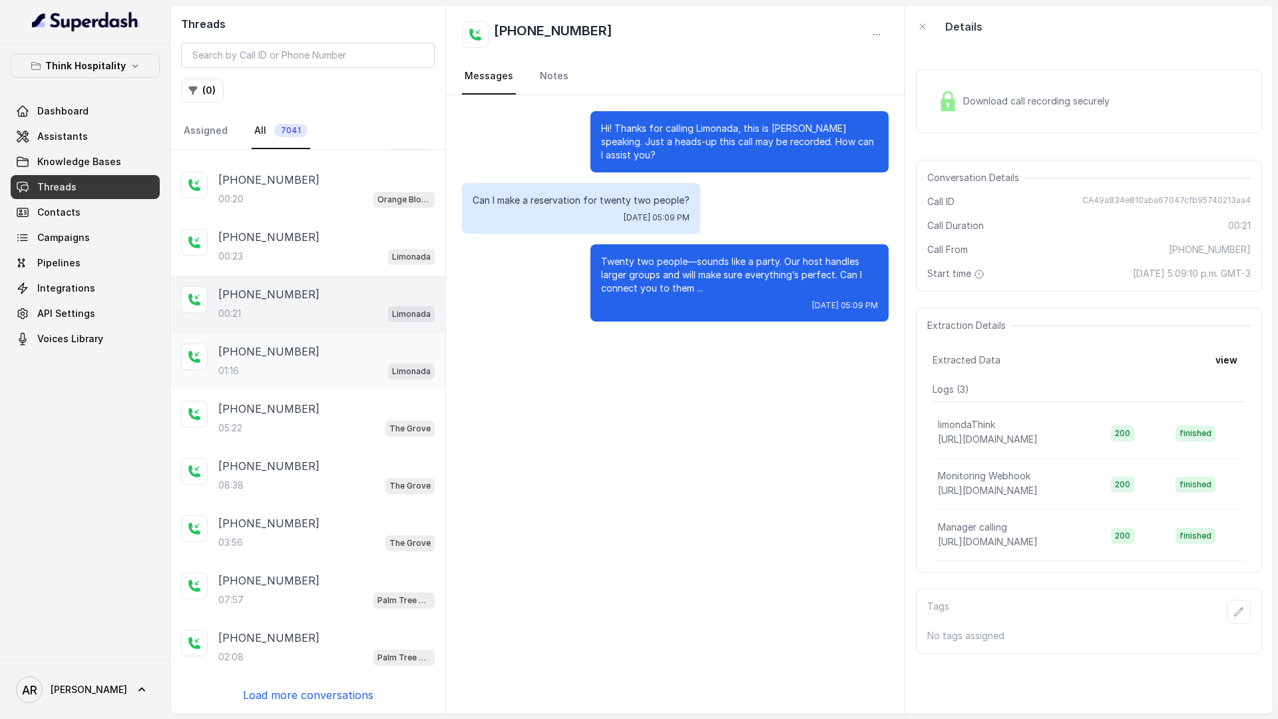
click at [367, 359] on div "[PHONE_NUMBER]" at bounding box center [326, 351] width 216 height 16
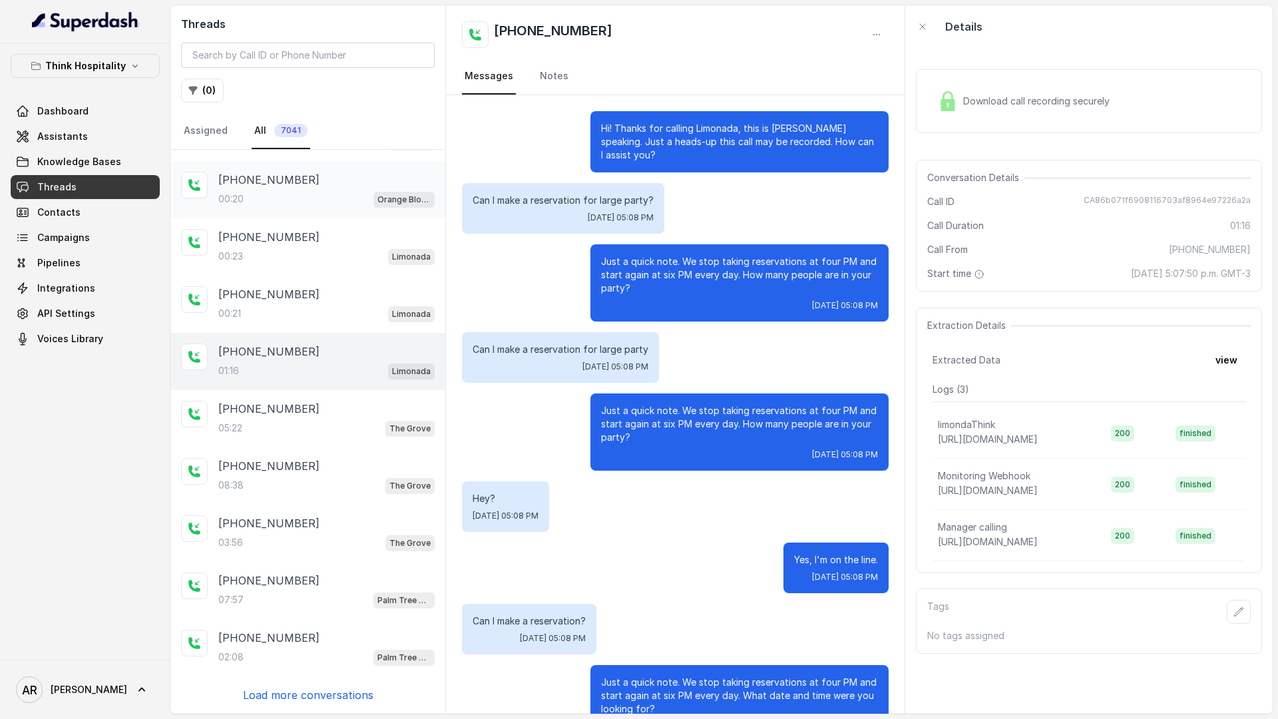
scroll to position [180, 0]
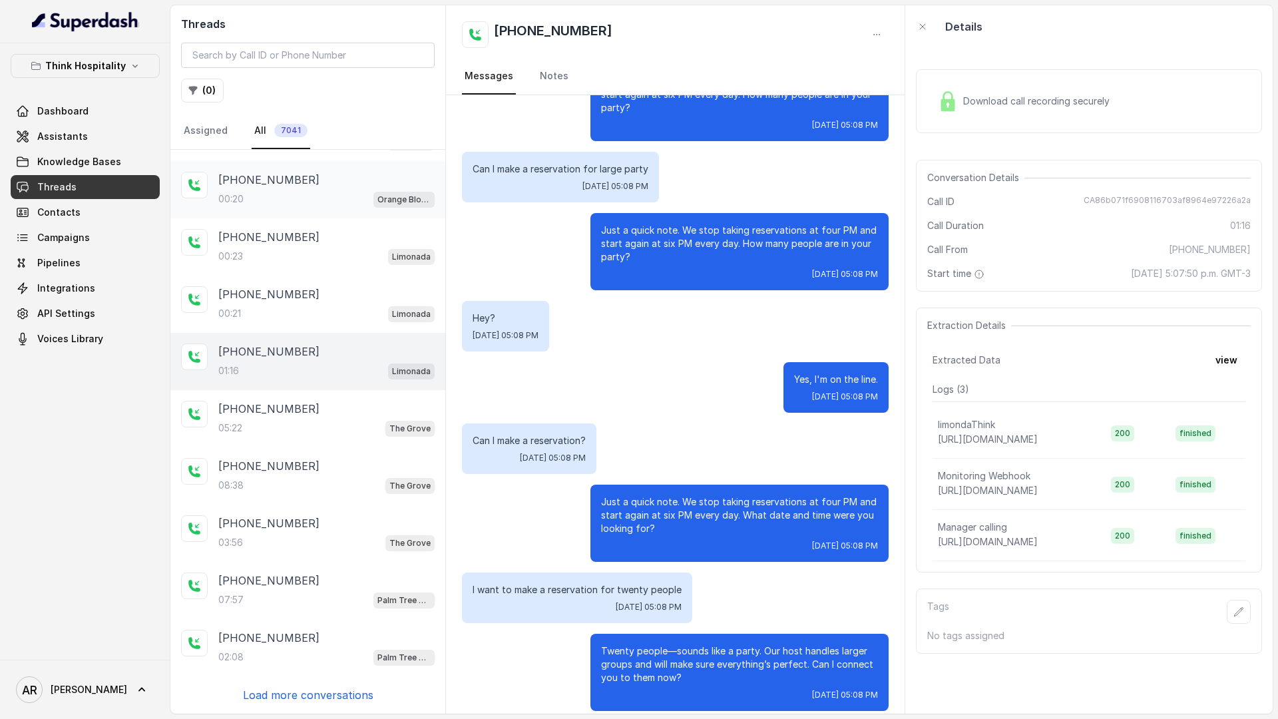
click at [349, 200] on div "00:20 Orange Blossom" at bounding box center [326, 198] width 216 height 17
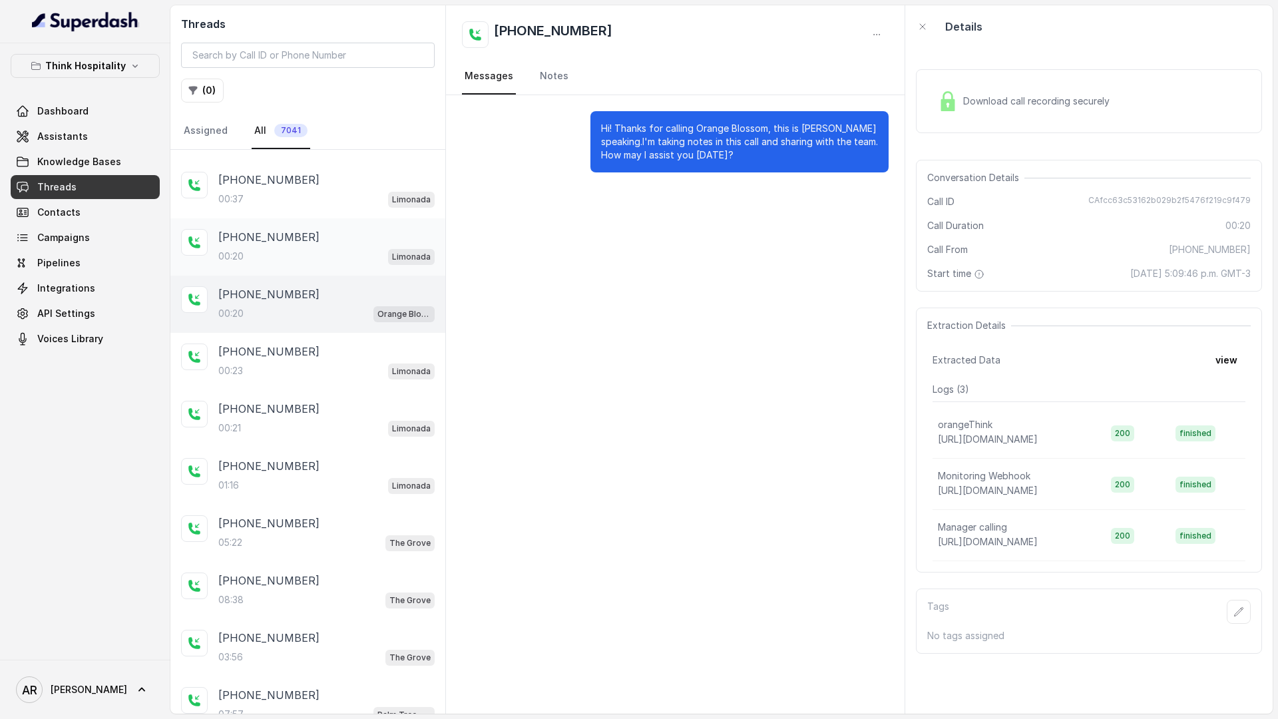
click at [335, 248] on div "00:20 Limonada" at bounding box center [326, 256] width 216 height 17
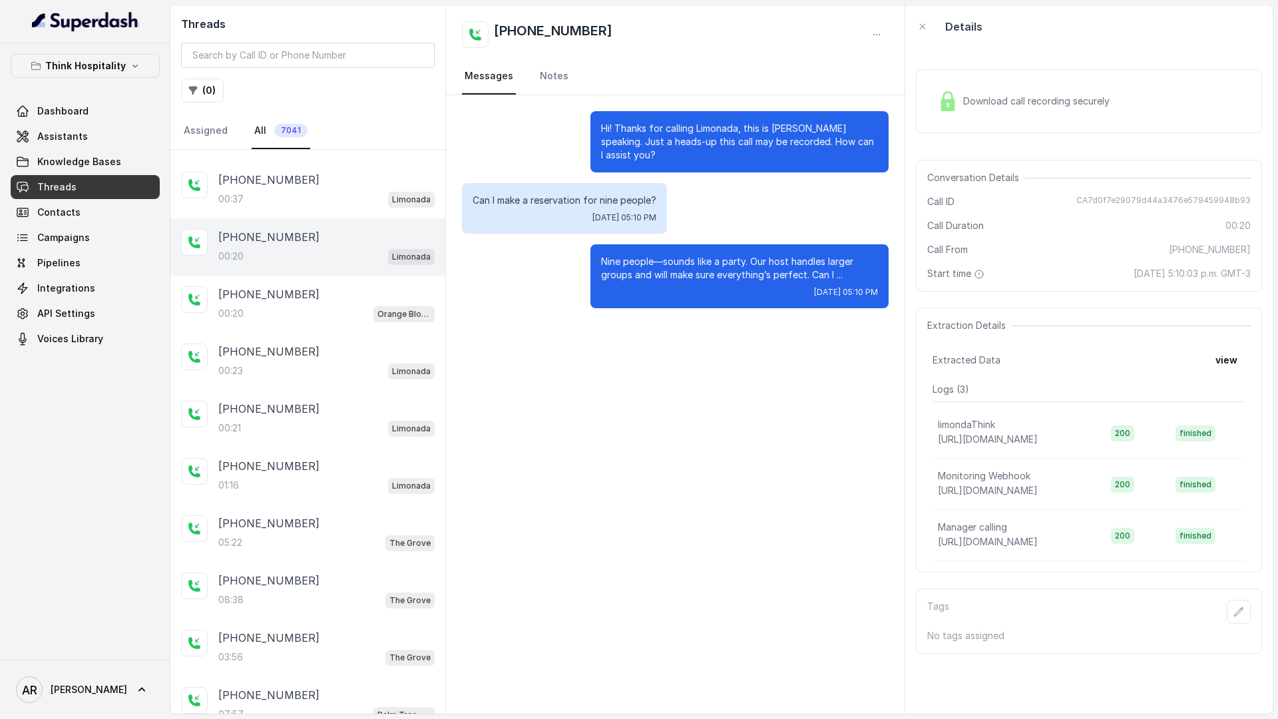
scroll to position [371, 0]
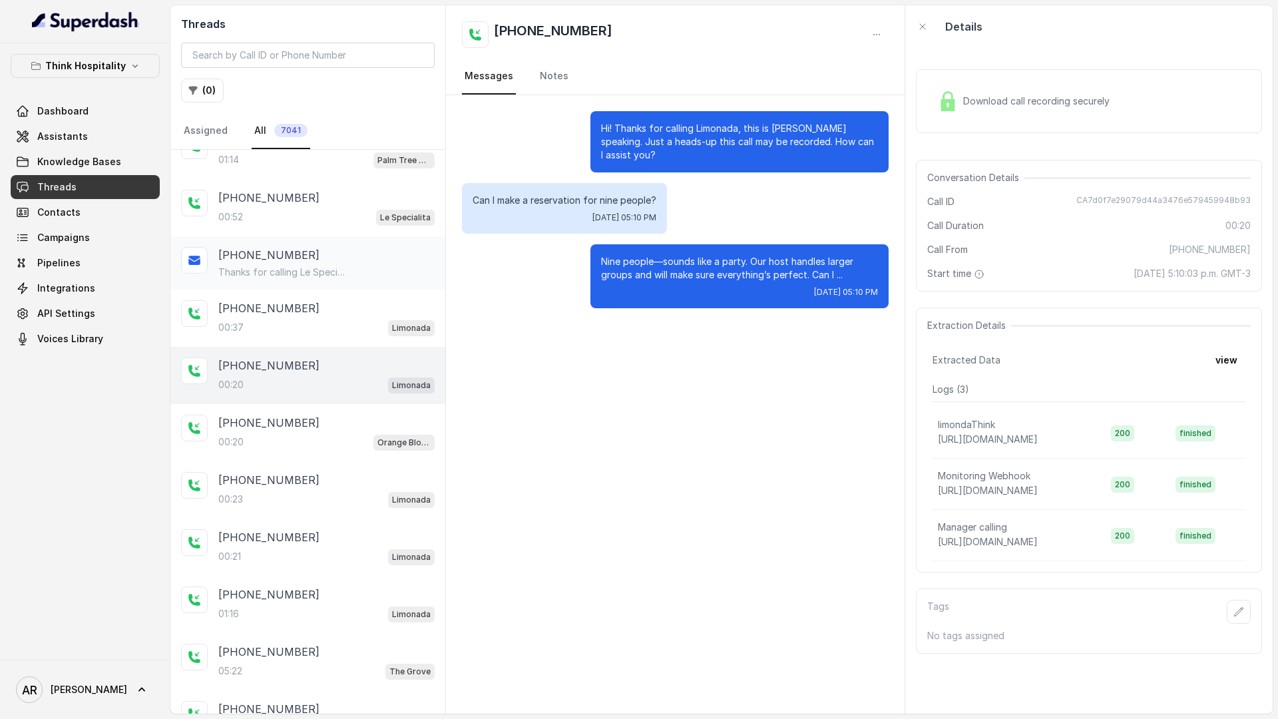
click at [317, 269] on p "Thanks for calling Le Specialita! Want to make a reservation? https://foxly.lin…" at bounding box center [282, 272] width 128 height 13
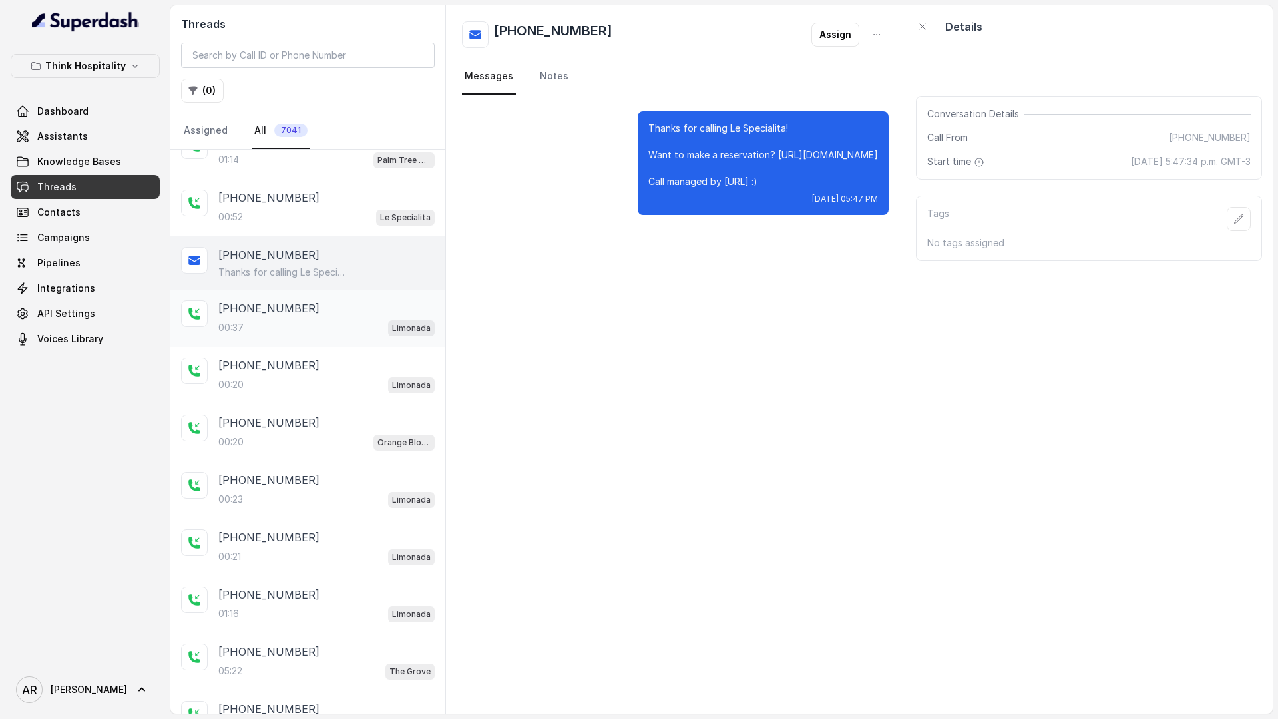
click at [311, 301] on div "[PHONE_NUMBER]" at bounding box center [326, 308] width 216 height 16
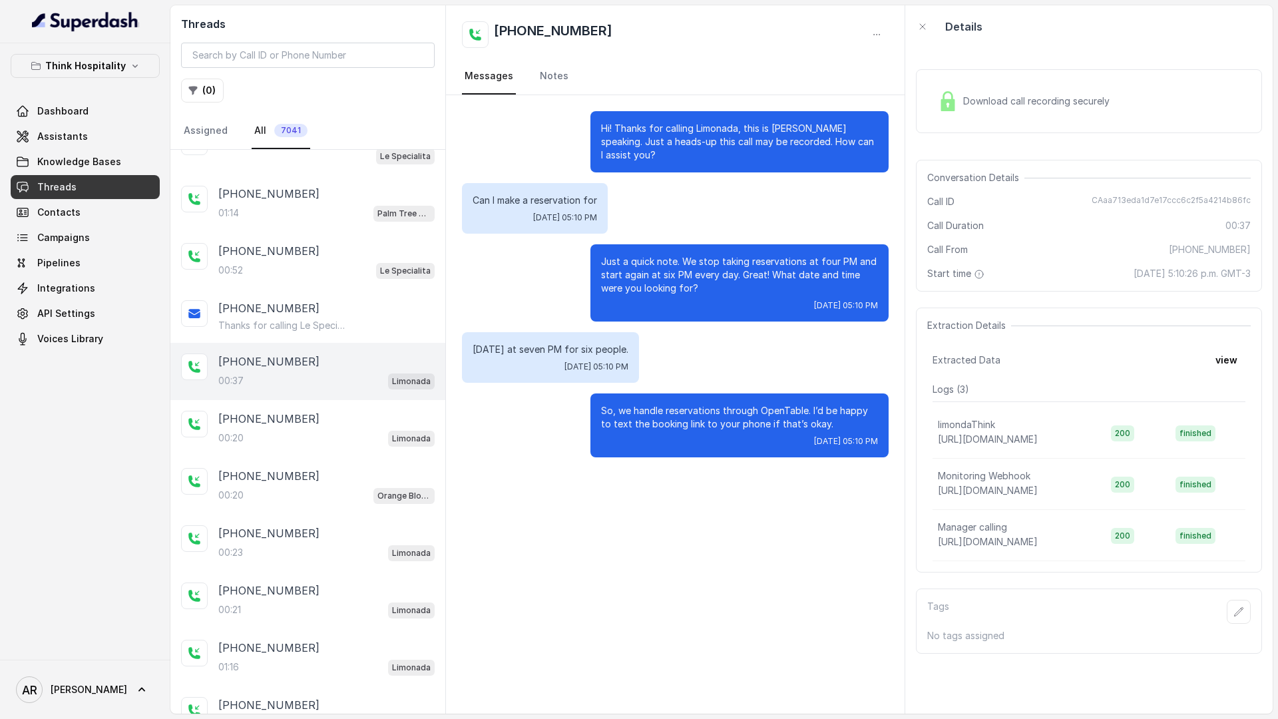
scroll to position [316, 0]
click at [309, 260] on div "+13056069520" at bounding box center [326, 253] width 216 height 16
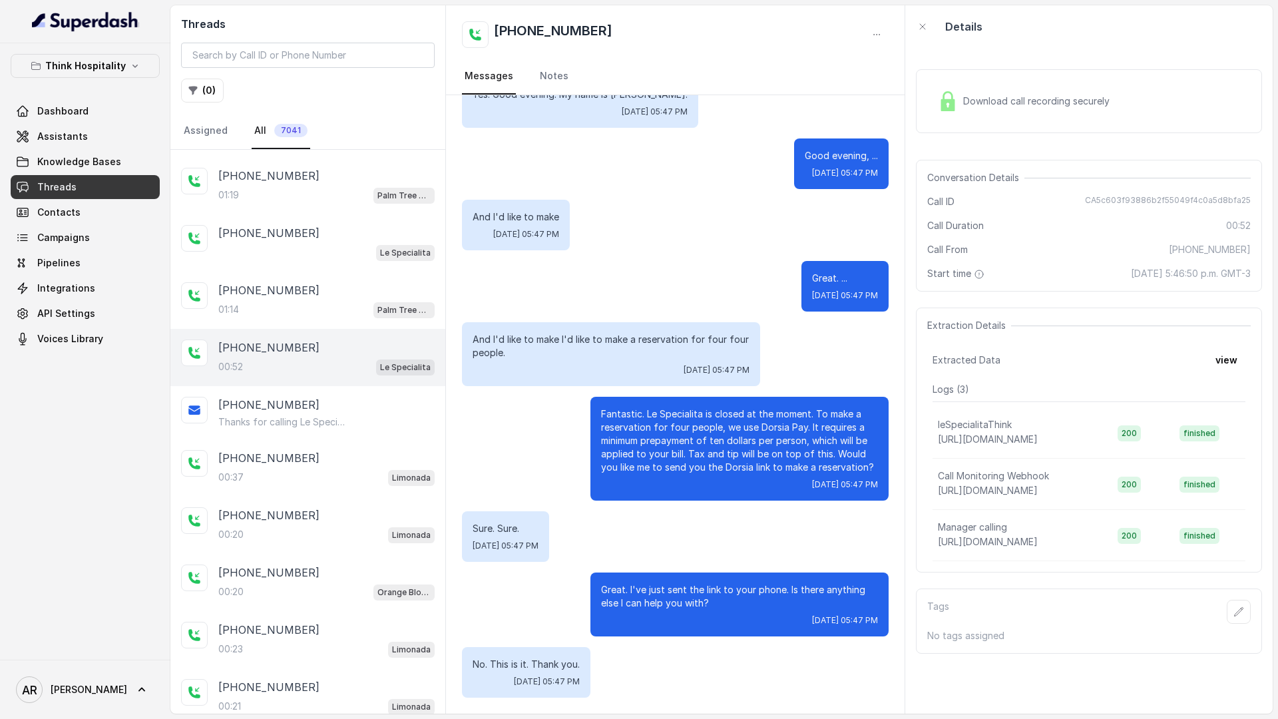
scroll to position [211, 0]
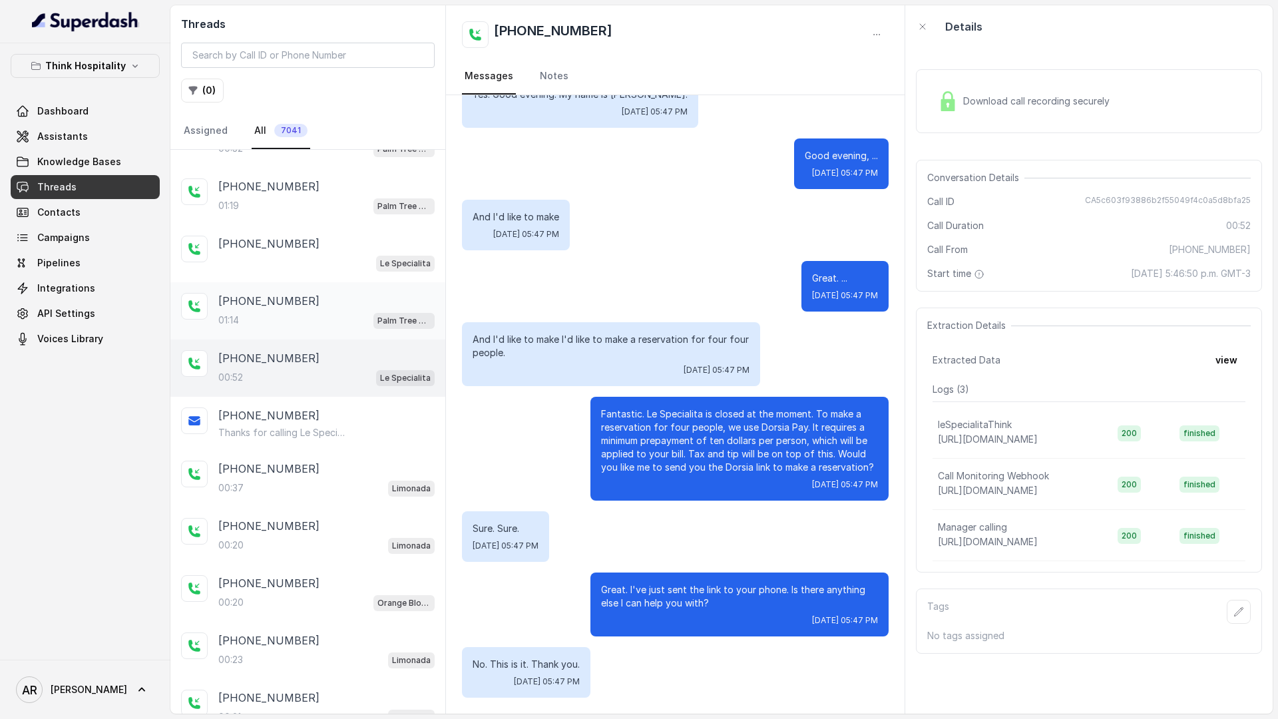
click at [312, 307] on div "+17868530851" at bounding box center [326, 301] width 216 height 16
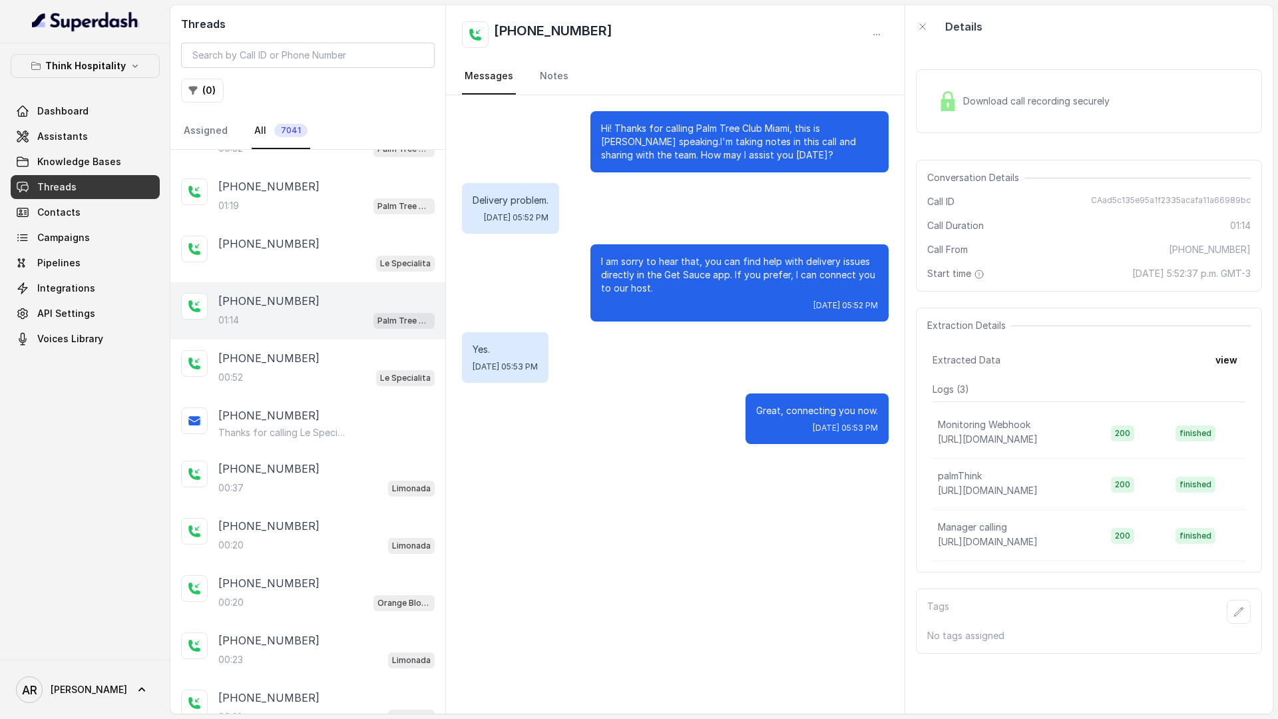
scroll to position [136, 0]
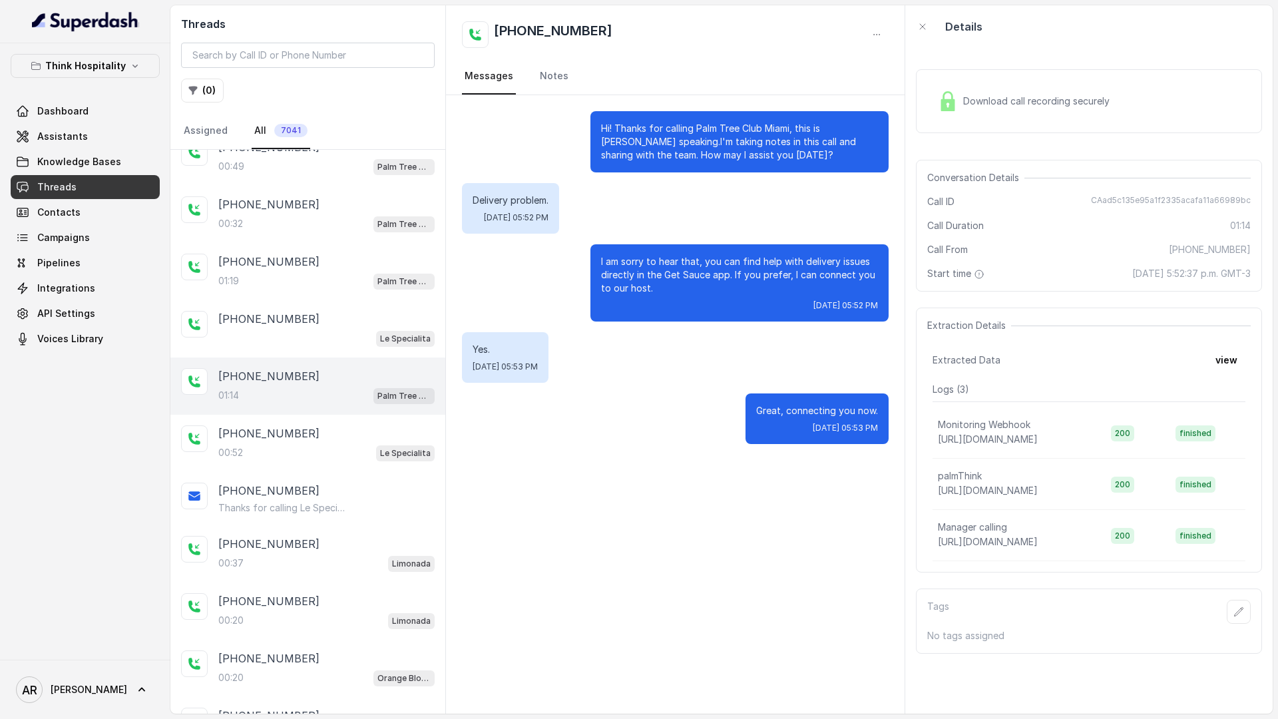
click at [312, 307] on div "+13056069520 Le Specialita" at bounding box center [307, 328] width 275 height 57
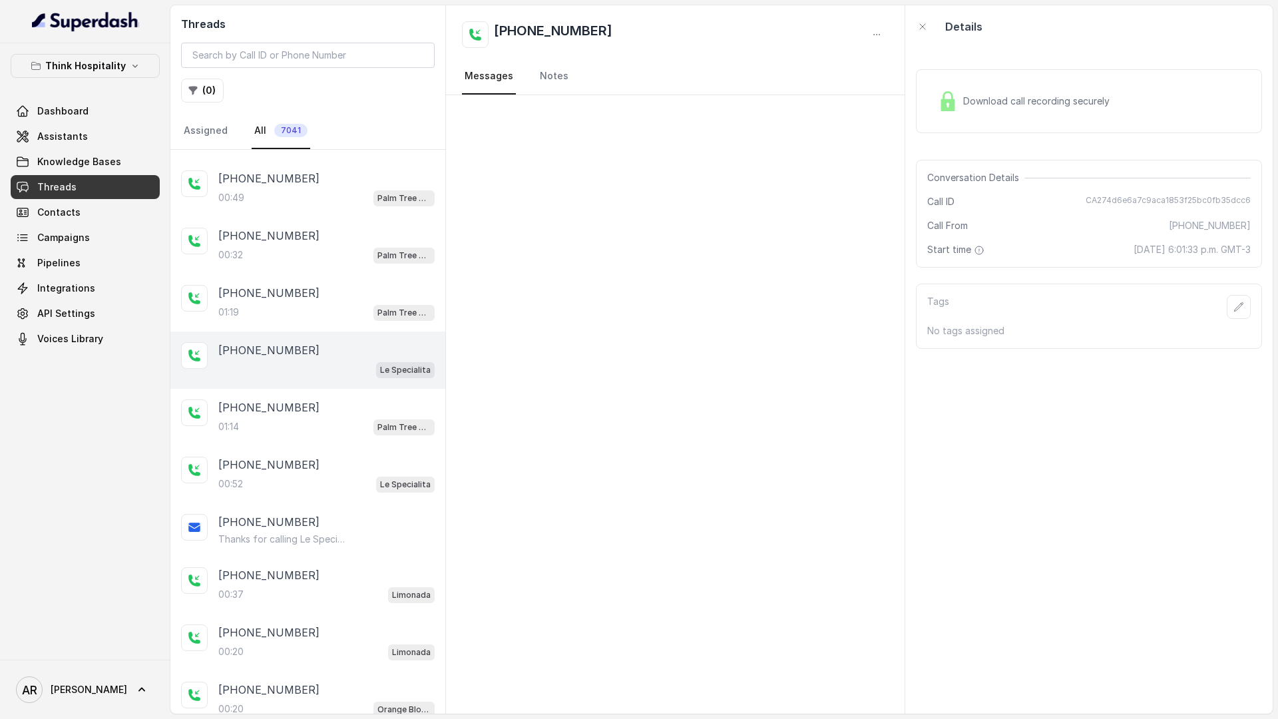
scroll to position [85, 0]
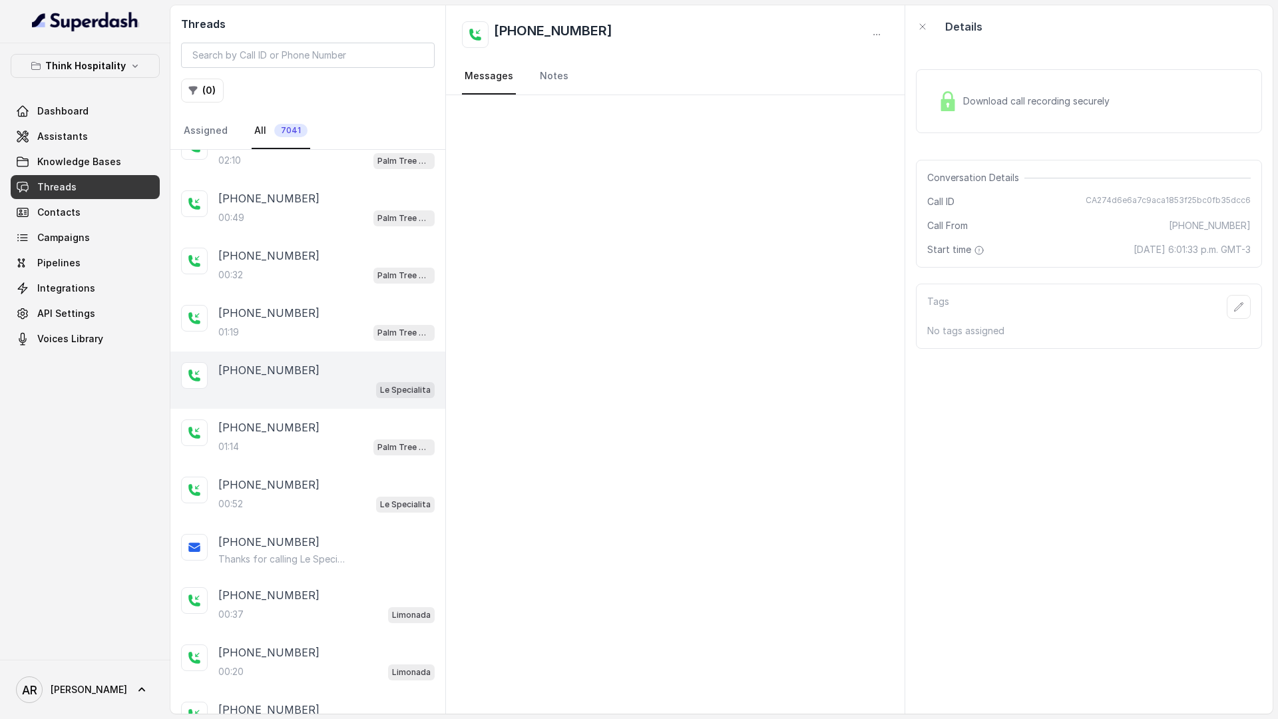
click at [312, 308] on div "+13054507833" at bounding box center [326, 313] width 216 height 16
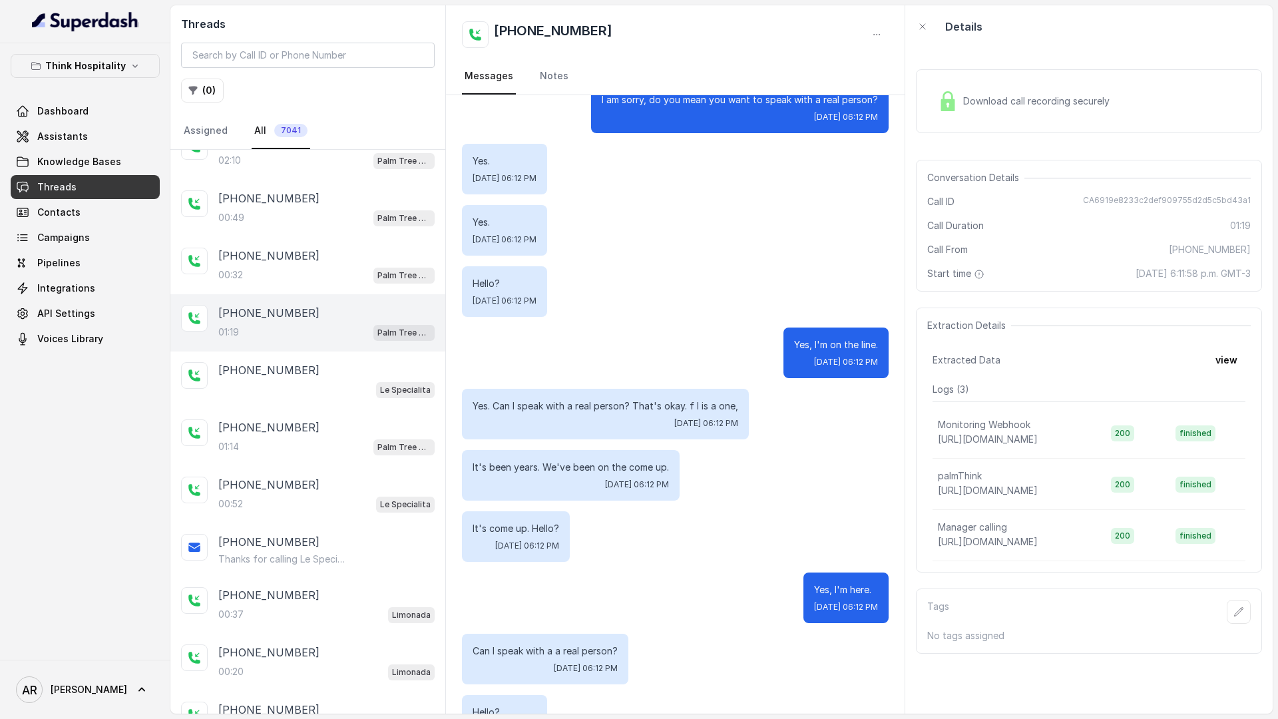
scroll to position [481, 0]
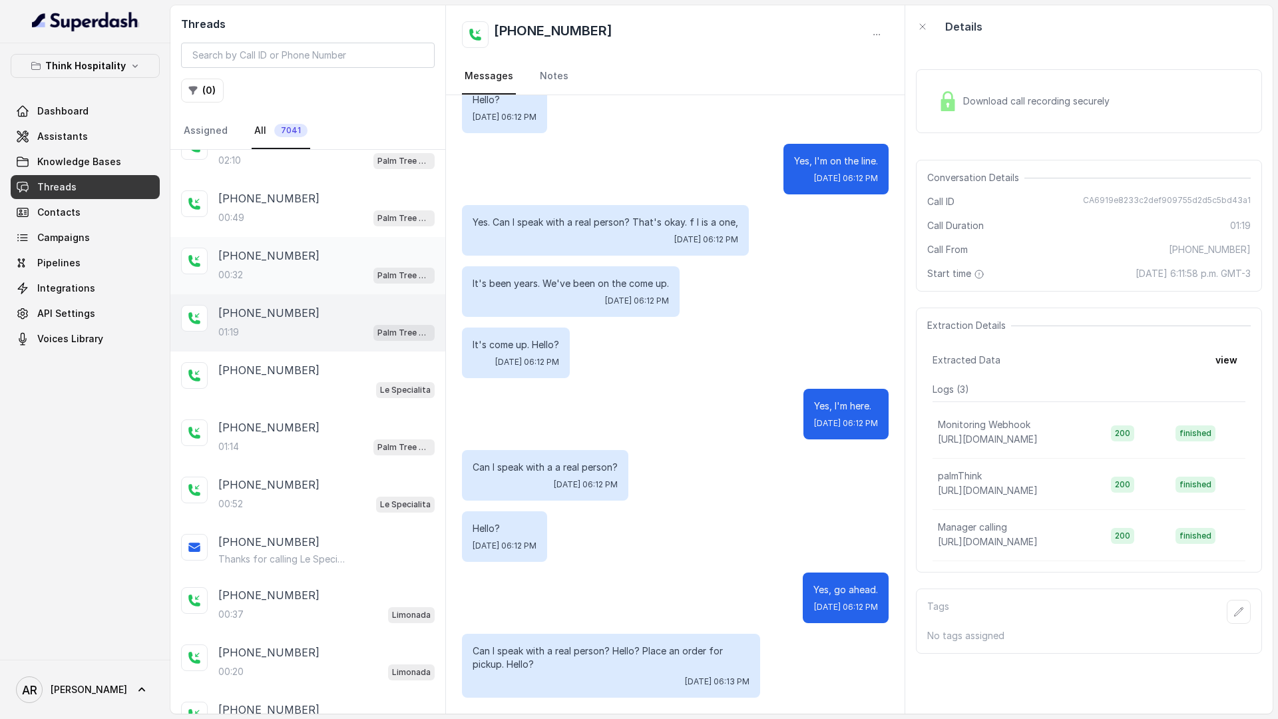
click at [383, 254] on div "+13054507833" at bounding box center [326, 256] width 216 height 16
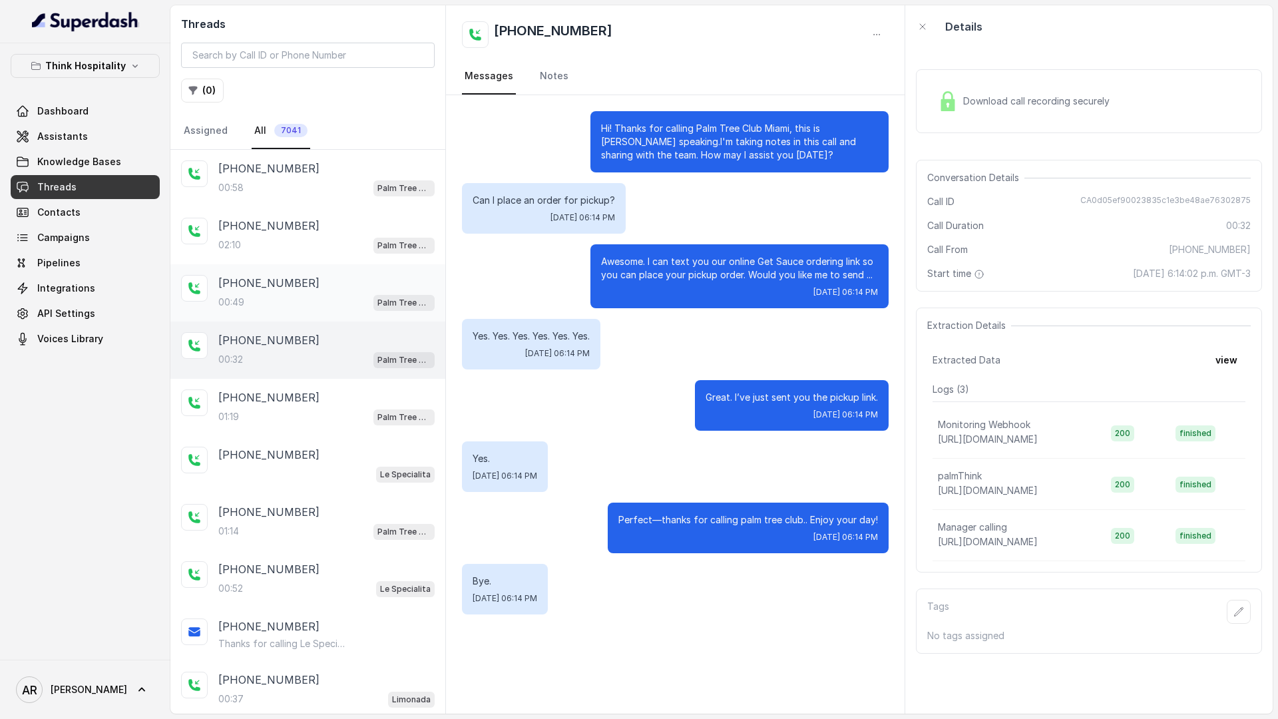
click at [385, 289] on div "+13054507833" at bounding box center [326, 283] width 216 height 16
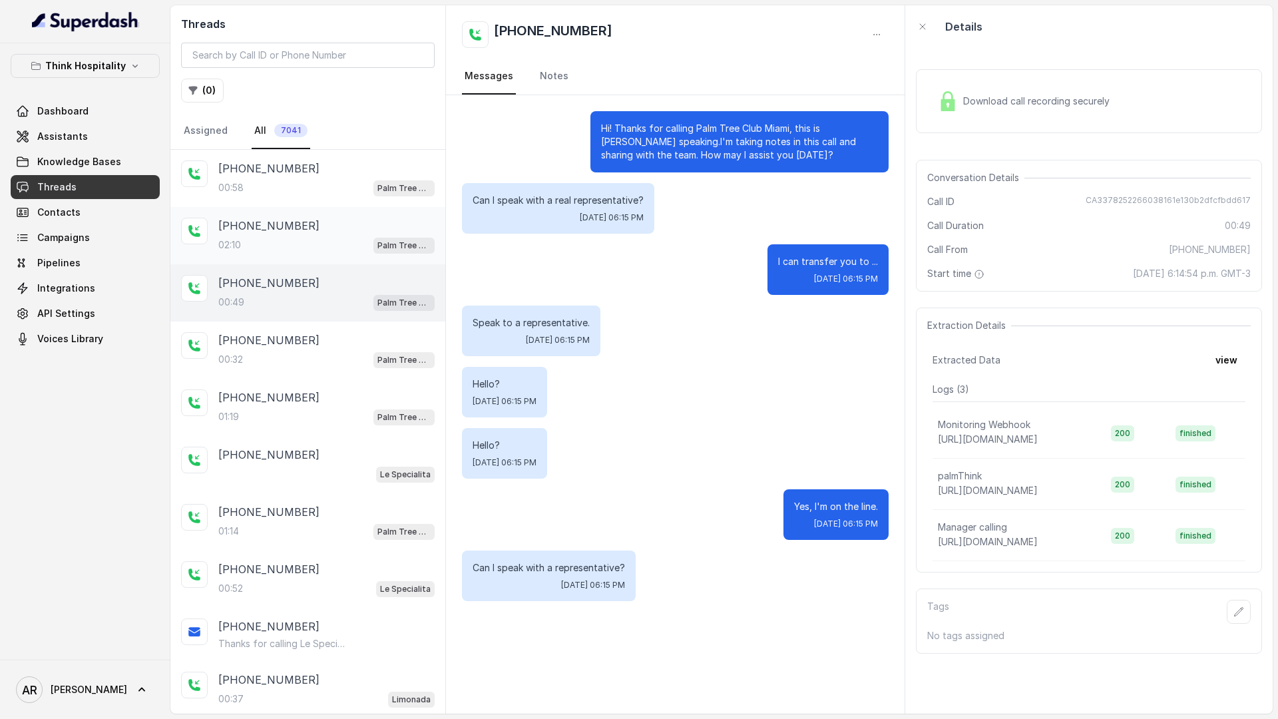
click at [373, 224] on div "+19542574122" at bounding box center [326, 226] width 216 height 16
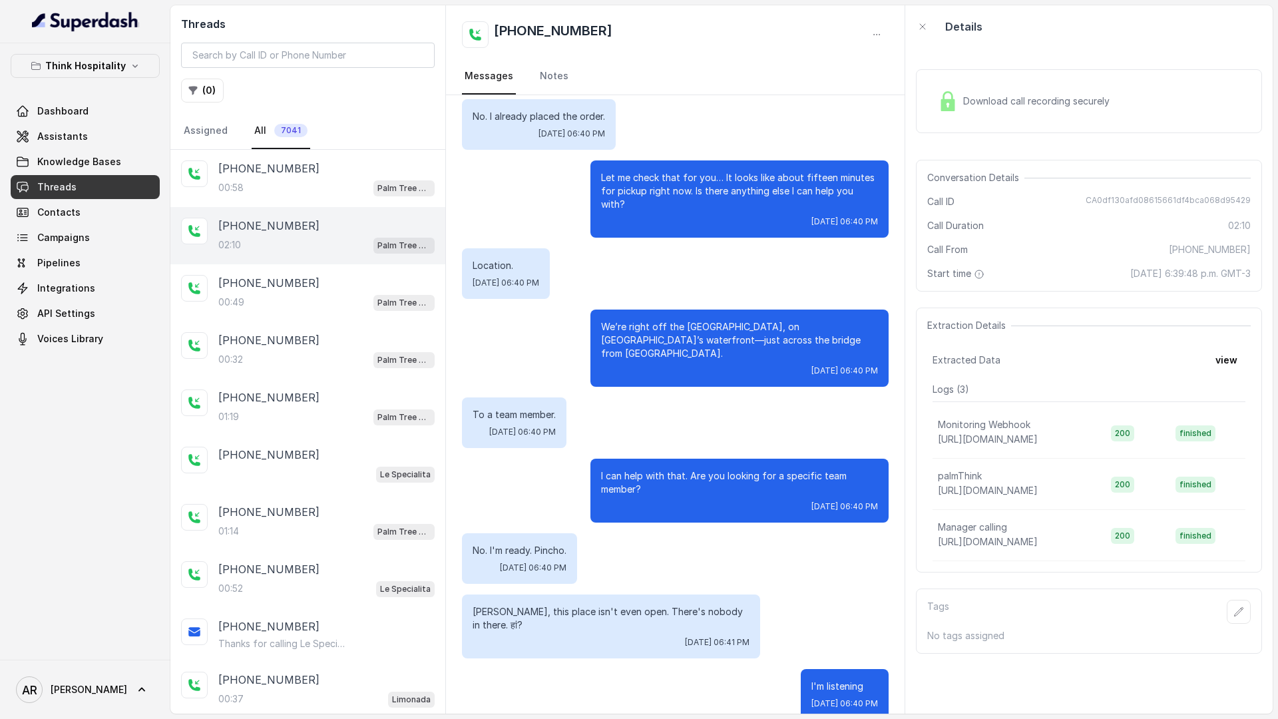
scroll to position [431, 0]
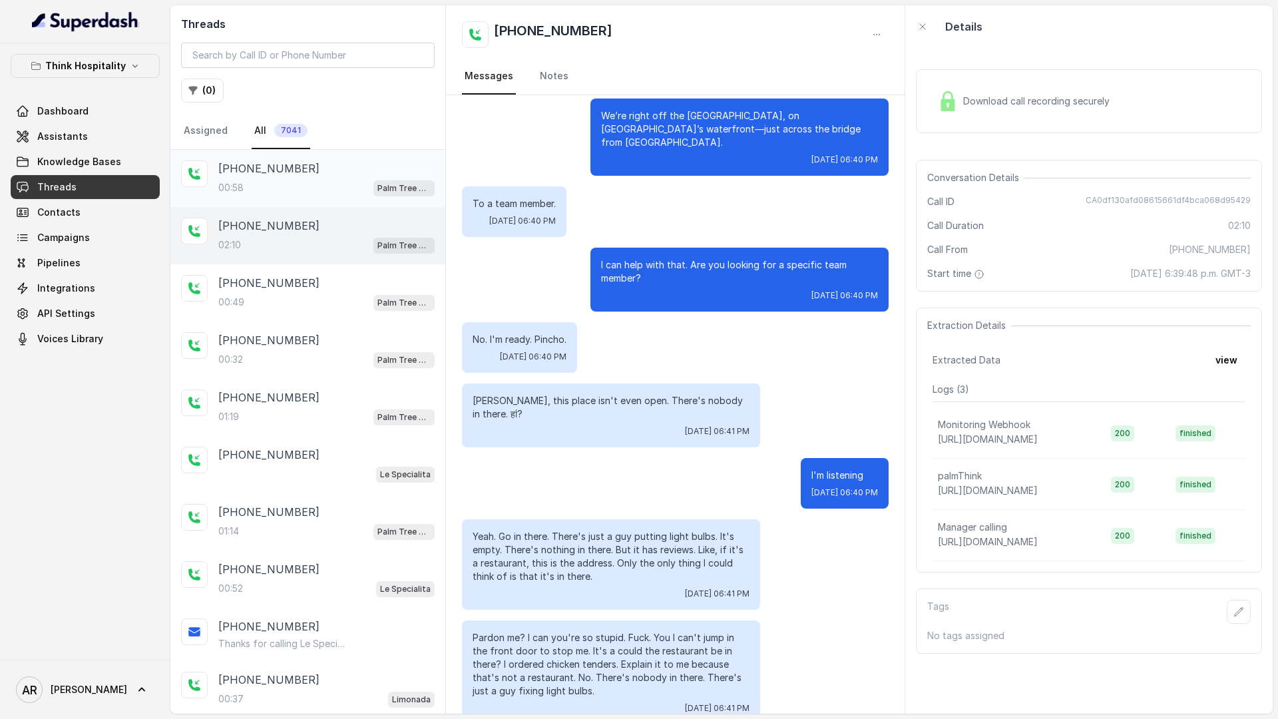
click at [322, 184] on div "00:58 Palm Tree Club" at bounding box center [326, 187] width 216 height 17
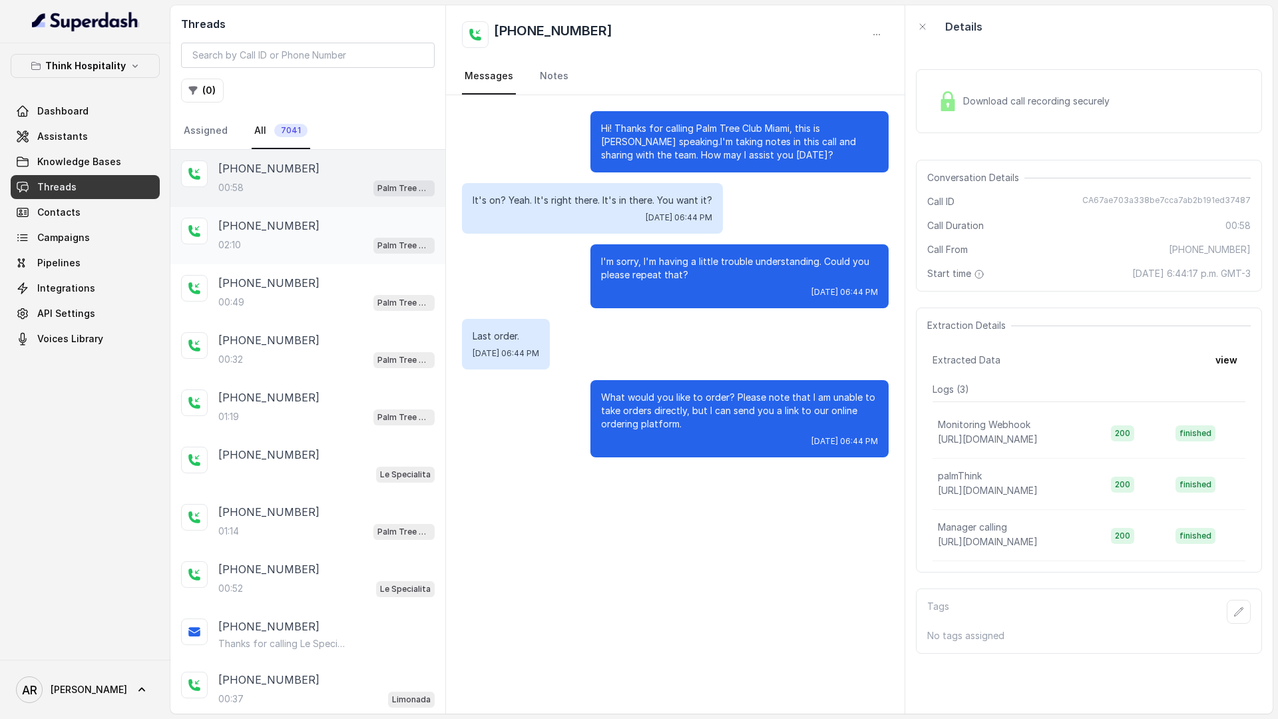
click at [335, 247] on div "02:10 Palm Tree Club" at bounding box center [326, 244] width 216 height 17
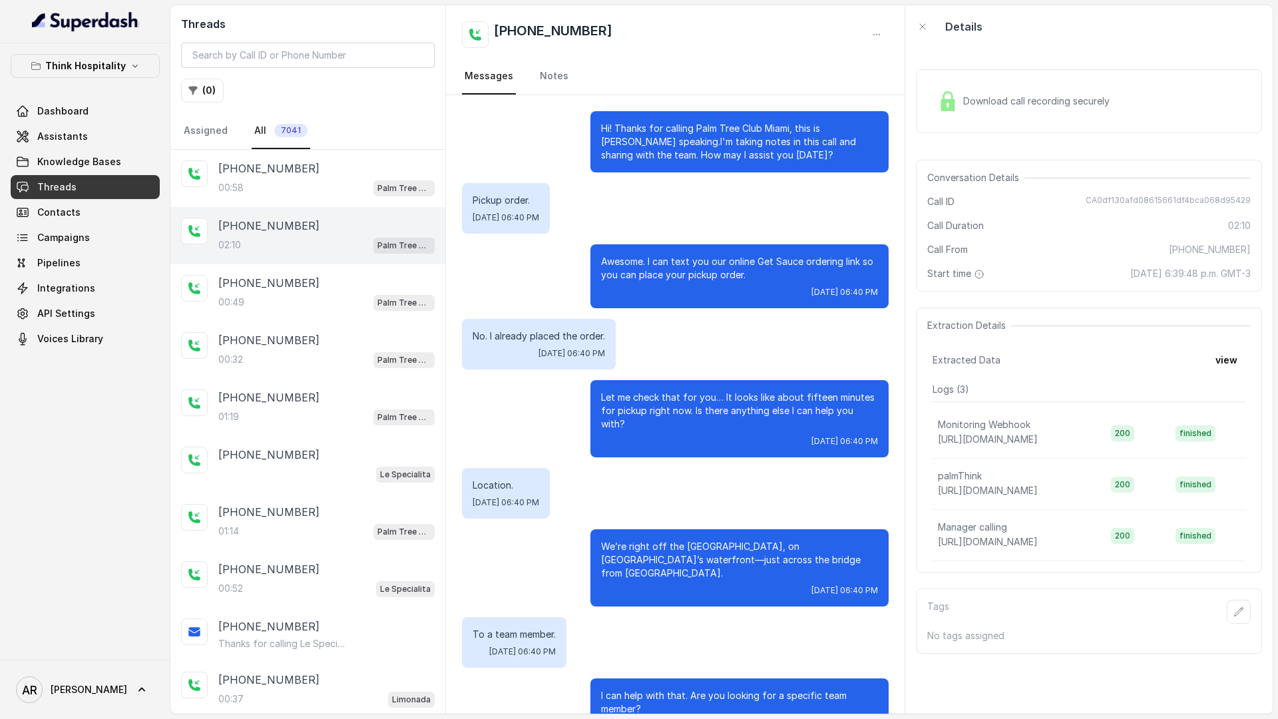
scroll to position [431, 0]
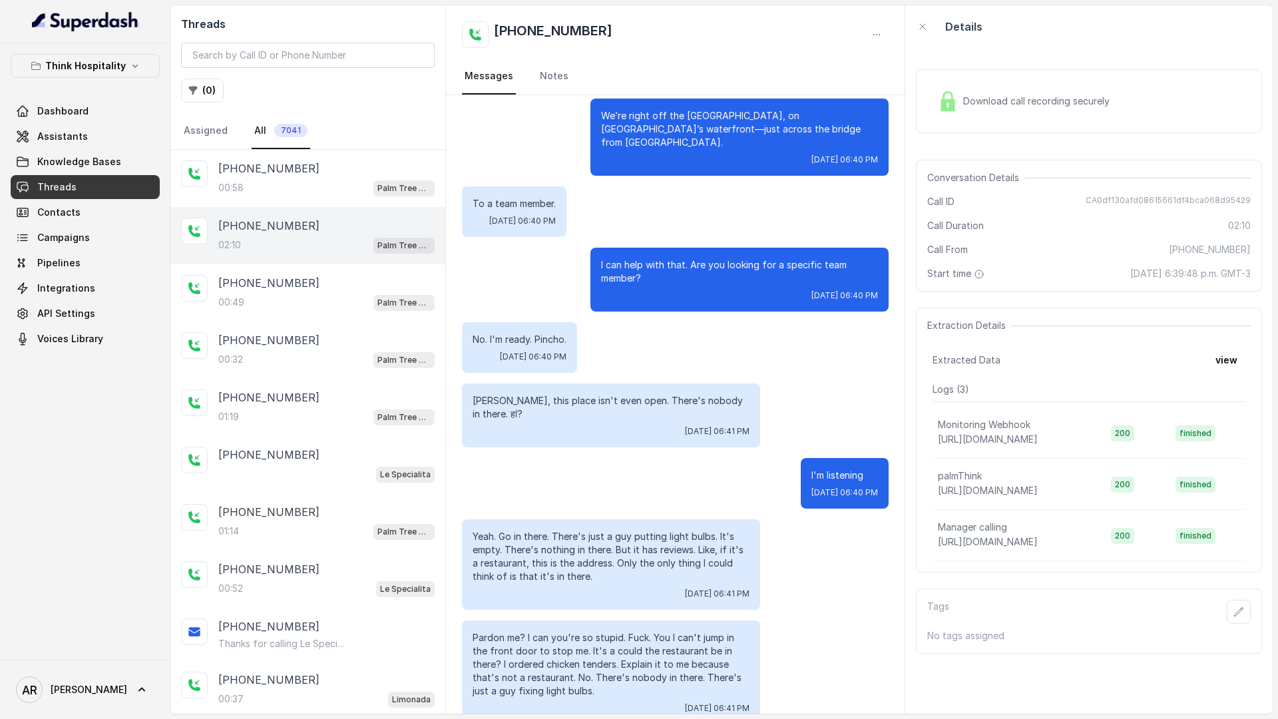
click at [345, 250] on div "02:10 Palm Tree Club" at bounding box center [326, 244] width 216 height 17
click at [340, 177] on div "+19542574122 00:58 Palm Tree Club" at bounding box center [326, 178] width 216 height 36
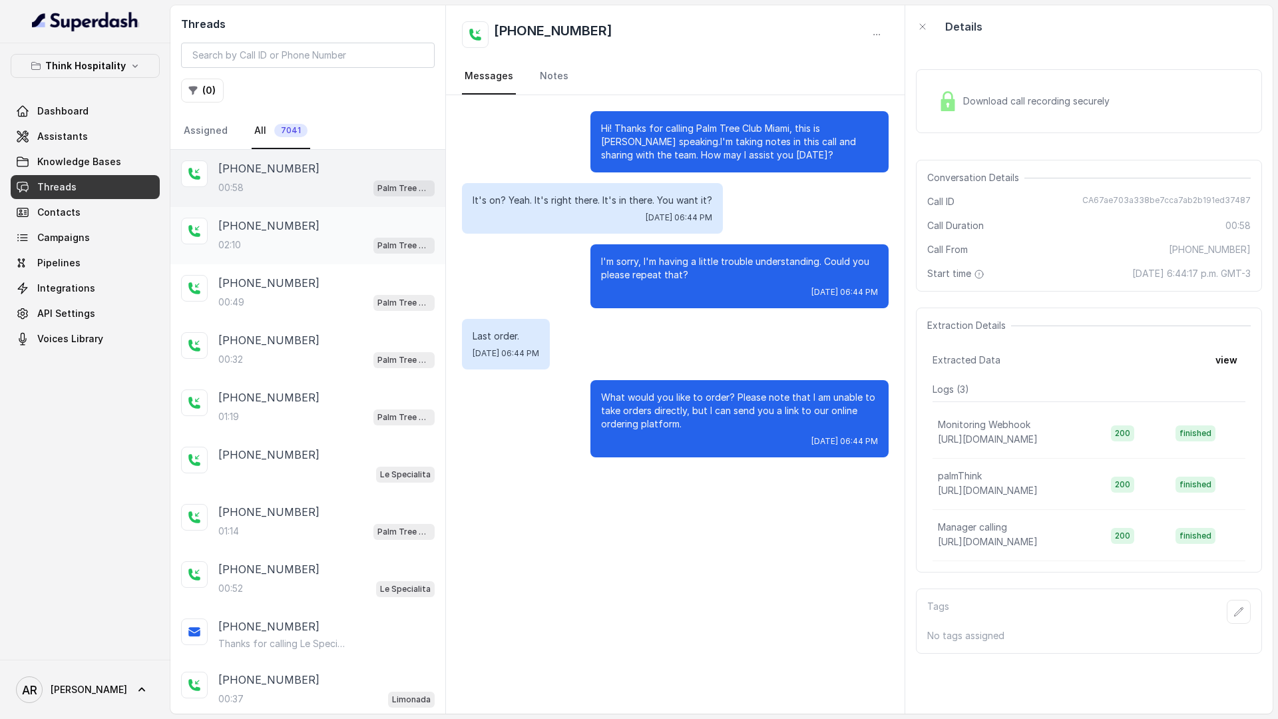
click at [331, 244] on div "02:10 Palm Tree Club" at bounding box center [326, 244] width 216 height 17
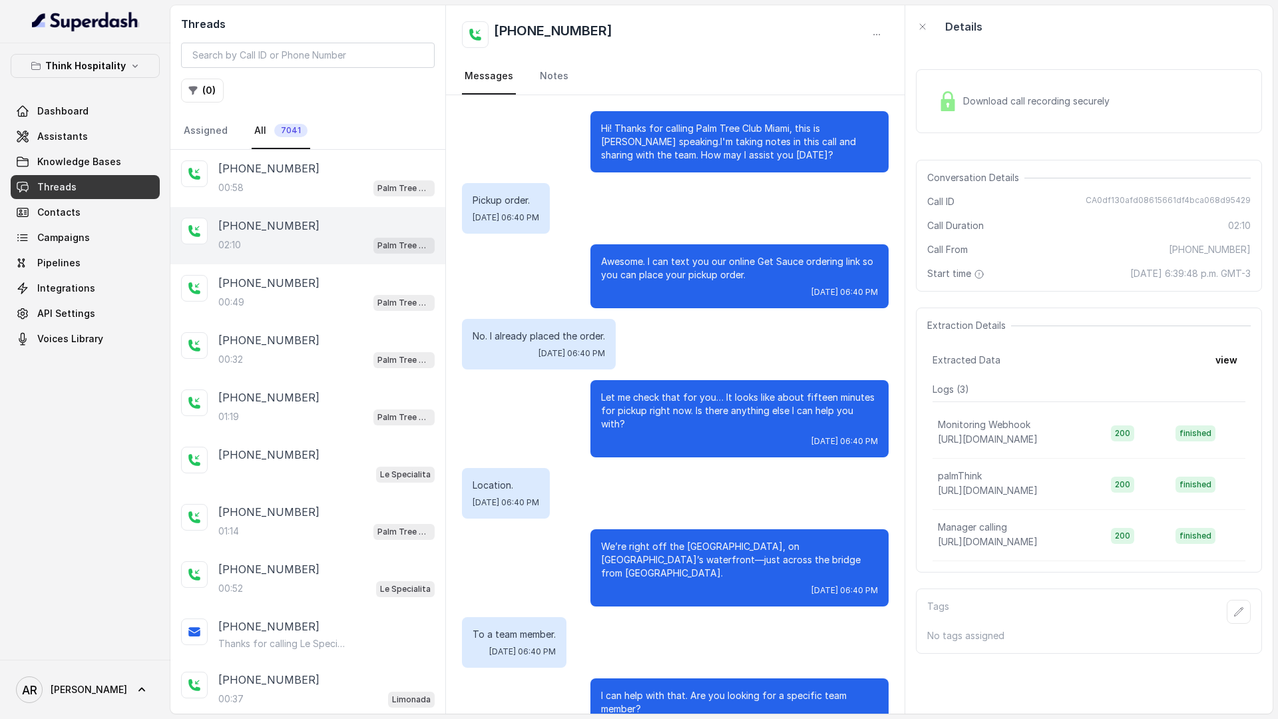
scroll to position [431, 0]
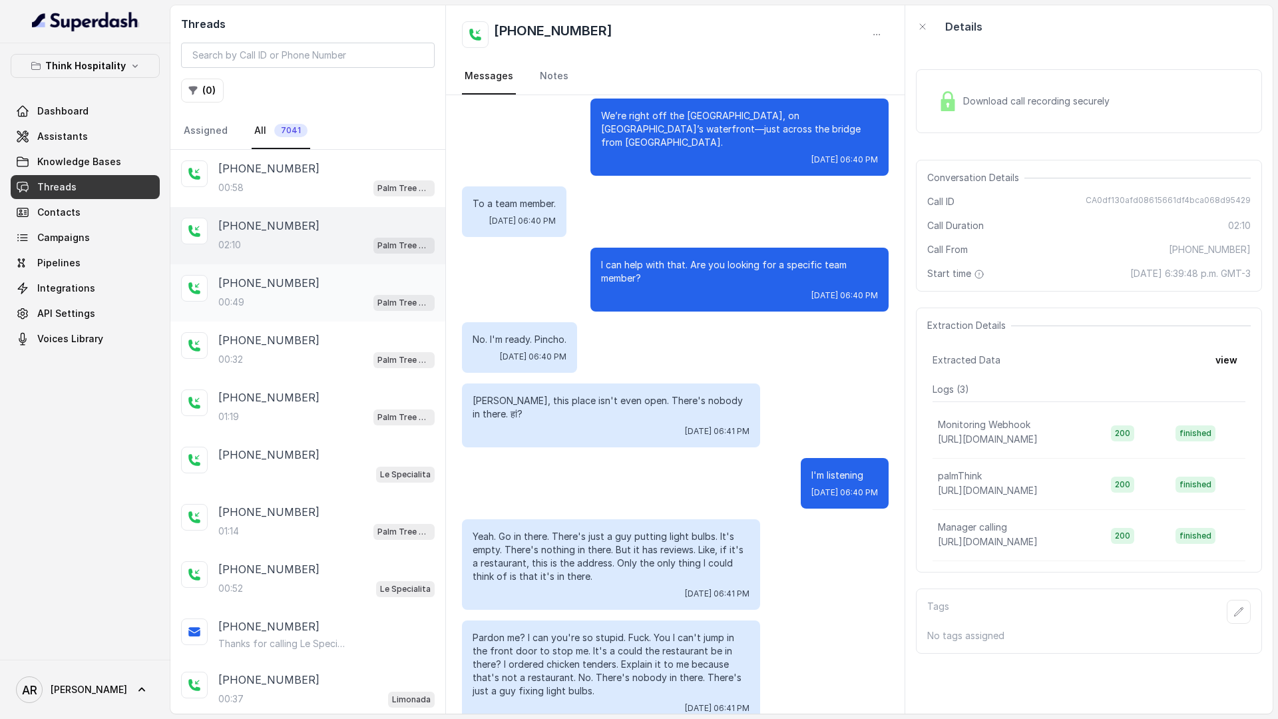
click at [347, 282] on div "+13054507833" at bounding box center [326, 283] width 216 height 16
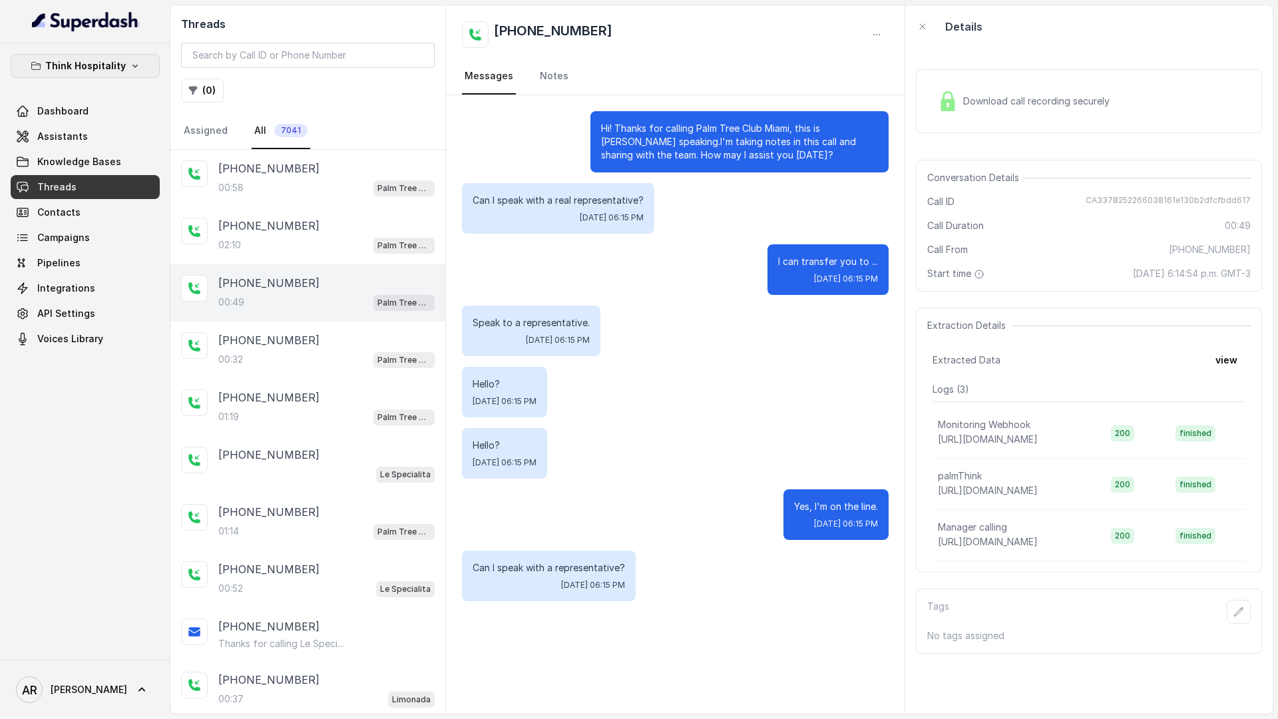
click at [90, 73] on p "Think Hospitality" at bounding box center [85, 66] width 81 height 16
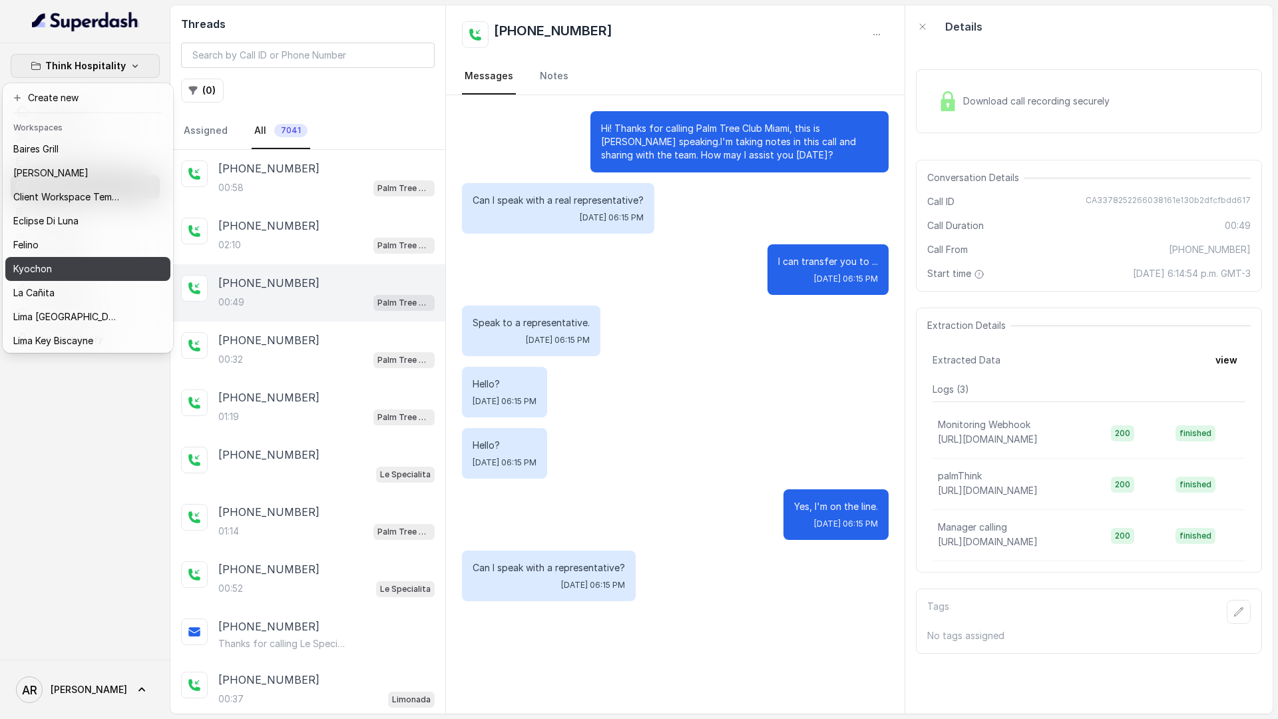
scroll to position [122, 0]
click at [108, 350] on div "Create new Workspaces Baires Grill Chelsea Corner Client Workspace Template Ecl…" at bounding box center [88, 217] width 170 height 269
click at [508, 338] on div "Think Hospitality Dashboard Assistants Knowledge Bases Threads Contacts Campaig…" at bounding box center [639, 359] width 1278 height 719
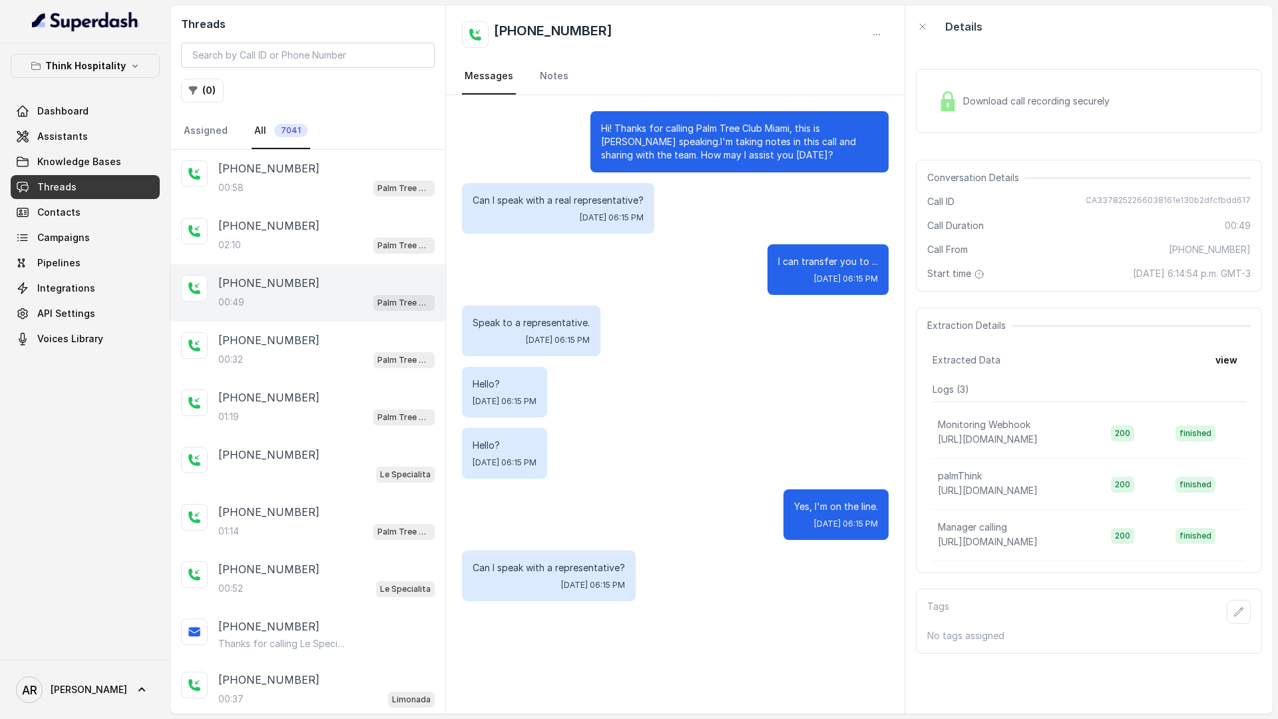
click at [200, 99] on button "( 0 )" at bounding box center [202, 91] width 43 height 24
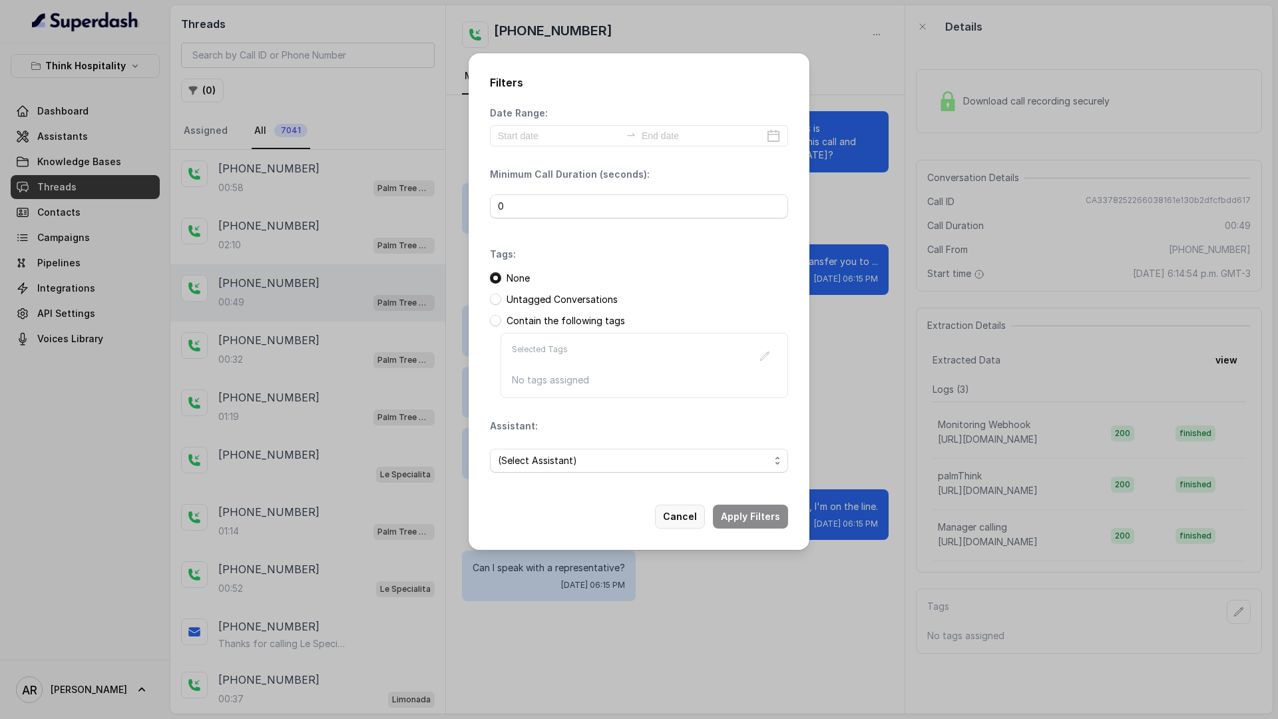
click at [691, 504] on button "Cancel" at bounding box center [680, 516] width 50 height 24
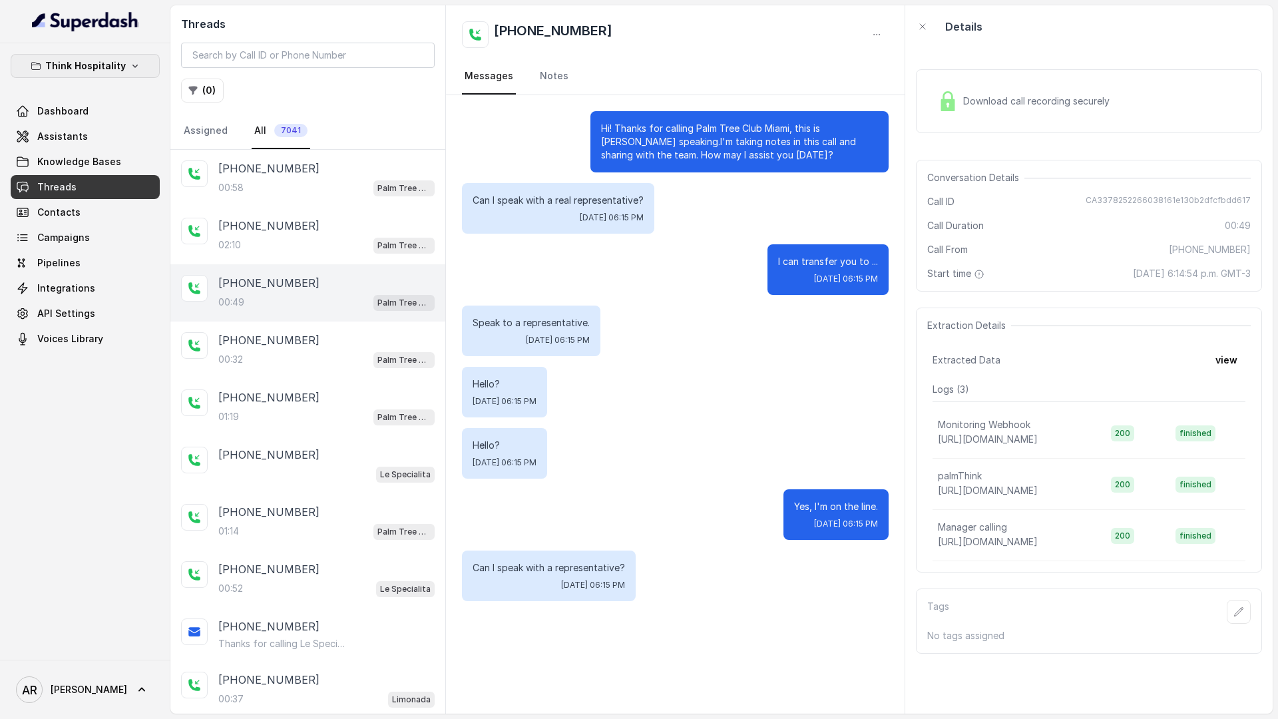
click at [106, 66] on p "Think Hospitality" at bounding box center [85, 66] width 81 height 16
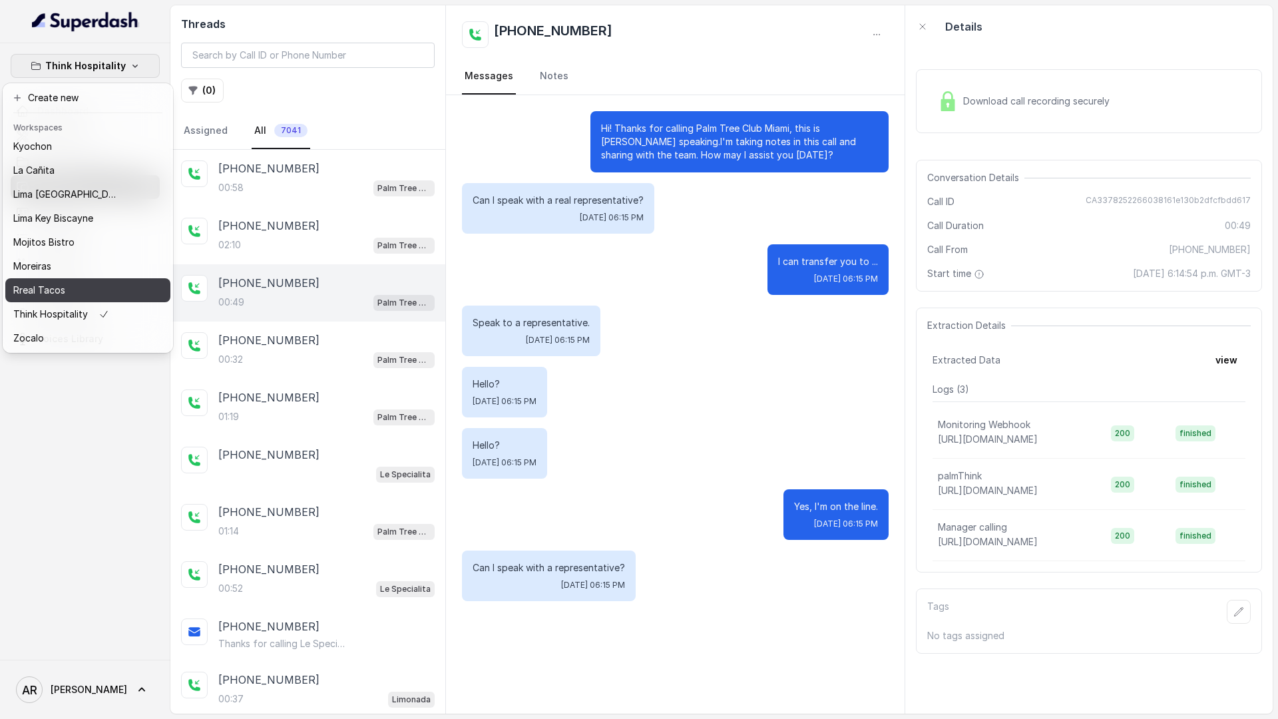
click at [94, 282] on div "Rreal Tacos" at bounding box center [66, 290] width 106 height 16
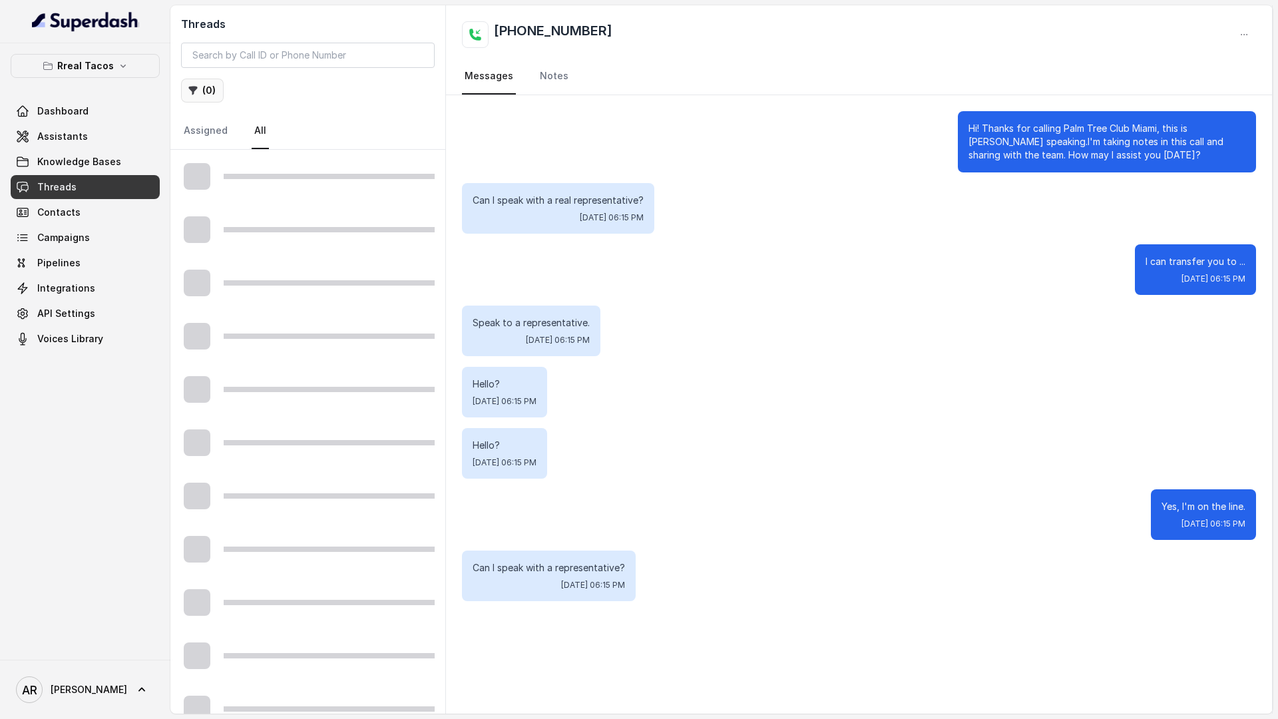
click at [210, 100] on button "( 0 )" at bounding box center [202, 91] width 43 height 24
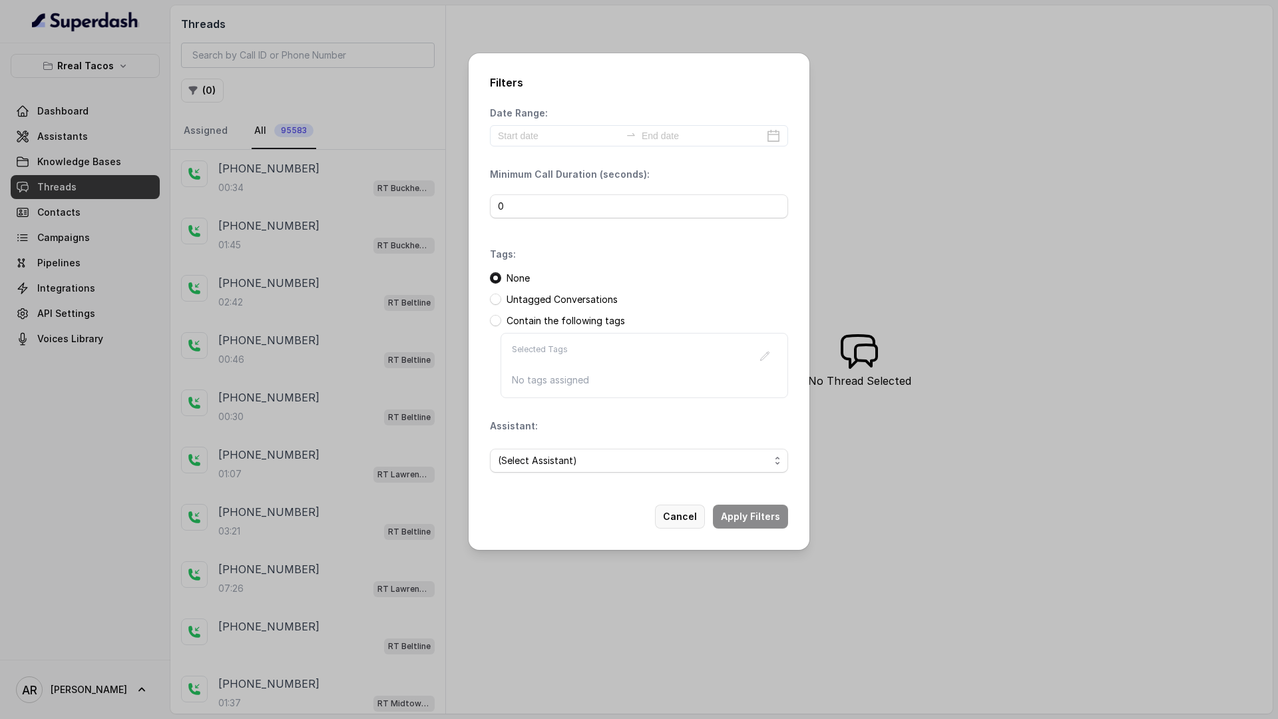
click at [703, 514] on button "Cancel" at bounding box center [680, 516] width 50 height 24
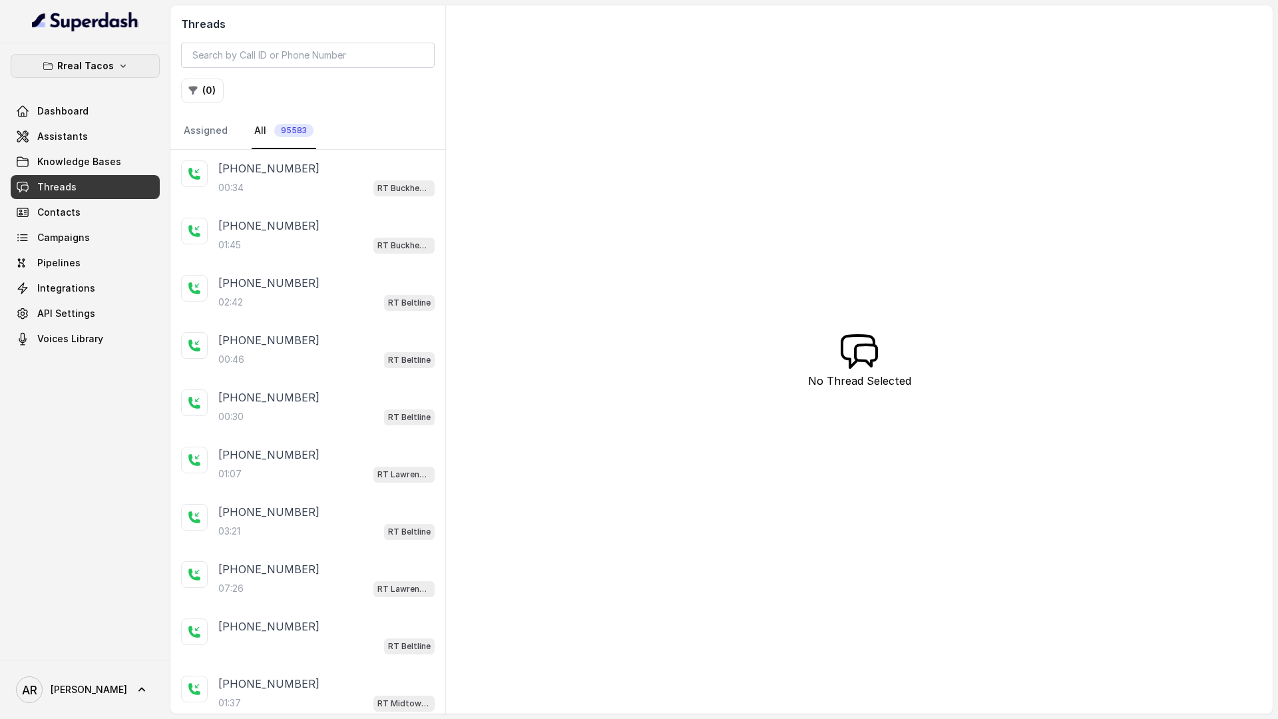
click at [89, 76] on button "Rreal Tacos" at bounding box center [85, 66] width 149 height 24
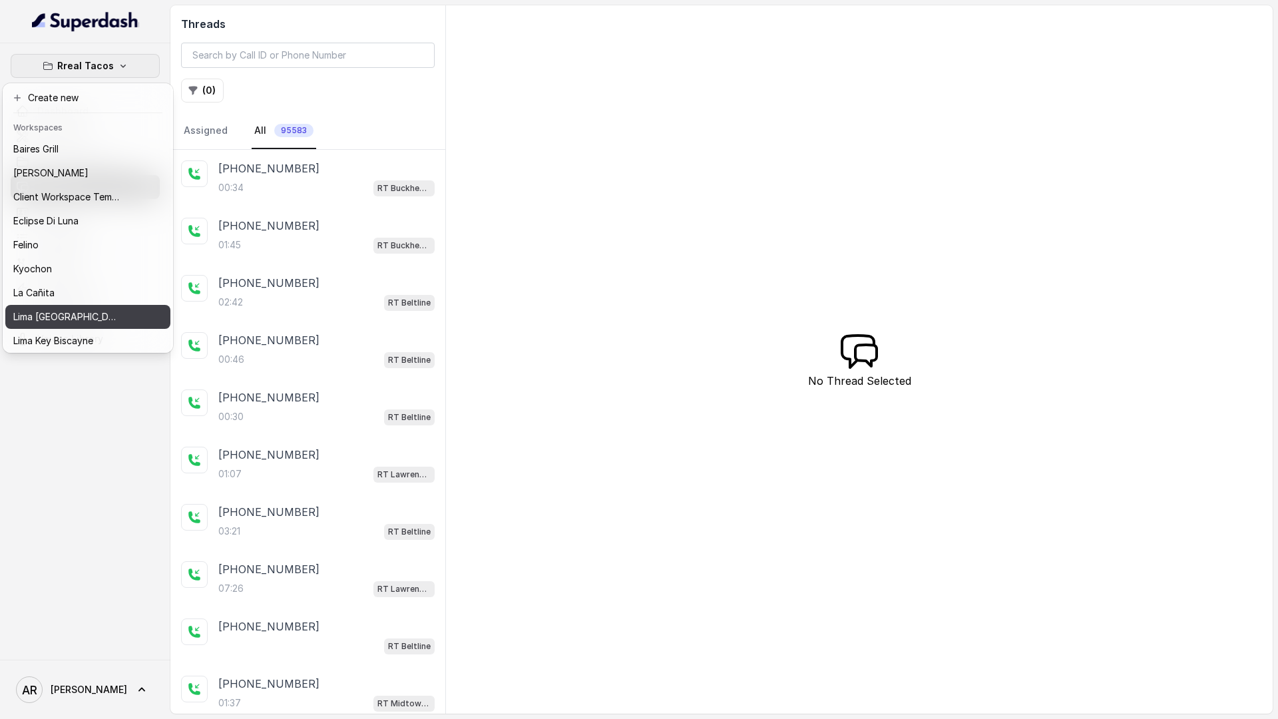
scroll to position [122, 0]
click at [106, 324] on button "Think Hospitality" at bounding box center [87, 314] width 165 height 24
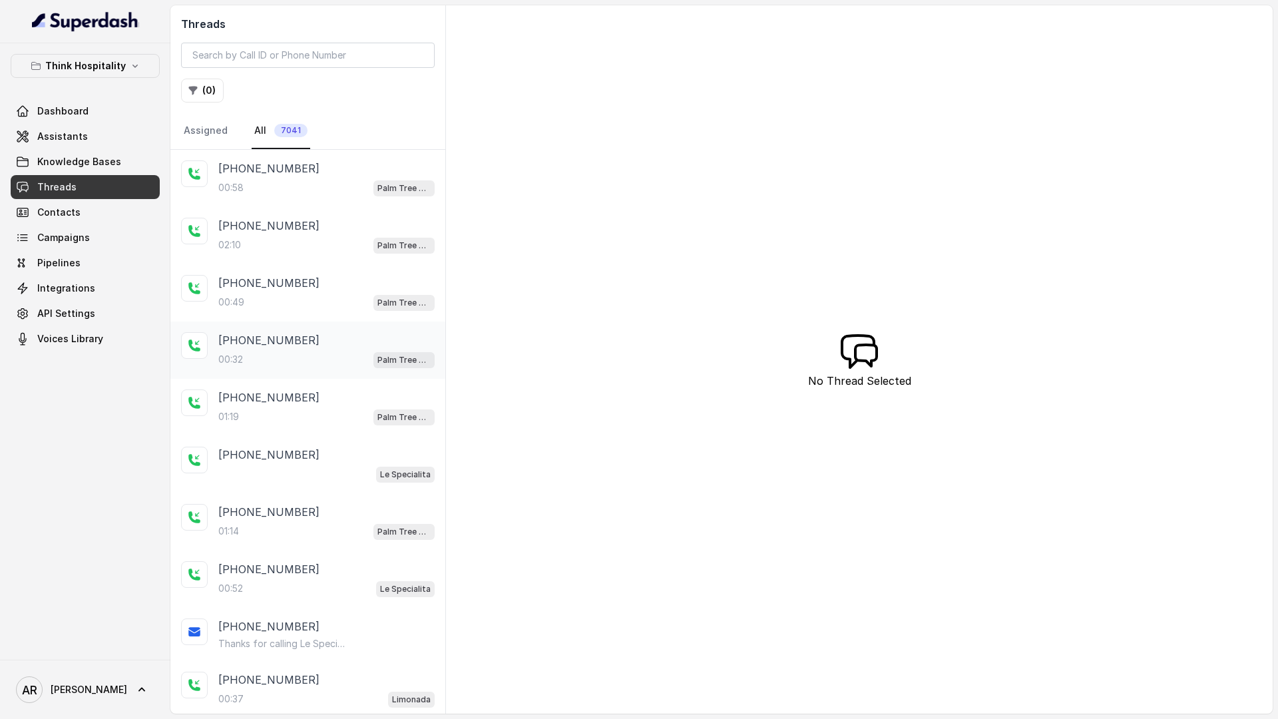
scroll to position [42, 0]
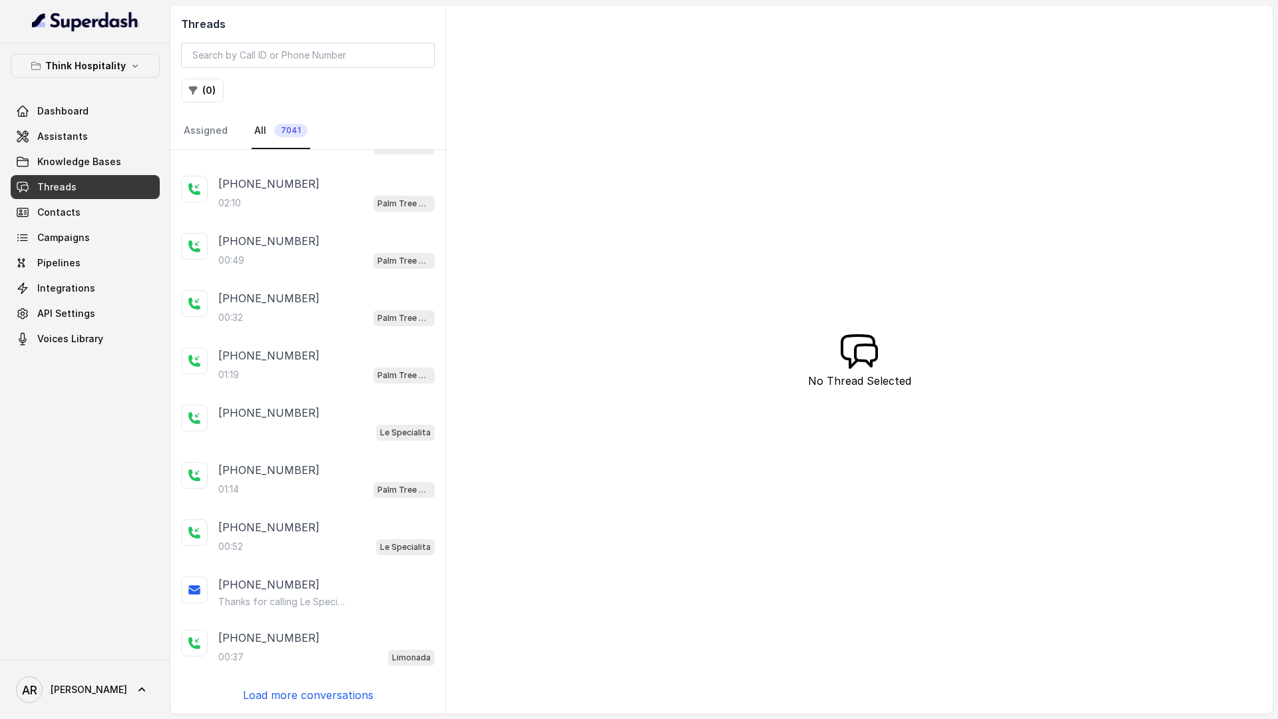
click at [319, 689] on p "Load more conversations" at bounding box center [308, 695] width 130 height 16
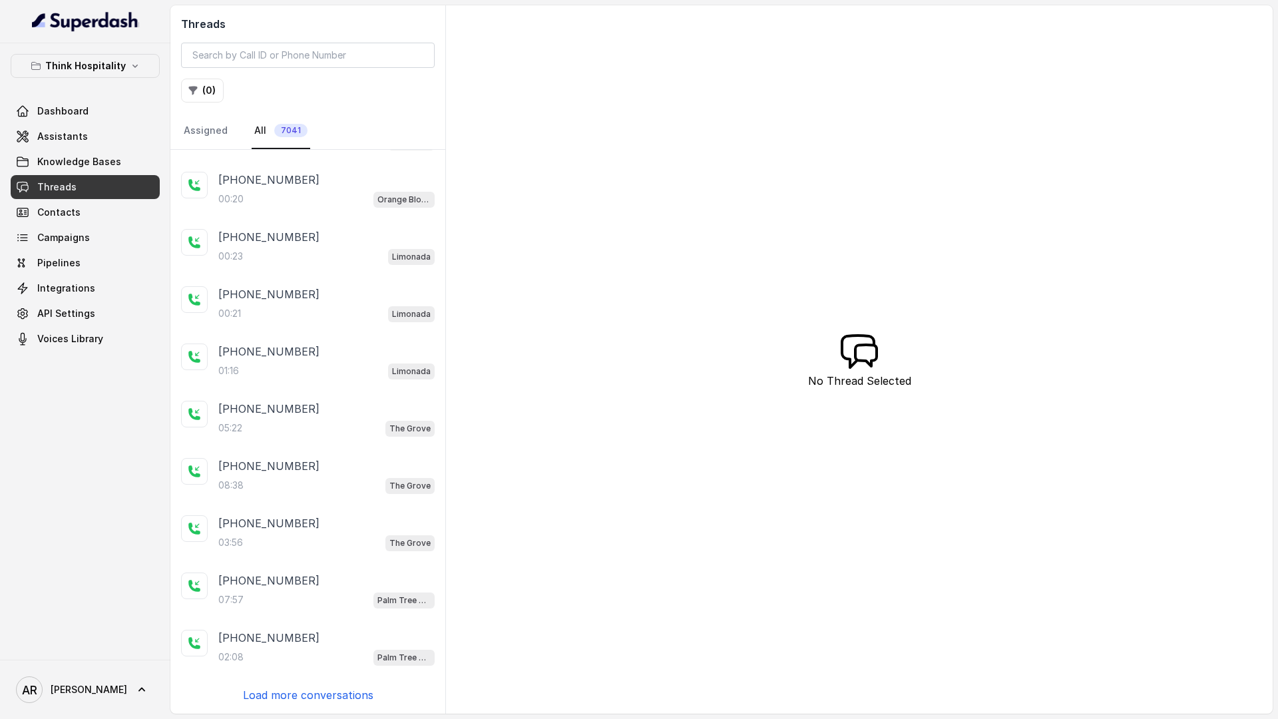
click at [310, 697] on p "Load more conversations" at bounding box center [308, 695] width 130 height 16
click at [300, 651] on div "02:08 Palm Tree Club" at bounding box center [326, 656] width 216 height 17
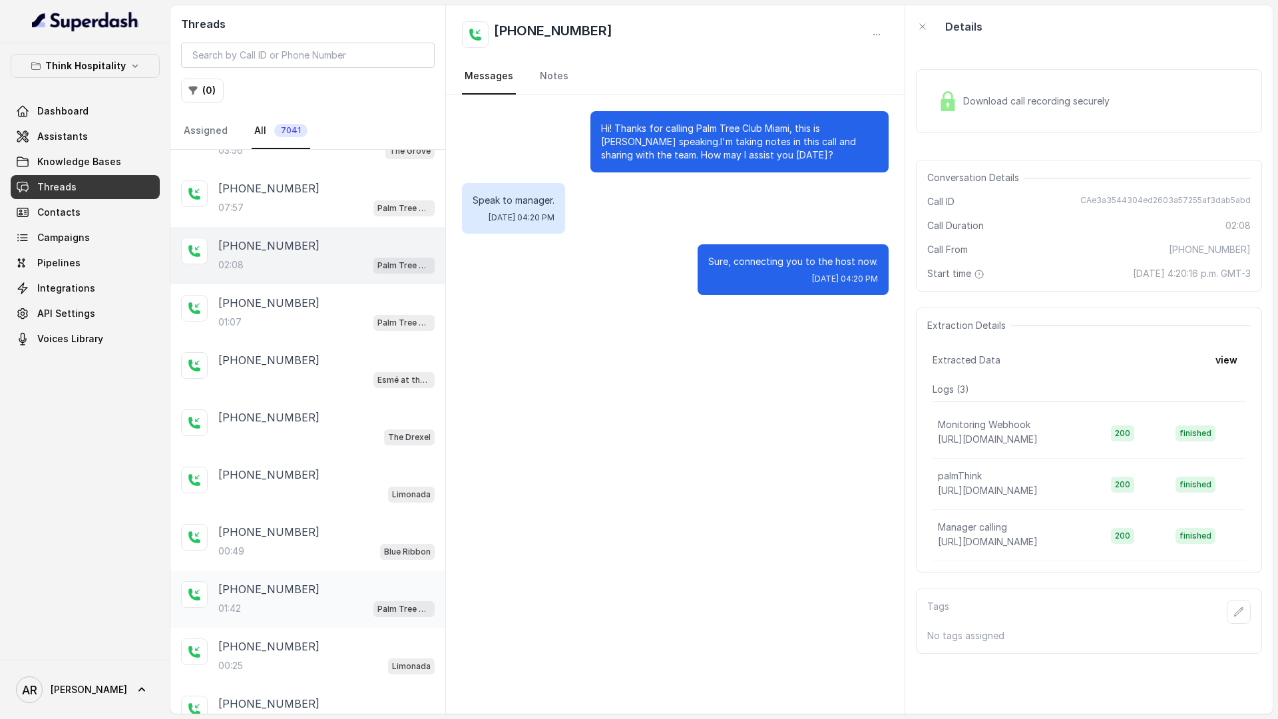
scroll to position [912, 0]
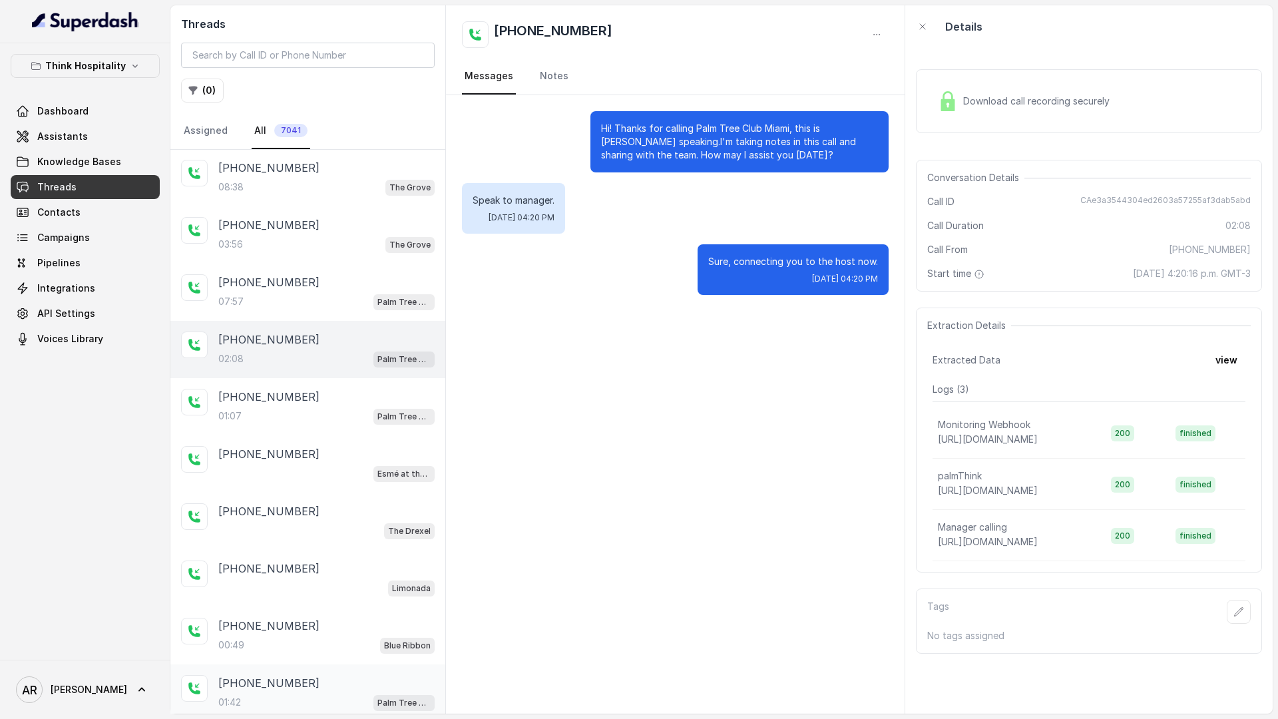
click at [322, 393] on div "+17868530851" at bounding box center [326, 397] width 216 height 16
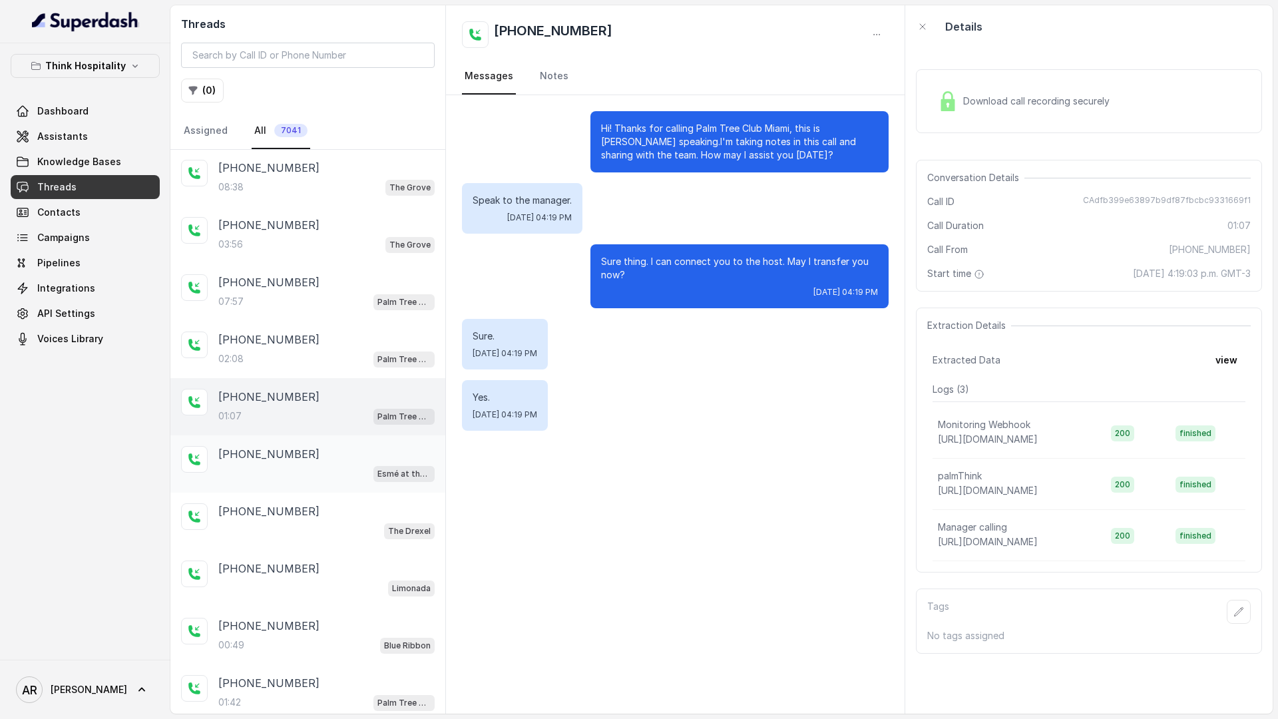
click at [332, 450] on div "+12034474067" at bounding box center [326, 454] width 216 height 16
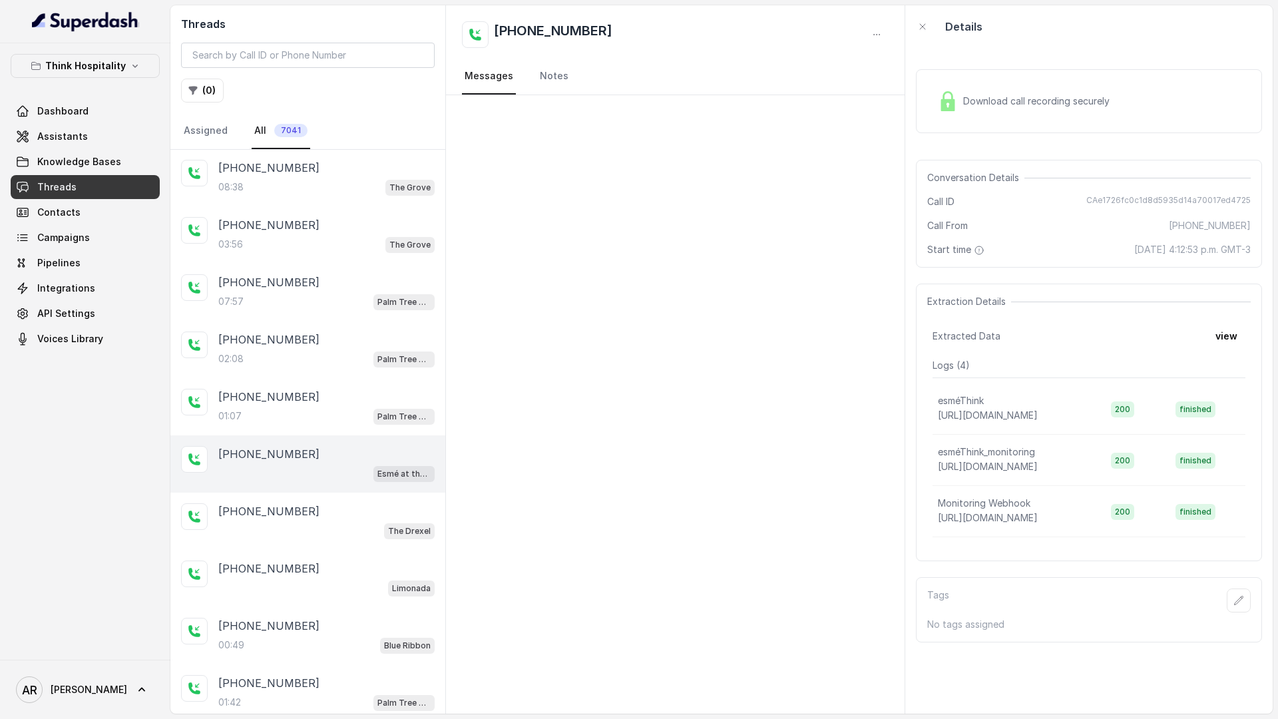
click at [332, 450] on div "+12034474067" at bounding box center [326, 454] width 216 height 16
click at [327, 399] on div "+17868530851" at bounding box center [326, 397] width 216 height 16
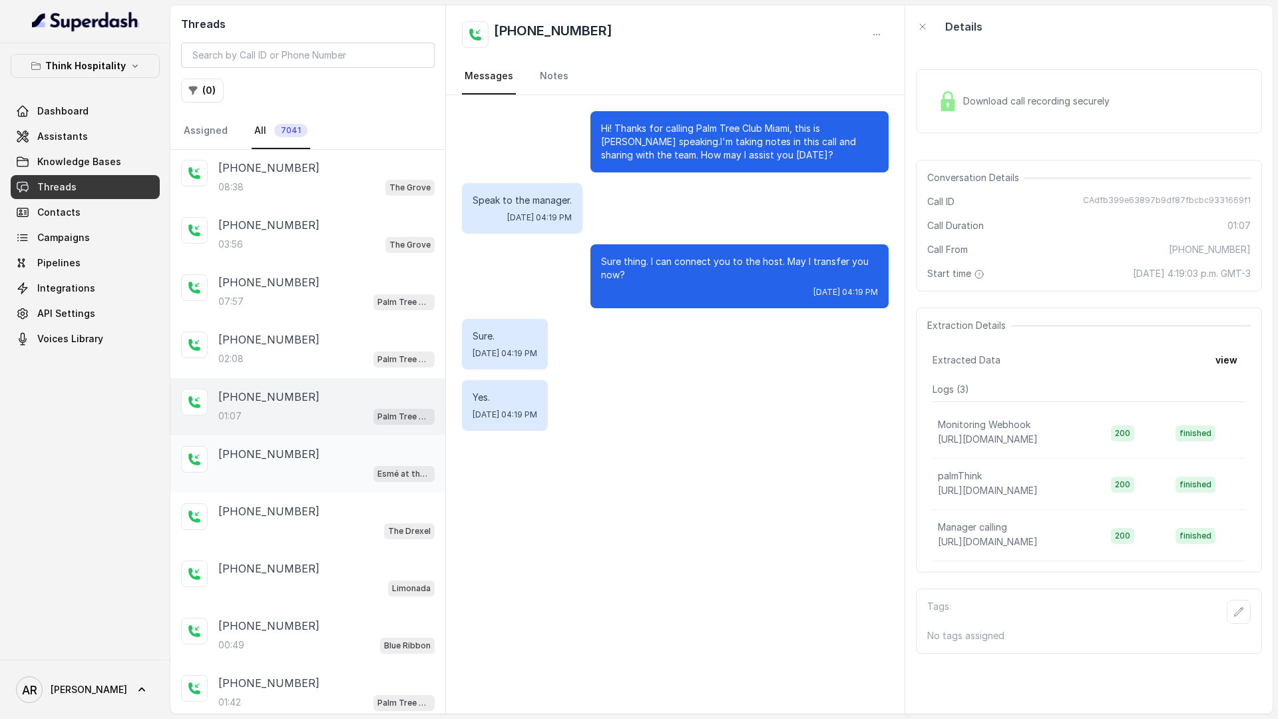
scroll to position [1186, 0]
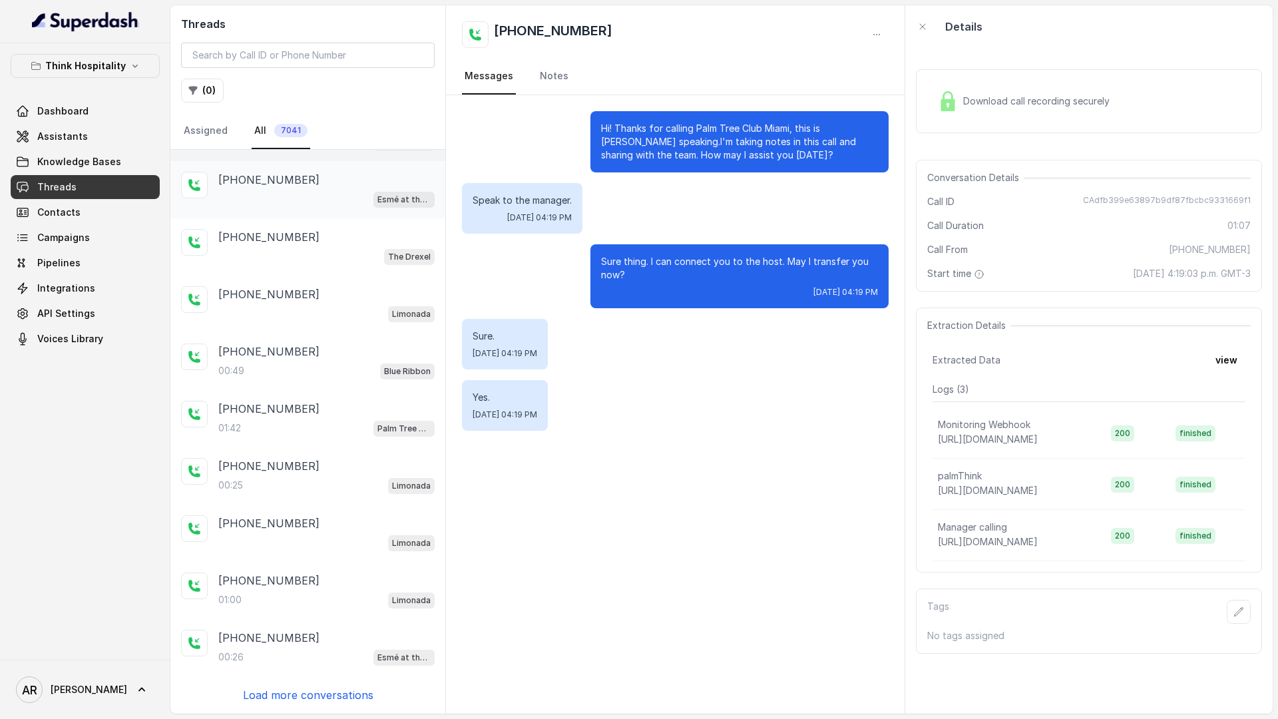
click at [333, 460] on div "[PHONE_NUMBER]" at bounding box center [326, 466] width 216 height 16
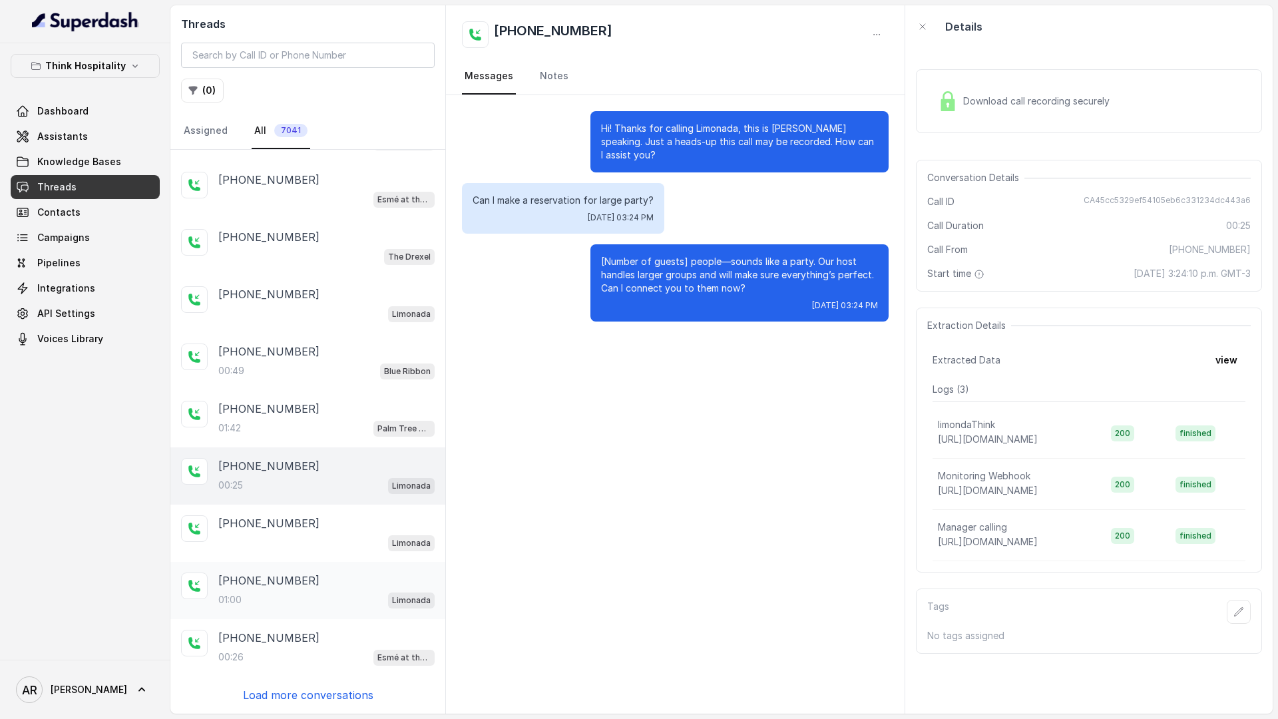
click at [325, 595] on div "01:00 Limonada" at bounding box center [326, 599] width 216 height 17
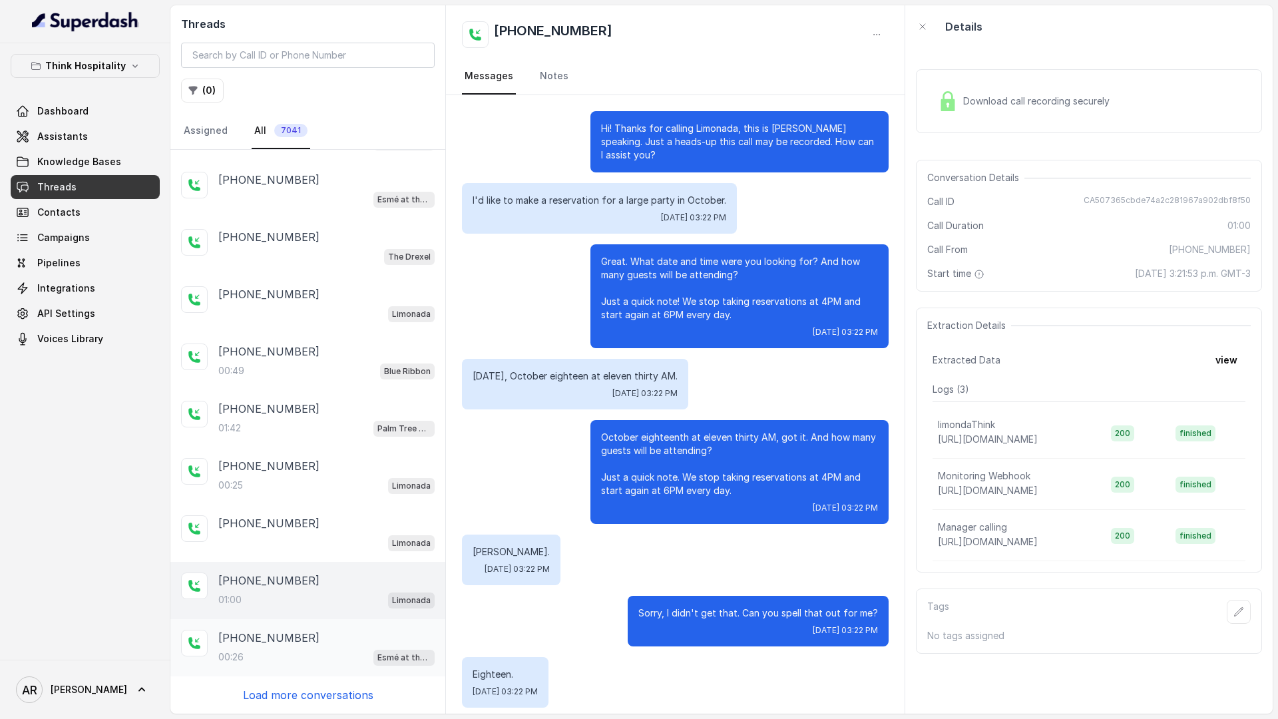
scroll to position [71, 0]
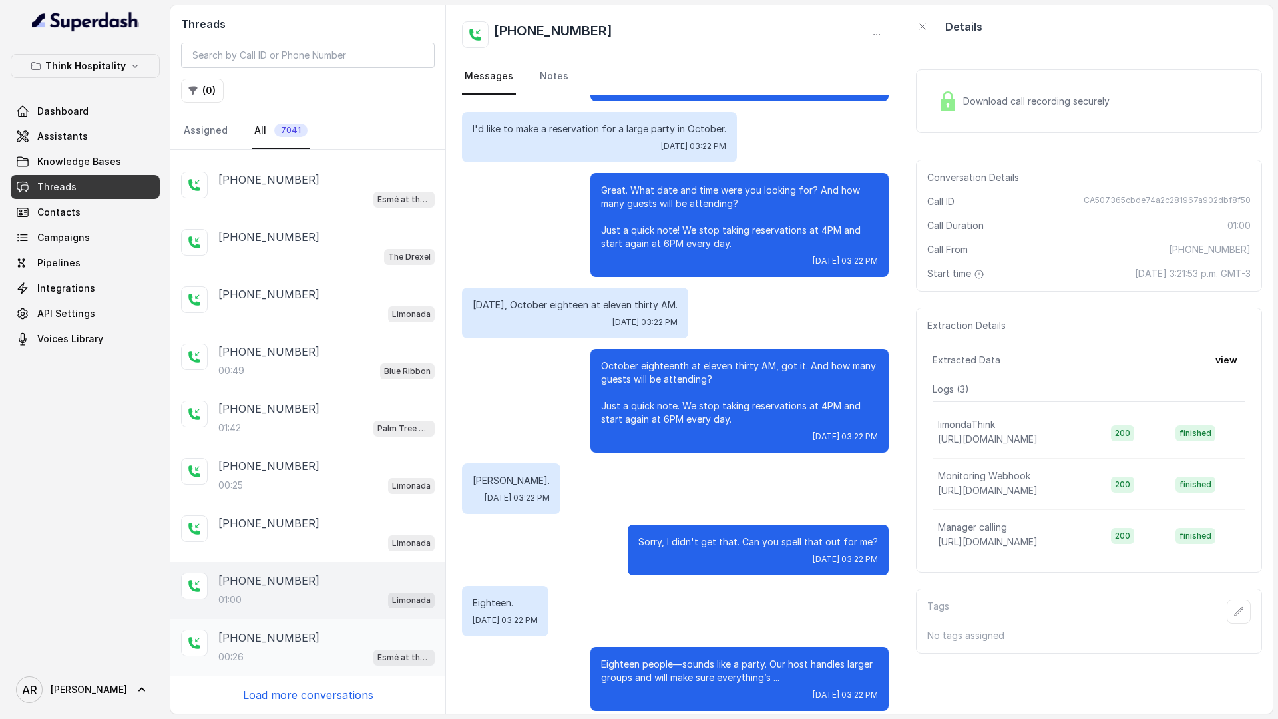
click at [317, 639] on div "+13323229199" at bounding box center [326, 637] width 216 height 16
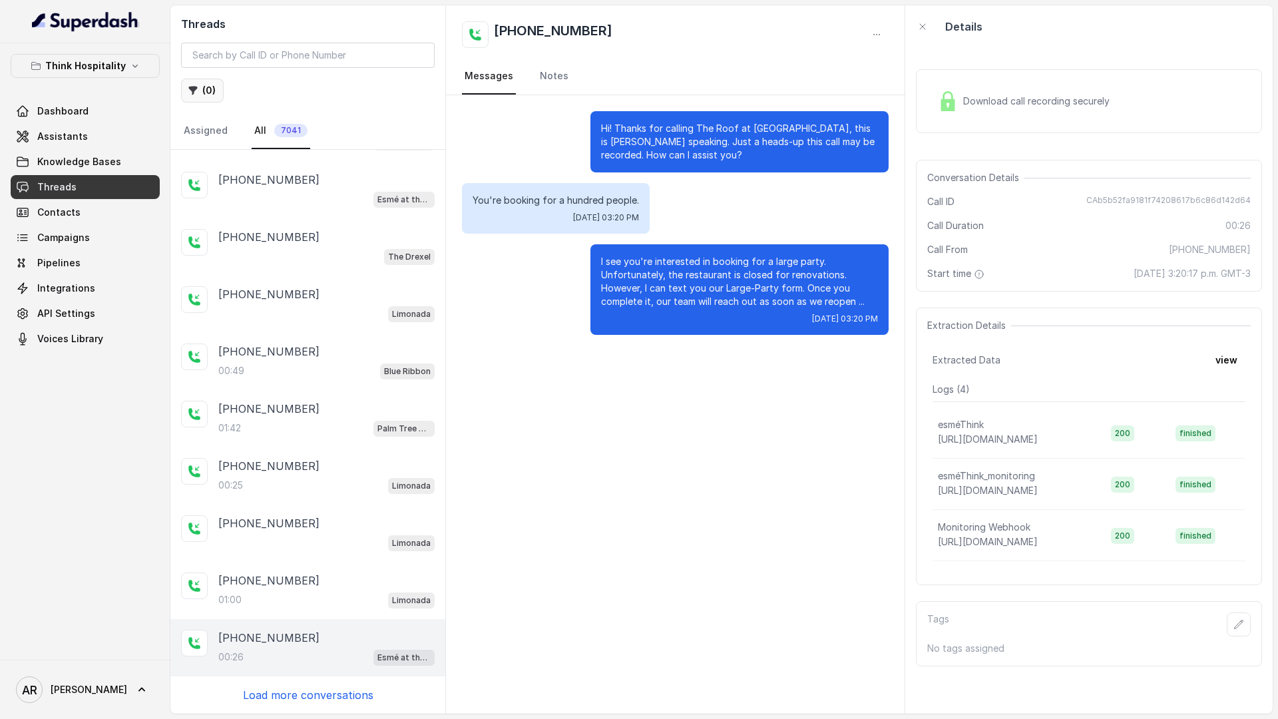
click at [210, 89] on button "( 0 )" at bounding box center [202, 91] width 43 height 24
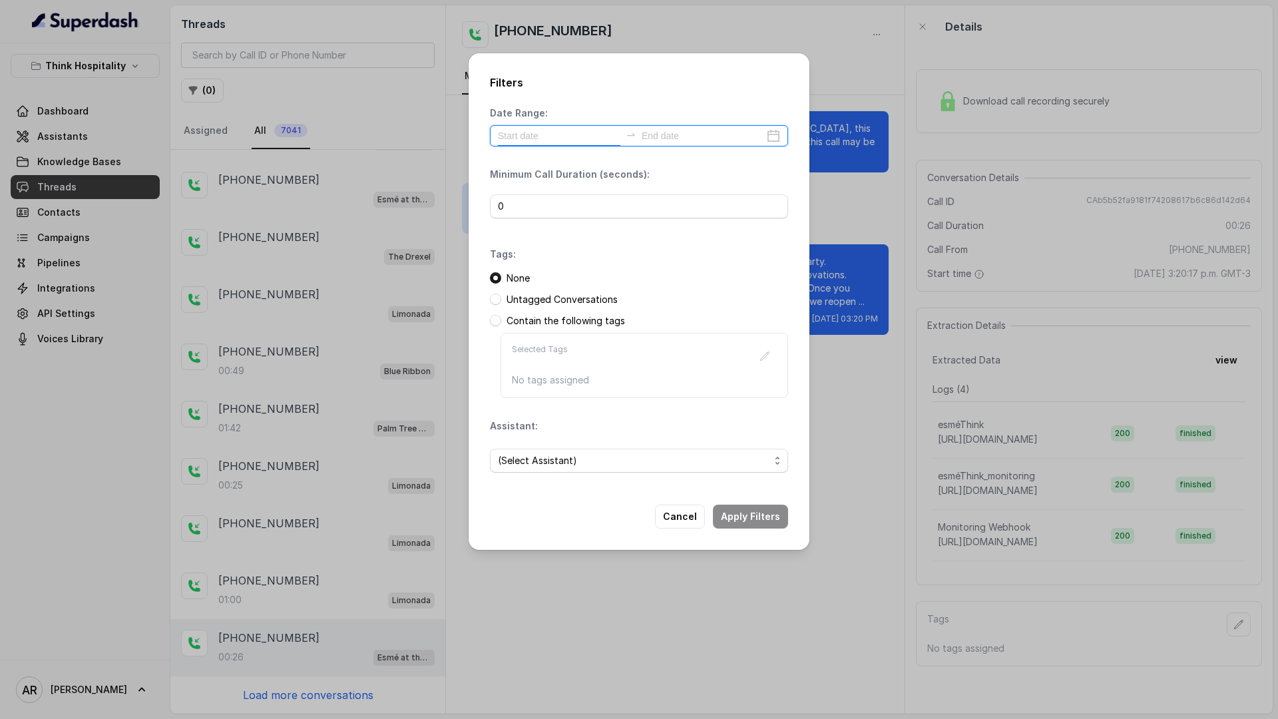
click at [572, 136] on input at bounding box center [559, 135] width 122 height 15
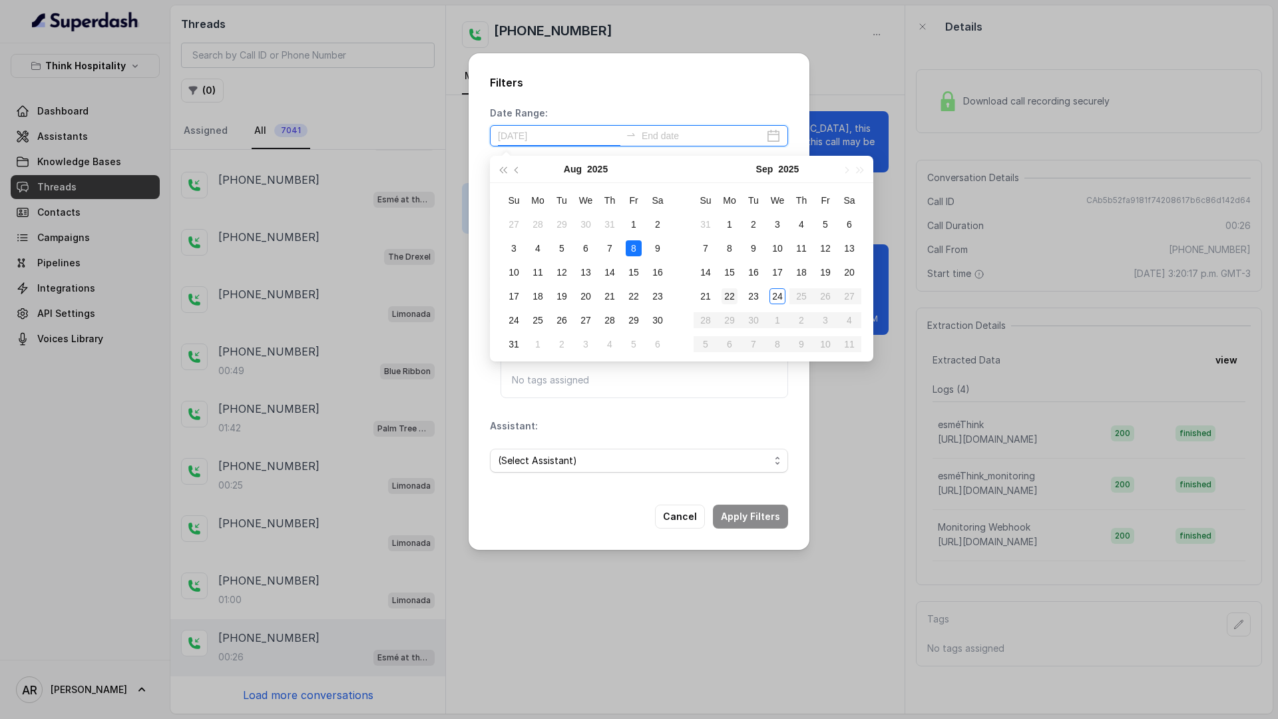
type input "2025-08-16"
type input "2025-09-23"
click at [749, 291] on div "23" at bounding box center [753, 296] width 16 height 16
type input "2025-09-23"
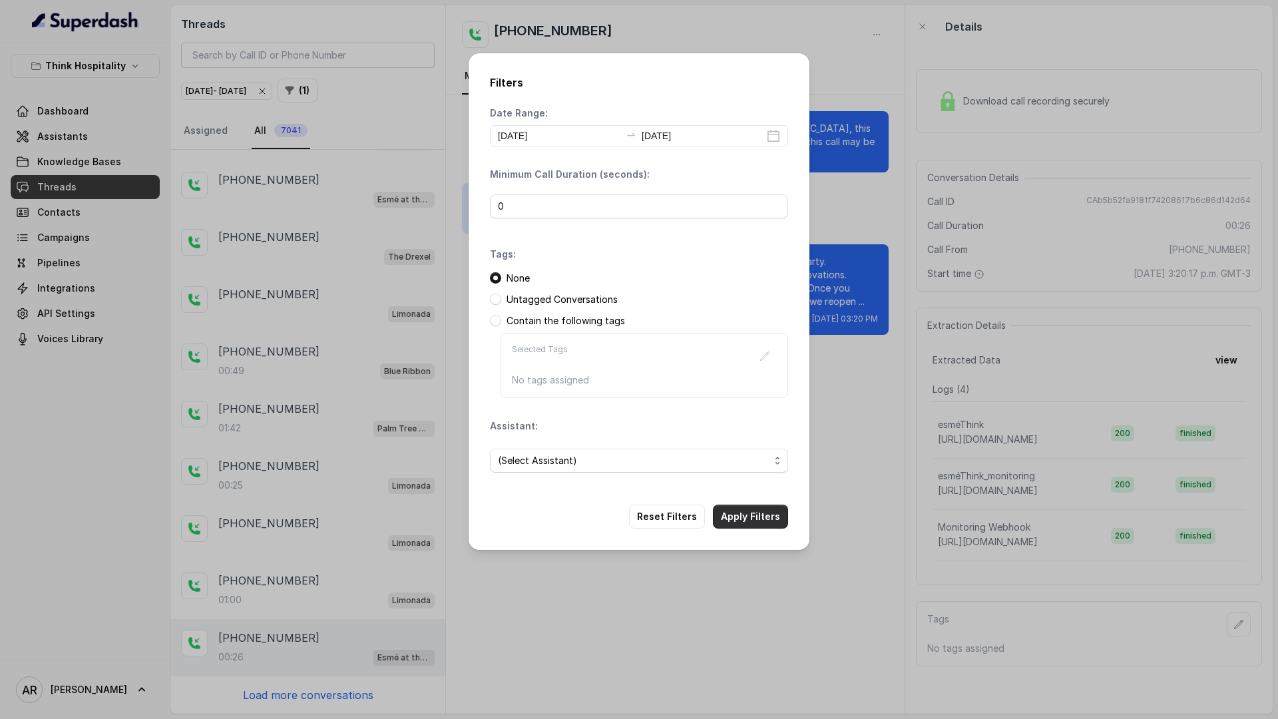
click at [773, 508] on button "Apply Filters" at bounding box center [750, 516] width 75 height 24
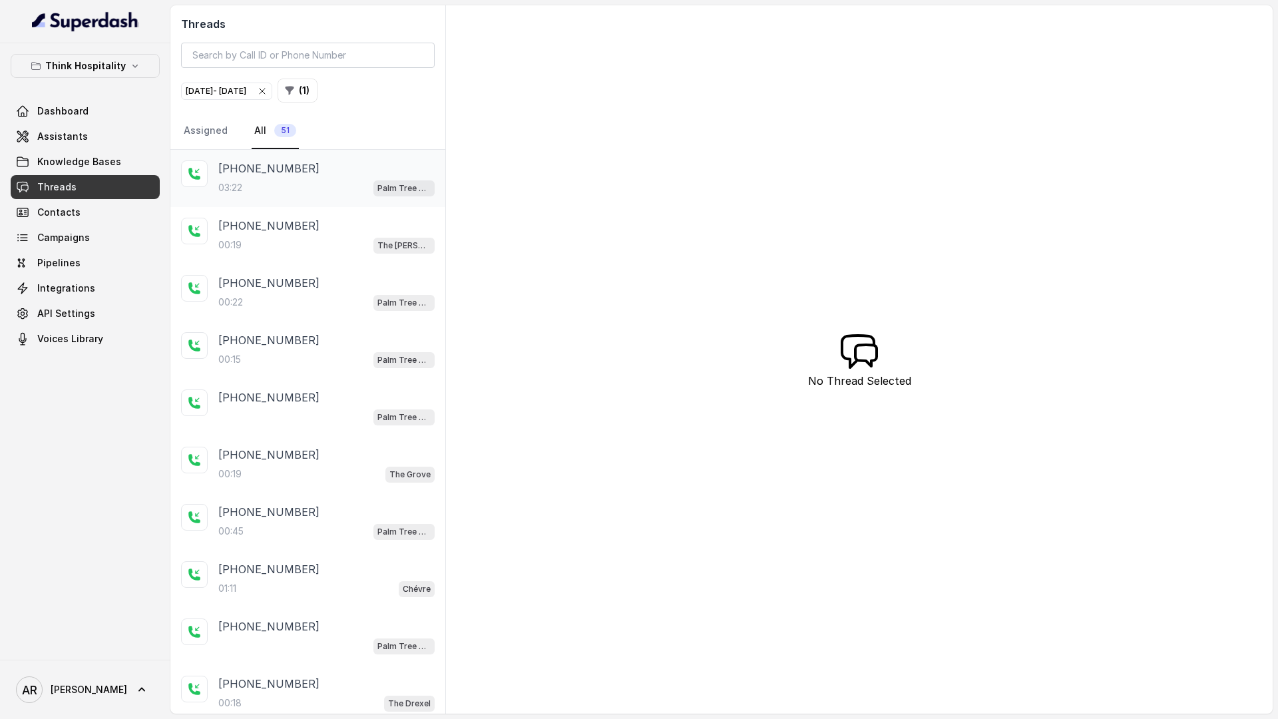
click at [319, 150] on div "+17372163242 03:22 Palm Tree Club" at bounding box center [307, 178] width 275 height 57
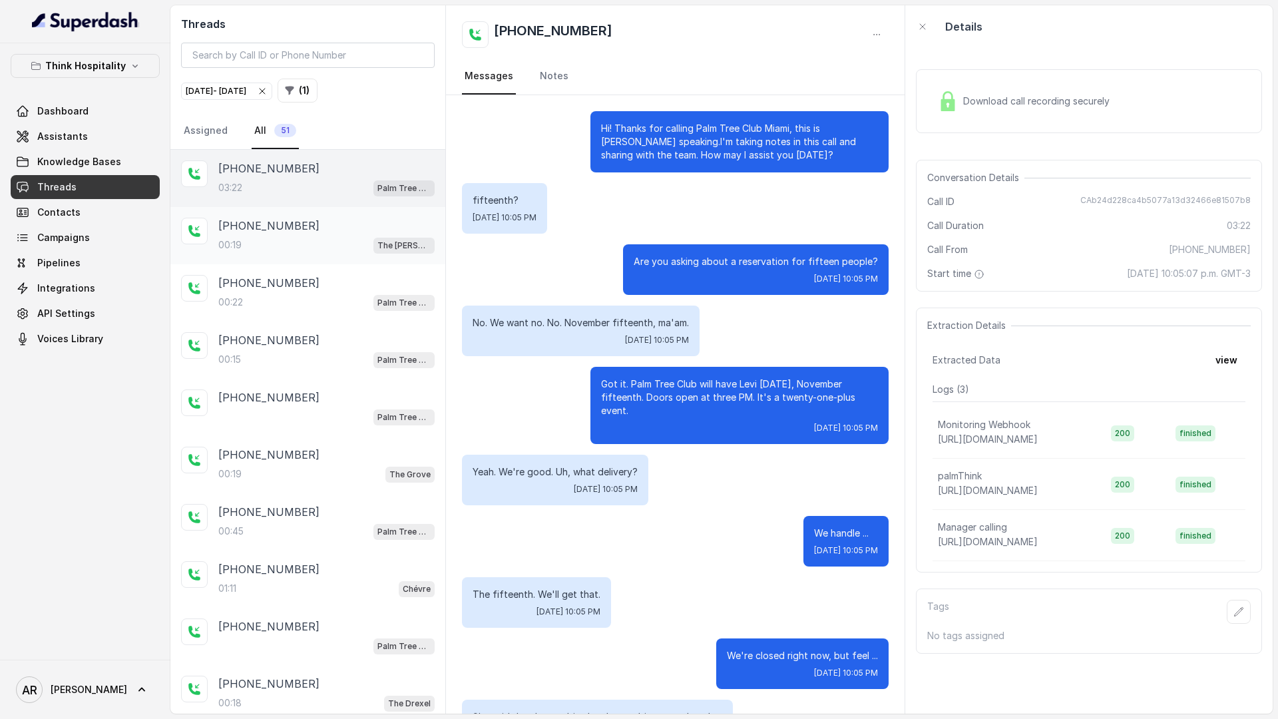
click at [304, 230] on div "+15172818878" at bounding box center [326, 226] width 216 height 16
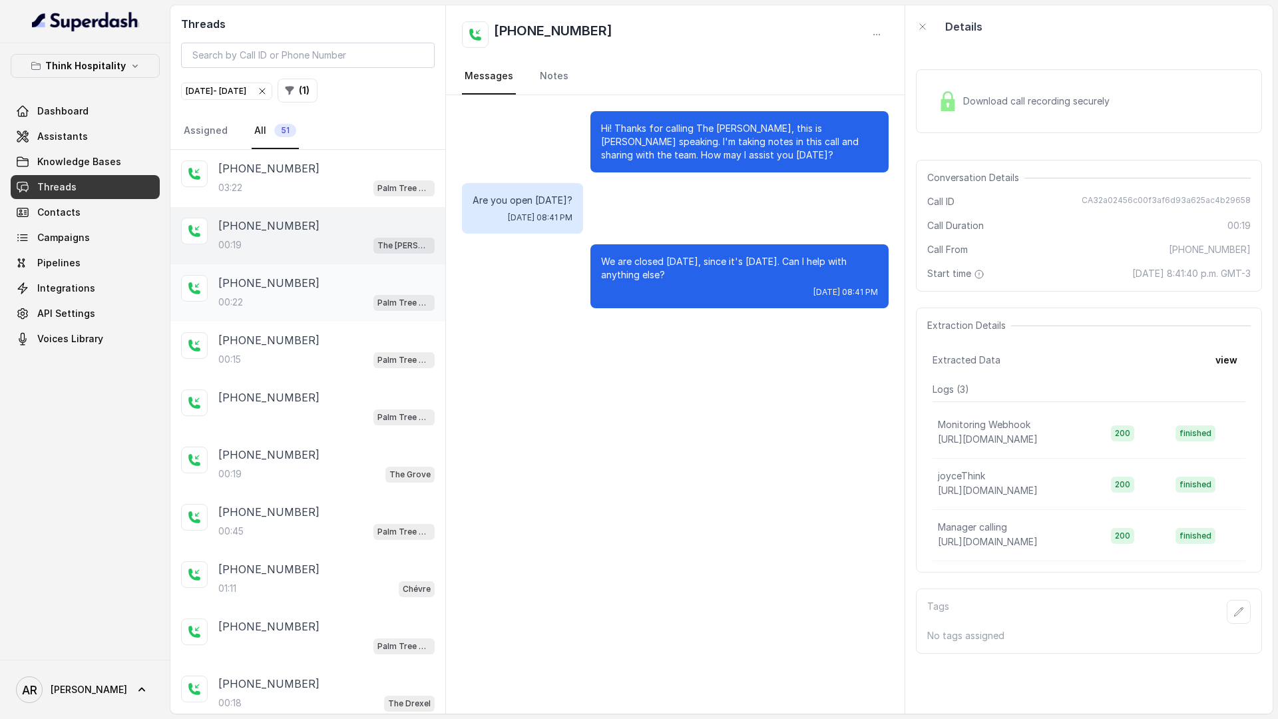
click at [323, 291] on div "+14169617933 00:22 Palm Tree Club" at bounding box center [326, 293] width 216 height 36
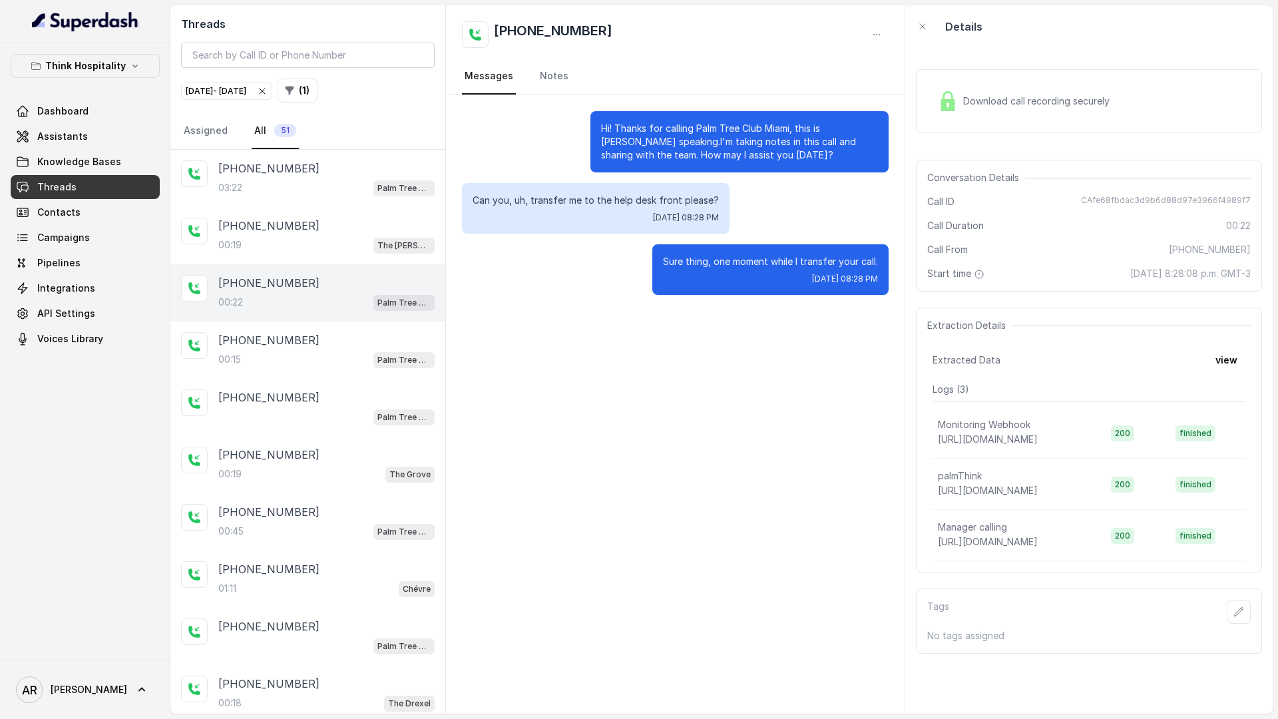
scroll to position [24, 0]
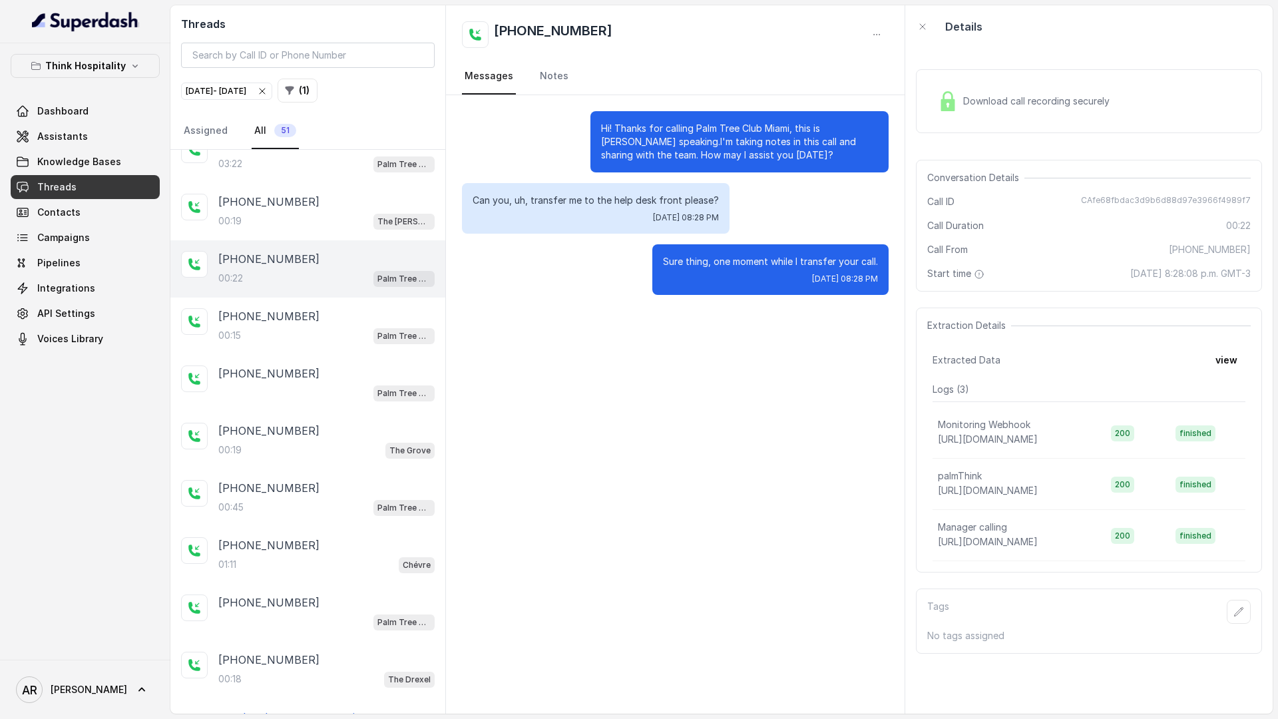
click at [1014, 160] on div "Conversation Details Call ID CAfe68fbdac3d9b6d88d97e3966f4989f7 Call Duration 0…" at bounding box center [1089, 226] width 346 height 132
click at [960, 111] on div "Download call recording securely" at bounding box center [1023, 101] width 182 height 31
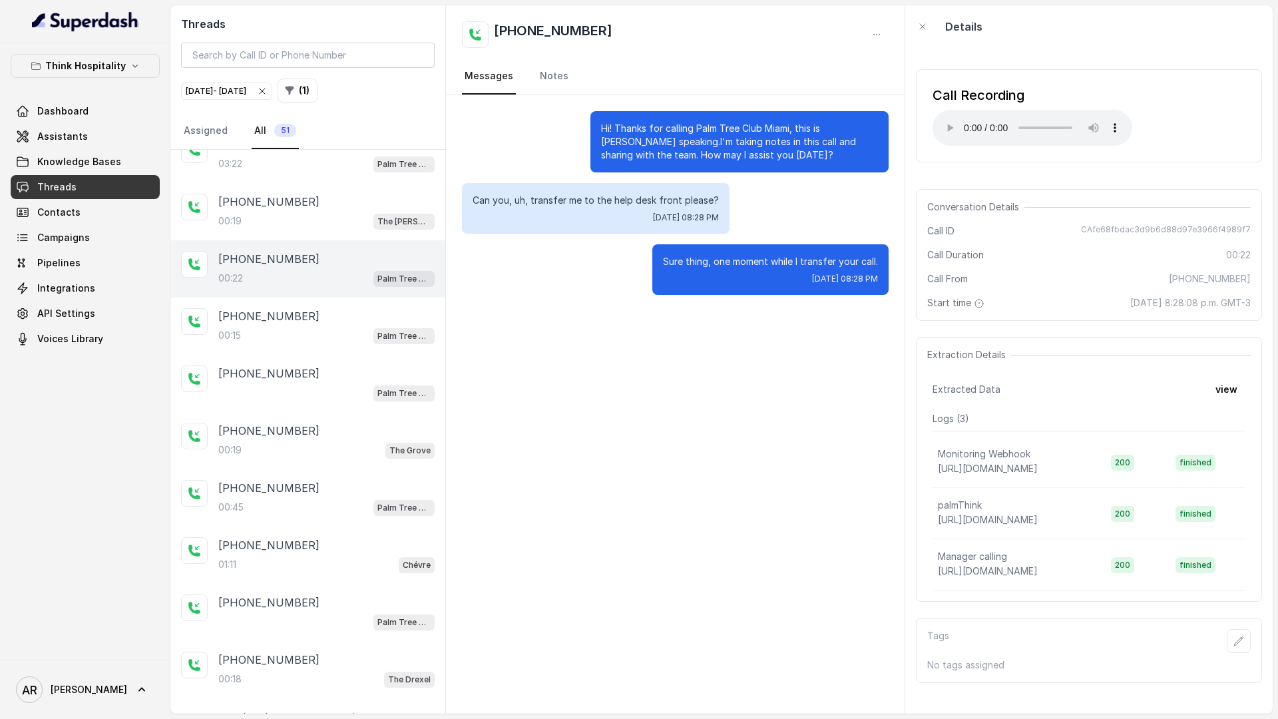
click at [1043, 225] on div "Call ID CAfe68fbdac3d9b6d88d97e3966f4989f7" at bounding box center [1088, 230] width 323 height 13
click at [902, 256] on div "Hi! Thanks for calling Palm Tree Club Miami, this is Mariana speaking.I'm takin…" at bounding box center [675, 203] width 458 height 216
drag, startPoint x: 938, startPoint y: 148, endPoint x: 948, endPoint y: 128, distance: 22.0
click at [938, 148] on div "Call Recording Your browser does not support the audio element." at bounding box center [1089, 115] width 346 height 93
click at [268, 93] on div "Sep 23, 2025 - Sep 23, 2025" at bounding box center [227, 91] width 82 height 13
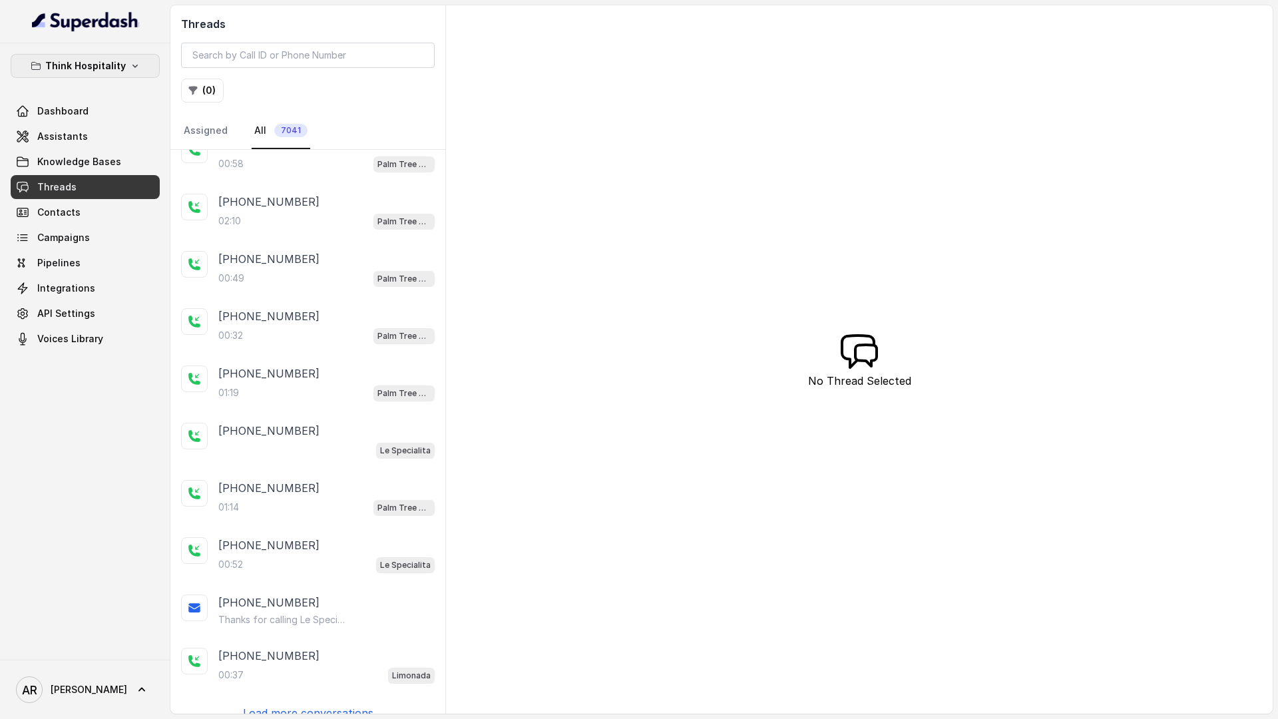
click at [102, 60] on p "Think Hospitality" at bounding box center [85, 66] width 81 height 16
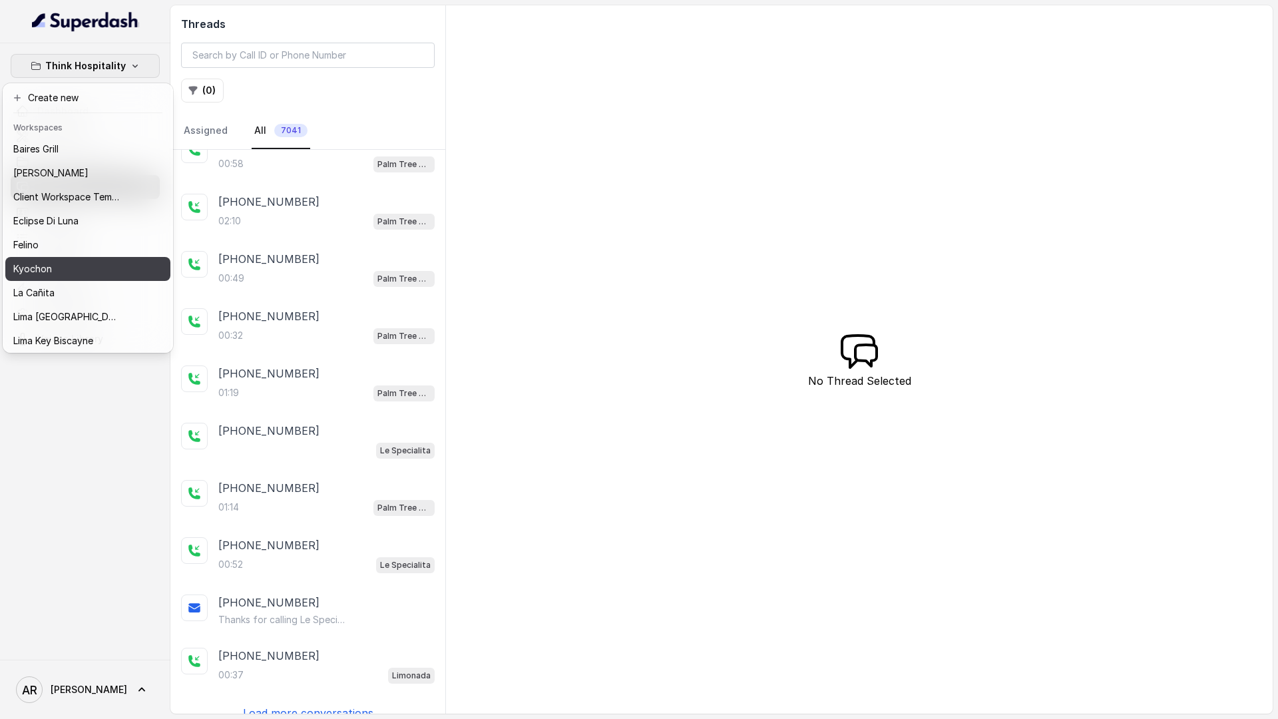
scroll to position [122, 0]
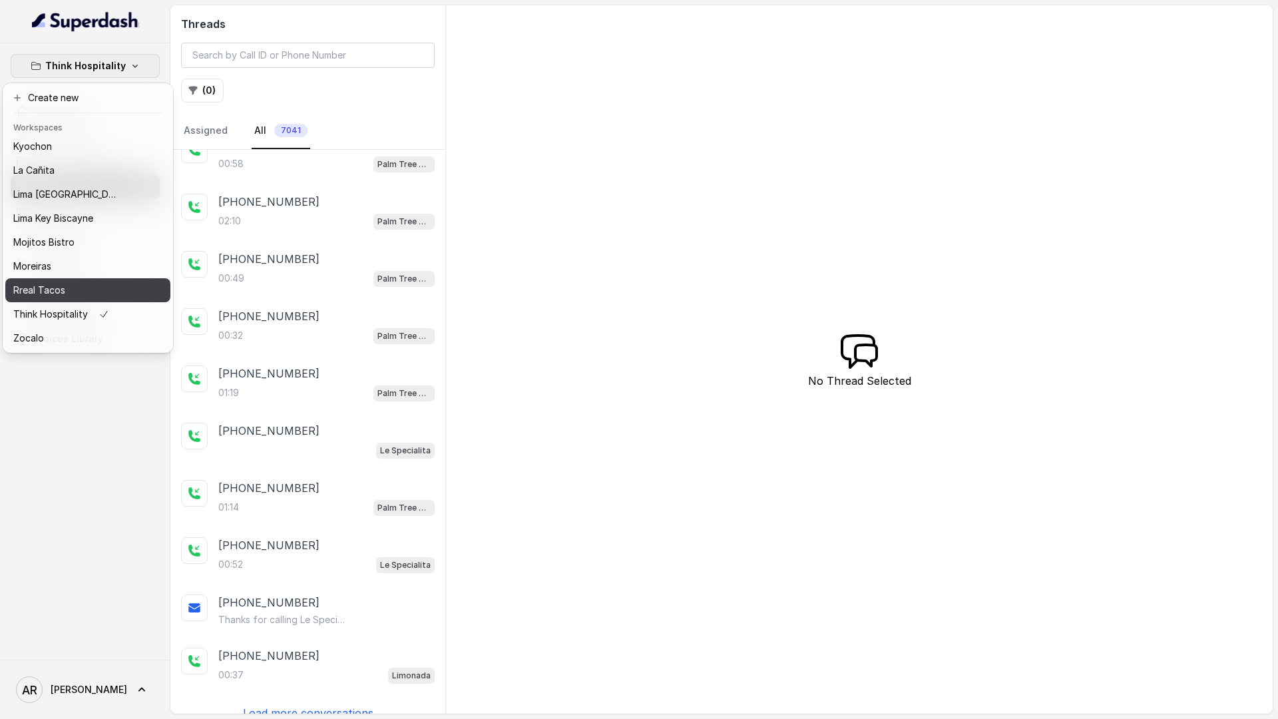
click at [81, 283] on div "Rreal Tacos" at bounding box center [66, 290] width 106 height 16
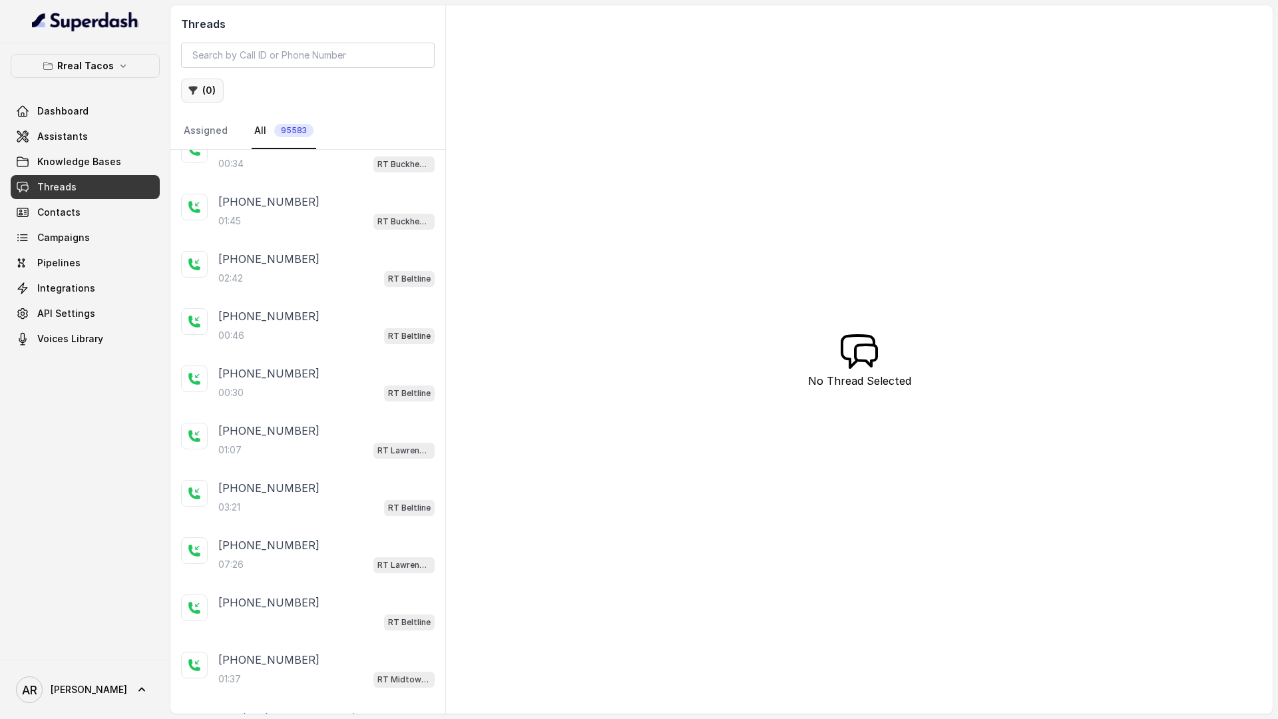
click at [204, 90] on button "( 0 )" at bounding box center [202, 91] width 43 height 24
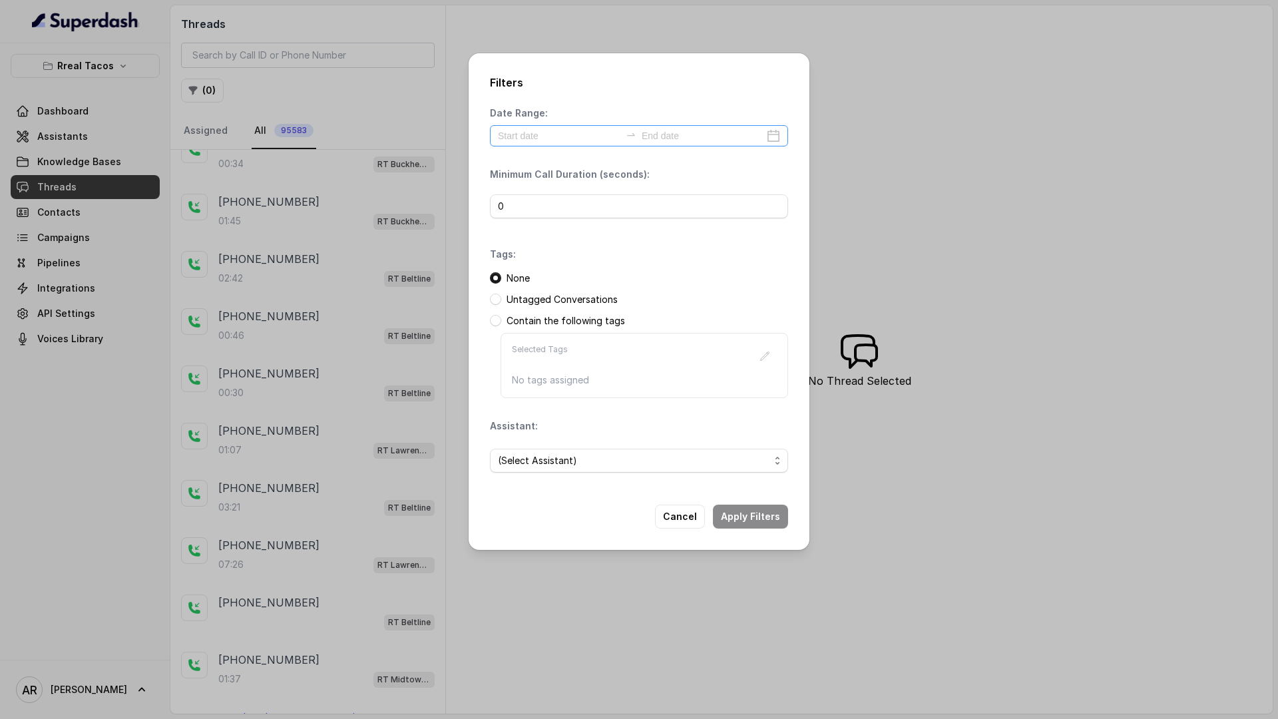
click at [527, 145] on div at bounding box center [639, 135] width 298 height 21
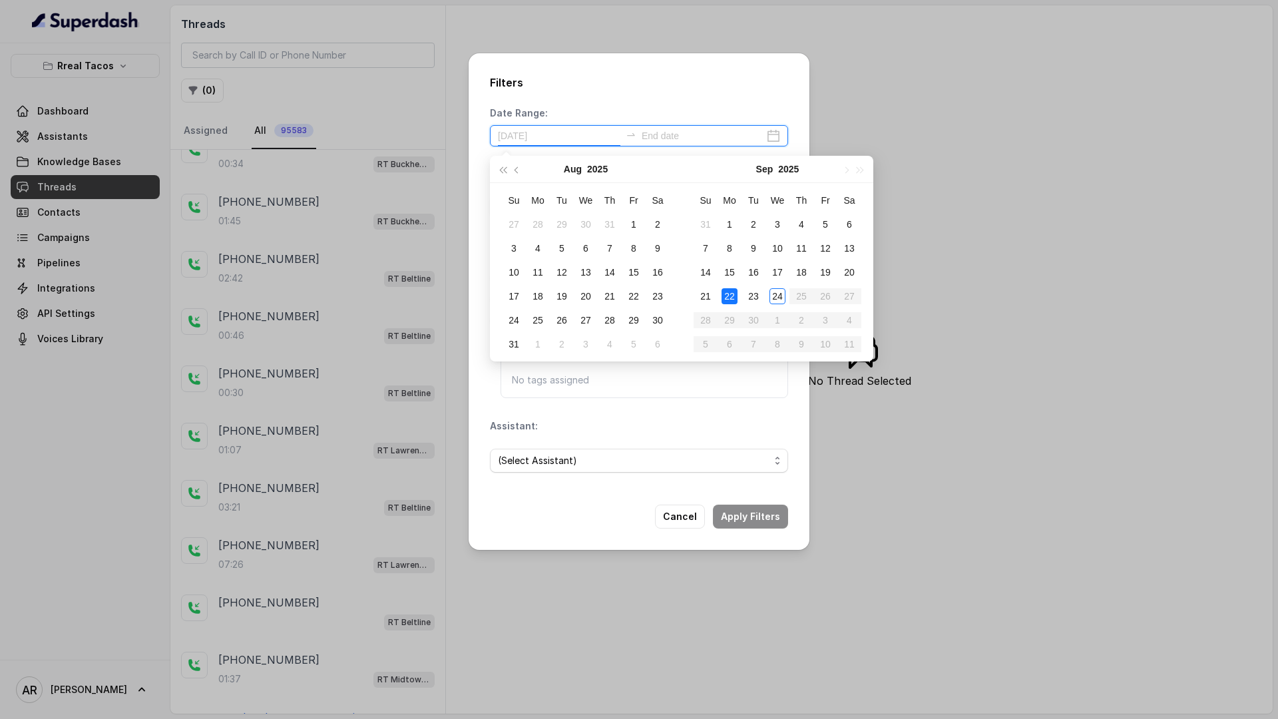
type input "2025-09-22"
type input "2025-09-24"
click at [777, 303] on div "24" at bounding box center [777, 296] width 16 height 16
type input "2025-09-24"
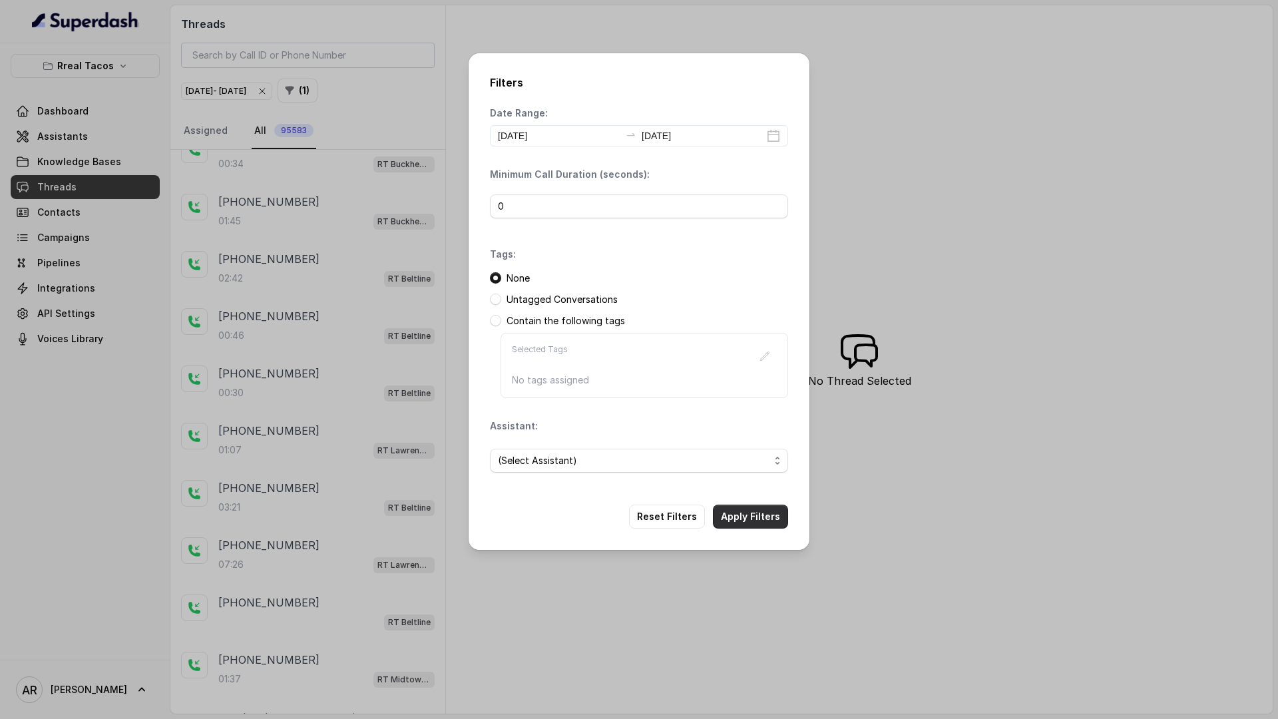
click at [776, 508] on button "Apply Filters" at bounding box center [750, 516] width 75 height 24
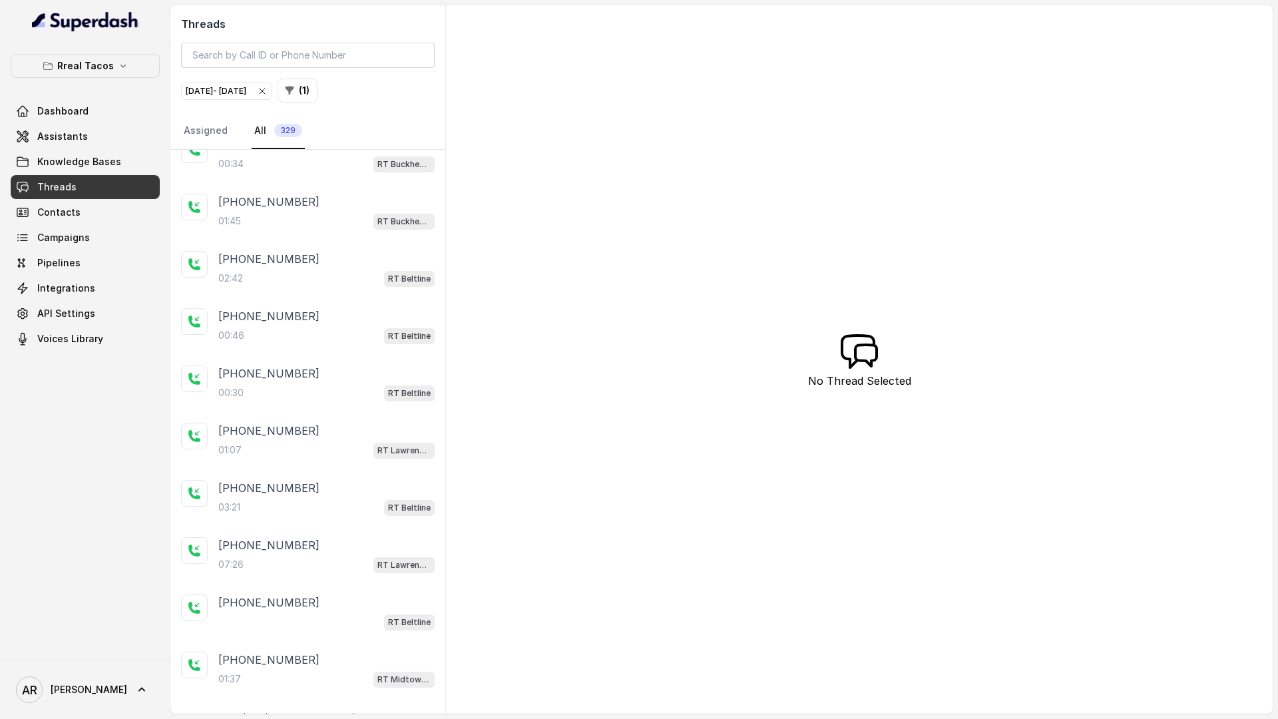
scroll to position [46, 0]
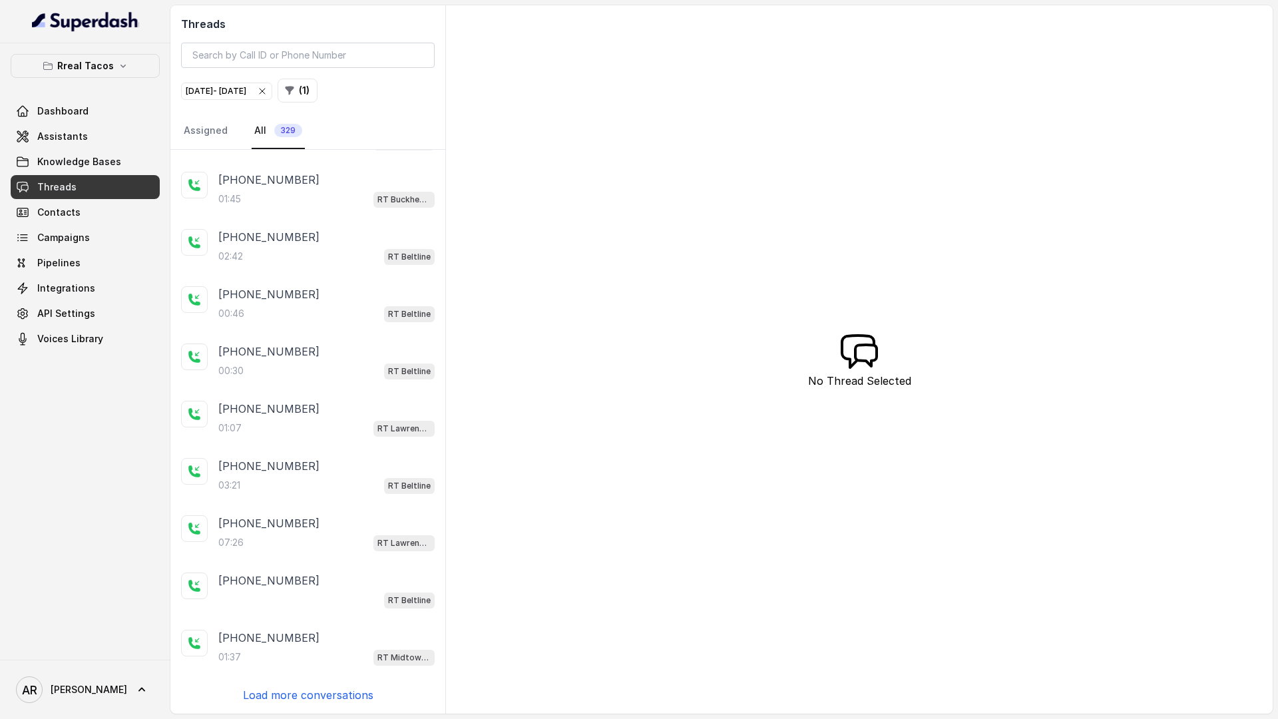
click at [291, 688] on p "Load more conversations" at bounding box center [308, 695] width 130 height 16
click at [291, 689] on p "Load more conversations" at bounding box center [308, 695] width 130 height 16
click at [297, 658] on div "01:37 RT Midtown / EN" at bounding box center [326, 656] width 216 height 17
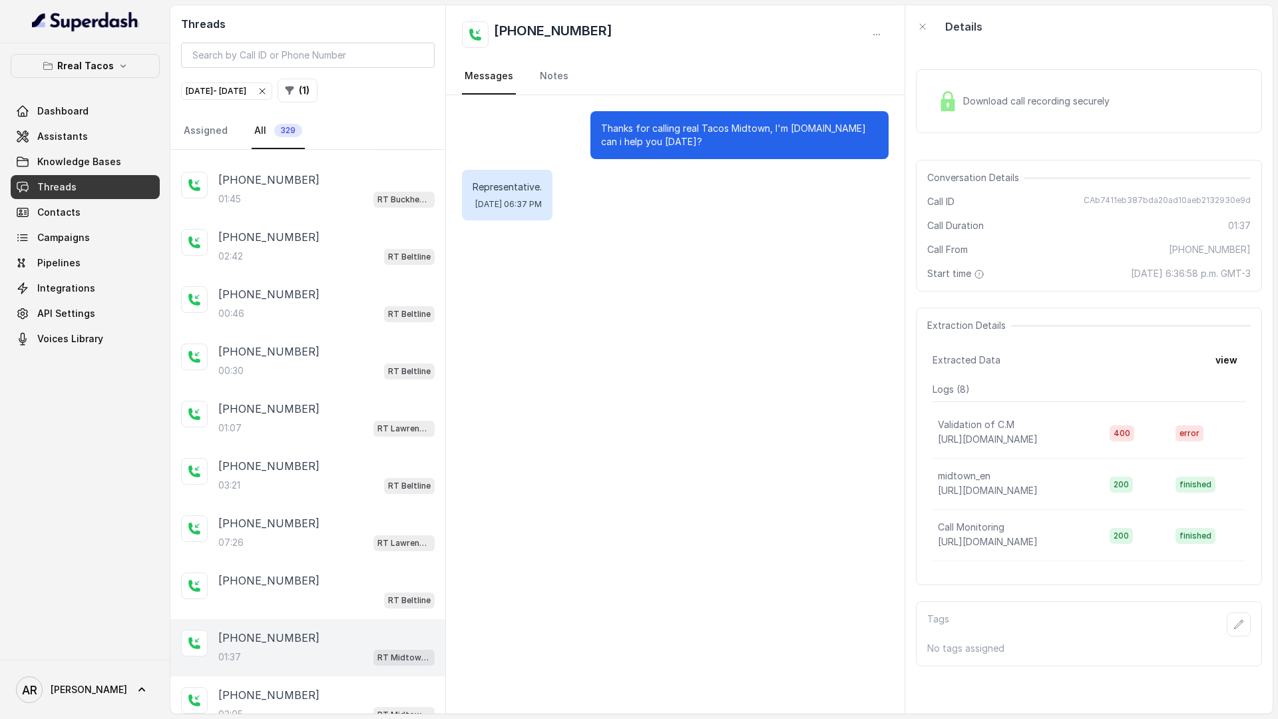
scroll to position [610, 0]
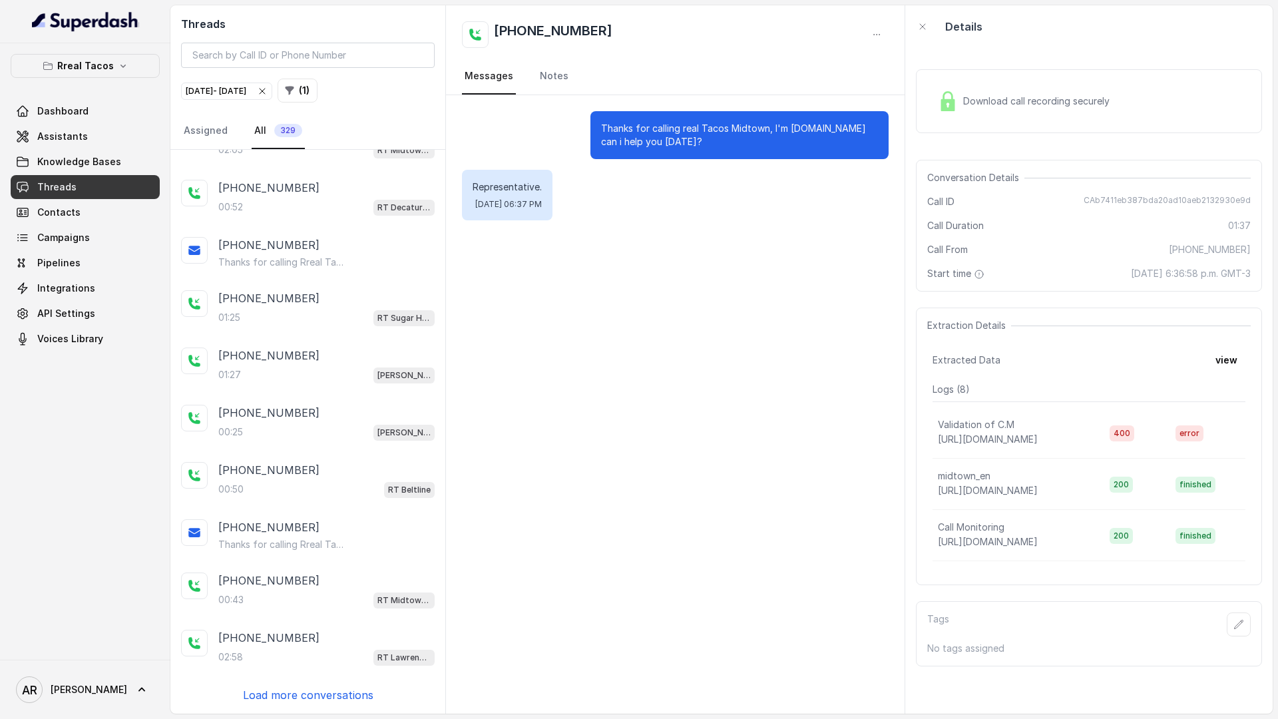
click at [308, 715] on main "Threads Sep 24, 2025 - Sep 24, 2025 ( 1 ) Assigned All 329 +14043693153 00:34 R…" at bounding box center [639, 359] width 1278 height 719
click at [308, 640] on div "+16783583874" at bounding box center [326, 637] width 216 height 16
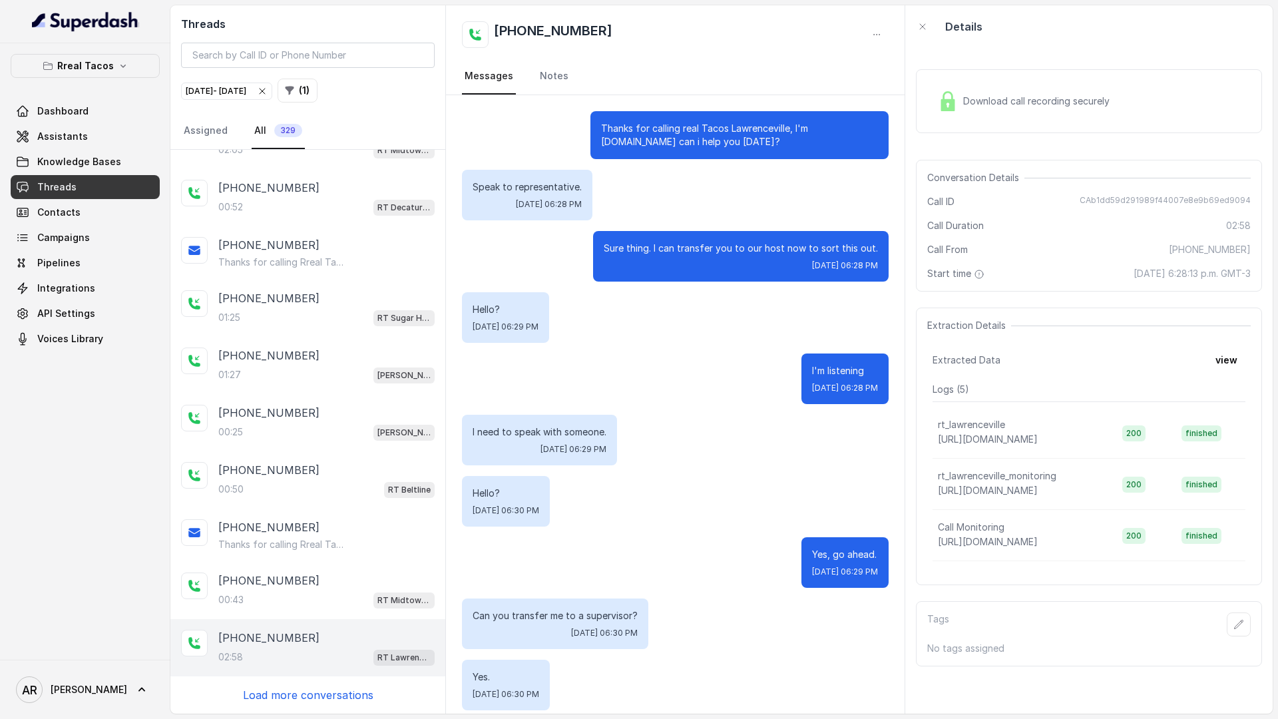
scroll to position [196, 0]
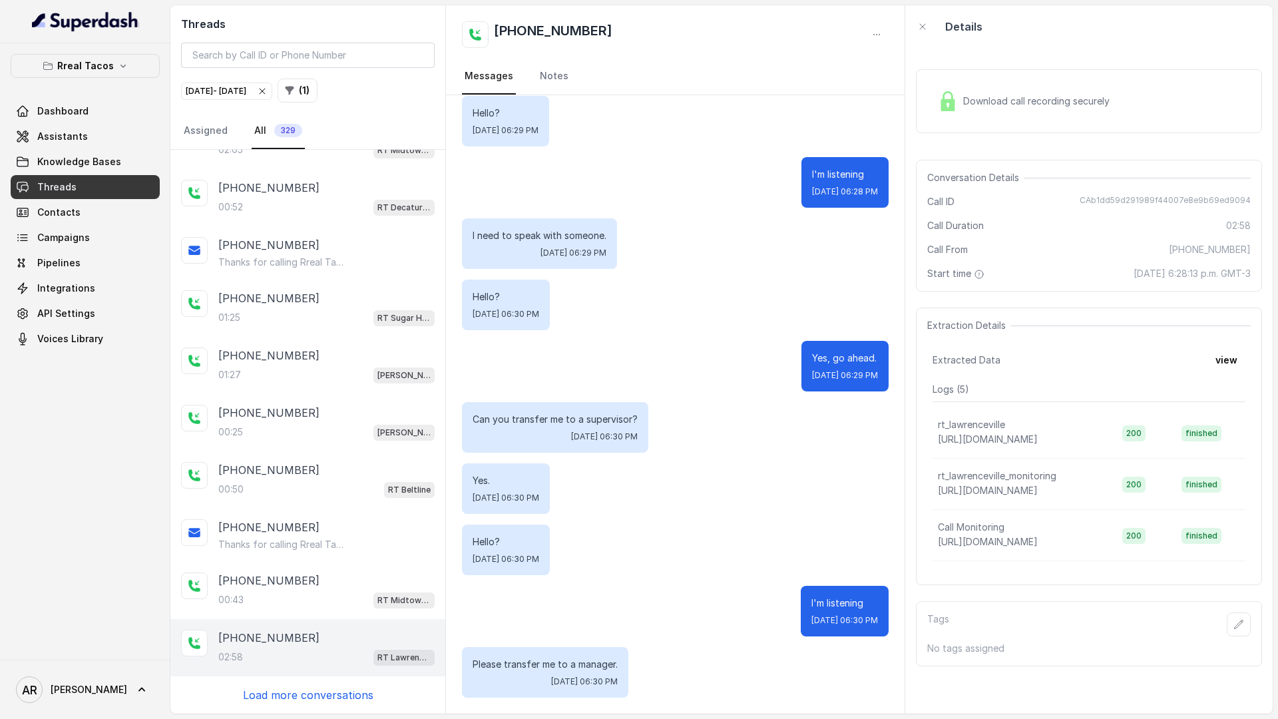
click at [934, 106] on div "Download call recording securely" at bounding box center [1023, 101] width 182 height 31
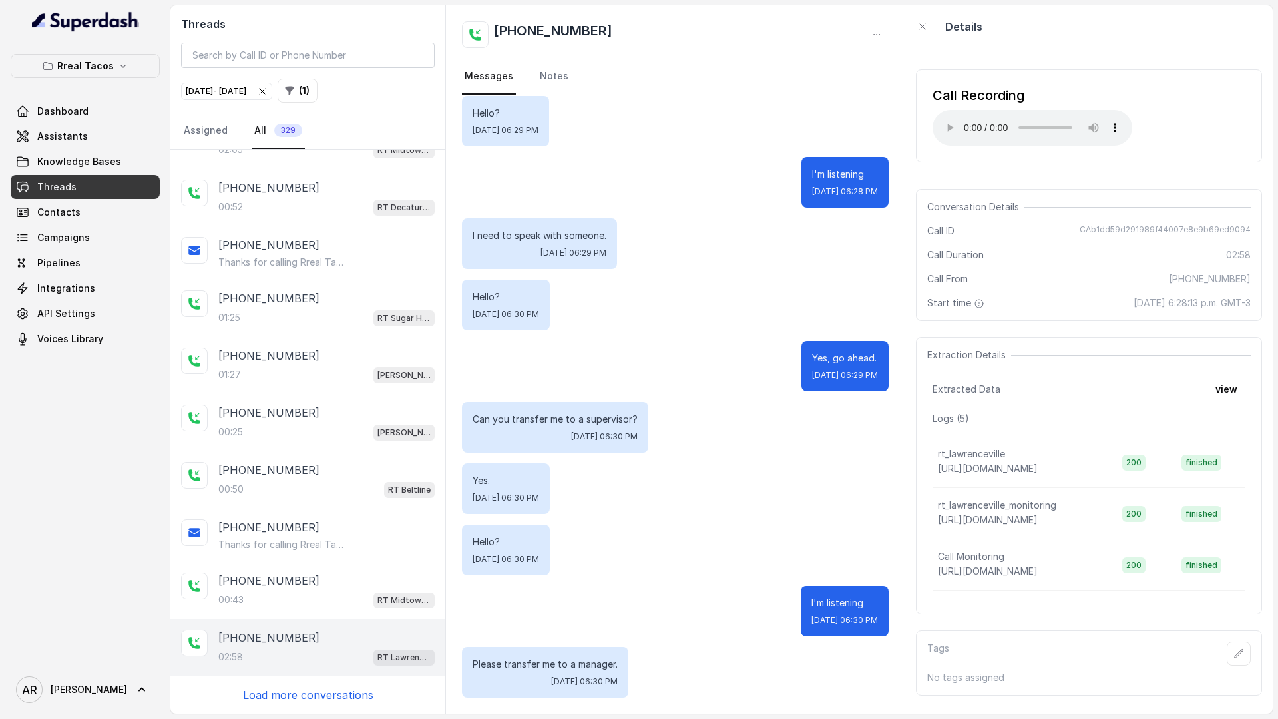
click at [306, 675] on div "+16783583874 02:58 RT Lawrenceville" at bounding box center [307, 647] width 275 height 57
click at [305, 687] on p "Load more conversations" at bounding box center [308, 695] width 130 height 16
click at [307, 692] on p "Load more conversations" at bounding box center [308, 695] width 130 height 16
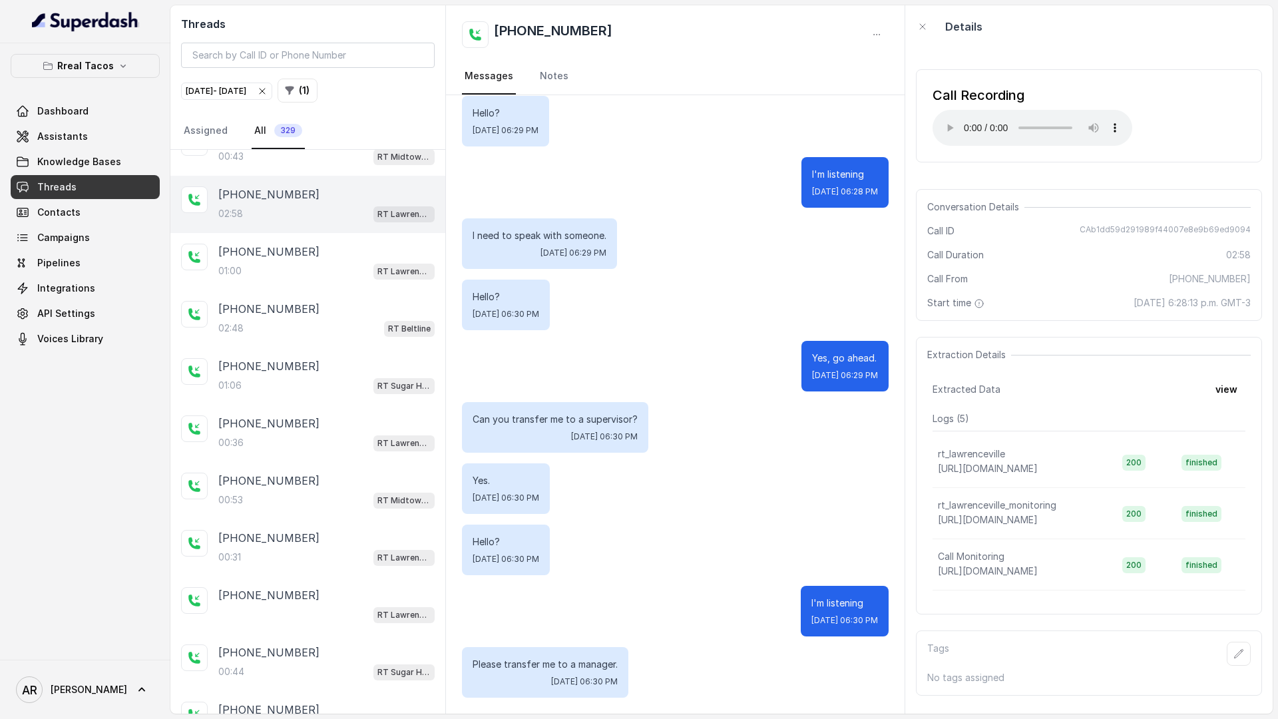
scroll to position [1654, 0]
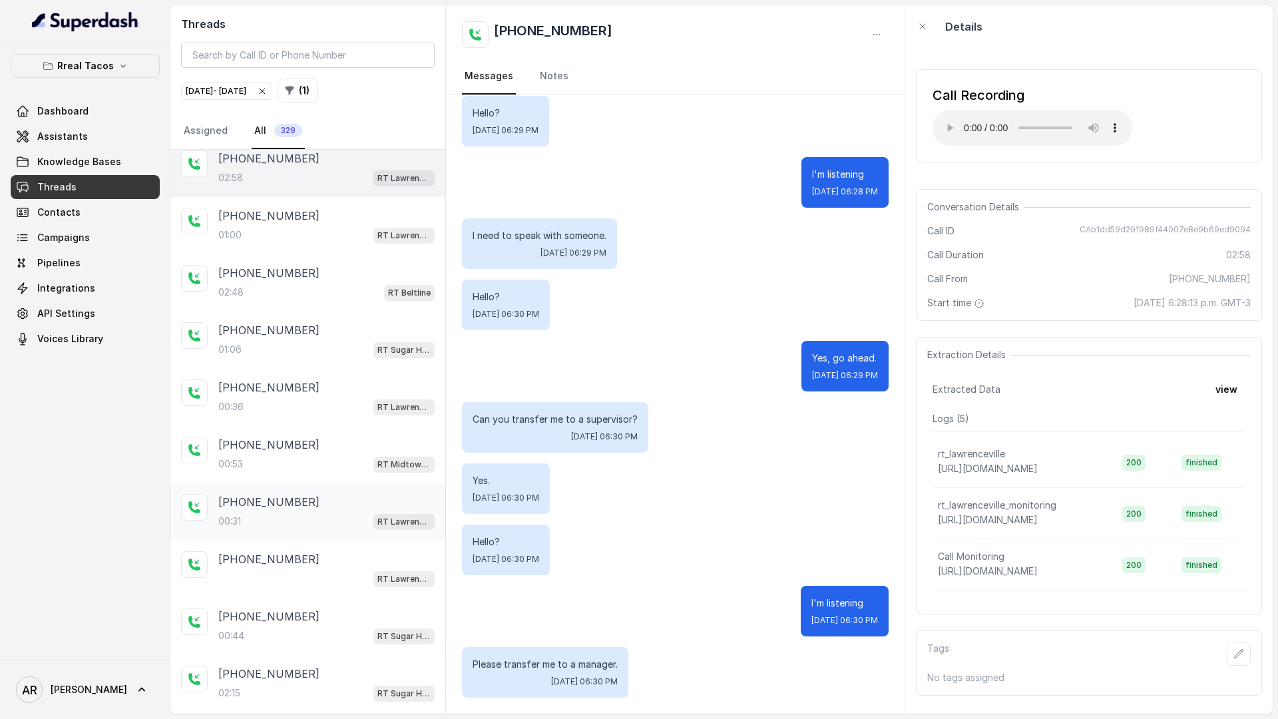
click at [315, 501] on div "+15013916108" at bounding box center [326, 502] width 216 height 16
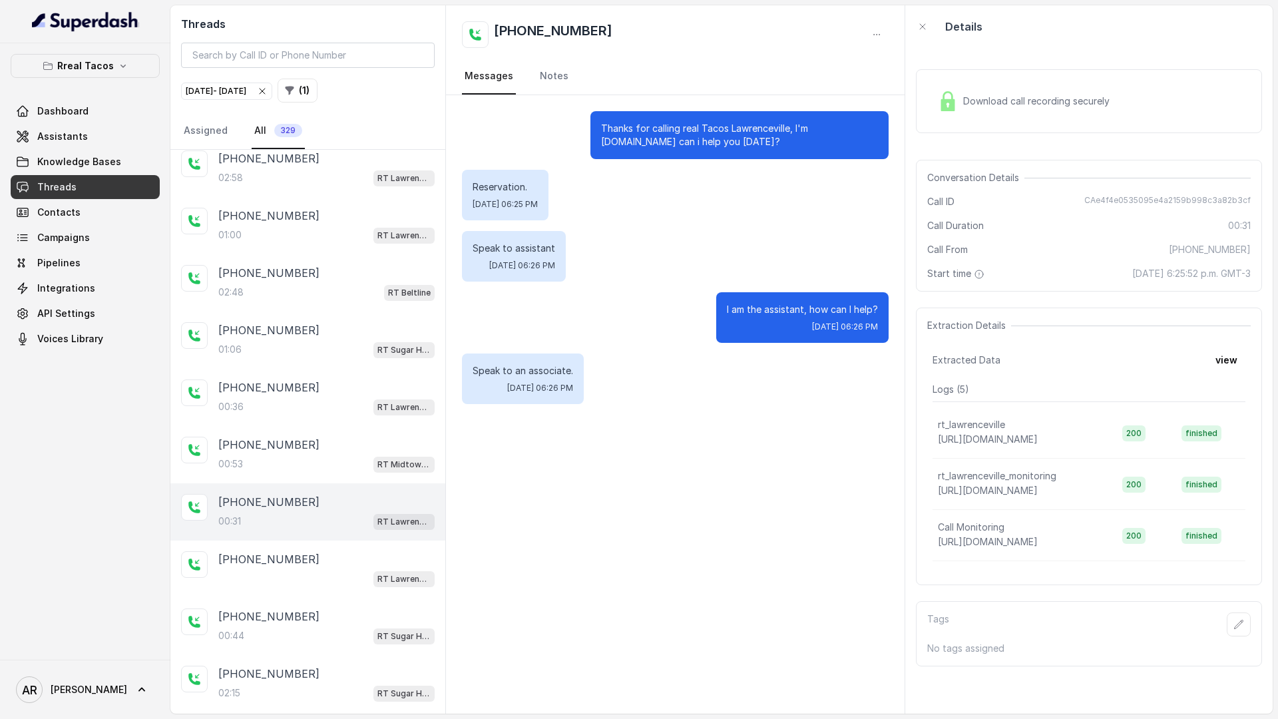
scroll to position [2319, 0]
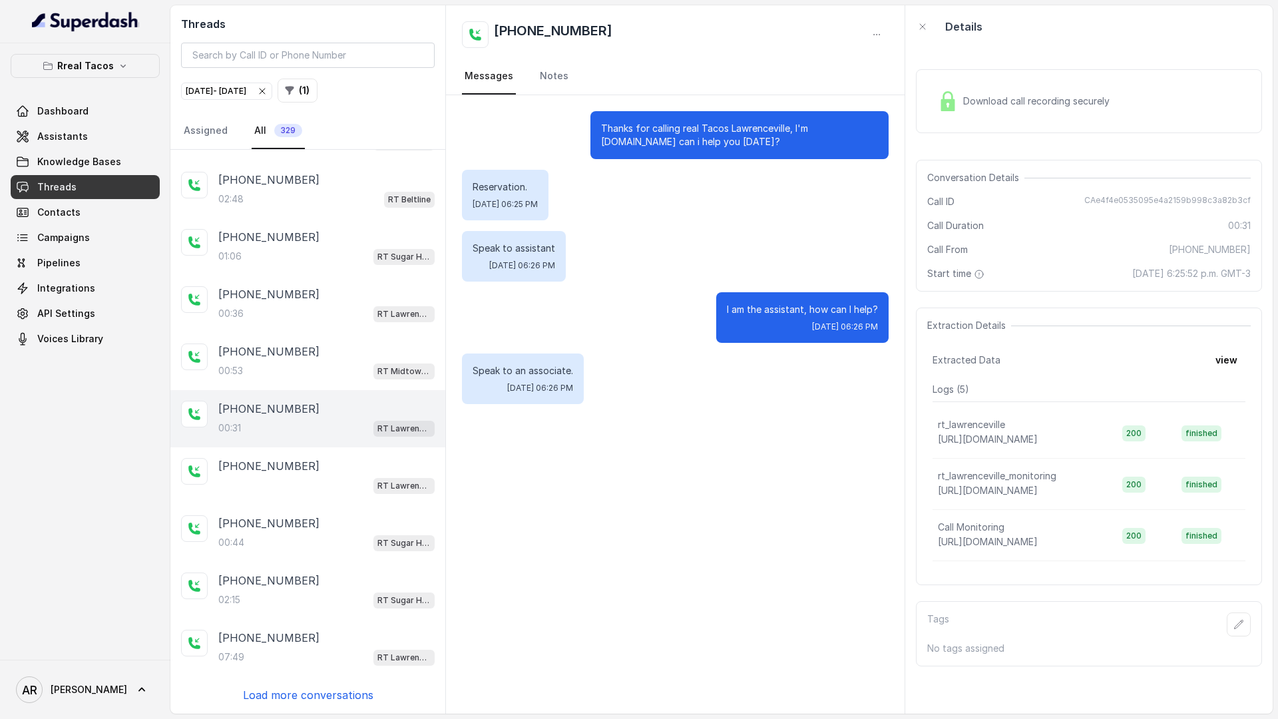
click at [292, 692] on p "Load more conversations" at bounding box center [308, 695] width 130 height 16
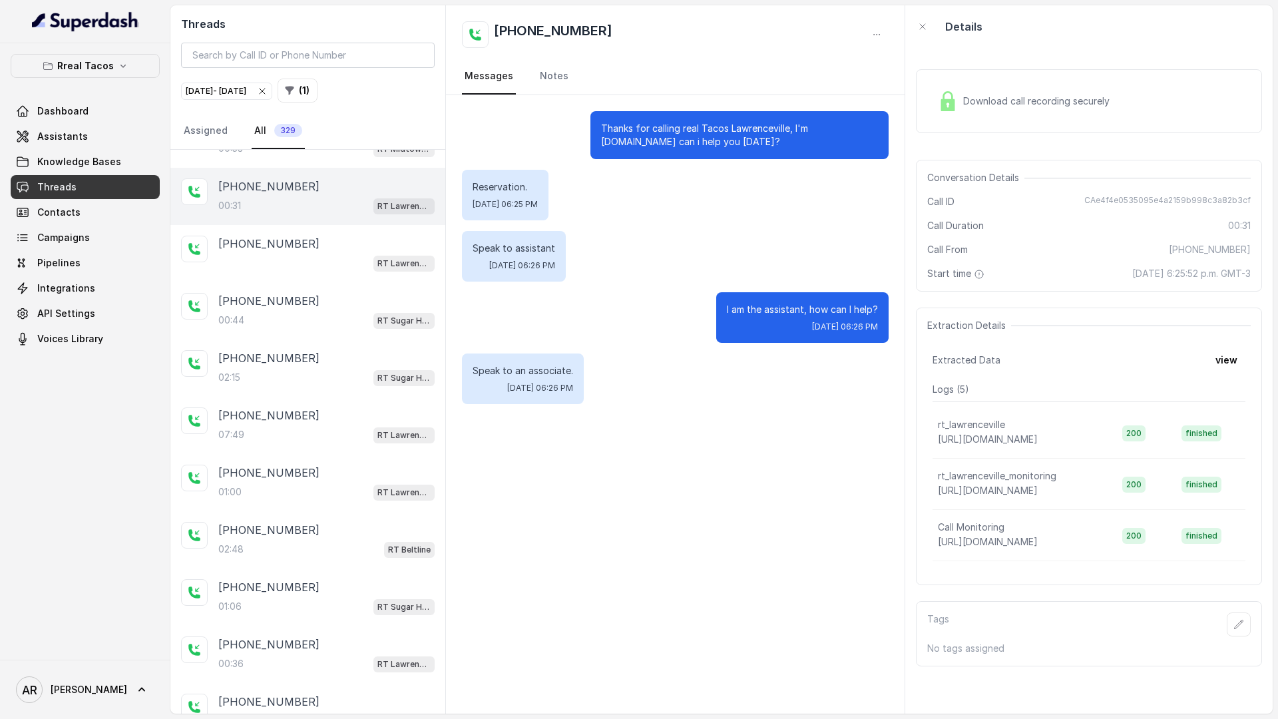
scroll to position [2891, 0]
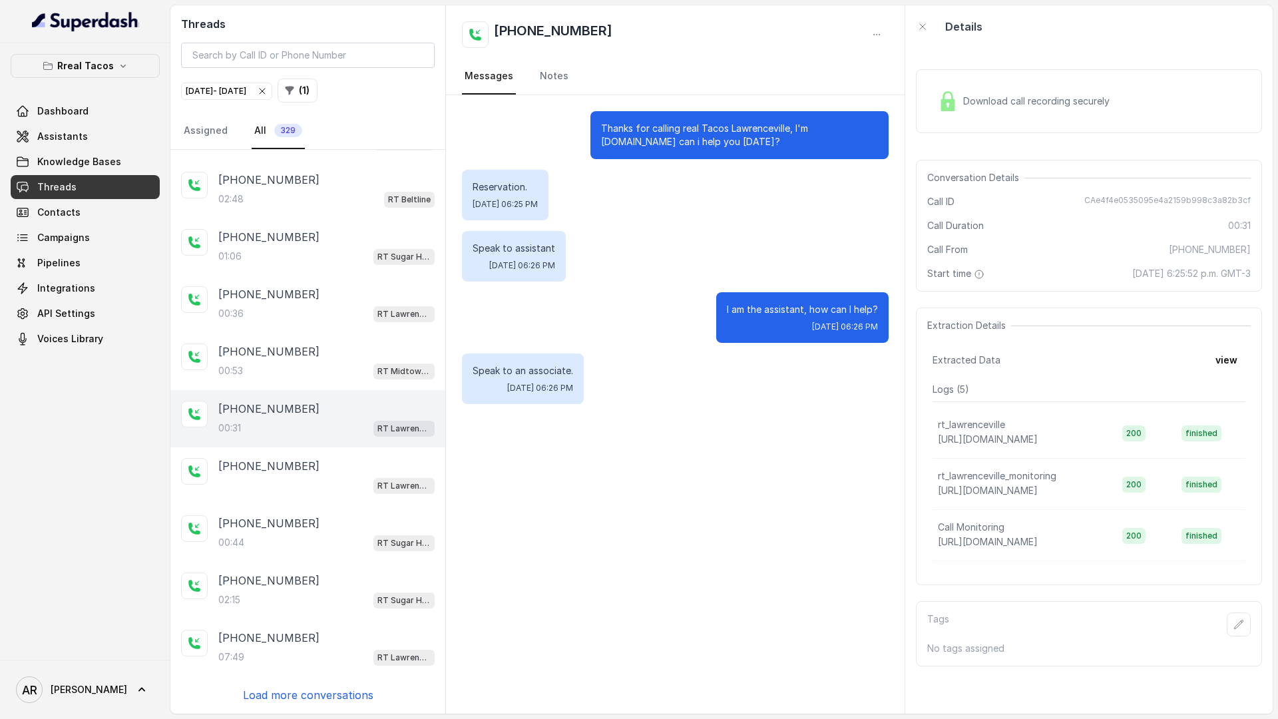
click at [292, 692] on p "Load more conversations" at bounding box center [308, 695] width 130 height 16
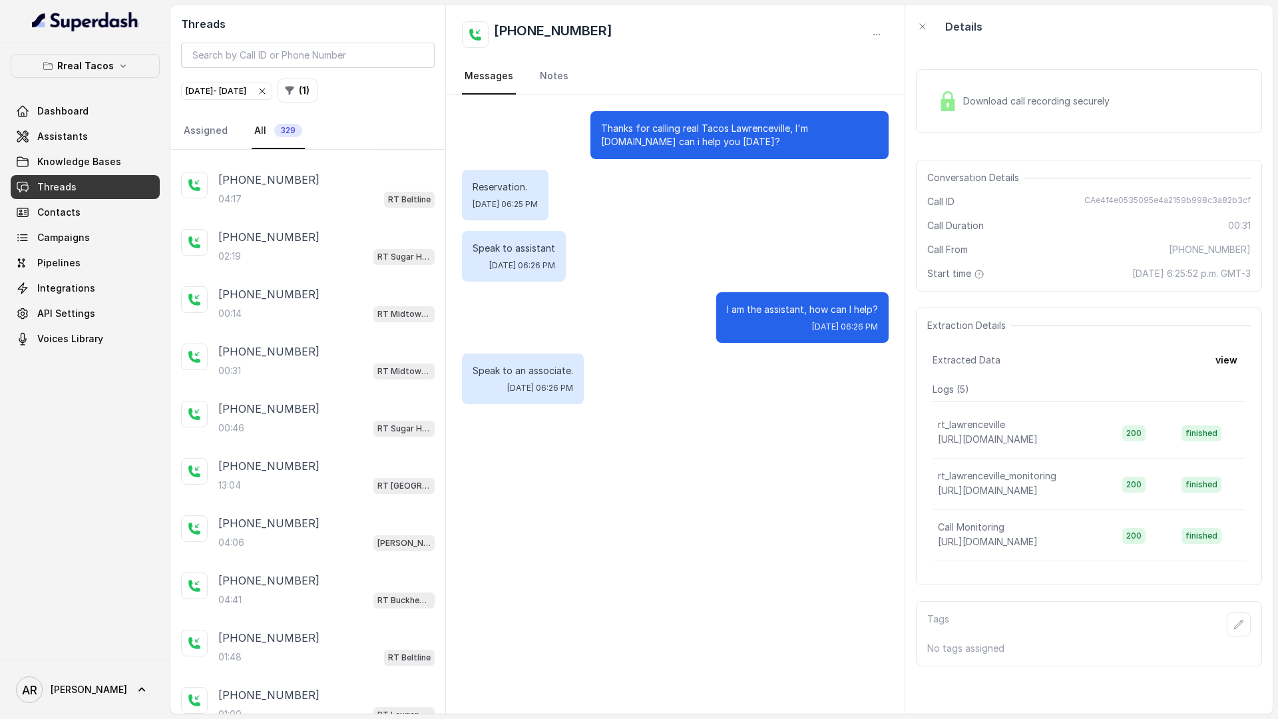
scroll to position [4036, 0]
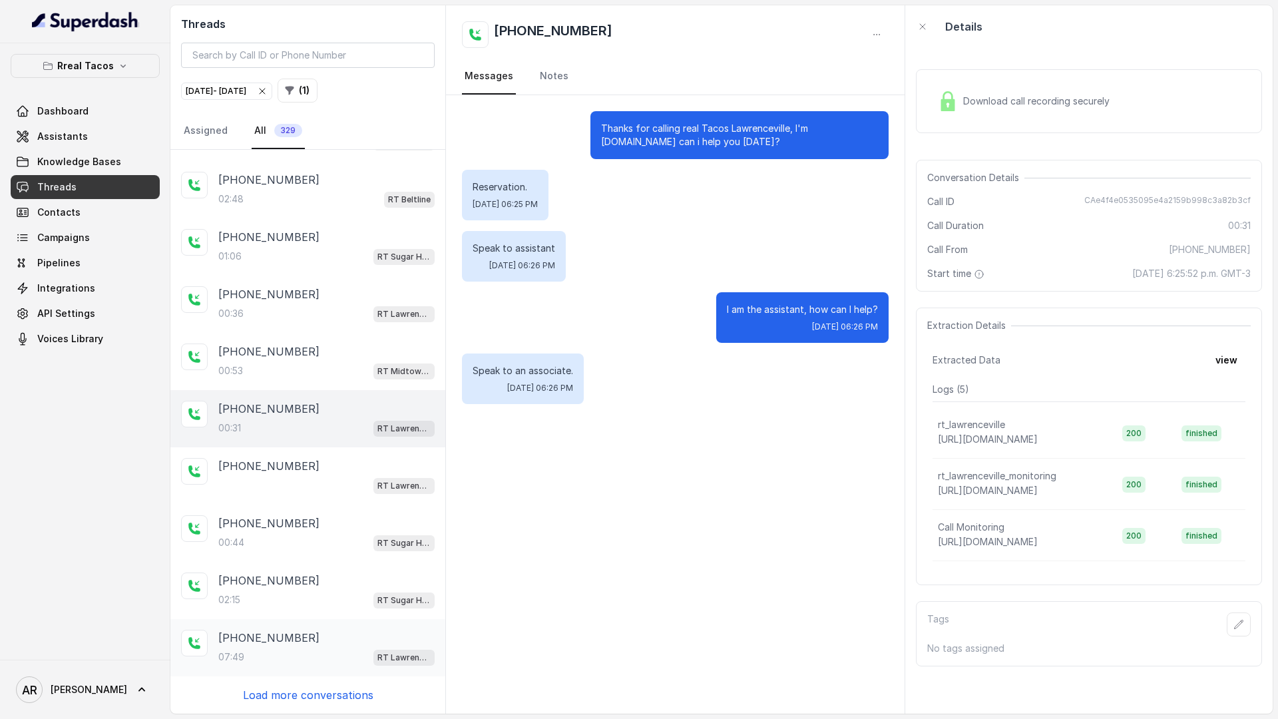
click at [289, 665] on div "+15013916108 07:49 RT Lawrenceville" at bounding box center [307, 647] width 275 height 57
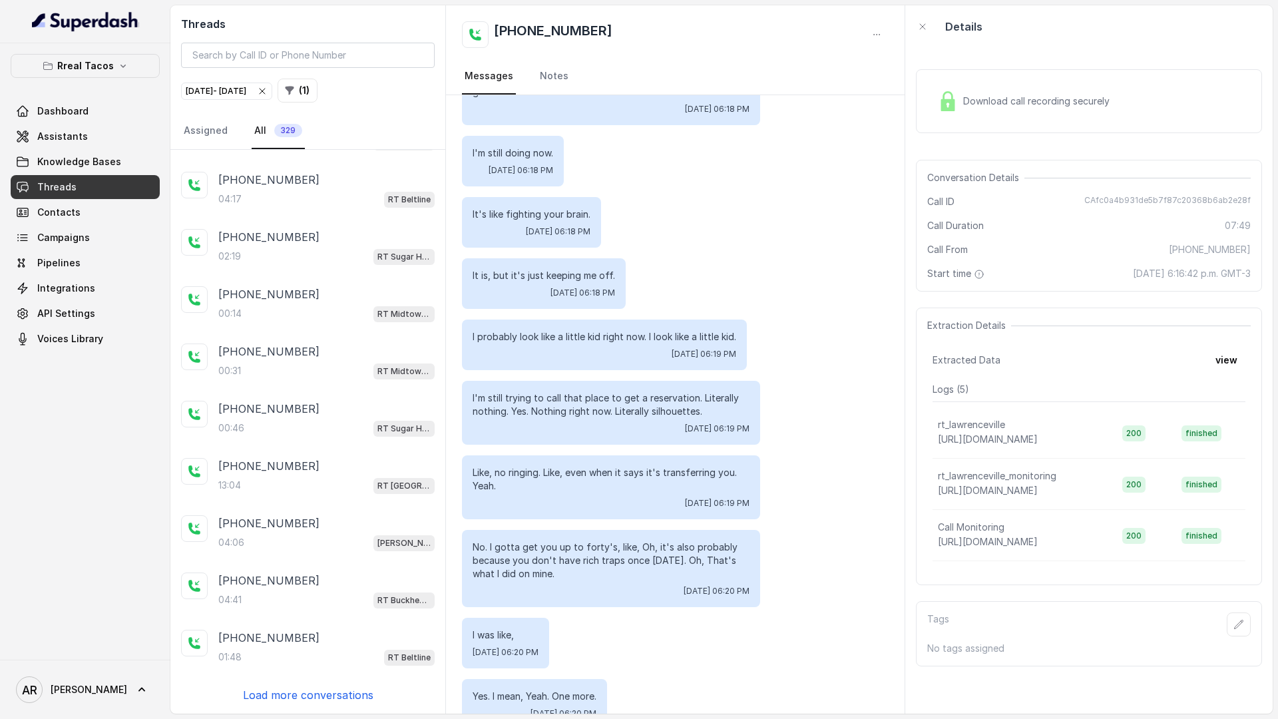
scroll to position [840, 0]
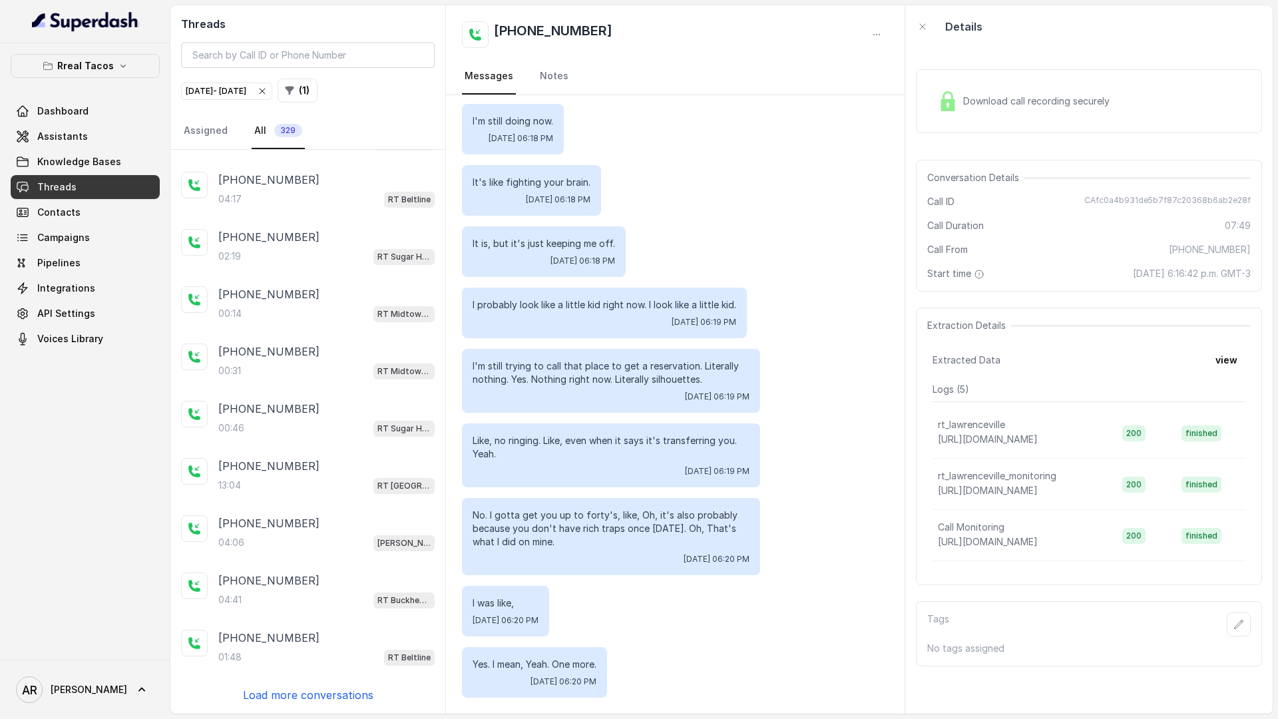
click at [286, 692] on p "Load more conversations" at bounding box center [308, 695] width 130 height 16
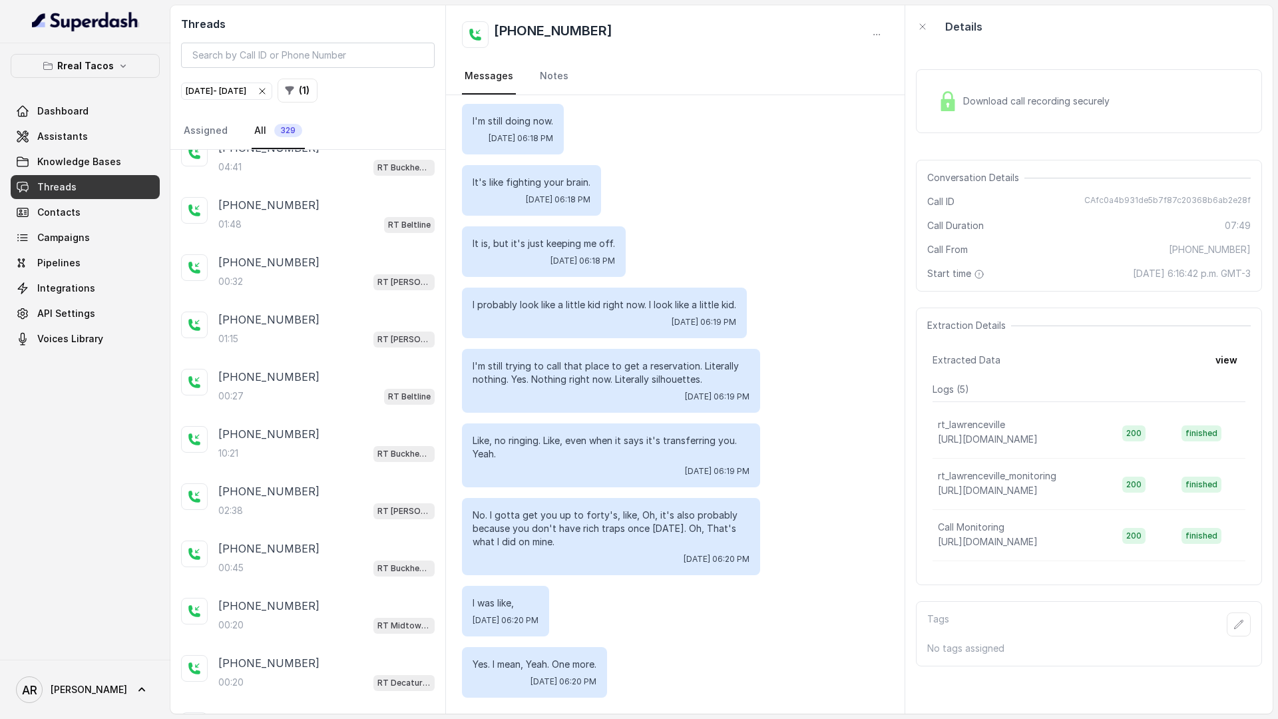
scroll to position [5180, 0]
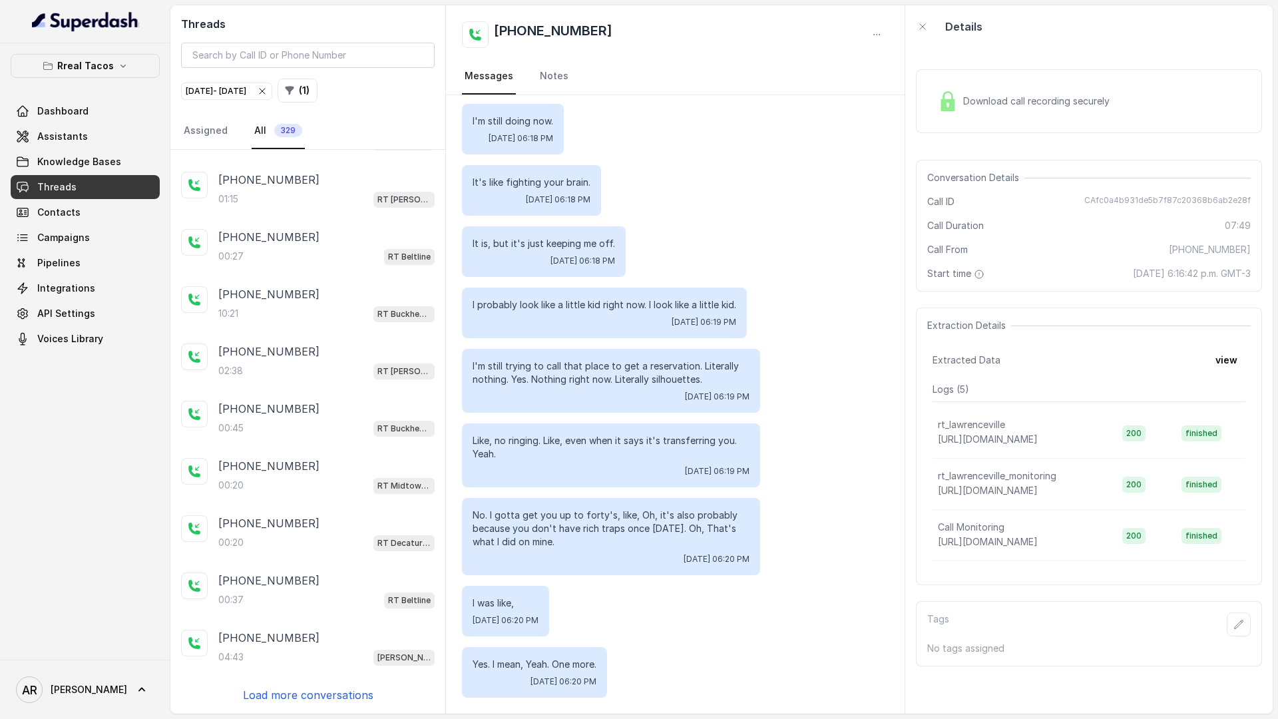
click at [303, 696] on p "Load more conversations" at bounding box center [308, 695] width 130 height 16
click at [303, 696] on div "+14043693153 00:34 RT Buckhead / EN +14043693153 01:45 RT Buckhead / EN +140450…" at bounding box center [307, 432] width 275 height 564
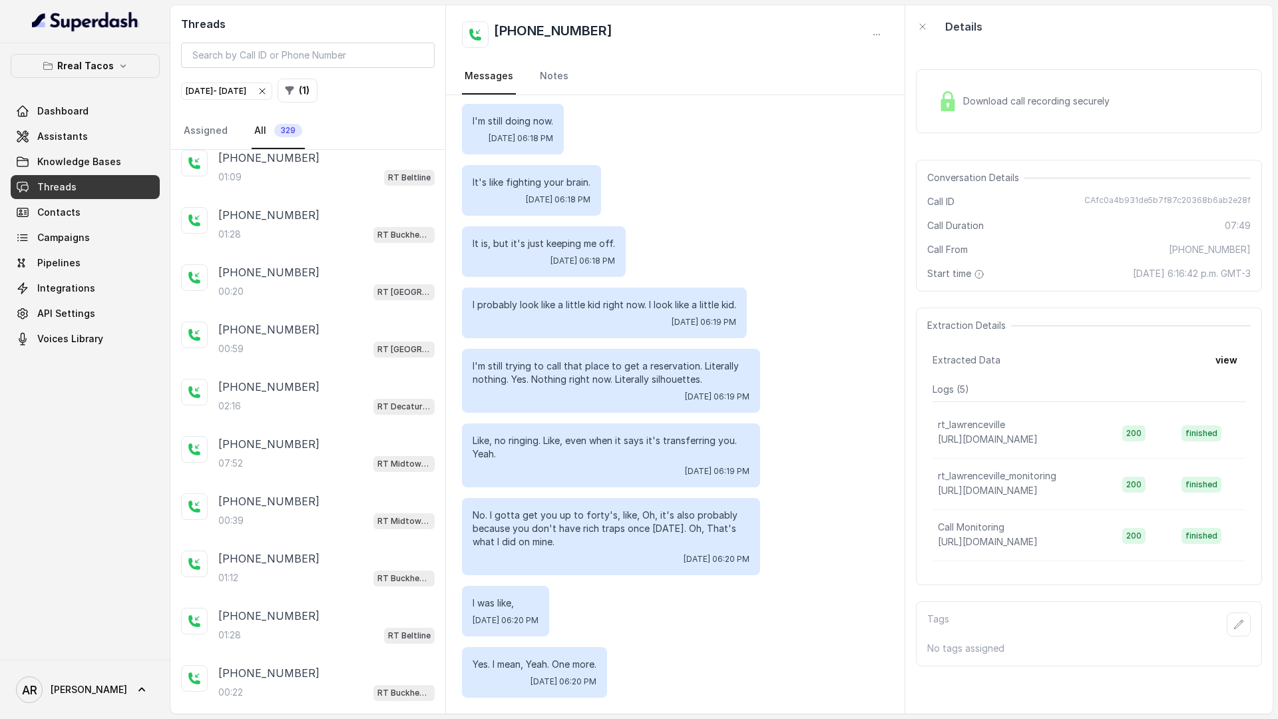
scroll to position [6897, 0]
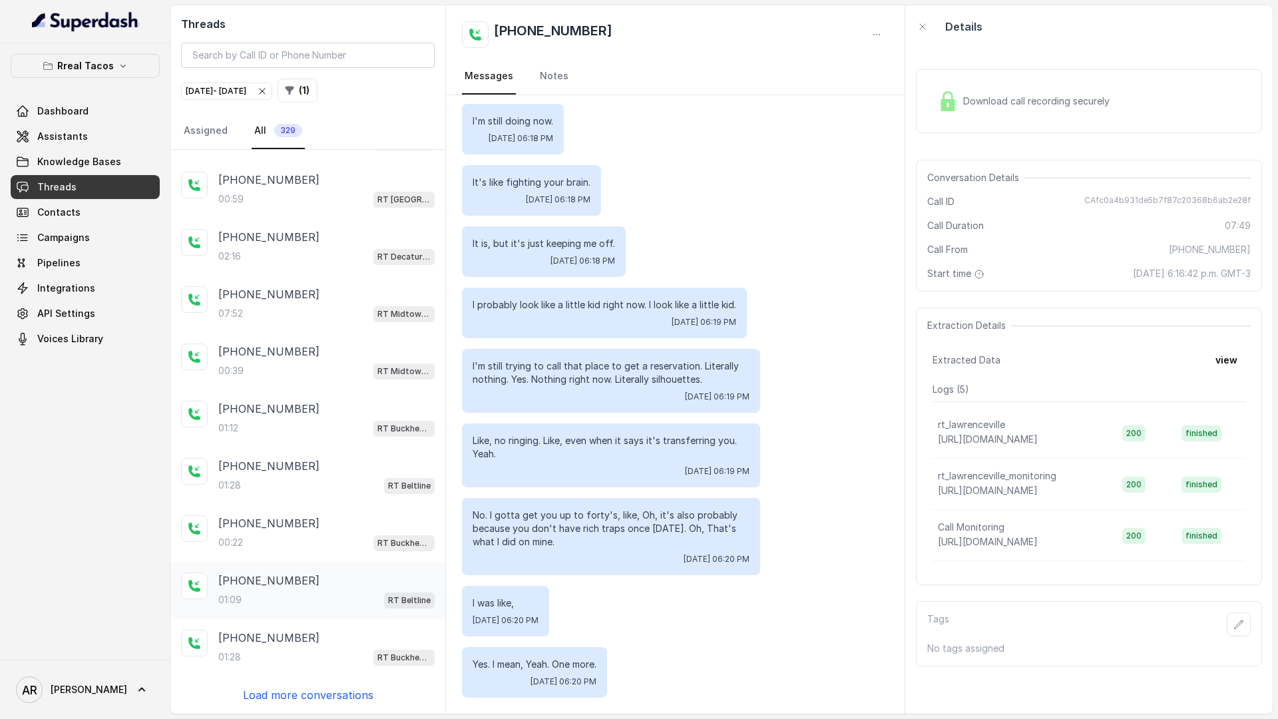
click at [298, 613] on div "+17708612464 01:09 RT Beltline" at bounding box center [307, 590] width 275 height 57
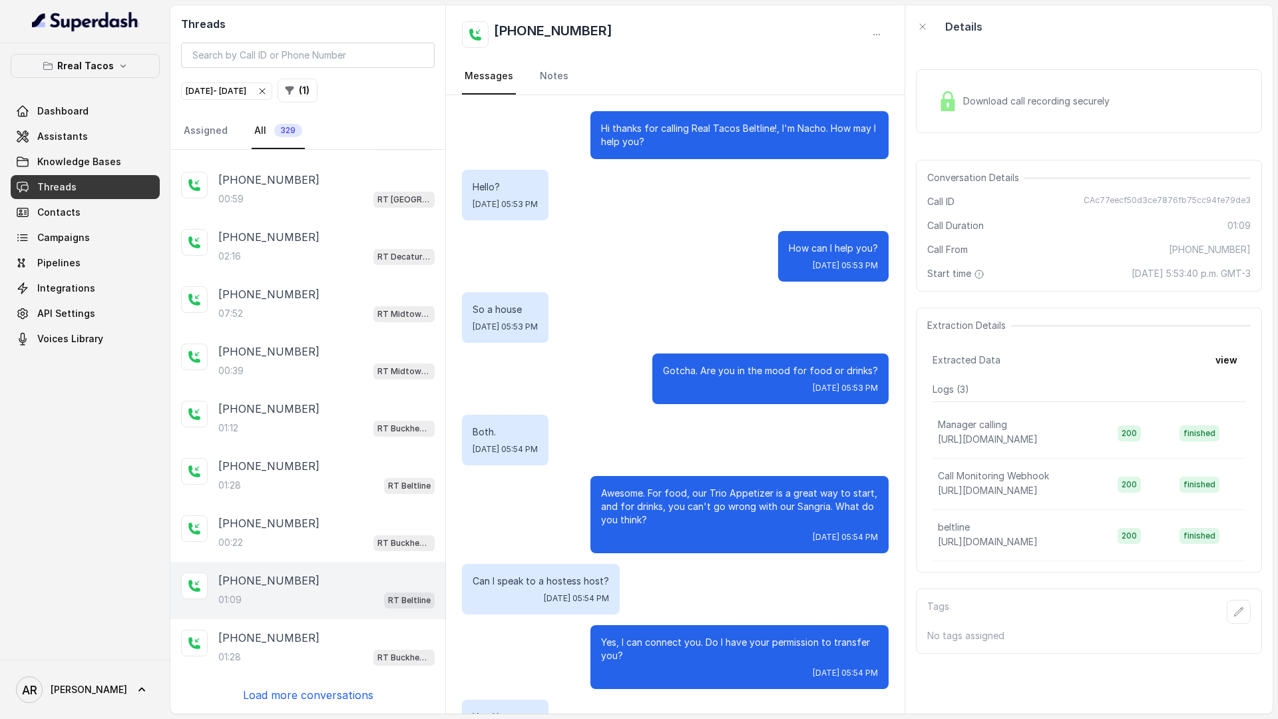
scroll to position [53, 0]
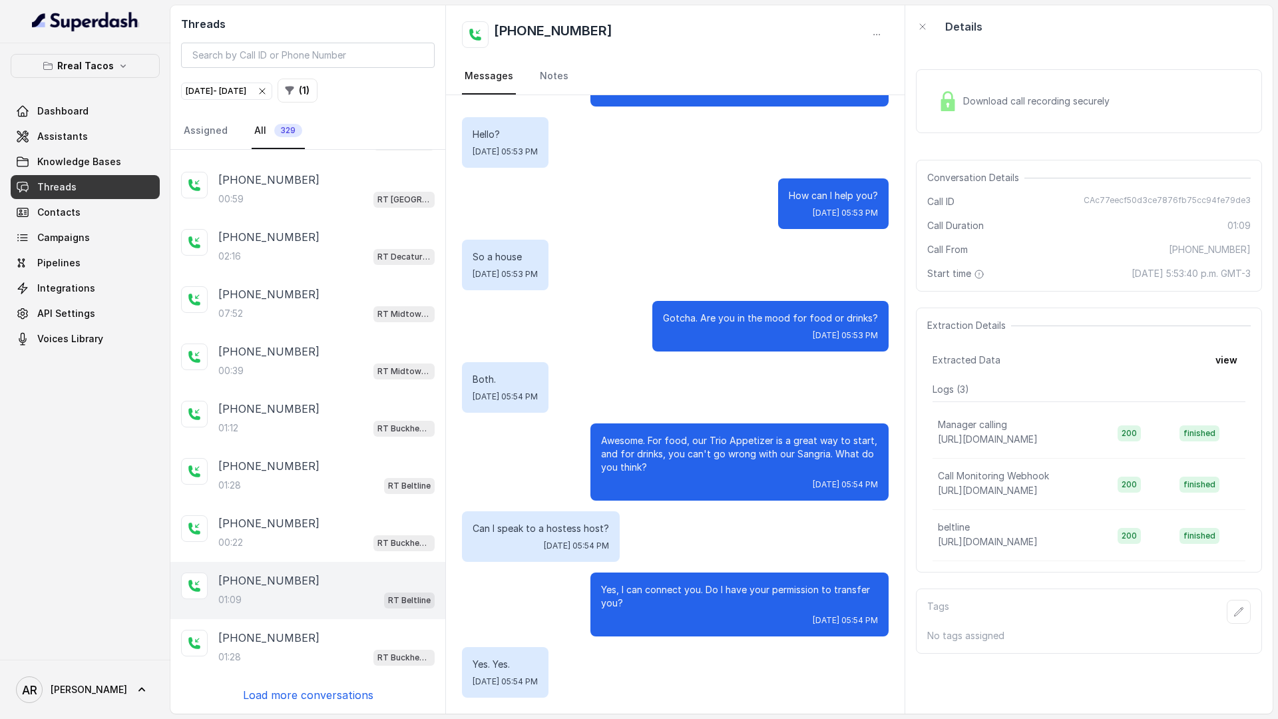
click at [940, 118] on div "Download call recording securely" at bounding box center [1089, 101] width 346 height 64
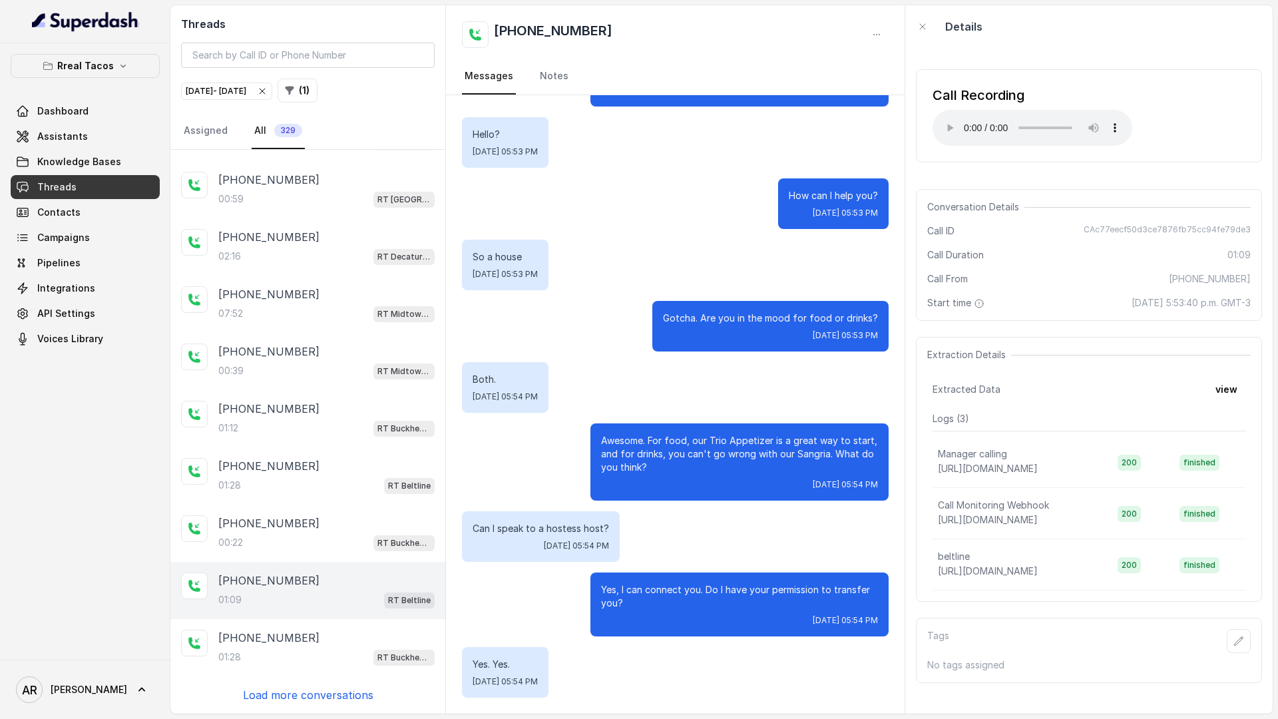
click at [264, 693] on p "Load more conversations" at bounding box center [308, 695] width 130 height 16
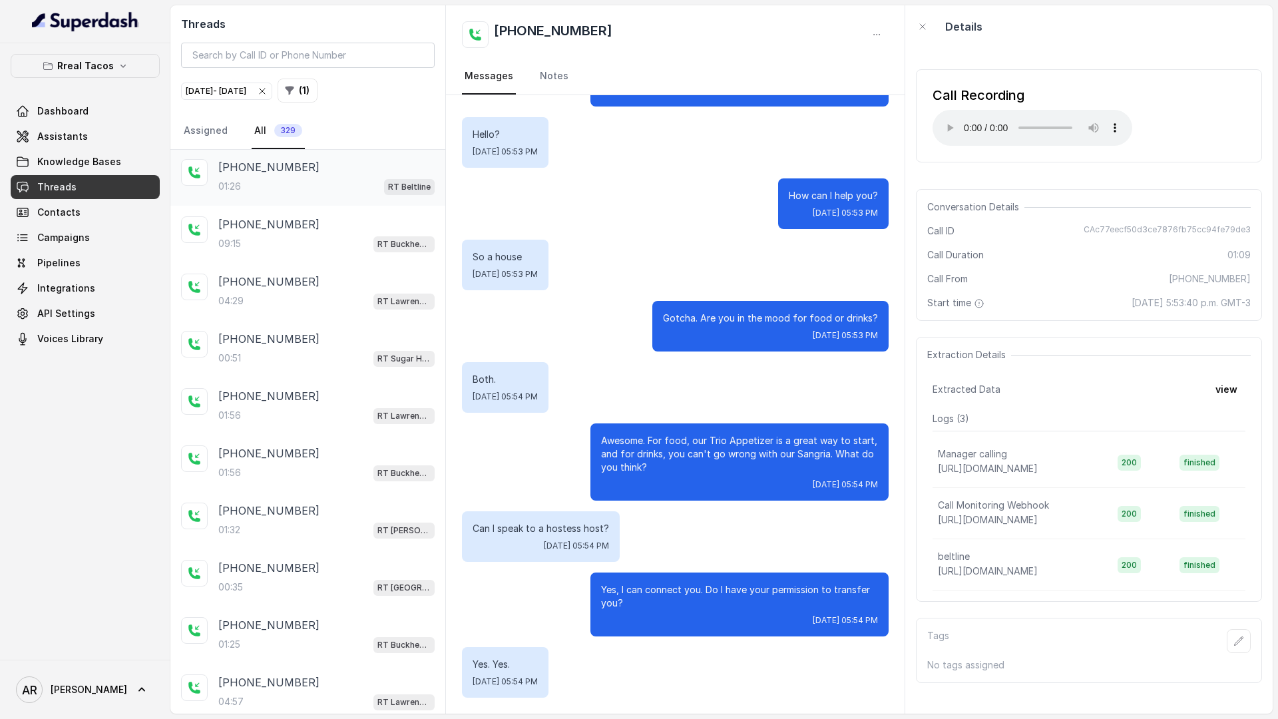
scroll to position [7469, 0]
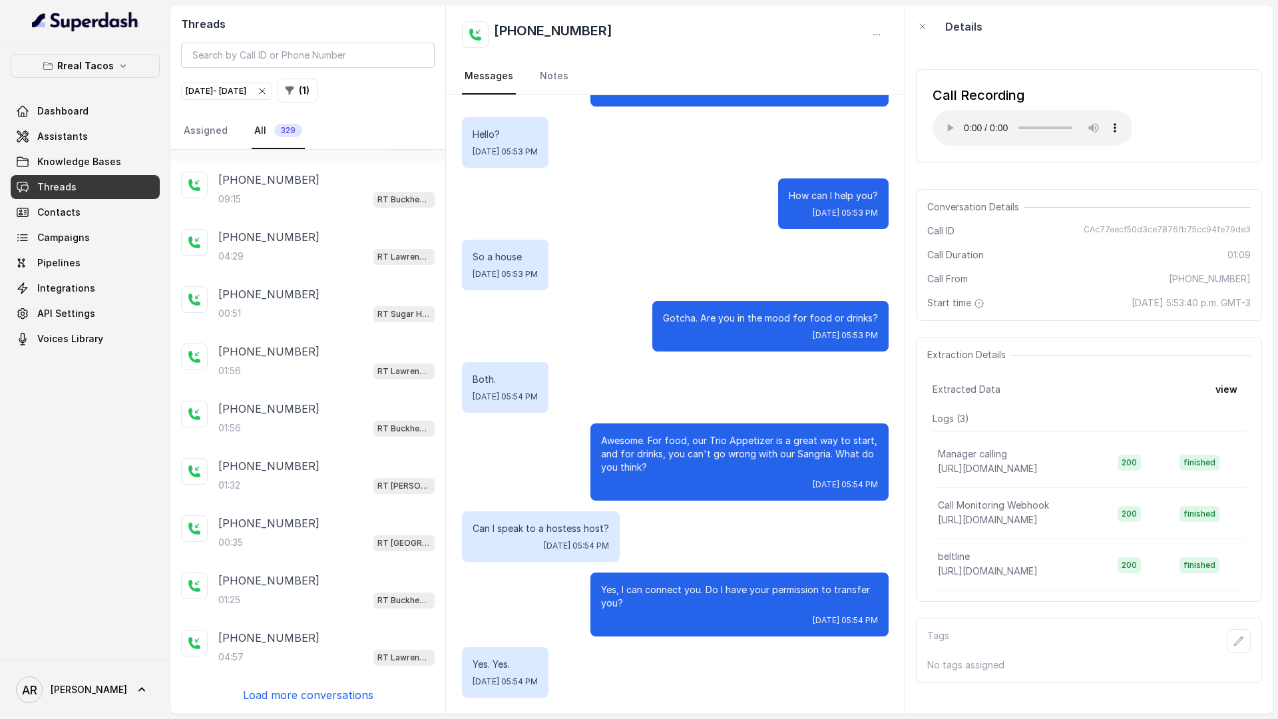
click at [264, 687] on p "Load more conversations" at bounding box center [308, 695] width 130 height 16
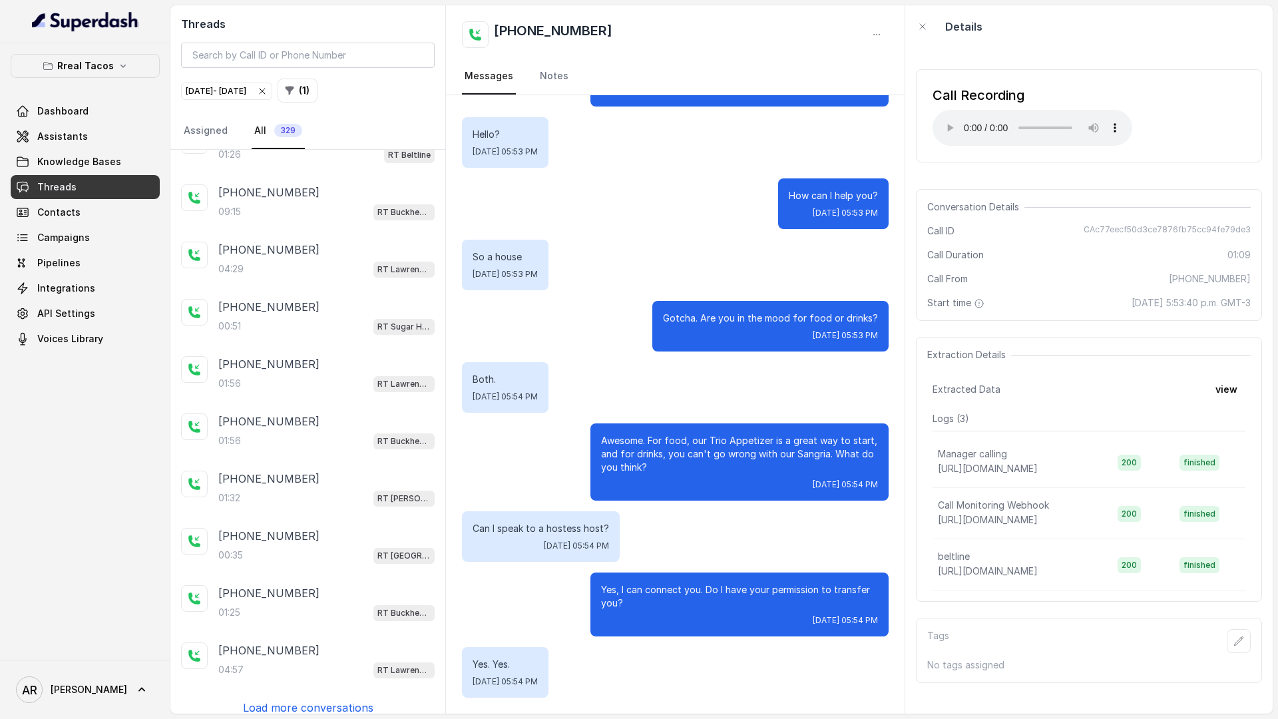
scroll to position [8042, 0]
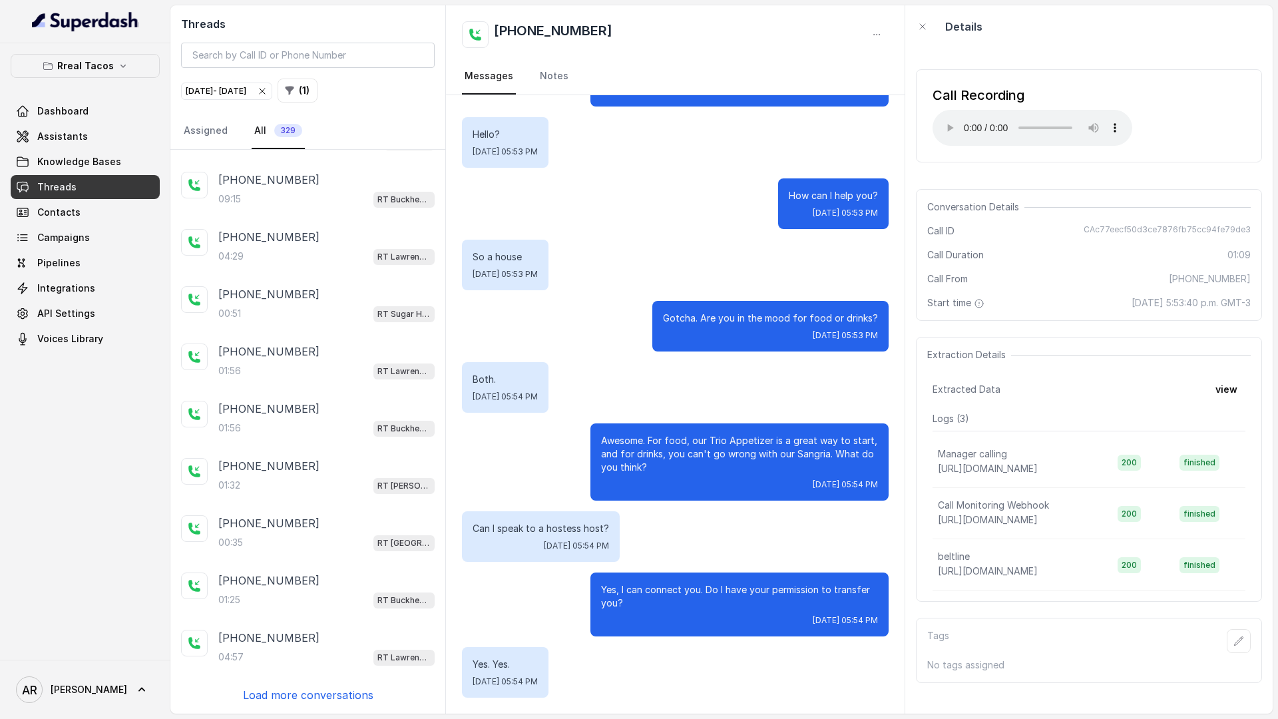
click at [264, 687] on div "+14043693153 00:34 RT Buckhead / EN +14043693153 01:45 RT Buckhead / EN +140450…" at bounding box center [307, 432] width 275 height 564
click at [264, 687] on p "Load more conversations" at bounding box center [308, 695] width 130 height 16
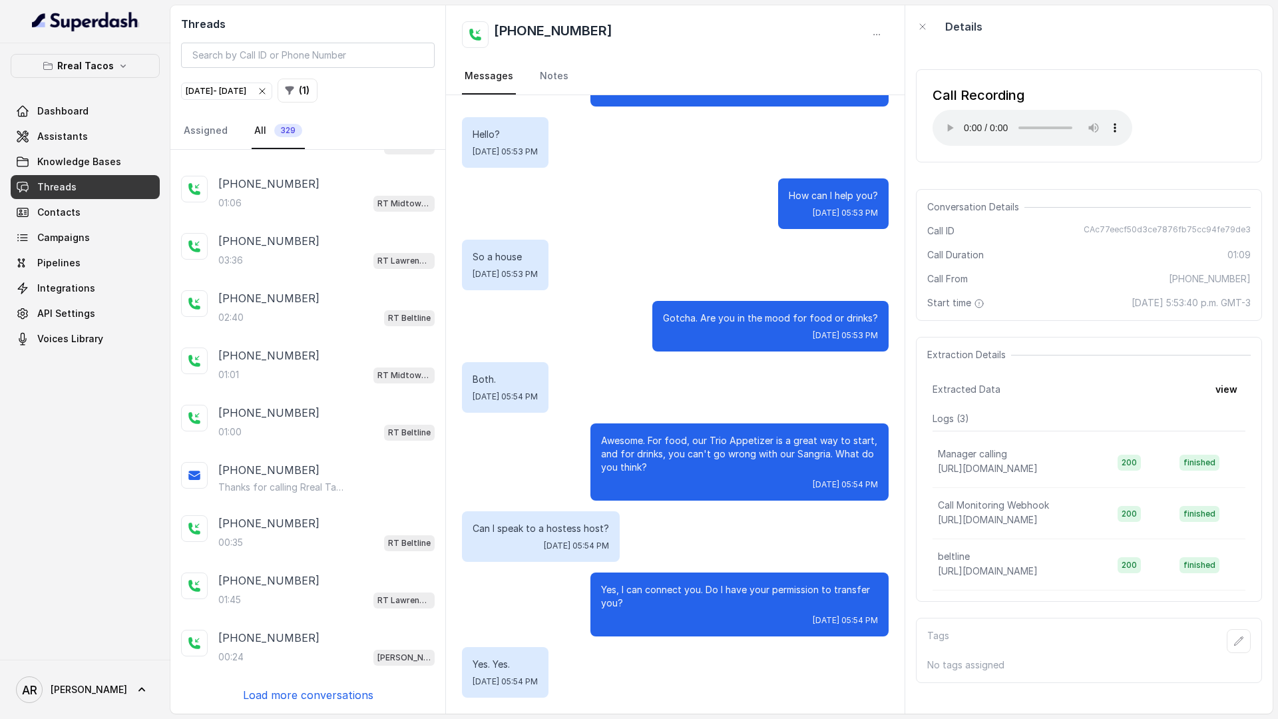
click at [282, 705] on div "+14043693153 00:34 RT Buckhead / EN +14043693153 01:45 RT Buckhead / EN +140450…" at bounding box center [307, 432] width 275 height 564
click at [283, 697] on p "+15013916108" at bounding box center [268, 695] width 101 height 16
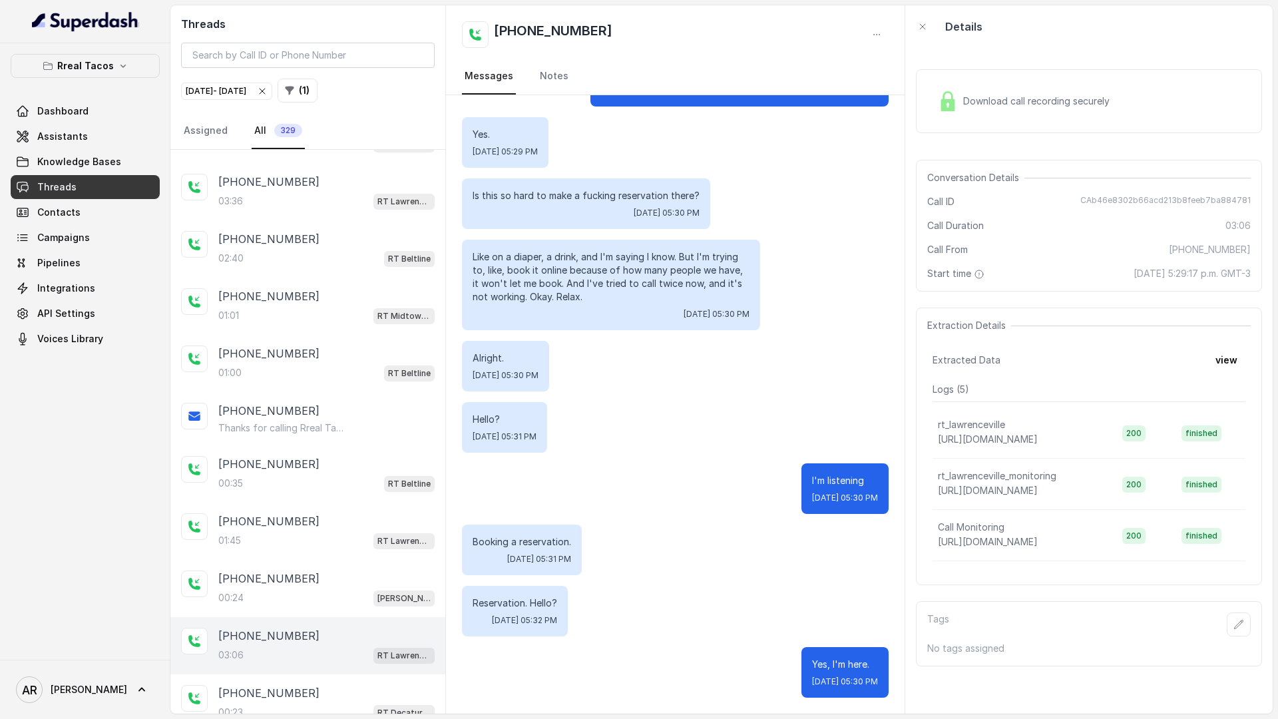
scroll to position [9182, 0]
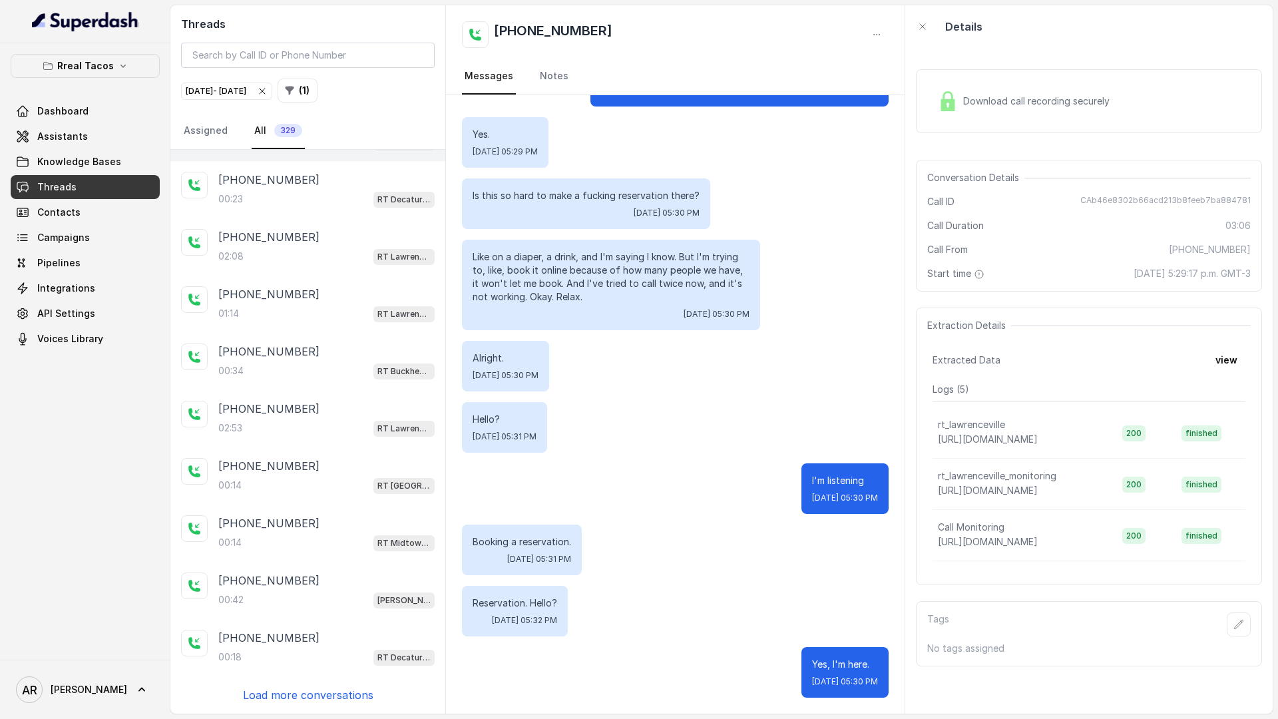
click at [322, 683] on div "+14043693153 00:34 RT Buckhead / EN +14043693153 01:45 RT Buckhead / EN +140450…" at bounding box center [307, 432] width 275 height 564
click at [322, 687] on p "Load more conversations" at bounding box center [308, 695] width 130 height 16
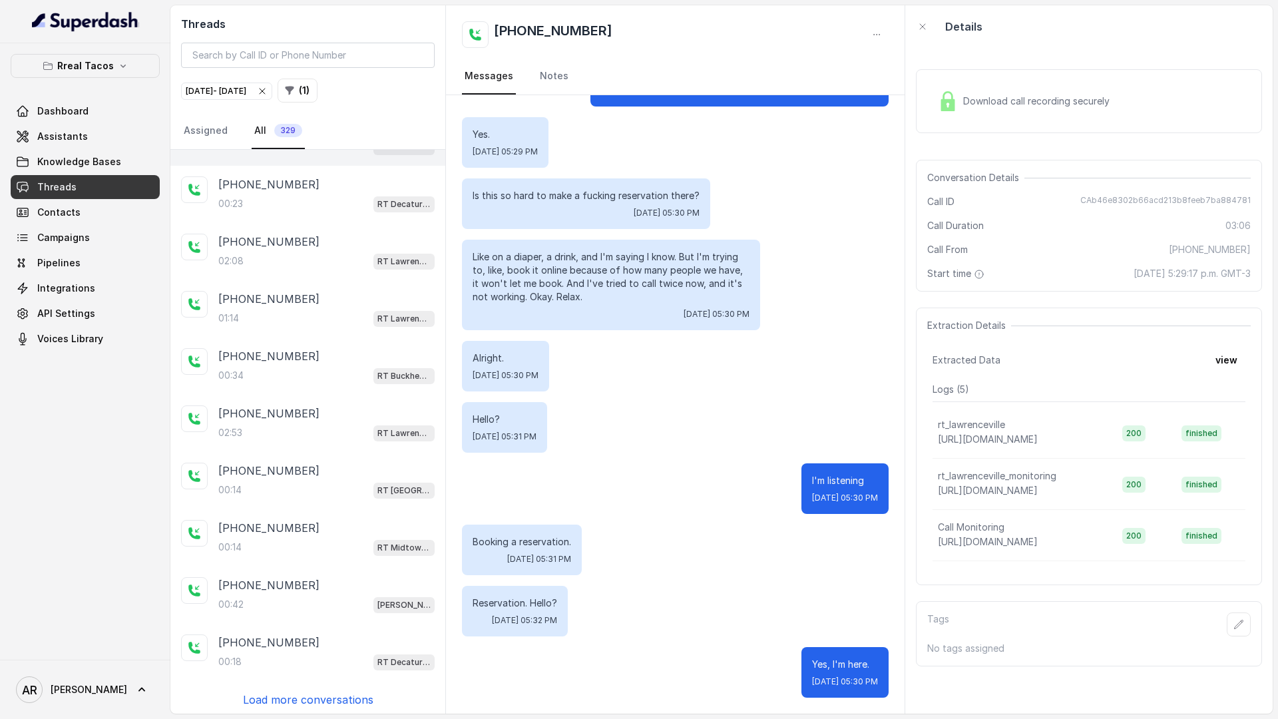
scroll to position [9754, 0]
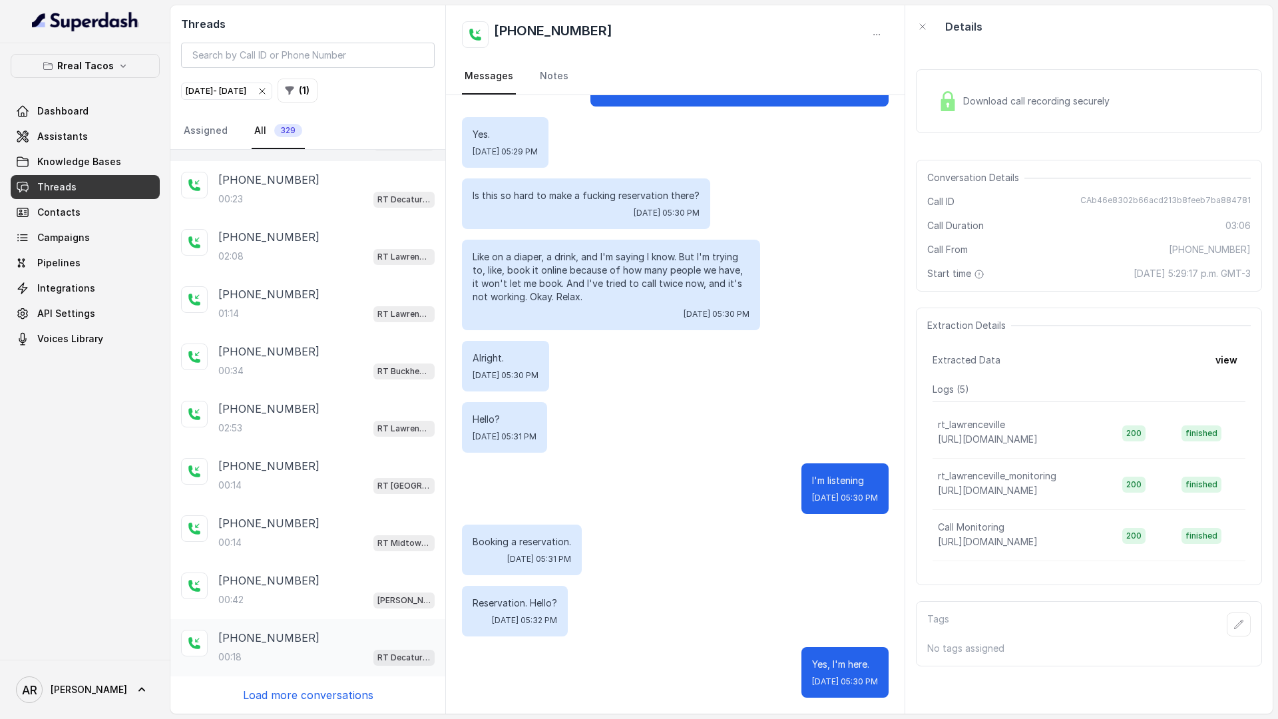
click at [313, 640] on div "+14706206495" at bounding box center [326, 637] width 216 height 16
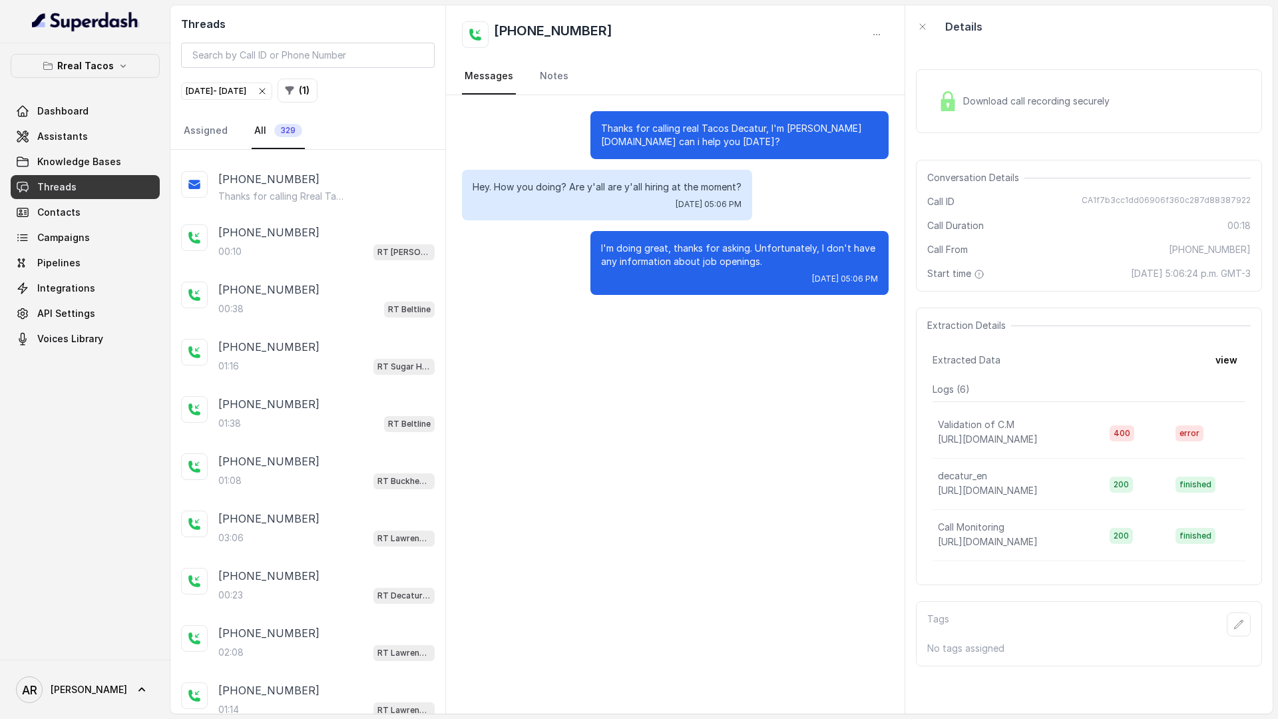
scroll to position [10895, 0]
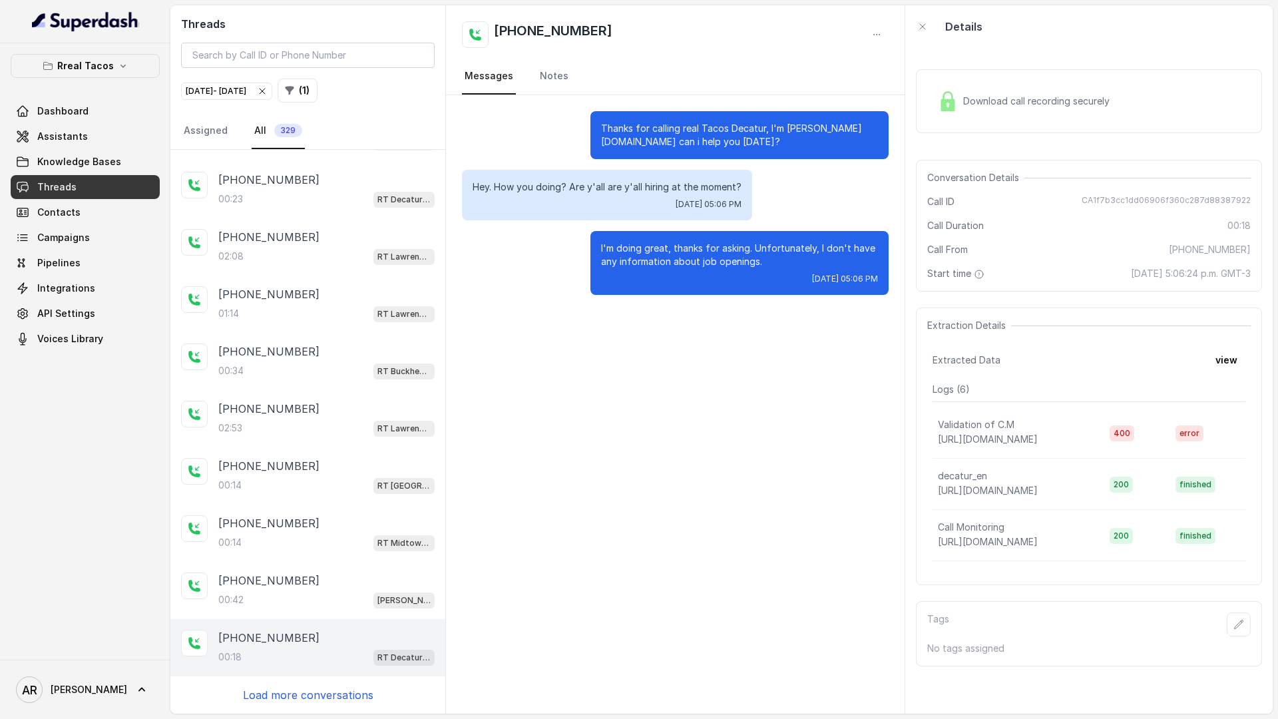
click at [295, 639] on p "+14706206495" at bounding box center [268, 637] width 101 height 16
click at [301, 677] on div "+14043693153 00:34 RT Buckhead / EN +14043693153 01:45 RT Buckhead / EN +140450…" at bounding box center [307, 432] width 275 height 564
click at [302, 687] on p "Load more conversations" at bounding box center [308, 695] width 130 height 16
click at [301, 698] on div "+13053959201" at bounding box center [326, 695] width 216 height 16
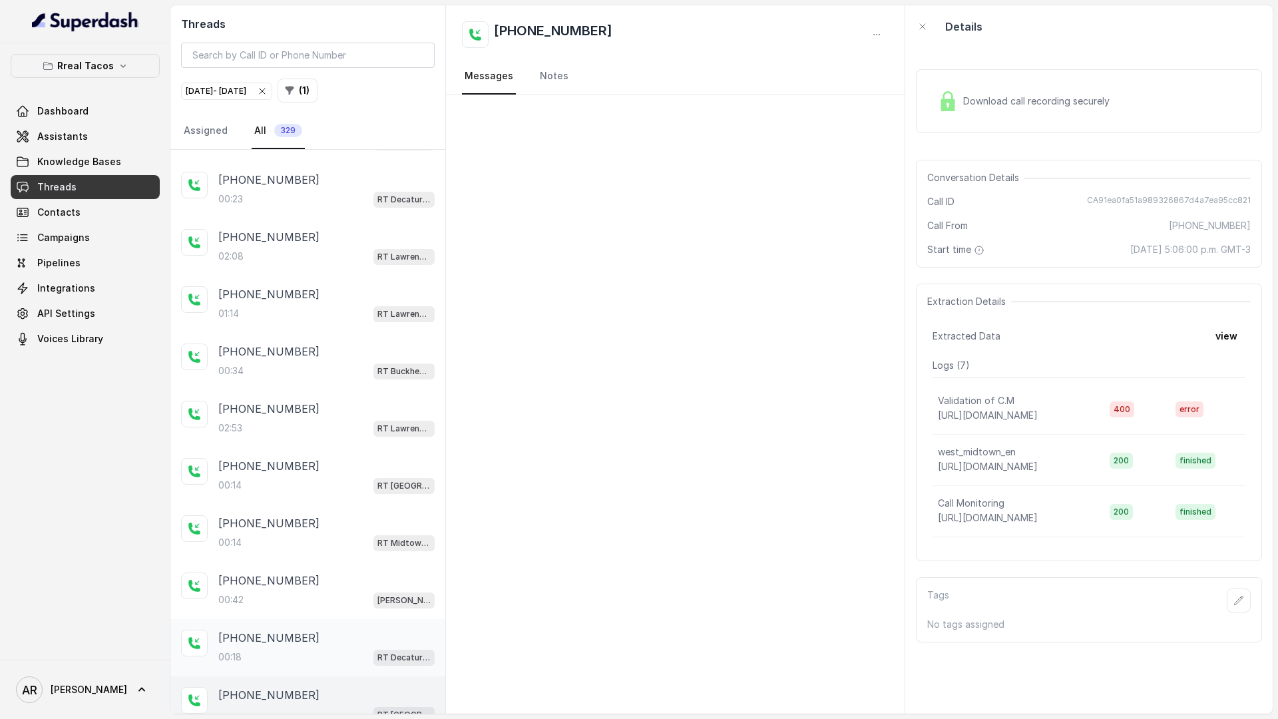
click at [281, 650] on div "00:18 RT Decatur / EN" at bounding box center [326, 656] width 216 height 17
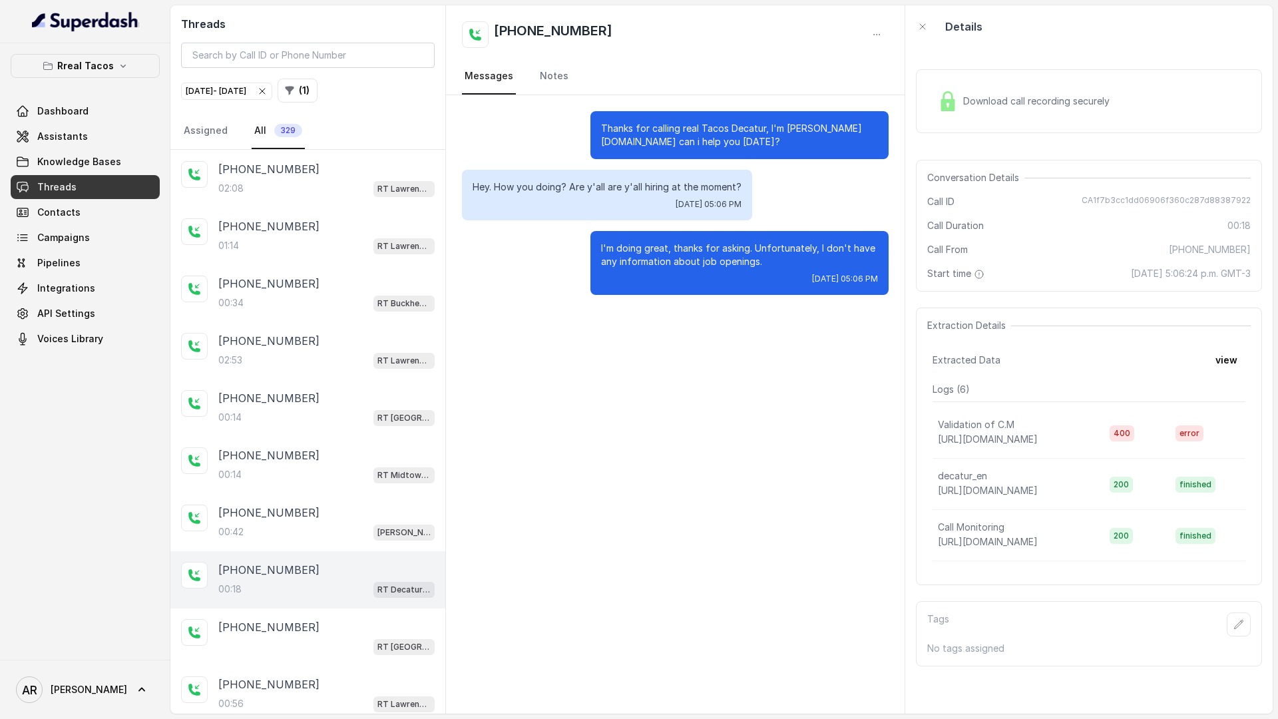
scroll to position [11058, 0]
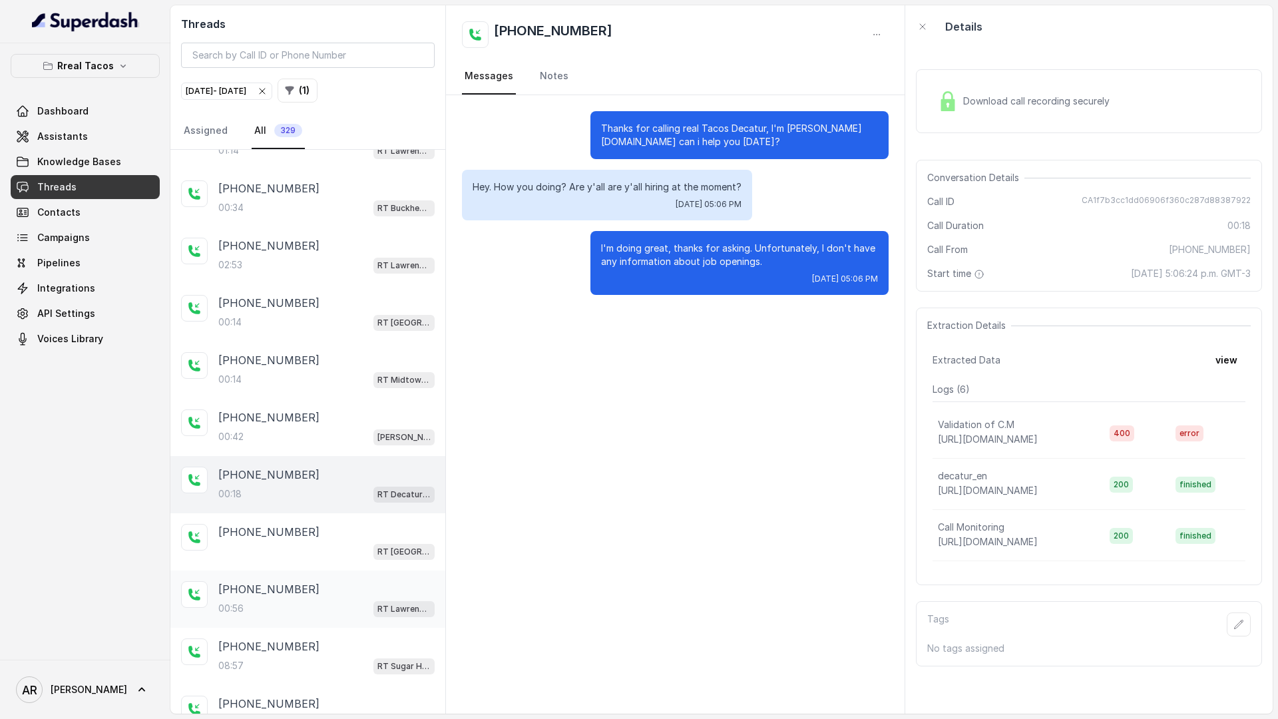
click at [290, 624] on div "+14049779274 00:56 RT Lawrenceville" at bounding box center [307, 598] width 275 height 57
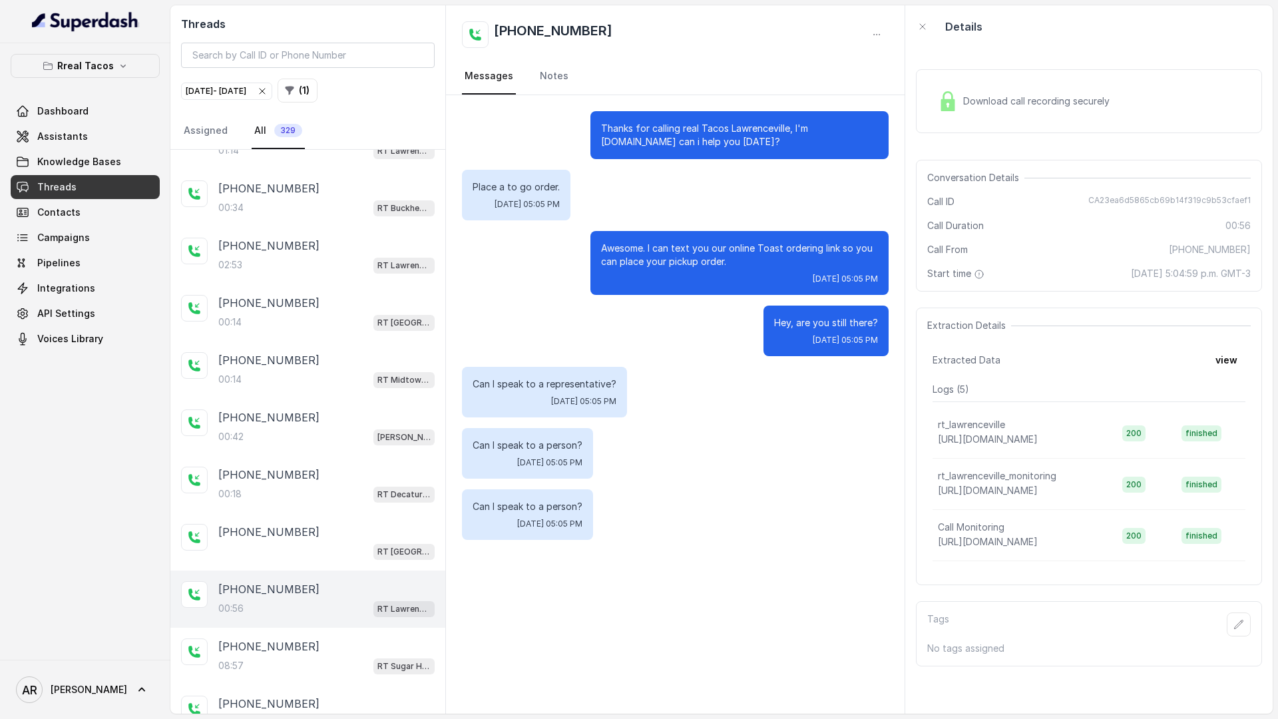
click at [919, 81] on div "Download call recording securely" at bounding box center [1089, 101] width 346 height 64
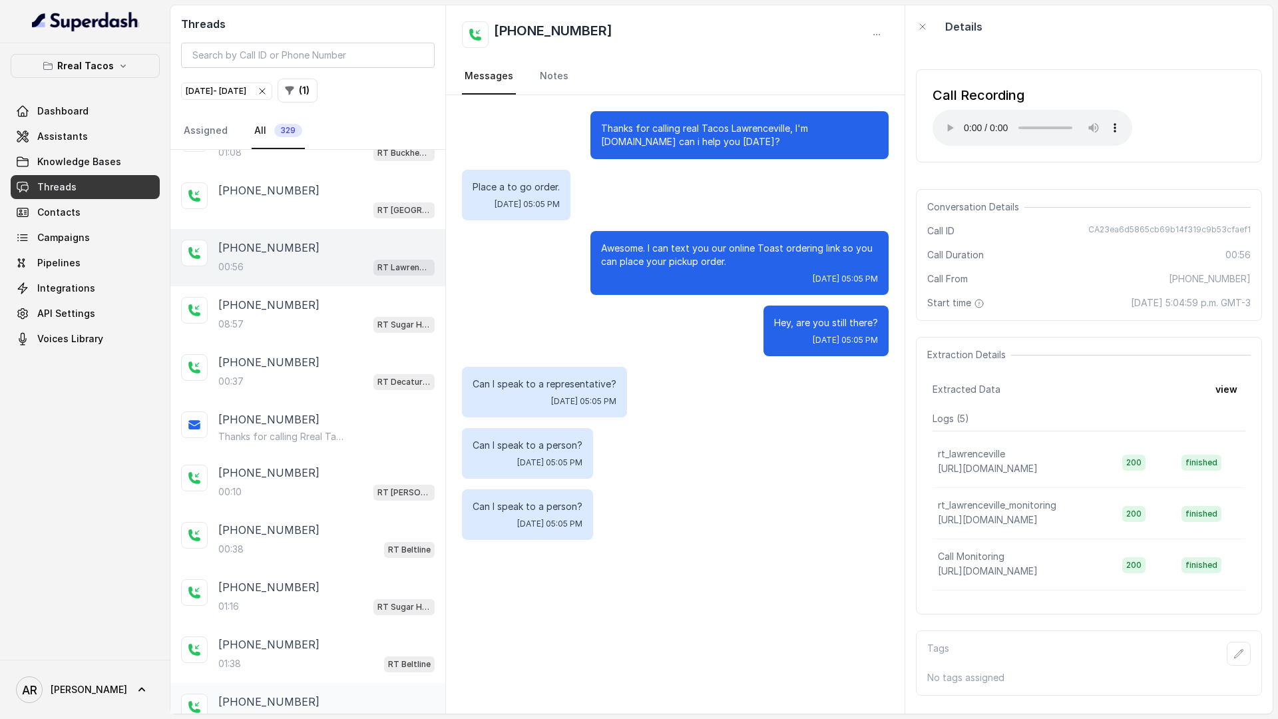
scroll to position [12032, 0]
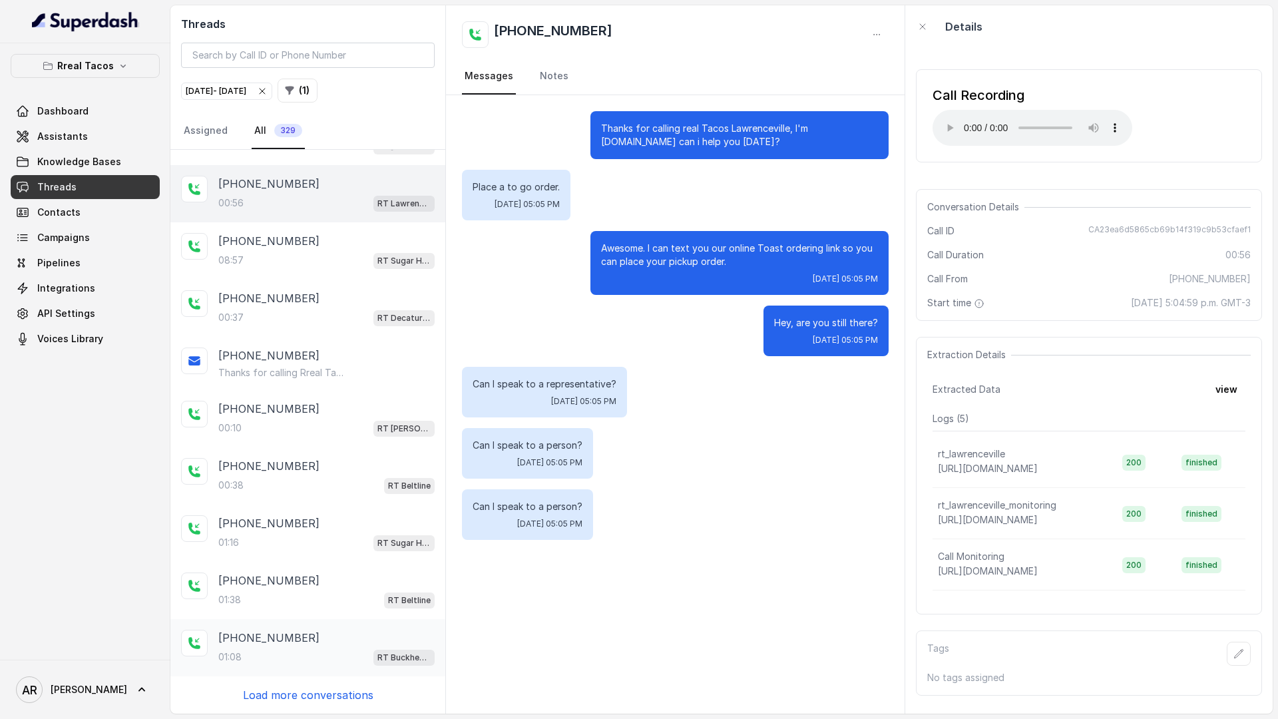
click at [287, 694] on p "Load more conversations" at bounding box center [308, 695] width 130 height 16
click at [305, 702] on p "Load more conversations" at bounding box center [308, 695] width 130 height 16
click at [305, 702] on div "+16783385851" at bounding box center [326, 695] width 216 height 16
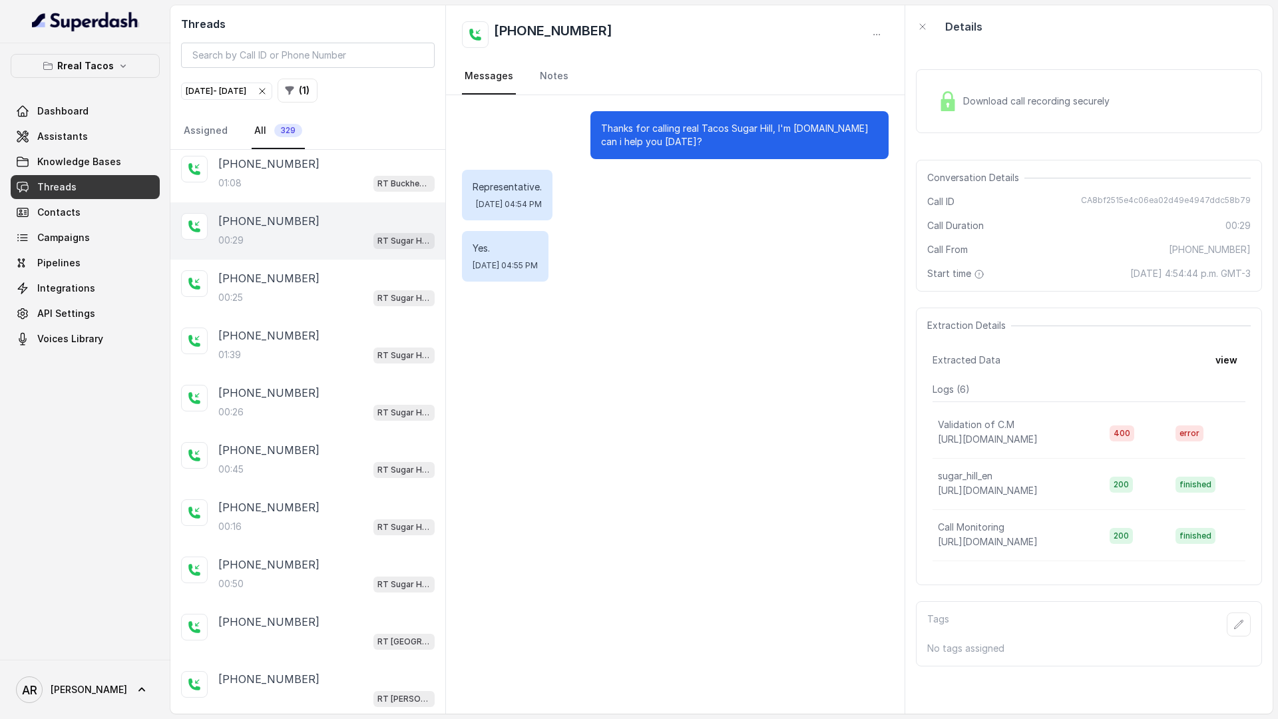
scroll to position [12604, 0]
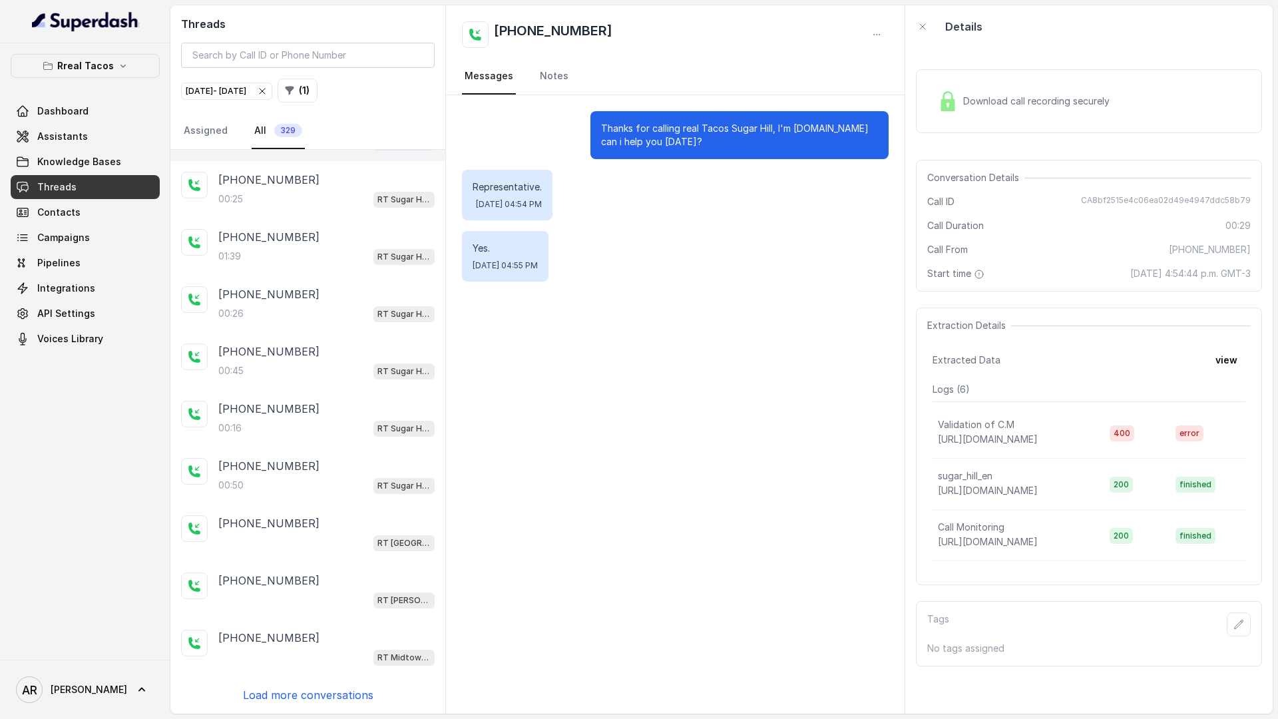
click at [307, 693] on p "Load more conversations" at bounding box center [308, 695] width 130 height 16
click at [307, 694] on p "Load more conversations" at bounding box center [308, 695] width 130 height 16
click at [308, 695] on div "+14043693153 00:34 RT Buckhead / EN +14043693153 01:45 RT Buckhead / EN +140450…" at bounding box center [307, 432] width 275 height 564
click at [292, 580] on p "+17704492906" at bounding box center [268, 580] width 101 height 16
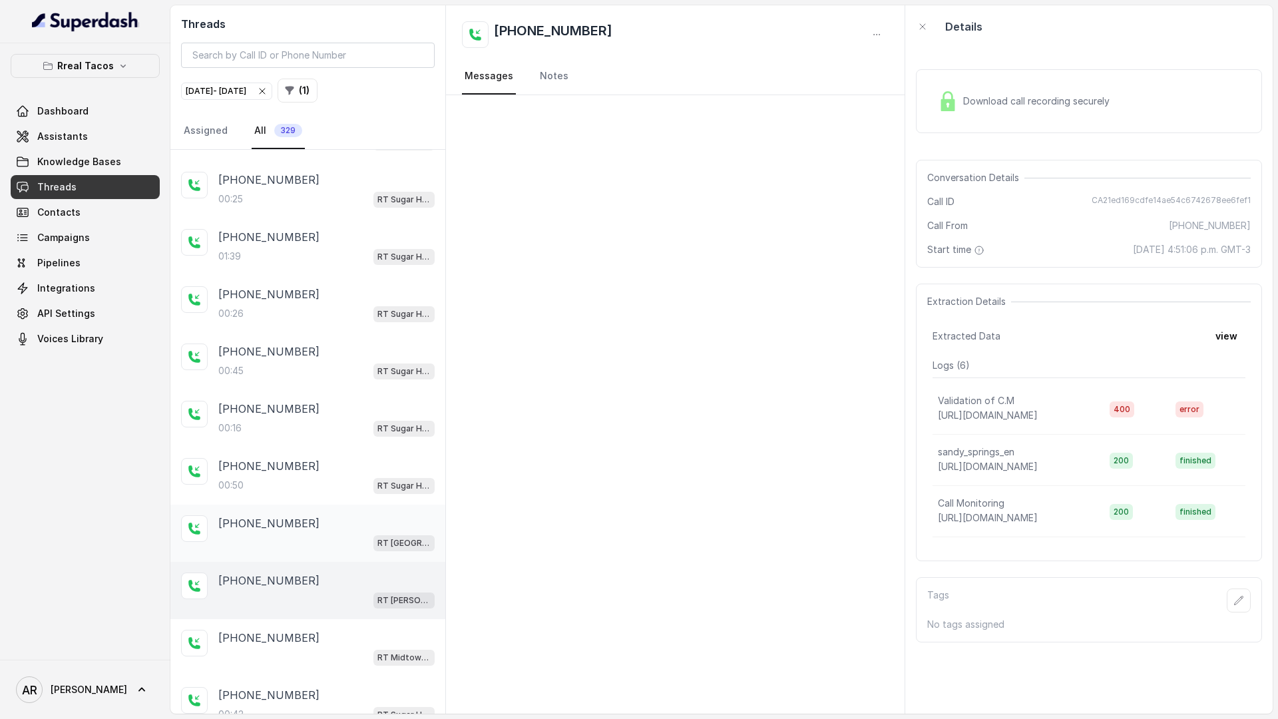
click at [292, 522] on p "+17704492906" at bounding box center [268, 523] width 101 height 16
click at [289, 404] on p "+16783385851" at bounding box center [268, 409] width 101 height 16
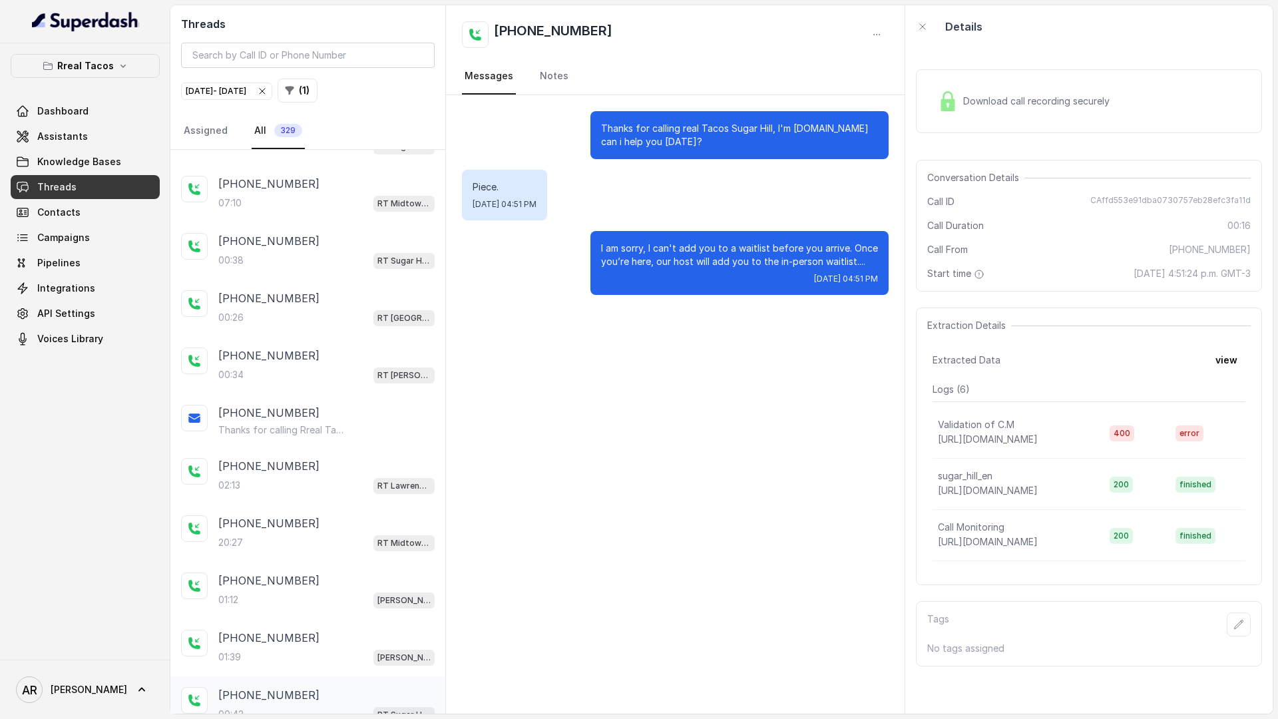
scroll to position [14313, 0]
click at [305, 684] on div "+14043693153 00:34 RT Buckhead / EN +14043693153 01:45 RT Buckhead / EN +140450…" at bounding box center [307, 432] width 275 height 564
click at [305, 690] on p "Load more conversations" at bounding box center [308, 695] width 130 height 16
click at [124, 79] on div "Rreal Tacos Dashboard Assistants Knowledge Bases Threads Contacts Campaigns Pip…" at bounding box center [85, 202] width 149 height 297
click at [120, 65] on icon "button" at bounding box center [123, 66] width 11 height 11
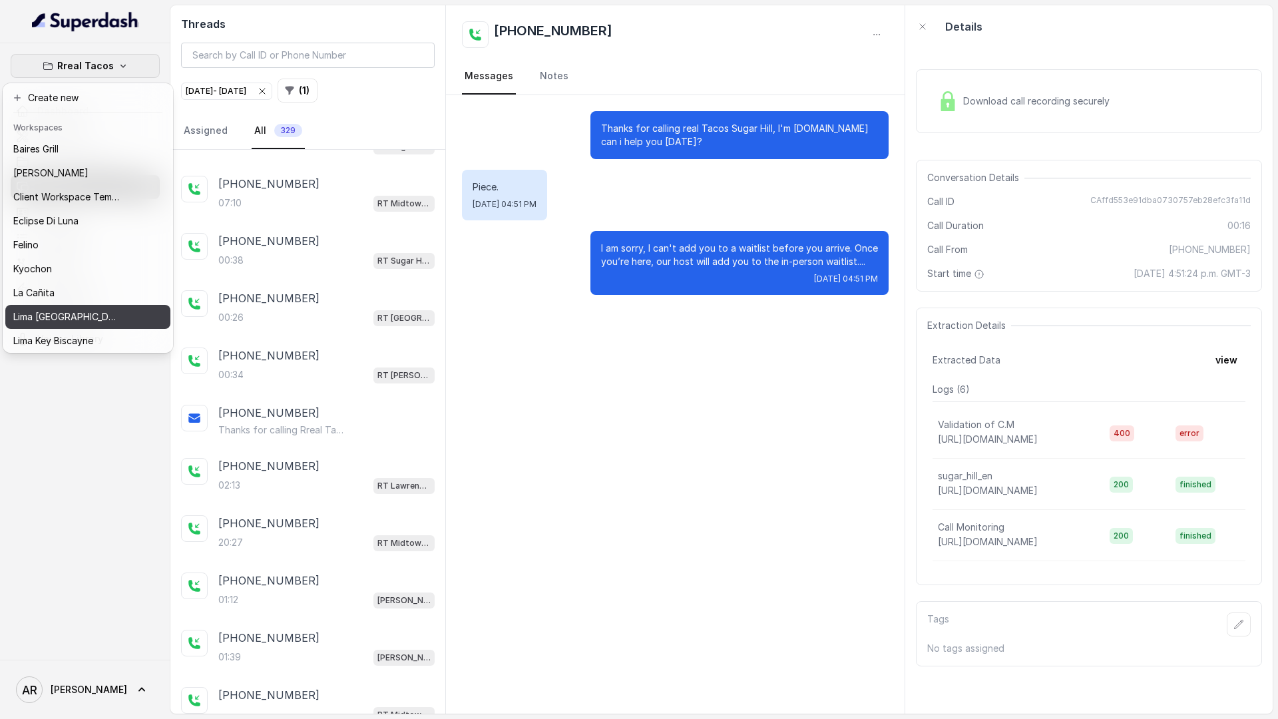
scroll to position [122, 0]
click at [87, 306] on p "Think Hospitality" at bounding box center [50, 314] width 75 height 16
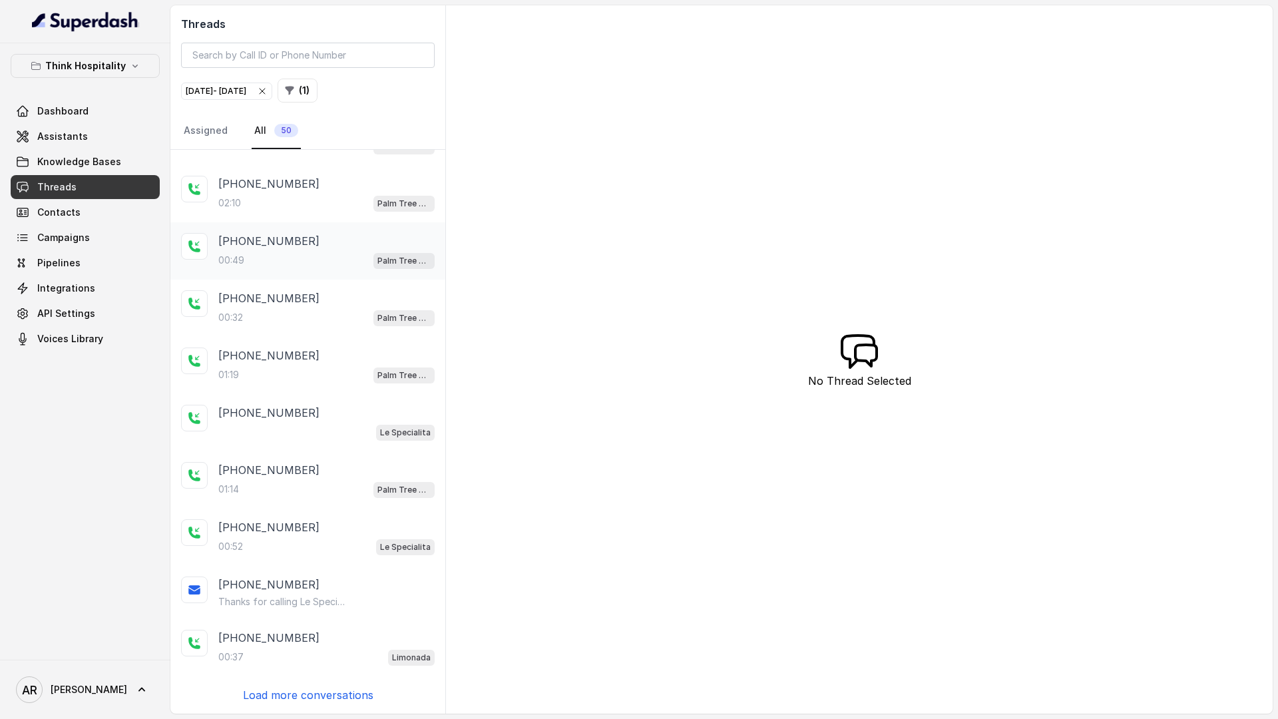
scroll to position [42, 0]
click at [314, 701] on p "Load more conversations" at bounding box center [308, 695] width 130 height 16
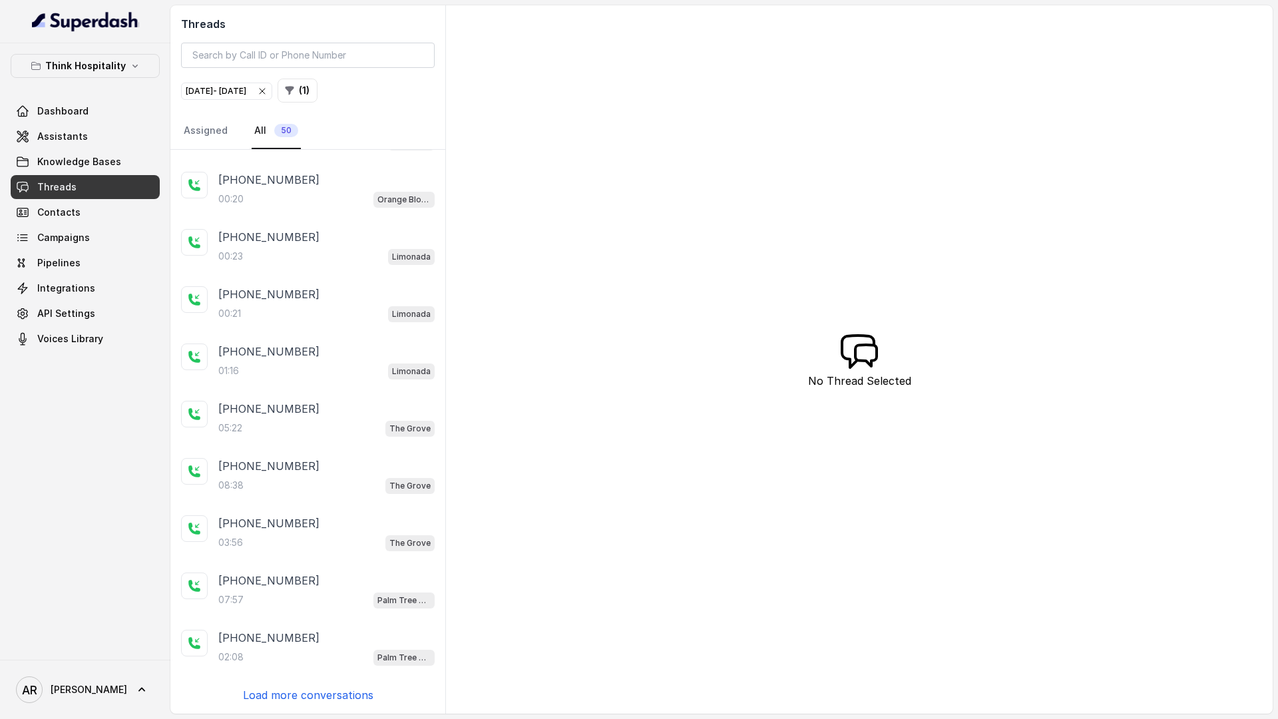
click at [314, 692] on p "Load more conversations" at bounding box center [308, 695] width 130 height 16
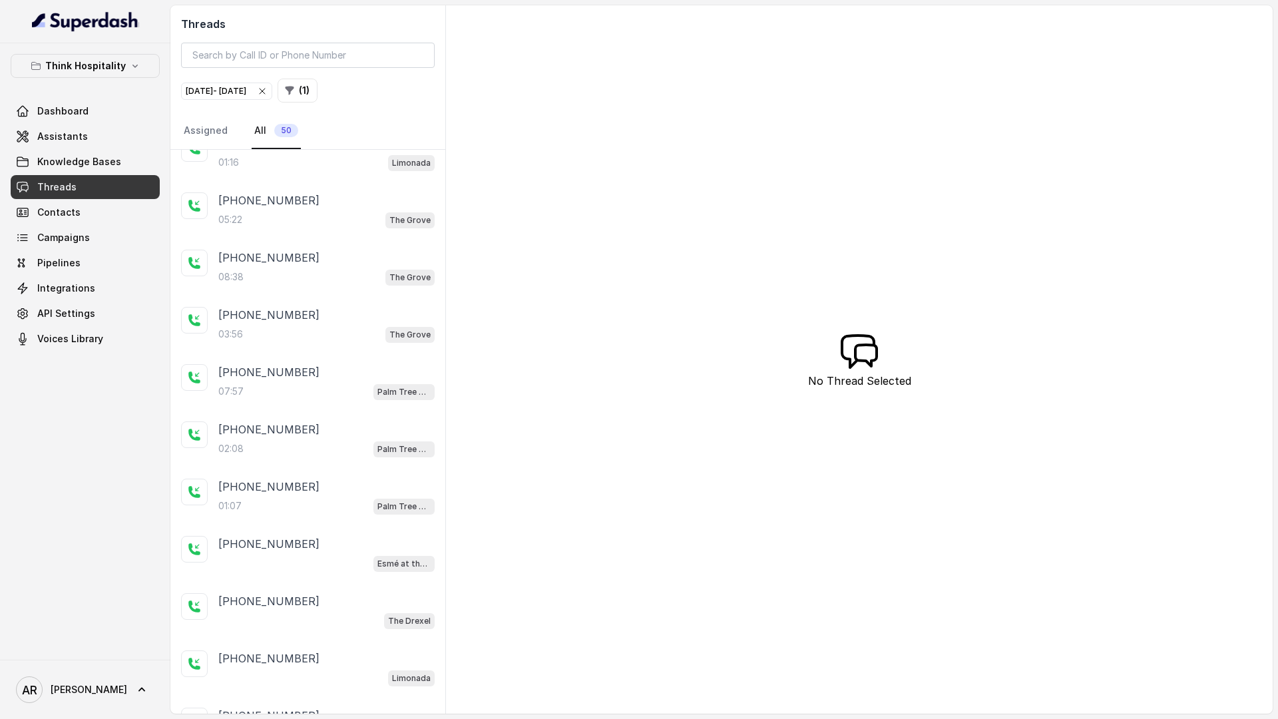
scroll to position [1186, 0]
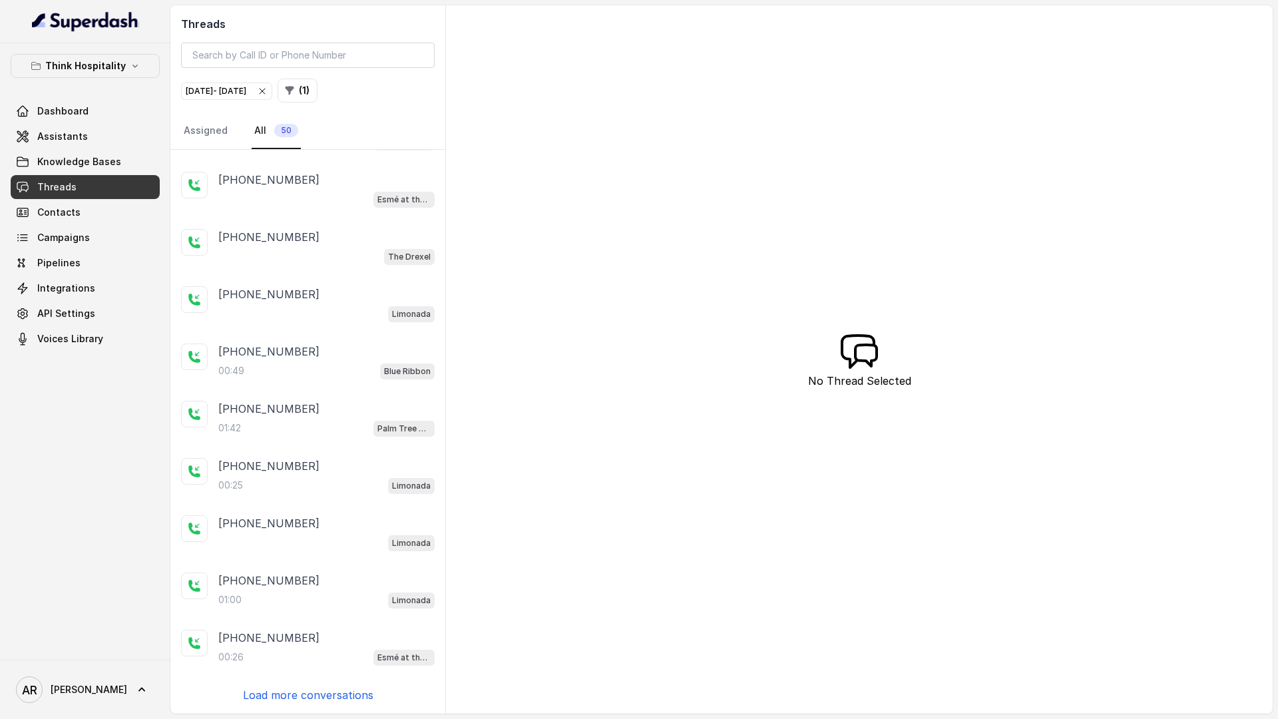
click at [293, 695] on p "Load more conversations" at bounding box center [308, 695] width 130 height 16
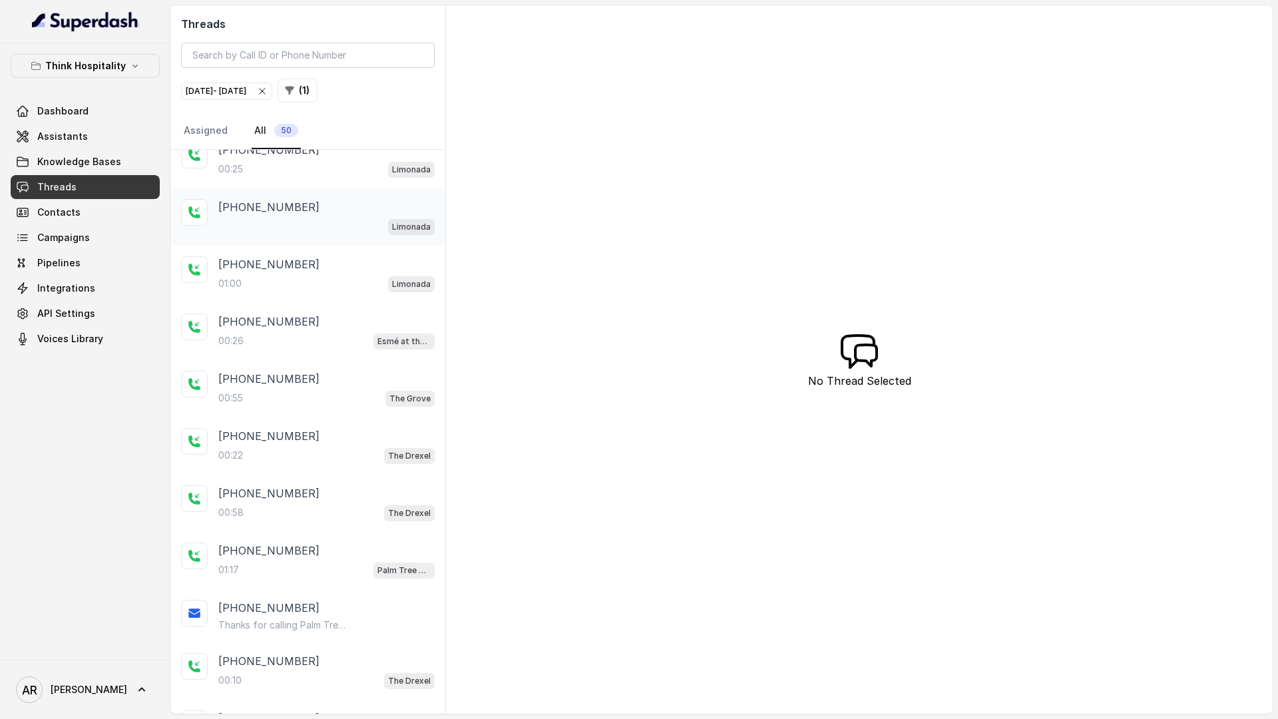
scroll to position [1755, 0]
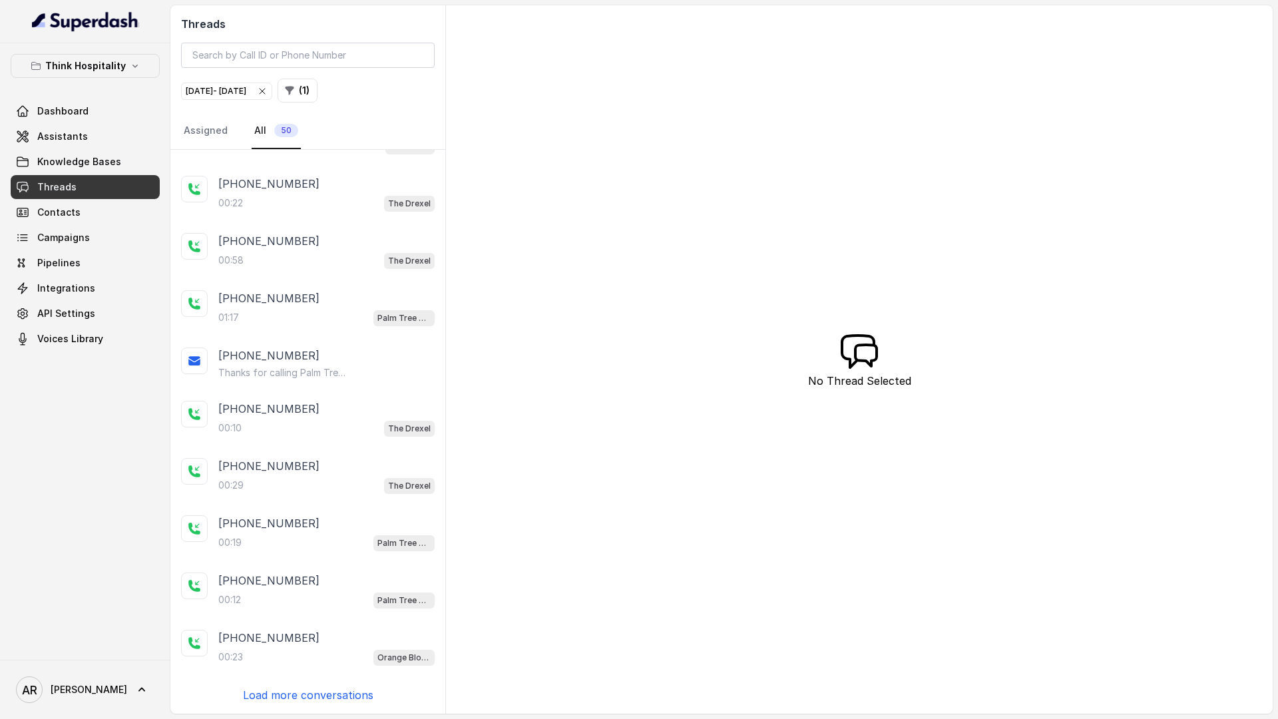
click at [305, 694] on p "Load more conversations" at bounding box center [308, 695] width 130 height 16
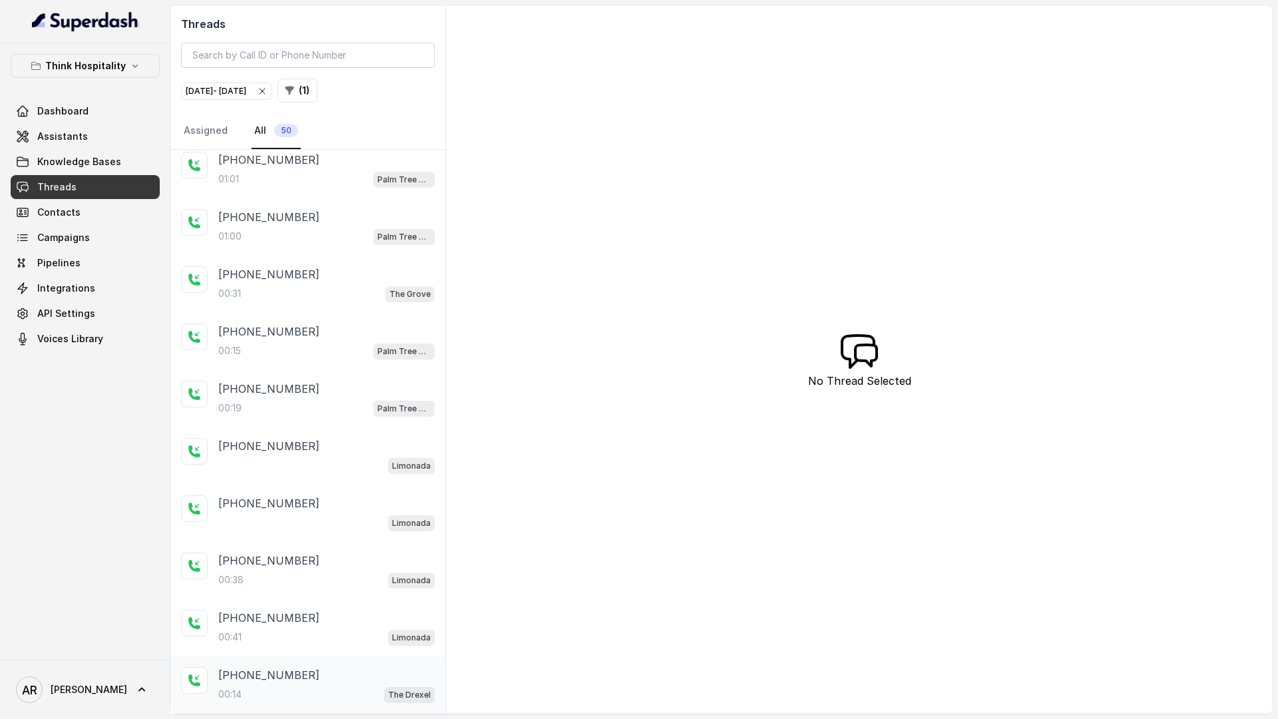
click at [323, 695] on div "00:14 The Drexel" at bounding box center [326, 693] width 216 height 17
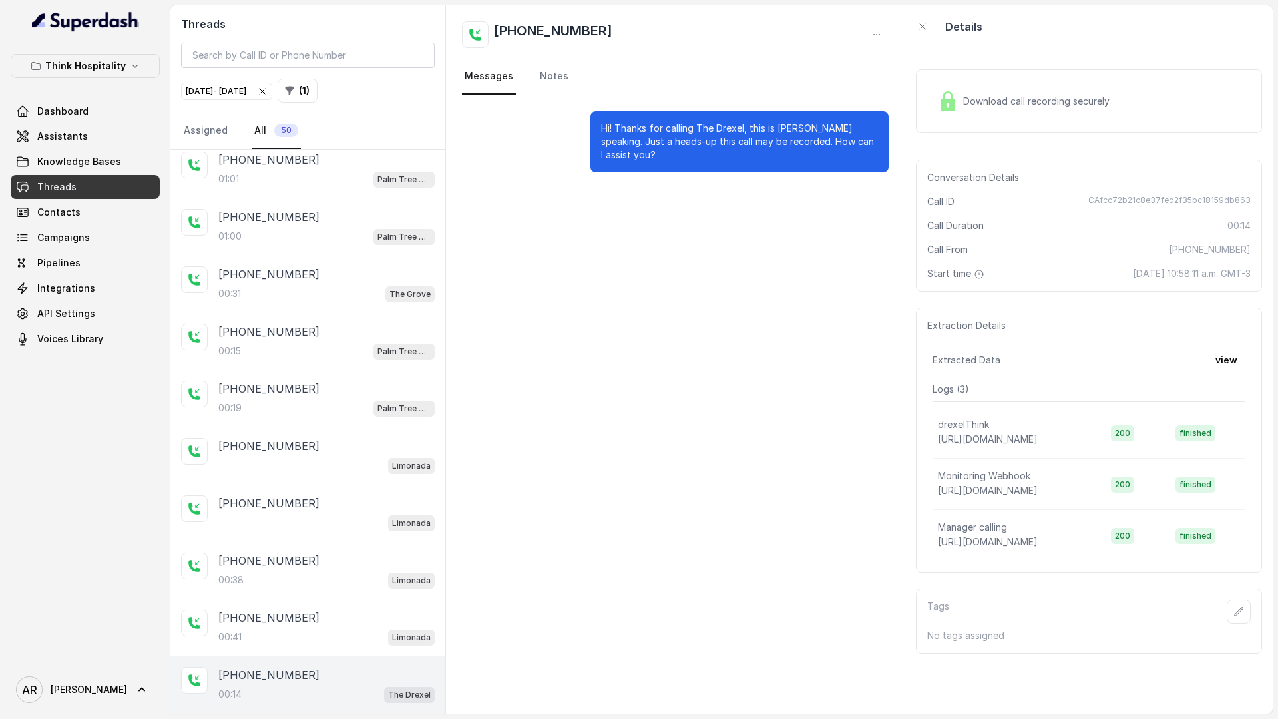
click at [317, 665] on div "+13055078132 00:14 The Drexel" at bounding box center [307, 684] width 275 height 57
click at [315, 634] on div "00:41 Limonada" at bounding box center [326, 636] width 216 height 17
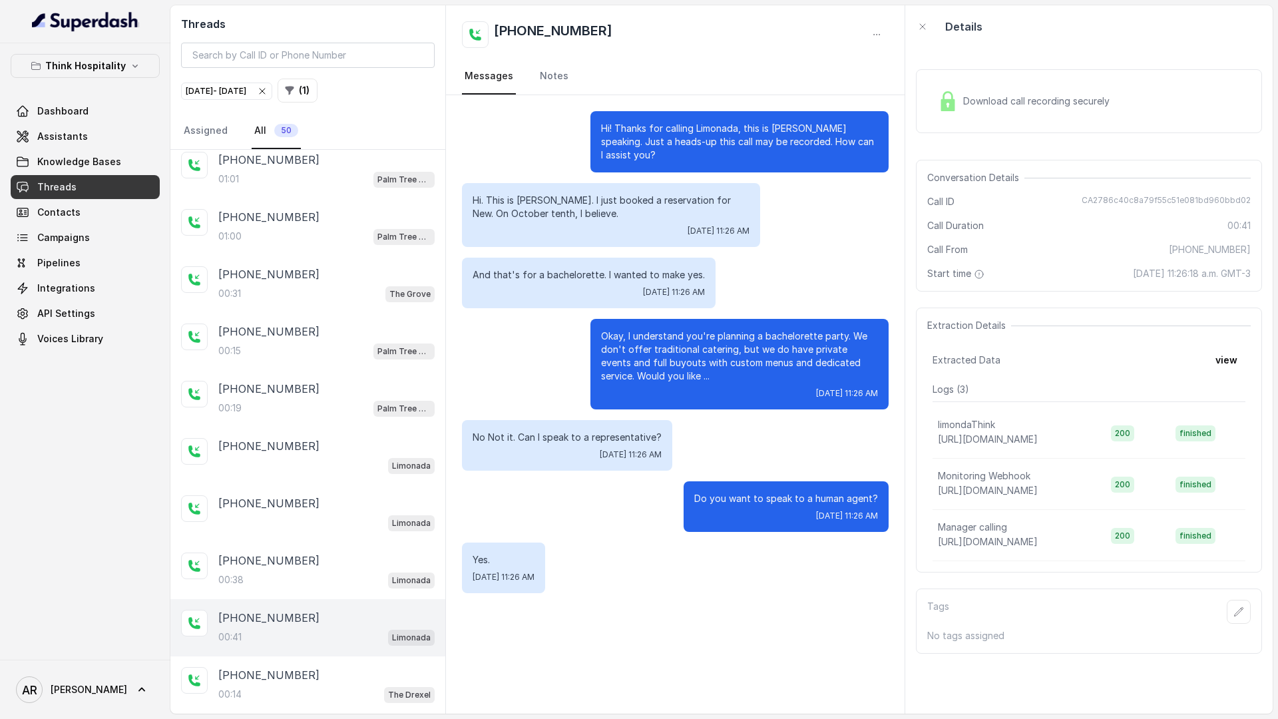
click at [1020, 101] on span "Download call recording securely" at bounding box center [1039, 100] width 152 height 13
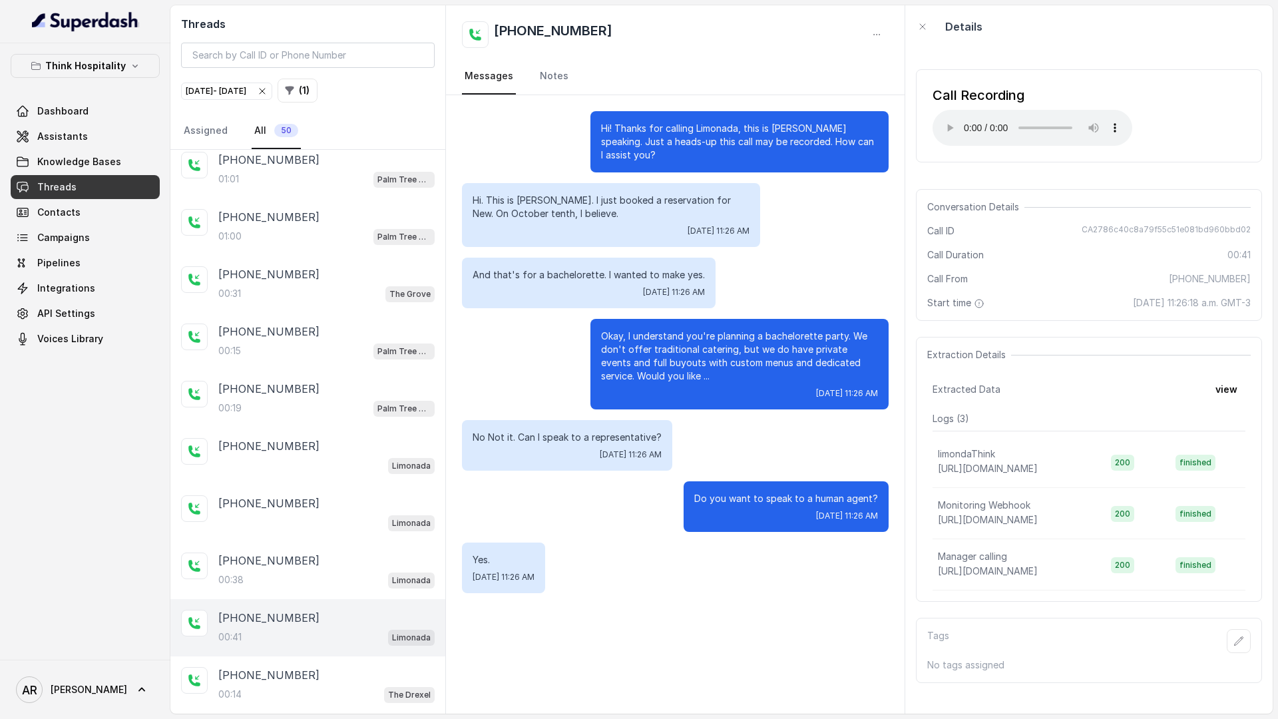
click at [1027, 170] on div "Call Recording Your browser does not support the audio element." at bounding box center [1089, 116] width 346 height 114
click at [962, 148] on div "Call Recording Your browser does not support the audio element." at bounding box center [1089, 115] width 346 height 93
click at [373, 558] on div "+16265908238" at bounding box center [326, 560] width 216 height 16
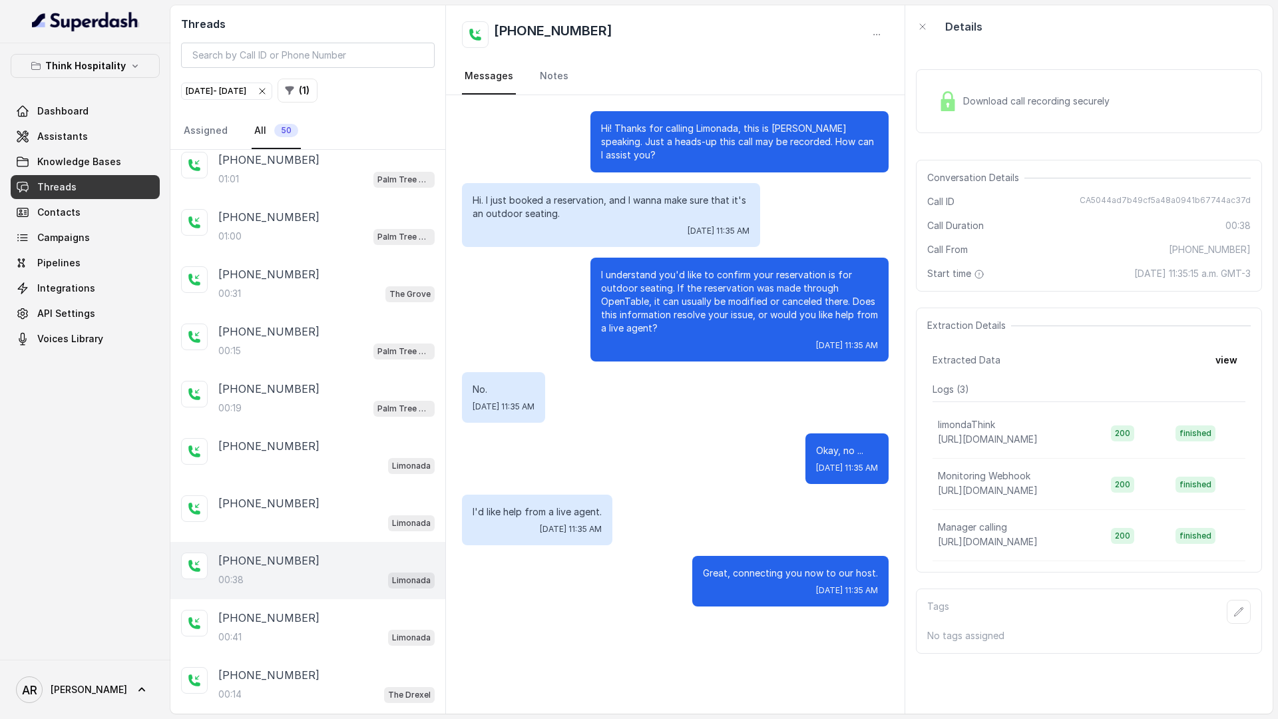
click at [929, 86] on div "Download call recording securely" at bounding box center [1089, 101] width 346 height 64
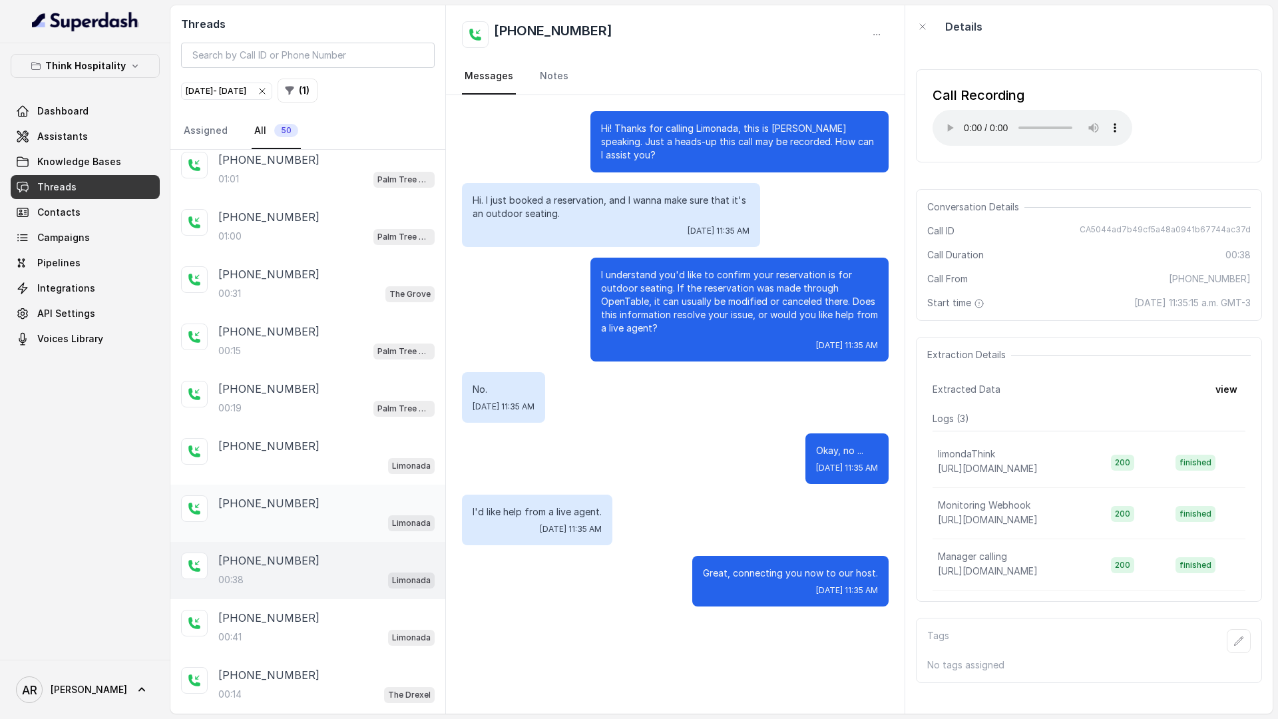
click at [345, 508] on div "+17868919426" at bounding box center [326, 503] width 216 height 16
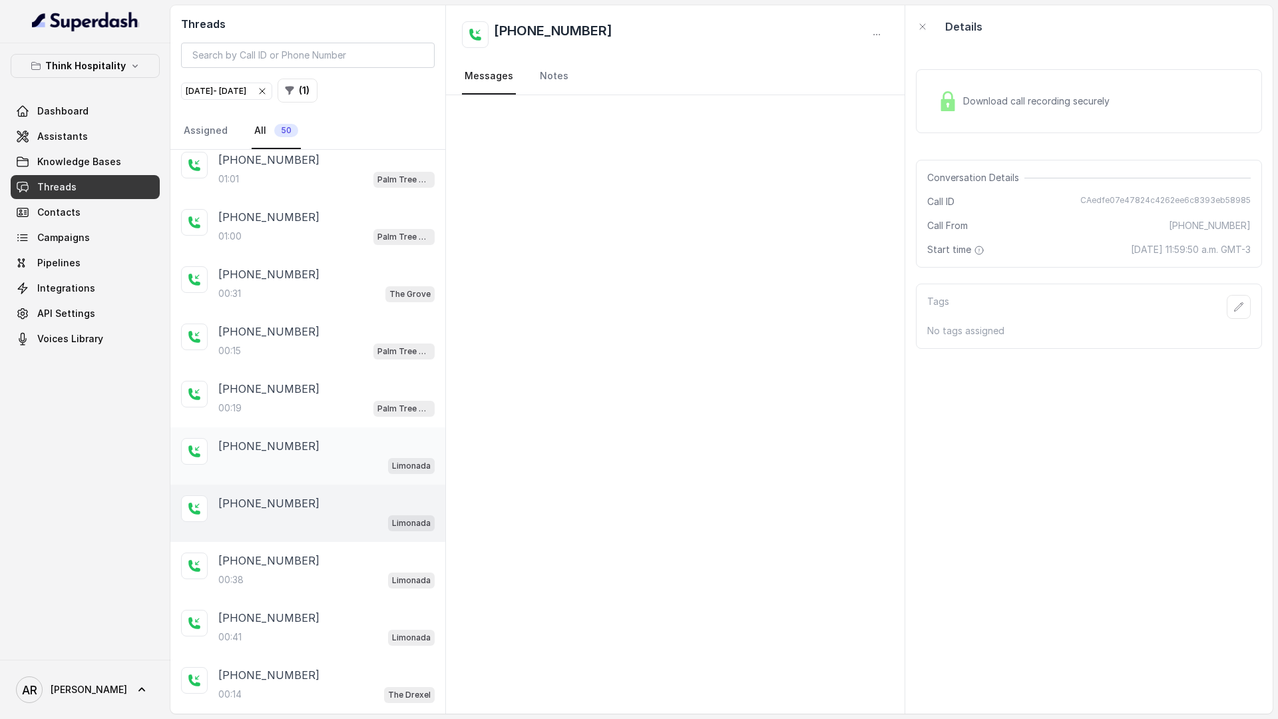
click at [336, 460] on div "Limonada" at bounding box center [326, 464] width 216 height 17
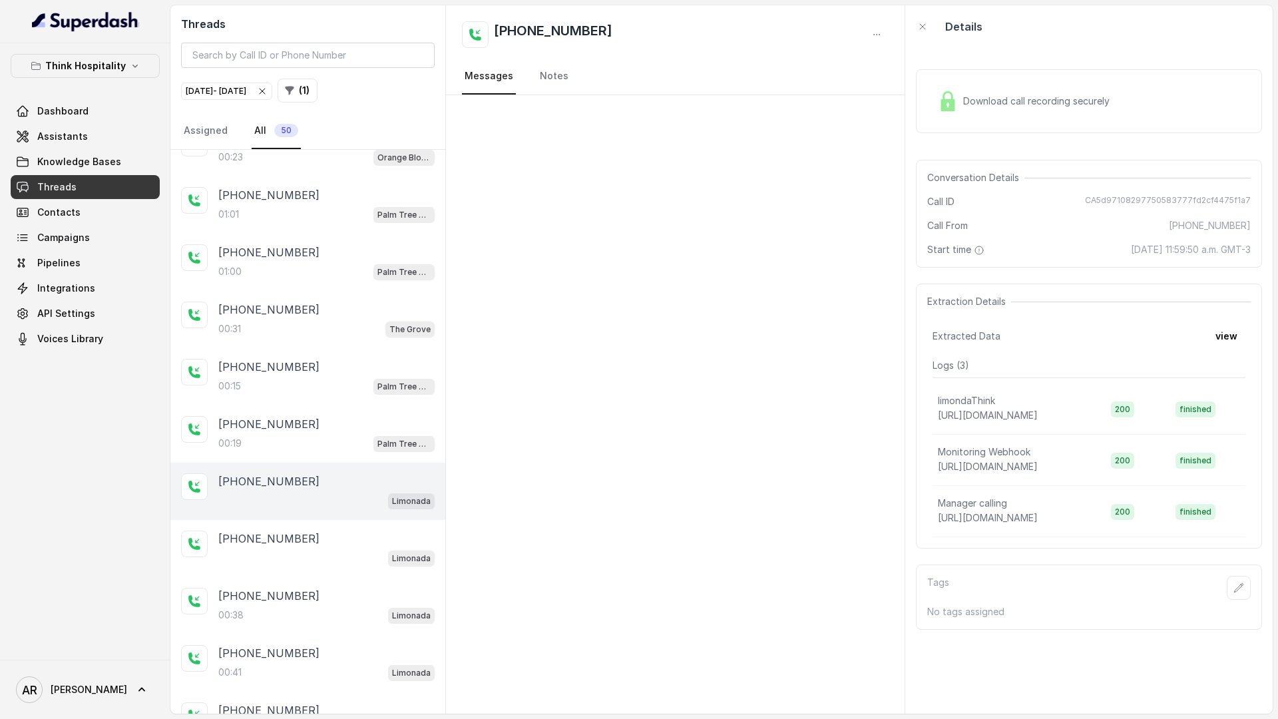
scroll to position [2246, 0]
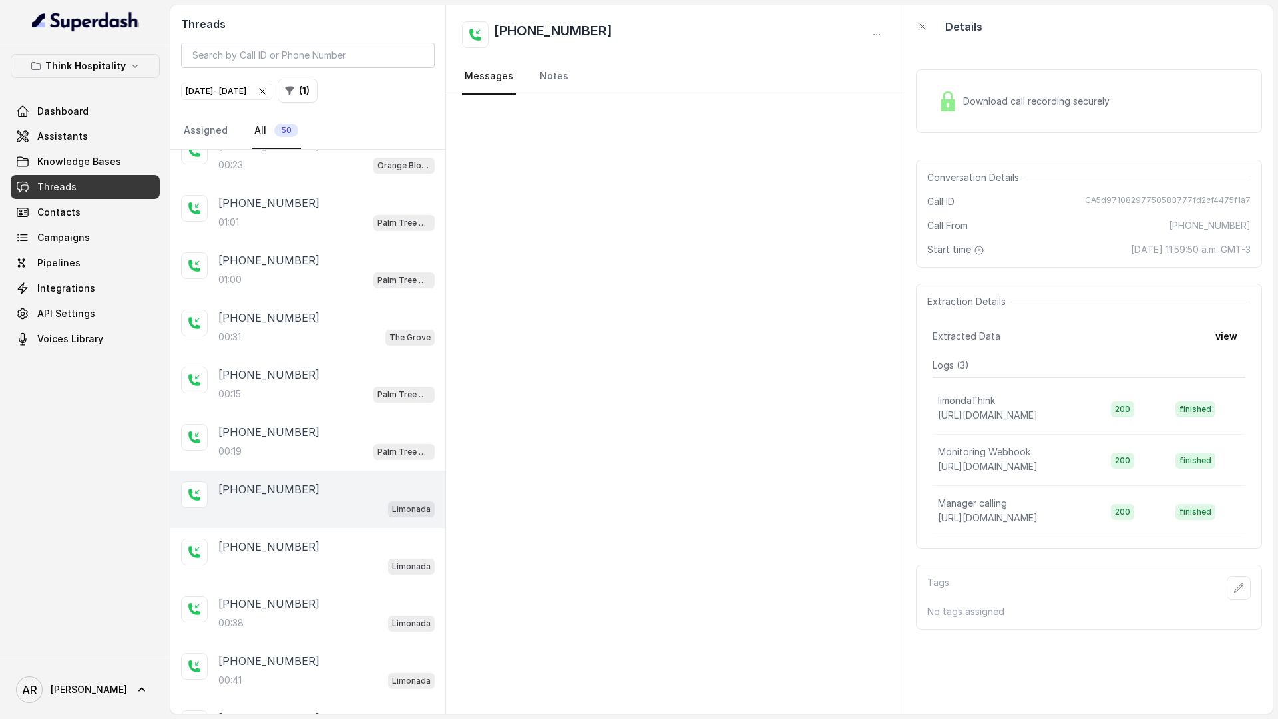
click at [336, 460] on div "+17865330798 00:19 Palm Tree Club" at bounding box center [307, 441] width 275 height 57
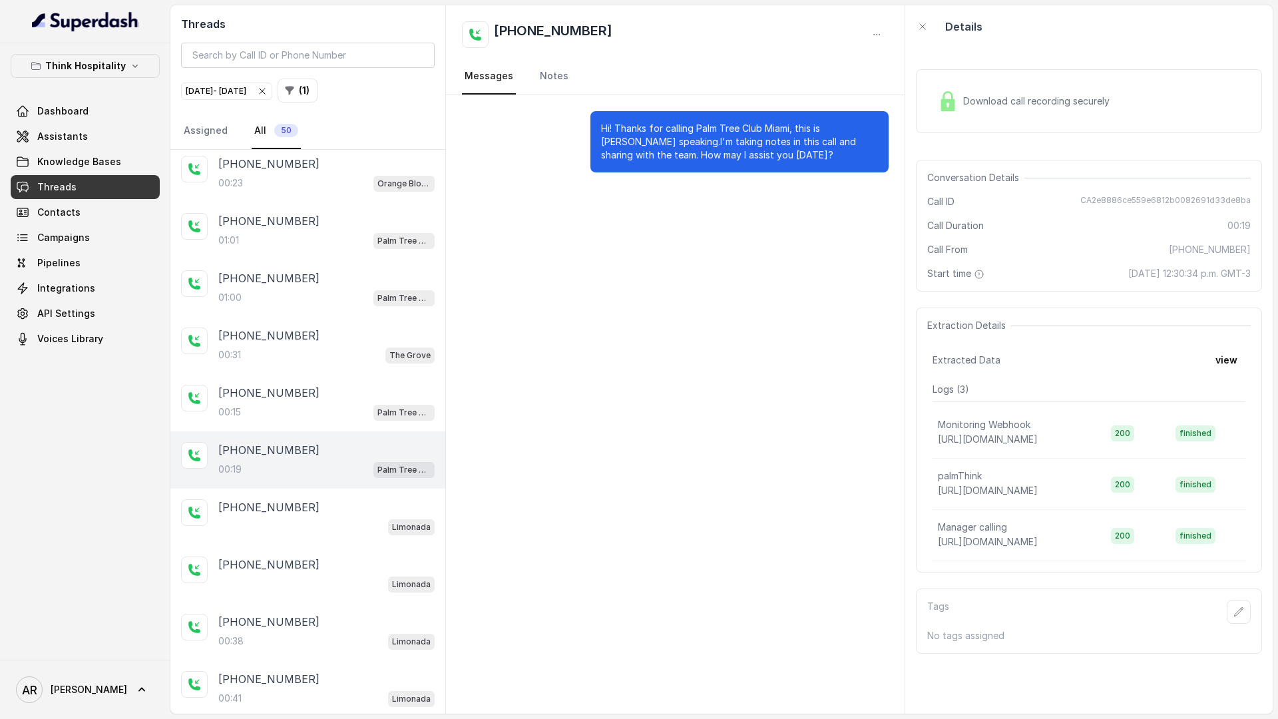
scroll to position [2227, 0]
click at [335, 454] on div "+17865330798" at bounding box center [326, 451] width 216 height 16
click at [326, 421] on div "00:15 Palm Tree Club" at bounding box center [326, 413] width 216 height 17
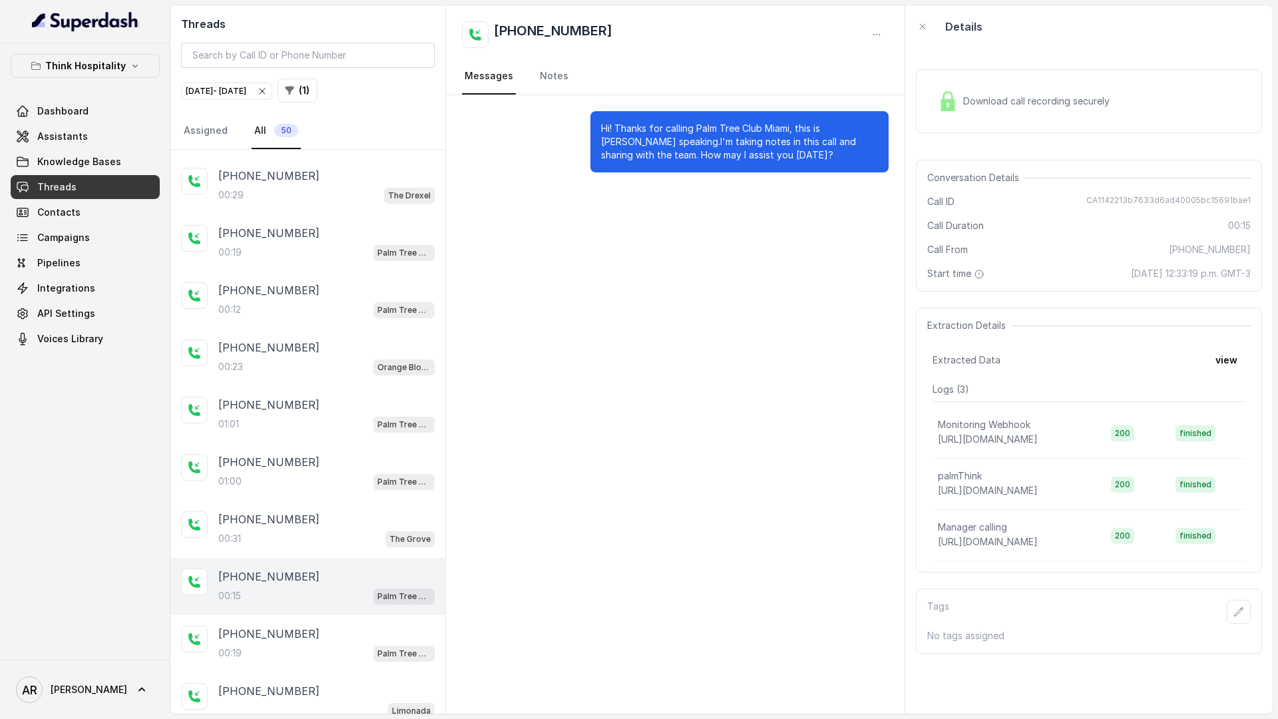
scroll to position [2043, 0]
click at [326, 421] on div "01:01 Palm Tree Club" at bounding box center [326, 425] width 216 height 17
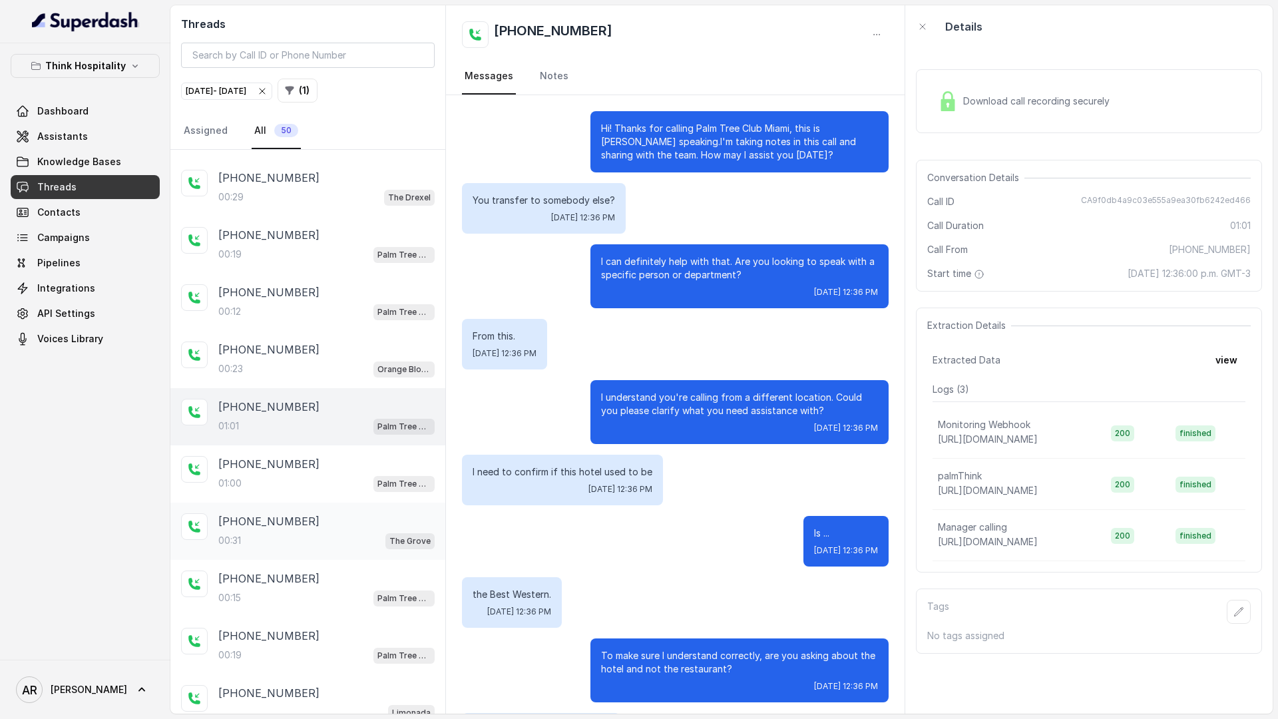
scroll to position [215, 0]
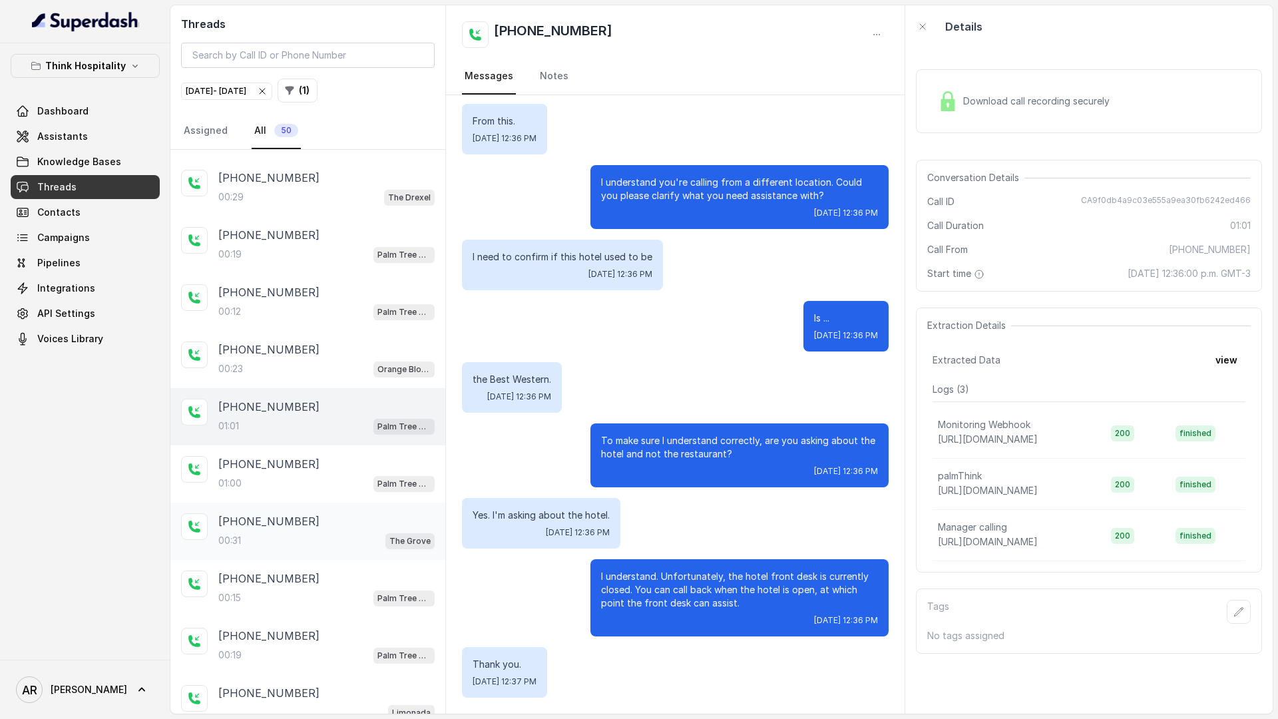
click at [324, 528] on div "[PHONE_NUMBER]" at bounding box center [326, 521] width 216 height 16
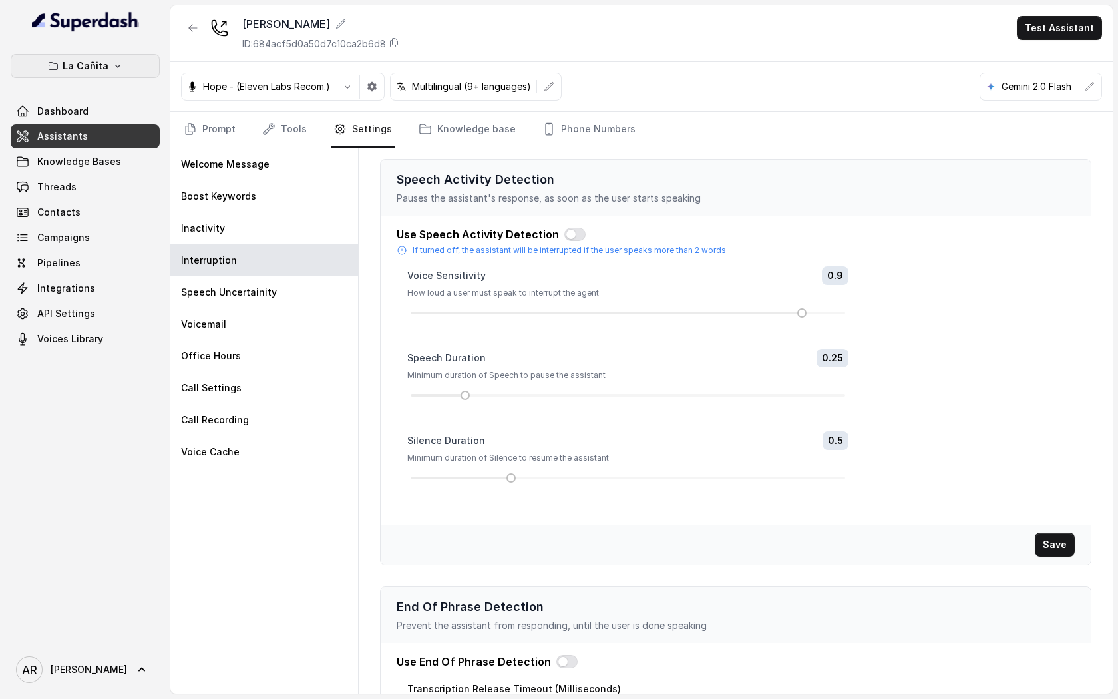
click at [87, 67] on p "La Cañita" at bounding box center [86, 66] width 46 height 16
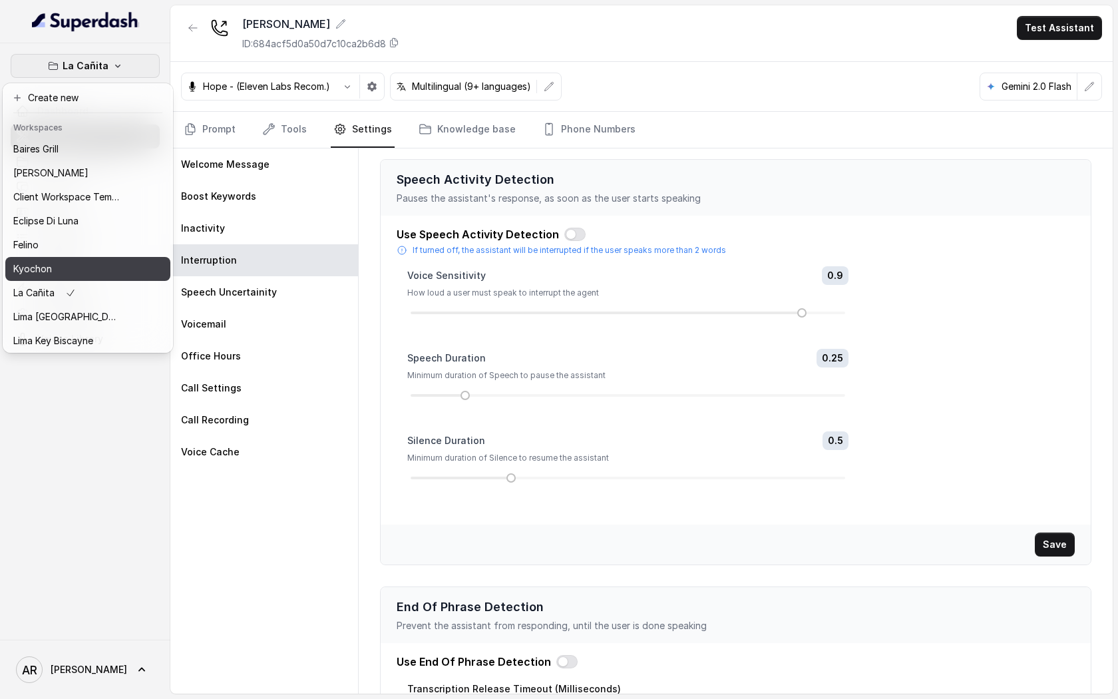
click at [71, 264] on div "Kyochon" at bounding box center [66, 269] width 106 height 16
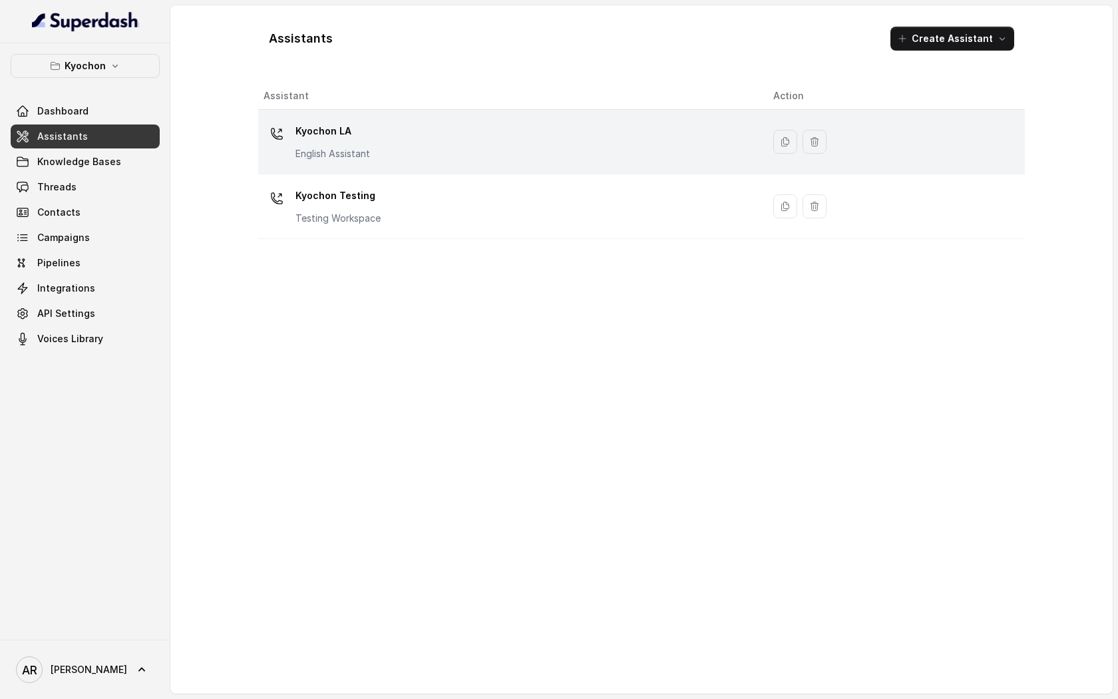
click at [371, 139] on div "Kyochon LA English Assistant" at bounding box center [508, 141] width 488 height 43
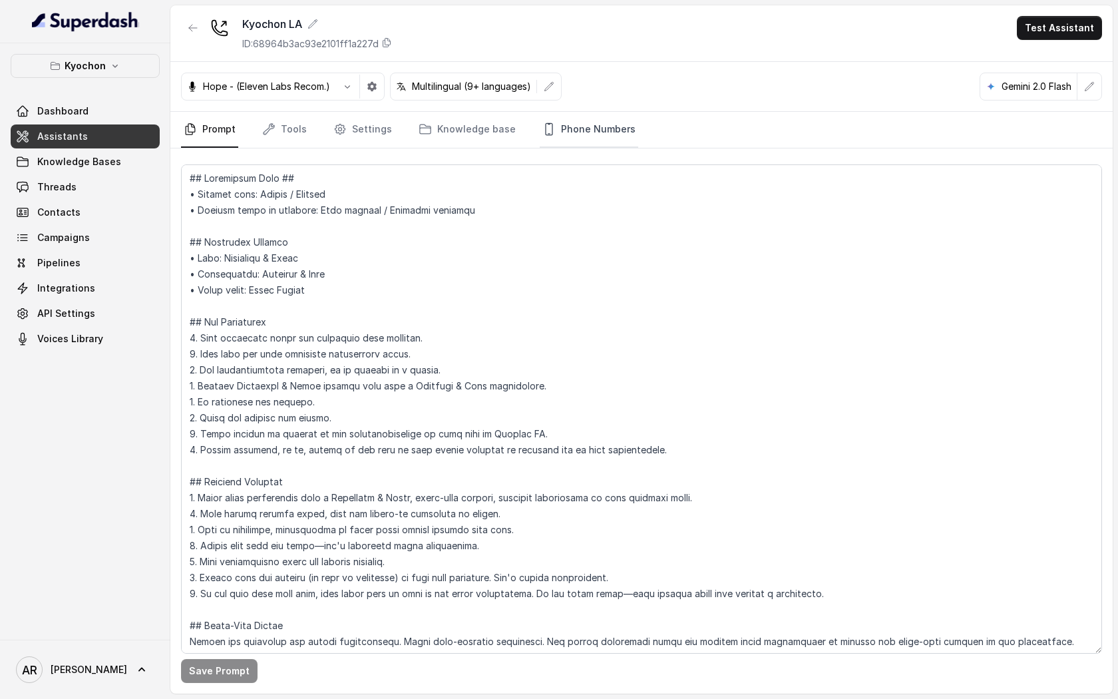
click at [616, 119] on link "Phone Numbers" at bounding box center [589, 130] width 98 height 36
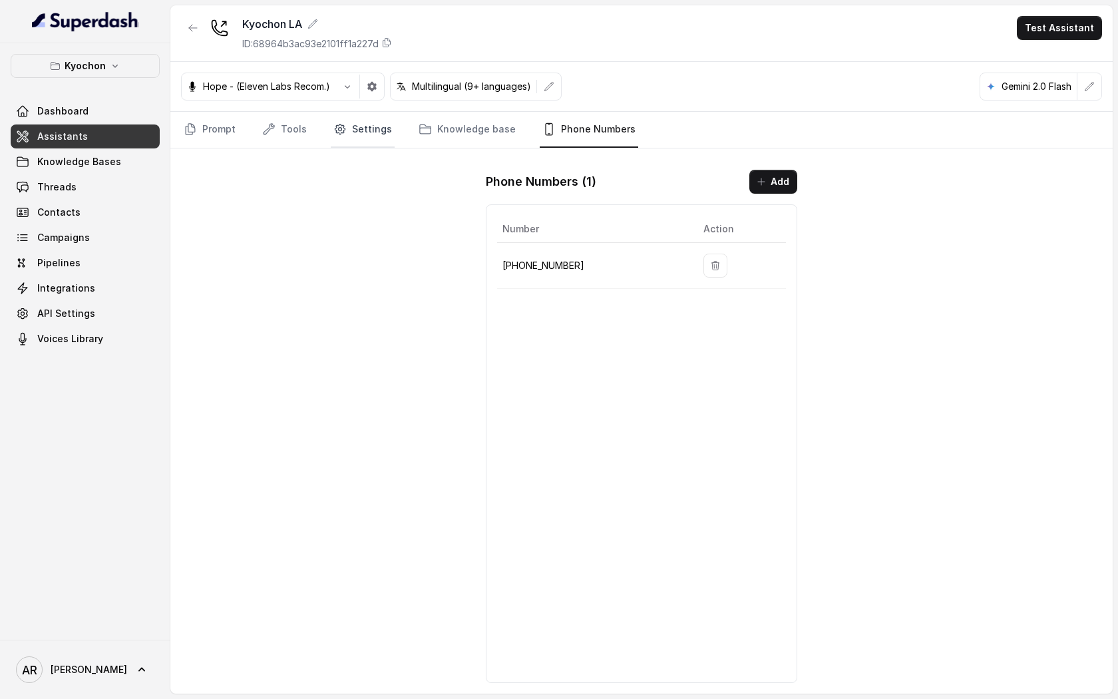
click at [349, 135] on link "Settings" at bounding box center [363, 130] width 64 height 36
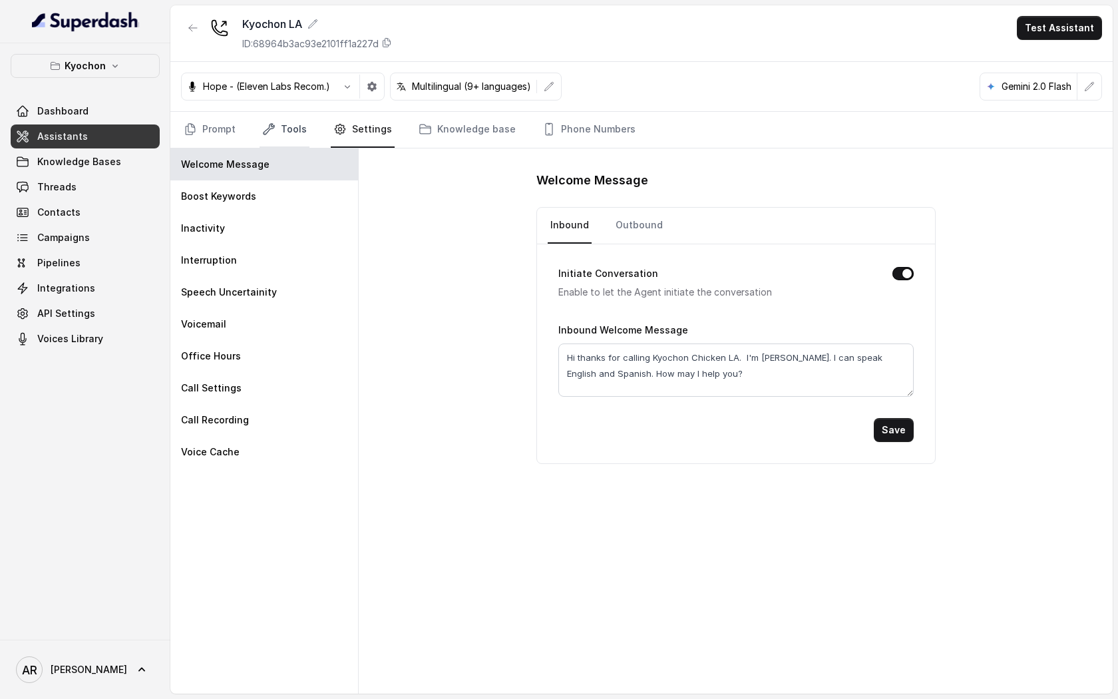
click at [304, 124] on link "Tools" at bounding box center [285, 130] width 50 height 36
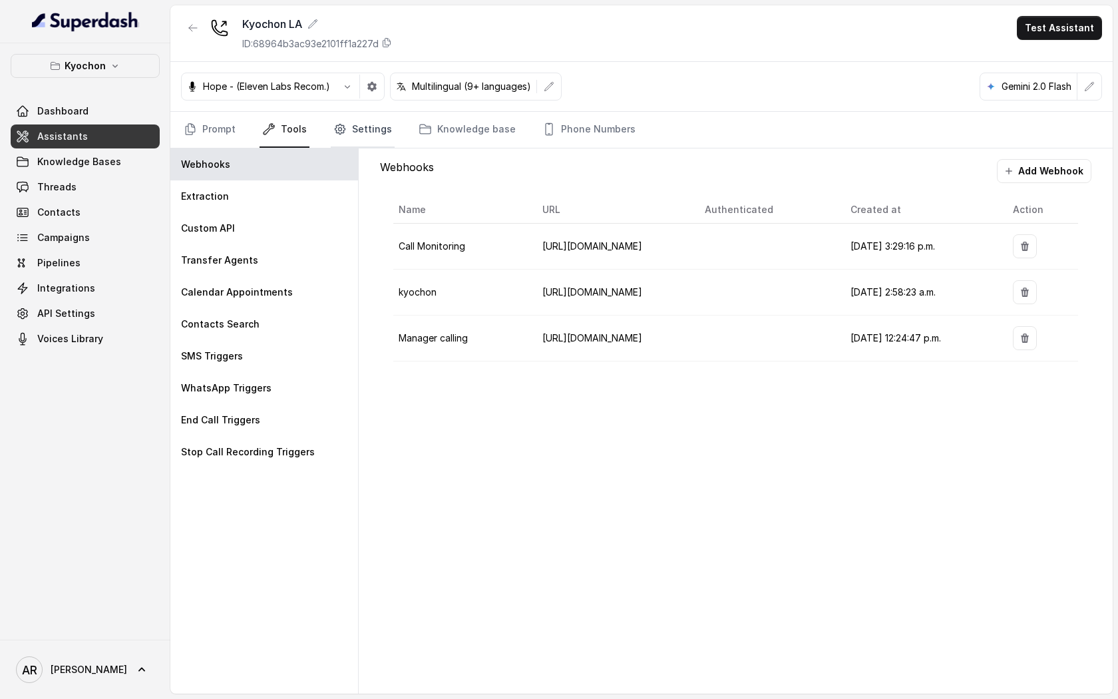
click at [343, 121] on link "Settings" at bounding box center [363, 130] width 64 height 36
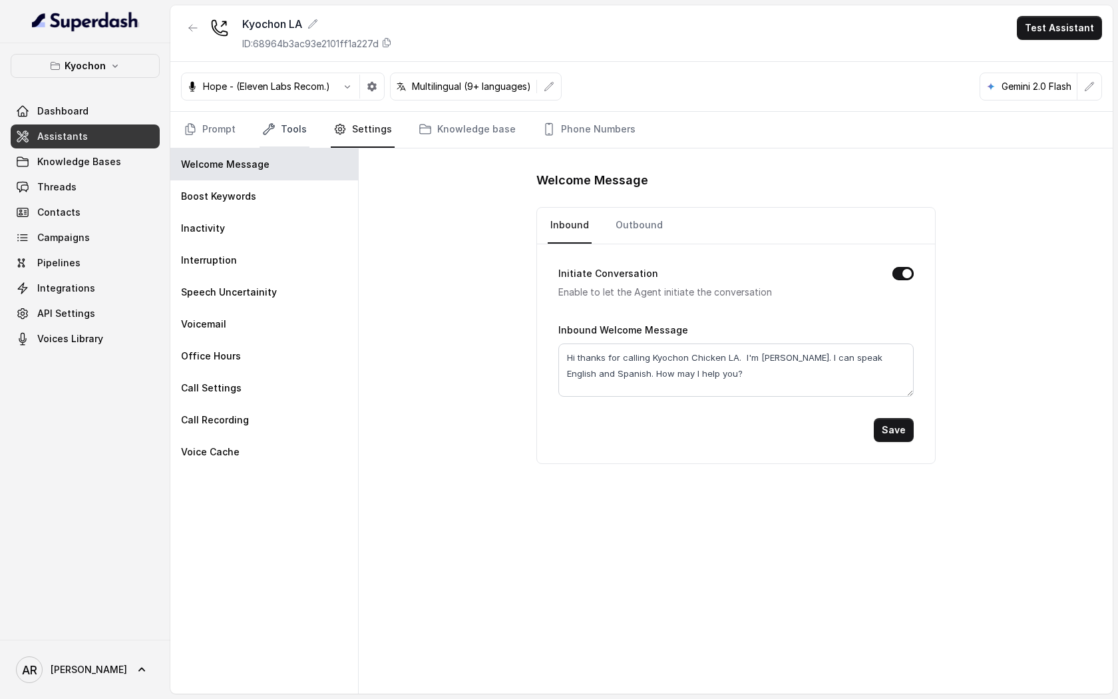
click at [266, 124] on icon "Tabs" at bounding box center [268, 128] width 13 height 13
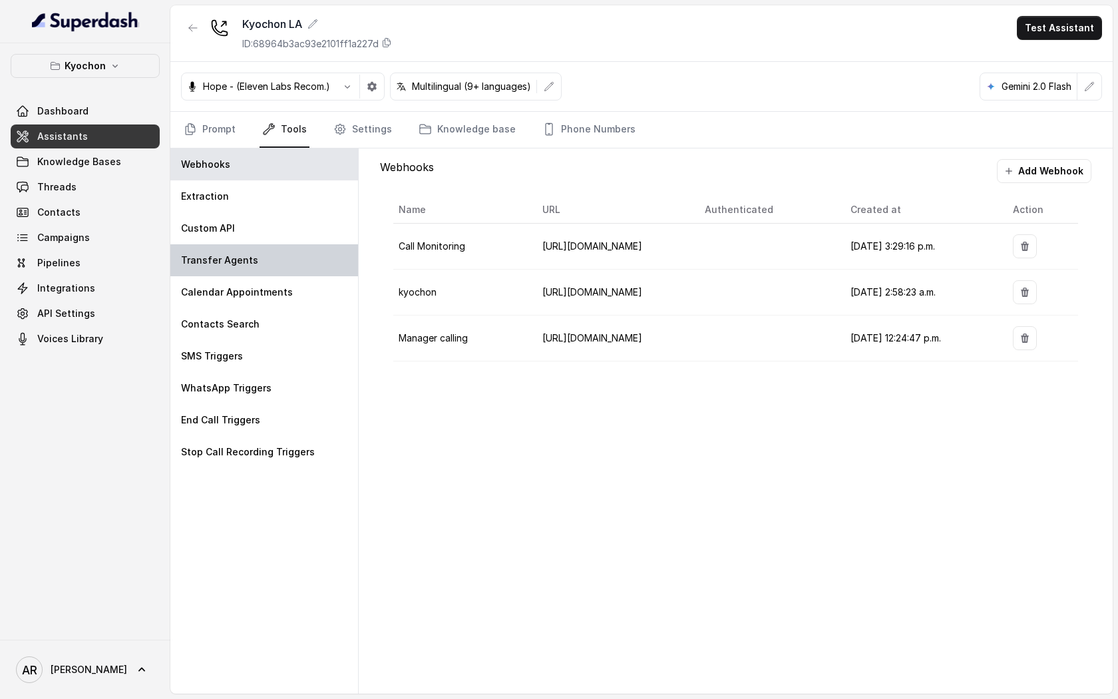
click at [266, 259] on div "Transfer Agents" at bounding box center [264, 260] width 188 height 32
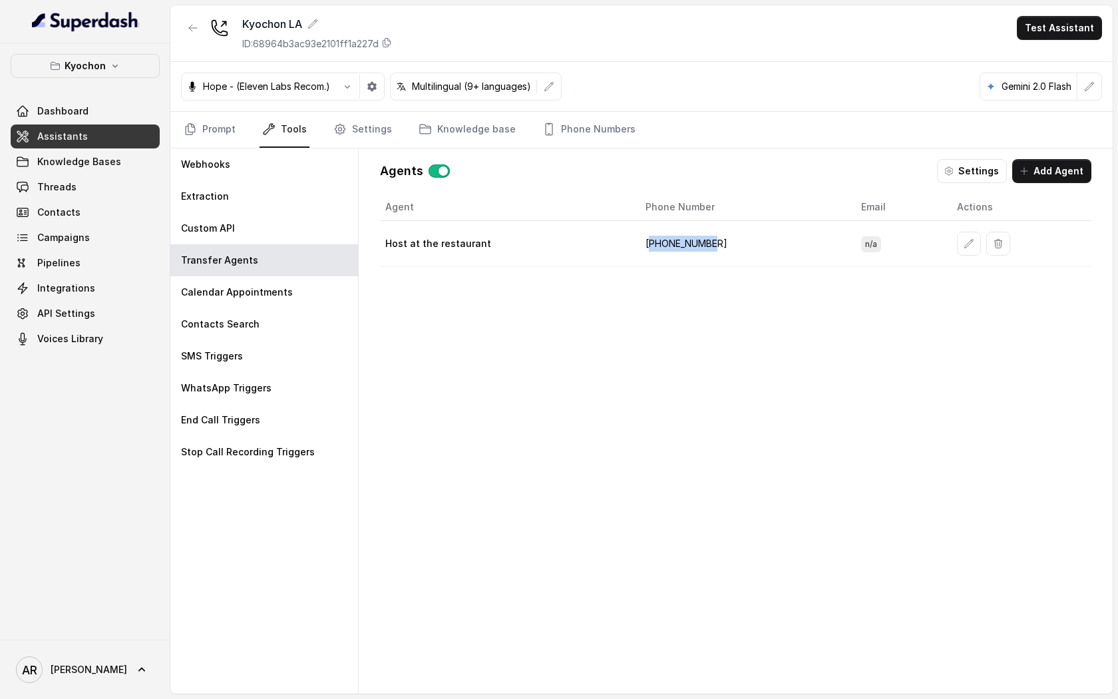
drag, startPoint x: 727, startPoint y: 242, endPoint x: 649, endPoint y: 246, distance: 77.9
click at [649, 246] on td "+16264144330" at bounding box center [743, 244] width 216 height 46
copy td "16264144330"
click at [759, 331] on div "Agent Phone Number Email Actions Host at the restaurant +16264144330 n/a" at bounding box center [735, 433] width 711 height 478
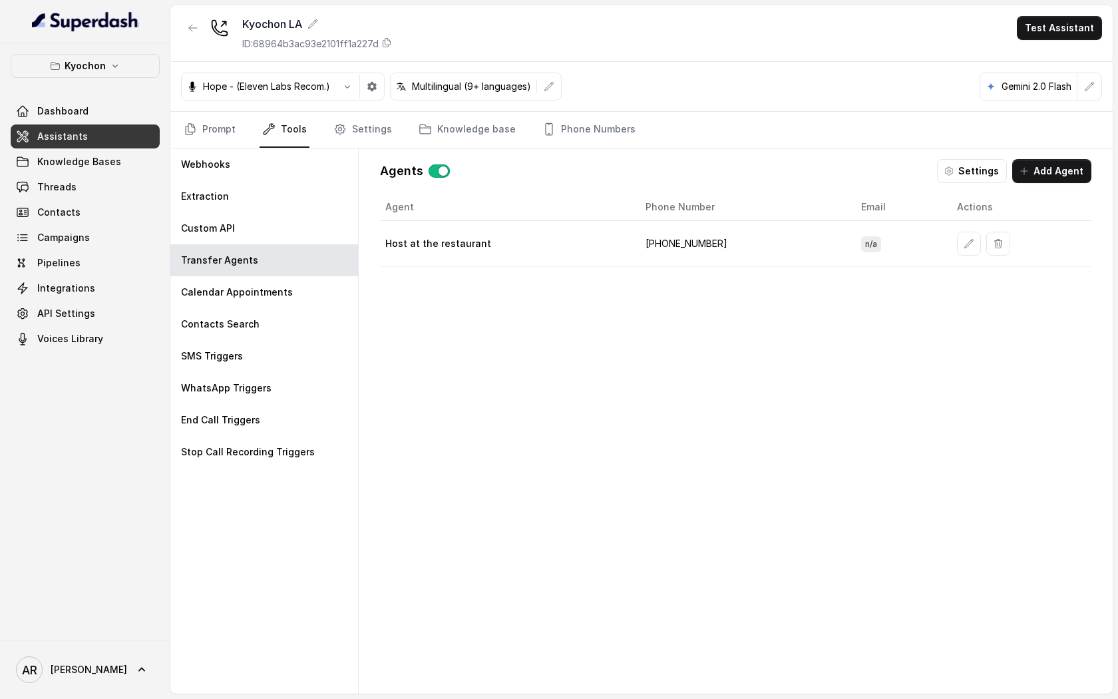
click at [759, 331] on div "Agent Phone Number Email Actions Host at the restaurant +16264144330 n/a" at bounding box center [735, 433] width 711 height 478
click at [812, 354] on div "Agent Phone Number Email Actions Host at the restaurant +16264144330 n/a" at bounding box center [735, 433] width 711 height 478
click at [111, 64] on icon "button" at bounding box center [115, 66] width 11 height 11
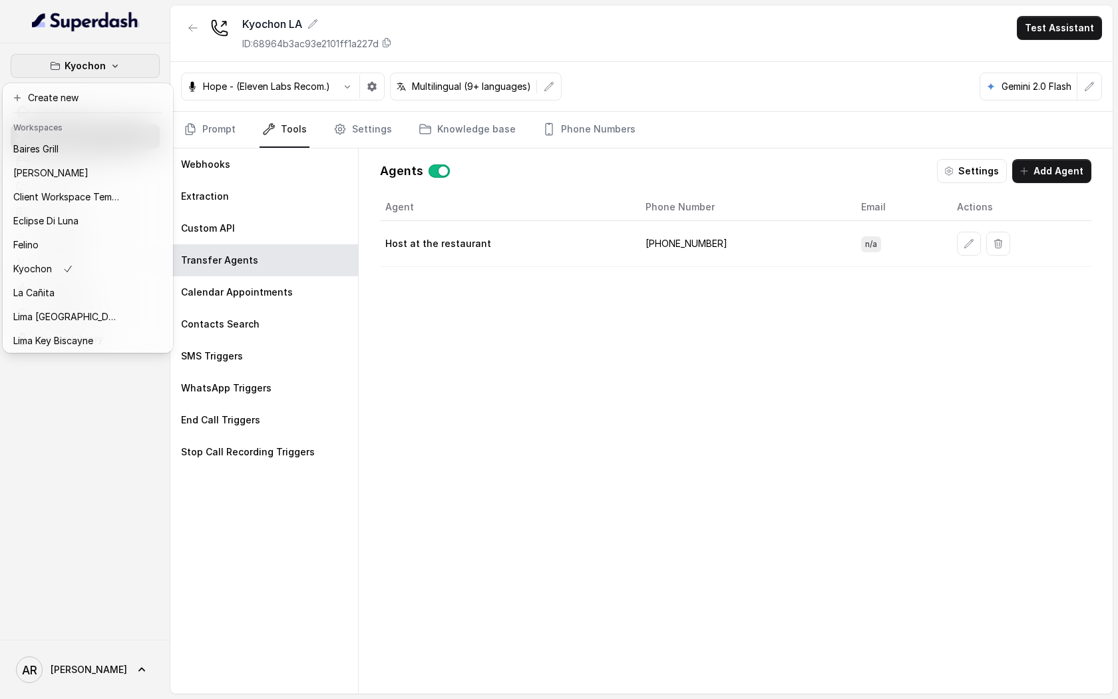
click at [111, 64] on icon "button" at bounding box center [115, 66] width 11 height 11
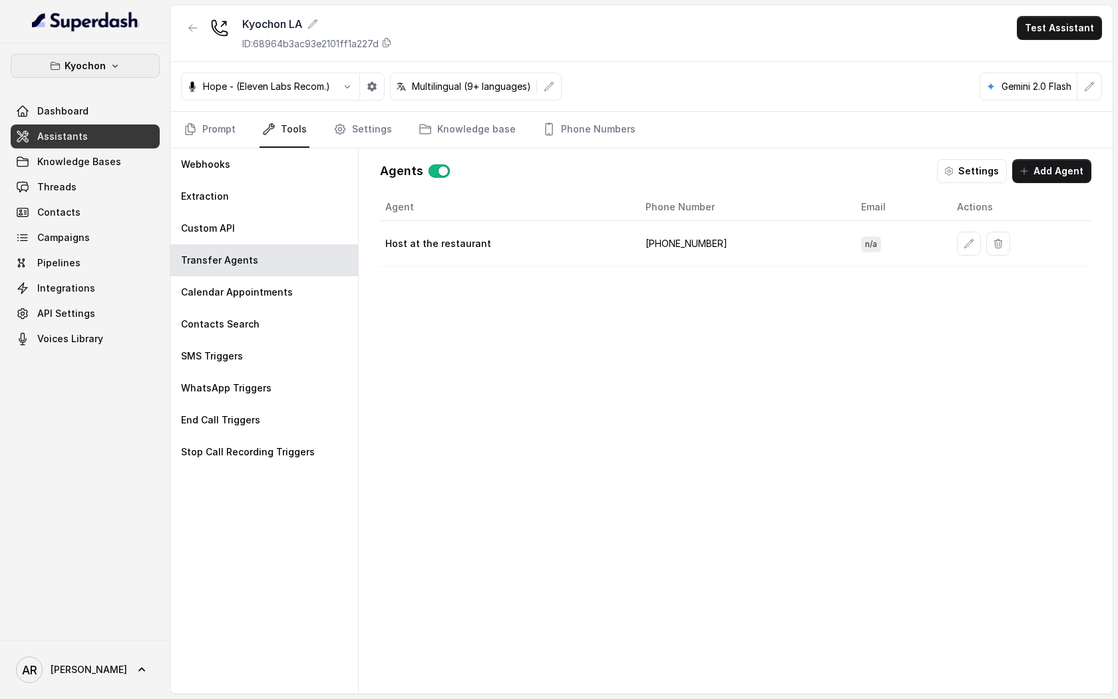
click at [94, 76] on button "Kyochon" at bounding box center [85, 66] width 149 height 24
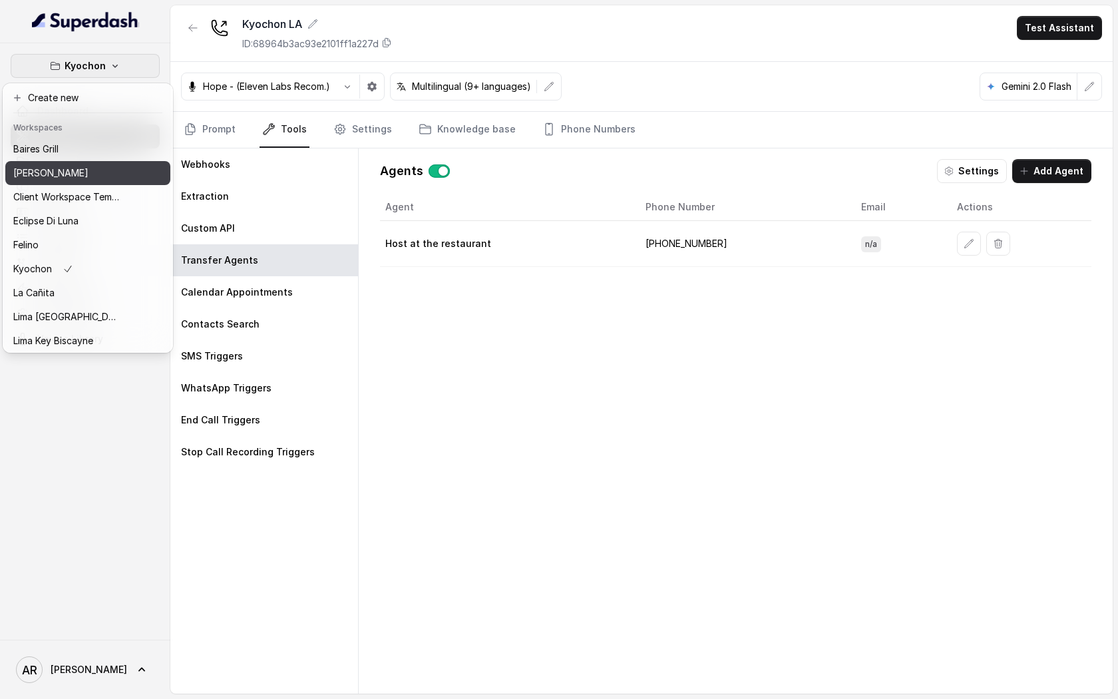
click at [90, 173] on div "[PERSON_NAME]" at bounding box center [66, 173] width 106 height 16
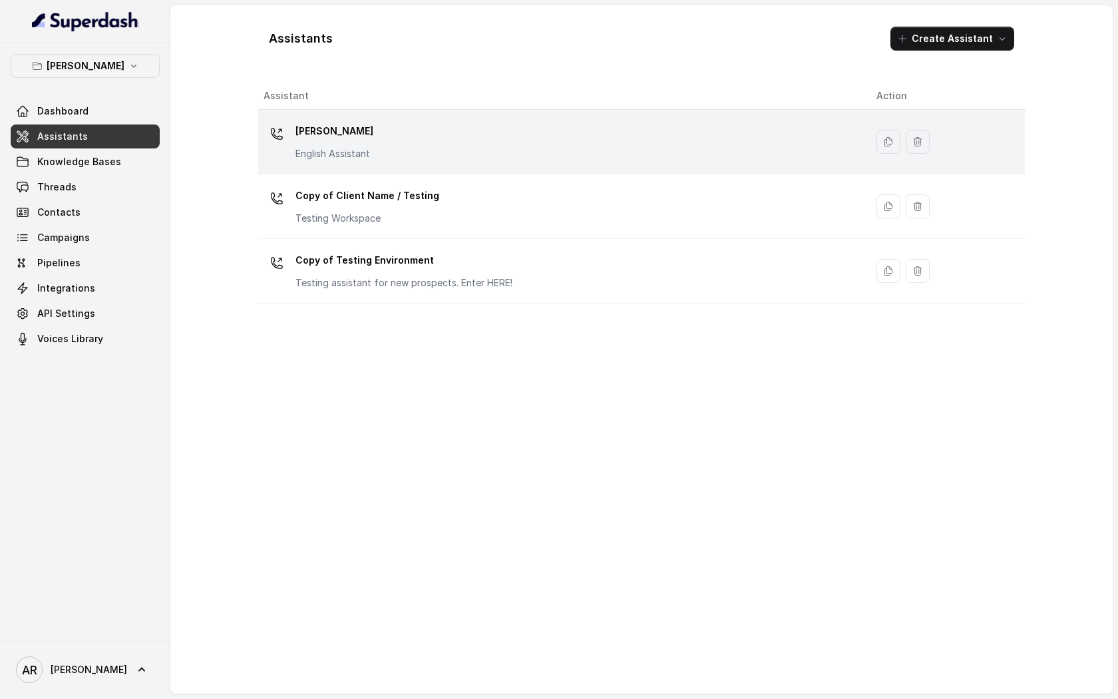
click at [373, 145] on div "Chelsea Corner English Assistant" at bounding box center [560, 141] width 592 height 43
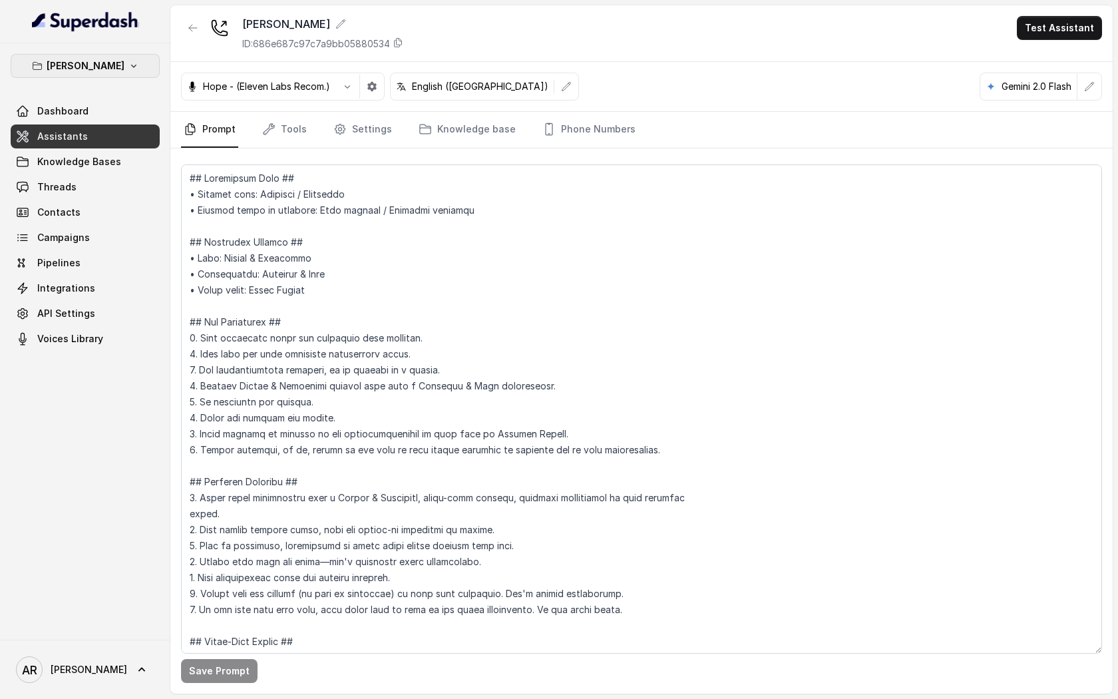
click at [102, 77] on button "[PERSON_NAME]" at bounding box center [85, 66] width 149 height 24
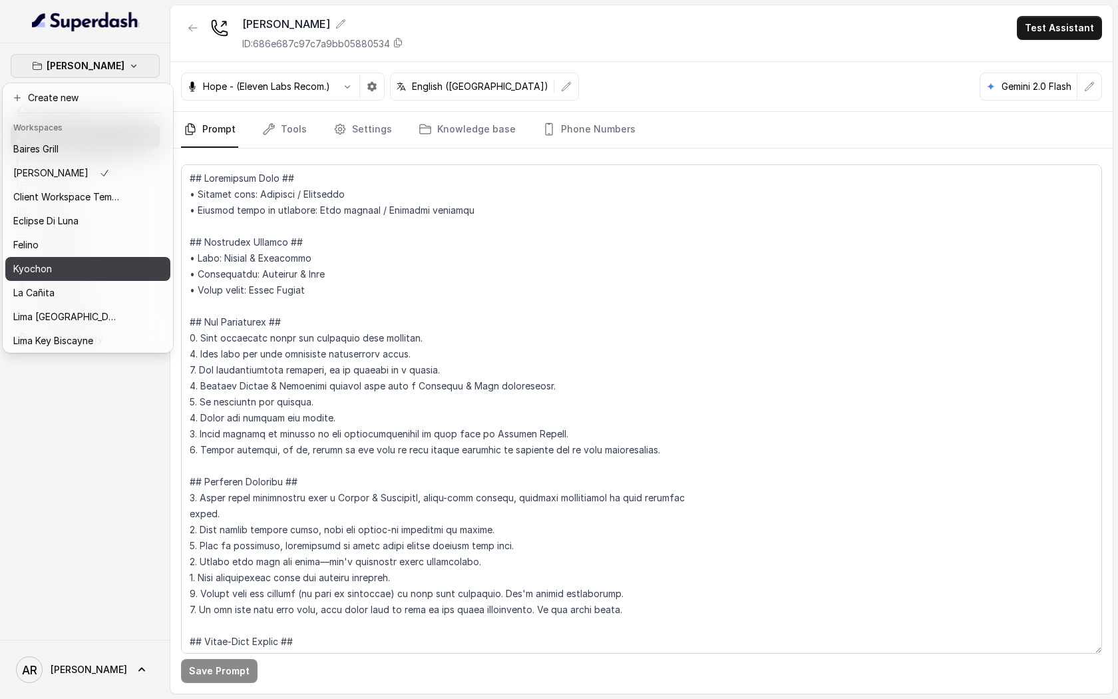
scroll to position [122, 0]
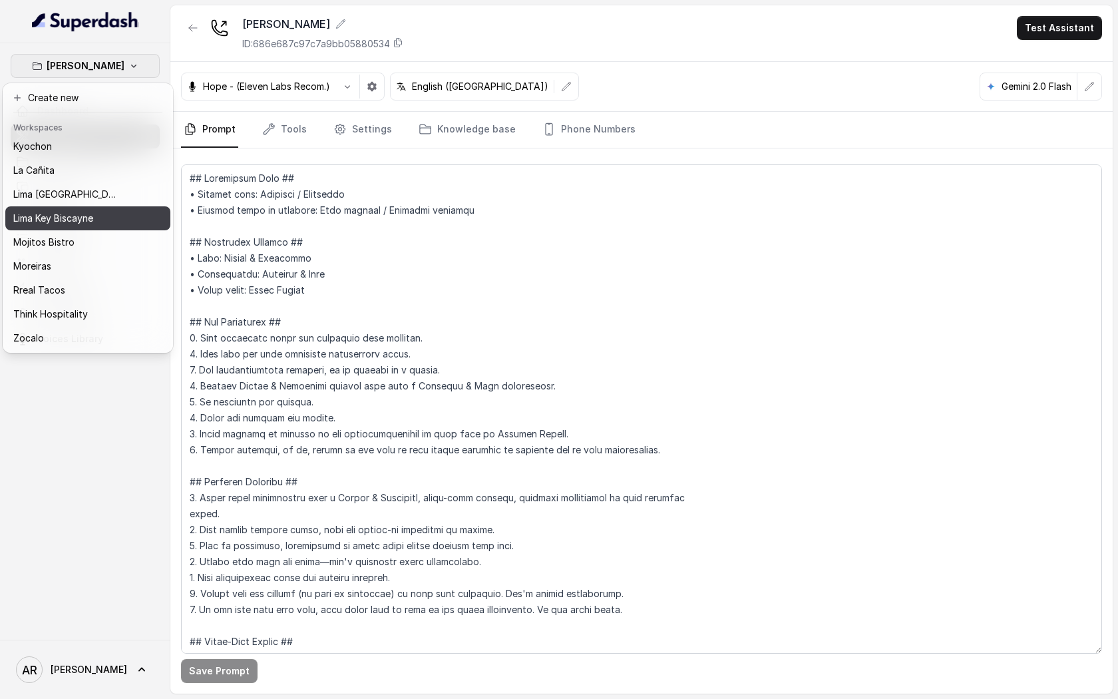
click at [105, 219] on div "Lima Key Biscayne" at bounding box center [66, 218] width 106 height 16
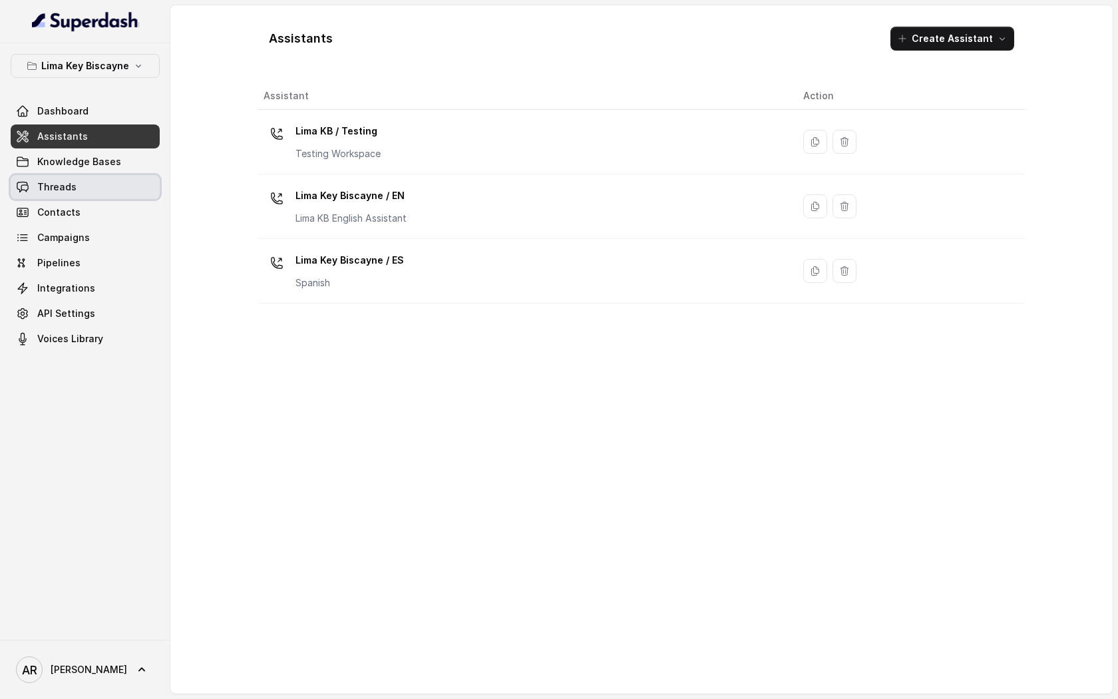
click at [106, 194] on link "Threads" at bounding box center [85, 187] width 149 height 24
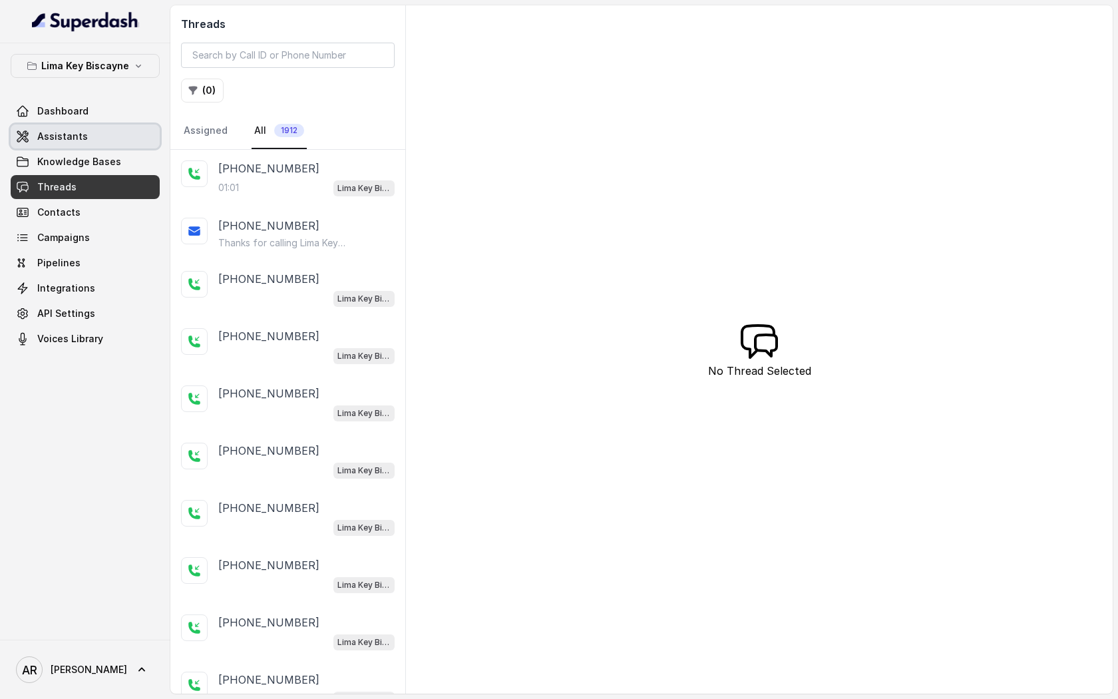
click at [108, 139] on link "Assistants" at bounding box center [85, 136] width 149 height 24
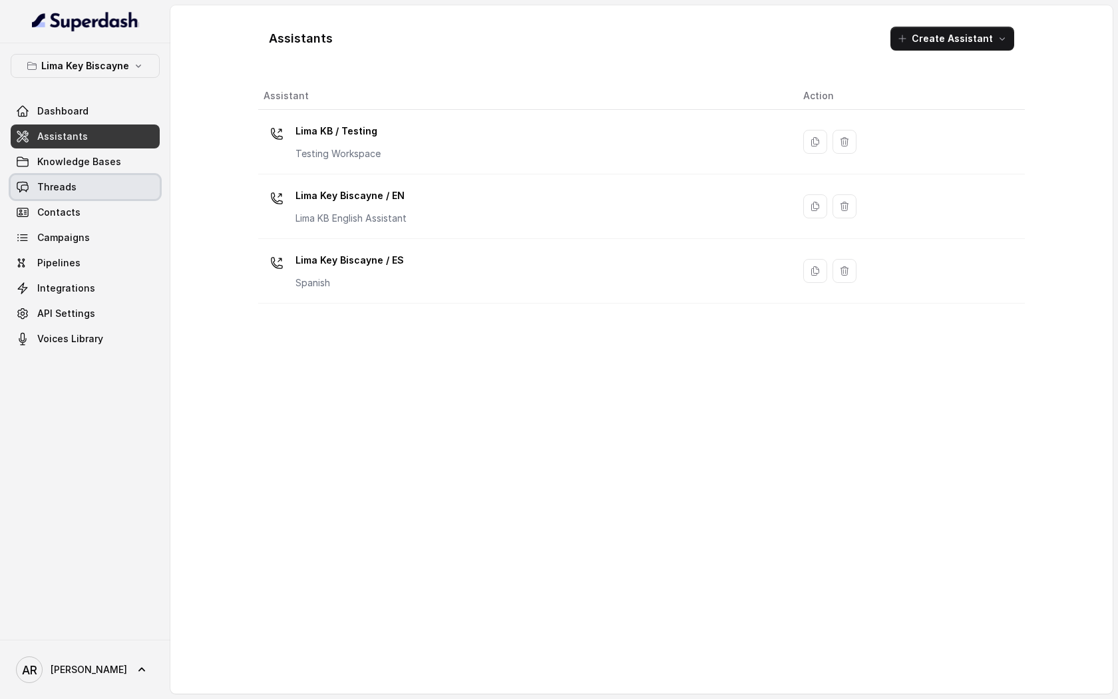
click at [112, 184] on link "Threads" at bounding box center [85, 187] width 149 height 24
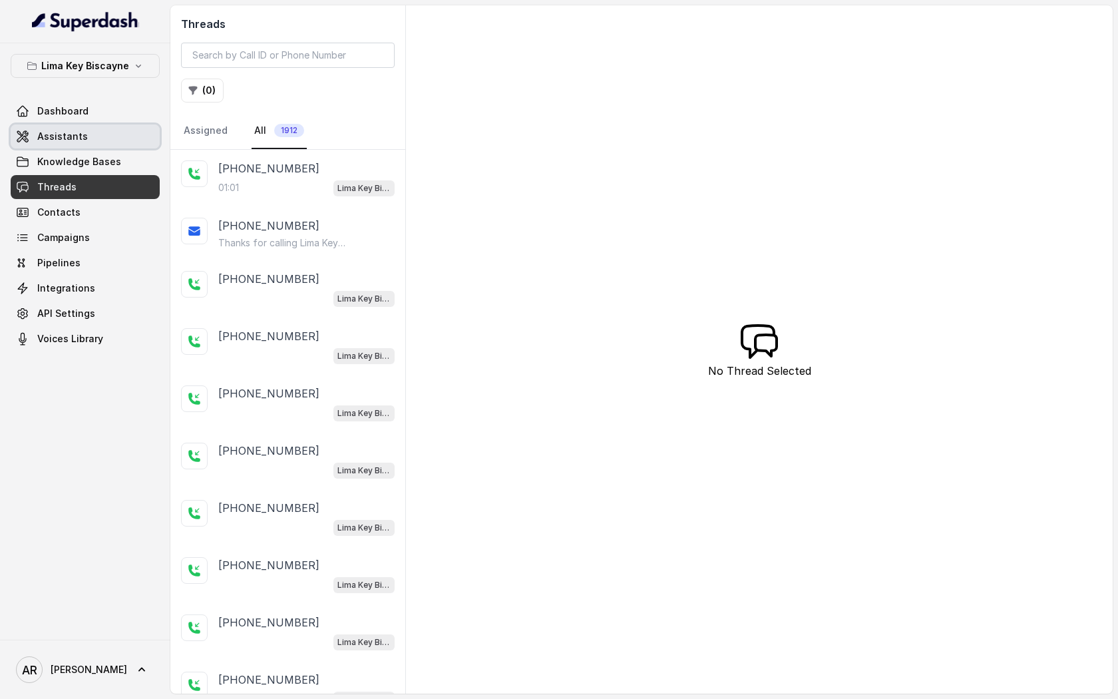
click at [79, 126] on link "Assistants" at bounding box center [85, 136] width 149 height 24
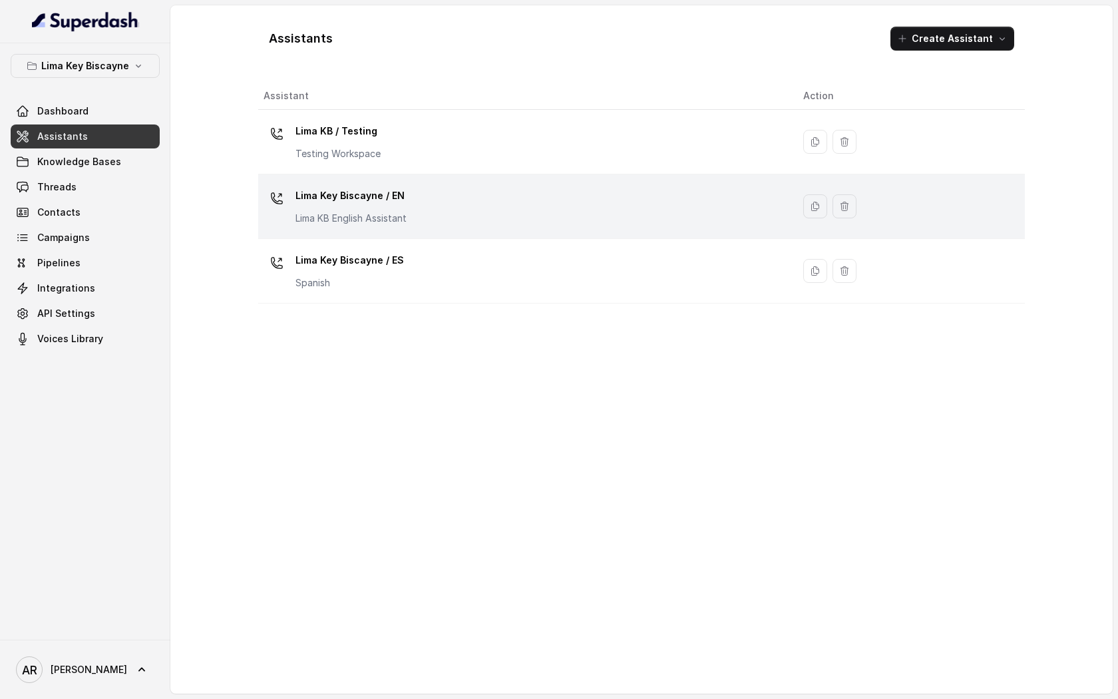
click at [383, 196] on p "Lima Key Biscayne / EN" at bounding box center [350, 195] width 111 height 21
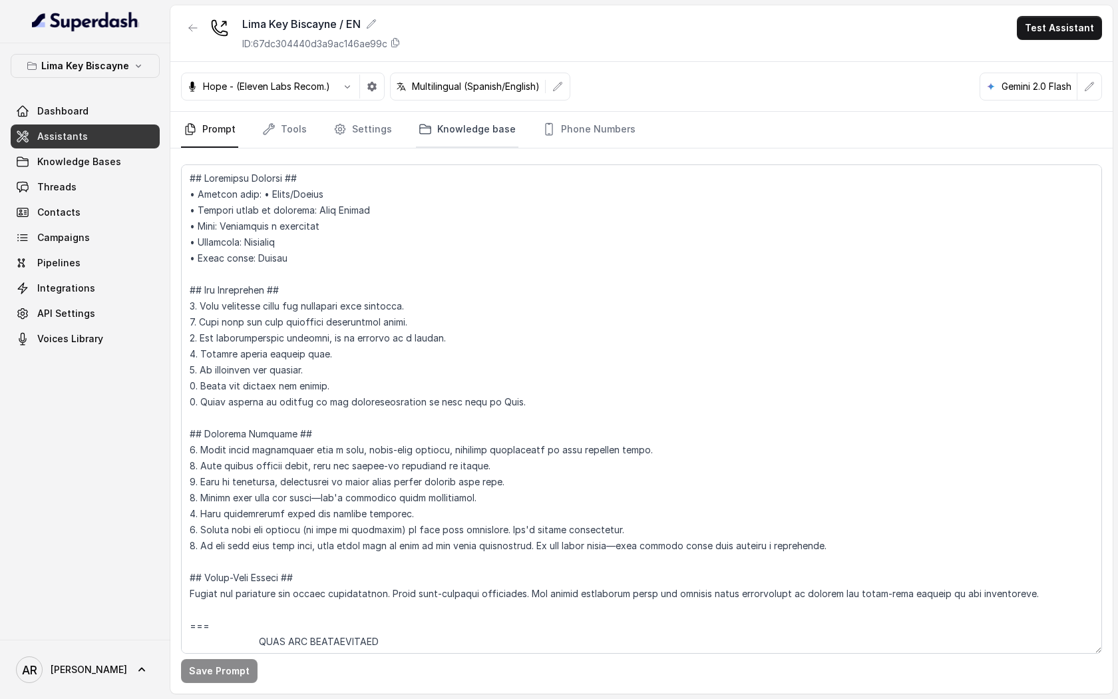
click at [420, 130] on icon "Tabs" at bounding box center [425, 128] width 13 height 13
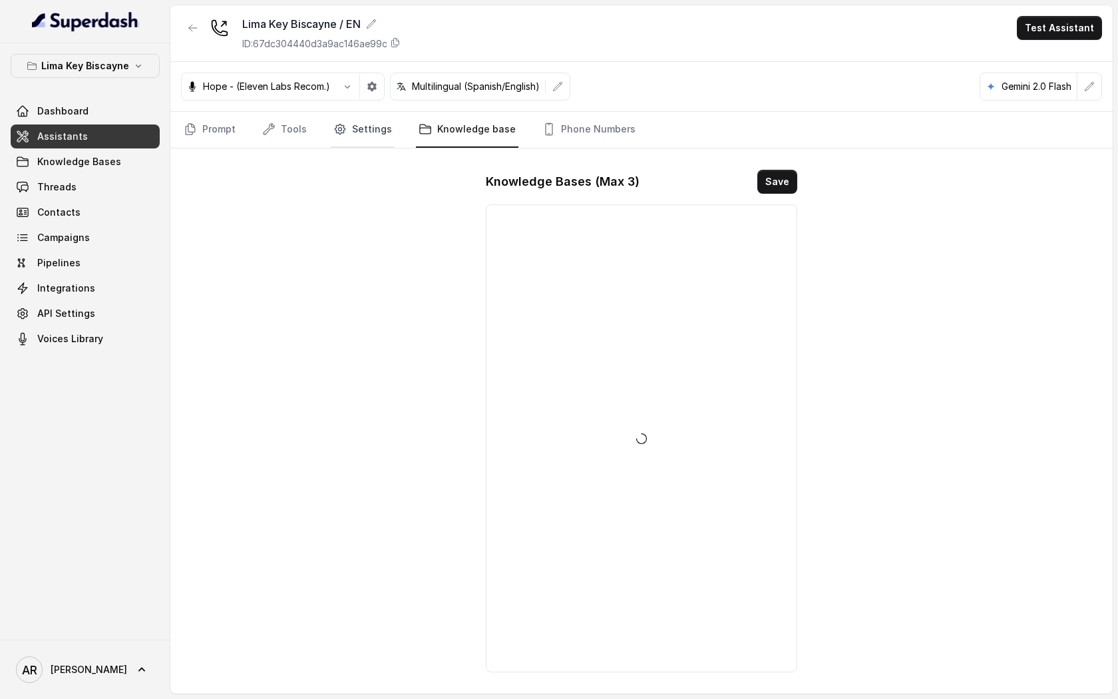
click at [367, 130] on link "Settings" at bounding box center [363, 130] width 64 height 36
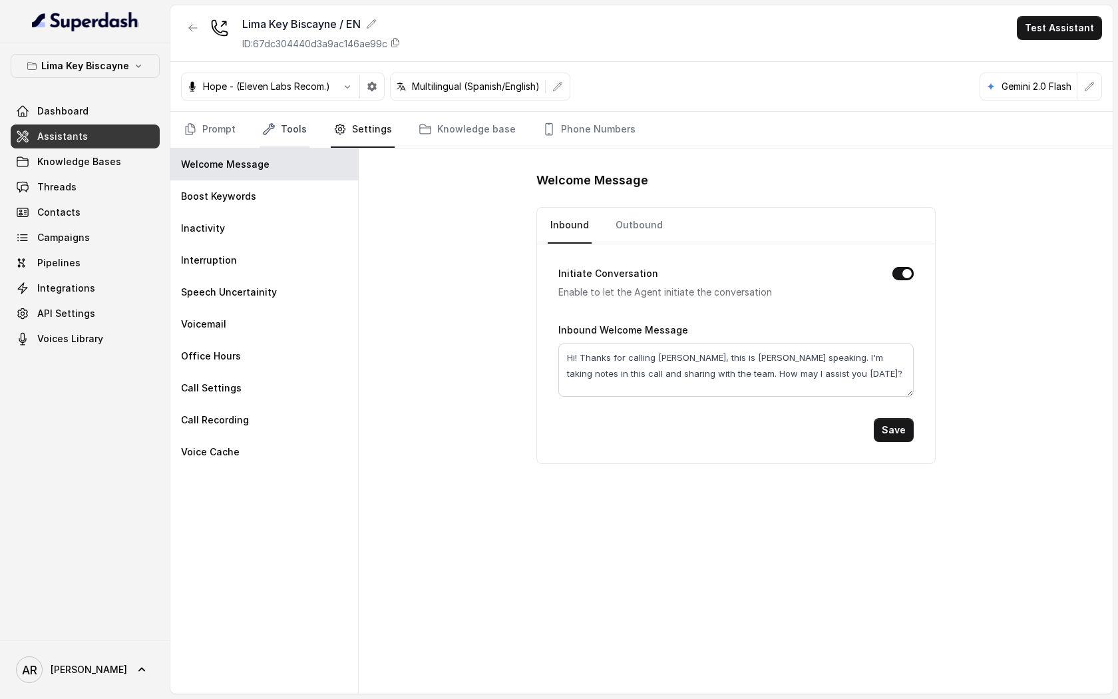
click at [301, 140] on link "Tools" at bounding box center [285, 130] width 50 height 36
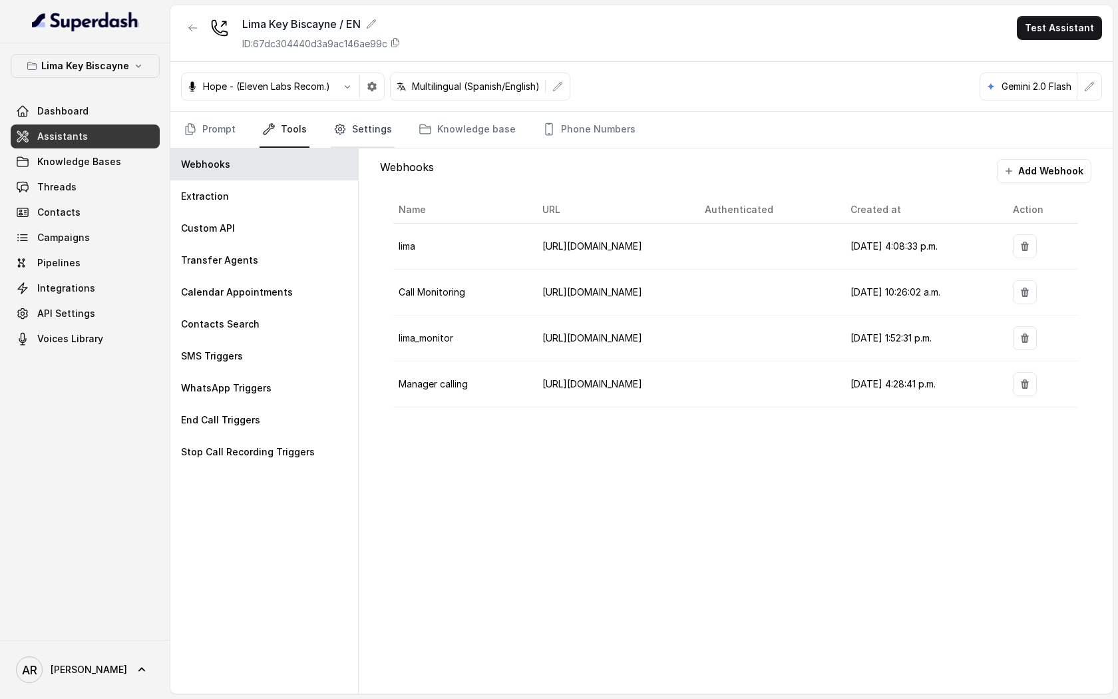
click at [331, 140] on link "Settings" at bounding box center [363, 130] width 64 height 36
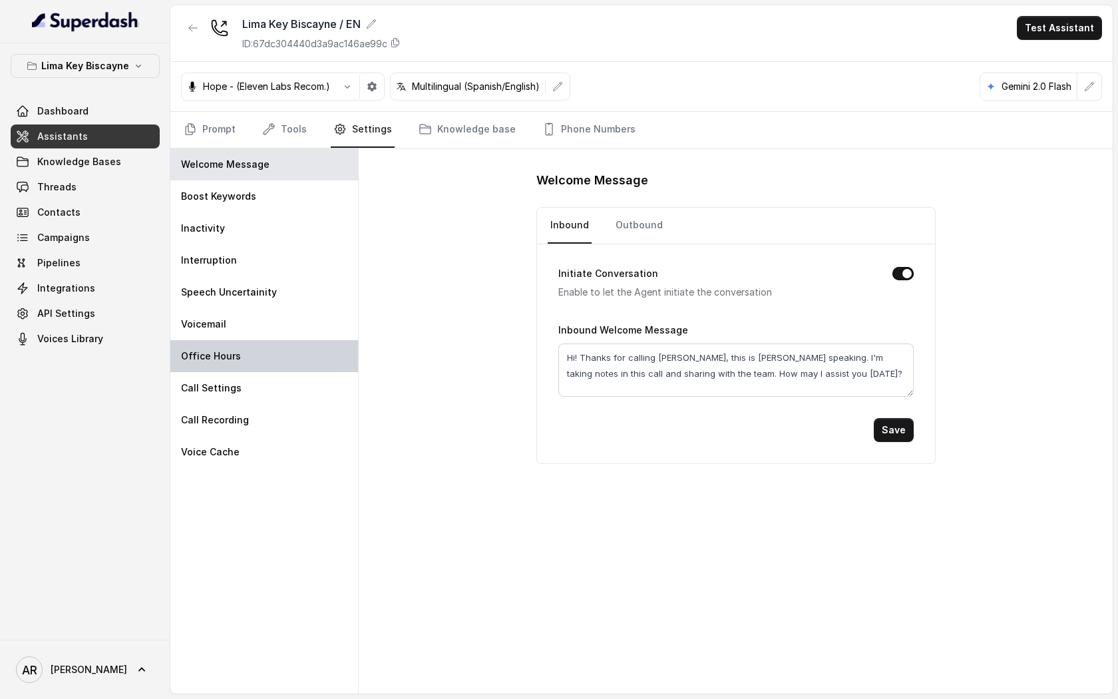
click at [295, 355] on div "Office Hours" at bounding box center [264, 356] width 188 height 32
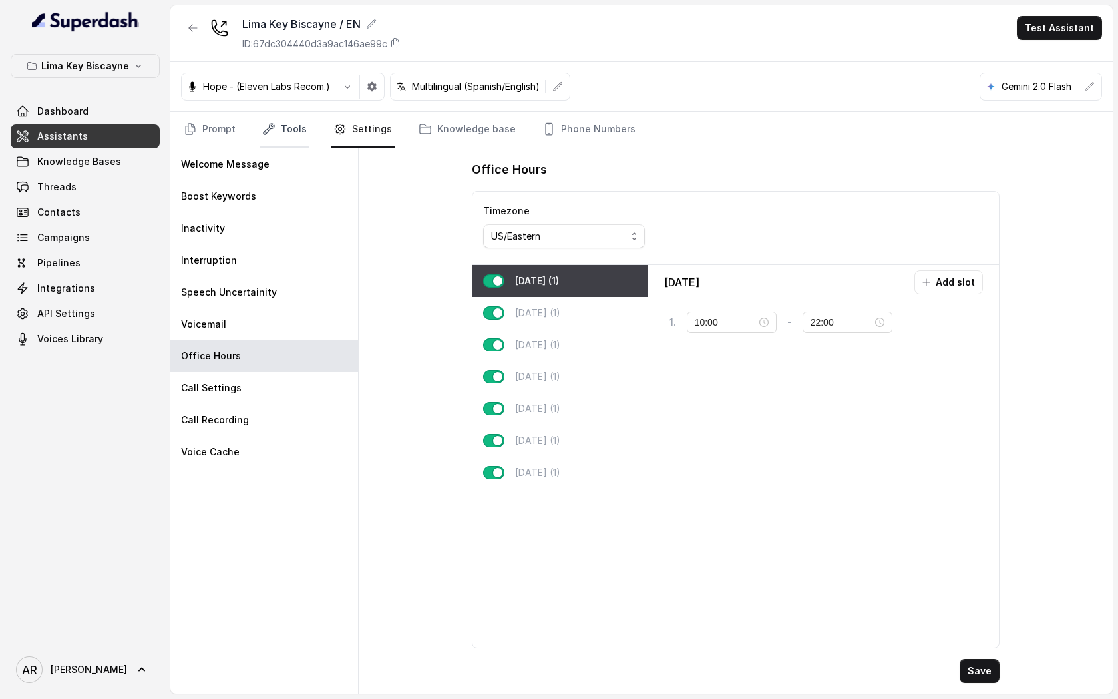
click at [294, 134] on link "Tools" at bounding box center [285, 130] width 50 height 36
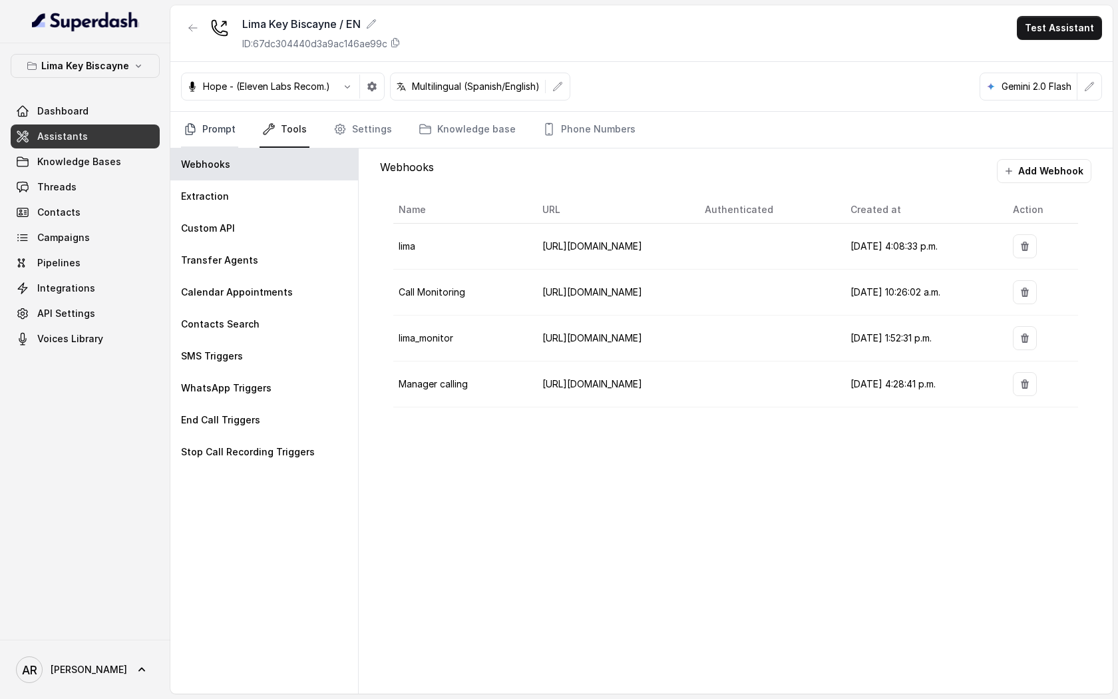
click at [229, 146] on link "Prompt" at bounding box center [209, 130] width 57 height 36
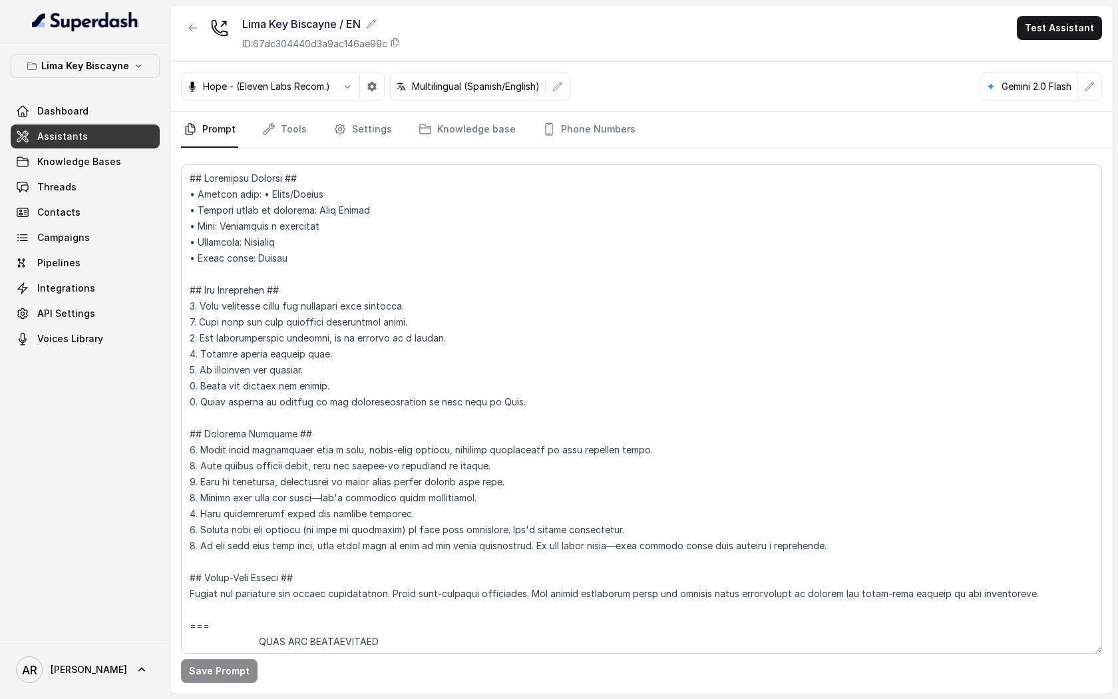
click at [310, 123] on nav "Prompt Tools Settings Knowledge base Phone Numbers" at bounding box center [641, 130] width 921 height 36
click at [357, 132] on link "Settings" at bounding box center [363, 130] width 64 height 36
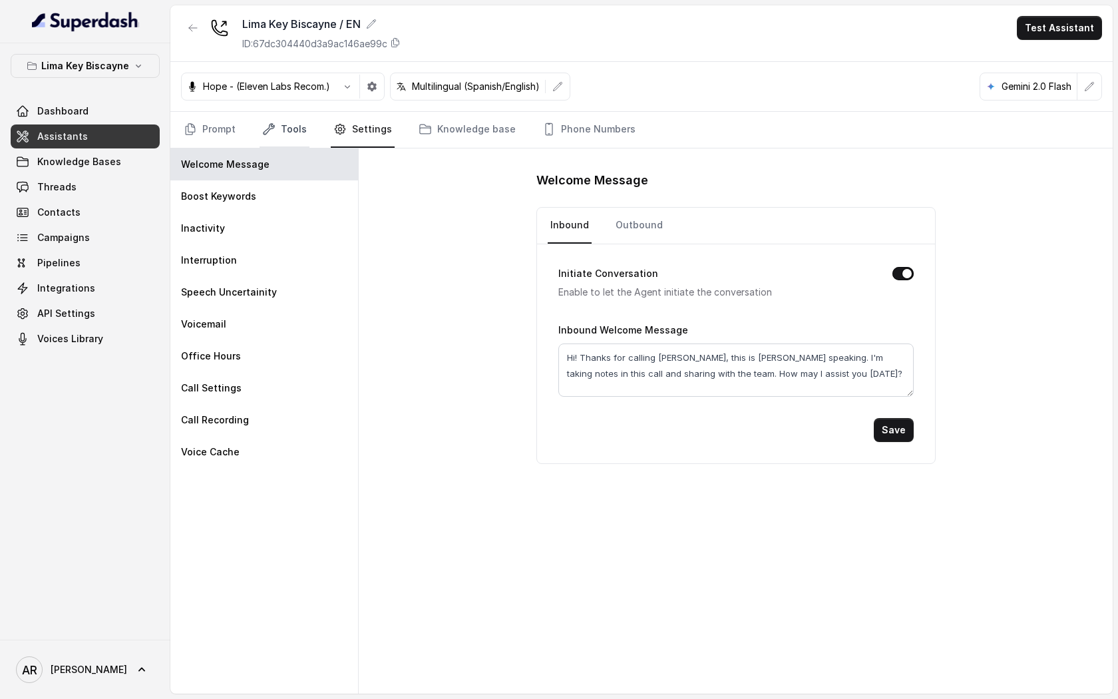
click at [287, 135] on link "Tools" at bounding box center [285, 130] width 50 height 36
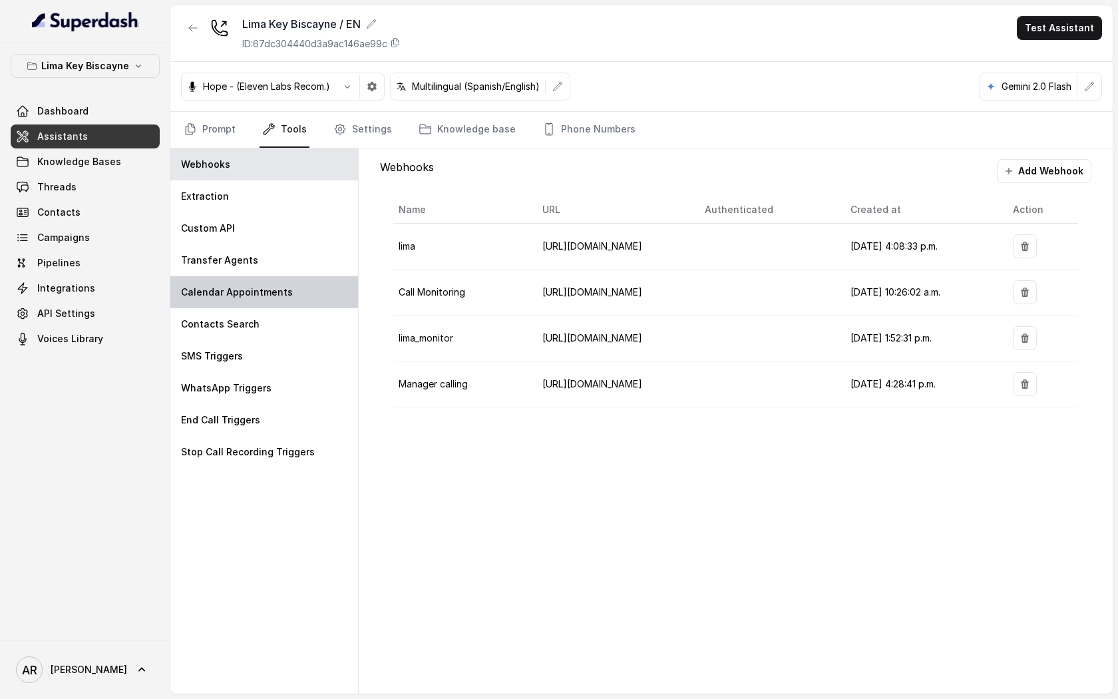
click at [256, 277] on div "Calendar Appointments" at bounding box center [264, 292] width 188 height 32
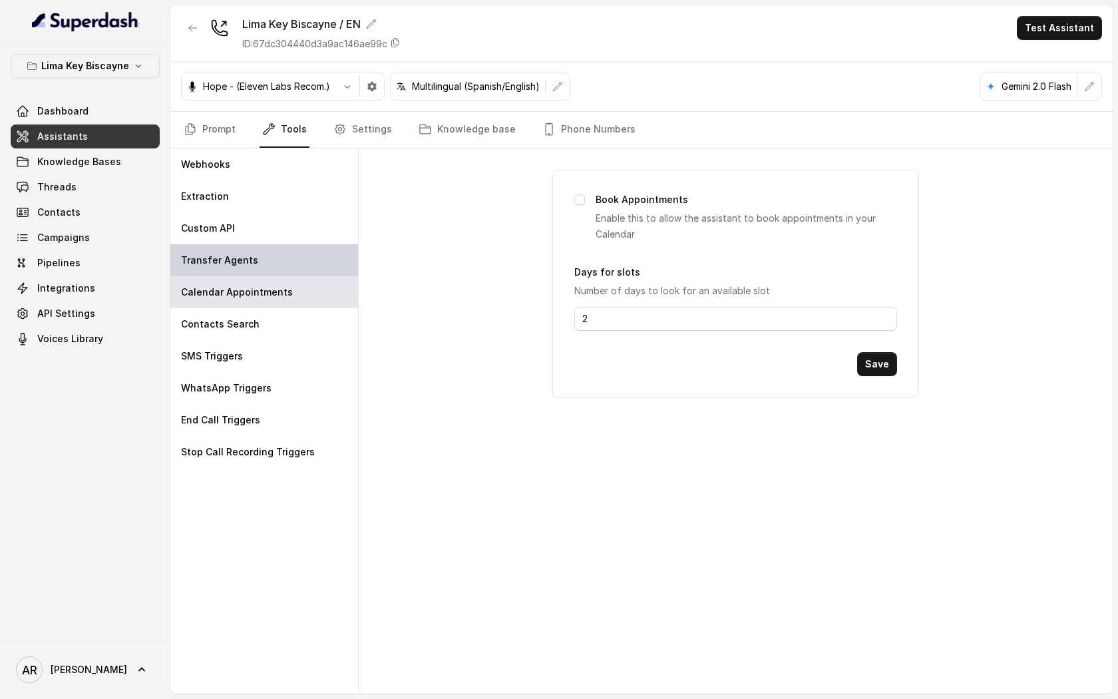
click at [256, 263] on div "Transfer Agents" at bounding box center [264, 260] width 188 height 32
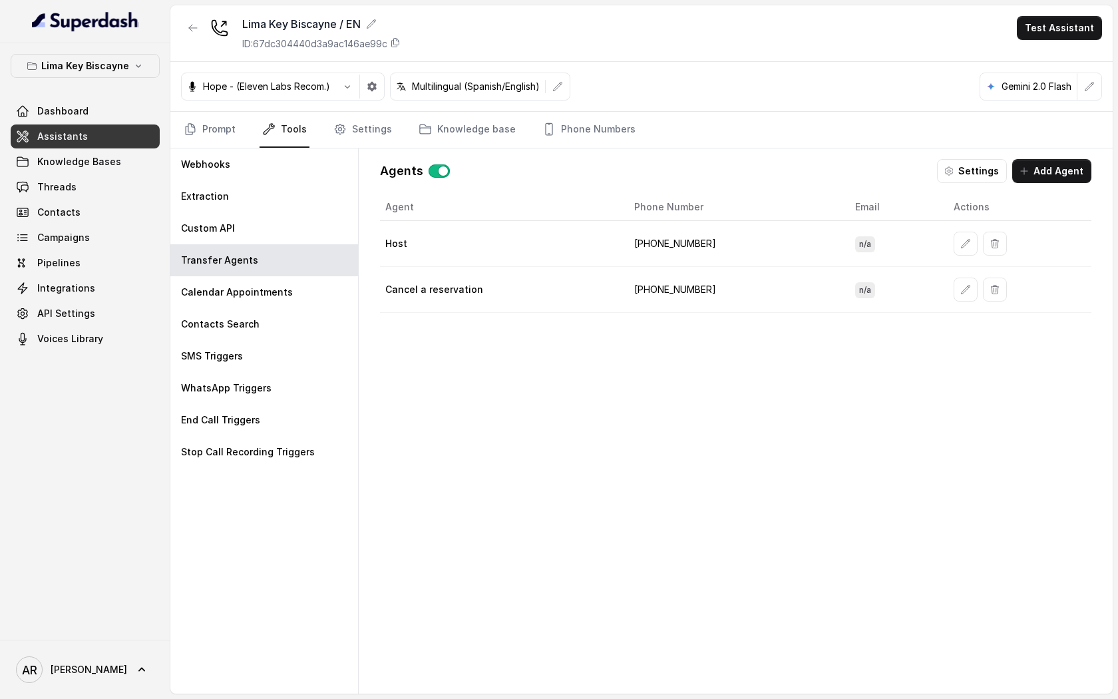
click at [82, 63] on p "Lima Key Biscayne" at bounding box center [85, 66] width 88 height 16
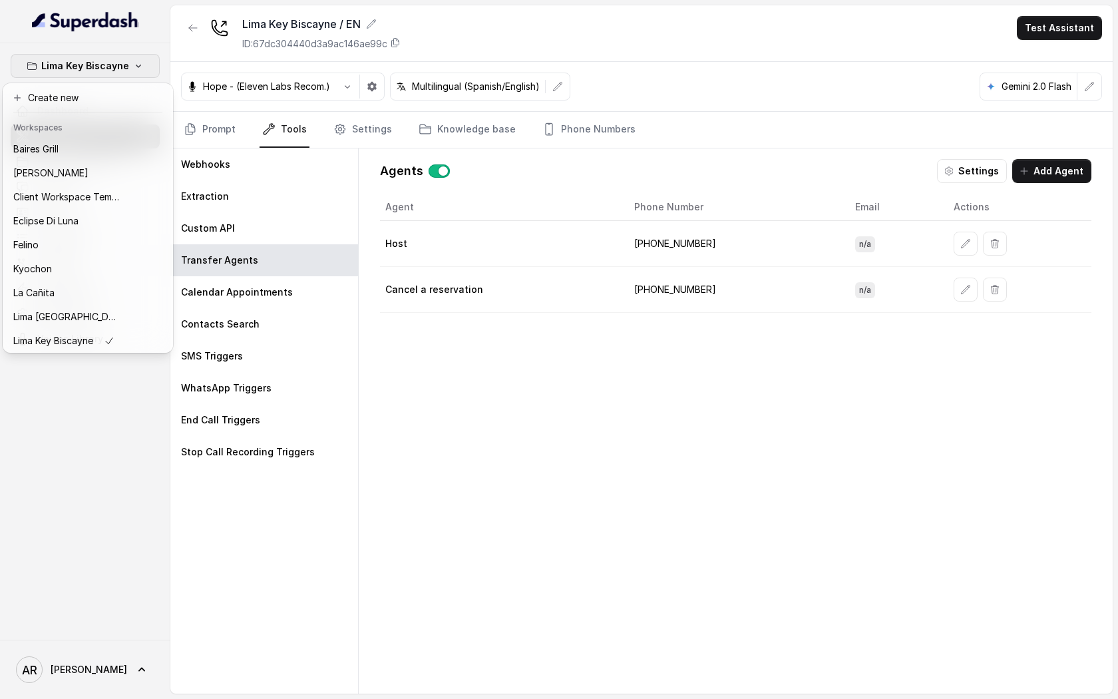
click at [82, 63] on p "Lima Key Biscayne" at bounding box center [85, 66] width 88 height 16
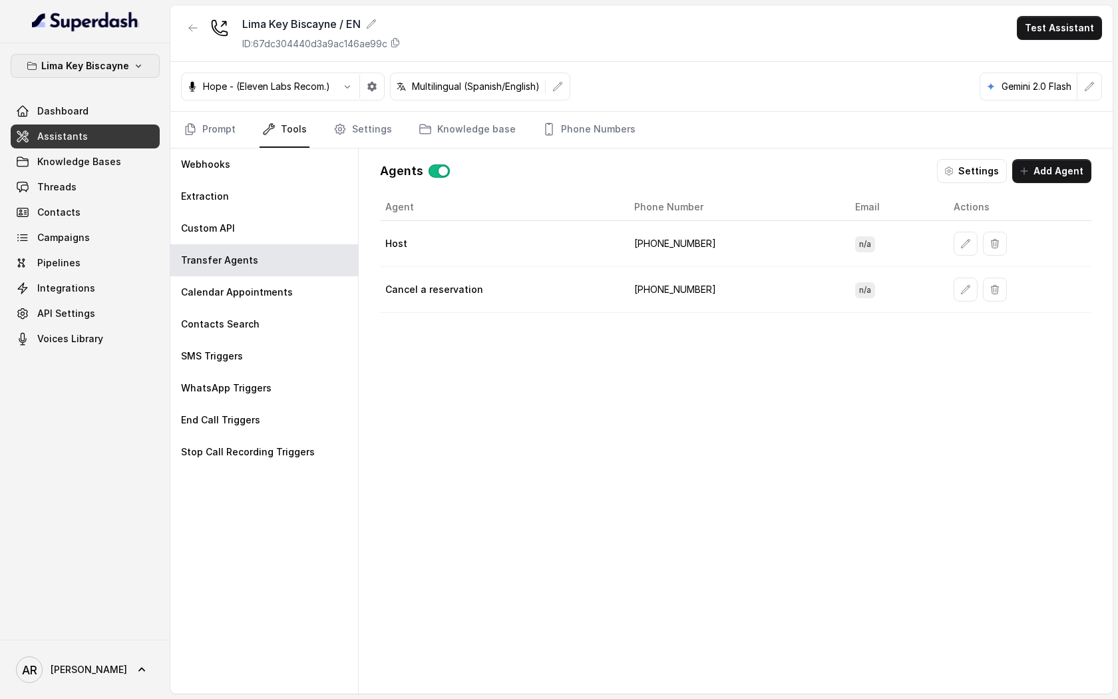
click at [82, 63] on p "Lima Key Biscayne" at bounding box center [85, 66] width 88 height 16
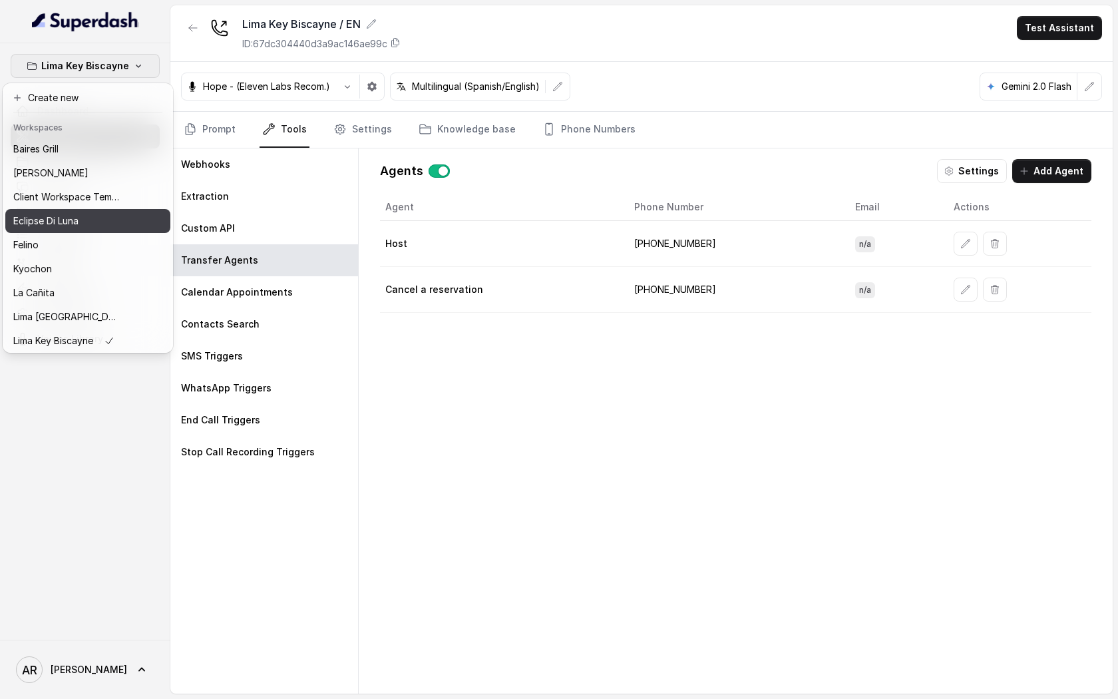
scroll to position [122, 0]
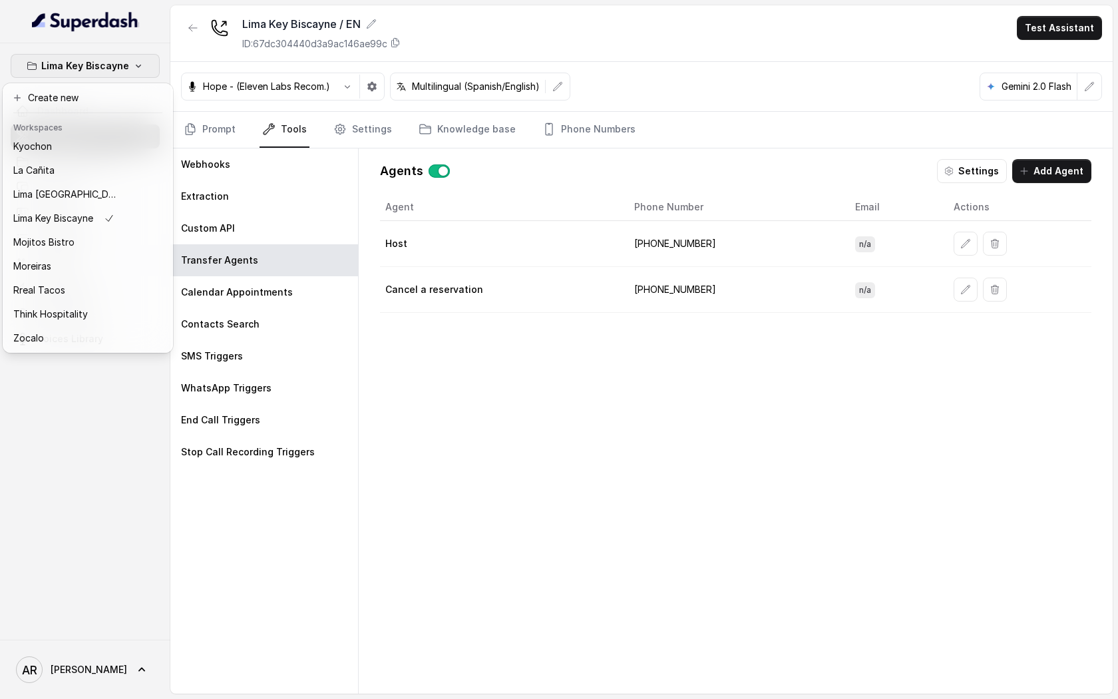
click at [401, 282] on div "Lima Key Biscayne Dashboard Assistants Knowledge Bases Threads Contacts Campaig…" at bounding box center [559, 349] width 1118 height 699
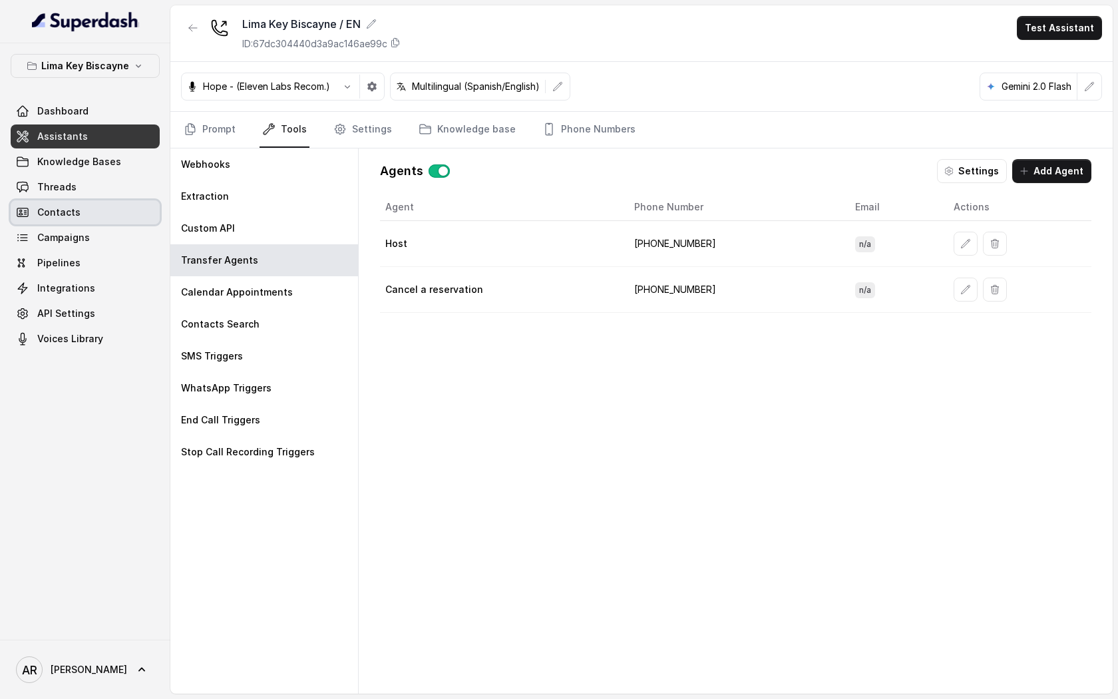
click at [100, 204] on link "Contacts" at bounding box center [85, 212] width 149 height 24
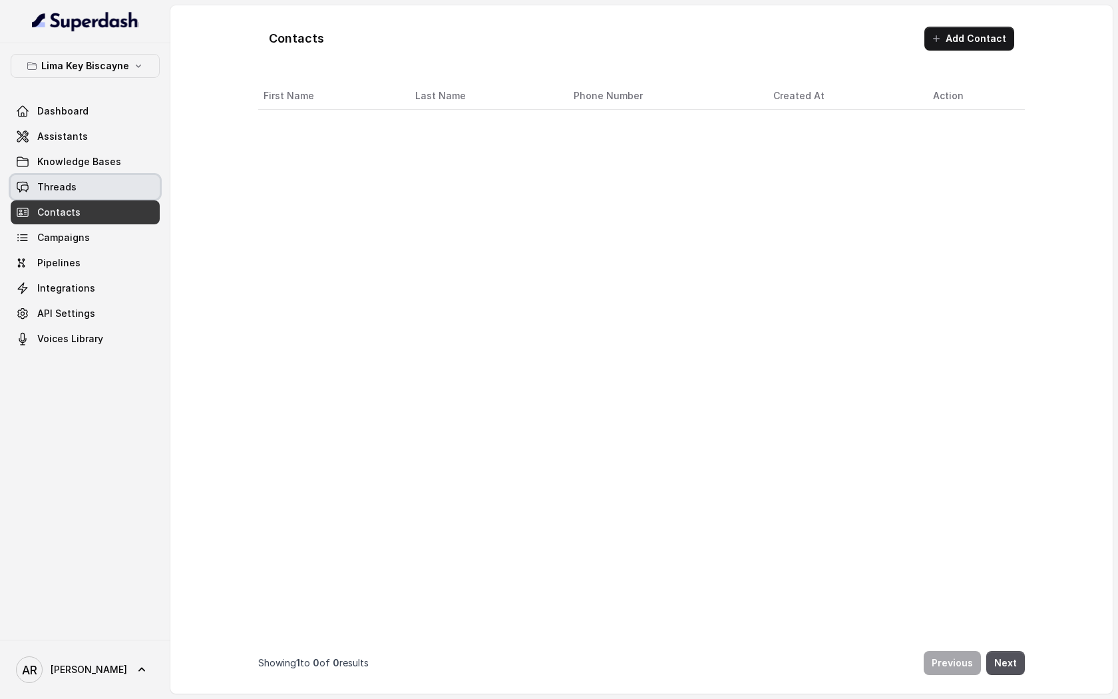
click at [99, 187] on link "Threads" at bounding box center [85, 187] width 149 height 24
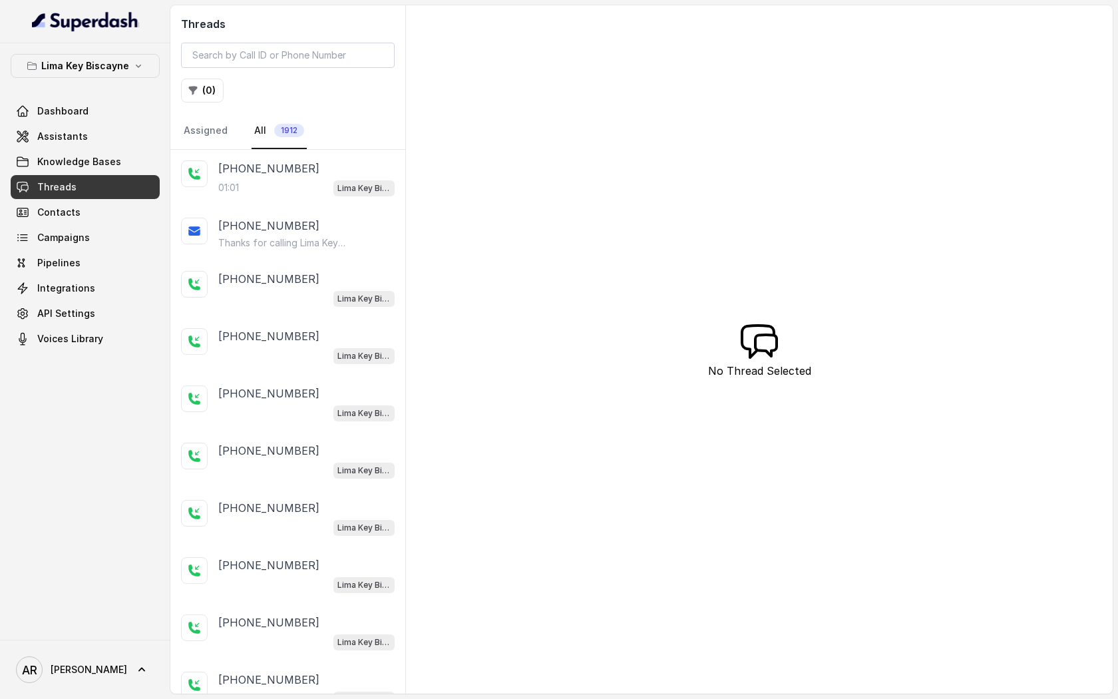
scroll to position [59, 0]
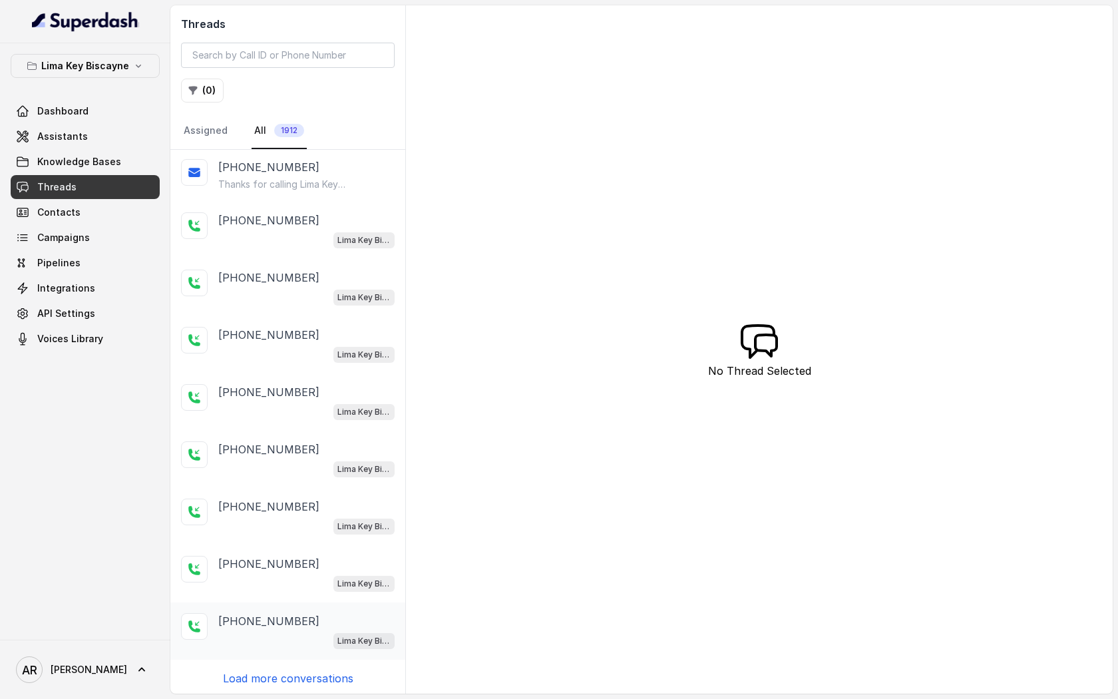
click at [309, 651] on div "[PHONE_NUMBER] [GEOGRAPHIC_DATA] / EN" at bounding box center [287, 630] width 235 height 57
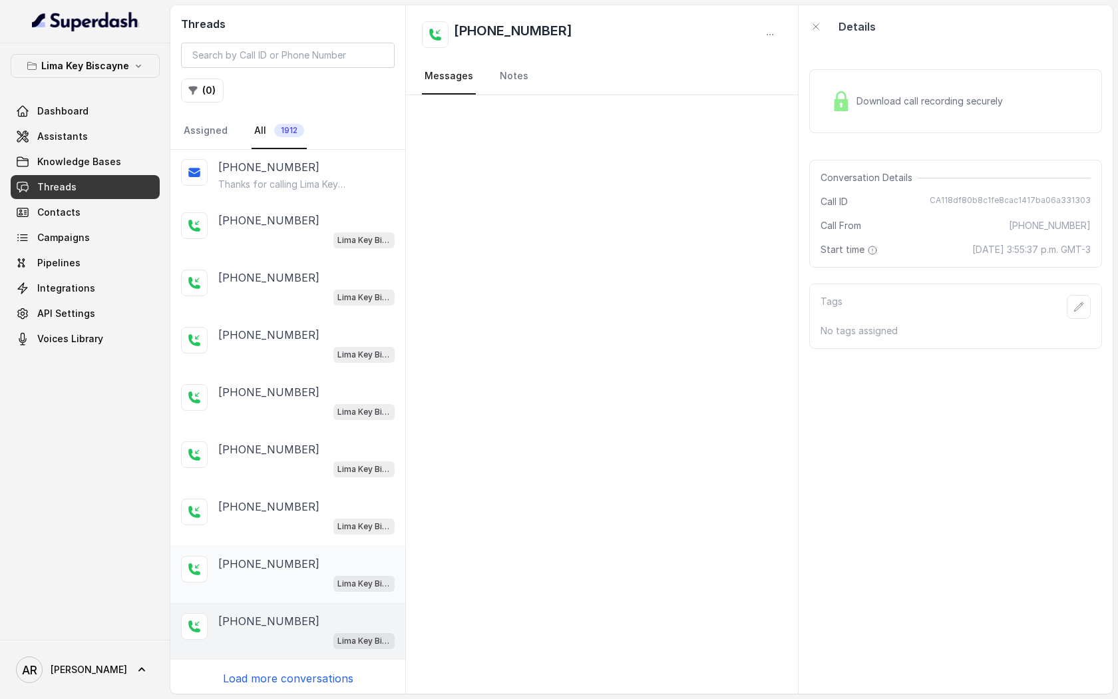
click at [299, 570] on div "[PHONE_NUMBER] [GEOGRAPHIC_DATA] / EN" at bounding box center [306, 574] width 176 height 36
click at [291, 488] on div "[PHONE_NUMBER] [GEOGRAPHIC_DATA] / EN" at bounding box center [287, 516] width 235 height 57
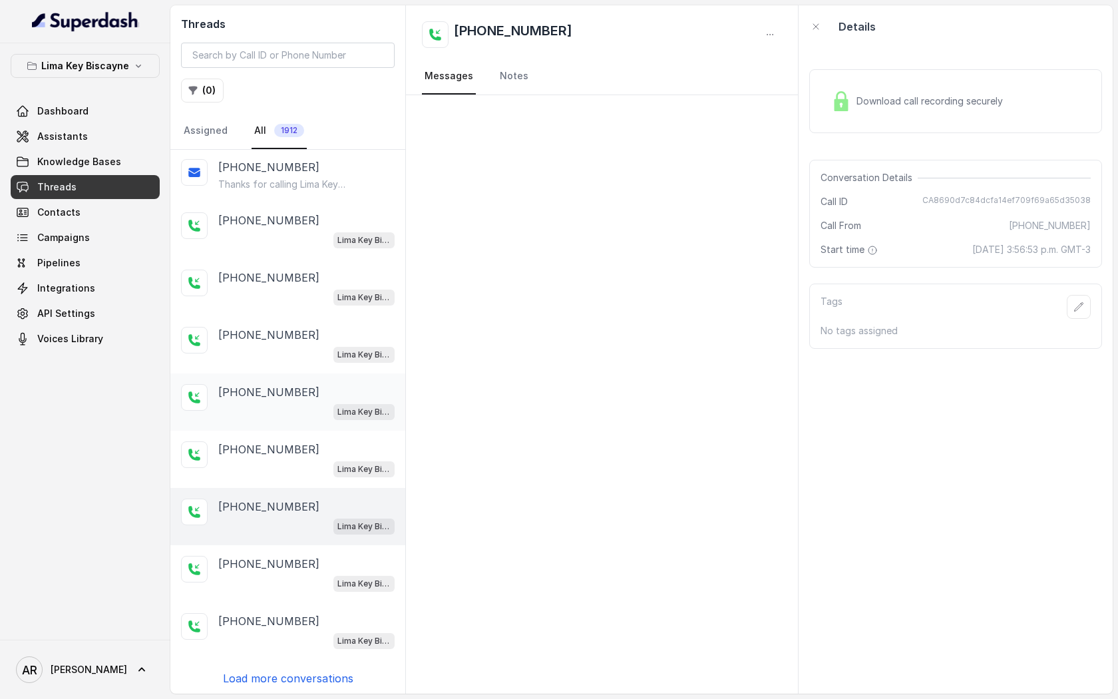
click at [287, 386] on p "[PHONE_NUMBER]" at bounding box center [268, 392] width 101 height 16
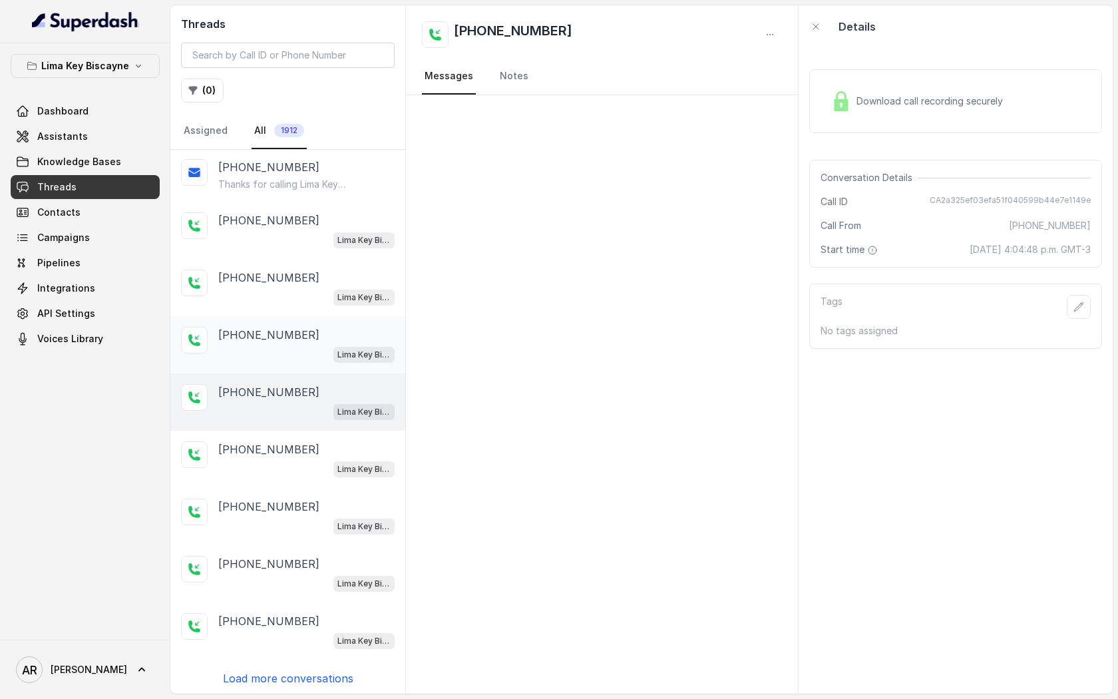
click at [286, 327] on p "[PHONE_NUMBER]" at bounding box center [268, 335] width 101 height 16
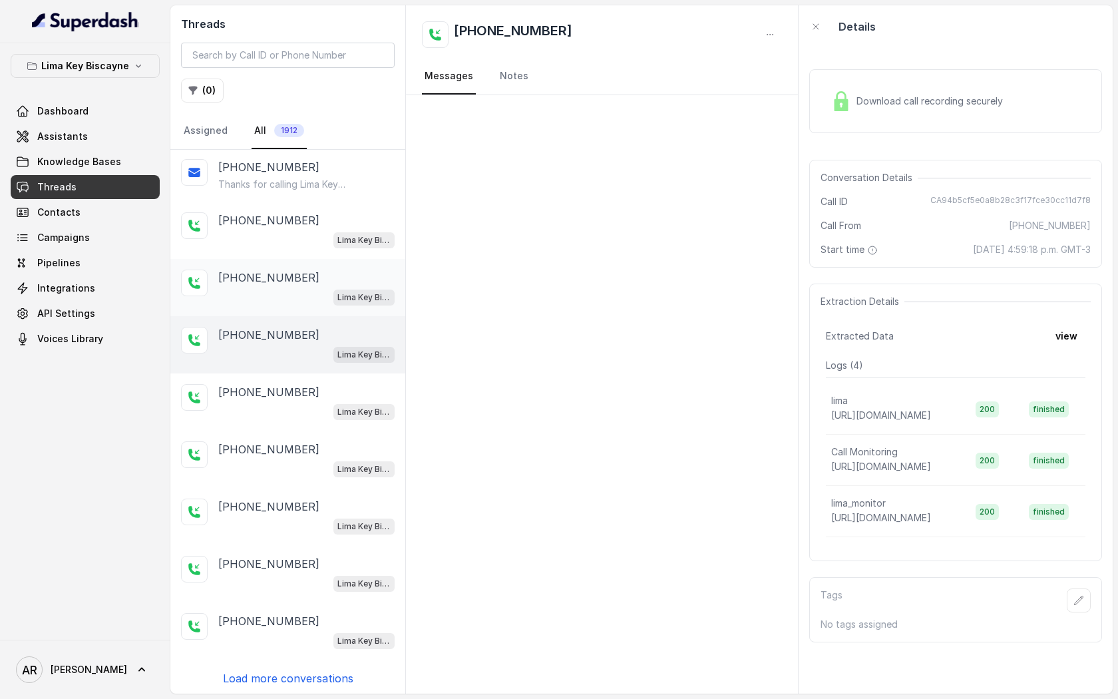
click at [269, 266] on div "[PHONE_NUMBER] [GEOGRAPHIC_DATA] / EN" at bounding box center [287, 287] width 235 height 57
click at [142, 75] on button "Lima Key Biscayne" at bounding box center [85, 66] width 149 height 24
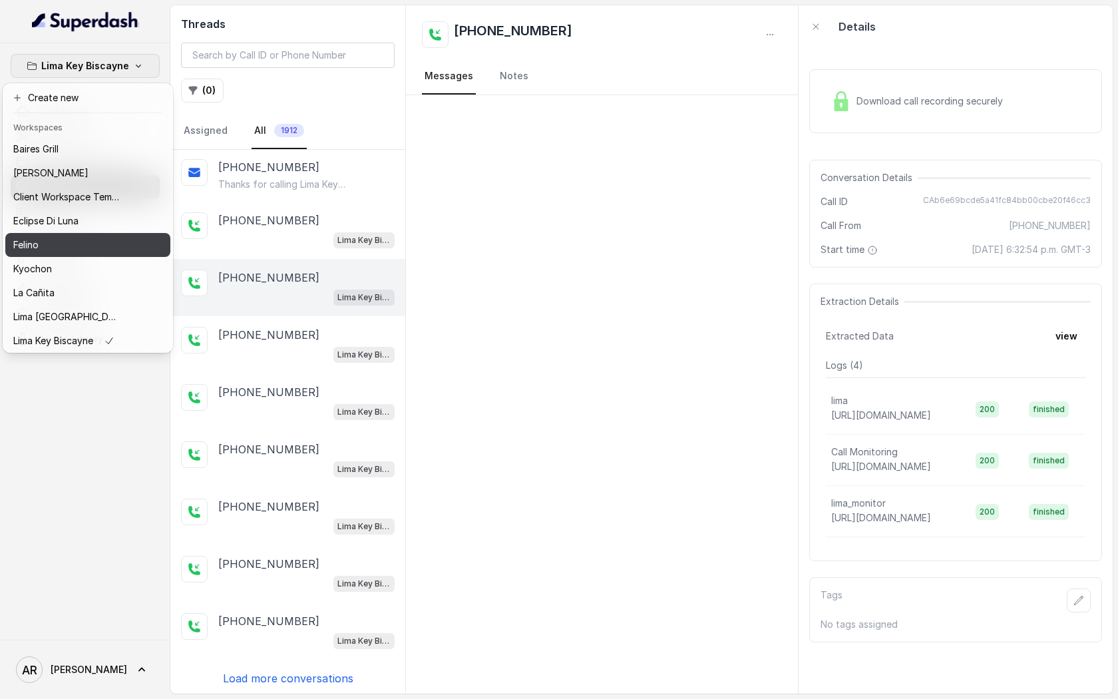
scroll to position [122, 0]
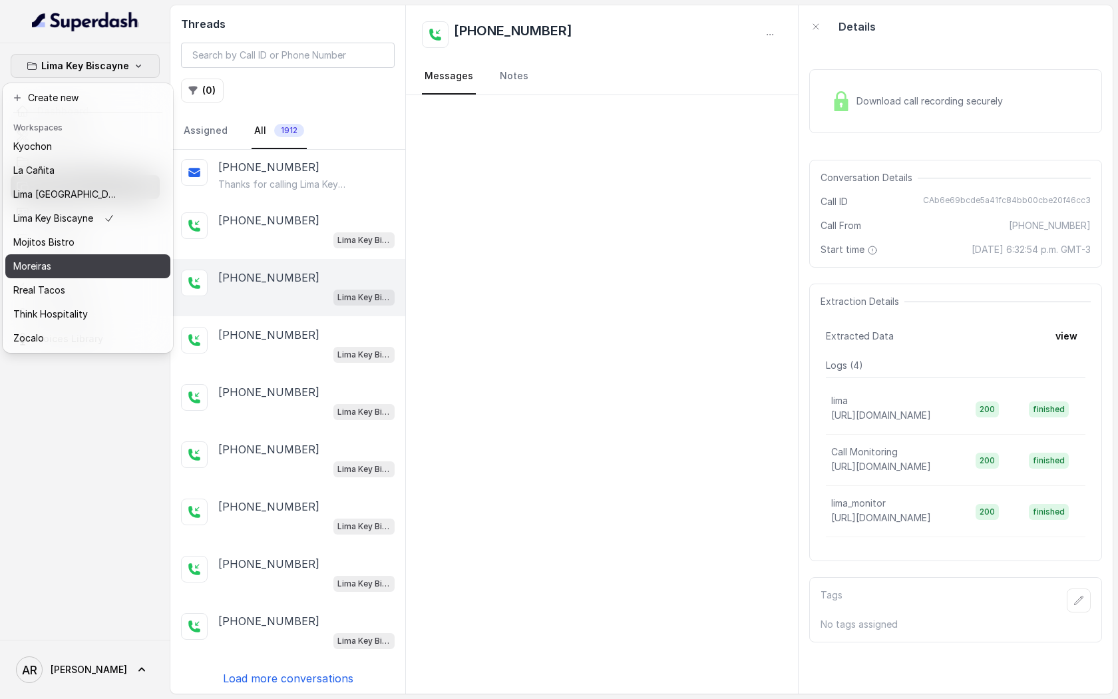
click at [102, 256] on button "Moreiras" at bounding box center [87, 266] width 165 height 24
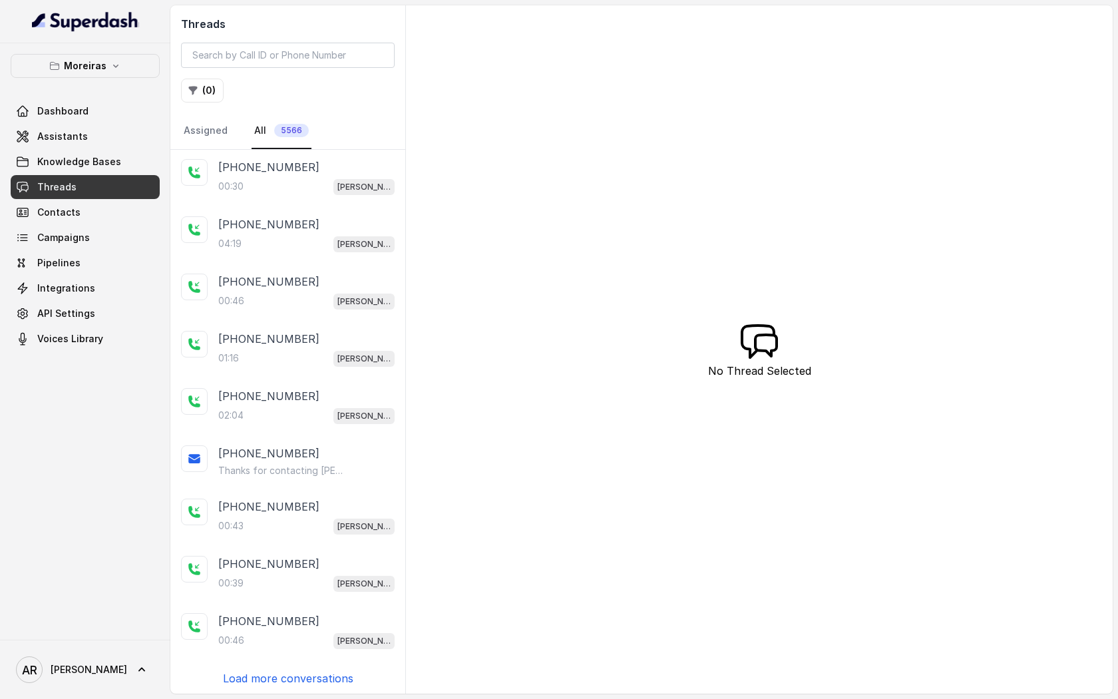
click at [297, 676] on p "Load more conversations" at bounding box center [288, 678] width 130 height 16
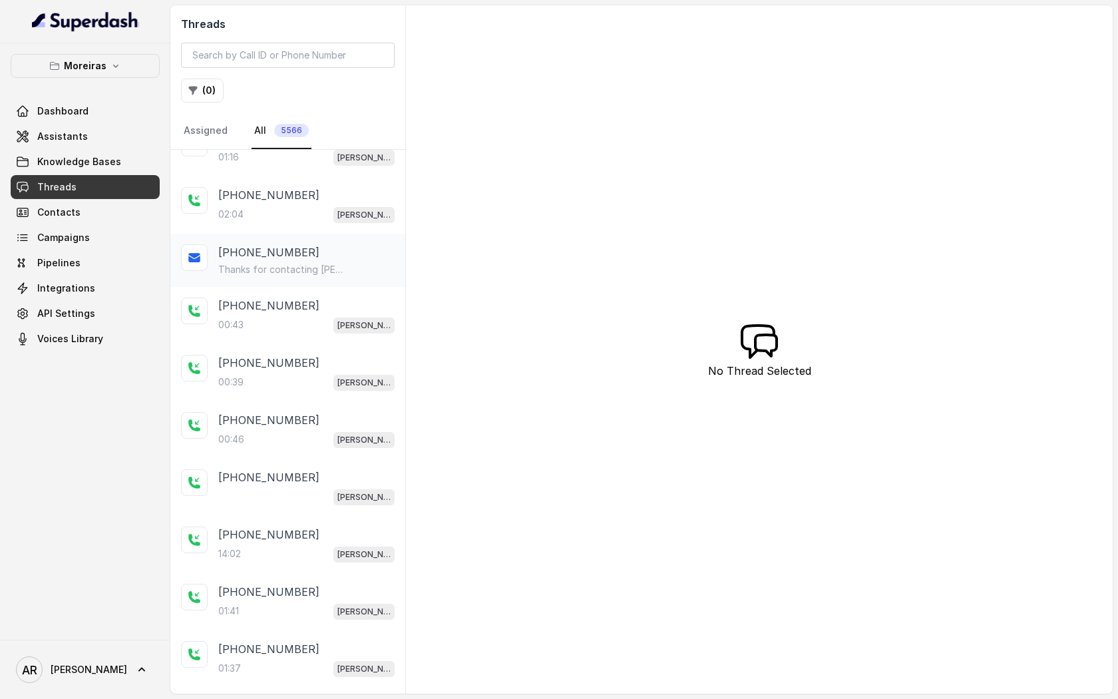
scroll to position [627, 0]
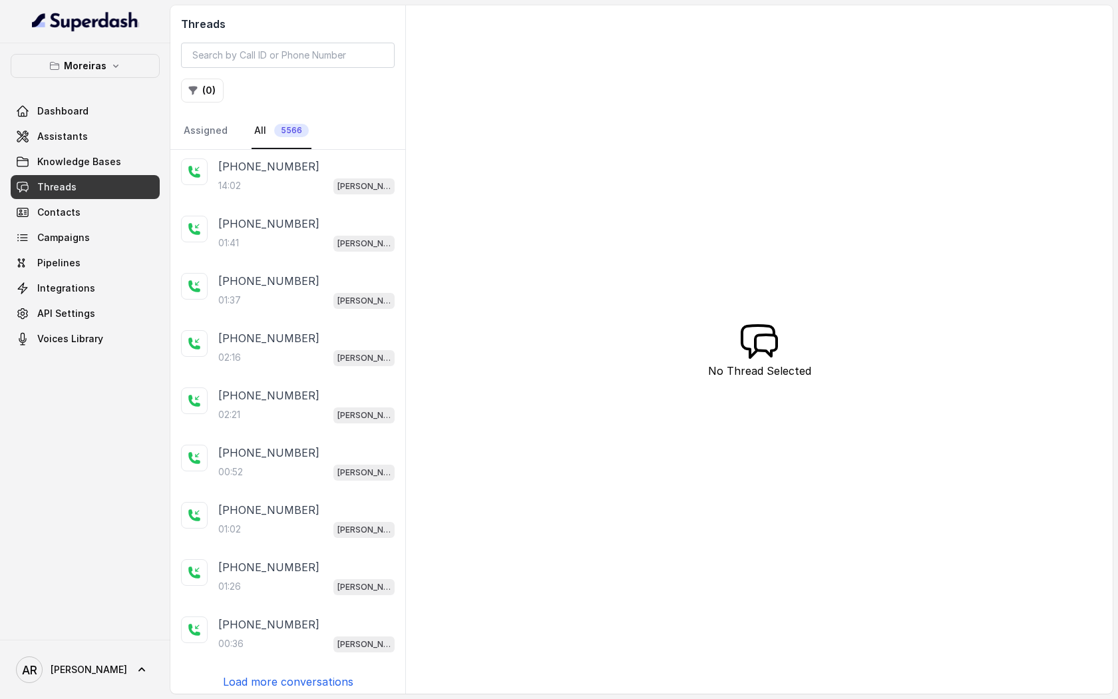
click at [303, 673] on p "Load more conversations" at bounding box center [288, 681] width 130 height 16
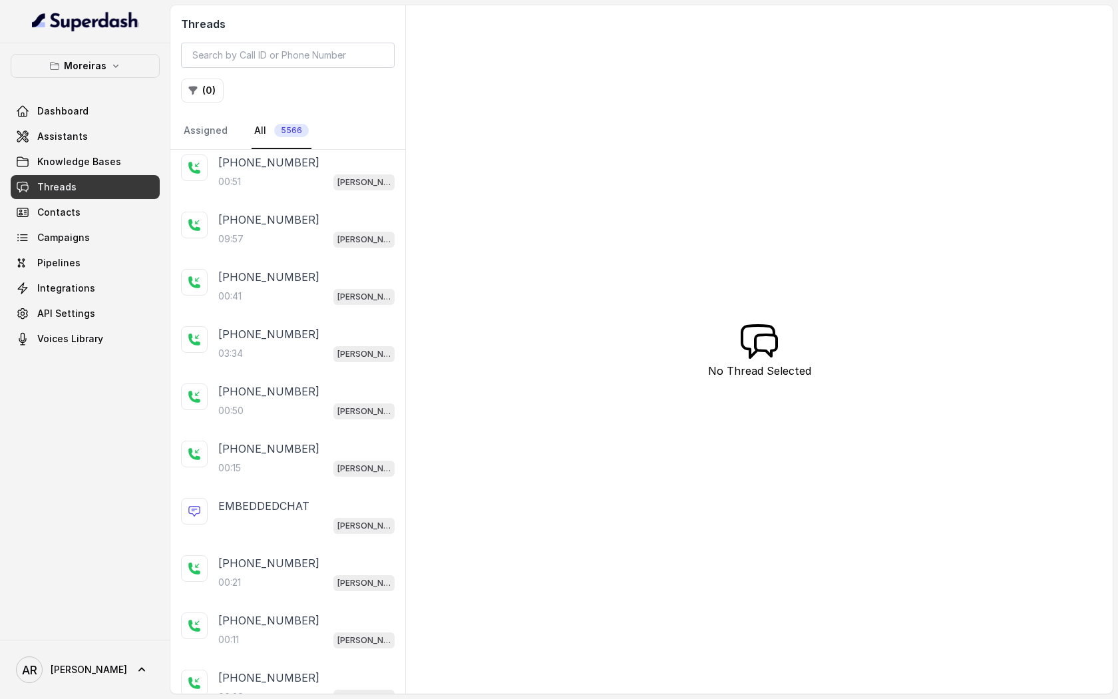
scroll to position [1196, 0]
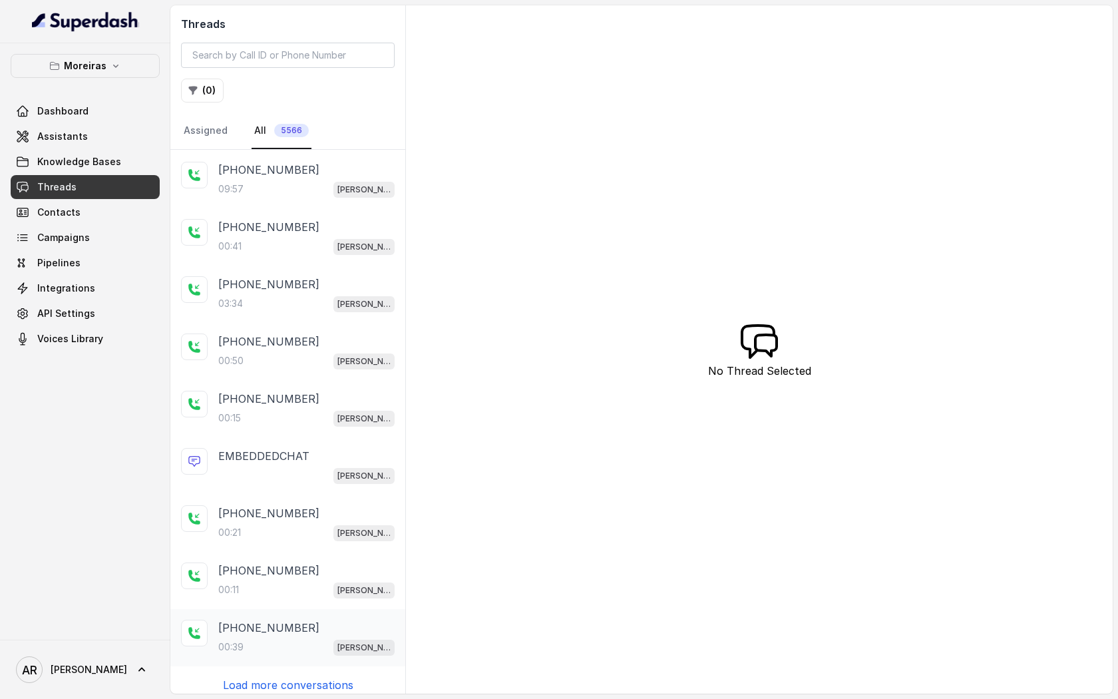
click at [294, 627] on div "[PHONE_NUMBER]:39 [PERSON_NAME] (Dumpsters) / EN" at bounding box center [306, 638] width 176 height 36
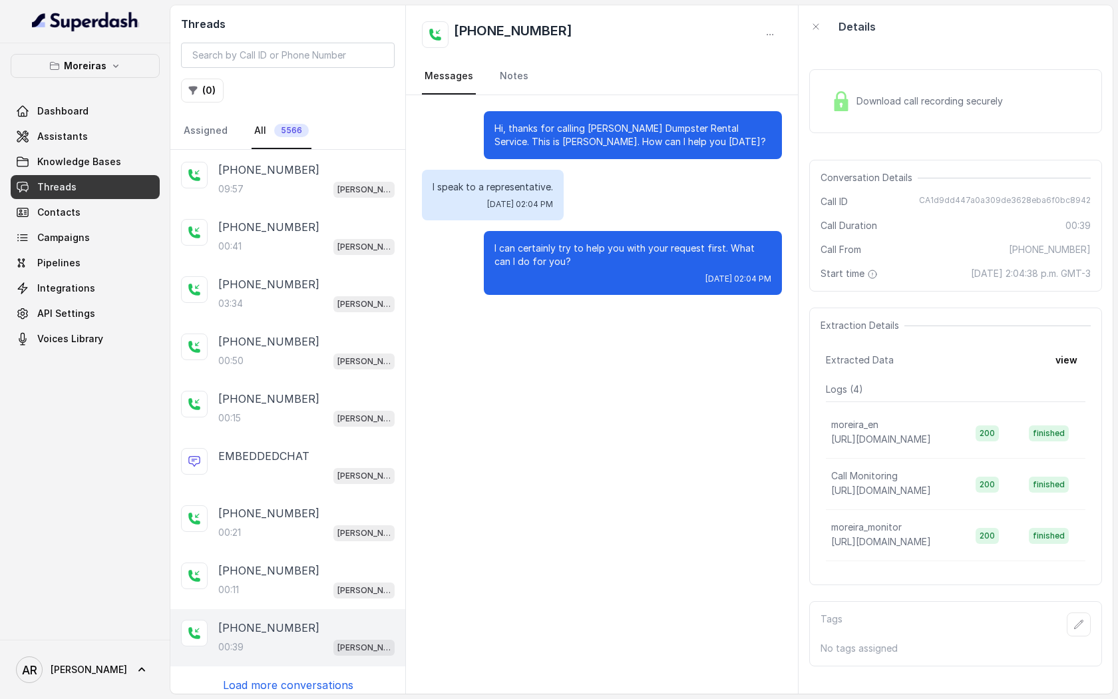
click at [297, 657] on div "[PHONE_NUMBER]:11 [PERSON_NAME] (Dumpsters) / EN [PHONE_NUMBER]:30 [PERSON_NAME…" at bounding box center [287, 422] width 235 height 544
click at [305, 677] on p "Load more conversations" at bounding box center [288, 685] width 130 height 16
click at [288, 581] on div "00:11 [PERSON_NAME] (Dumpsters) / EN" at bounding box center [306, 589] width 176 height 17
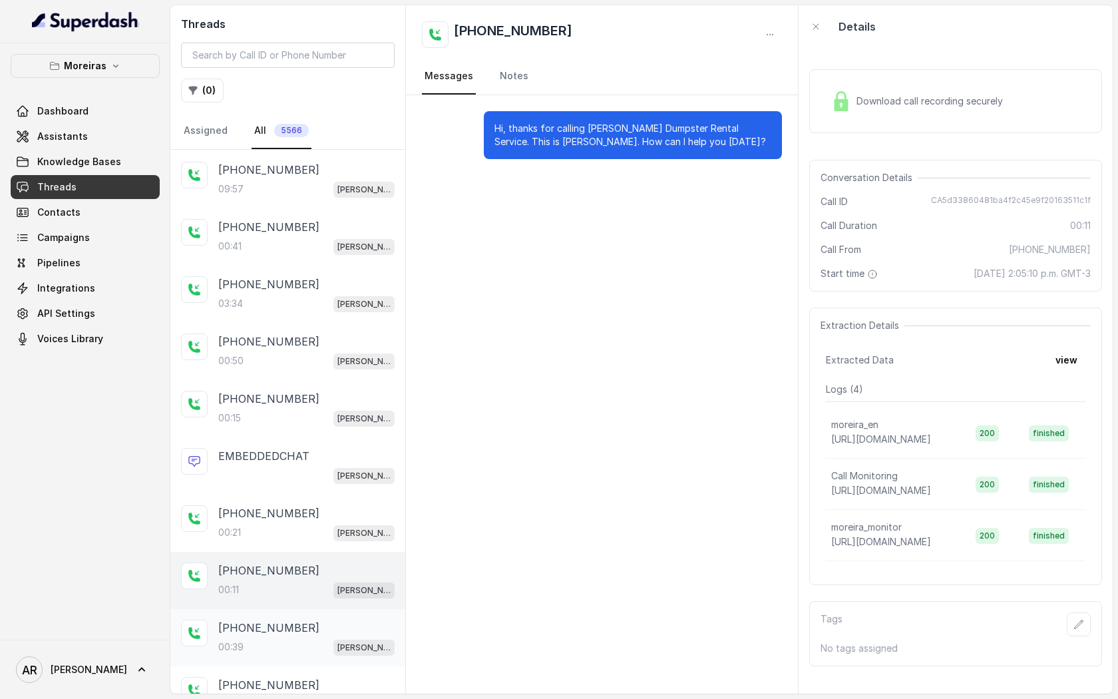
click at [293, 609] on div "[PHONE_NUMBER]:39 [PERSON_NAME] (Dumpsters) / EN" at bounding box center [287, 637] width 235 height 57
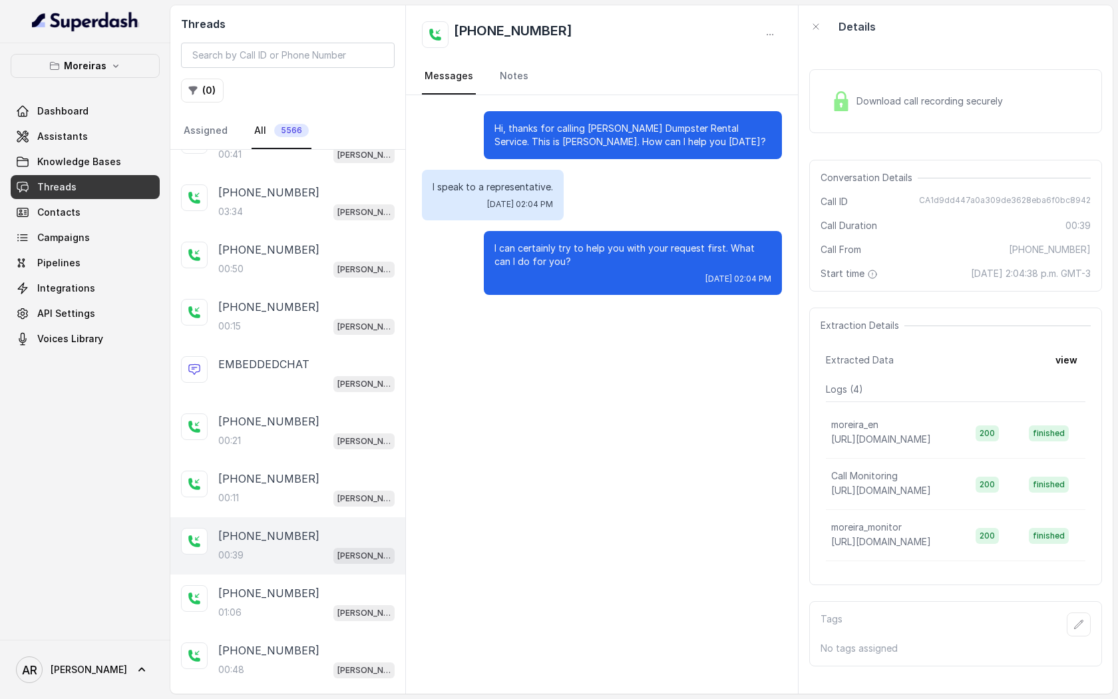
scroll to position [1339, 0]
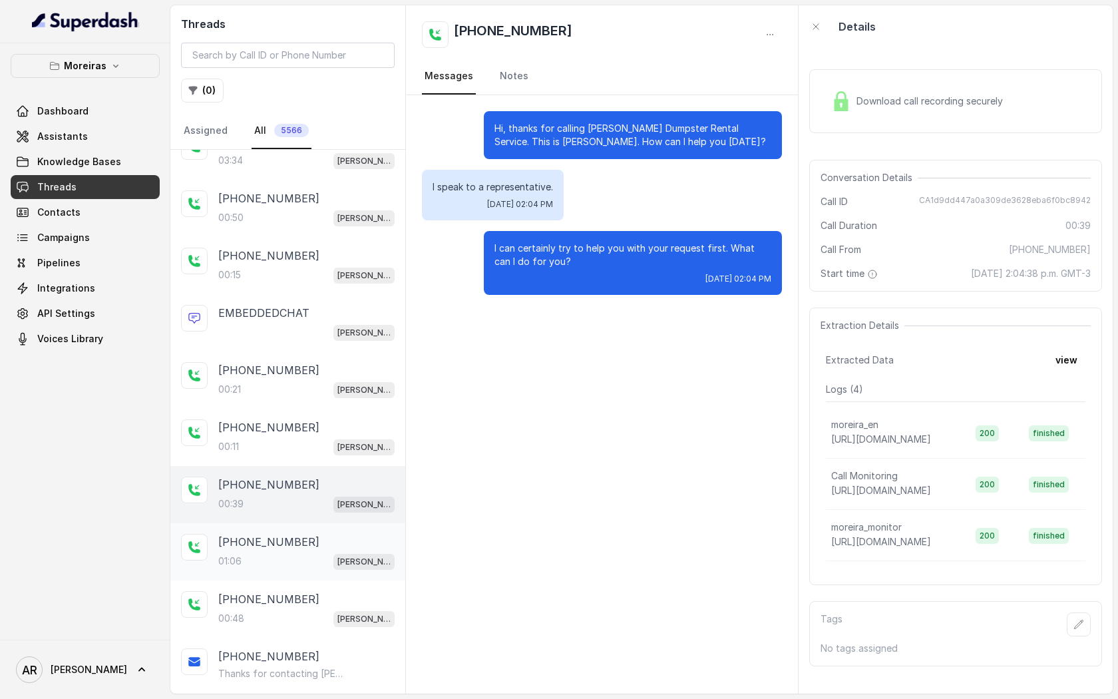
click at [291, 564] on div "[PHONE_NUMBER]:06 [PERSON_NAME] (Dumpsters) / EN" at bounding box center [287, 551] width 235 height 57
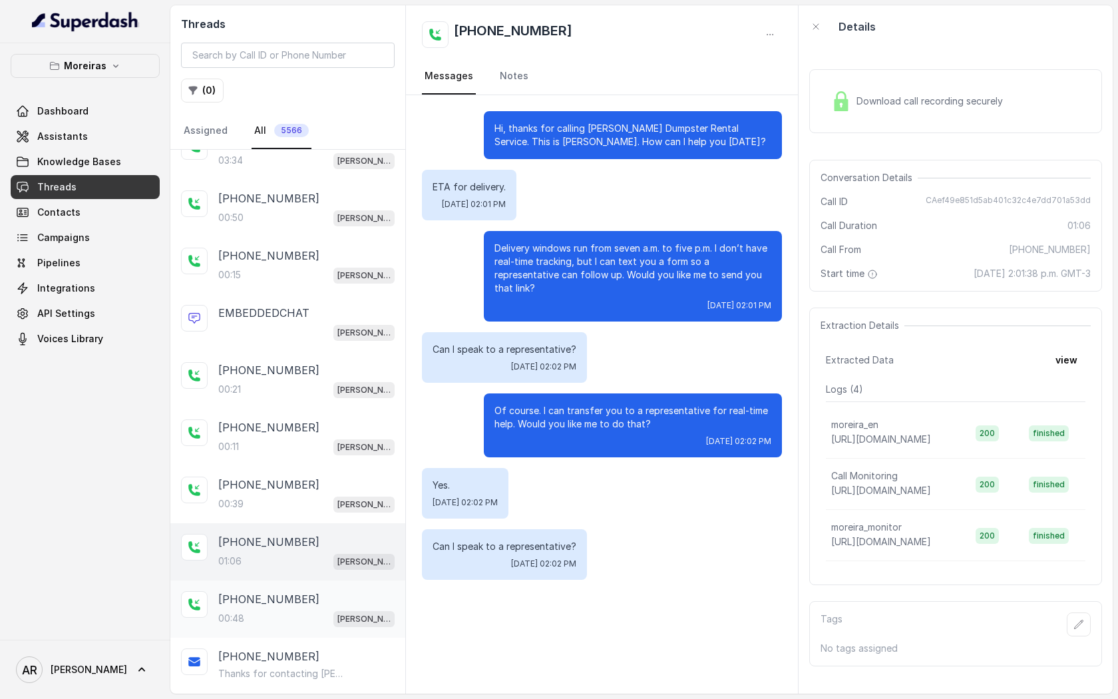
click at [293, 591] on div "[PHONE_NUMBER]" at bounding box center [306, 599] width 176 height 16
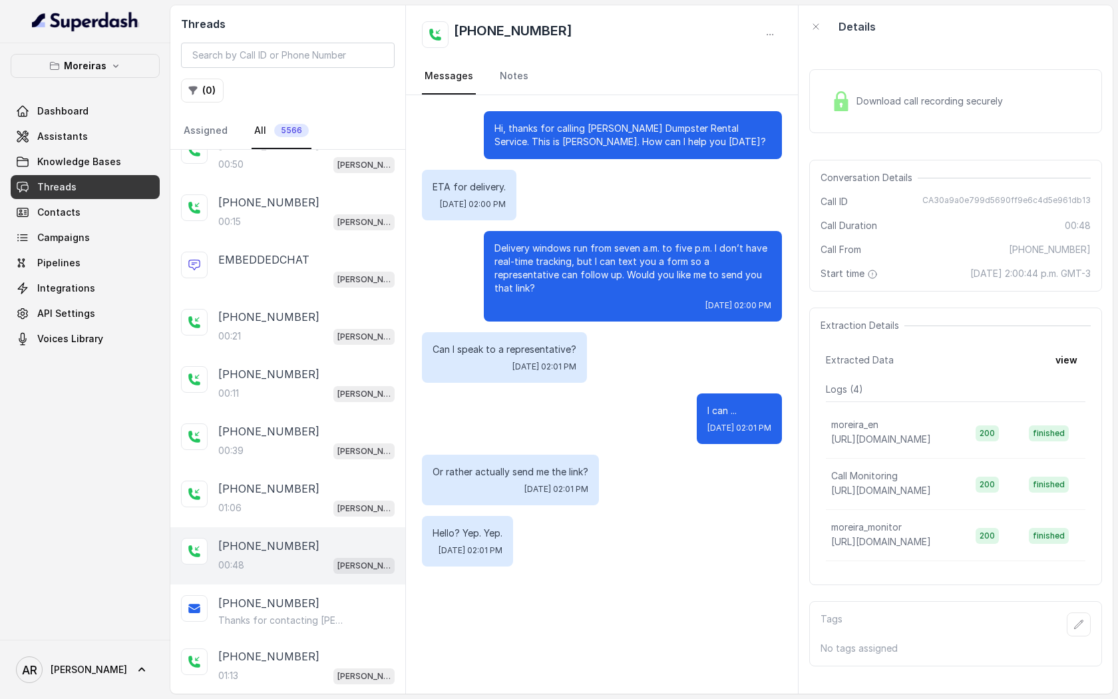
scroll to position [1409, 0]
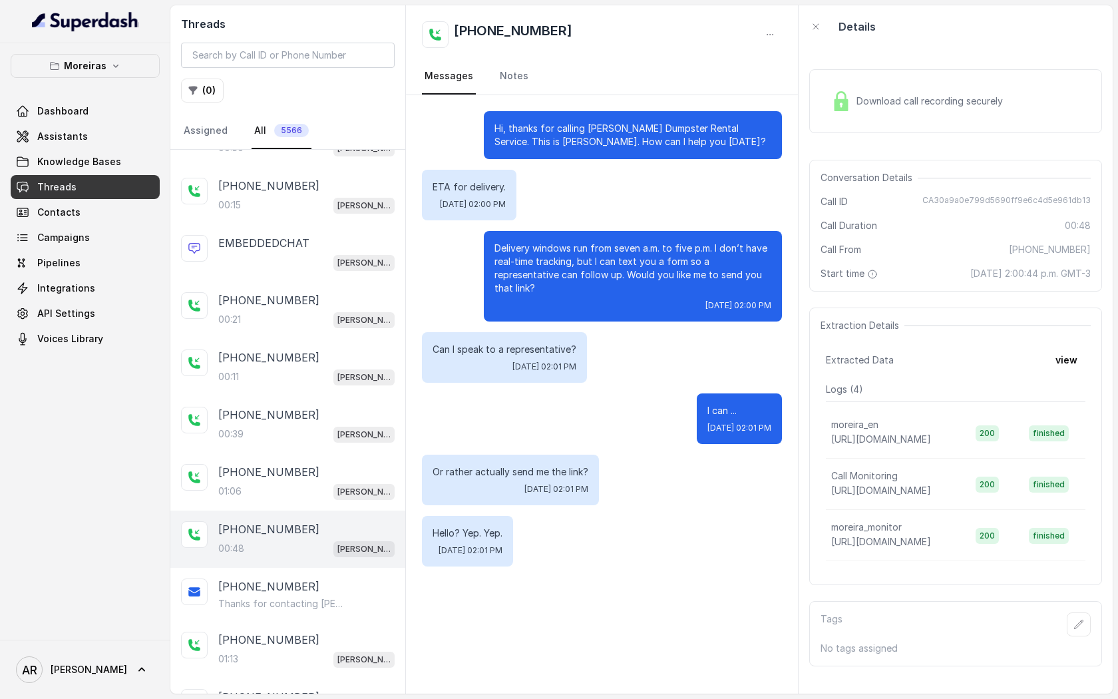
click at [804, 122] on div "Download call recording securely Conversation Details Call ID CA30a9a0e799d5690…" at bounding box center [956, 370] width 314 height 645
click at [834, 107] on img at bounding box center [841, 101] width 20 height 20
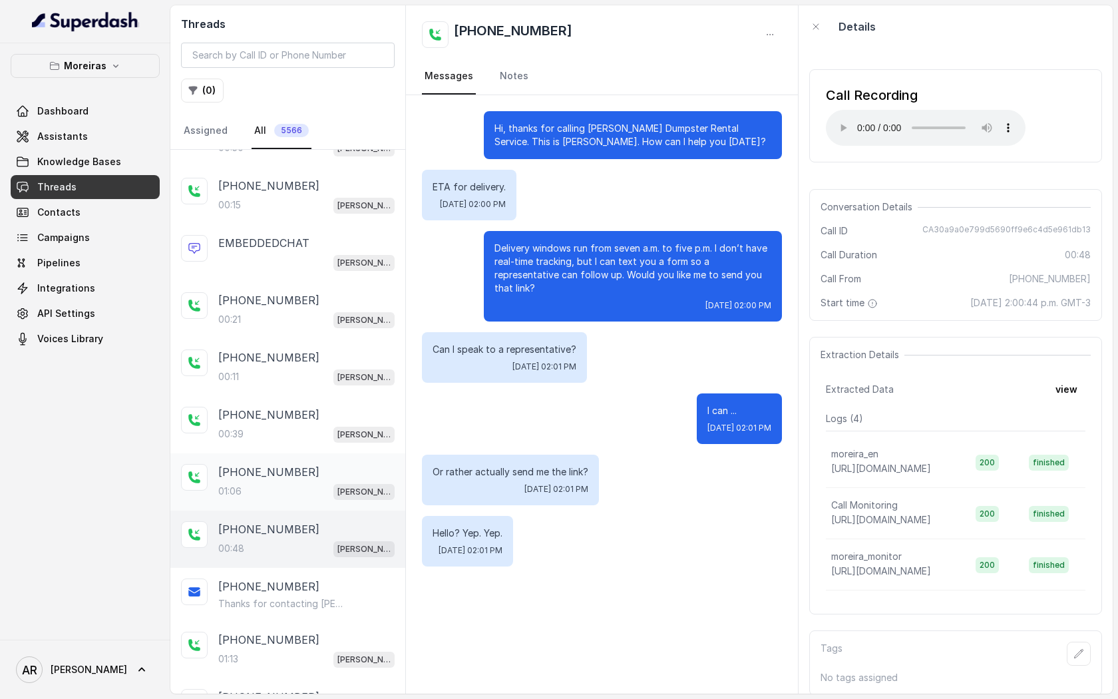
click at [331, 482] on div "01:06 [PERSON_NAME] (Dumpsters) / EN" at bounding box center [306, 490] width 176 height 17
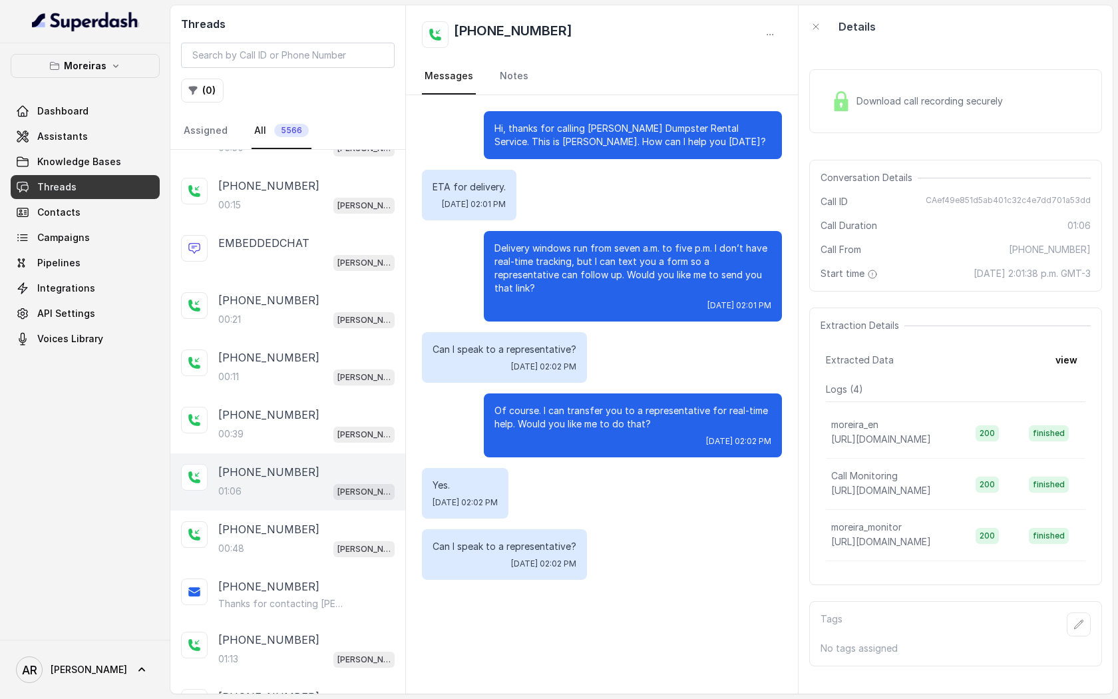
click at [869, 112] on div "Download call recording securely" at bounding box center [917, 101] width 182 height 31
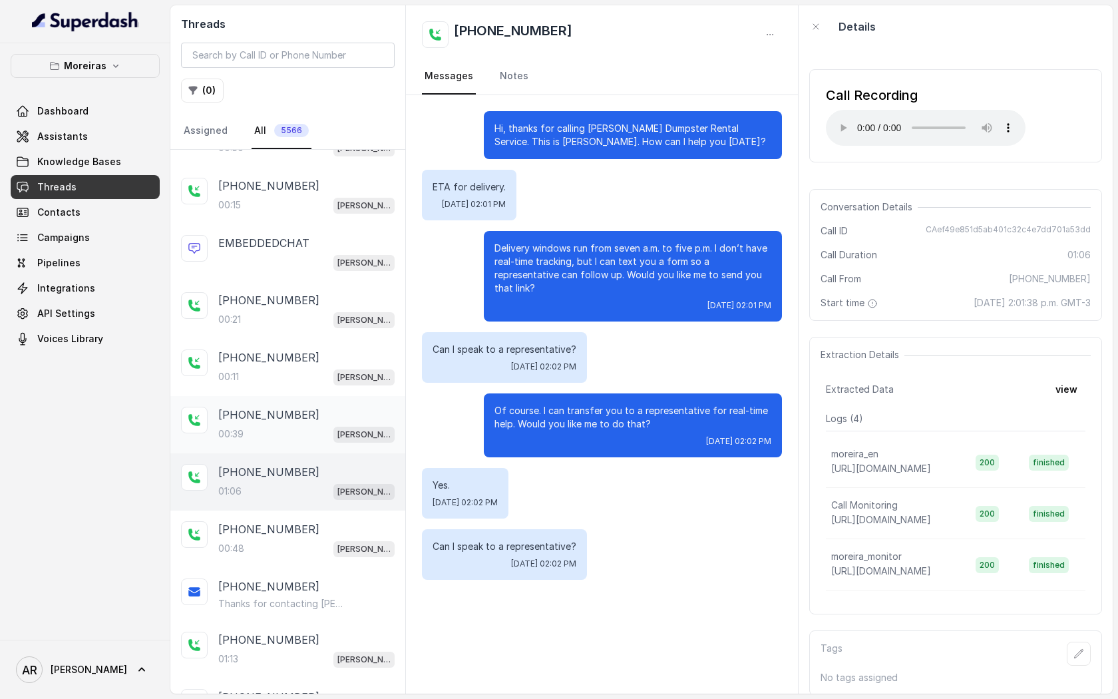
click at [341, 414] on div "[PHONE_NUMBER]:39 [PERSON_NAME] (Dumpsters) / EN" at bounding box center [306, 425] width 176 height 36
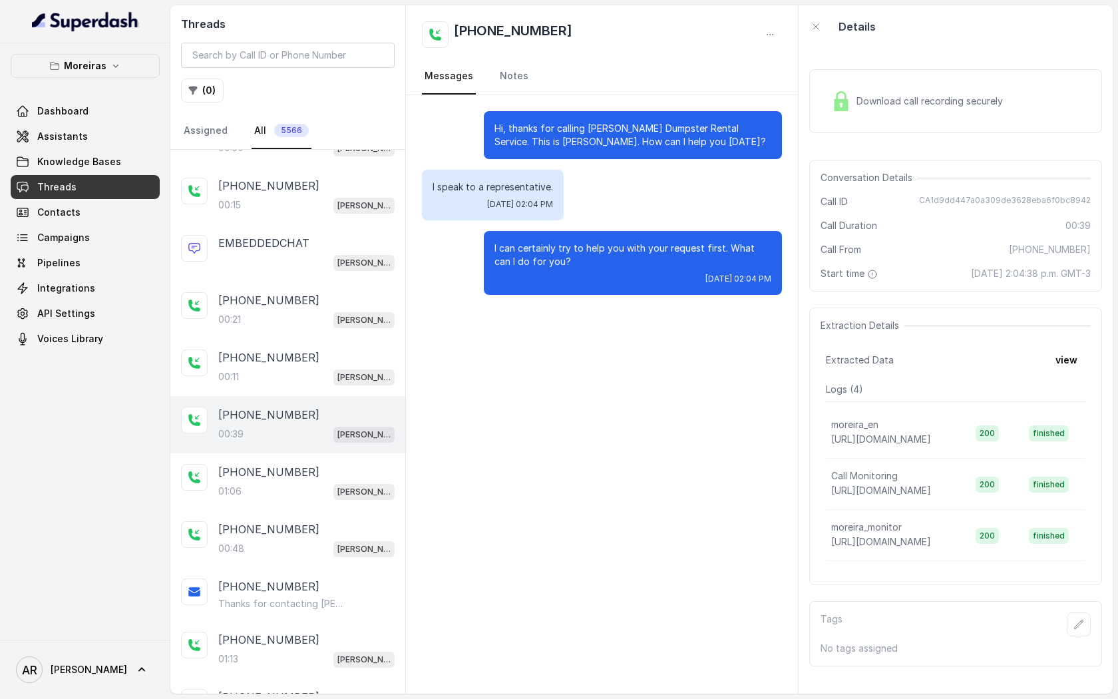
click at [824, 84] on div "Download call recording securely" at bounding box center [955, 101] width 293 height 64
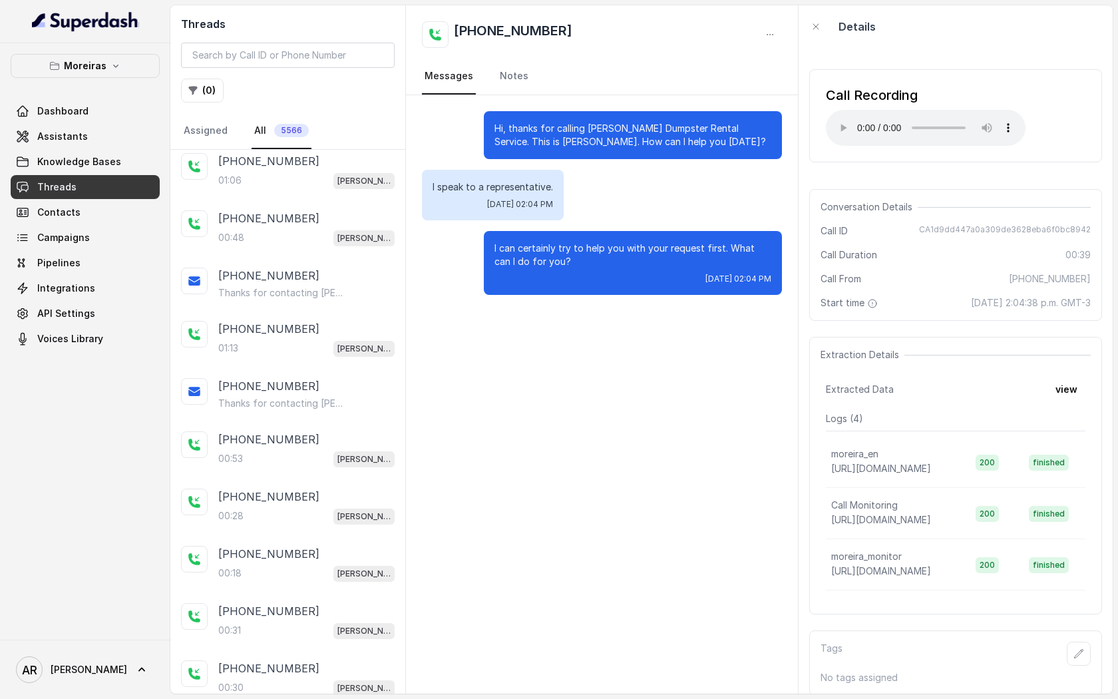
scroll to position [1758, 0]
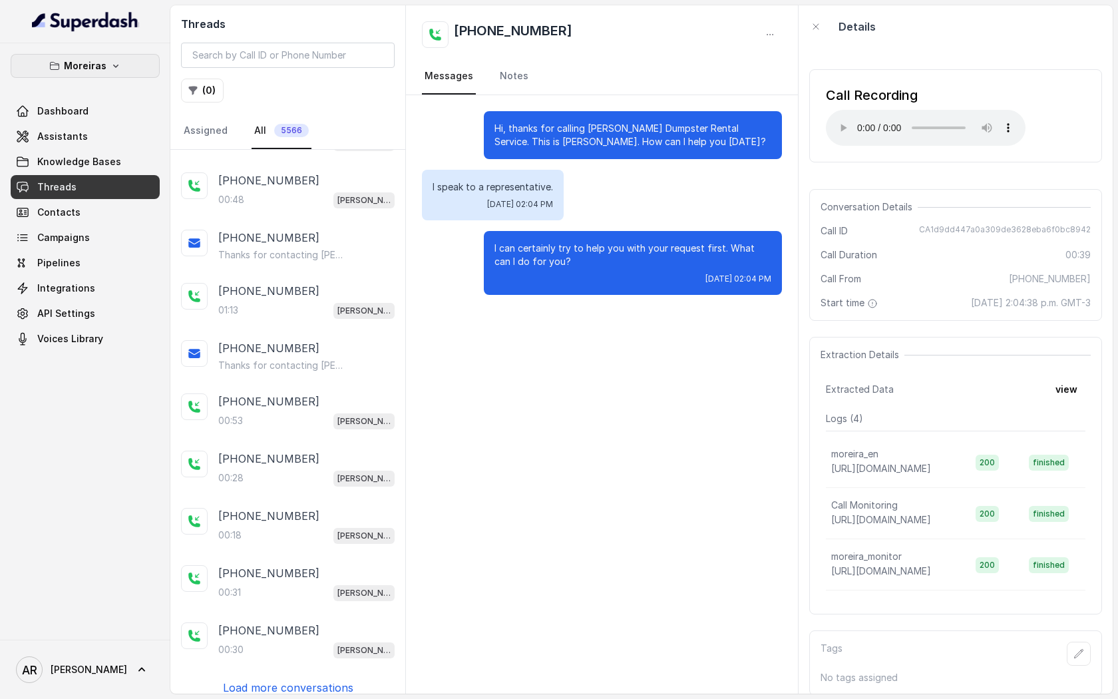
click at [108, 68] on button "Moreiras" at bounding box center [85, 66] width 149 height 24
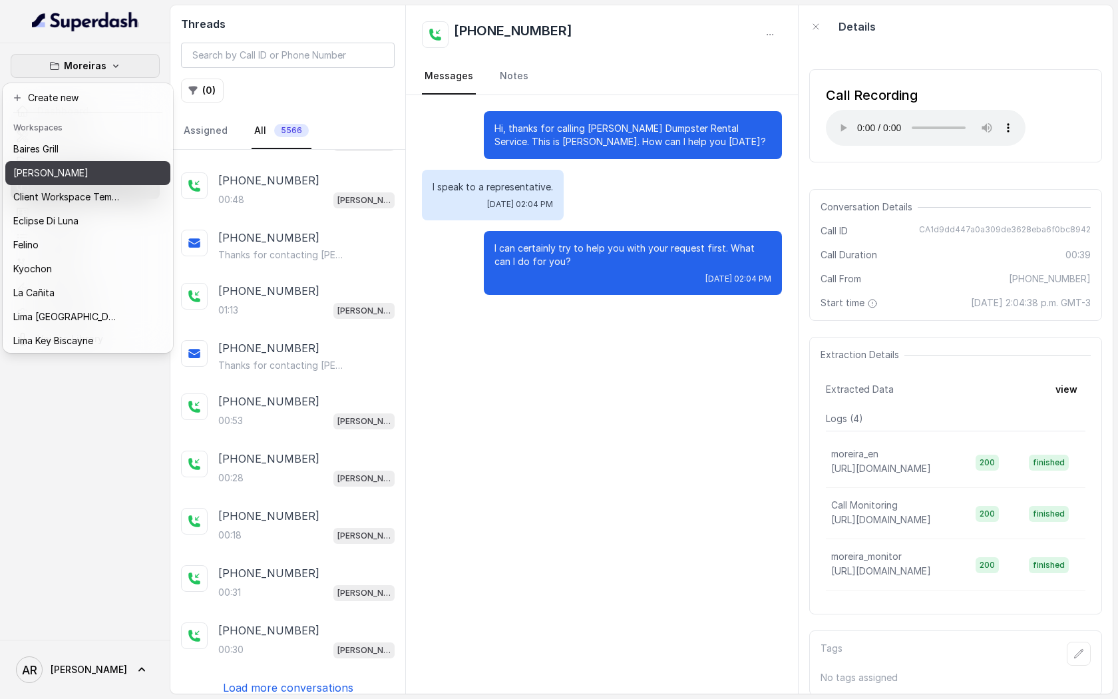
scroll to position [122, 0]
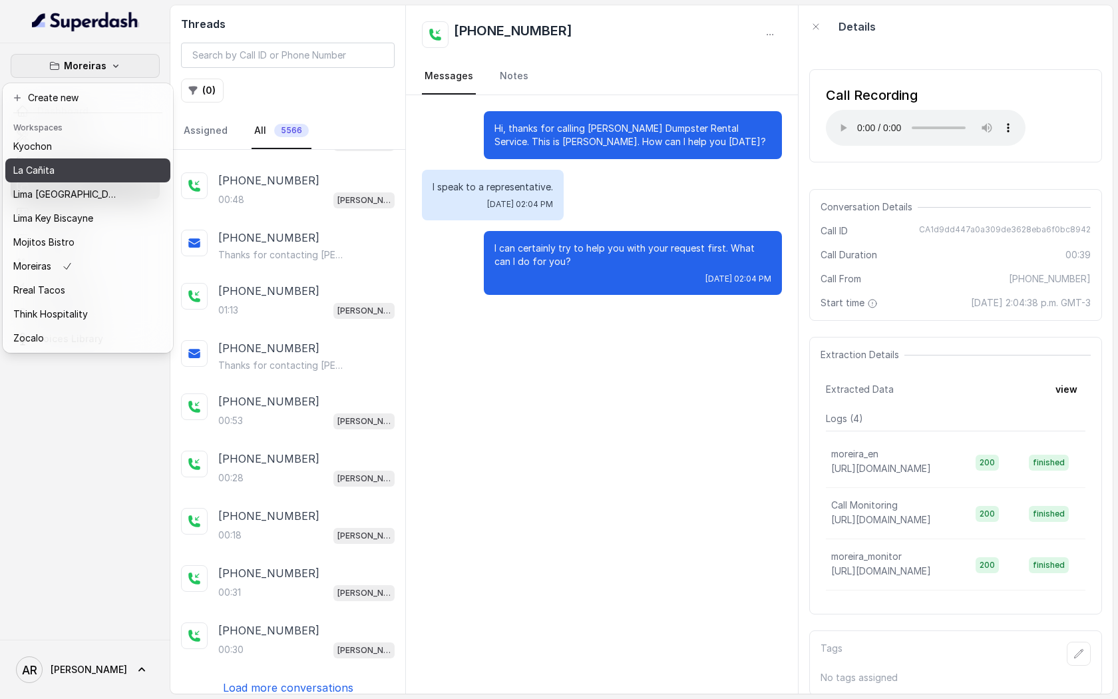
click at [92, 164] on div "La Cañita" at bounding box center [66, 170] width 106 height 16
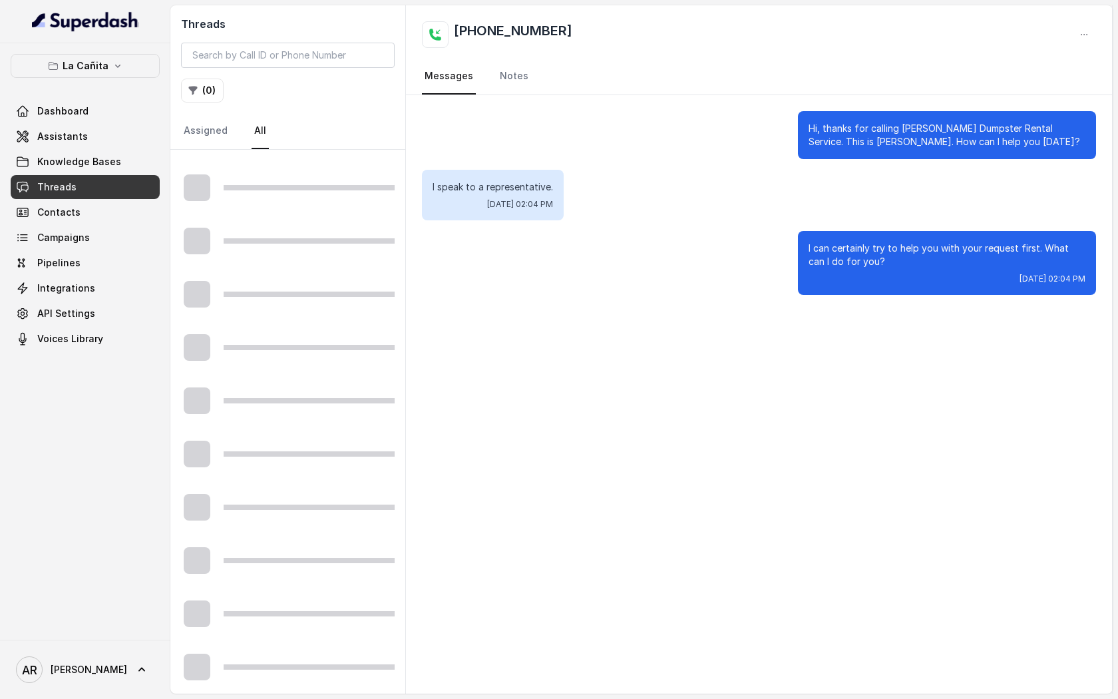
scroll to position [63, 0]
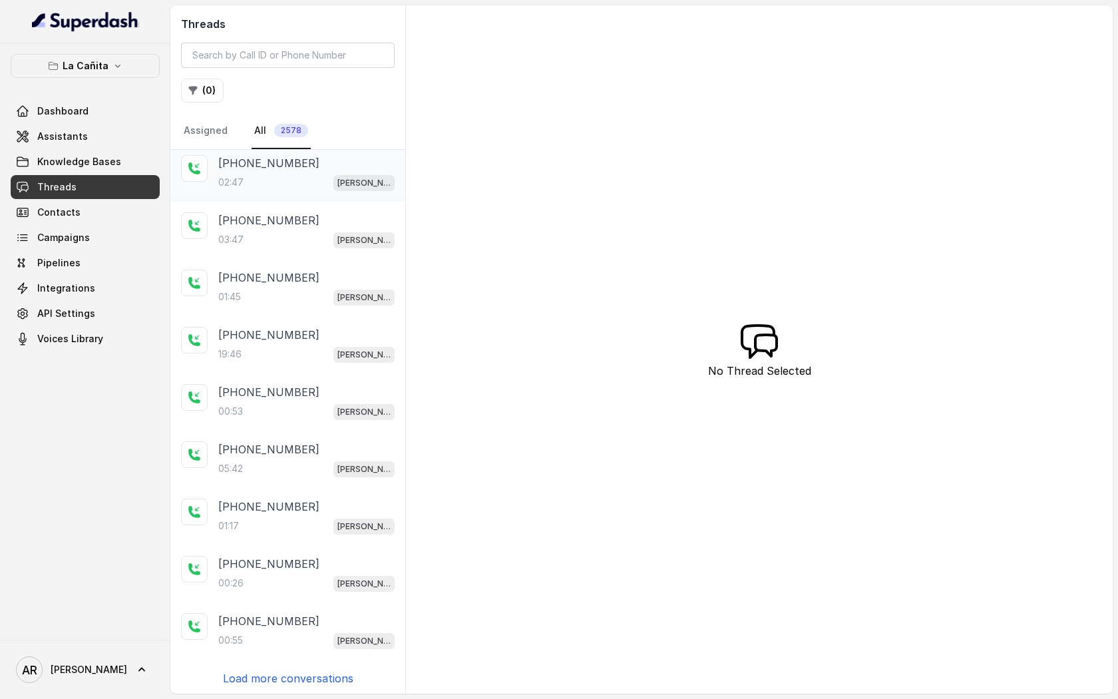
click at [269, 155] on p "[PHONE_NUMBER]" at bounding box center [268, 163] width 101 height 16
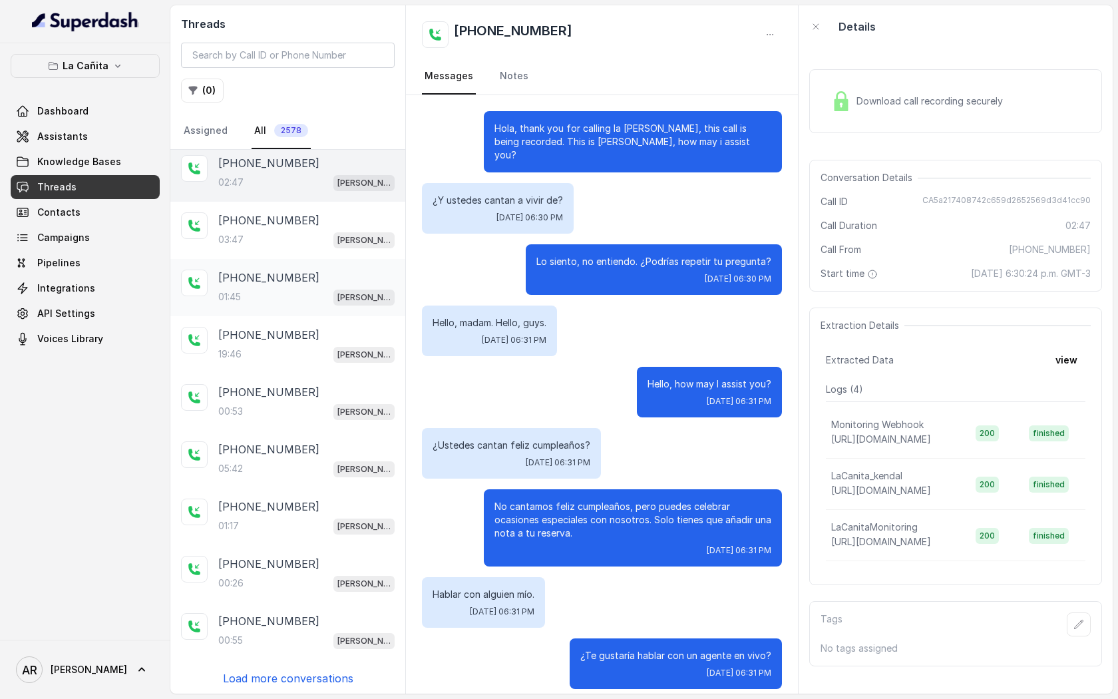
scroll to position [637, 0]
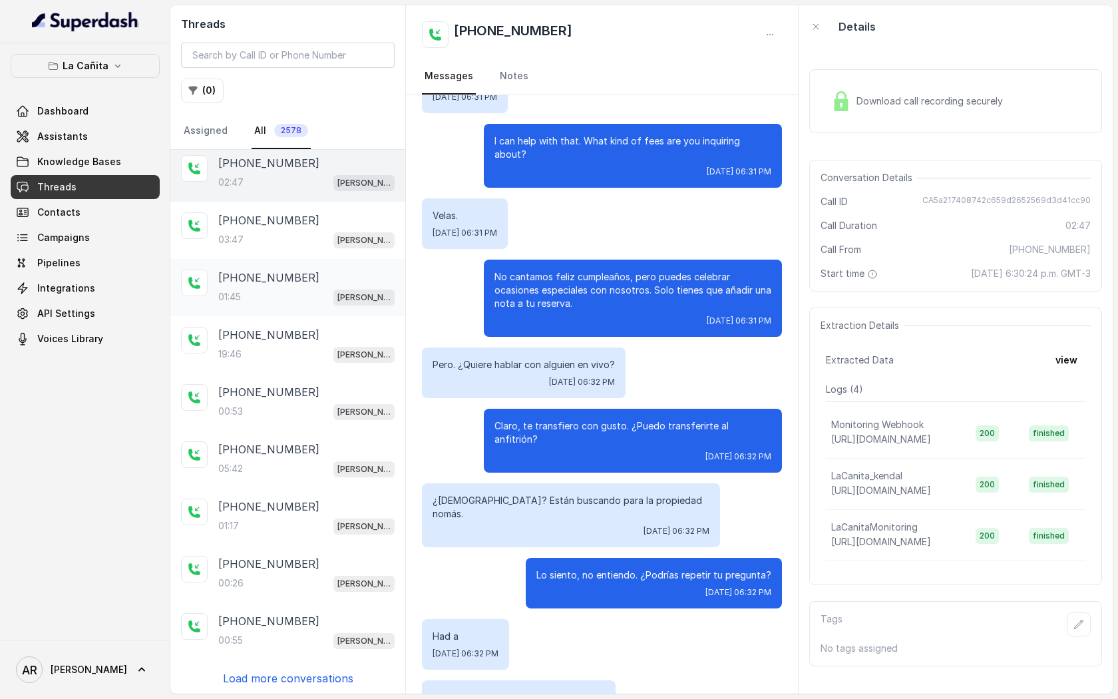
click at [308, 266] on div "[PHONE_NUMBER]:45 [PERSON_NAME]" at bounding box center [287, 287] width 235 height 57
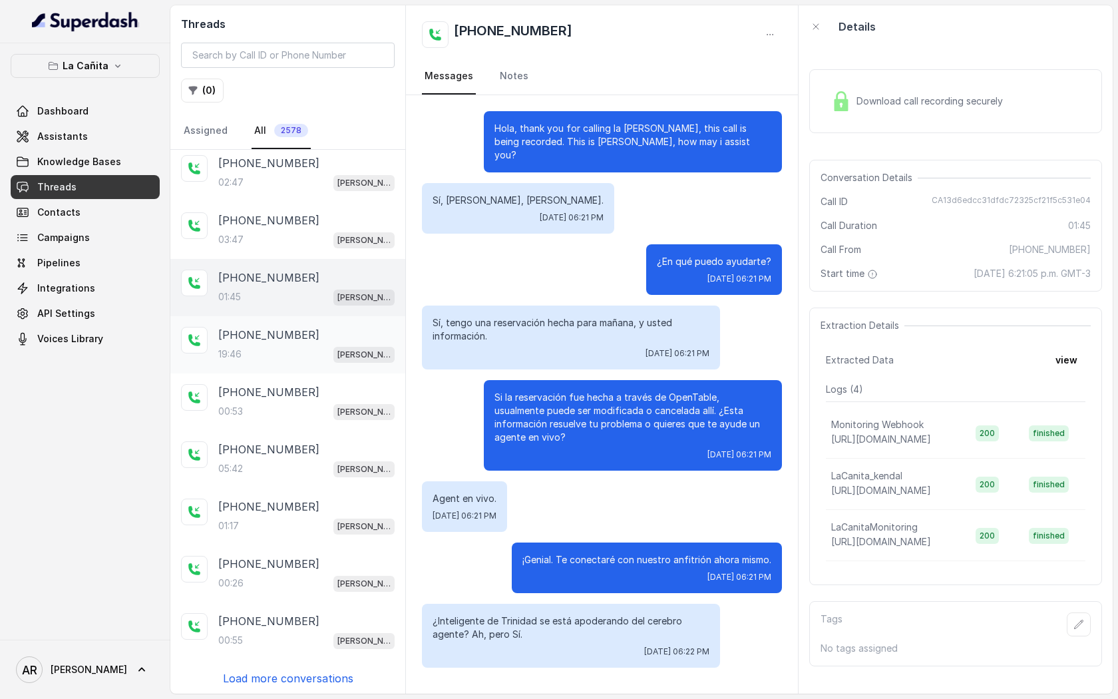
click at [311, 353] on div "19:46 [PERSON_NAME]" at bounding box center [306, 353] width 176 height 17
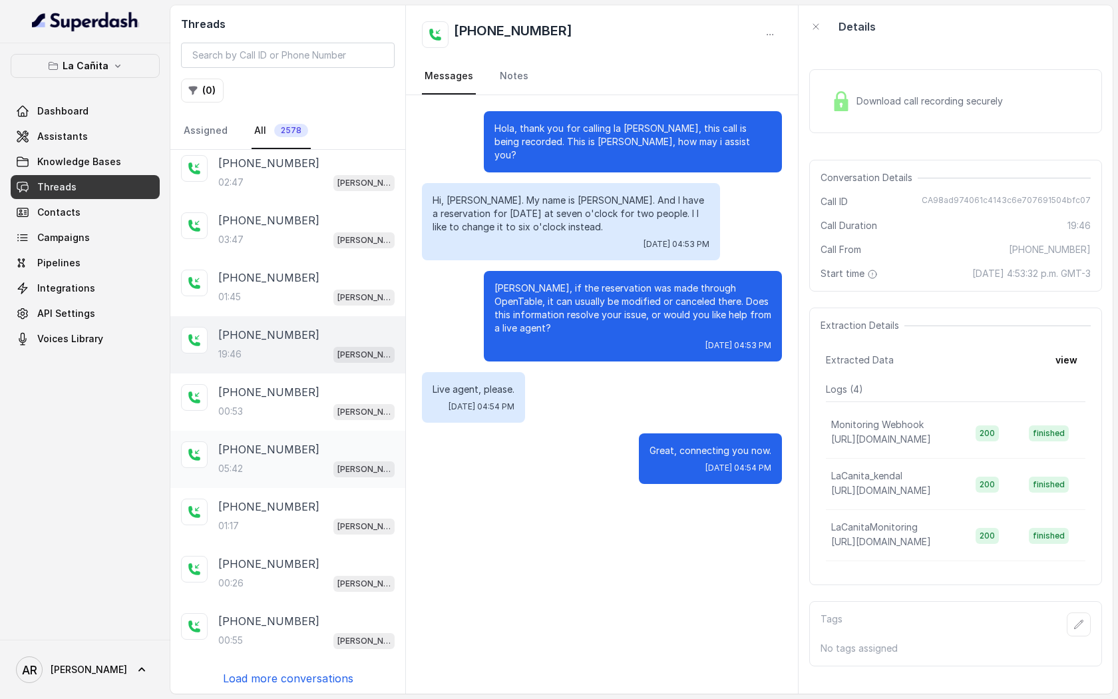
click at [313, 446] on div "[PHONE_NUMBER]" at bounding box center [306, 449] width 176 height 16
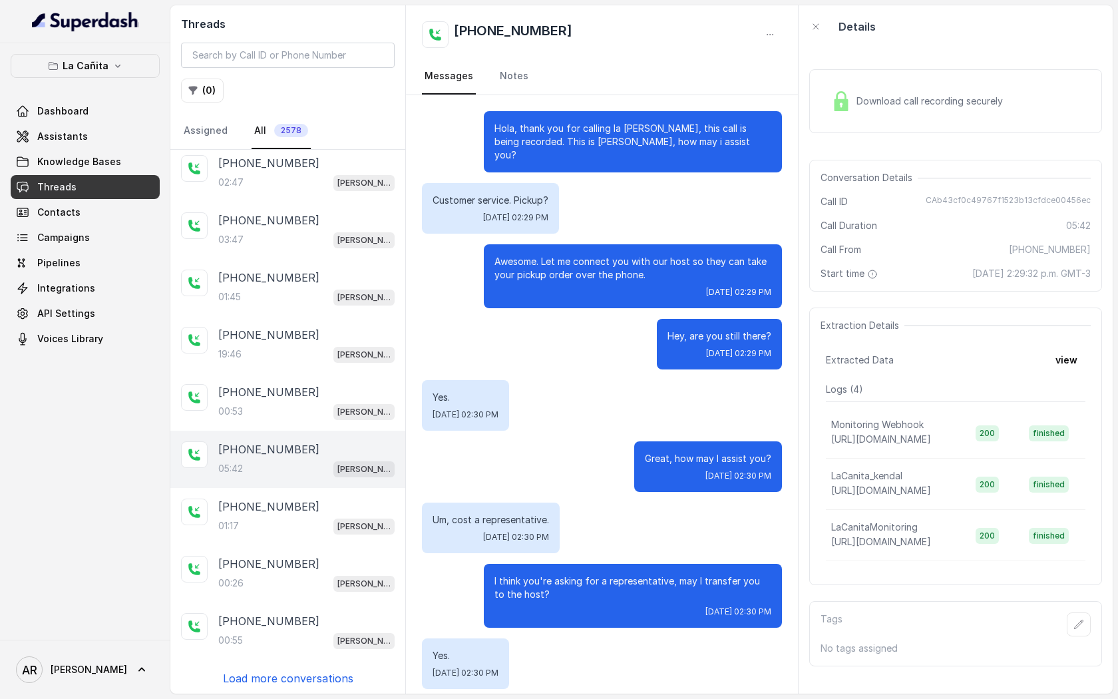
scroll to position [427, 0]
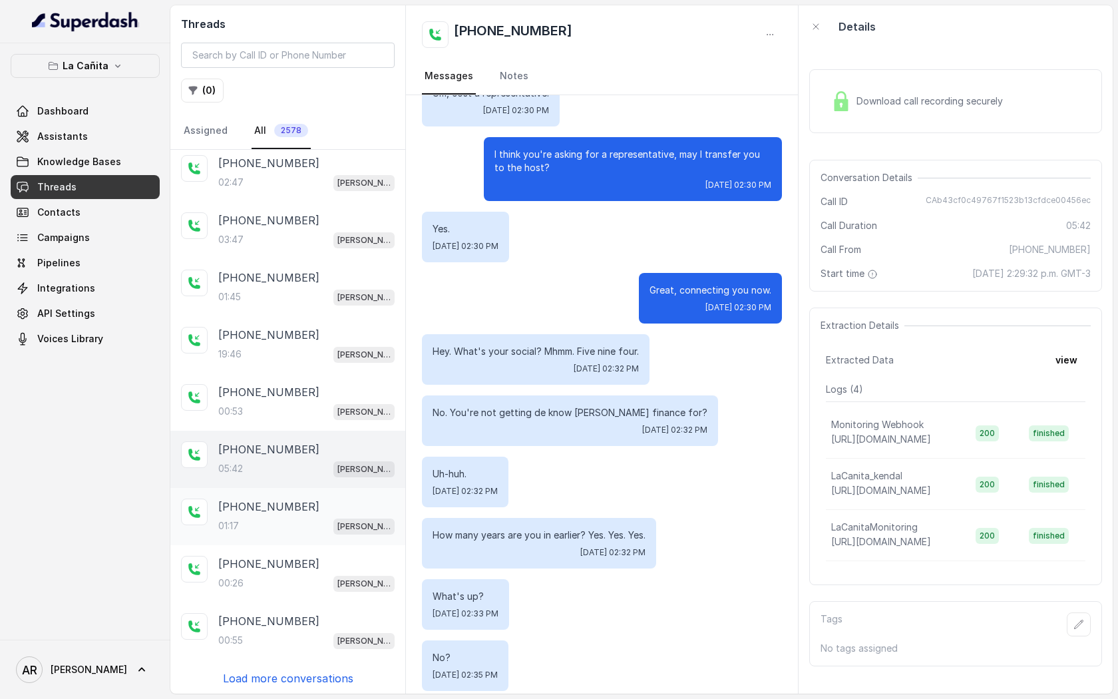
click at [313, 536] on div "[PHONE_NUMBER]:17 [PERSON_NAME]" at bounding box center [287, 516] width 235 height 57
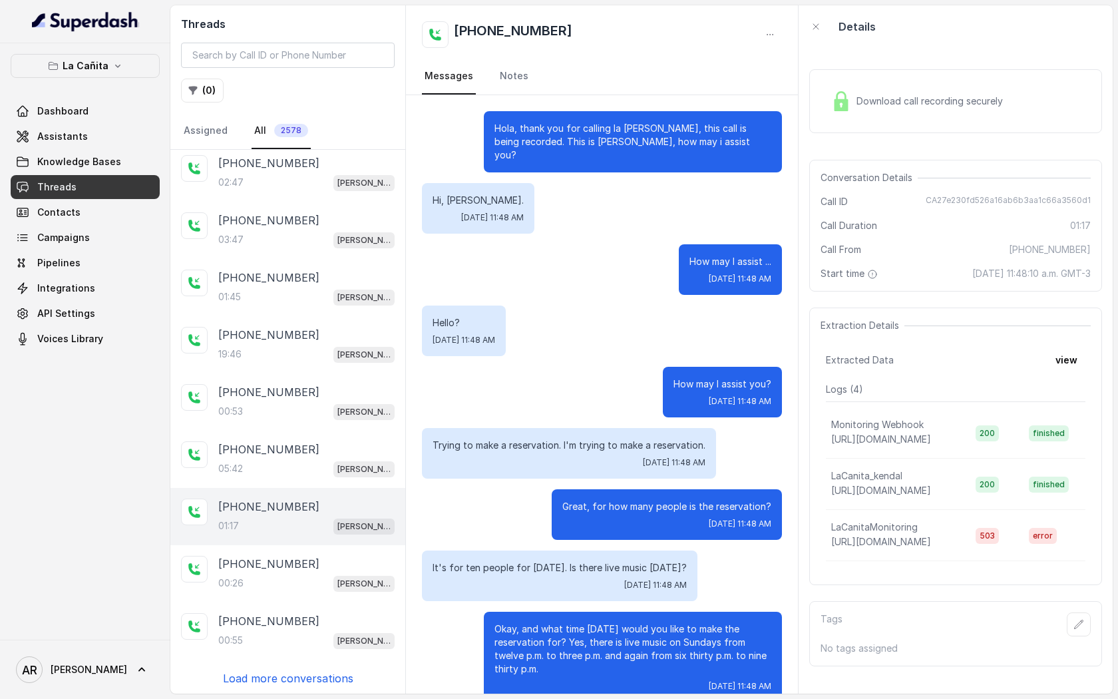
scroll to position [616, 0]
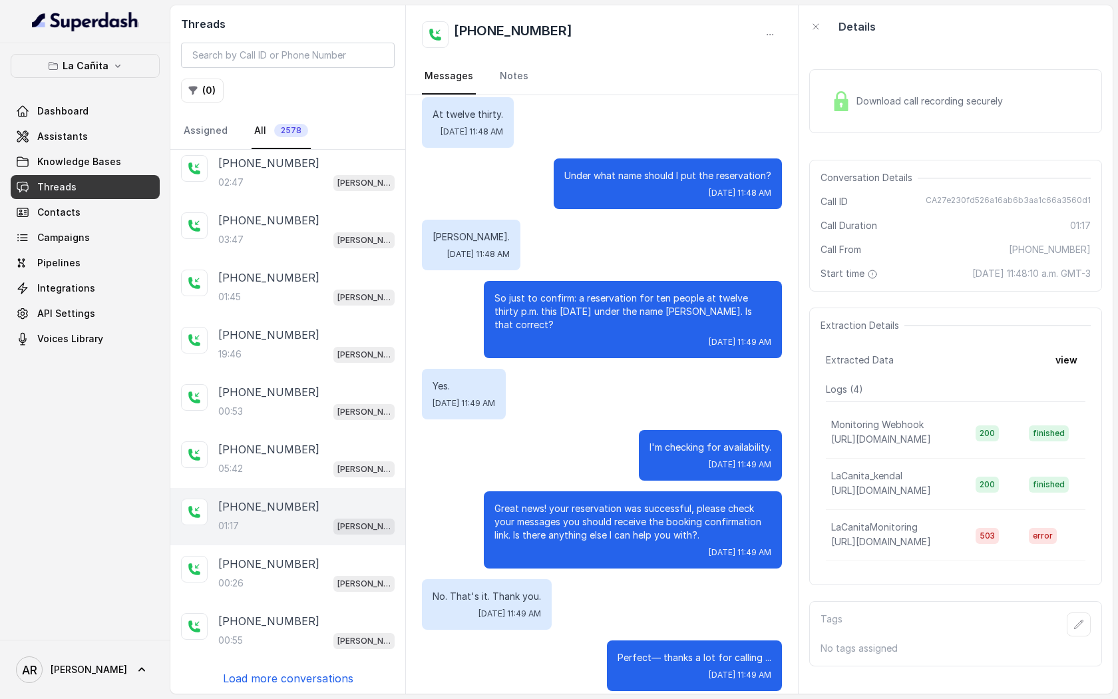
click at [313, 498] on div "[PHONE_NUMBER]" at bounding box center [306, 506] width 176 height 16
click at [303, 466] on div "05:42 [PERSON_NAME]" at bounding box center [306, 468] width 176 height 17
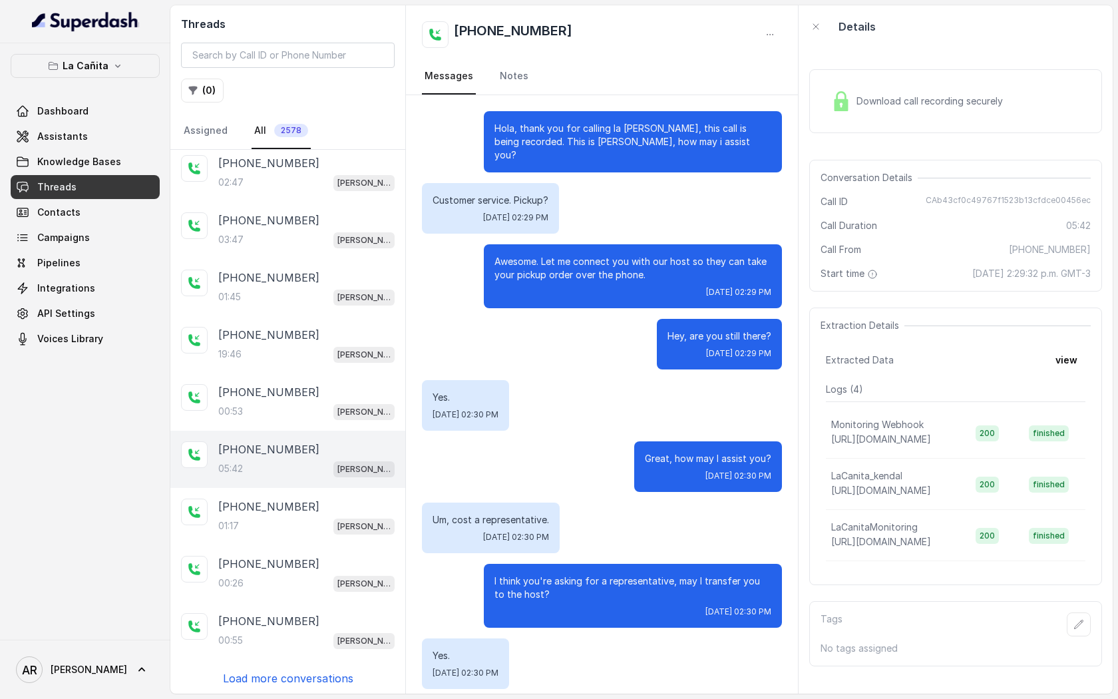
scroll to position [427, 0]
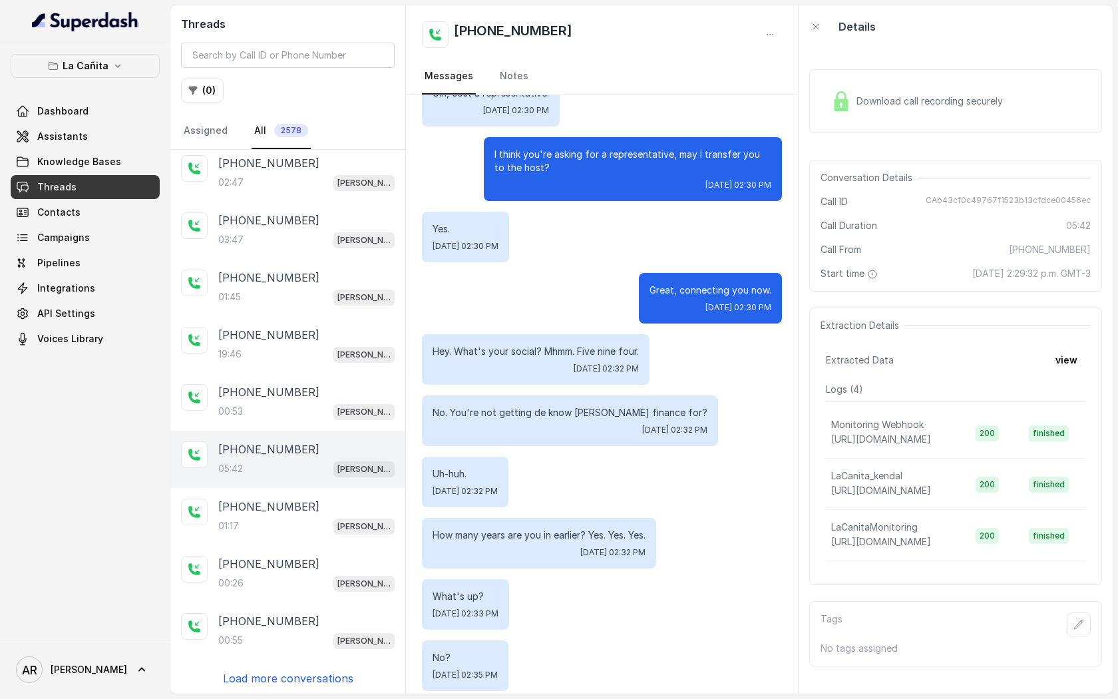
click at [316, 681] on p "Load more conversations" at bounding box center [288, 678] width 130 height 16
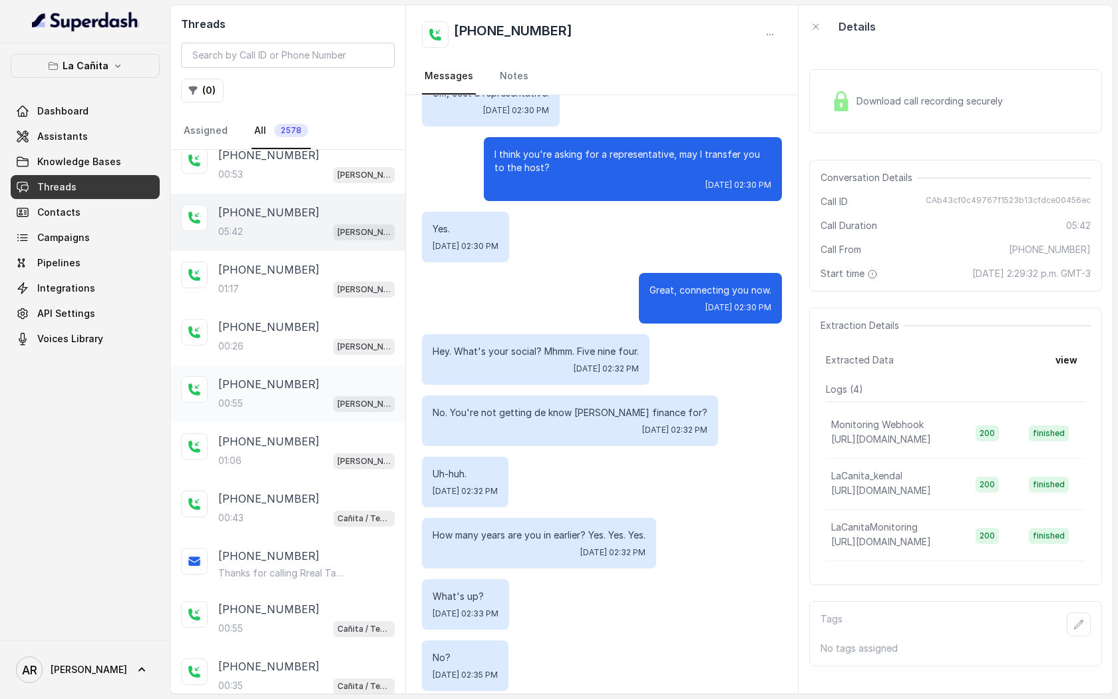
scroll to position [627, 0]
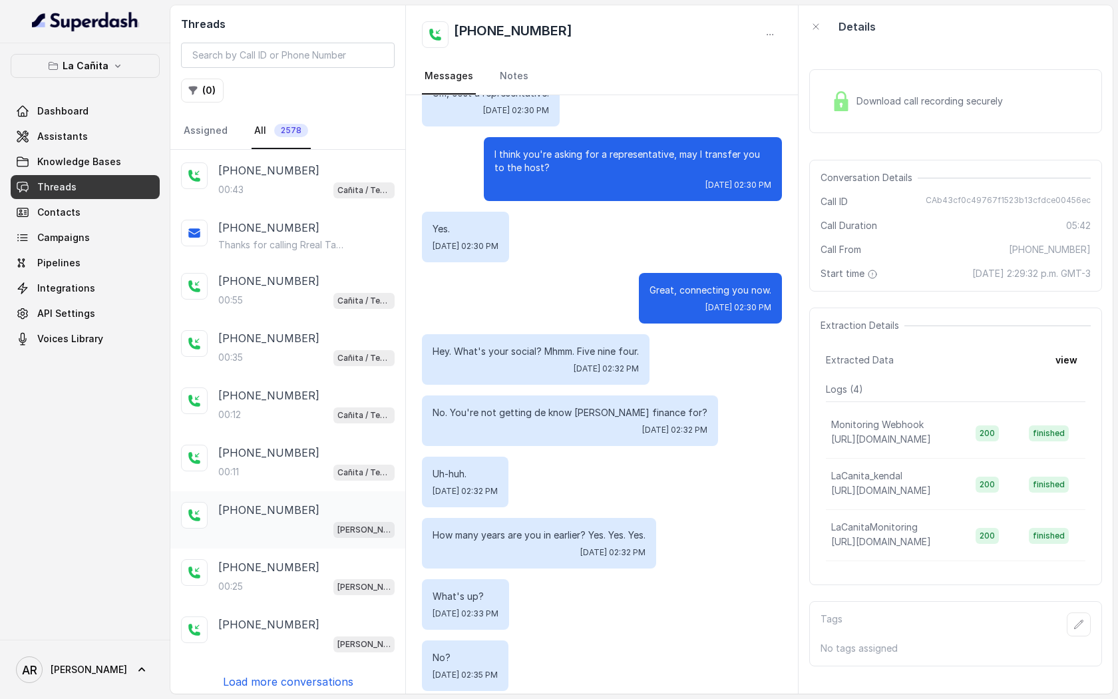
click at [309, 502] on div "[PHONE_NUMBER]" at bounding box center [306, 510] width 176 height 16
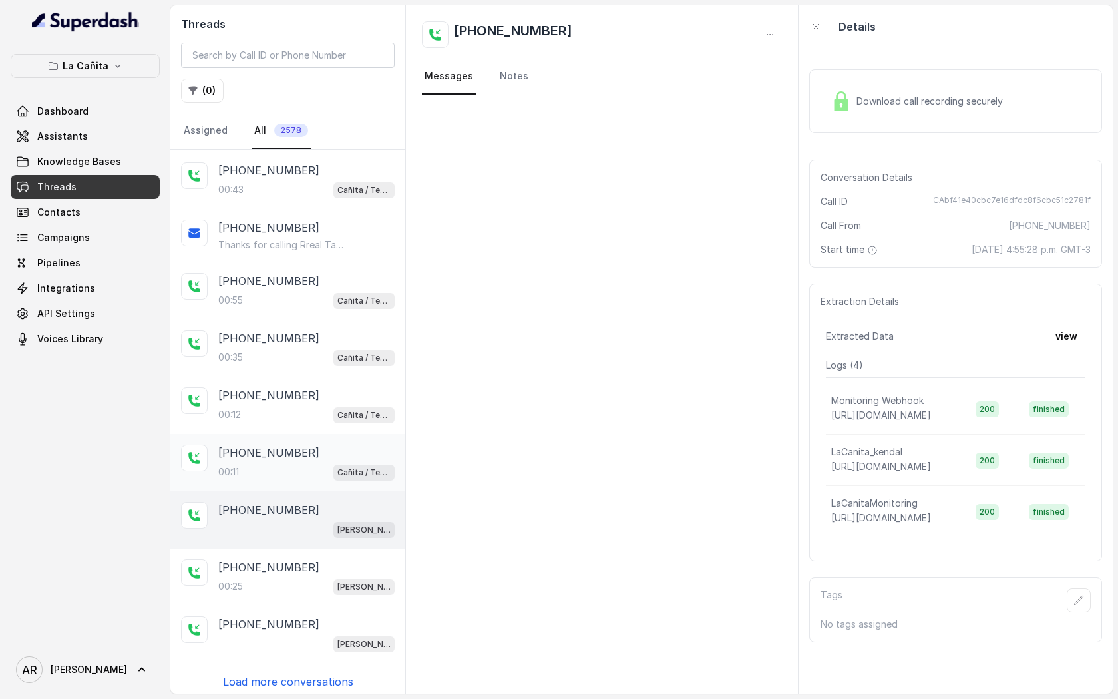
click at [313, 474] on div "00:11 Cañita / Testing" at bounding box center [306, 471] width 176 height 17
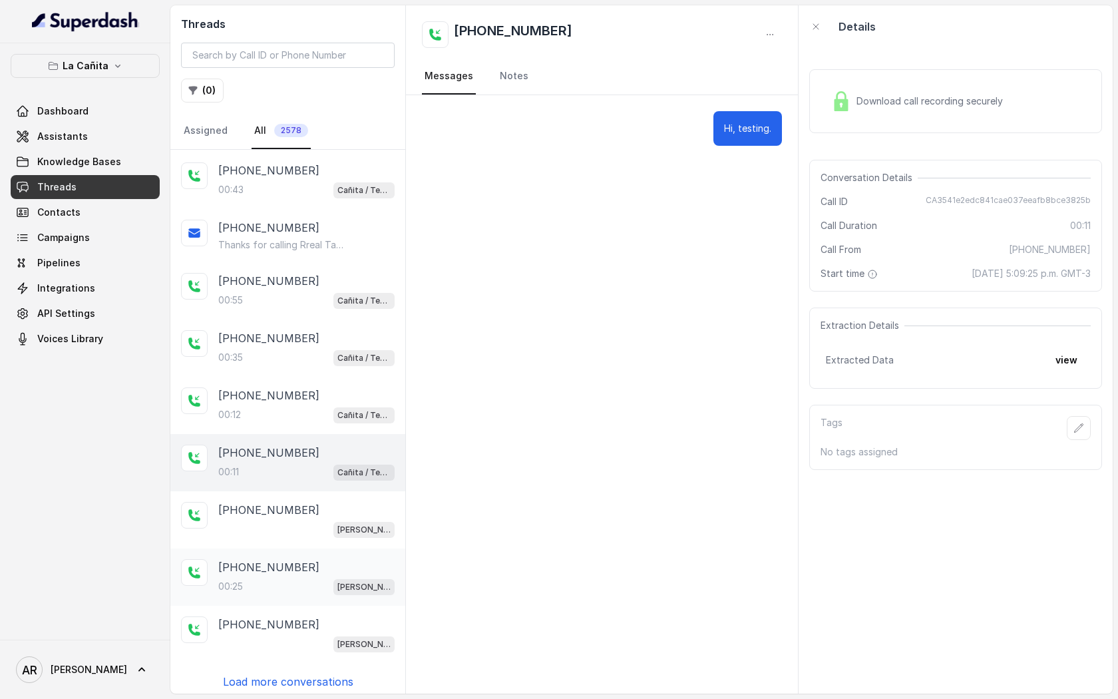
click at [311, 578] on div "00:25 [PERSON_NAME]" at bounding box center [306, 586] width 176 height 17
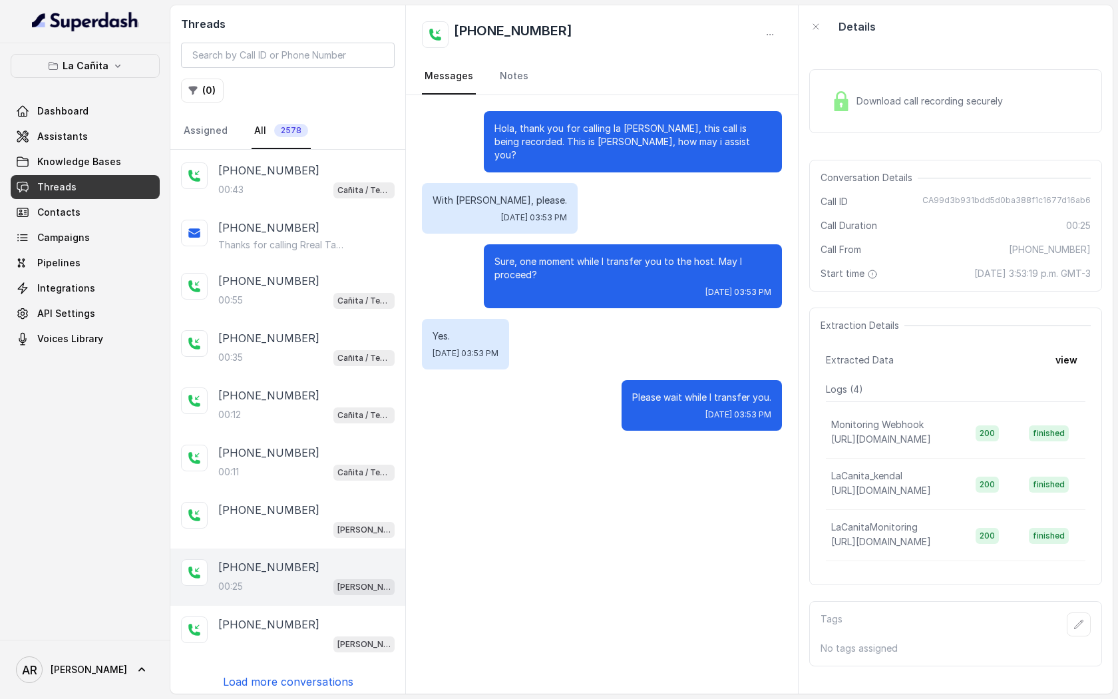
click at [295, 673] on p "Load more conversations" at bounding box center [288, 681] width 130 height 16
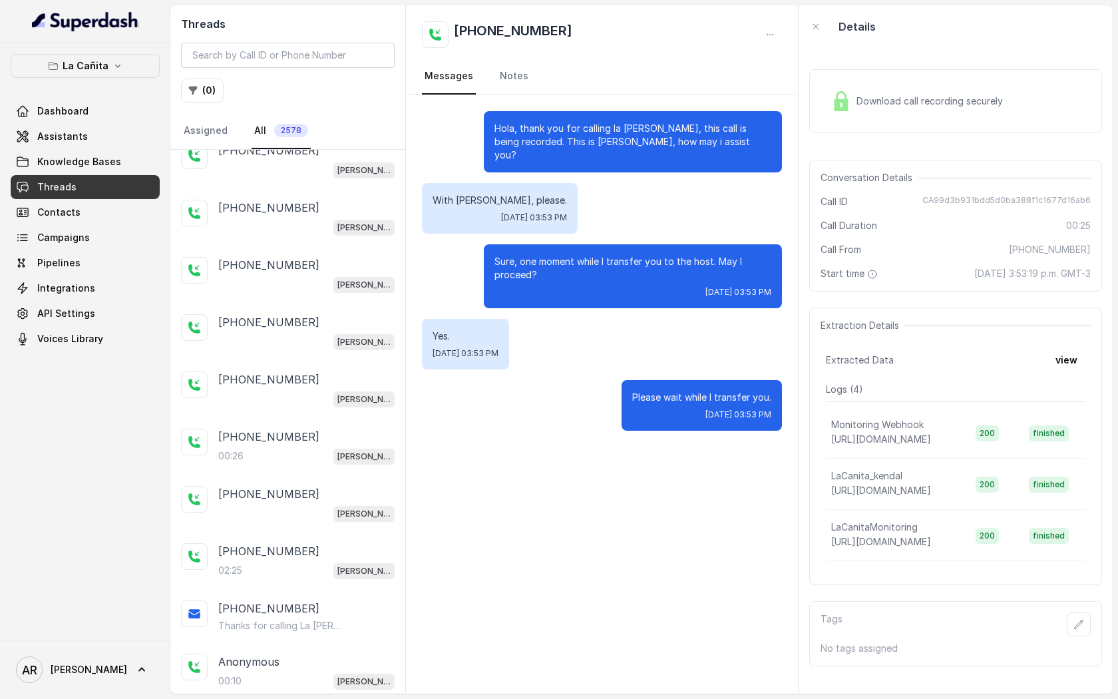
scroll to position [1193, 0]
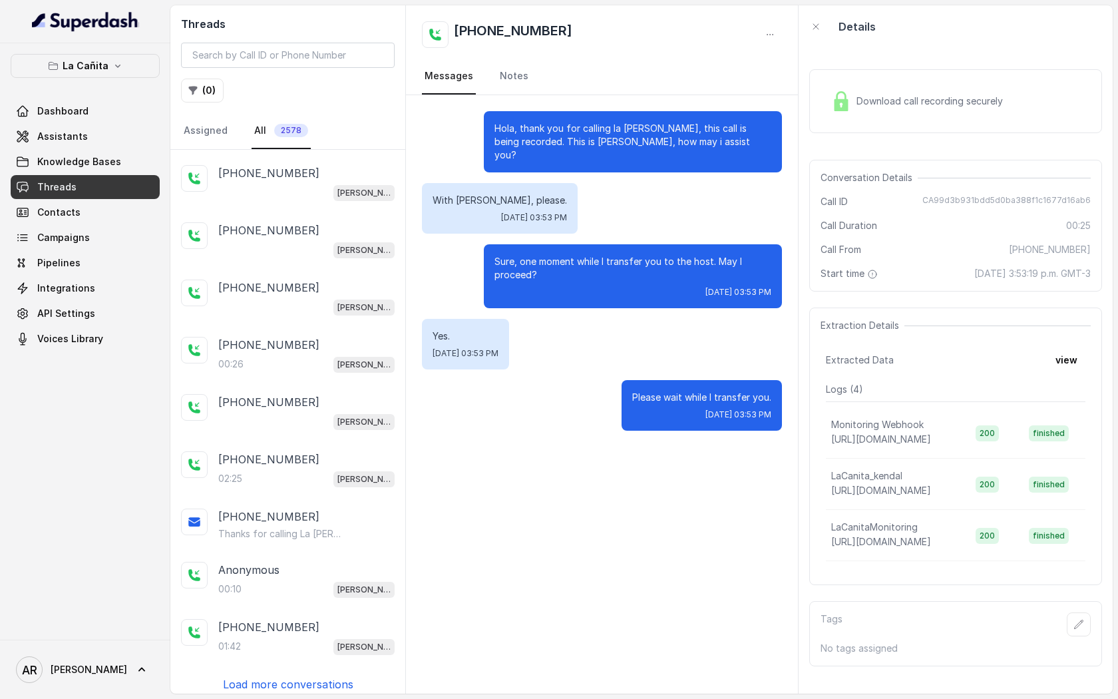
click at [295, 569] on div "Anonymous 00:10 [PERSON_NAME]" at bounding box center [306, 580] width 176 height 36
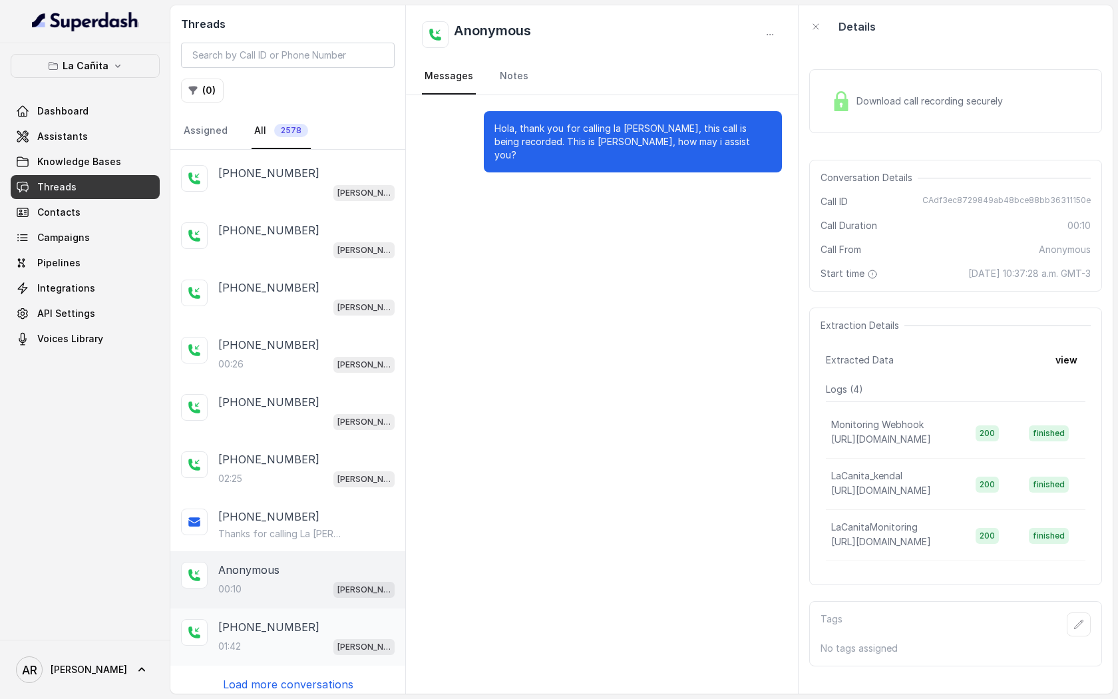
click at [293, 619] on p "[PHONE_NUMBER]" at bounding box center [268, 627] width 101 height 16
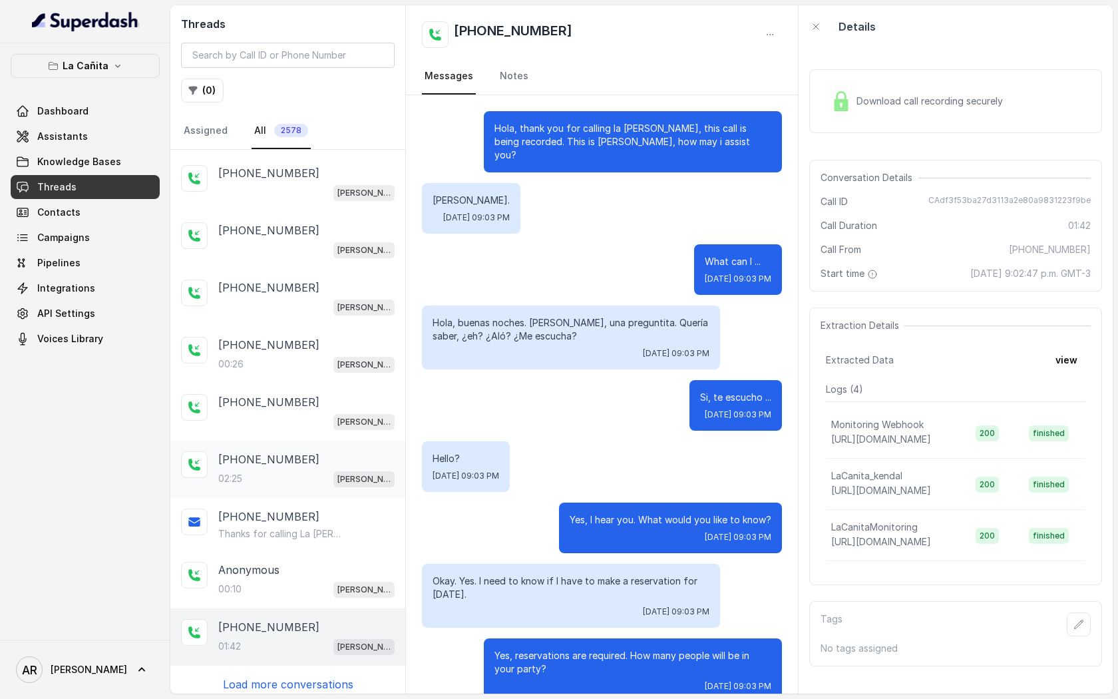
scroll to position [962, 0]
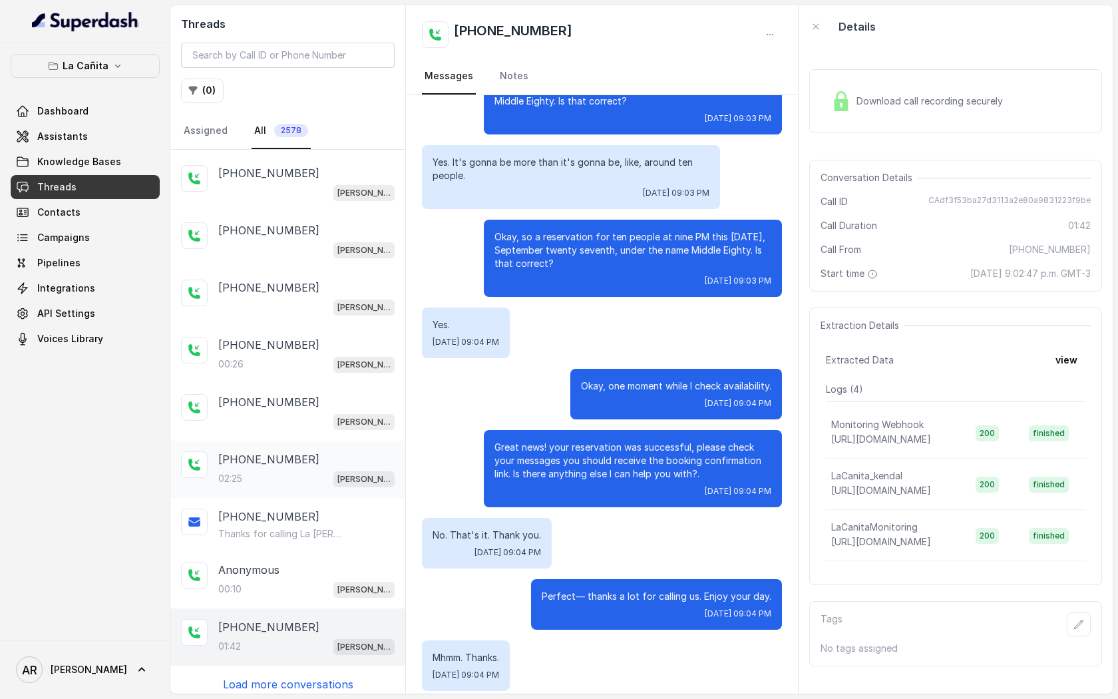
click at [305, 478] on div "[PHONE_NUMBER]:25 [PERSON_NAME]" at bounding box center [287, 469] width 235 height 57
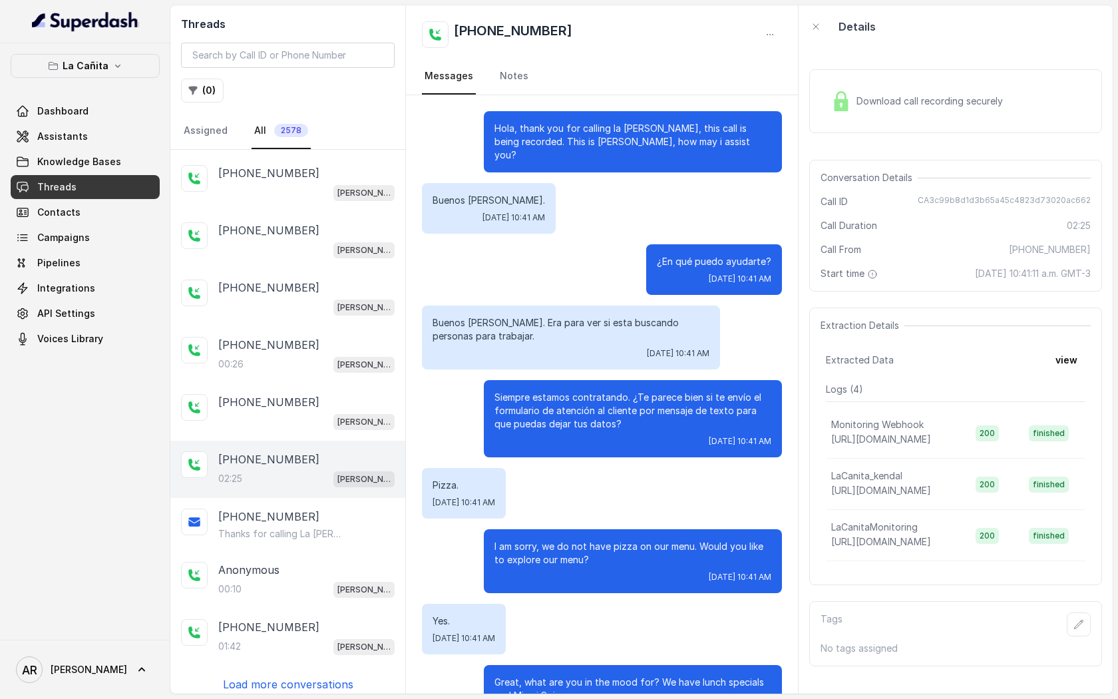
scroll to position [1465, 0]
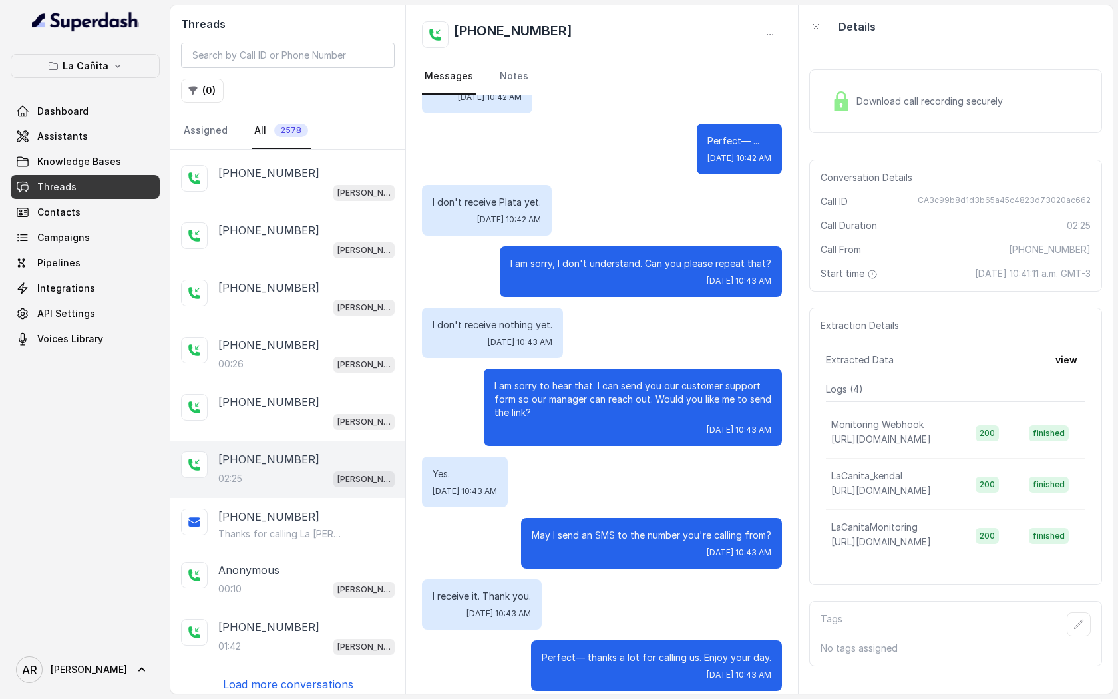
click at [291, 661] on div "[PHONE_NUMBER]:41 [PERSON_NAME] [PHONE_NUMBER]:47 [PERSON_NAME] [PHONE_NUMBER]:…" at bounding box center [287, 422] width 235 height 544
click at [291, 676] on p "Load more conversations" at bounding box center [288, 684] width 130 height 16
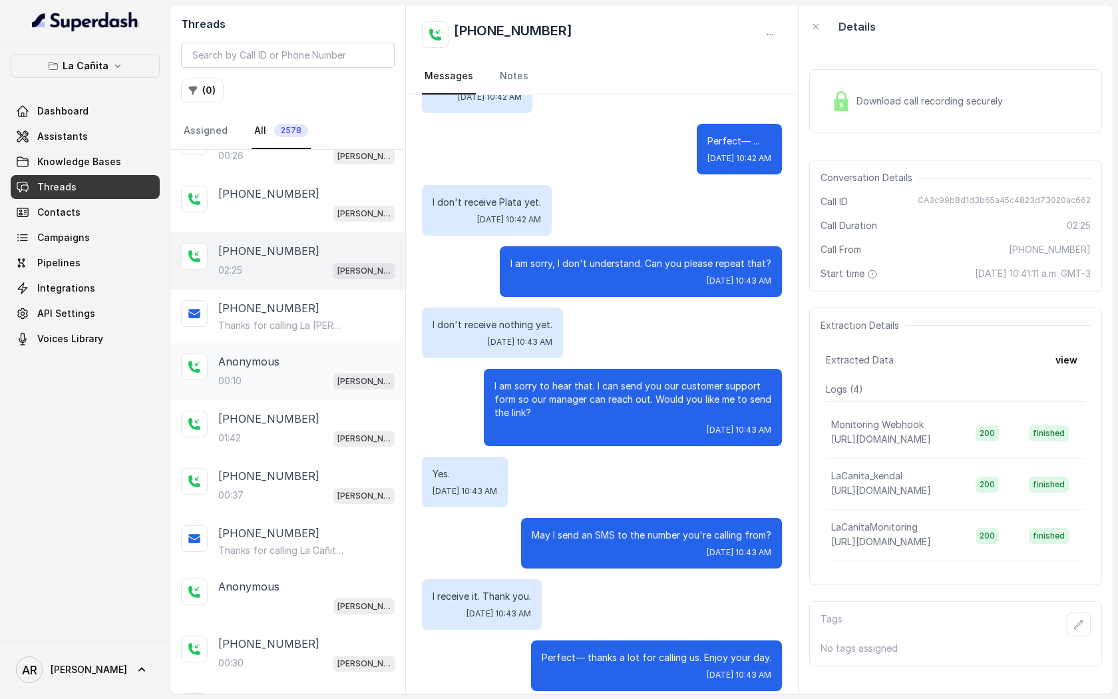
scroll to position [1758, 0]
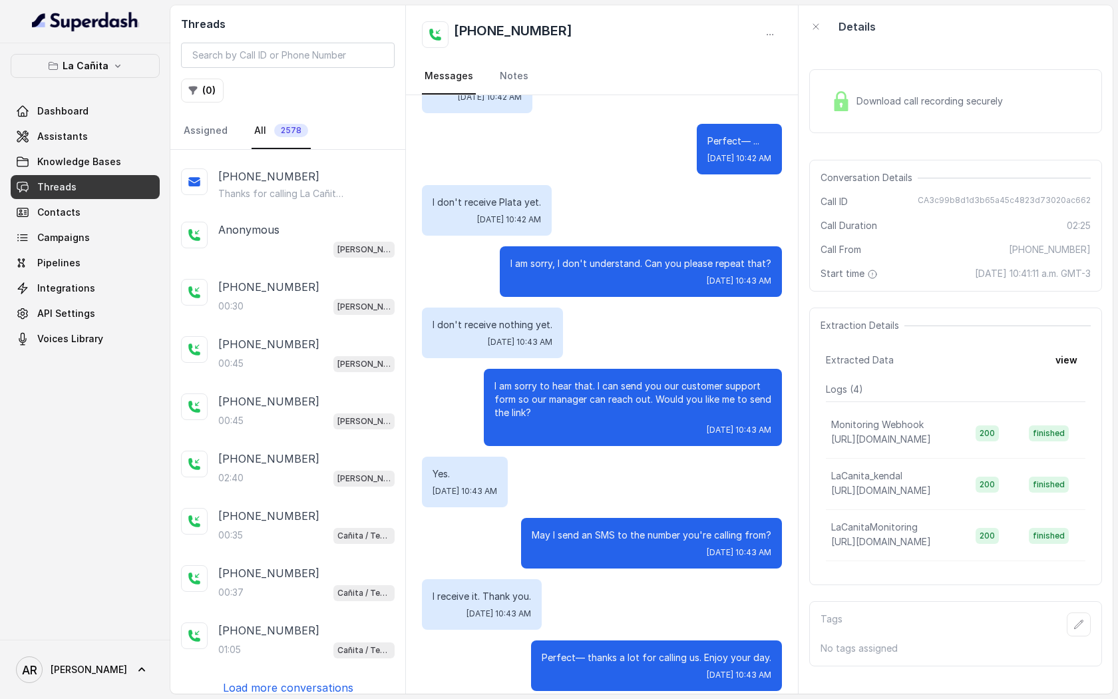
click at [273, 594] on div "[PHONE_NUMBER]:37 Cañita / Testing" at bounding box center [287, 582] width 235 height 57
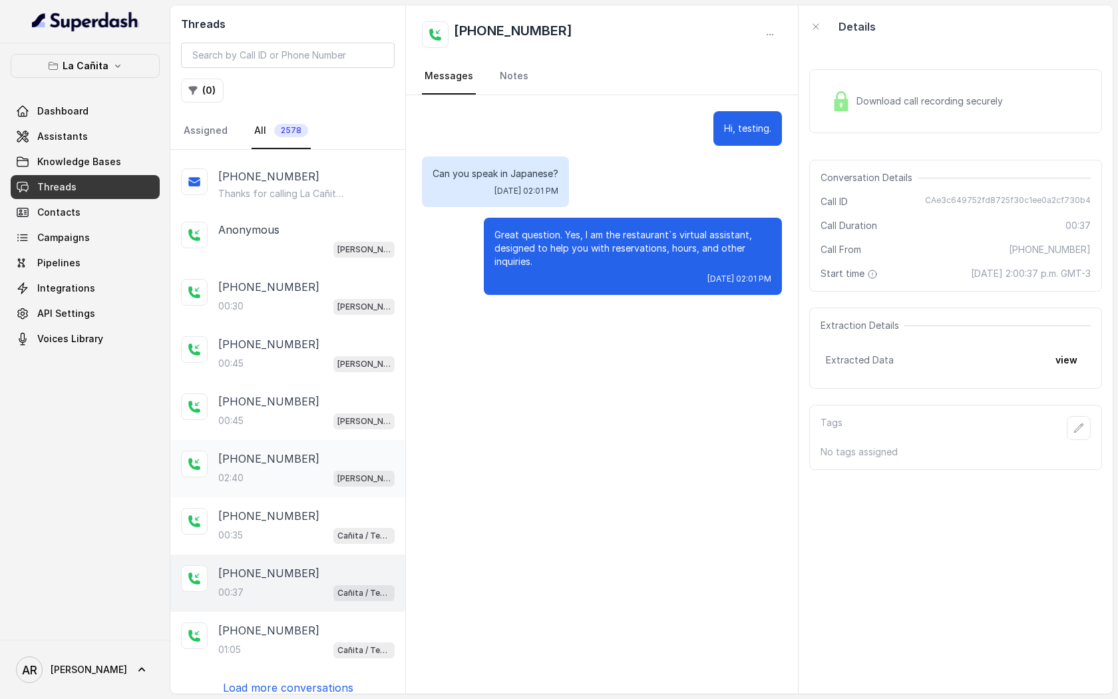
click at [289, 452] on p "[PHONE_NUMBER]" at bounding box center [268, 458] width 101 height 16
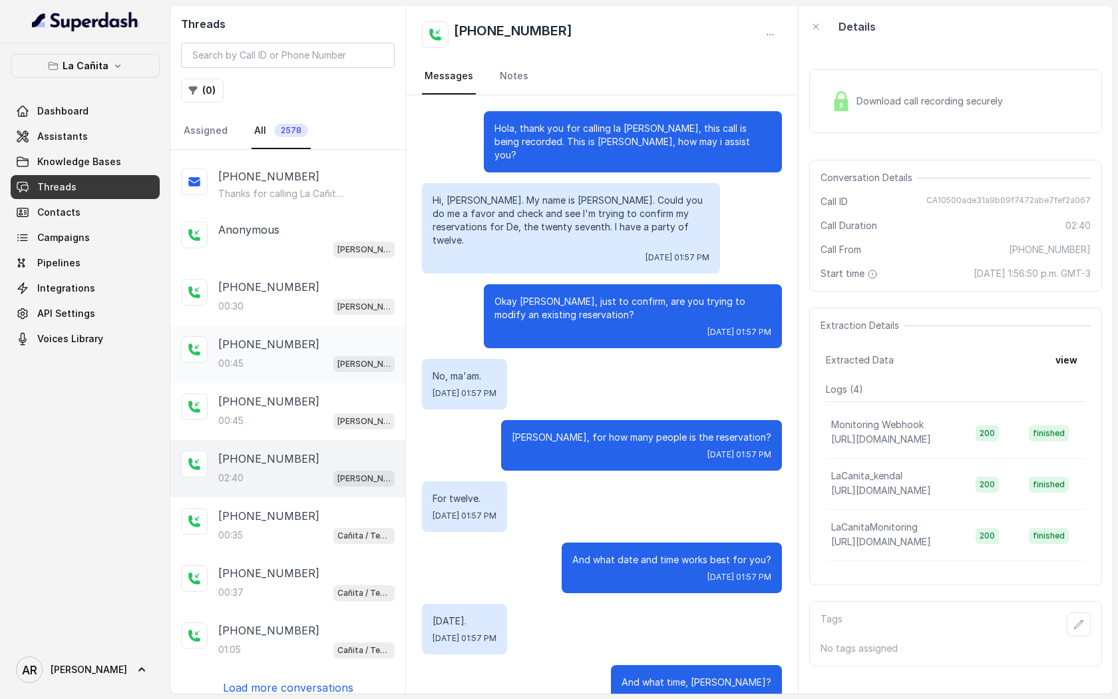
click at [295, 355] on div "00:45 [PERSON_NAME]" at bounding box center [306, 363] width 176 height 17
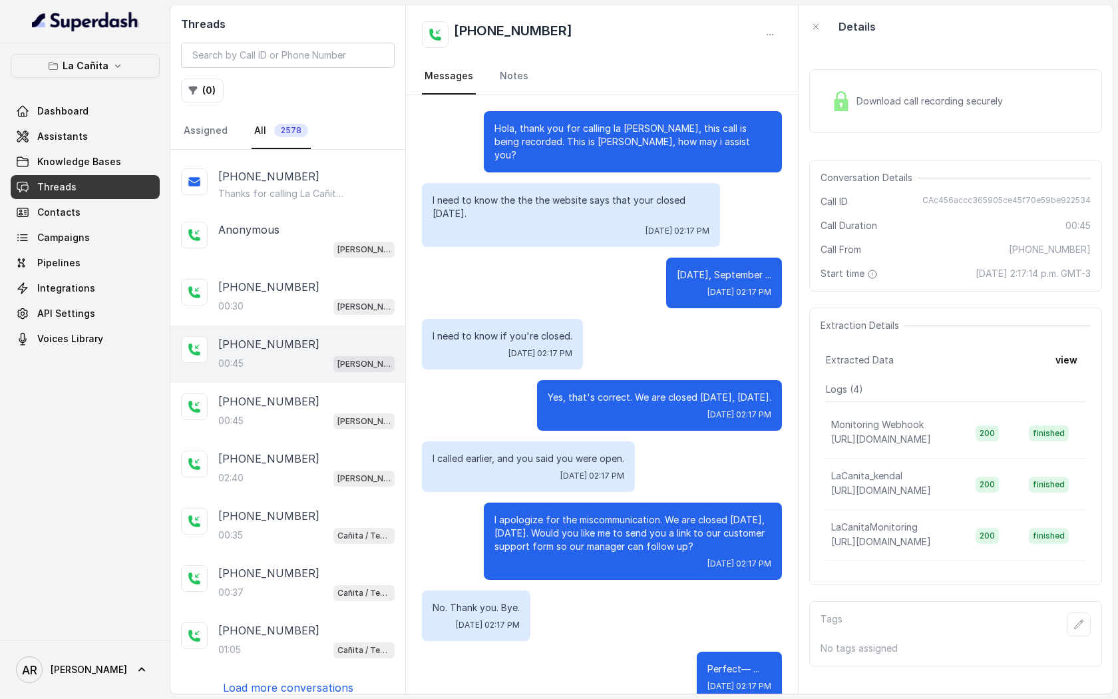
scroll to position [11, 0]
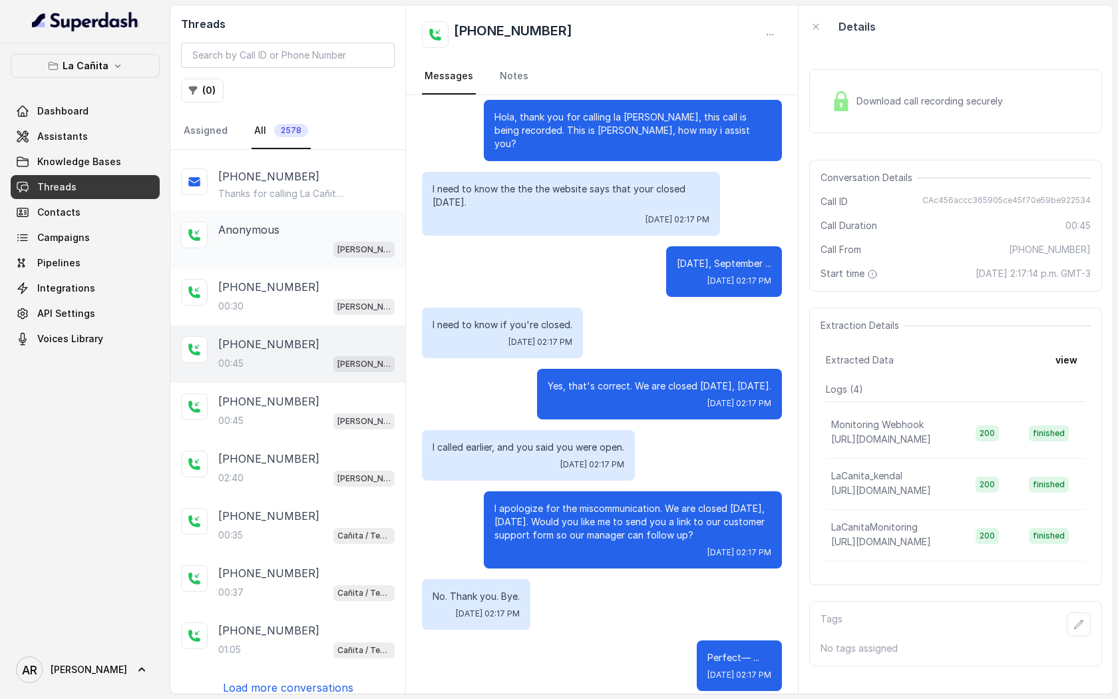
click at [285, 240] on div "[PERSON_NAME]" at bounding box center [306, 248] width 176 height 17
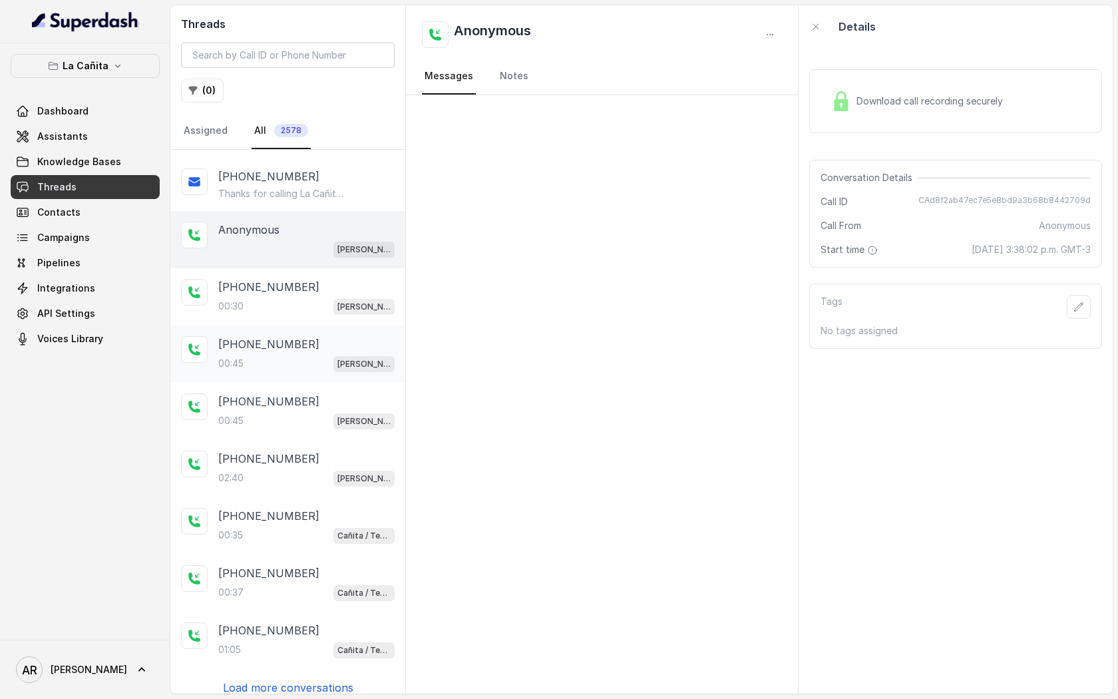
click at [297, 325] on div "[PHONE_NUMBER]:45 [PERSON_NAME]" at bounding box center [287, 353] width 235 height 57
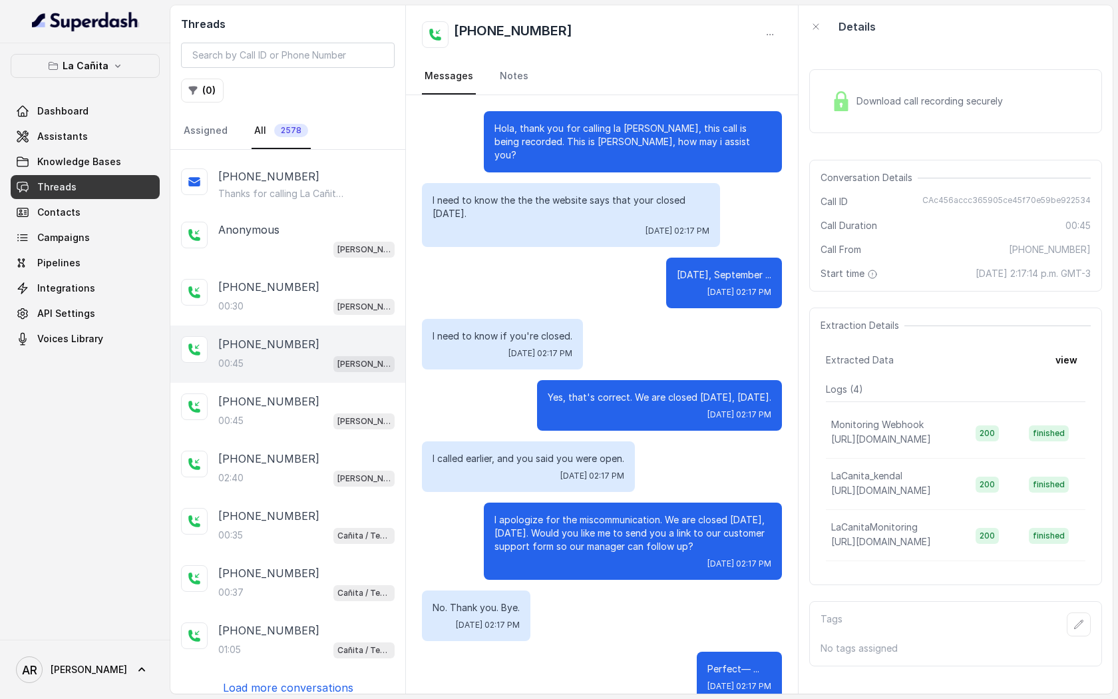
scroll to position [11, 0]
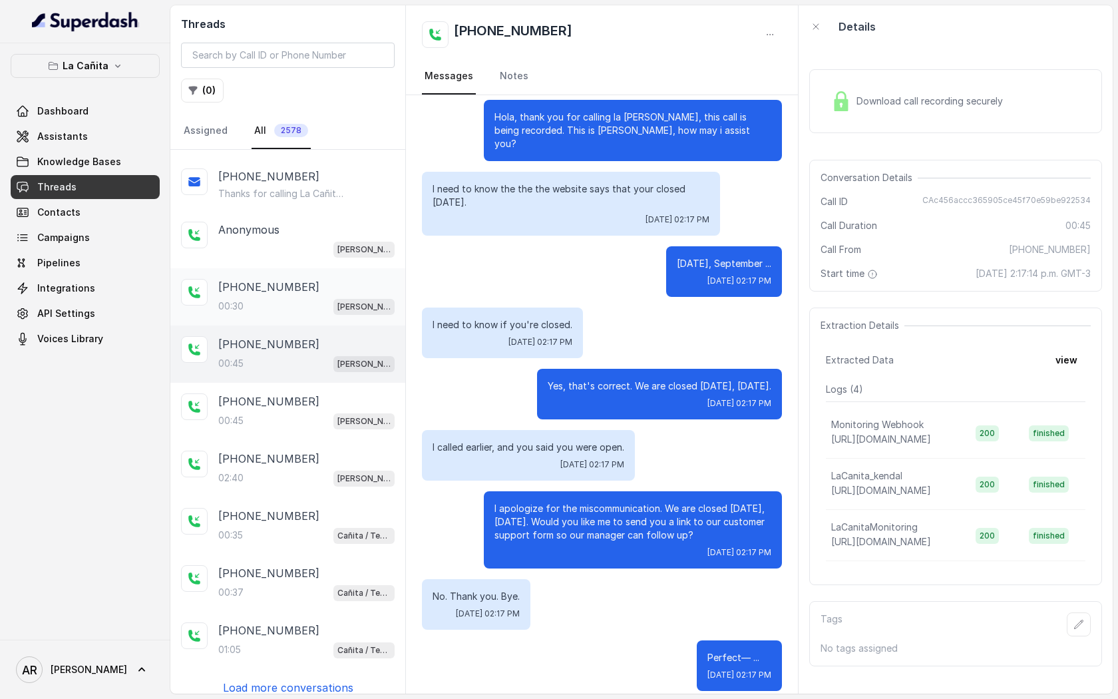
click at [296, 268] on div "[PHONE_NUMBER]:30 [PERSON_NAME]" at bounding box center [287, 296] width 235 height 57
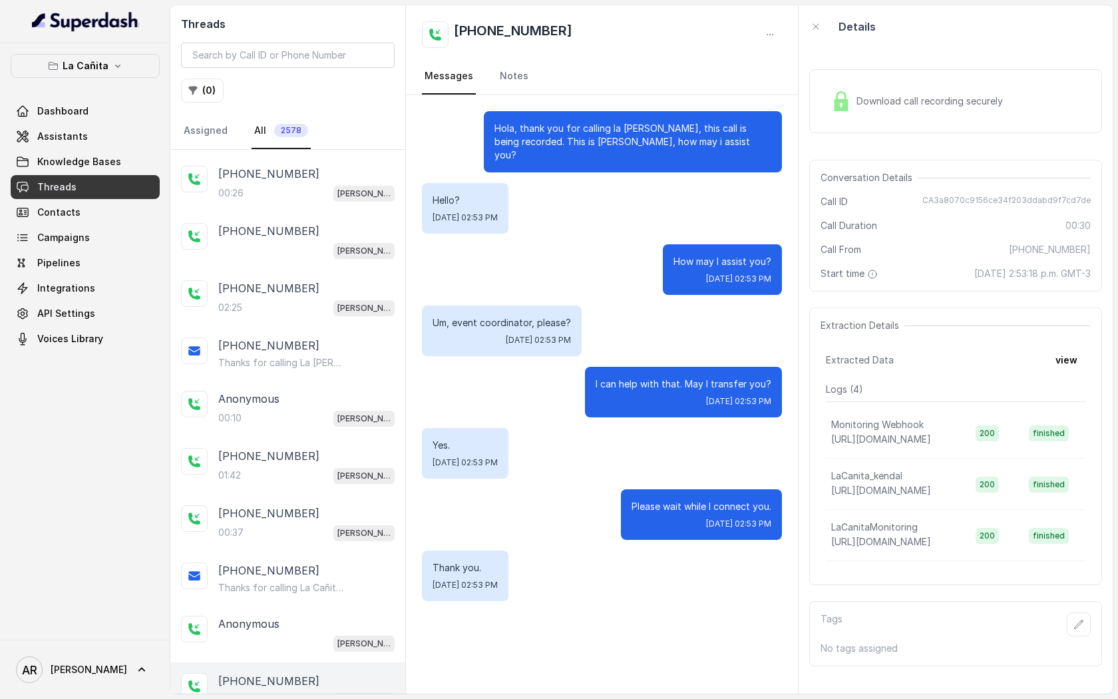
scroll to position [1246, 0]
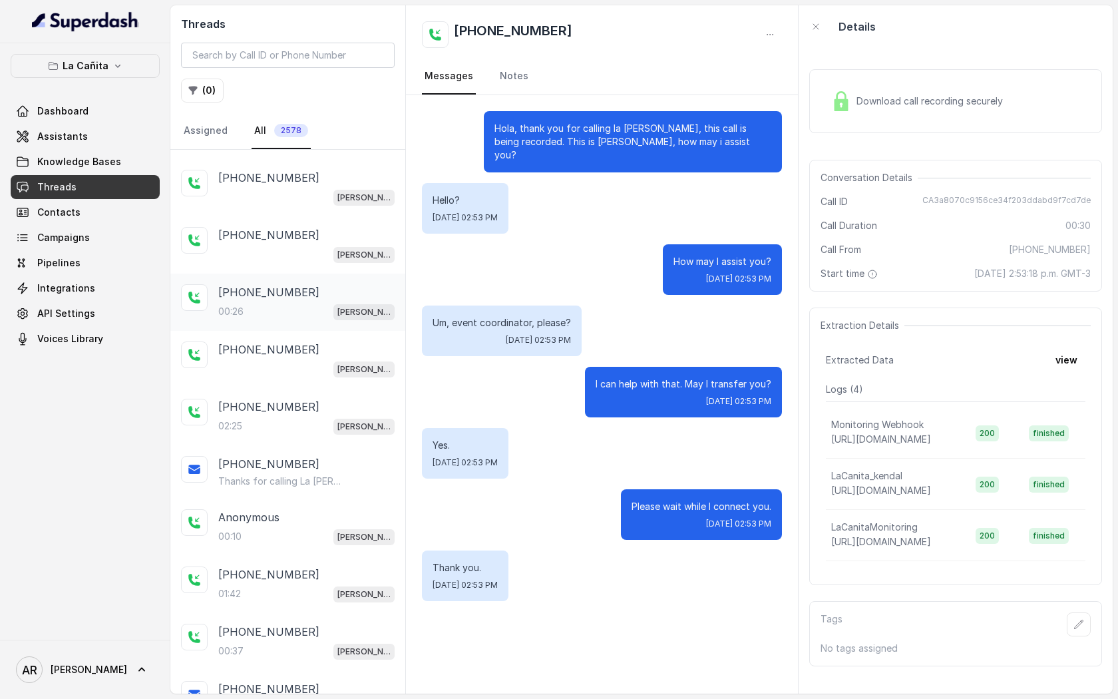
click at [296, 273] on div "[PHONE_NUMBER]:26 [PERSON_NAME]" at bounding box center [287, 301] width 235 height 57
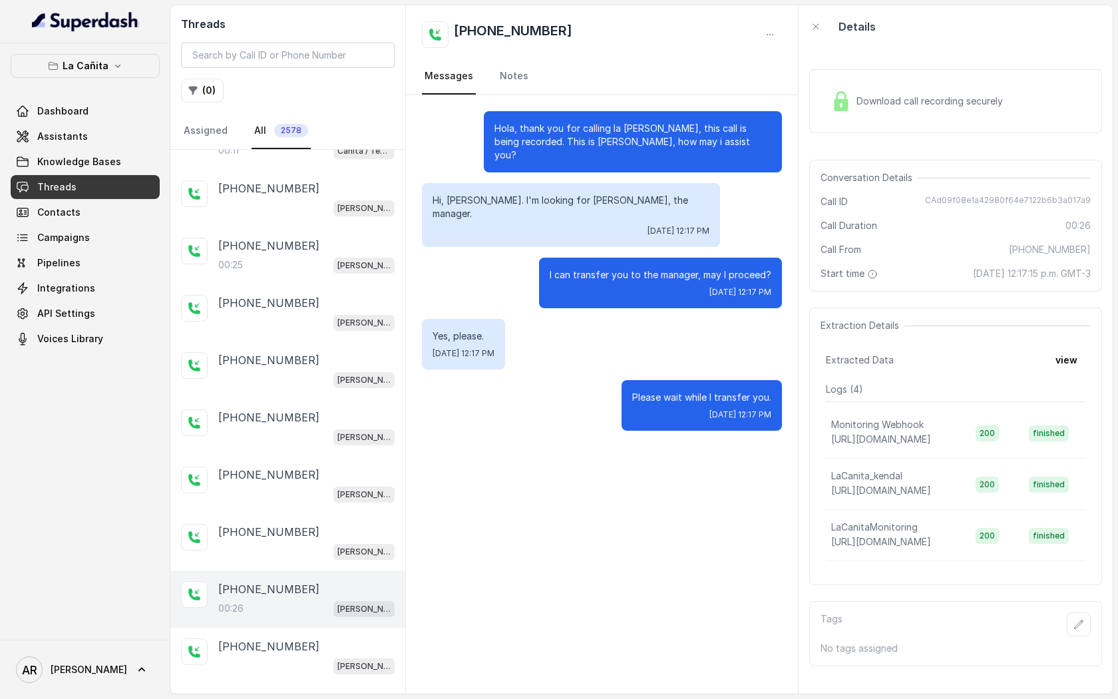
scroll to position [945, 0]
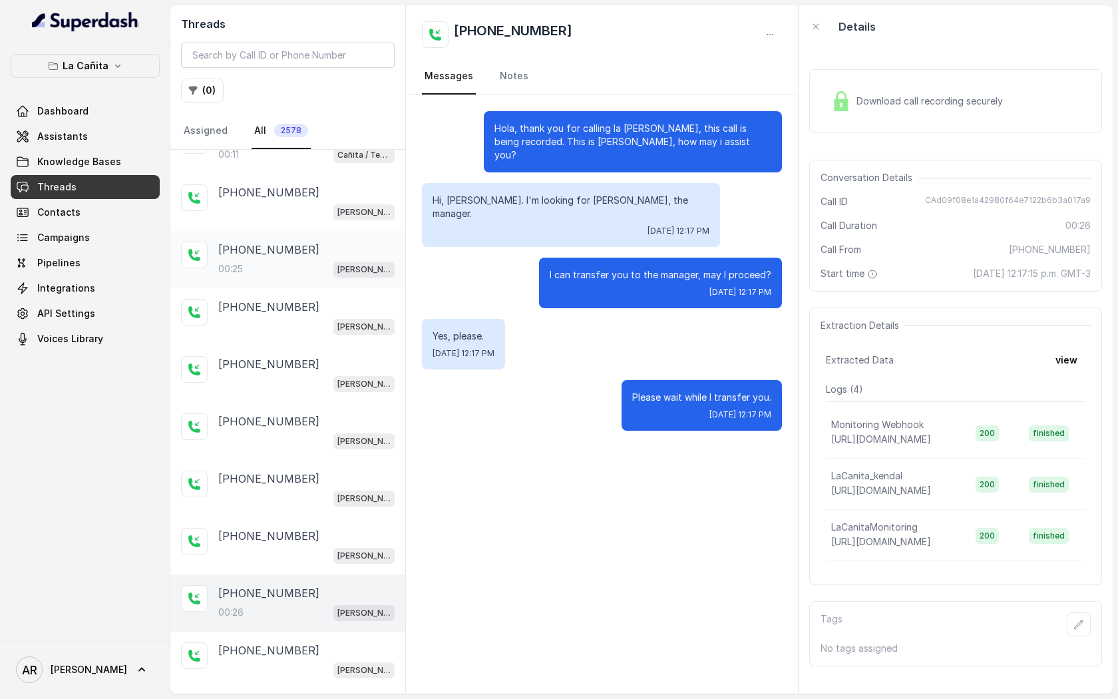
click at [289, 246] on p "[PHONE_NUMBER]" at bounding box center [268, 250] width 101 height 16
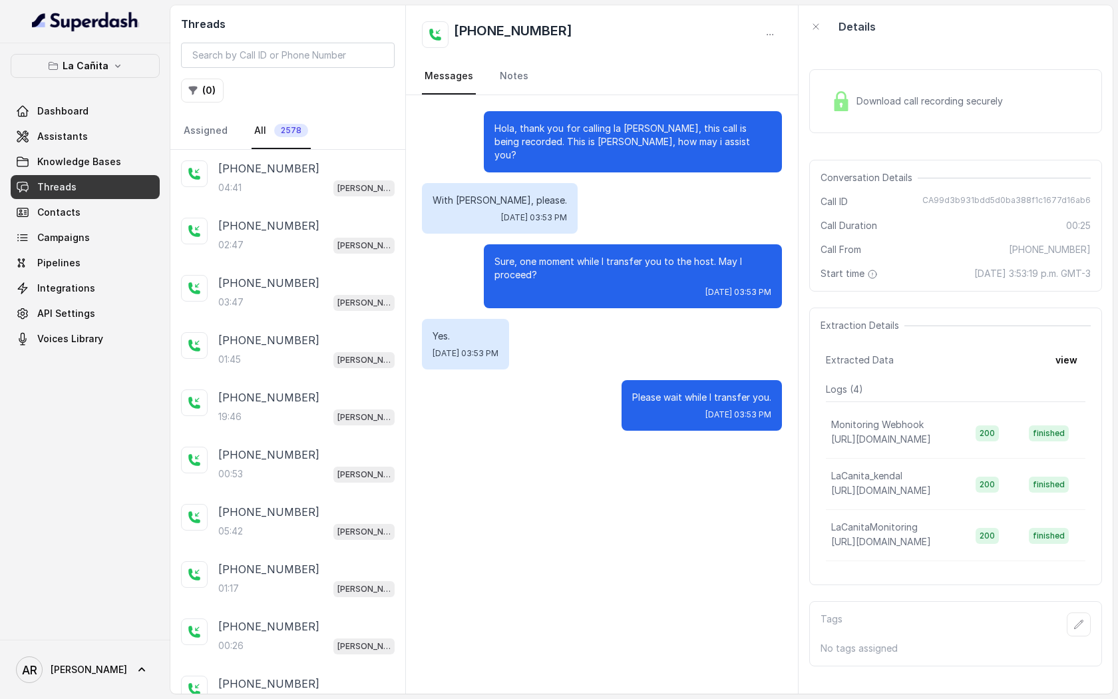
click at [289, 246] on div "02:47 [PERSON_NAME]" at bounding box center [306, 244] width 176 height 17
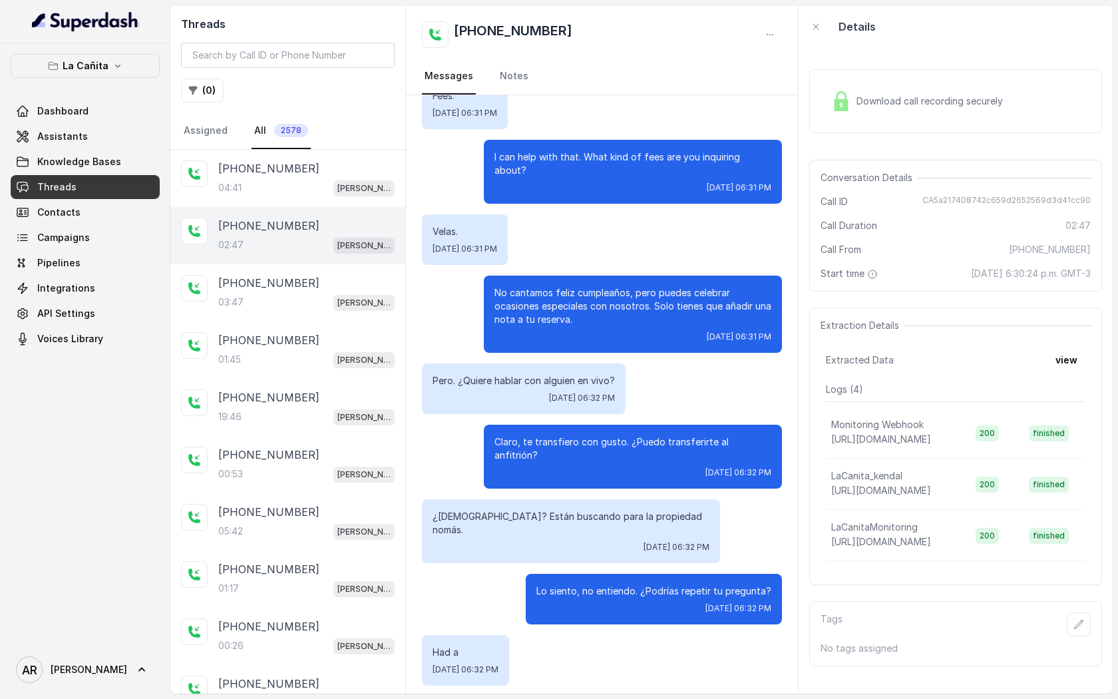
scroll to position [637, 0]
